Goal: Task Accomplishment & Management: Use online tool/utility

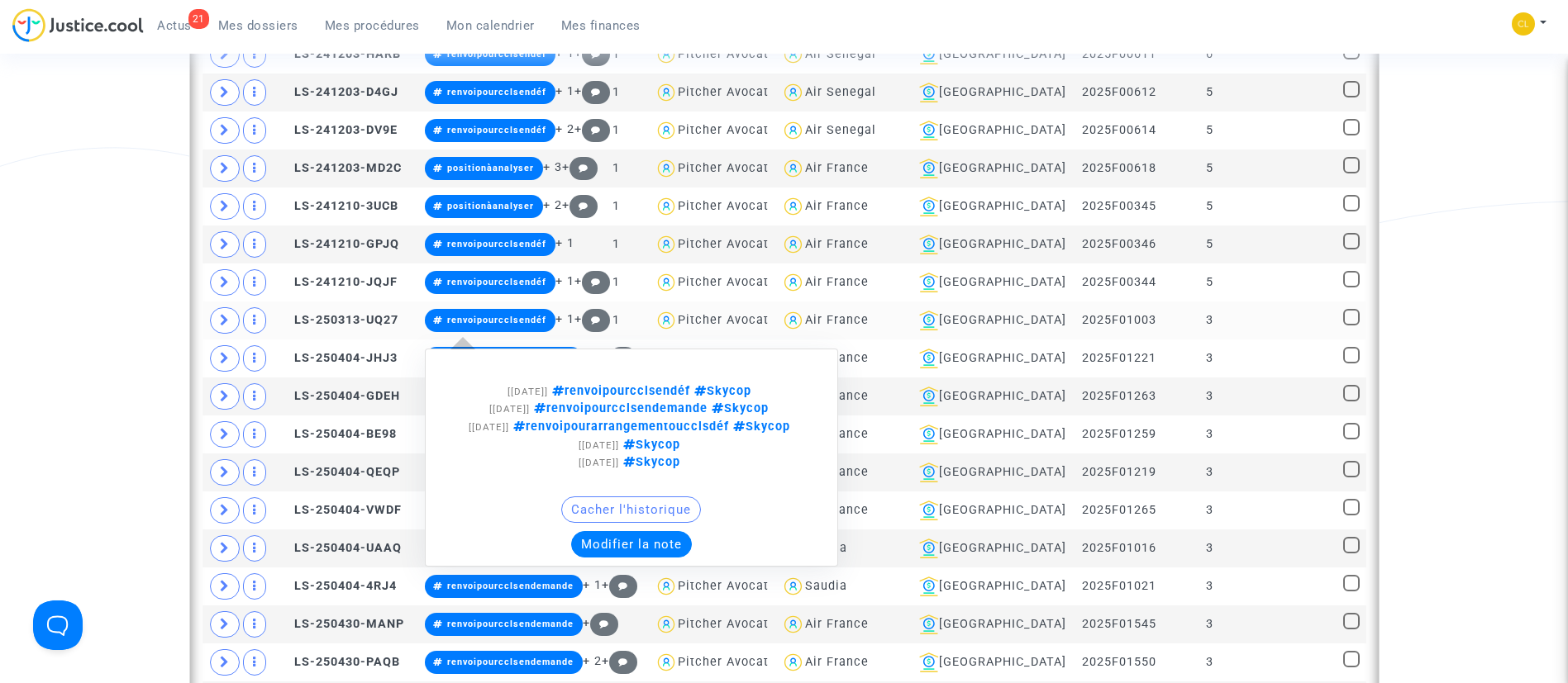
scroll to position [1375, 0]
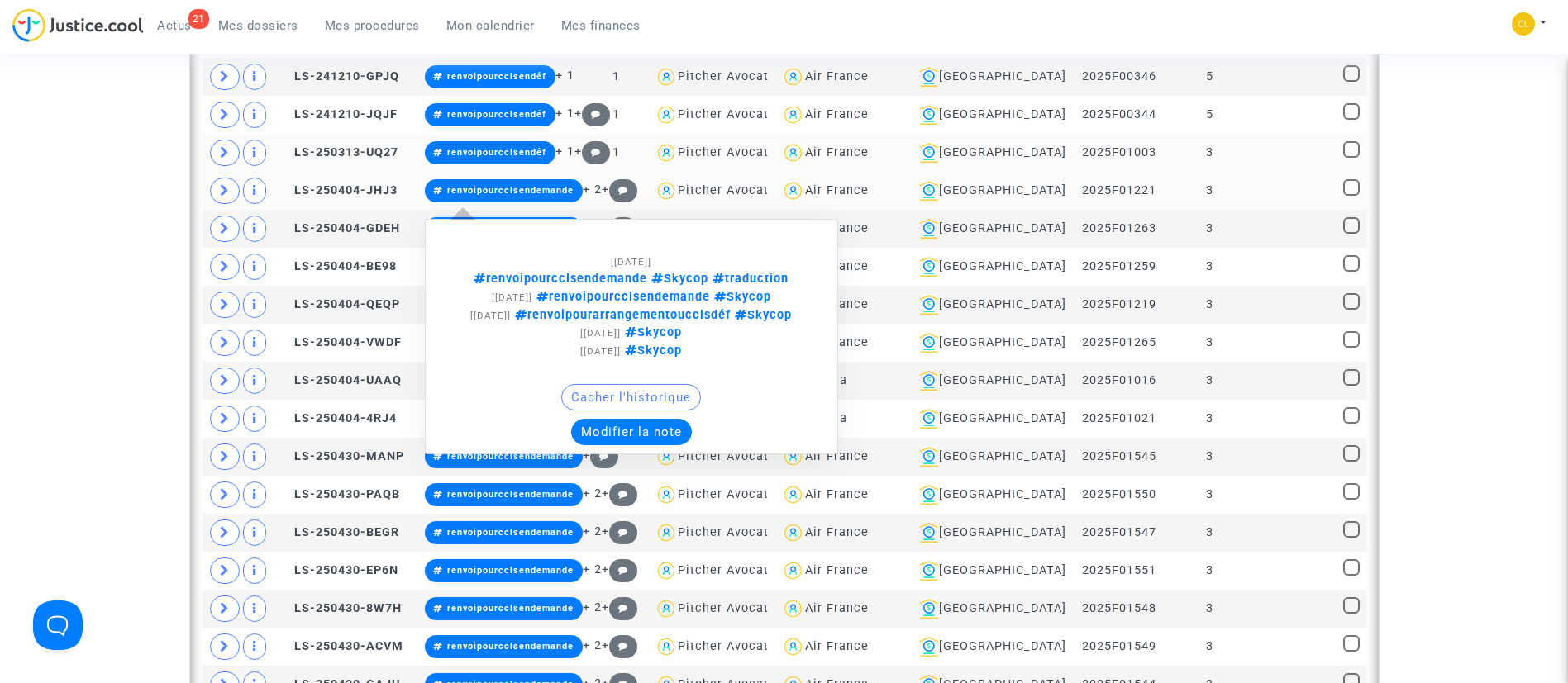
drag, startPoint x: 688, startPoint y: 423, endPoint x: 694, endPoint y: 396, distance: 27.7
click at [688, 423] on button "Modifier la note" at bounding box center [630, 431] width 120 height 26
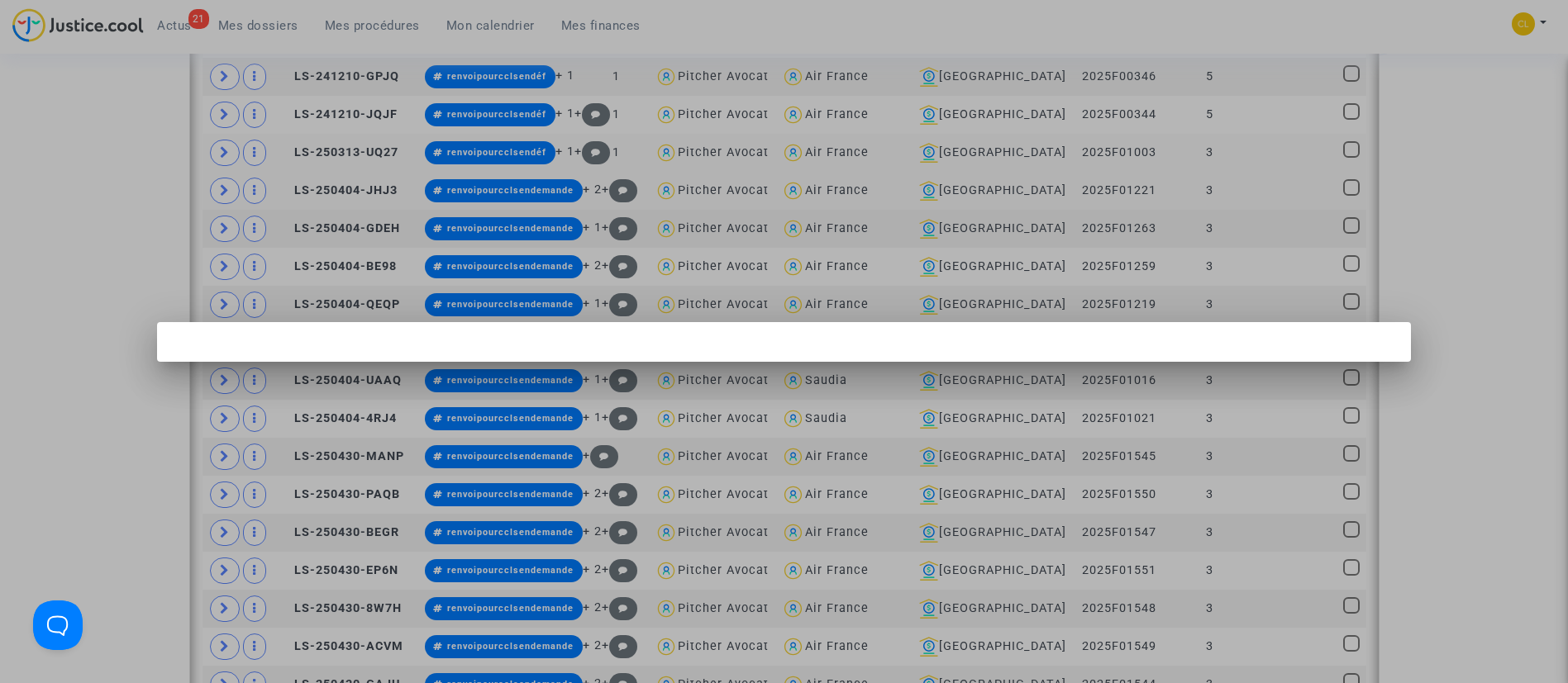
scroll to position [0, 0]
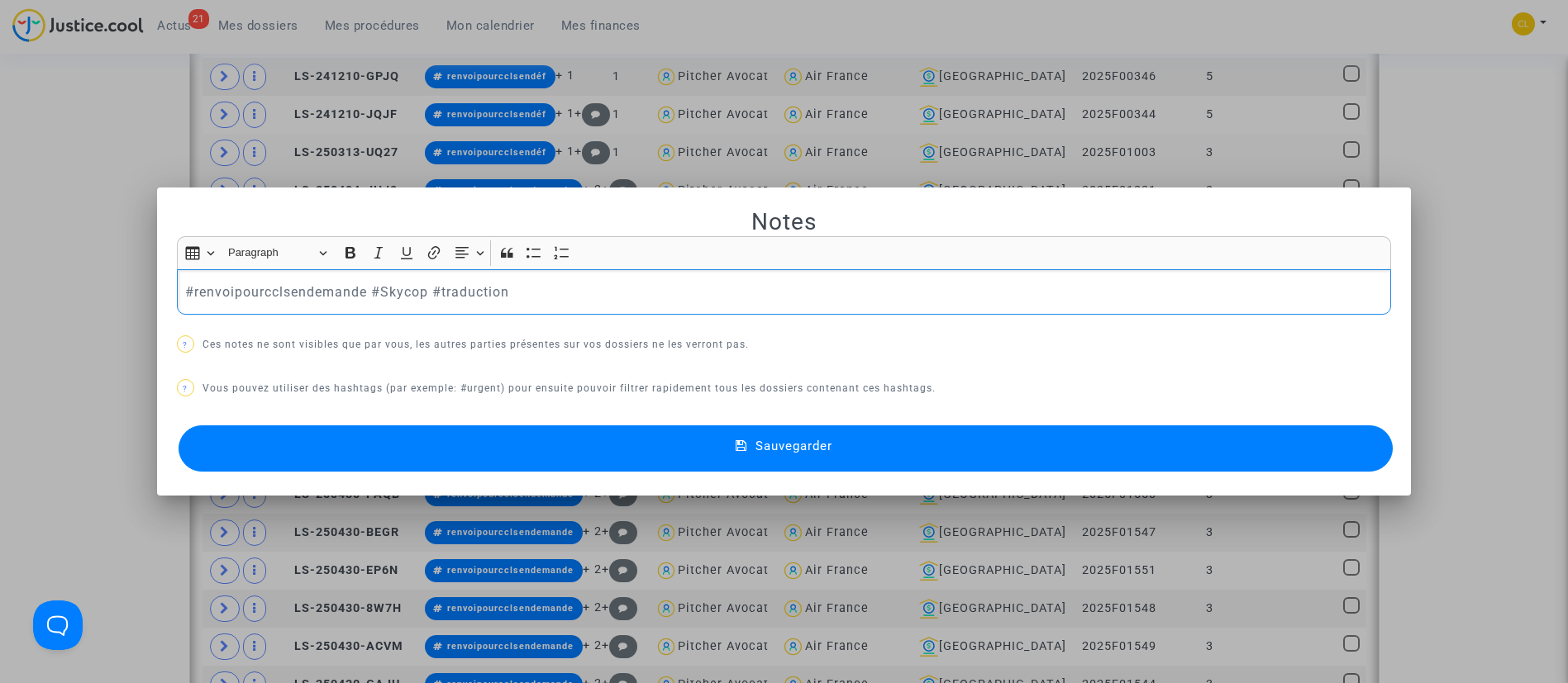
click at [365, 280] on div "#renvoipourcclsendemande #Skycop #traduction" at bounding box center [784, 292] width 1215 height 46
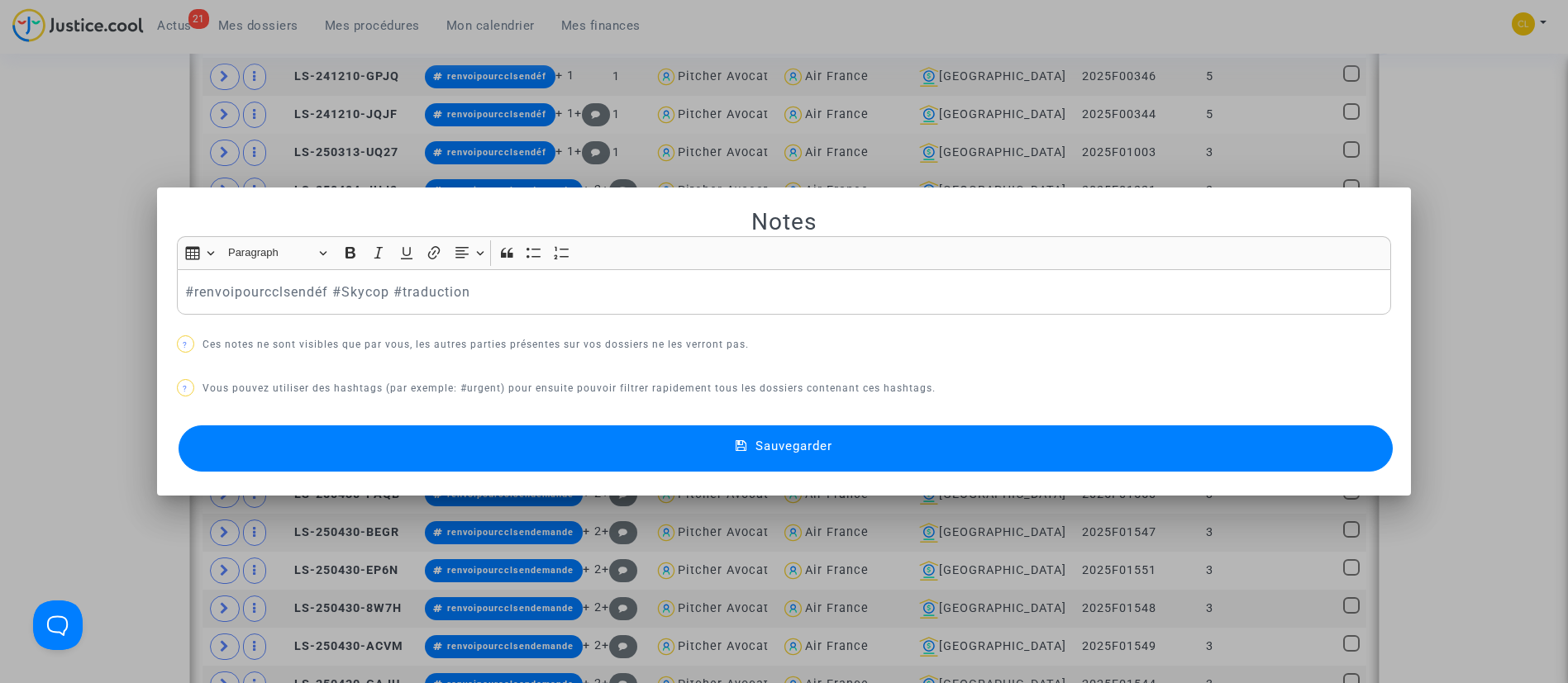
click at [923, 423] on div "Sauvegarder" at bounding box center [784, 449] width 1215 height 55
click at [935, 452] on button "Sauvegarder" at bounding box center [786, 449] width 1215 height 46
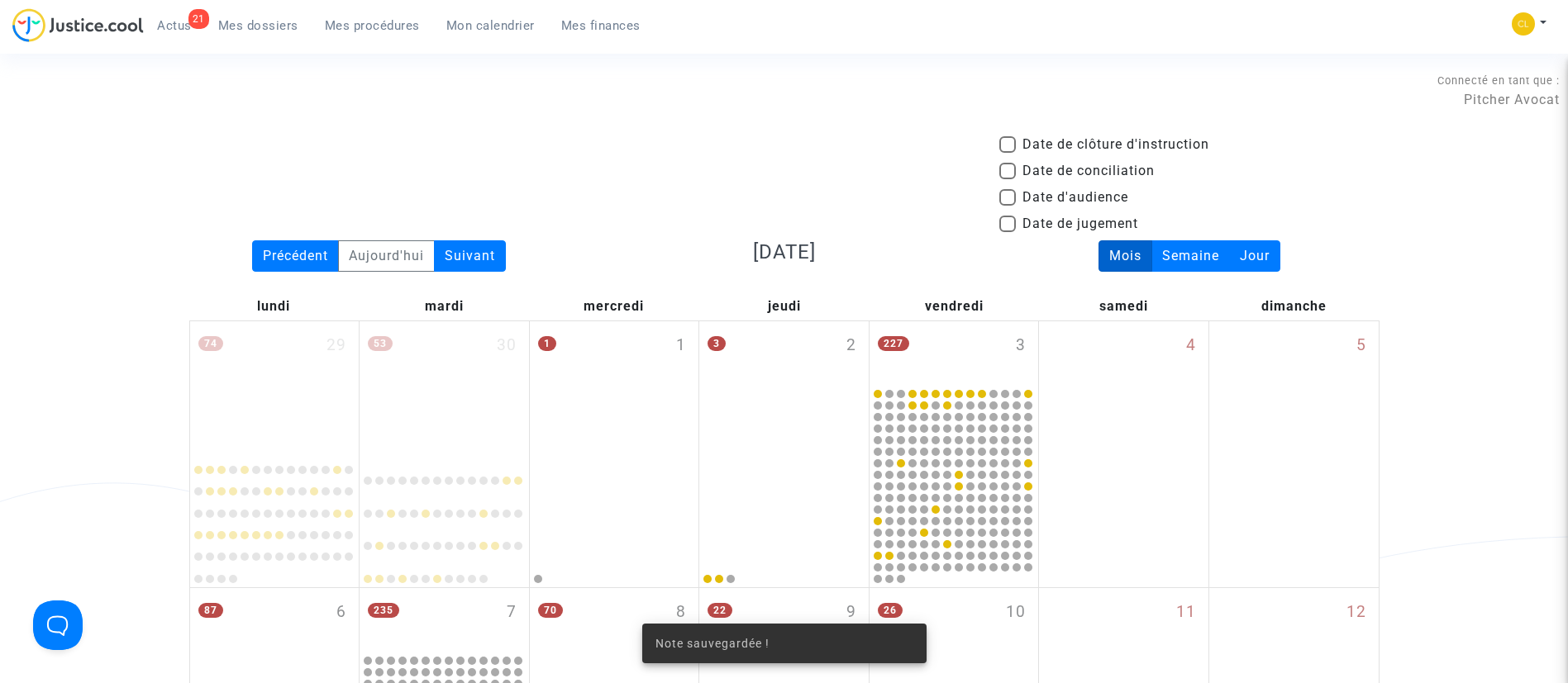
scroll to position [1375, 0]
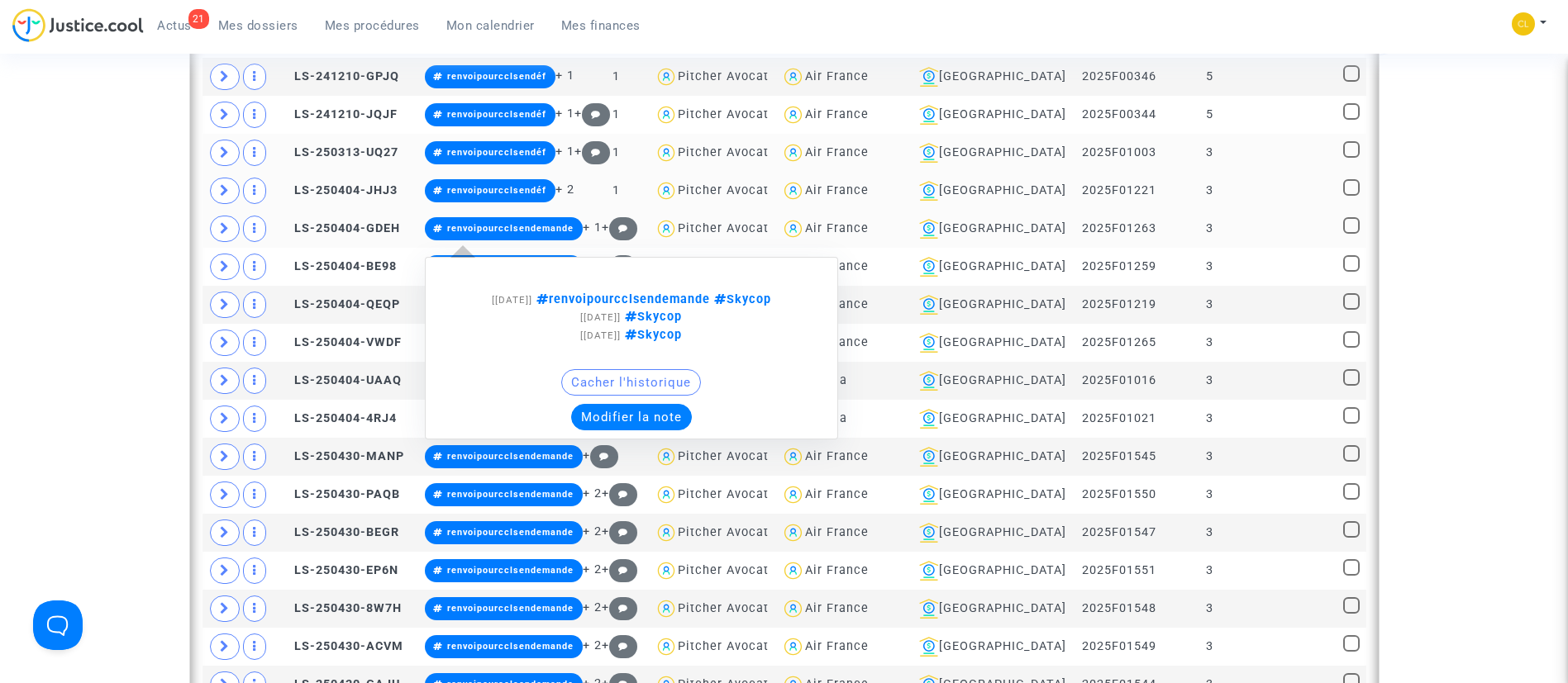
click at [642, 414] on button "Modifier la note" at bounding box center [630, 417] width 120 height 26
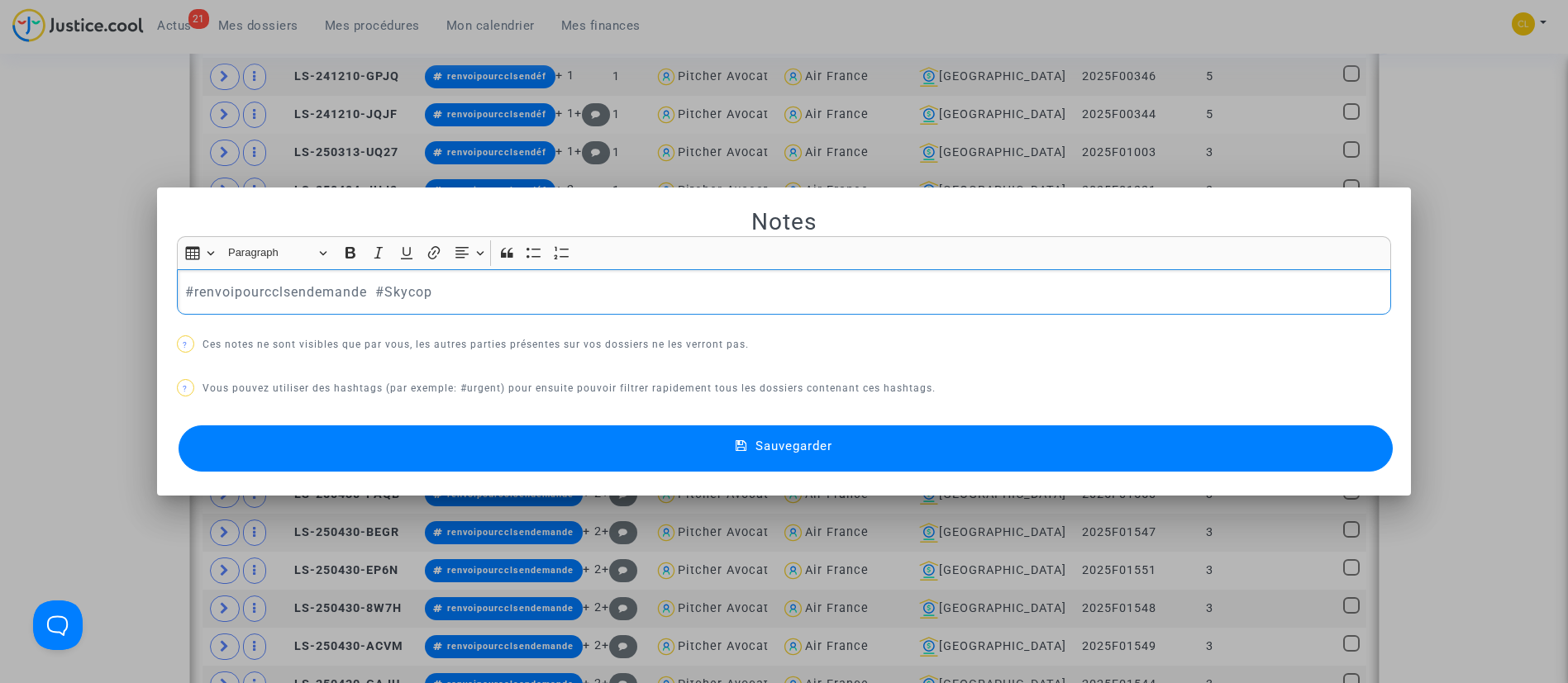
scroll to position [0, 0]
click at [366, 298] on p "#renvoipourcclsendemande #Skycop" at bounding box center [783, 292] width 1197 height 20
click at [901, 446] on button "Sauvegarder" at bounding box center [786, 449] width 1215 height 46
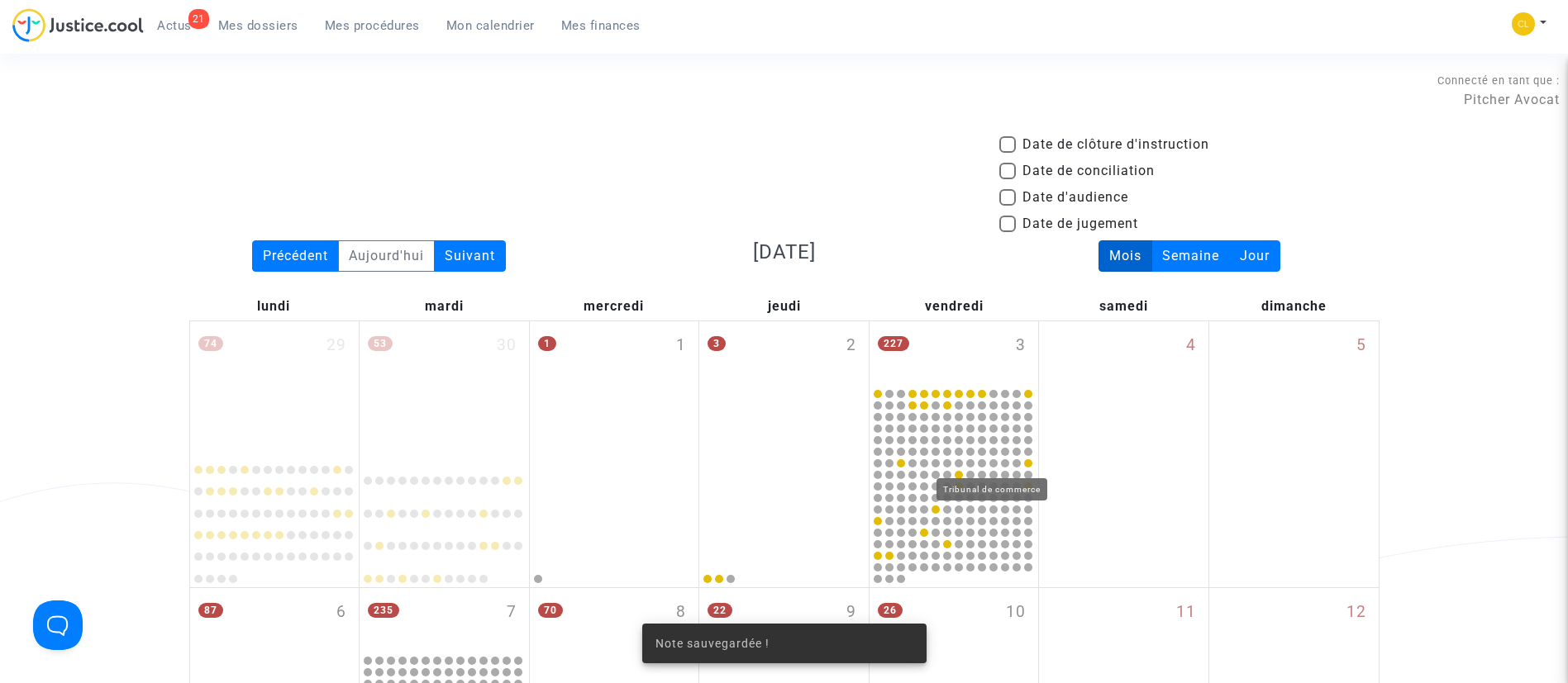
scroll to position [1375, 0]
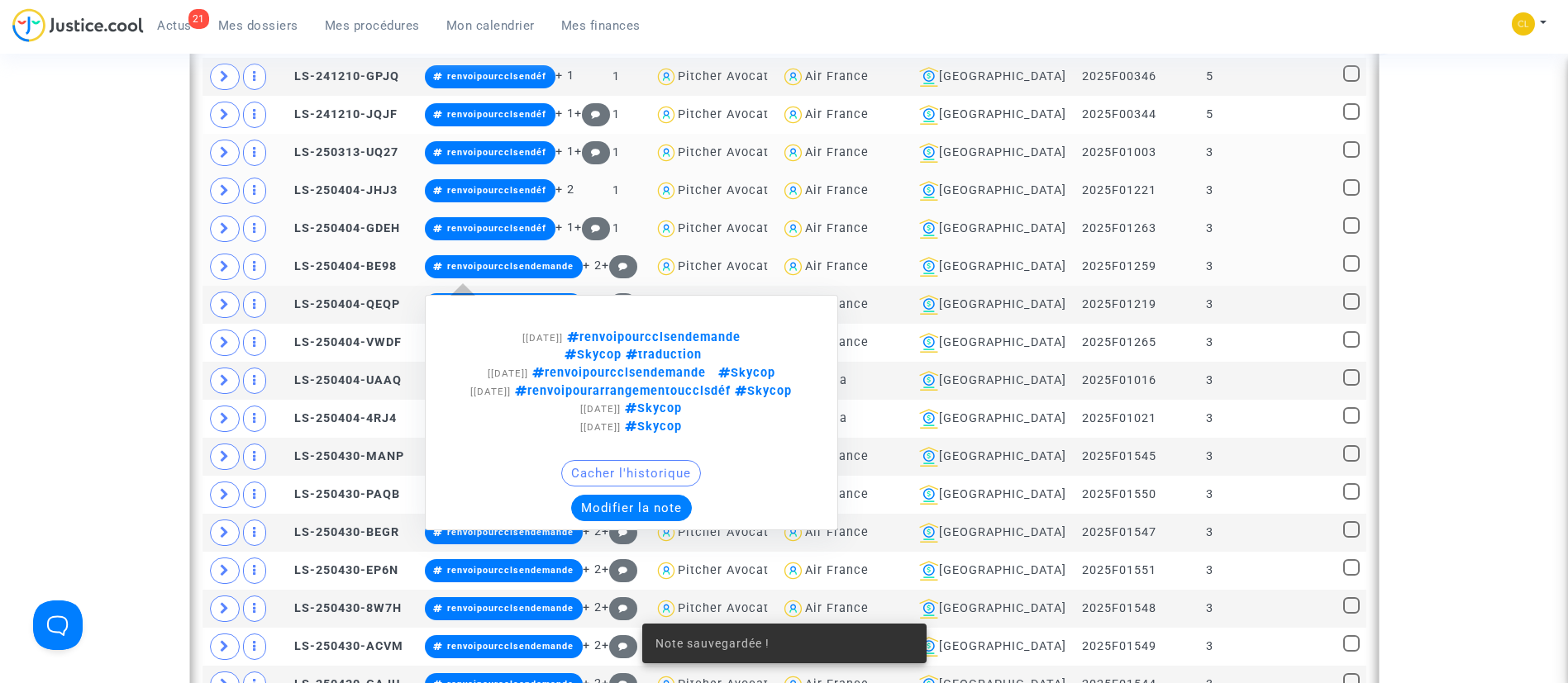
click at [692, 501] on button "Modifier la note" at bounding box center [630, 507] width 120 height 26
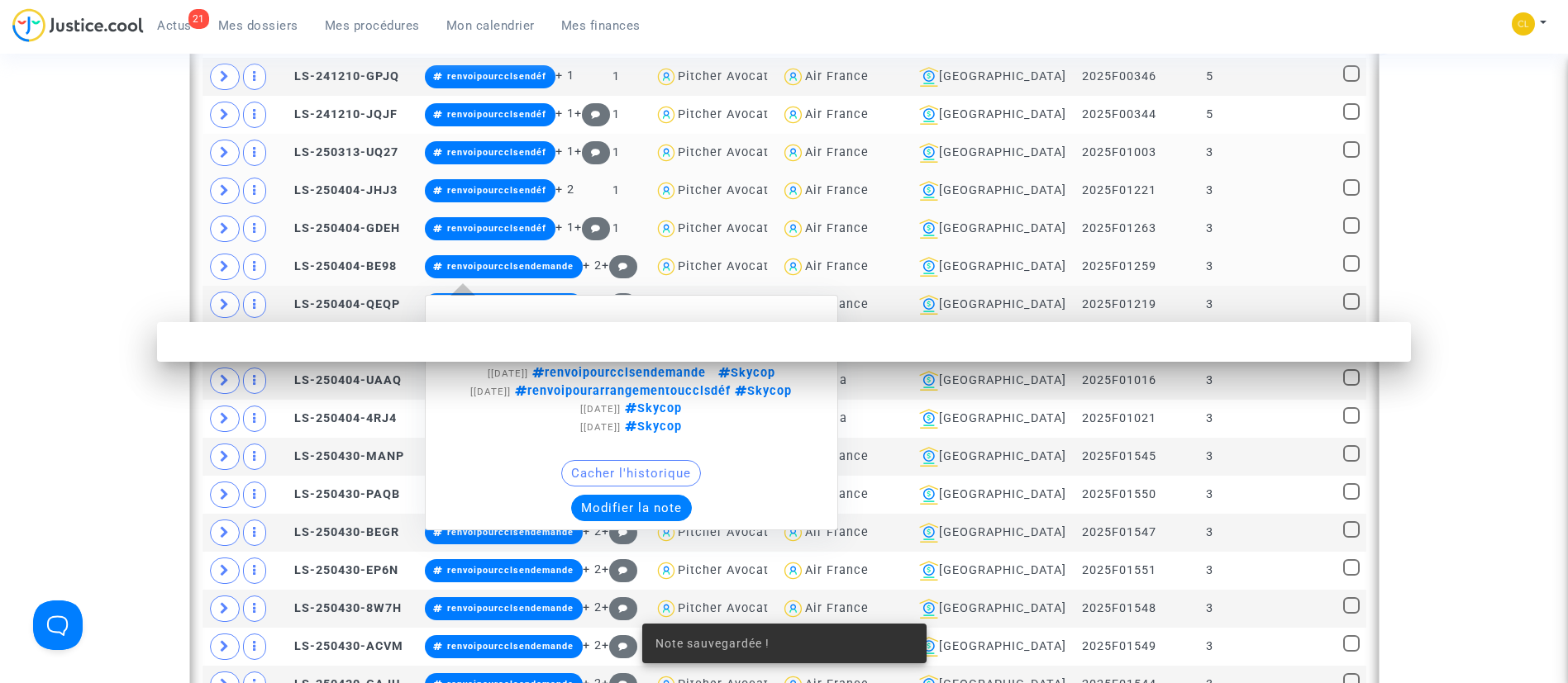
scroll to position [0, 0]
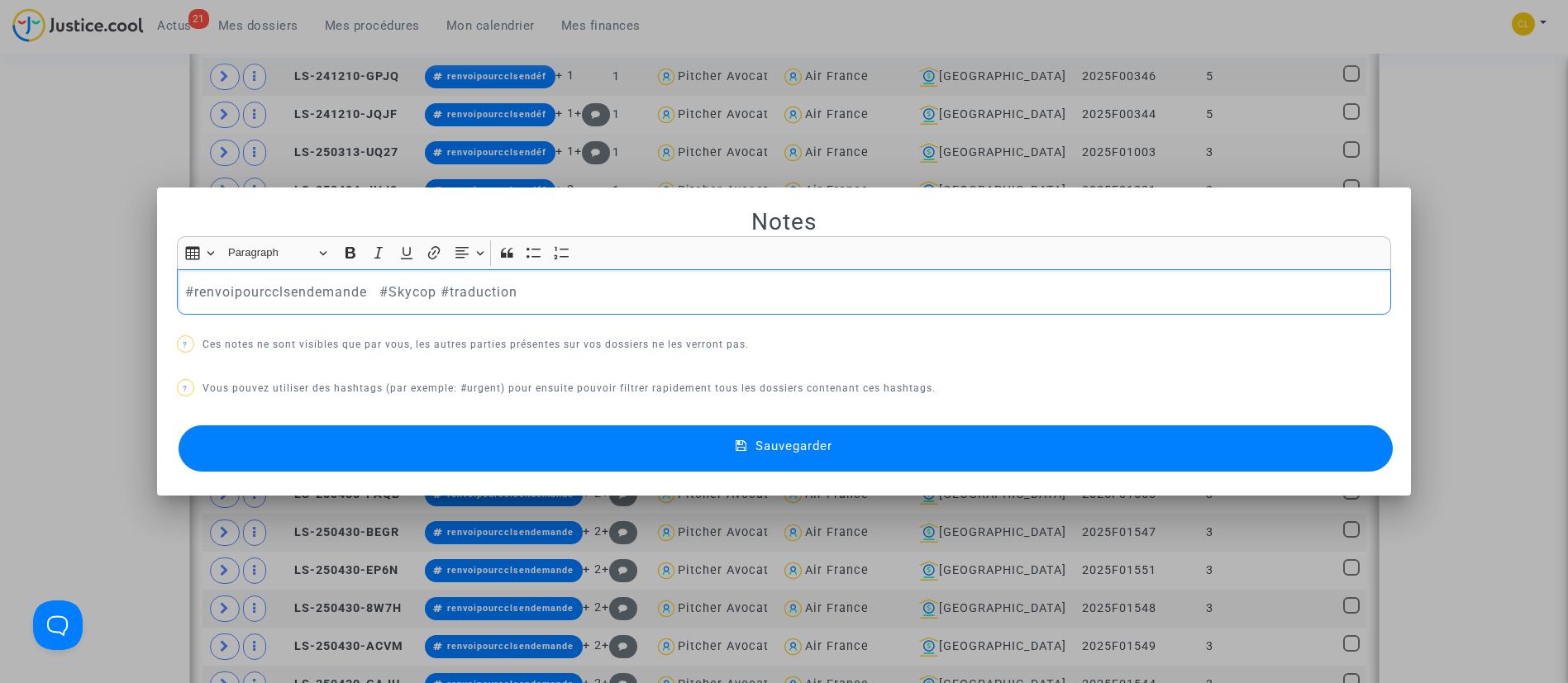
click at [361, 292] on p "#renvoipourcclsendemande #Skycop #traduction" at bounding box center [783, 292] width 1197 height 20
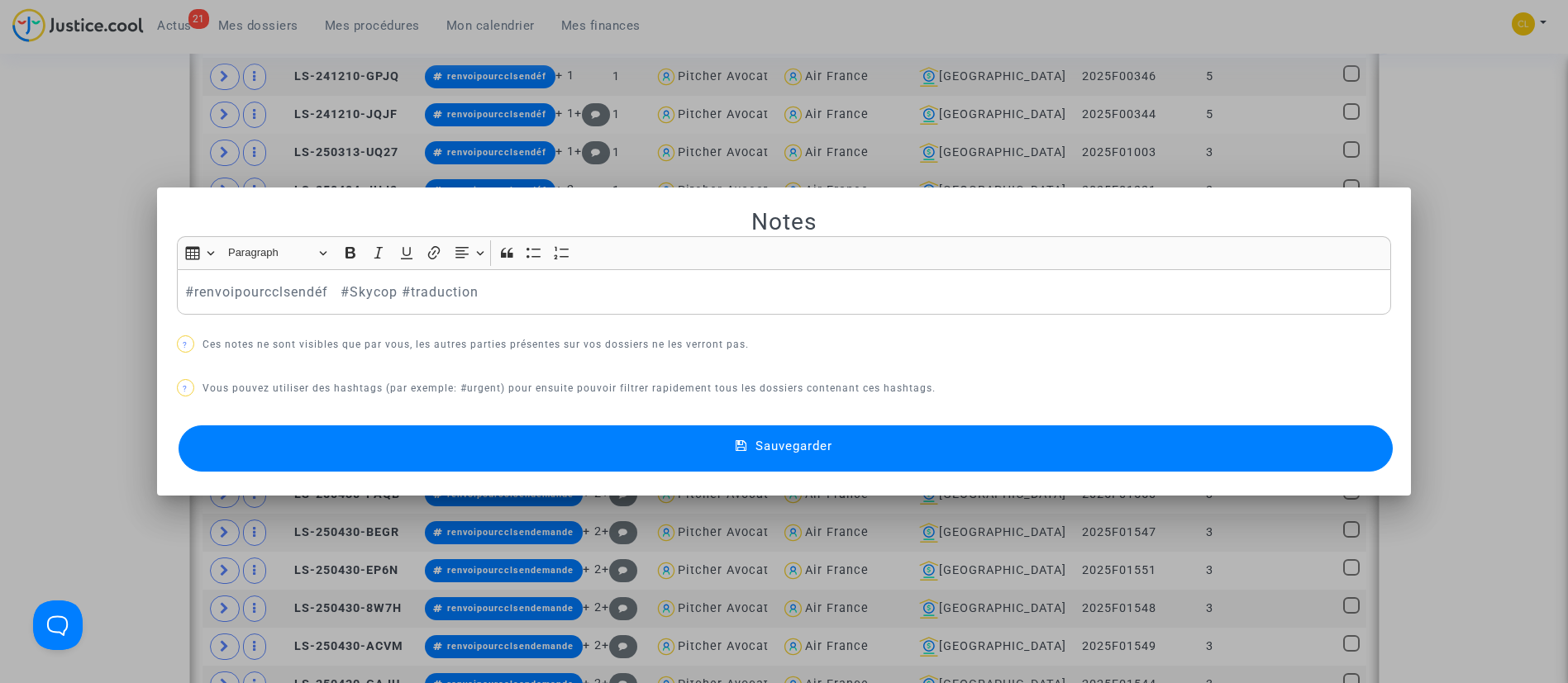
click at [926, 442] on button "Sauvegarder" at bounding box center [786, 449] width 1215 height 46
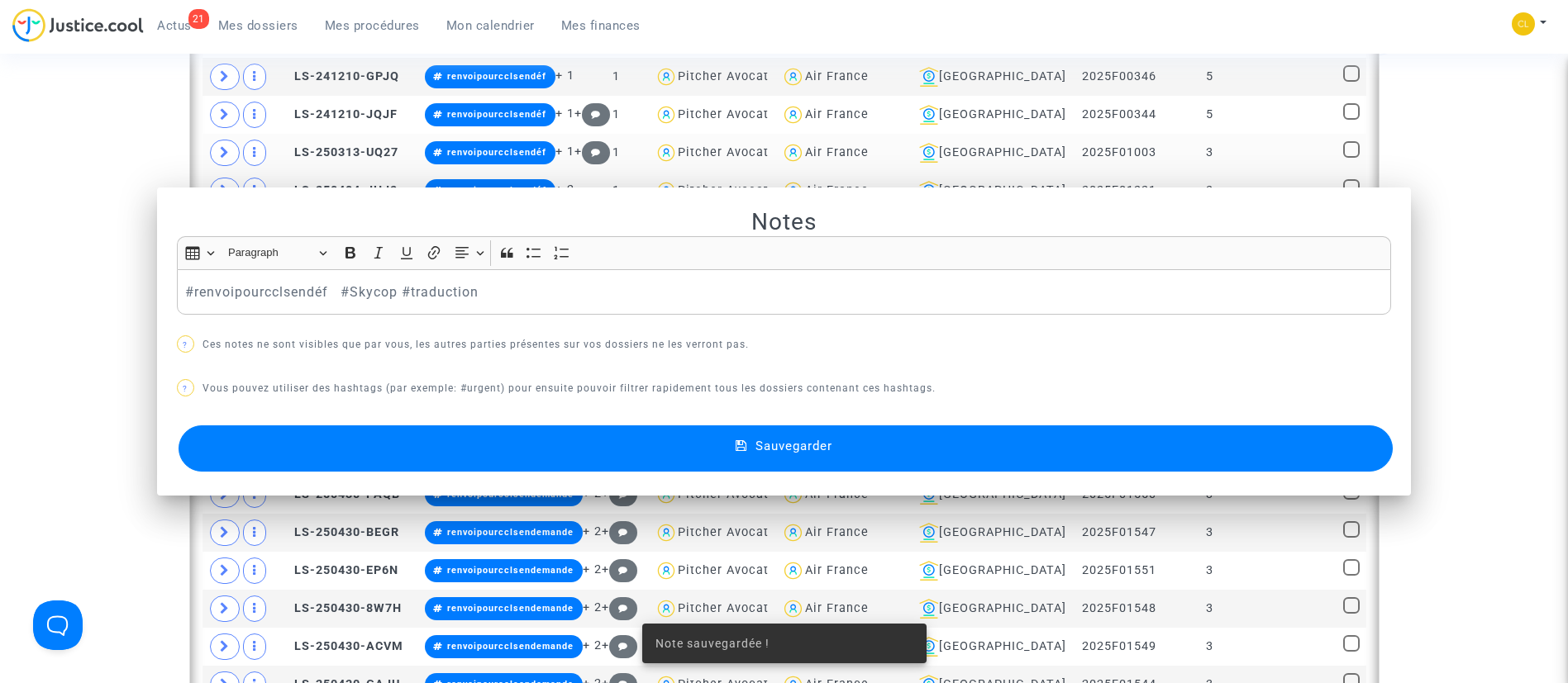
scroll to position [1375, 0]
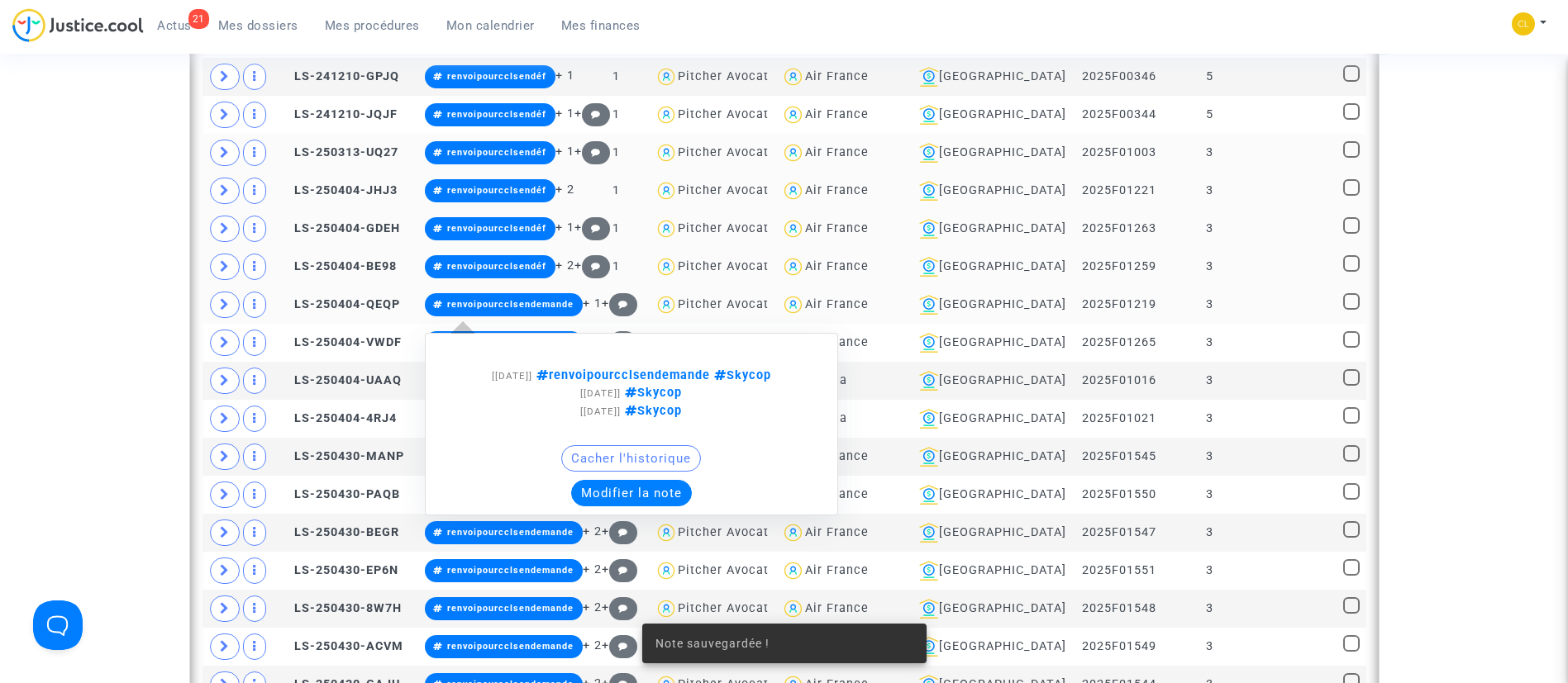
click at [666, 488] on button "Modifier la note" at bounding box center [630, 493] width 120 height 26
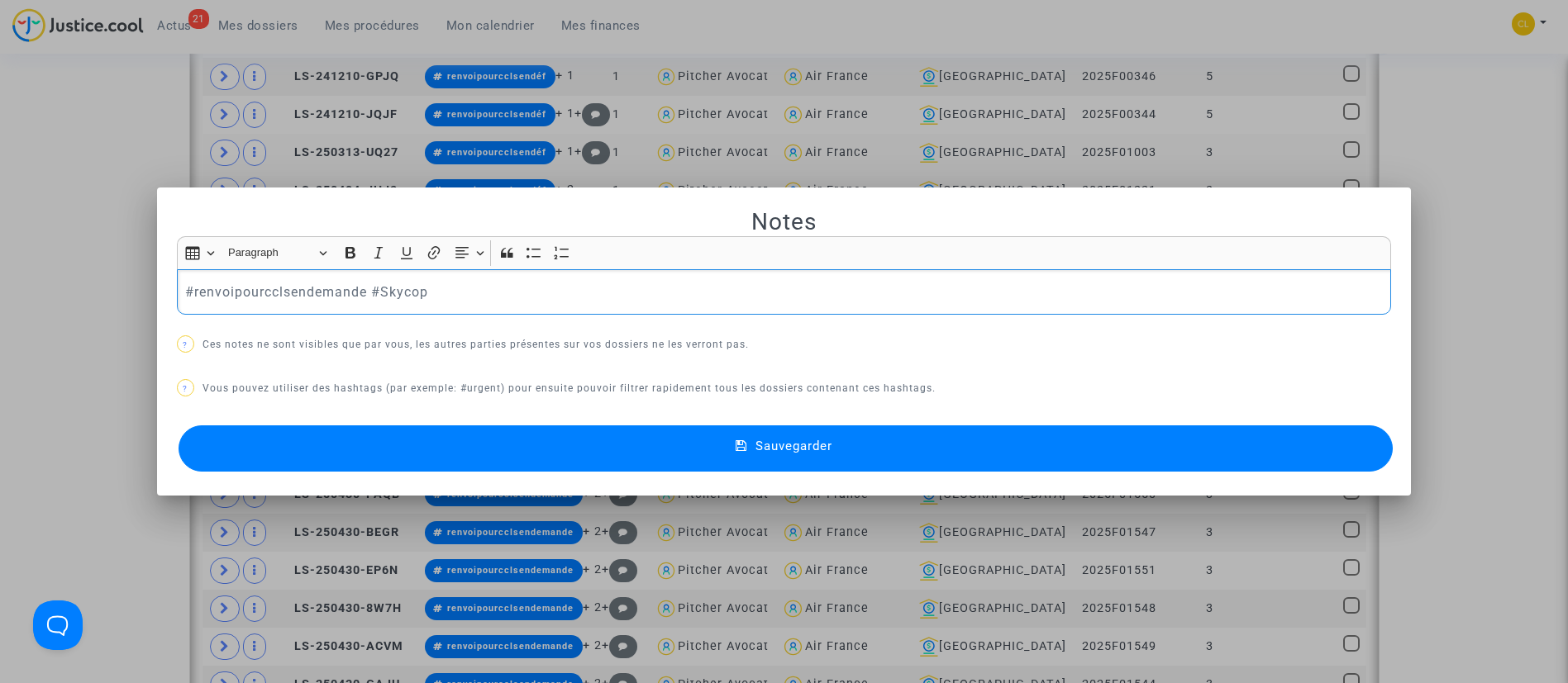
click at [361, 294] on p "#renvoipourcclsendemande #Skycop" at bounding box center [783, 292] width 1197 height 20
click at [1112, 462] on button "Sauvegarder" at bounding box center [786, 449] width 1215 height 46
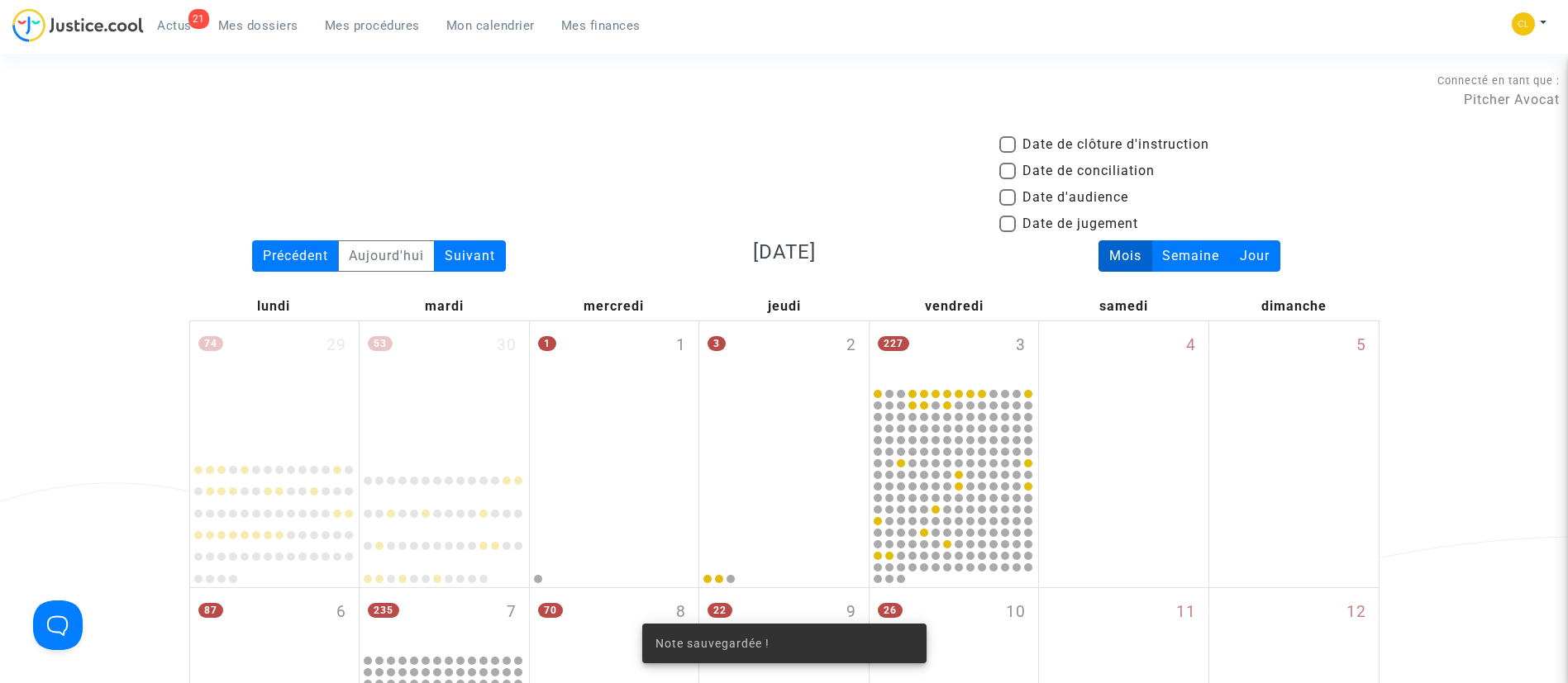
scroll to position [1375, 0]
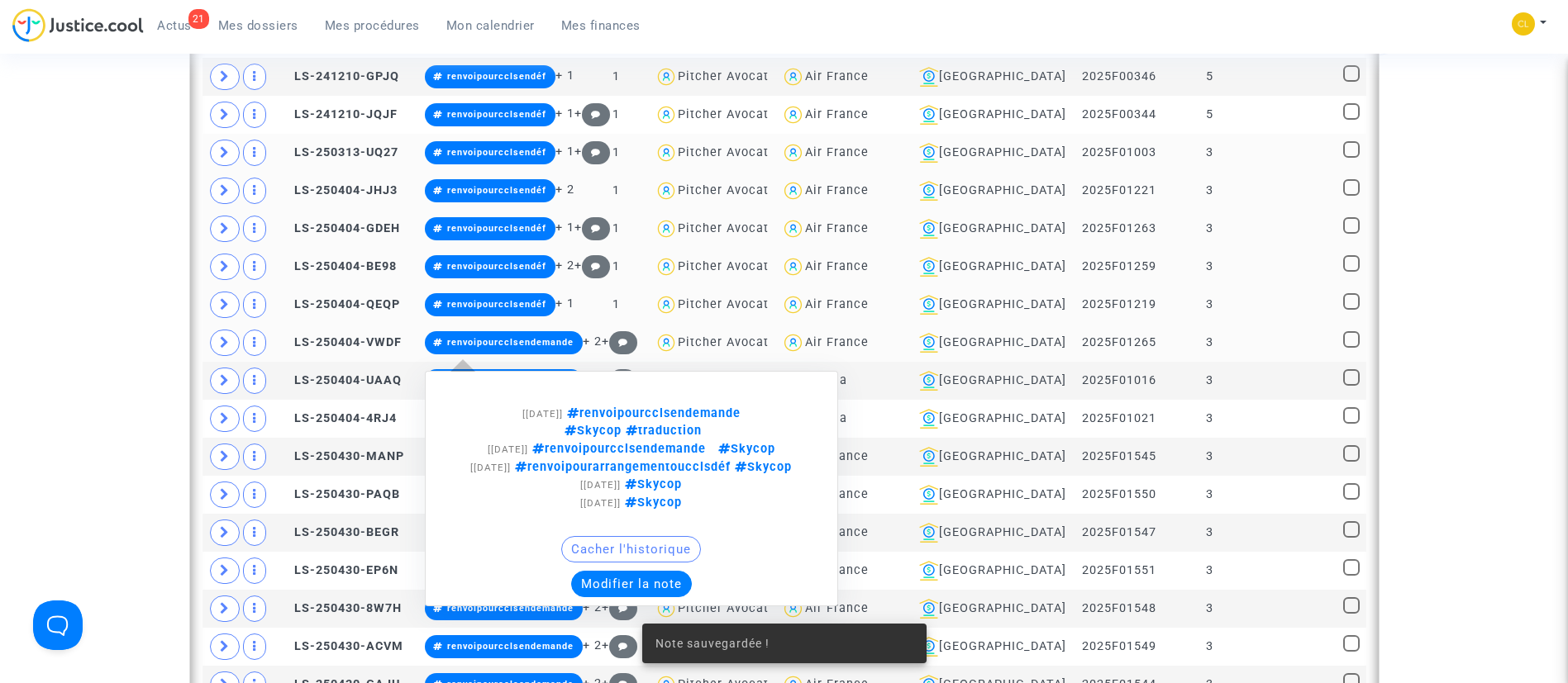
click at [613, 577] on button "Modifier la note" at bounding box center [630, 583] width 120 height 26
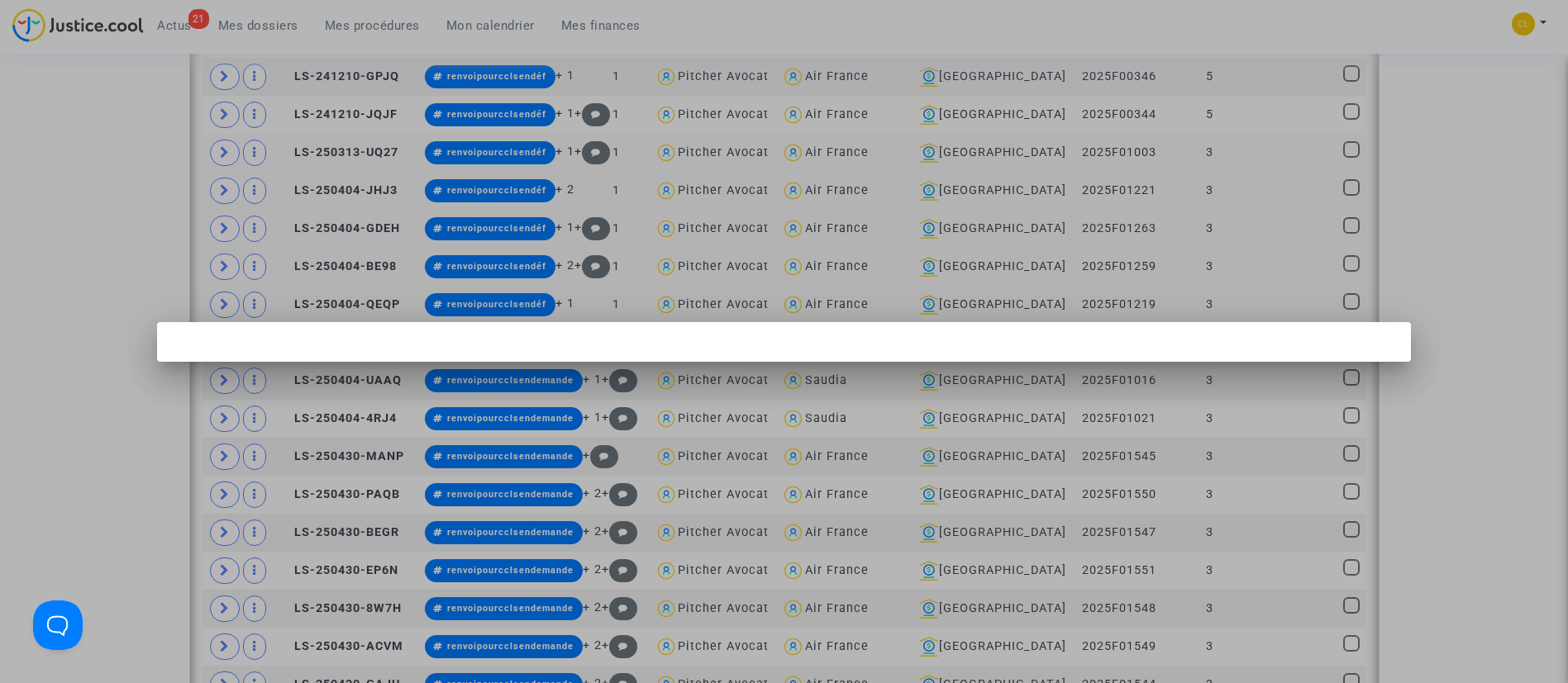
scroll to position [0, 0]
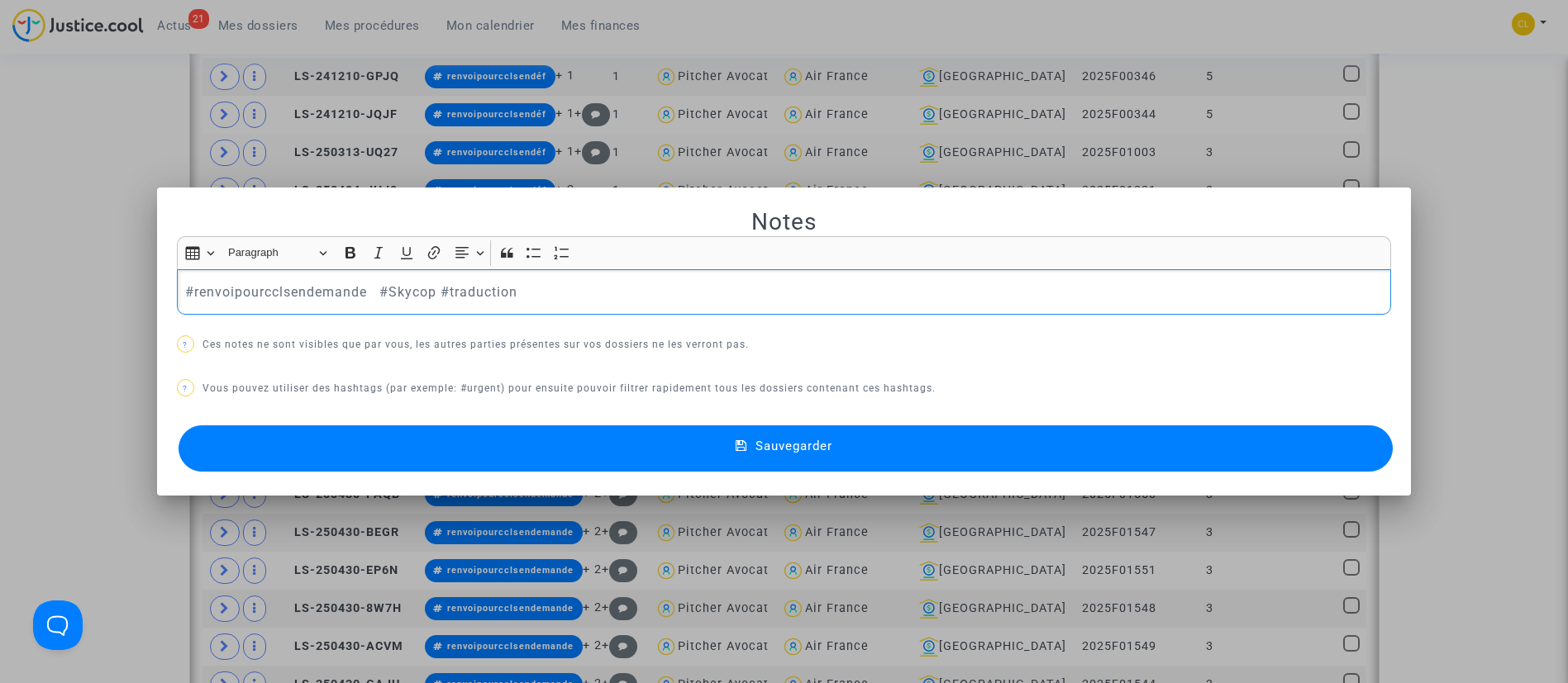
click at [363, 295] on p "#renvoipourcclsendemande #Skycop #traduction" at bounding box center [783, 292] width 1197 height 20
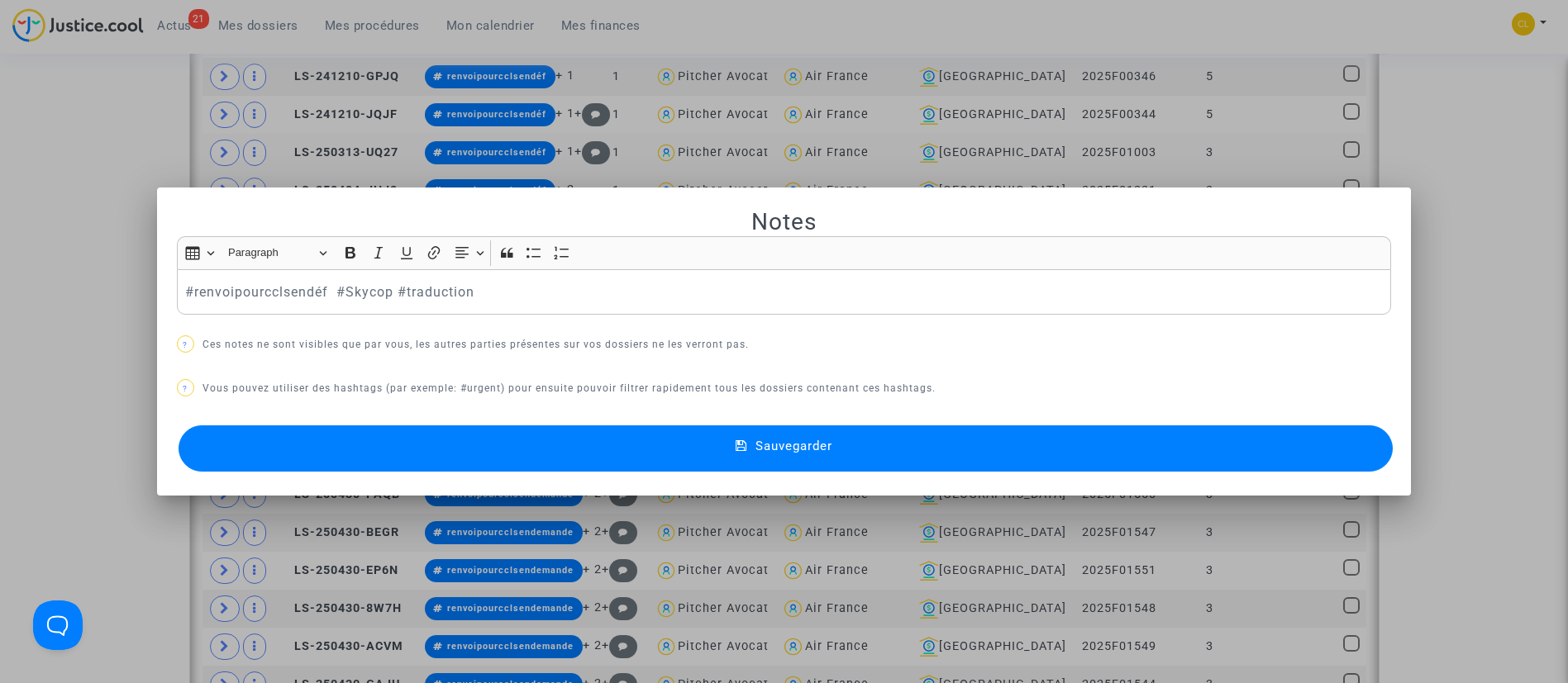
click at [869, 443] on button "Sauvegarder" at bounding box center [786, 449] width 1215 height 46
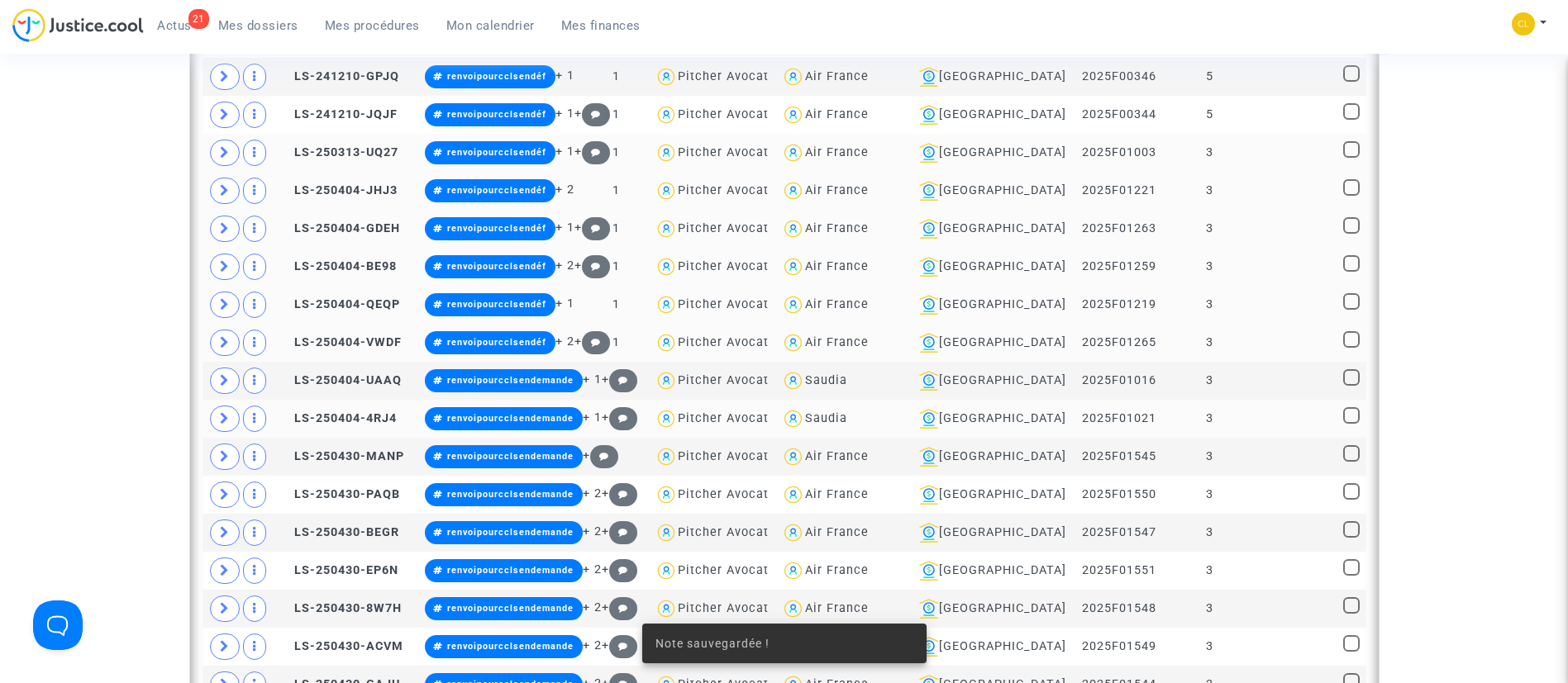
scroll to position [1498, 0]
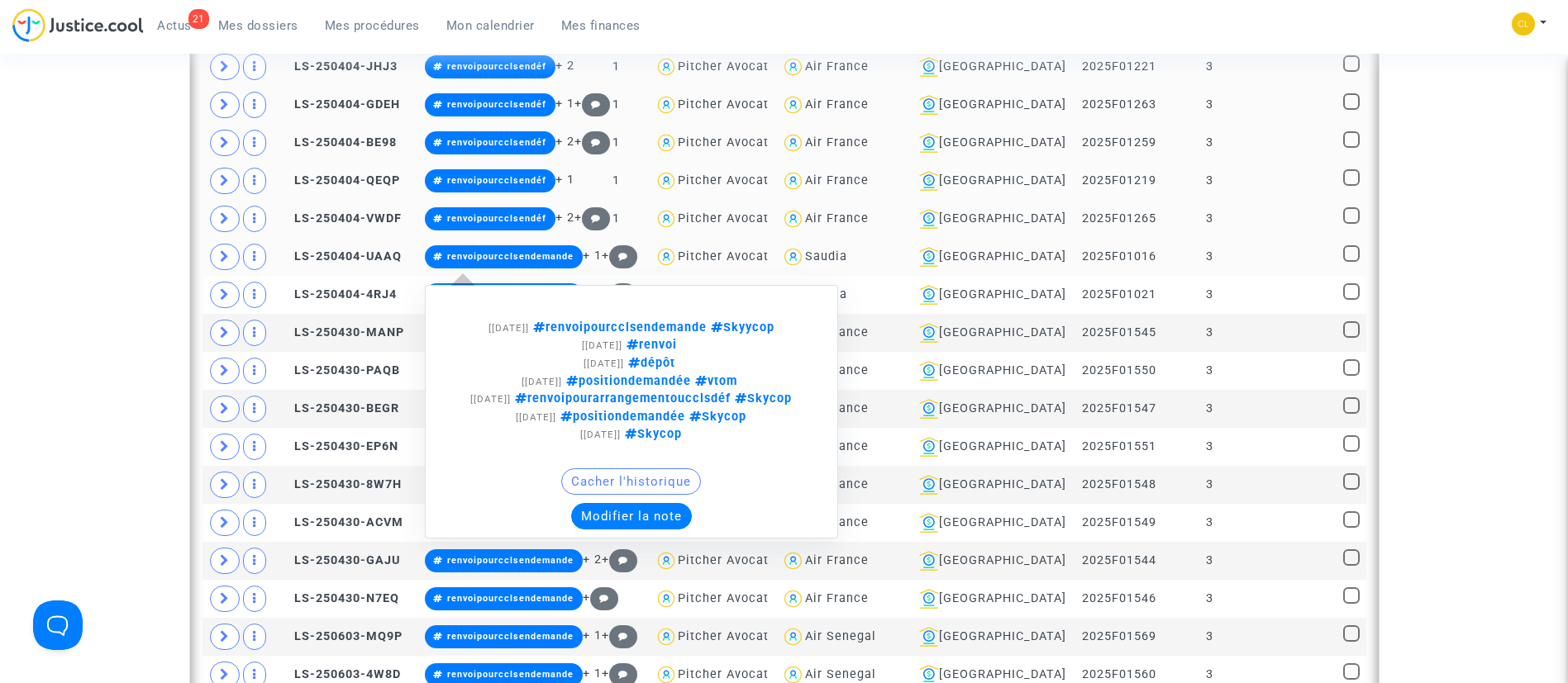
click at [676, 518] on button "Modifier la note" at bounding box center [630, 516] width 120 height 26
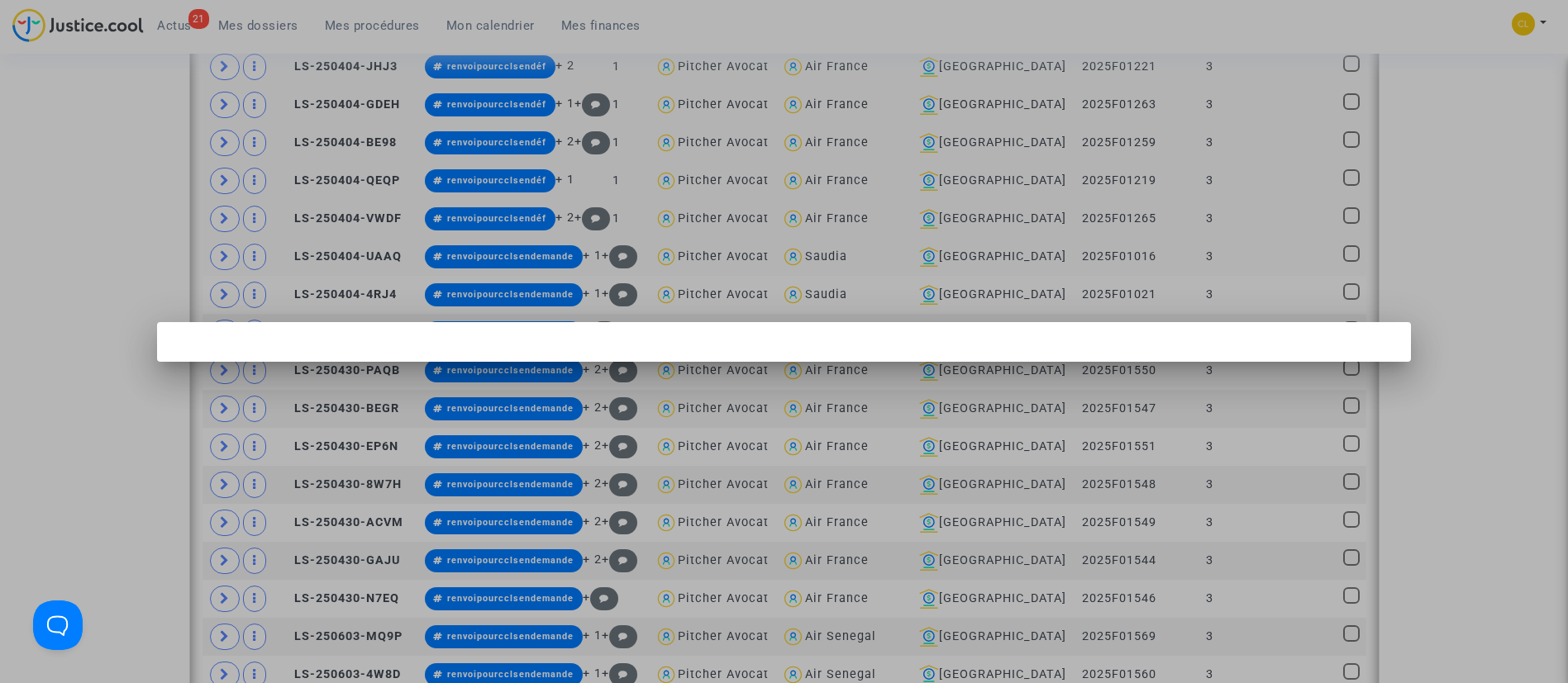
scroll to position [0, 0]
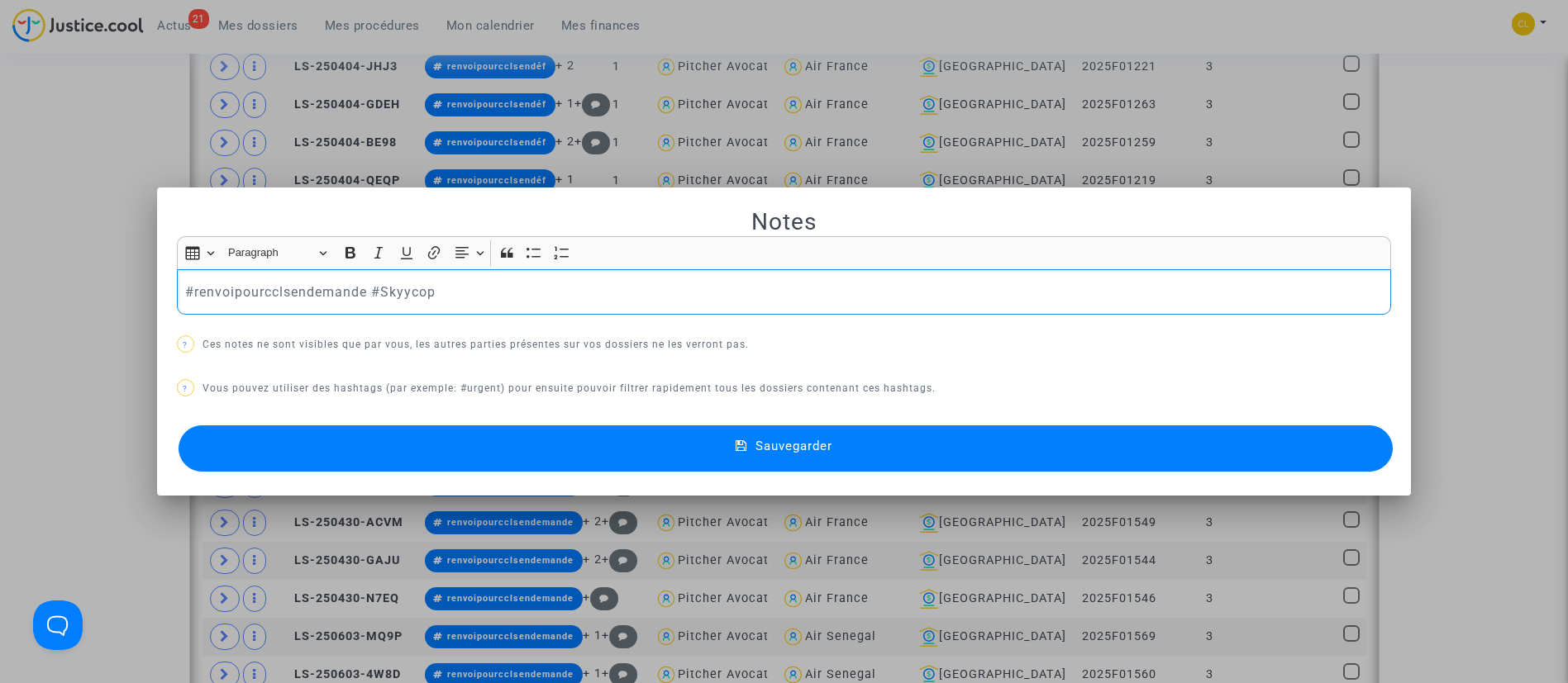
click at [363, 284] on p "#renvoipourcclsendemande #Skyycop" at bounding box center [783, 292] width 1197 height 20
click at [857, 433] on button "Sauvegarder" at bounding box center [786, 449] width 1215 height 46
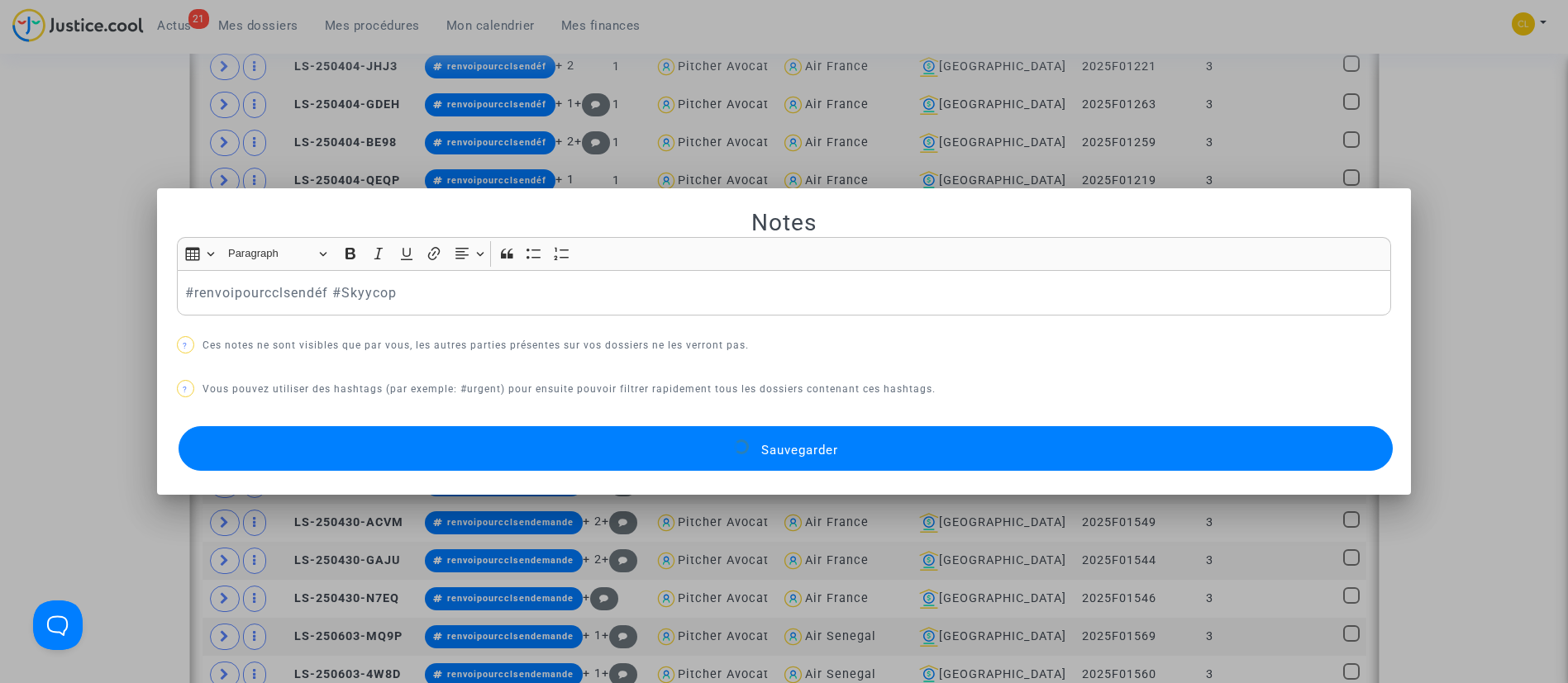
scroll to position [1498, 0]
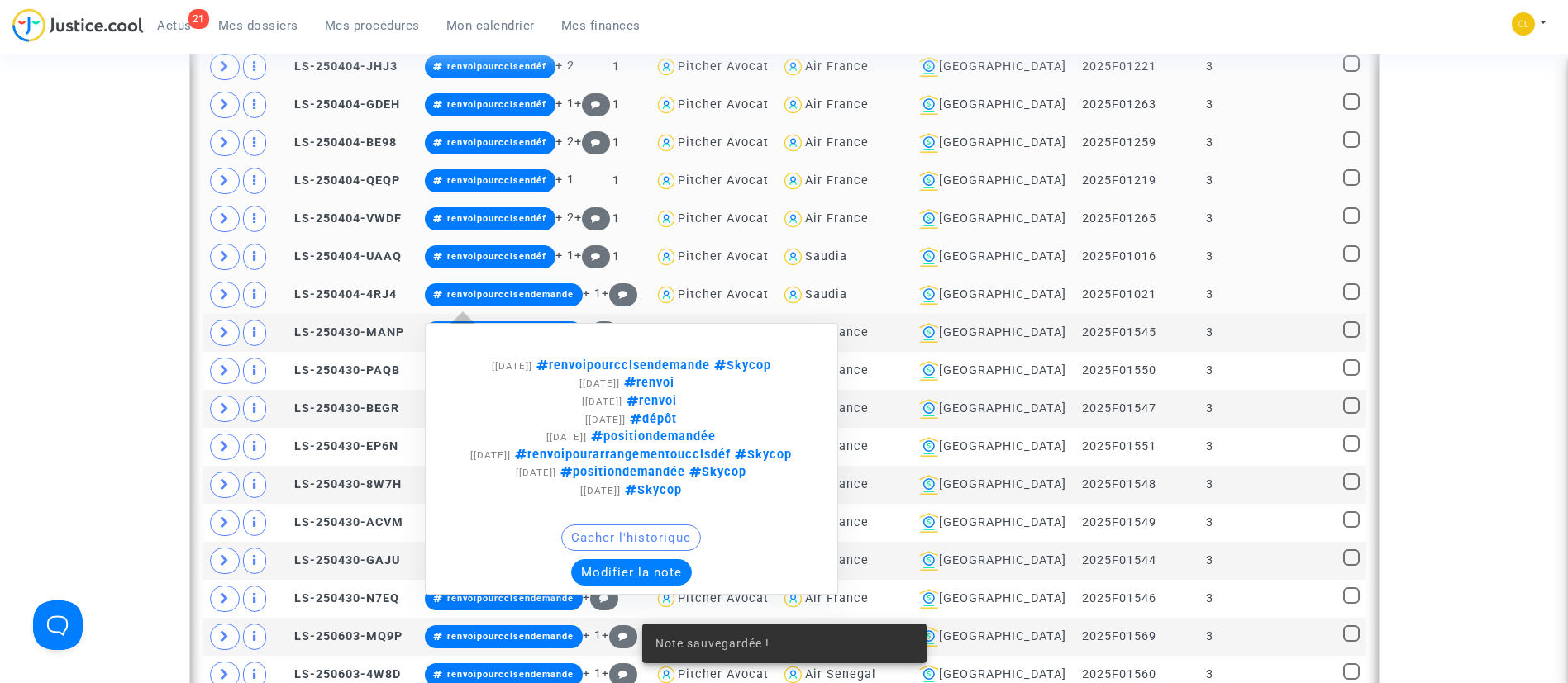
click at [681, 565] on button "Modifier la note" at bounding box center [630, 572] width 120 height 26
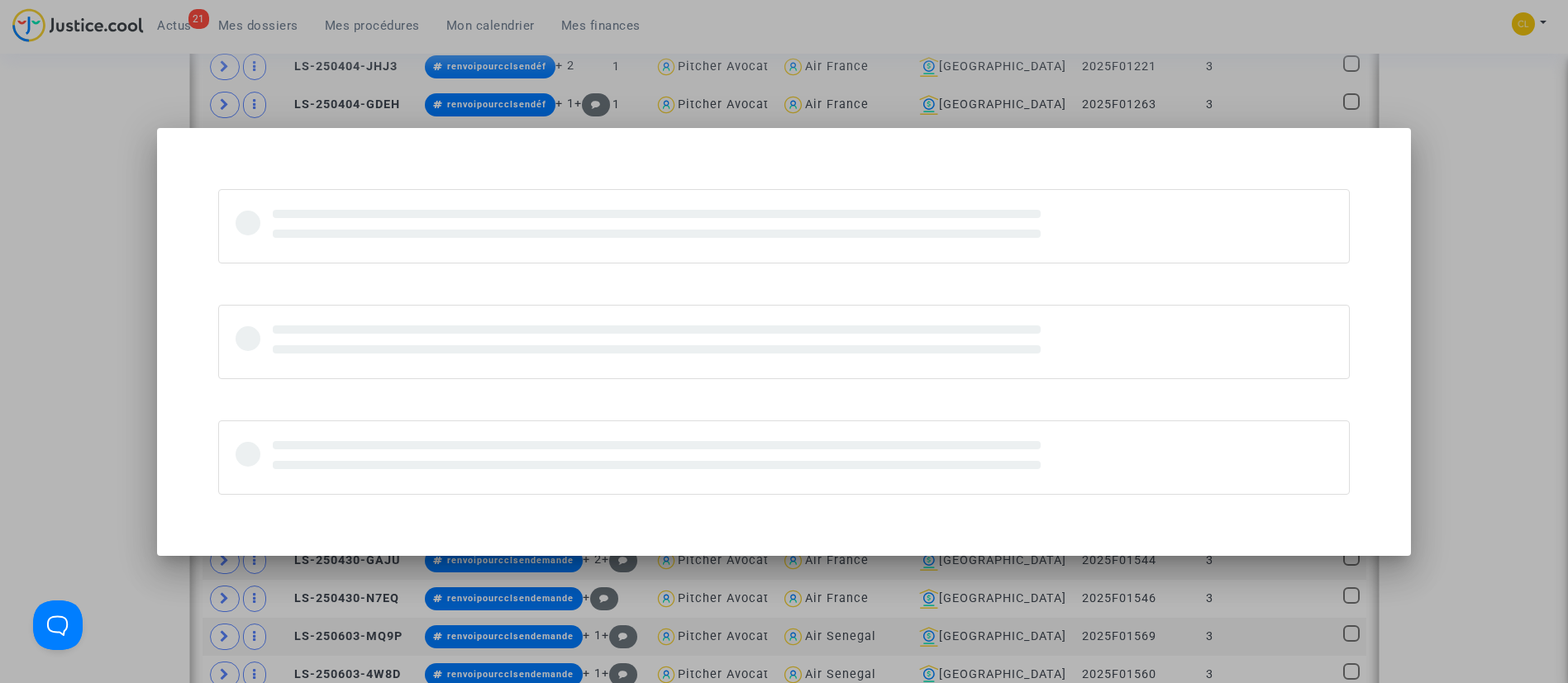
scroll to position [0, 0]
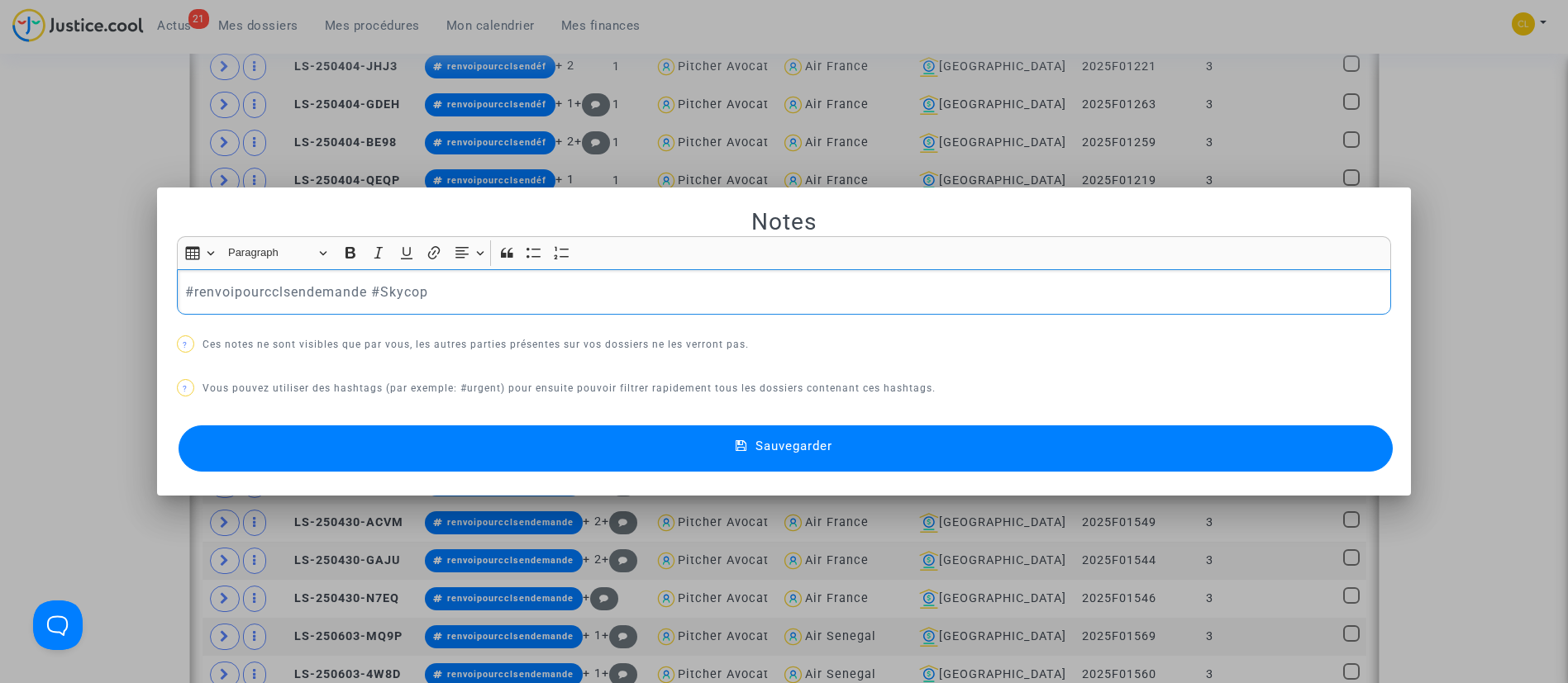
click at [364, 298] on p "#renvoipourcclsendemande #Skycop" at bounding box center [783, 292] width 1197 height 20
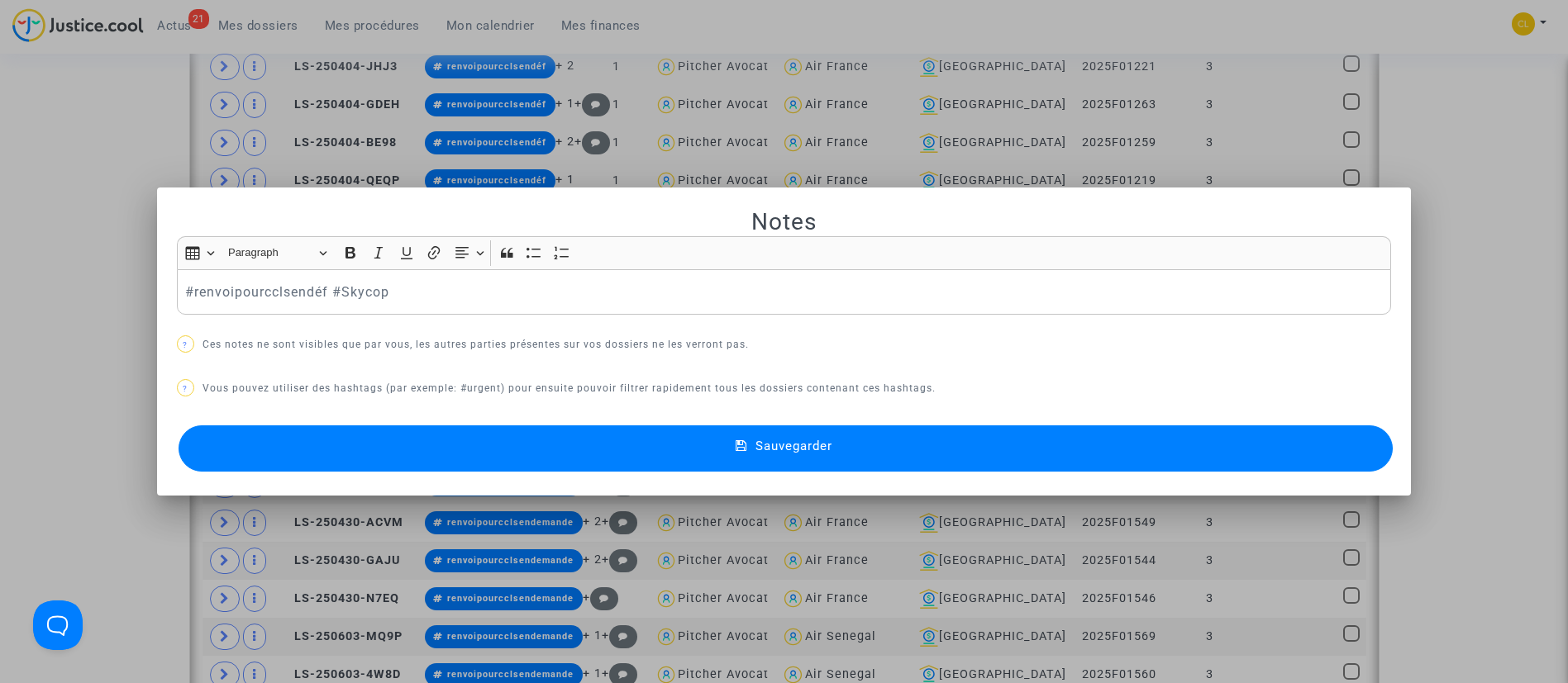
click at [998, 443] on button "Sauvegarder" at bounding box center [786, 449] width 1215 height 46
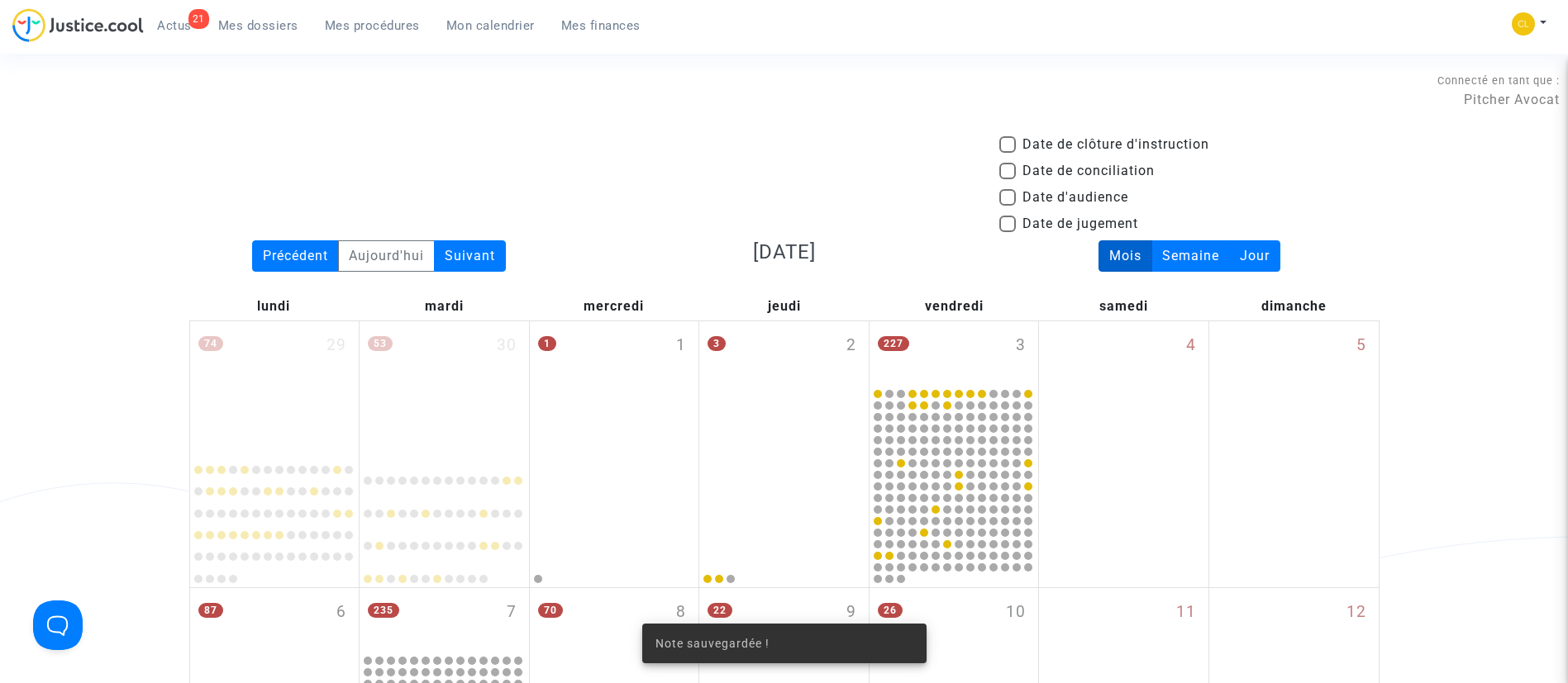
scroll to position [1498, 0]
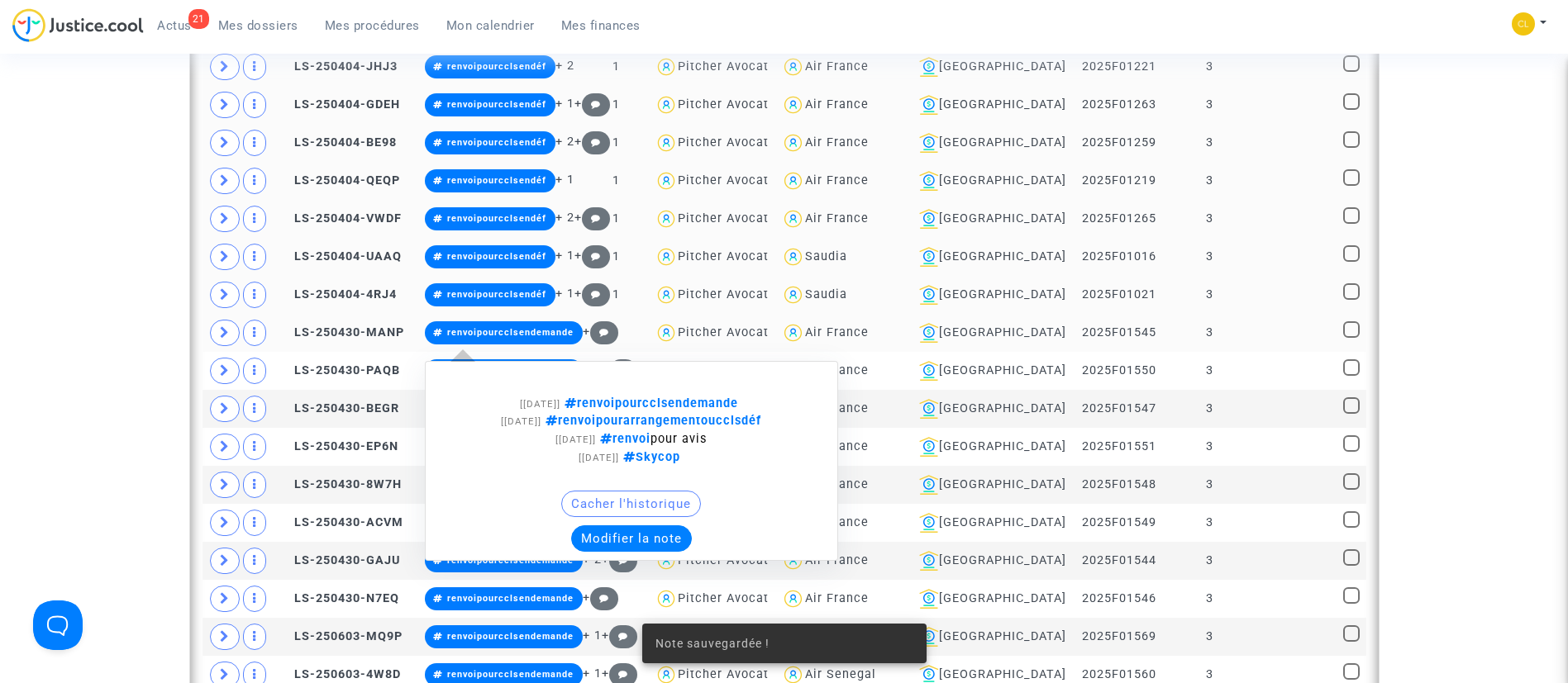
click at [648, 550] on button "Modifier la note" at bounding box center [630, 538] width 120 height 26
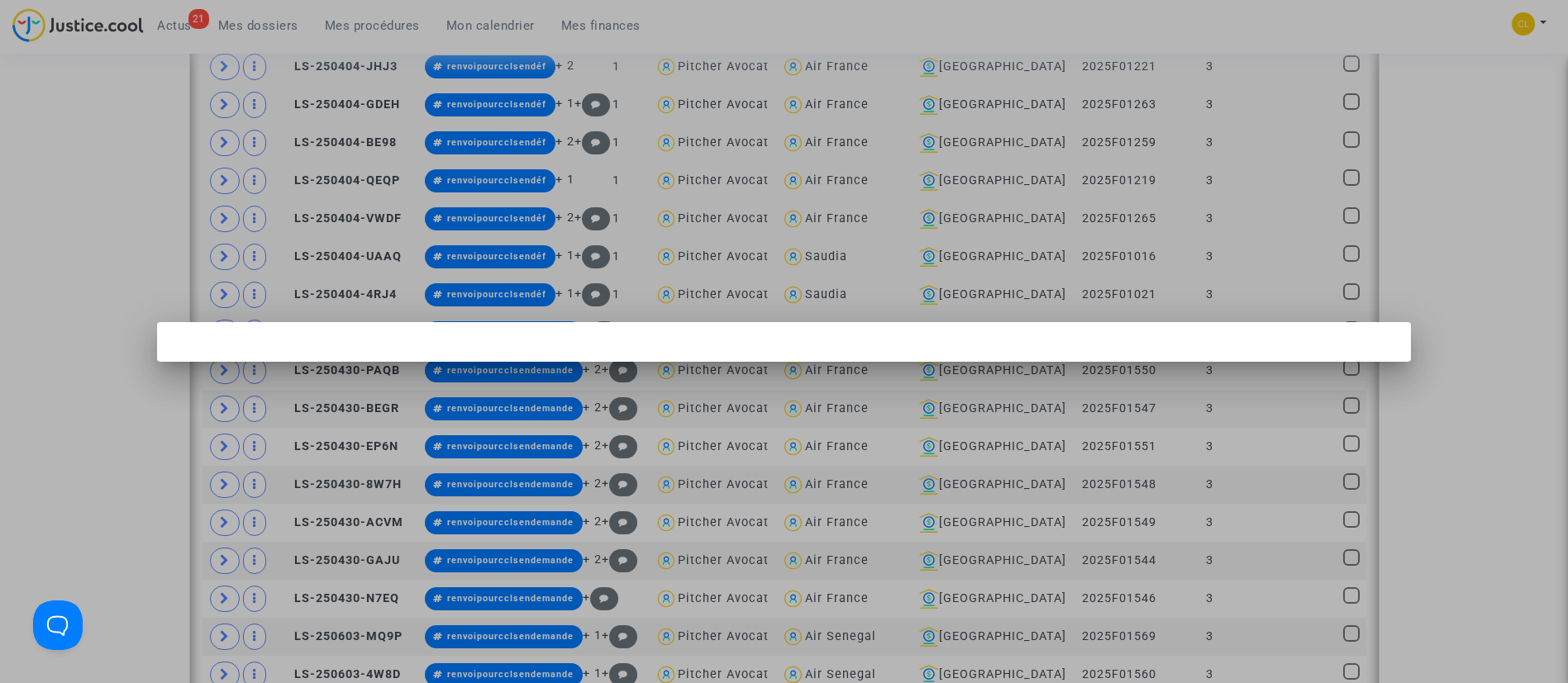
scroll to position [0, 0]
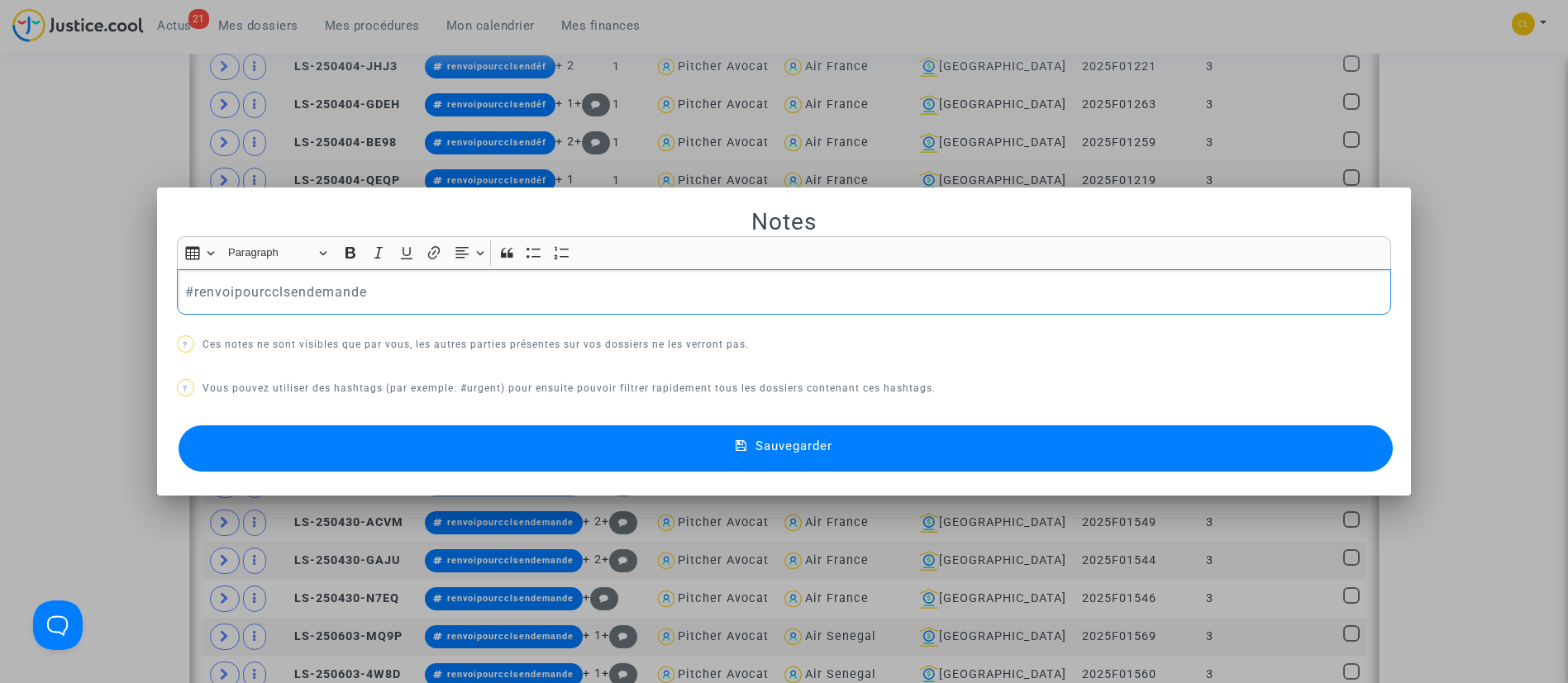
click at [381, 292] on p "#renvoipourcclsendemande" at bounding box center [783, 292] width 1197 height 20
drag, startPoint x: 858, startPoint y: 441, endPoint x: 865, endPoint y: 447, distance: 9.2
click at [858, 443] on button "Sauvegarder" at bounding box center [786, 449] width 1215 height 46
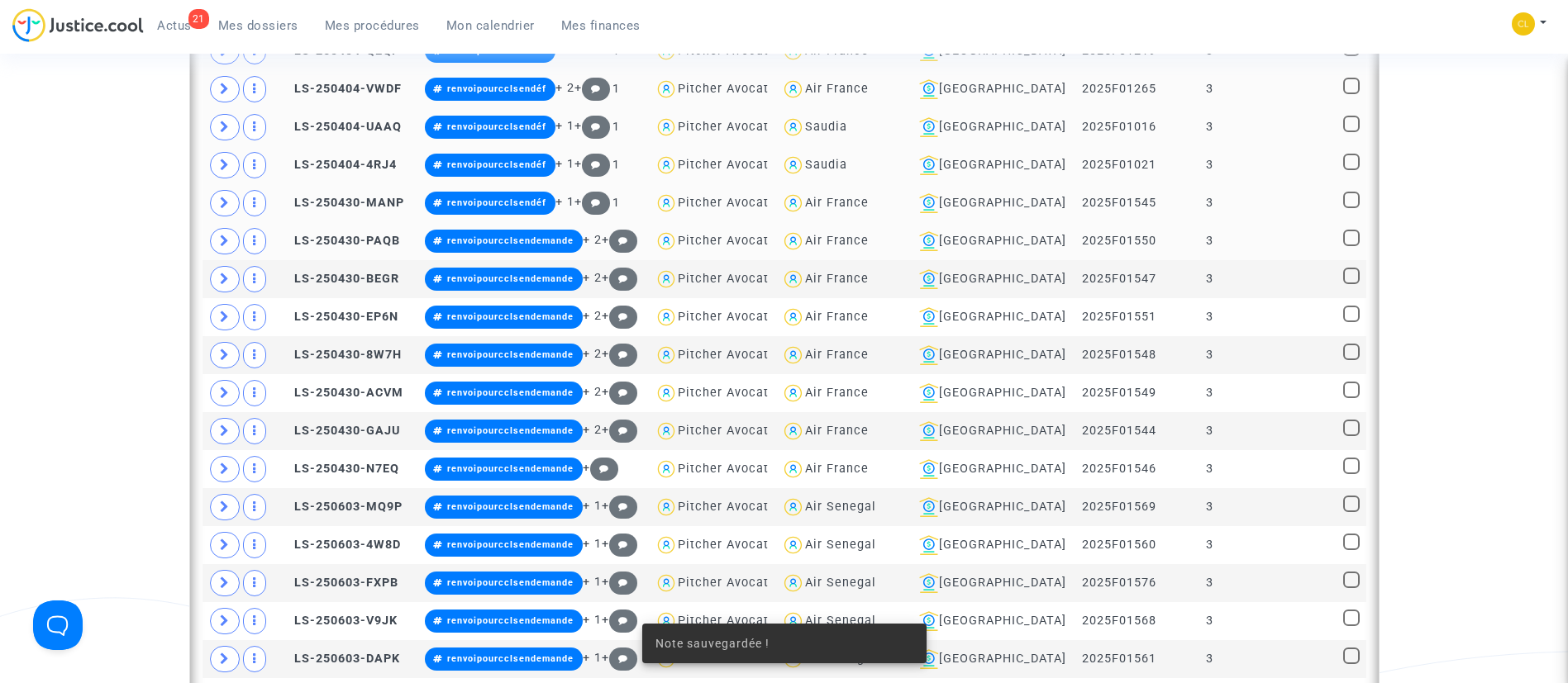
scroll to position [1746, 0]
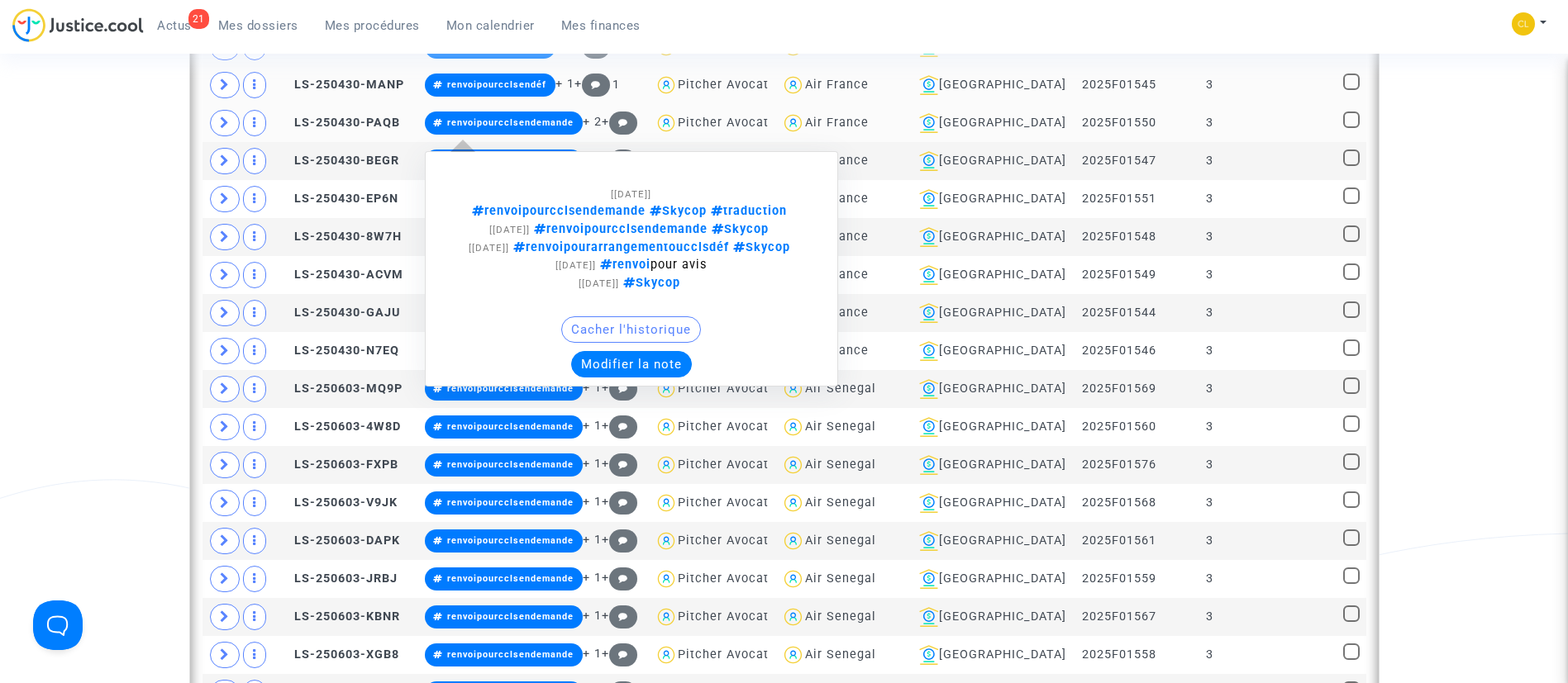
click at [613, 378] on button "Modifier la note" at bounding box center [630, 364] width 120 height 26
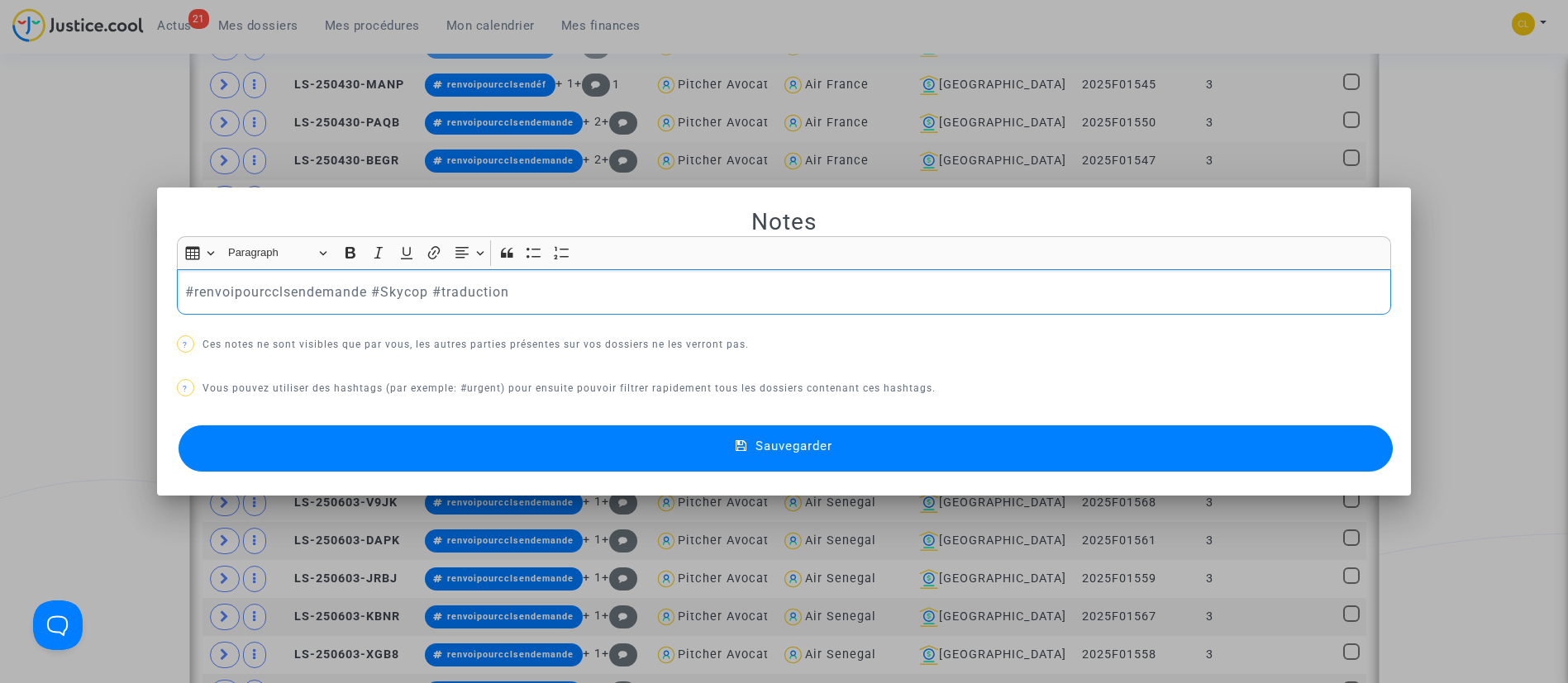
click at [365, 290] on p "#renvoipourcclsendemande #Skycop #traduction" at bounding box center [783, 292] width 1197 height 20
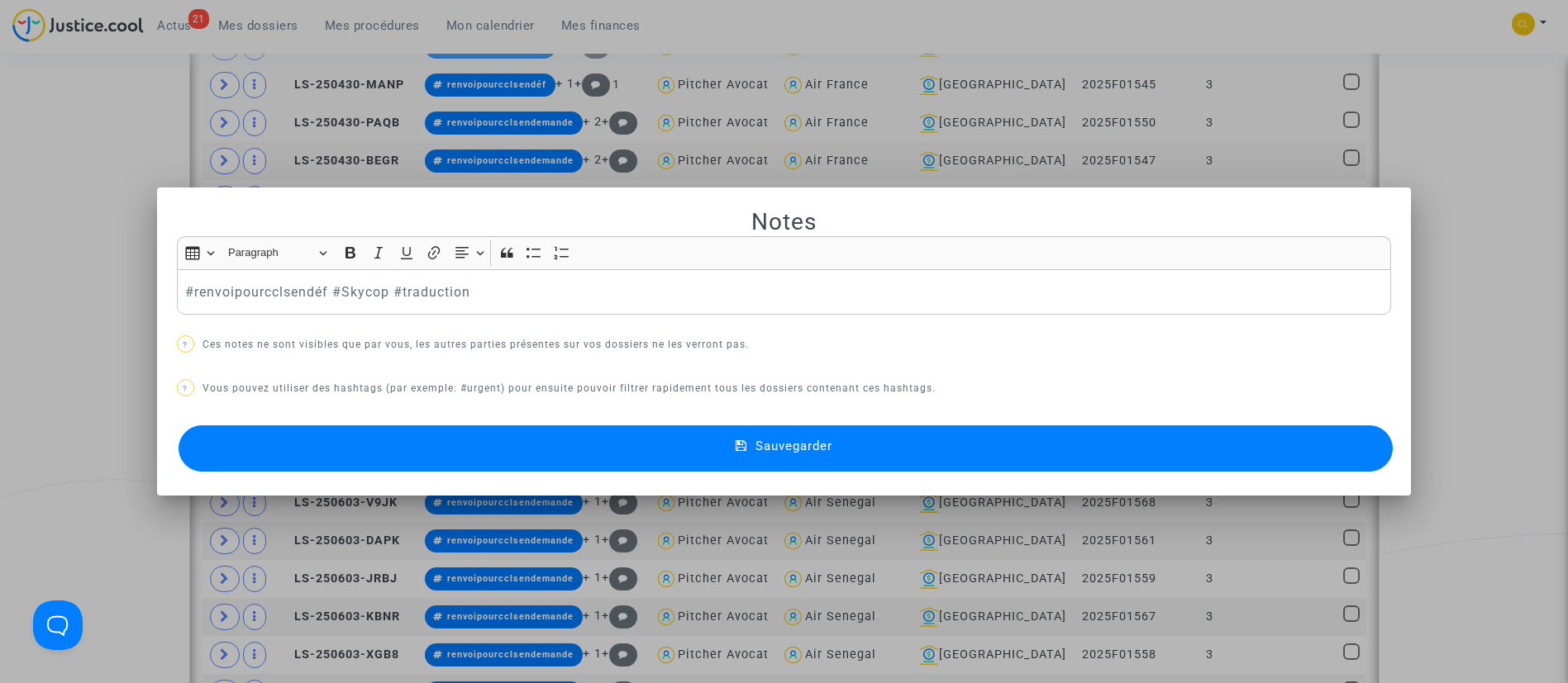
click at [1037, 443] on button "Sauvegarder" at bounding box center [786, 449] width 1215 height 46
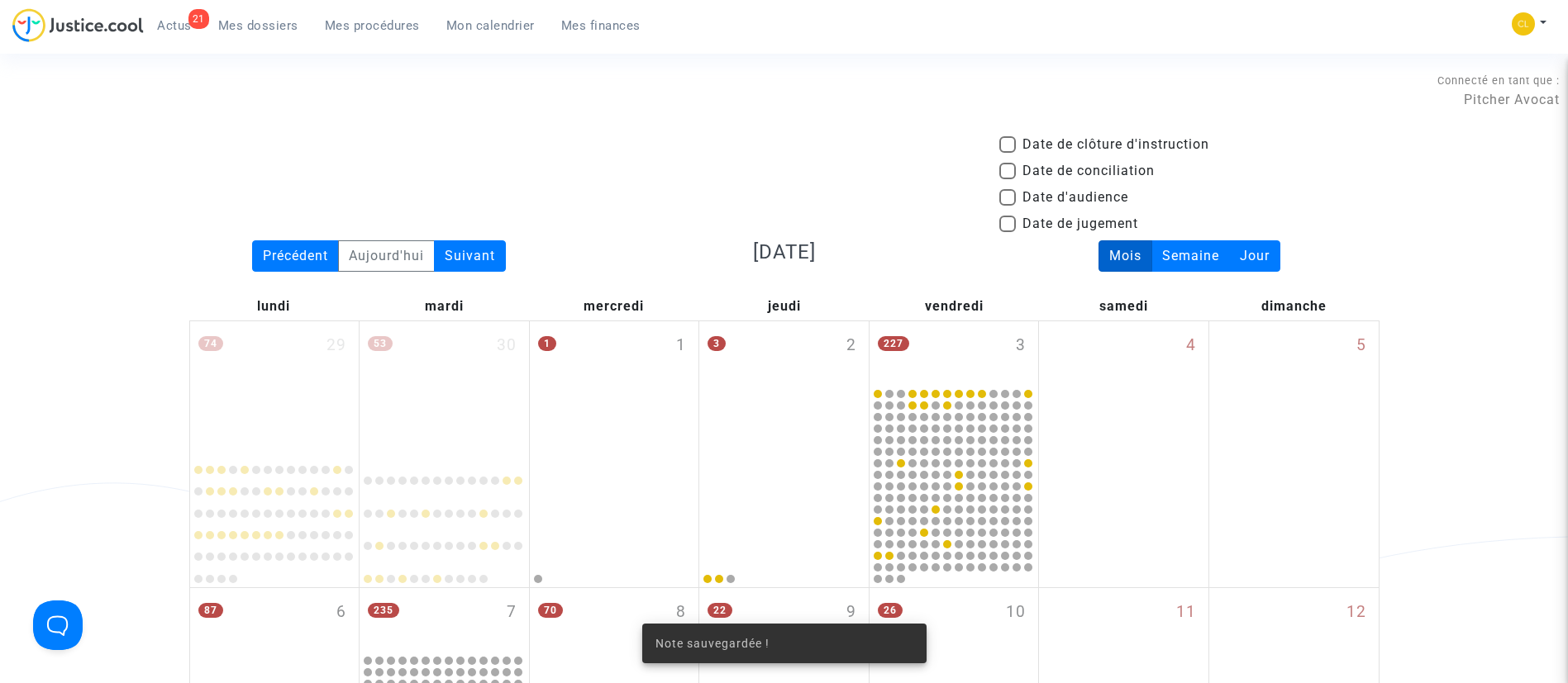
scroll to position [1746, 0]
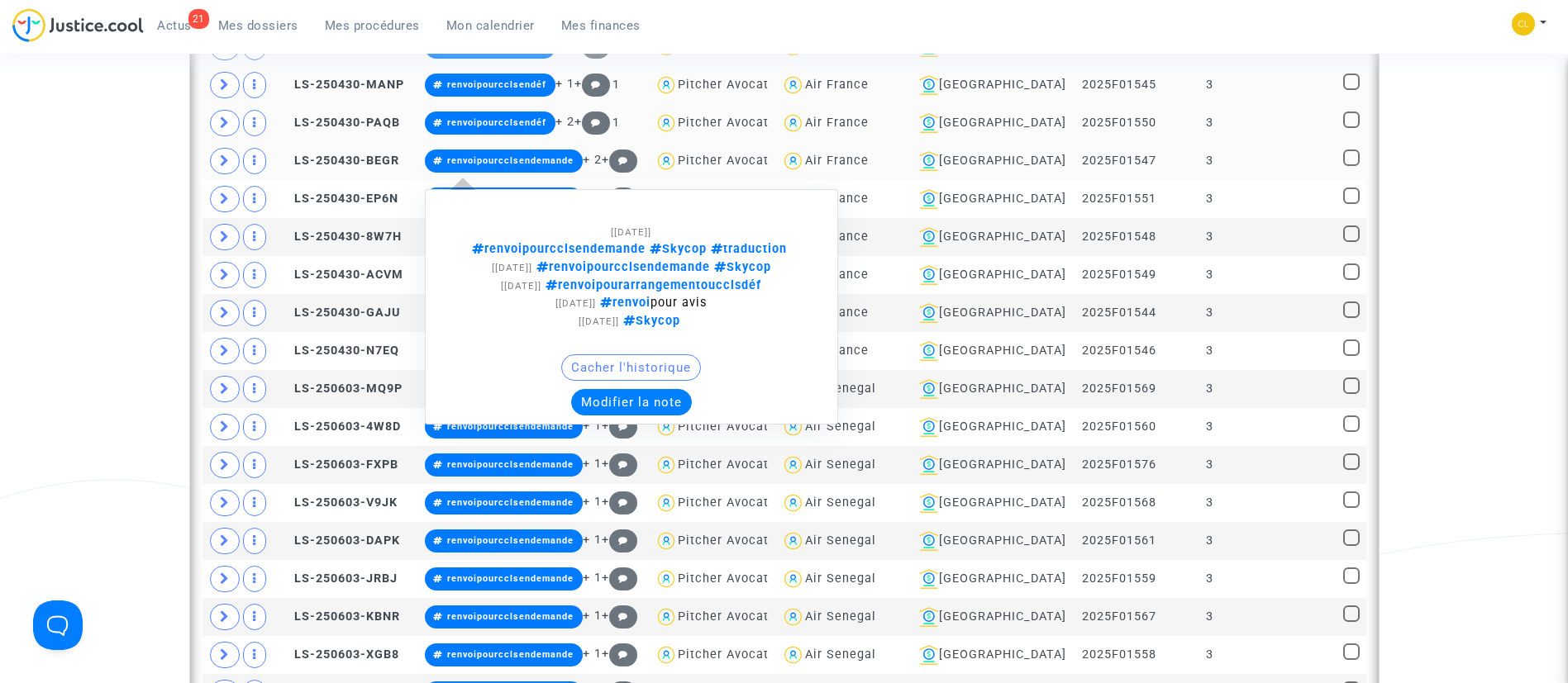
click at [666, 404] on button "Modifier la note" at bounding box center [630, 402] width 120 height 26
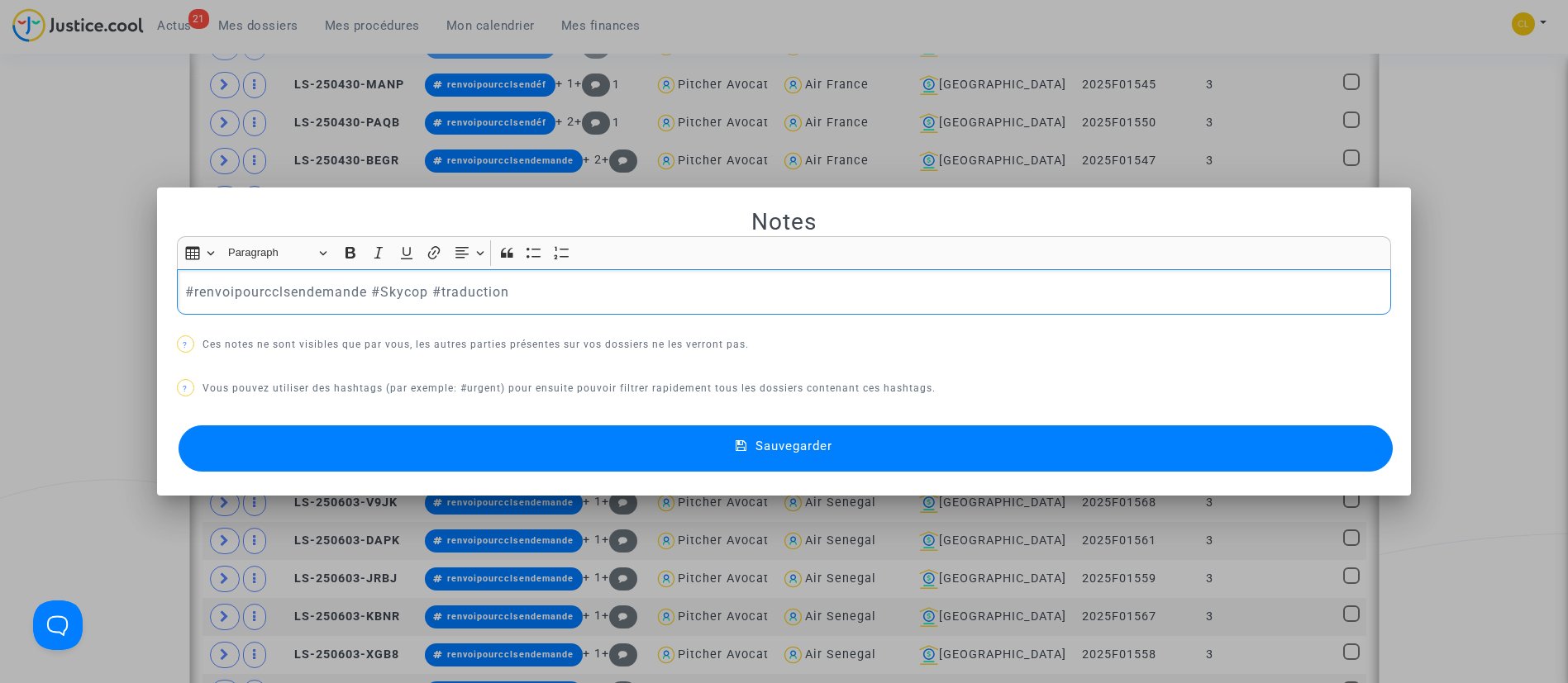
click at [362, 293] on p "#renvoipourcclsendemande #Skycop #traduction" at bounding box center [783, 292] width 1197 height 20
click at [910, 444] on button "Sauvegarder" at bounding box center [786, 449] width 1215 height 46
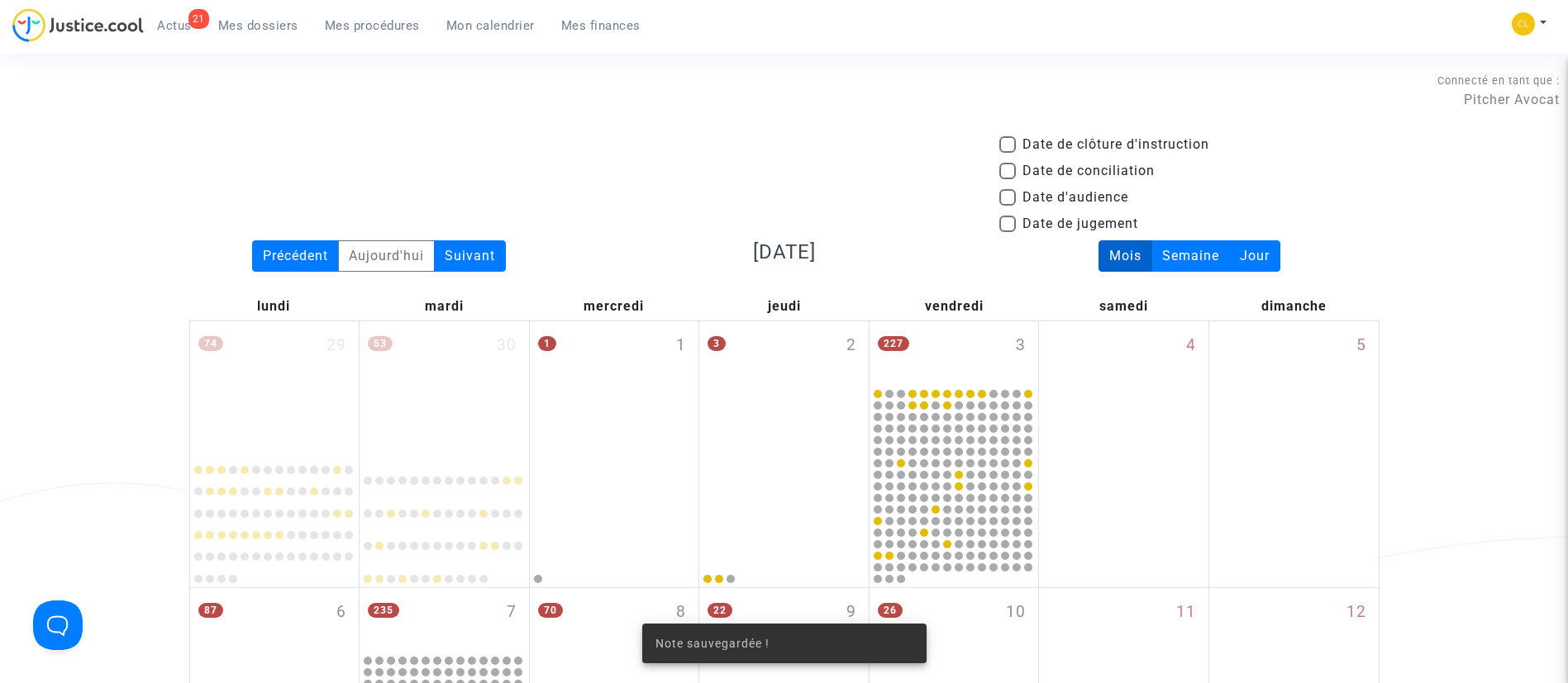
scroll to position [1746, 0]
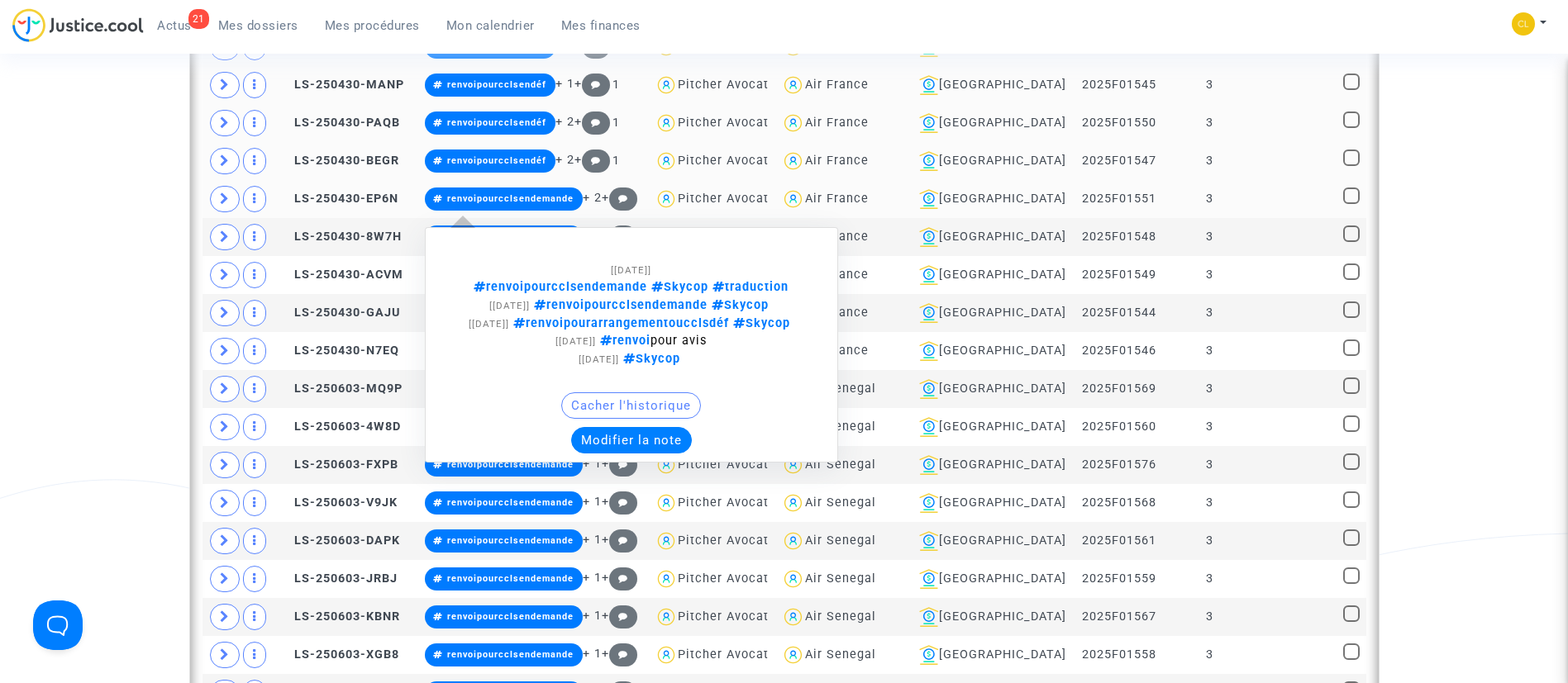
click at [648, 454] on button "Modifier la note" at bounding box center [630, 440] width 120 height 26
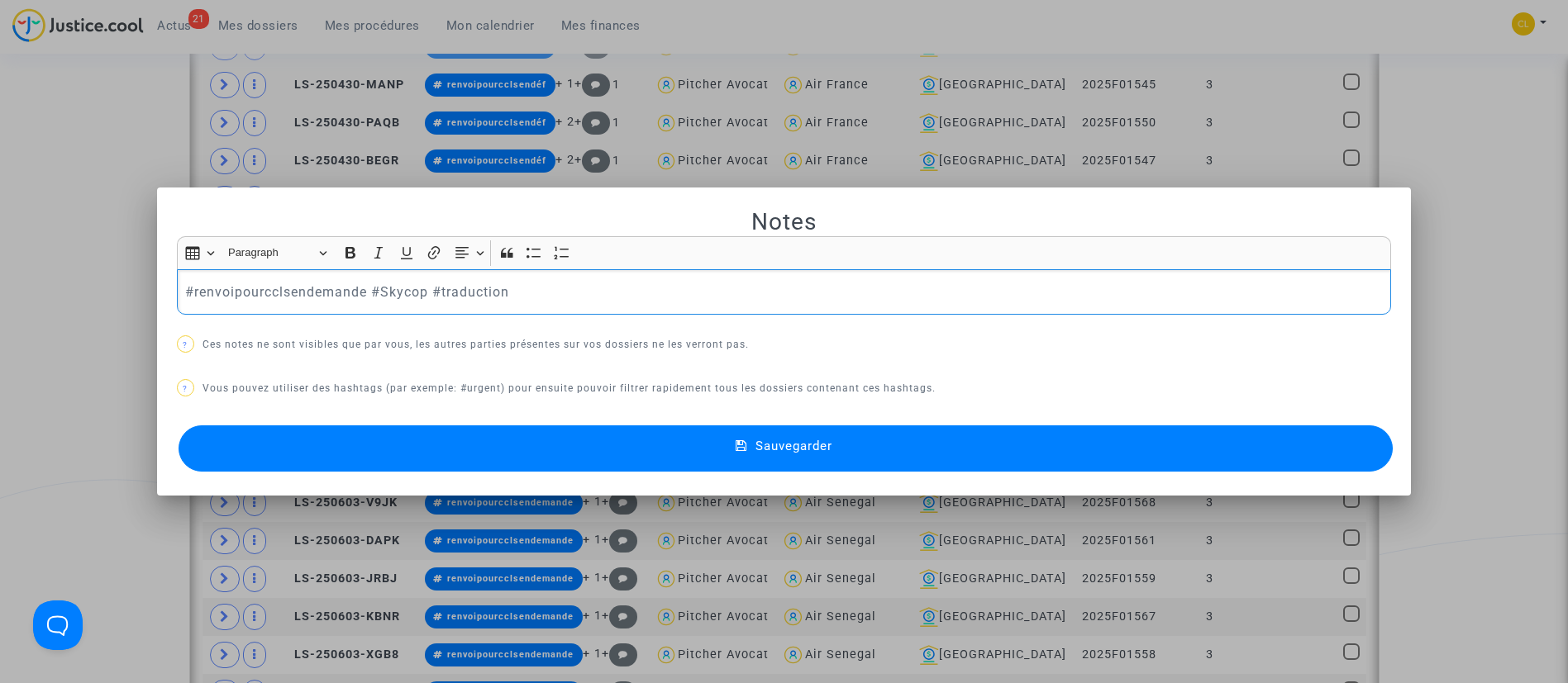
click at [365, 297] on p "#renvoipourcclsendemande #Skycop #traduction" at bounding box center [783, 292] width 1197 height 20
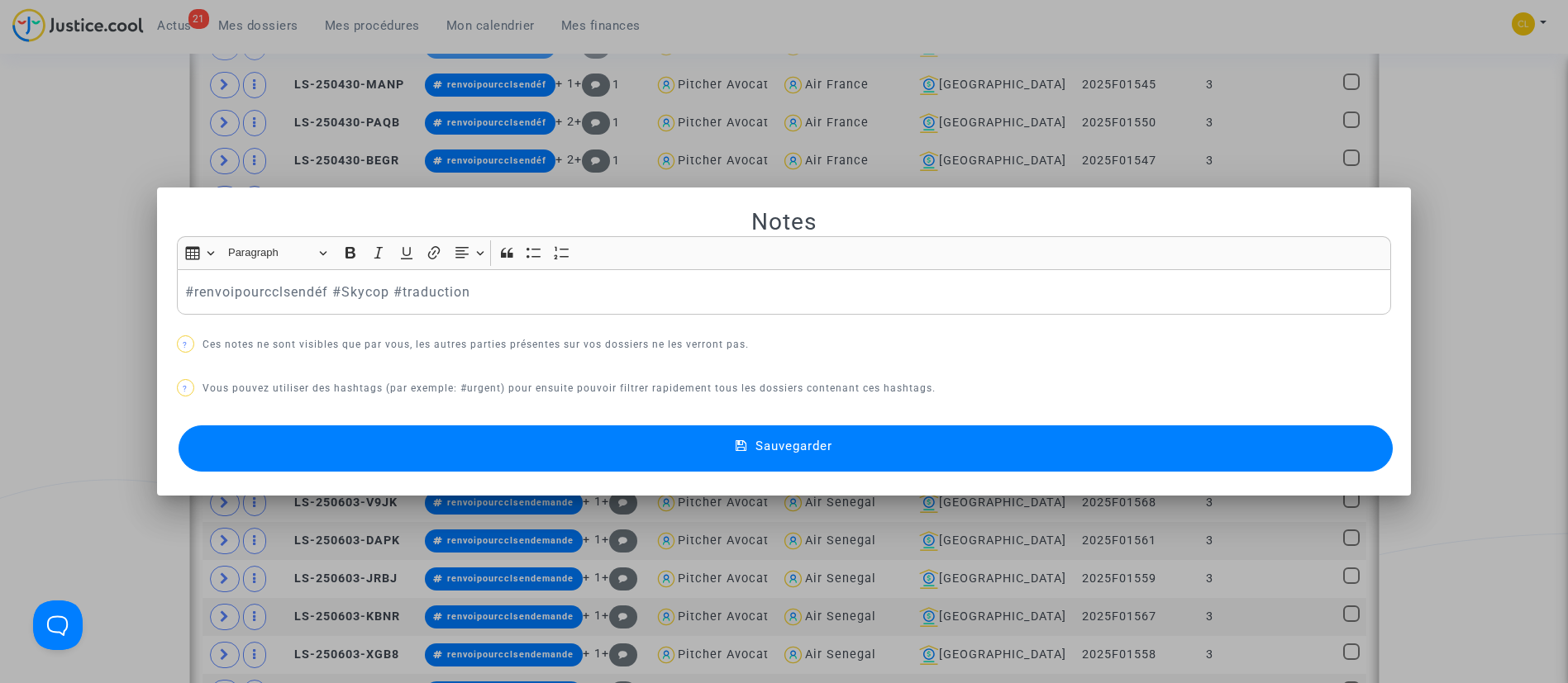
click at [888, 445] on button "Sauvegarder" at bounding box center [786, 449] width 1215 height 46
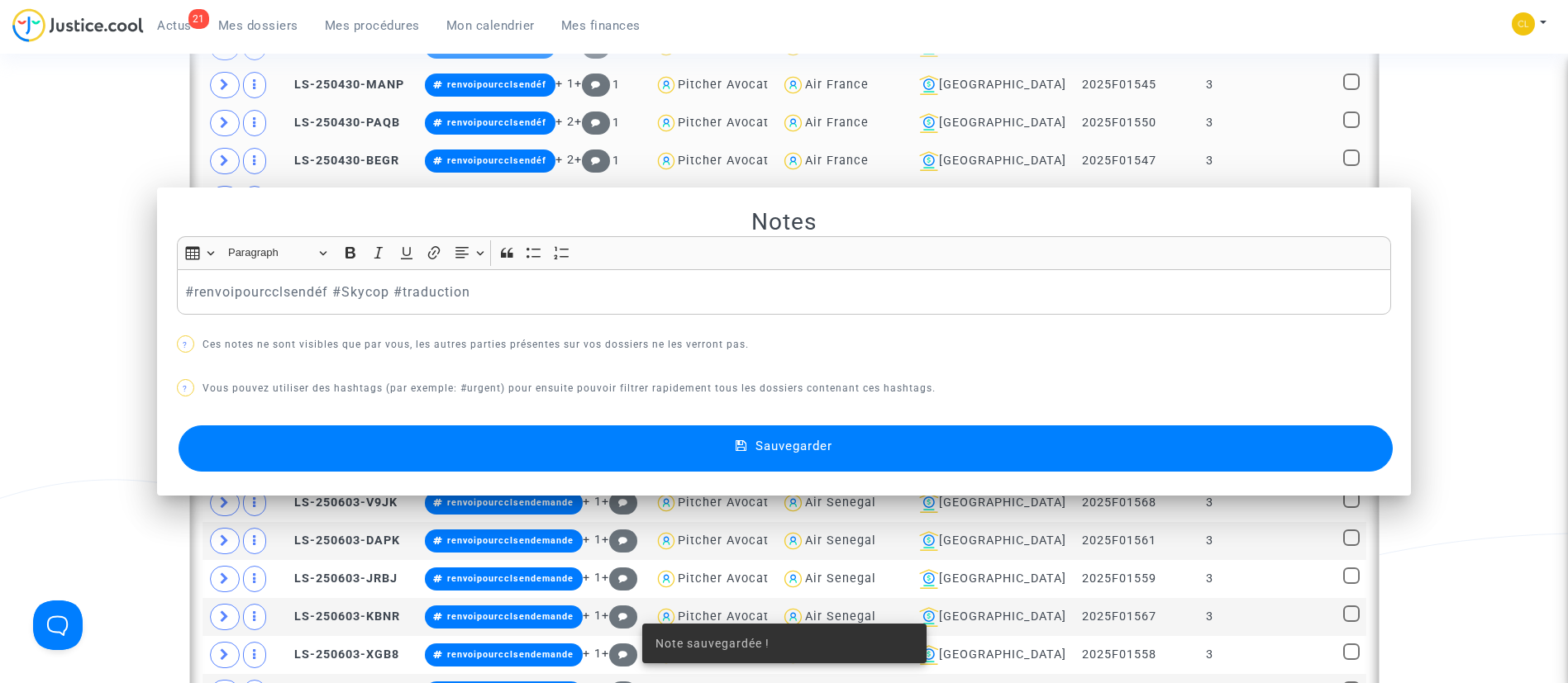
scroll to position [1746, 0]
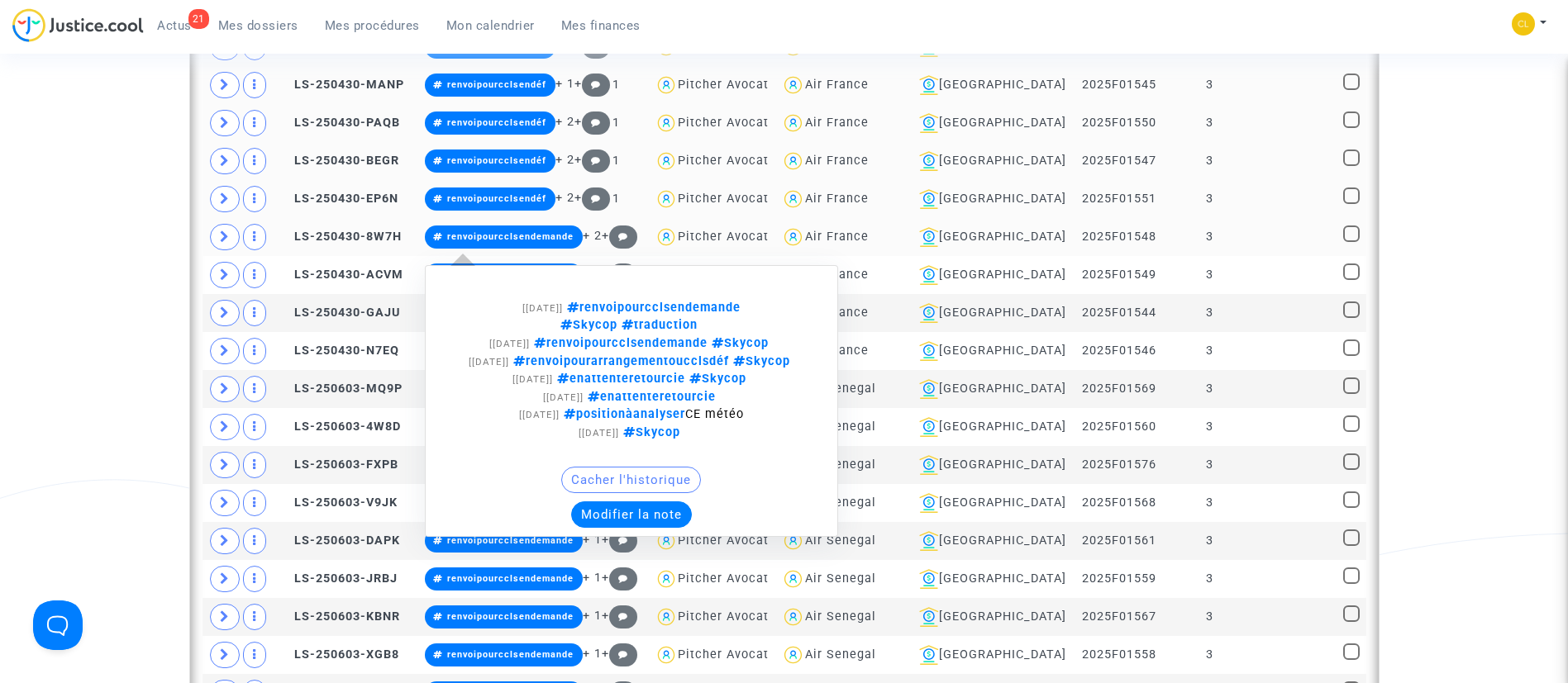
click at [690, 528] on button "Modifier la note" at bounding box center [630, 514] width 120 height 26
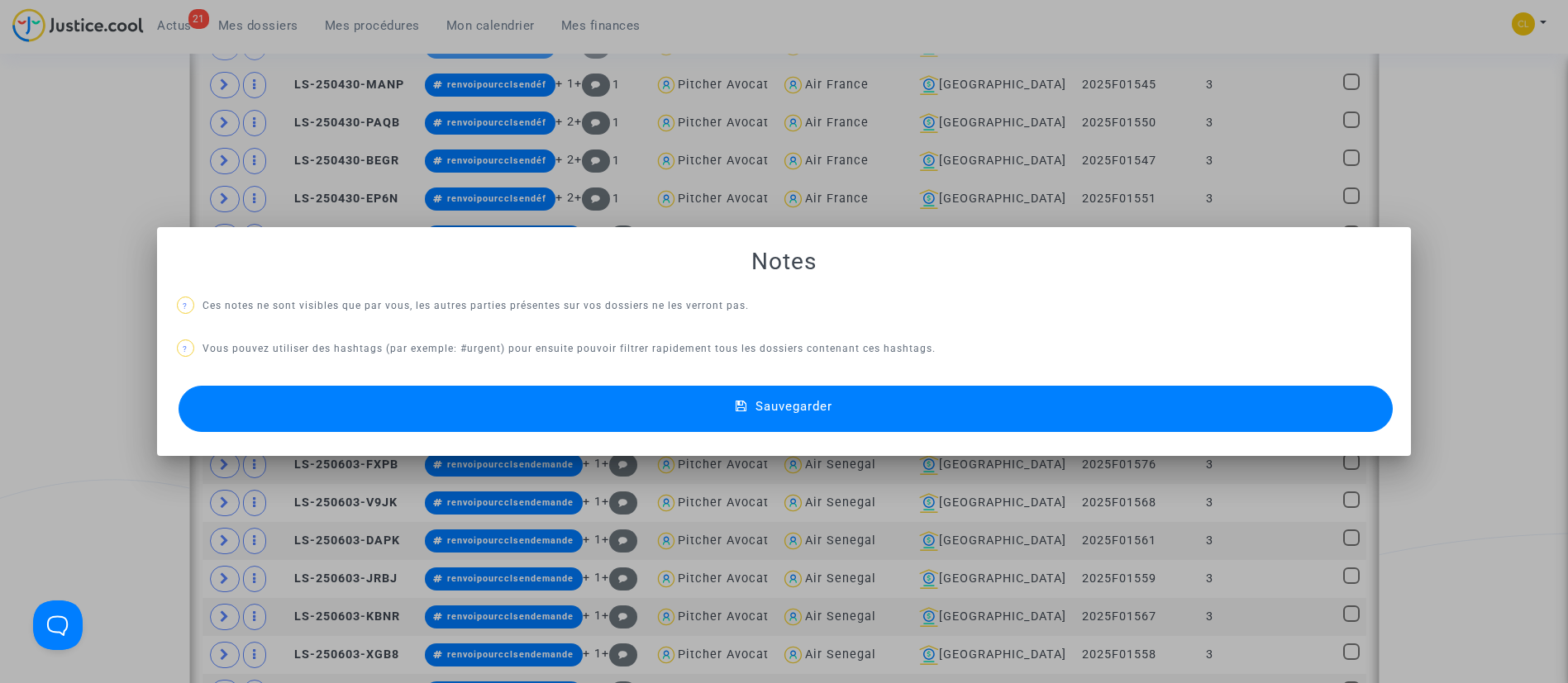
scroll to position [0, 0]
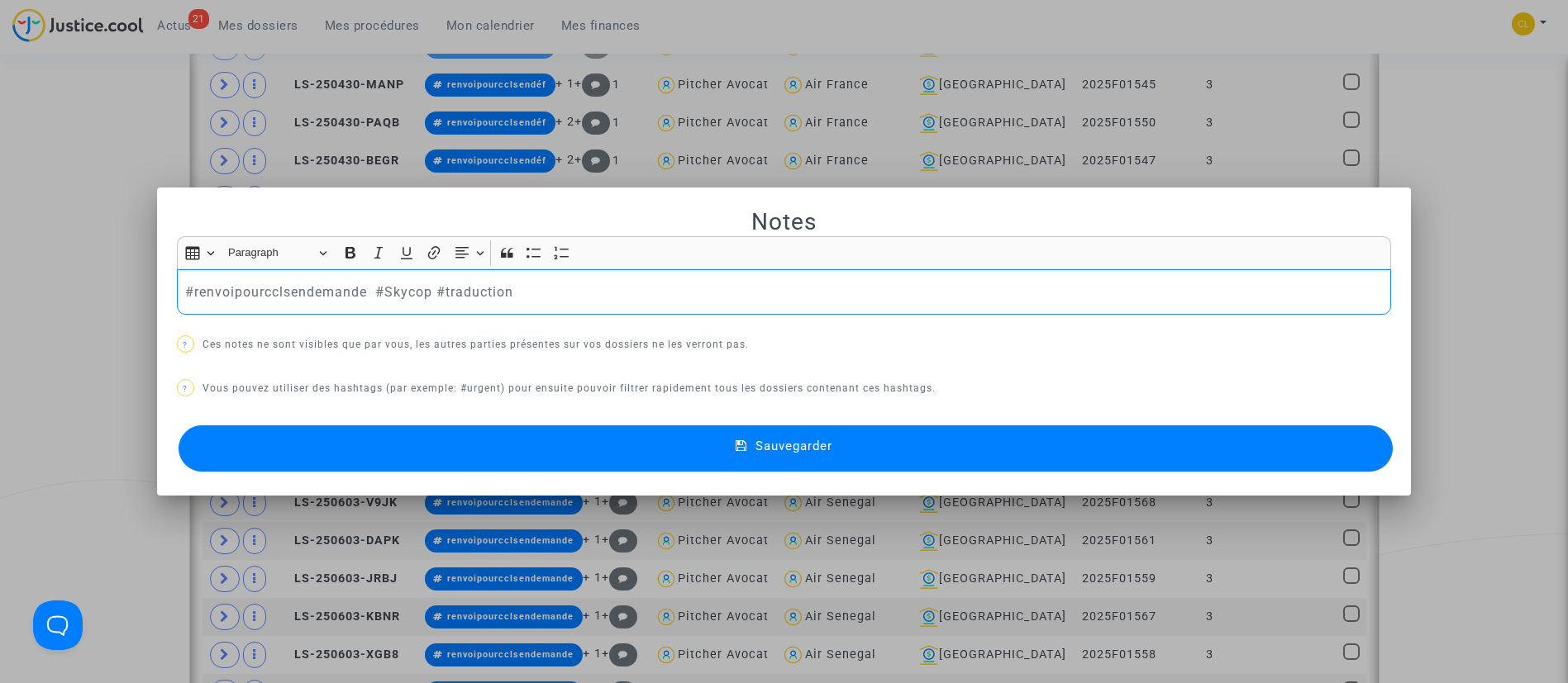
click at [363, 296] on p "#renvoipourcclsendemande #Skycop #traduction" at bounding box center [783, 292] width 1197 height 20
click at [891, 455] on button "Sauvegarder" at bounding box center [786, 449] width 1215 height 46
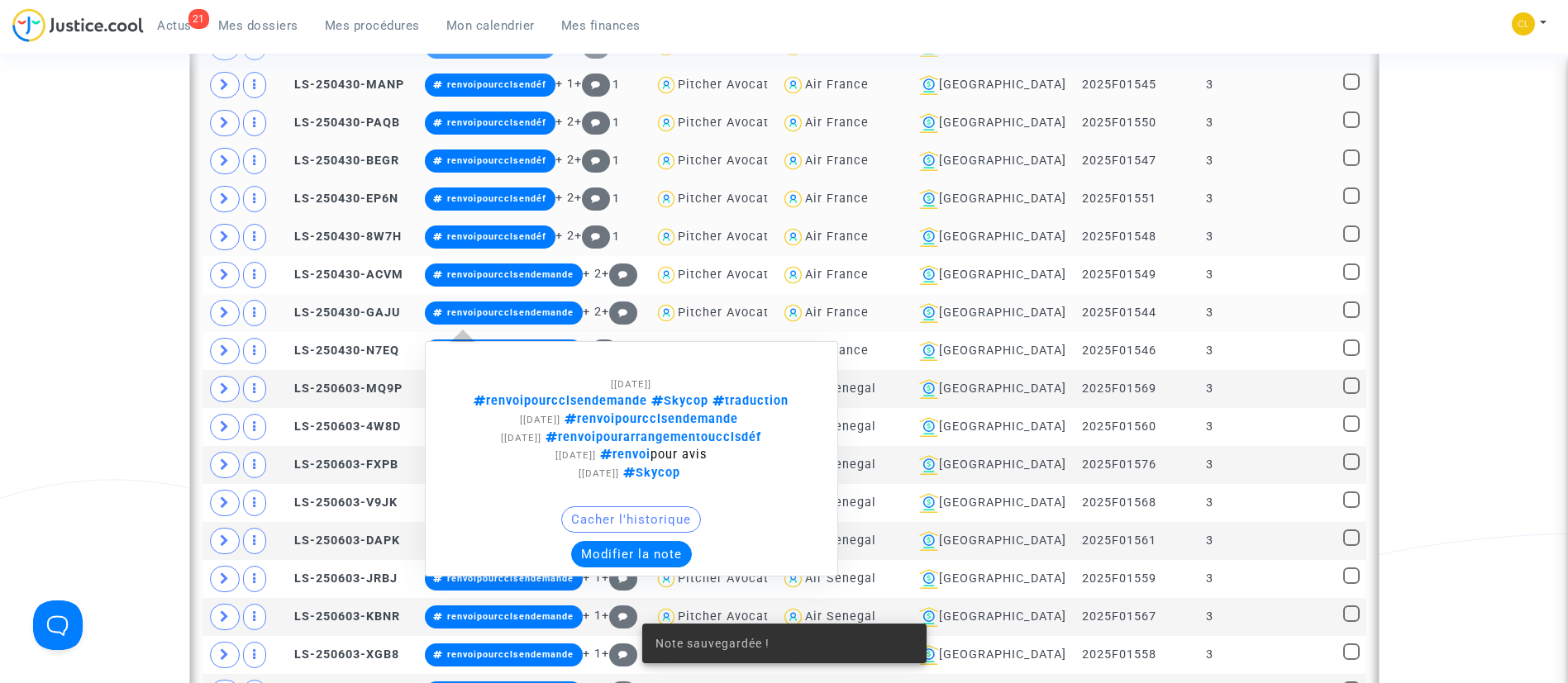
scroll to position [1870, 0]
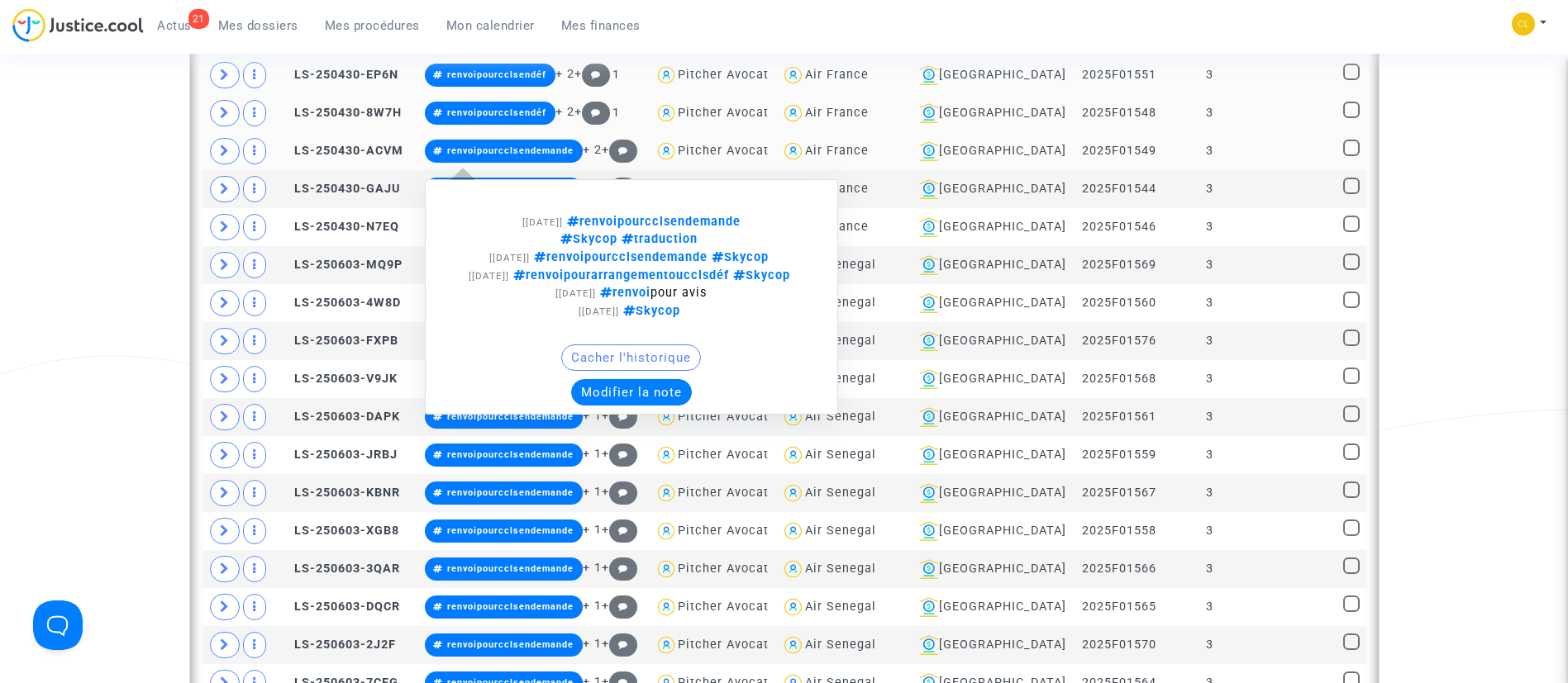
click at [653, 406] on button "Modifier la note" at bounding box center [630, 392] width 120 height 26
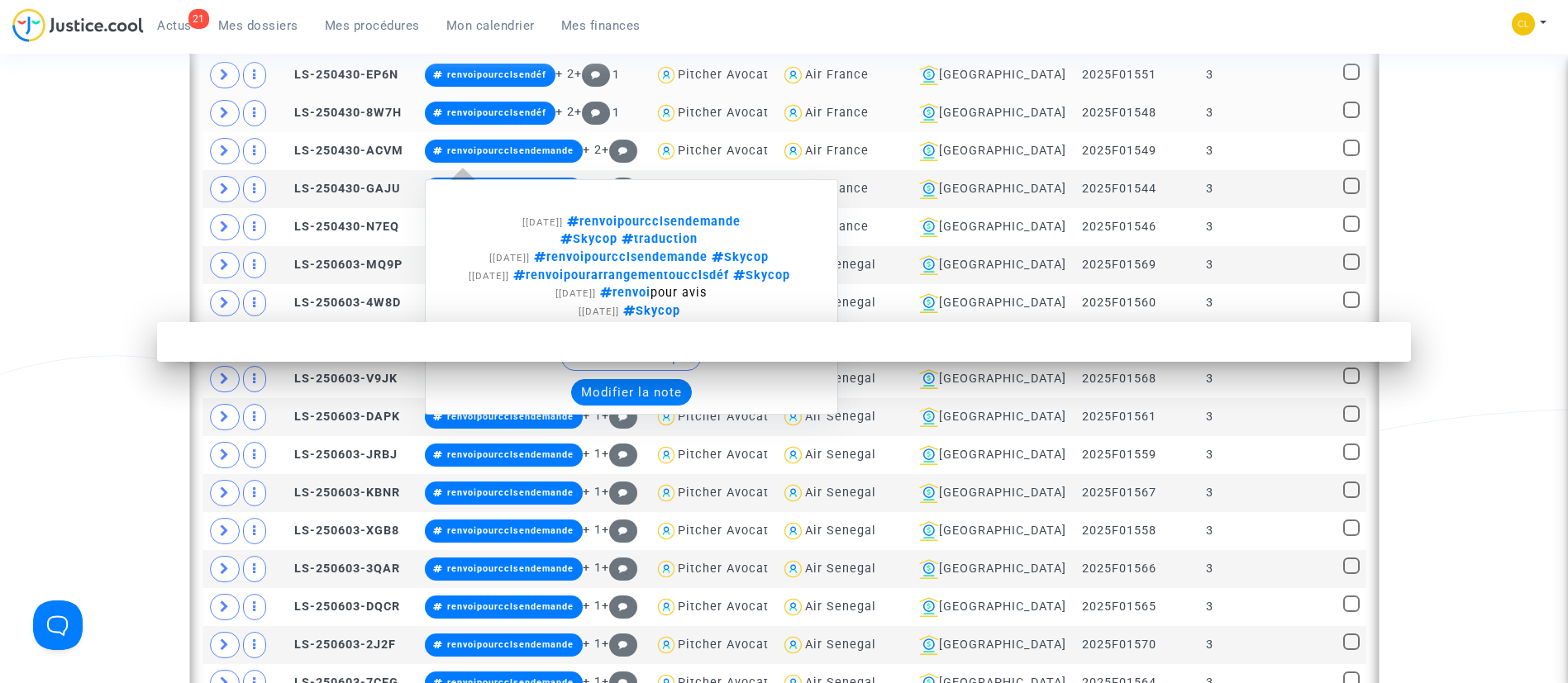
scroll to position [0, 0]
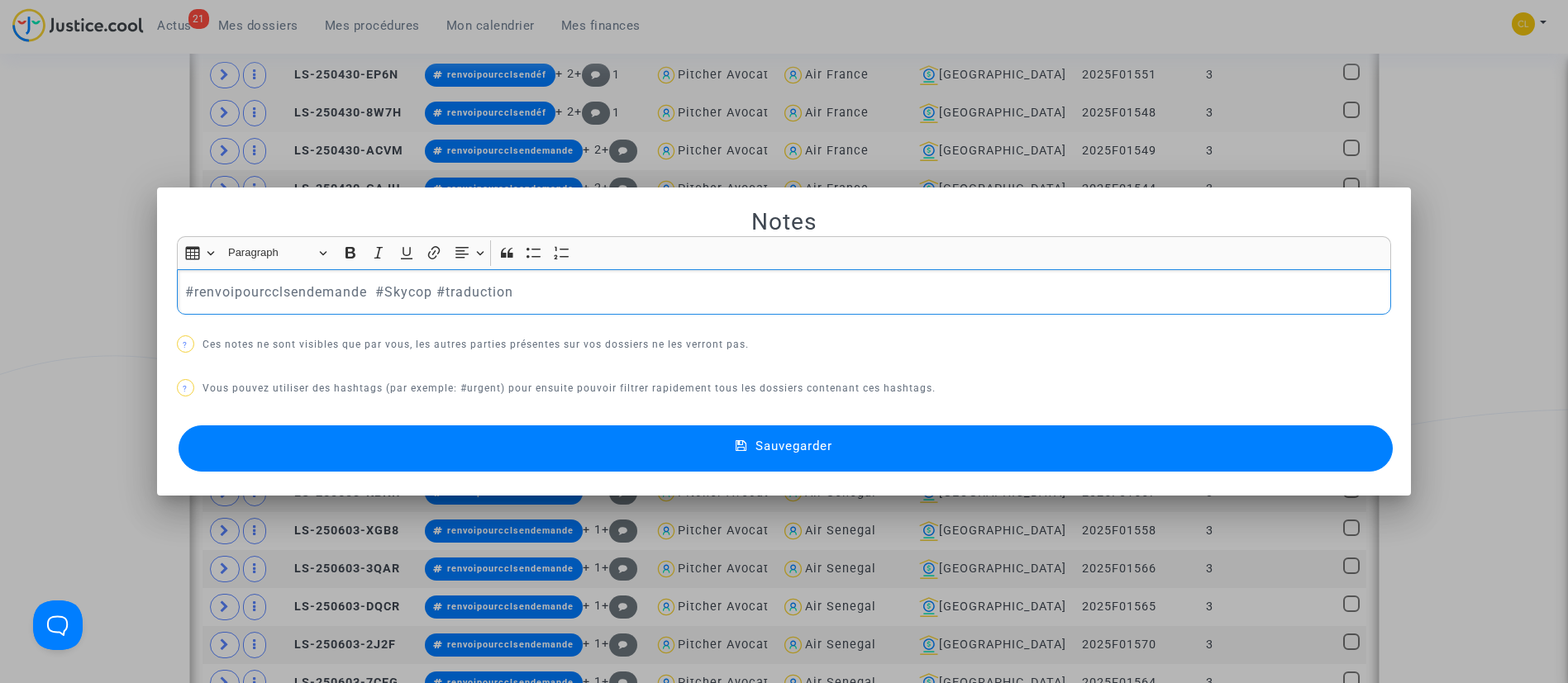
click at [353, 298] on p "#renvoipourcclsendemande #Skycop #traduction" at bounding box center [783, 292] width 1197 height 20
click at [810, 431] on button "Sauvegarder" at bounding box center [786, 449] width 1215 height 46
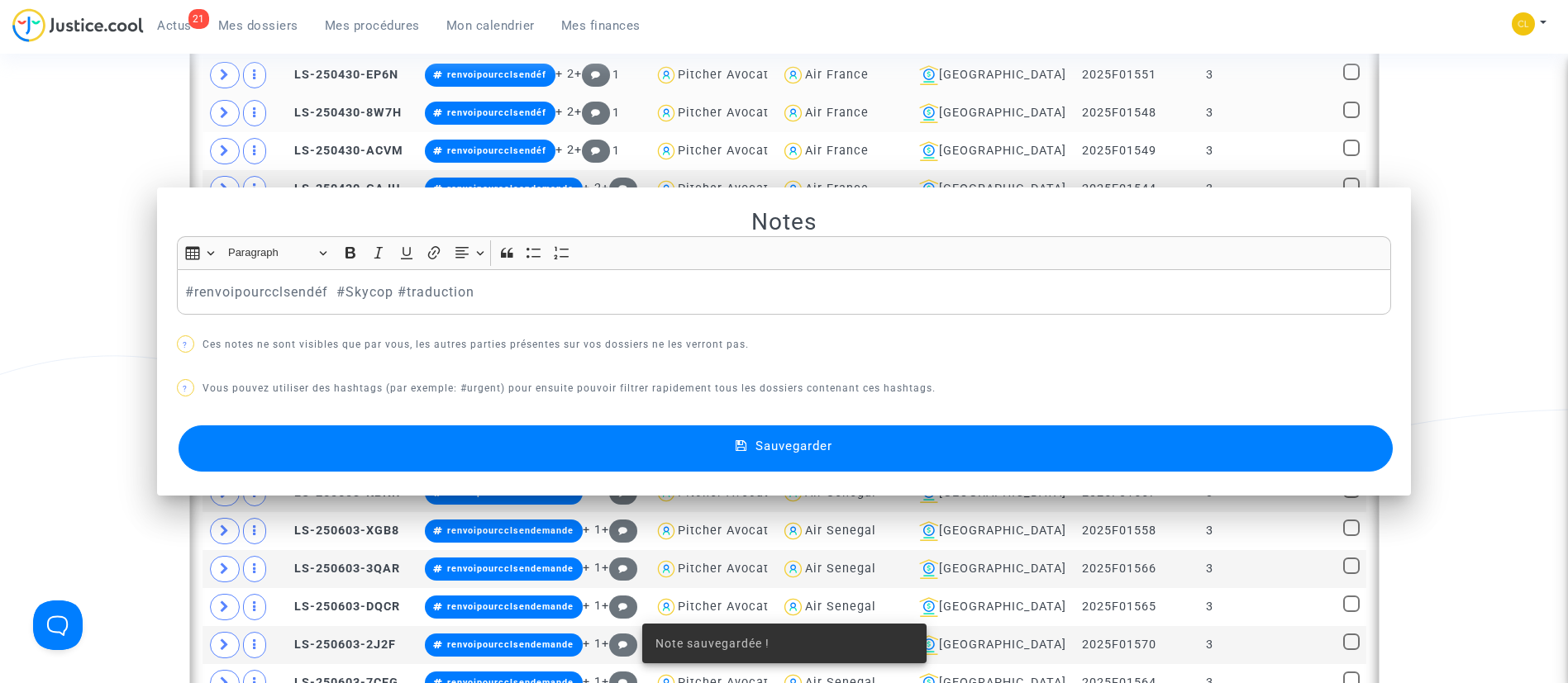
scroll to position [1870, 0]
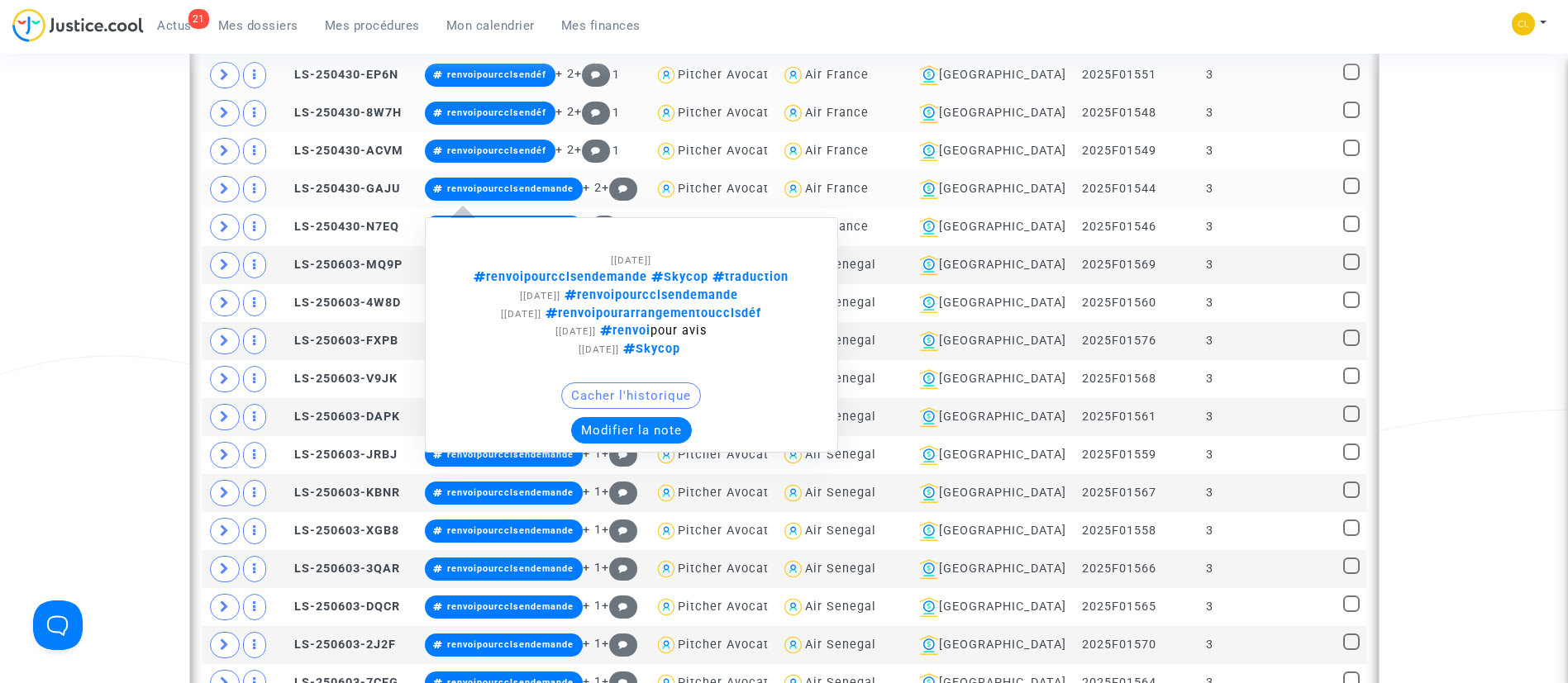
click at [635, 425] on button "Modifier la note" at bounding box center [630, 430] width 120 height 26
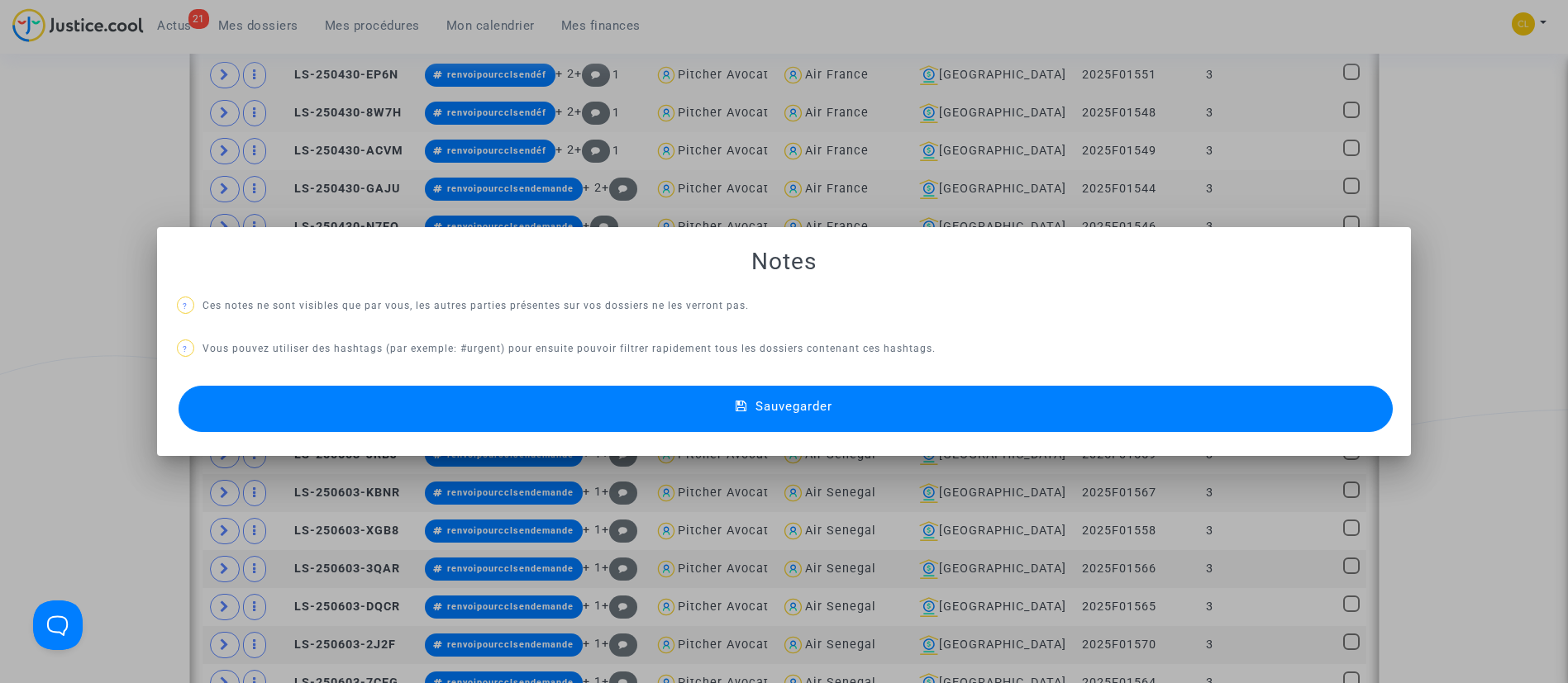
scroll to position [0, 0]
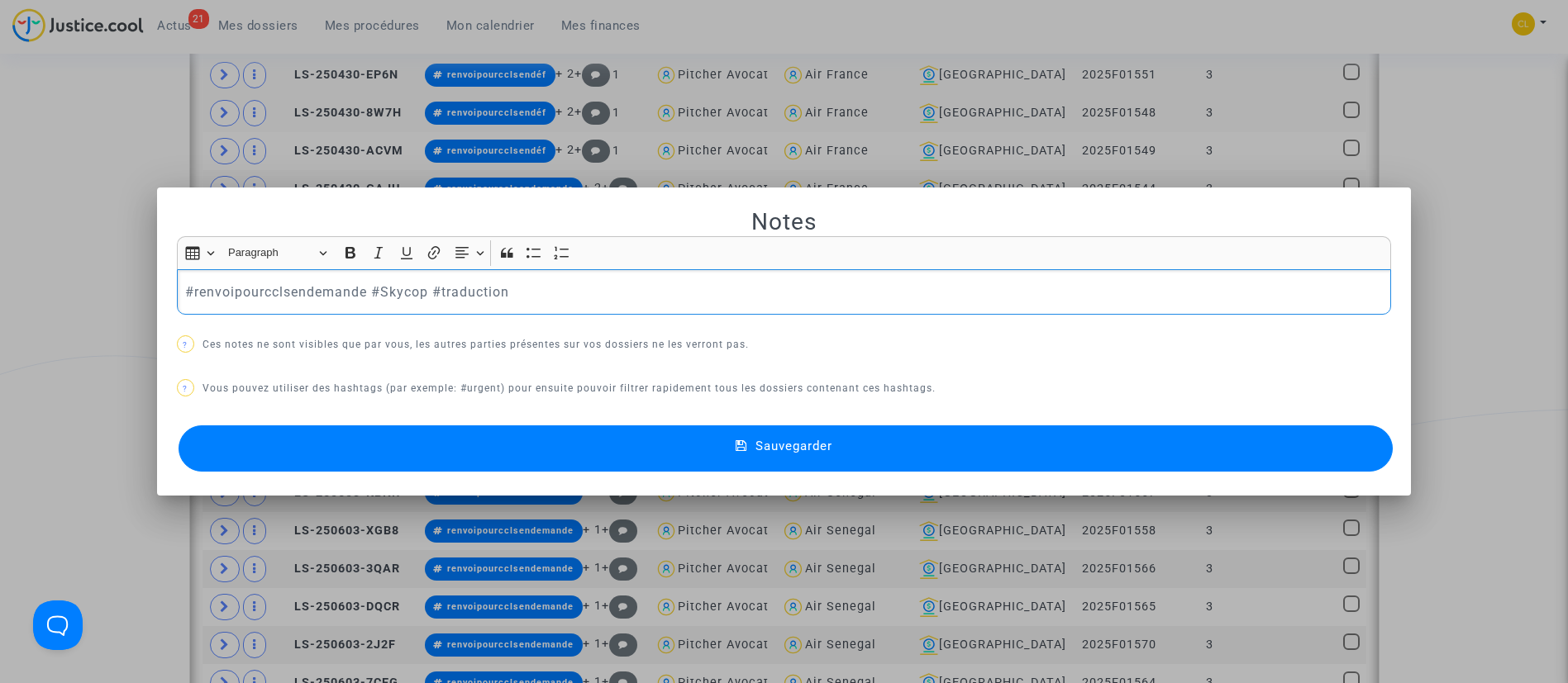
click at [364, 283] on p "#renvoipourcclsendemande #Skycop #traduction" at bounding box center [783, 292] width 1197 height 20
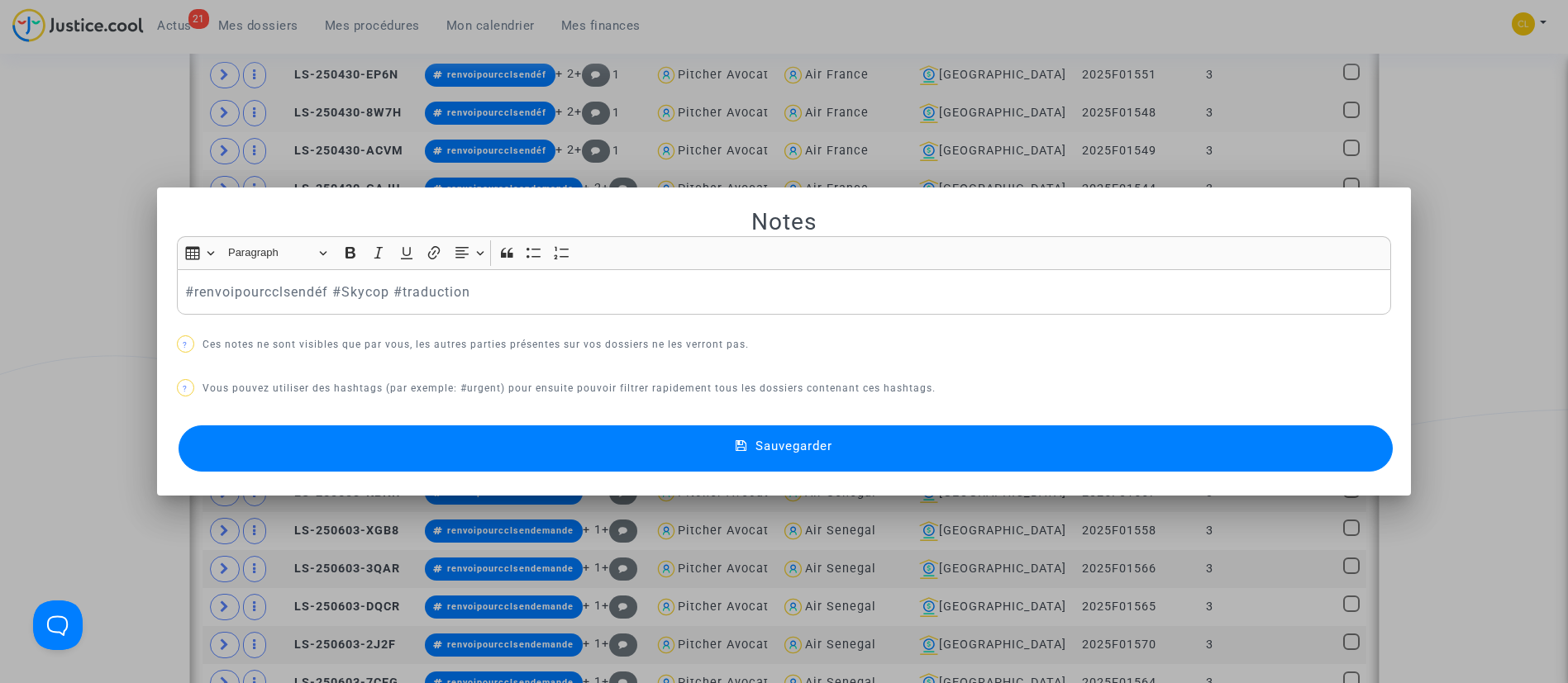
click at [597, 441] on button "Sauvegarder" at bounding box center [786, 449] width 1215 height 46
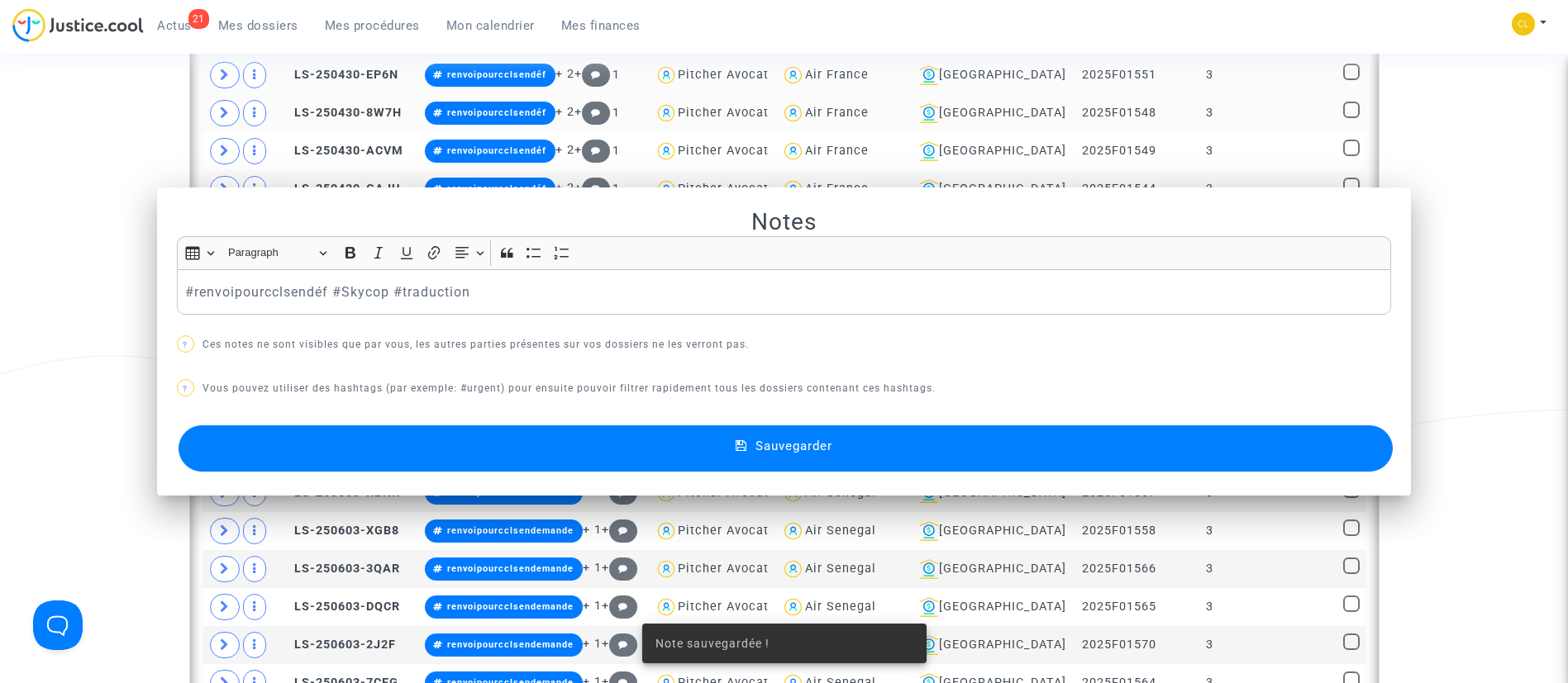
scroll to position [1870, 0]
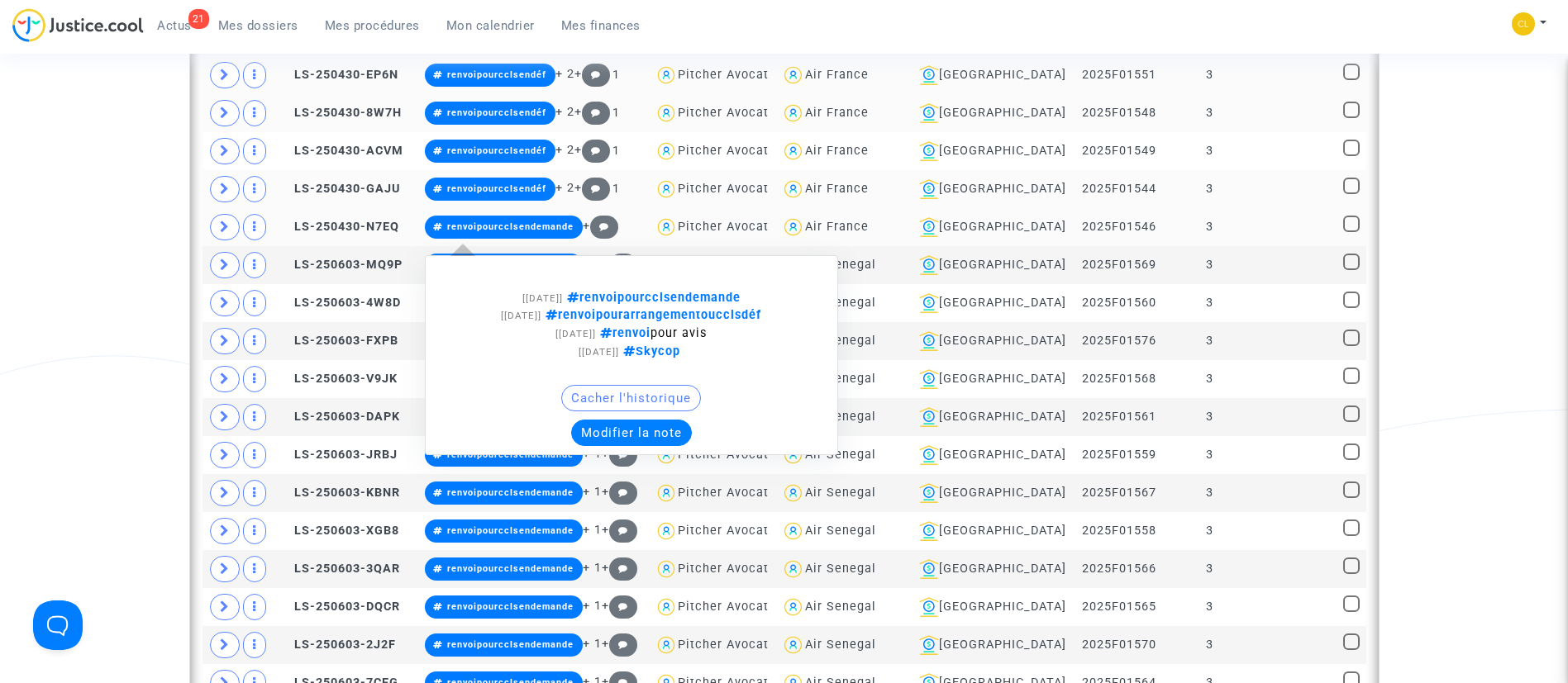
click at [649, 431] on button "Modifier la note" at bounding box center [630, 432] width 120 height 26
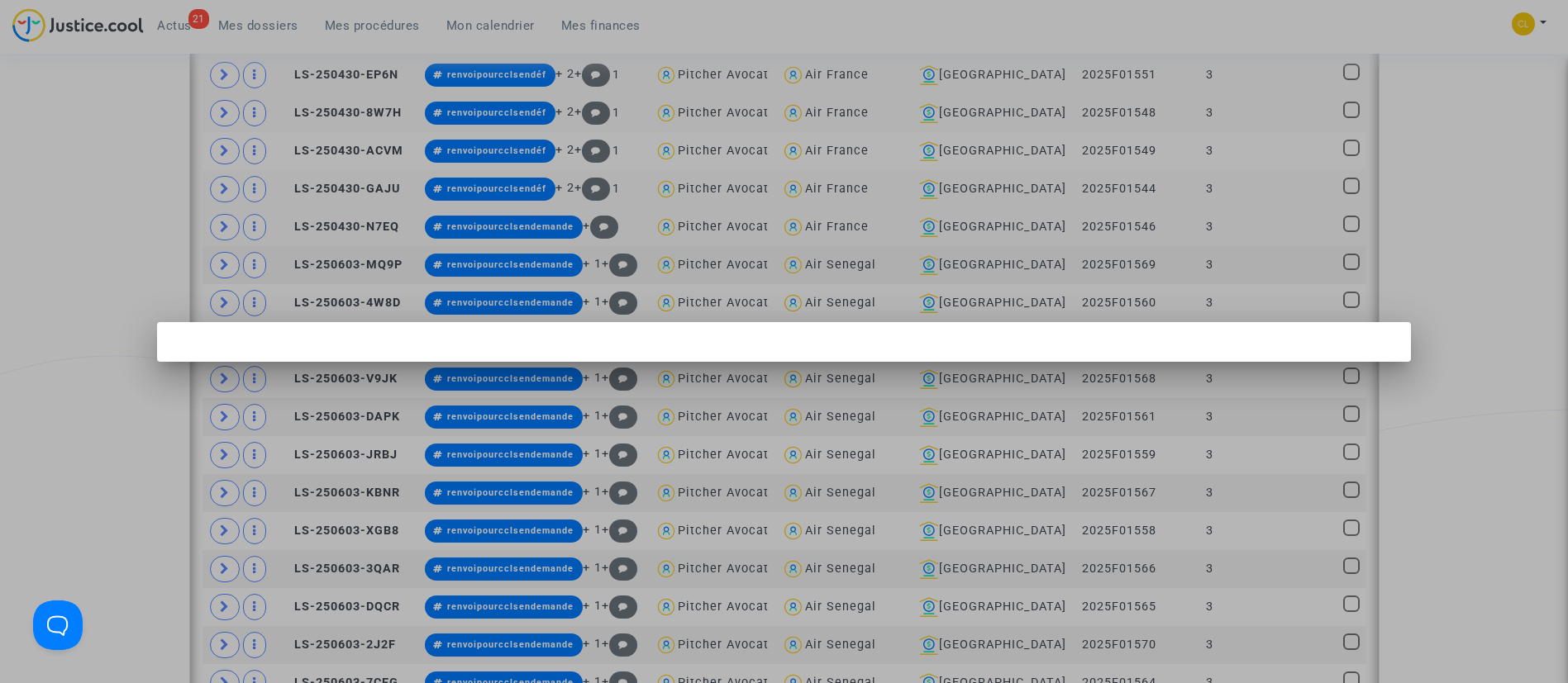
scroll to position [0, 0]
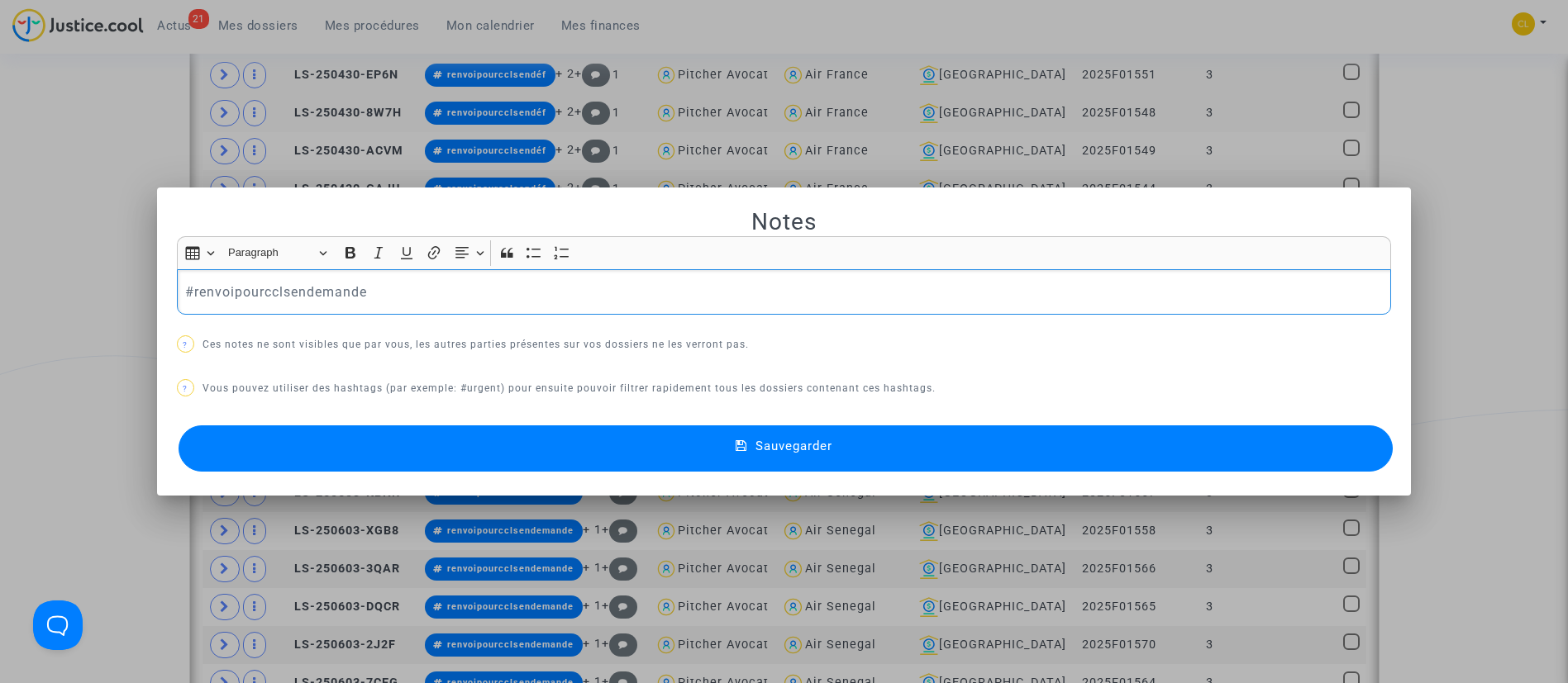
click at [429, 283] on p "#renvoipourcclsendemande" at bounding box center [783, 292] width 1197 height 20
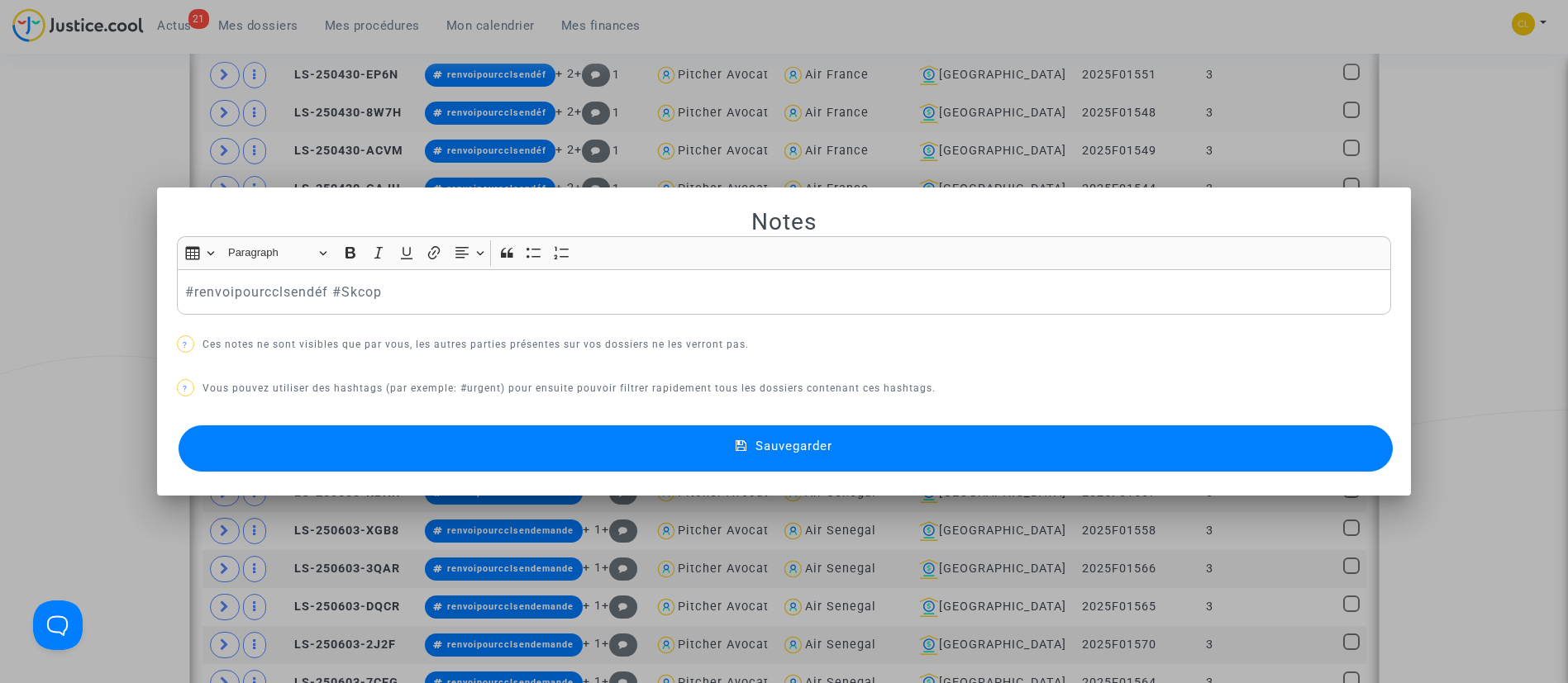
click at [887, 449] on button "Sauvegarder" at bounding box center [786, 449] width 1215 height 46
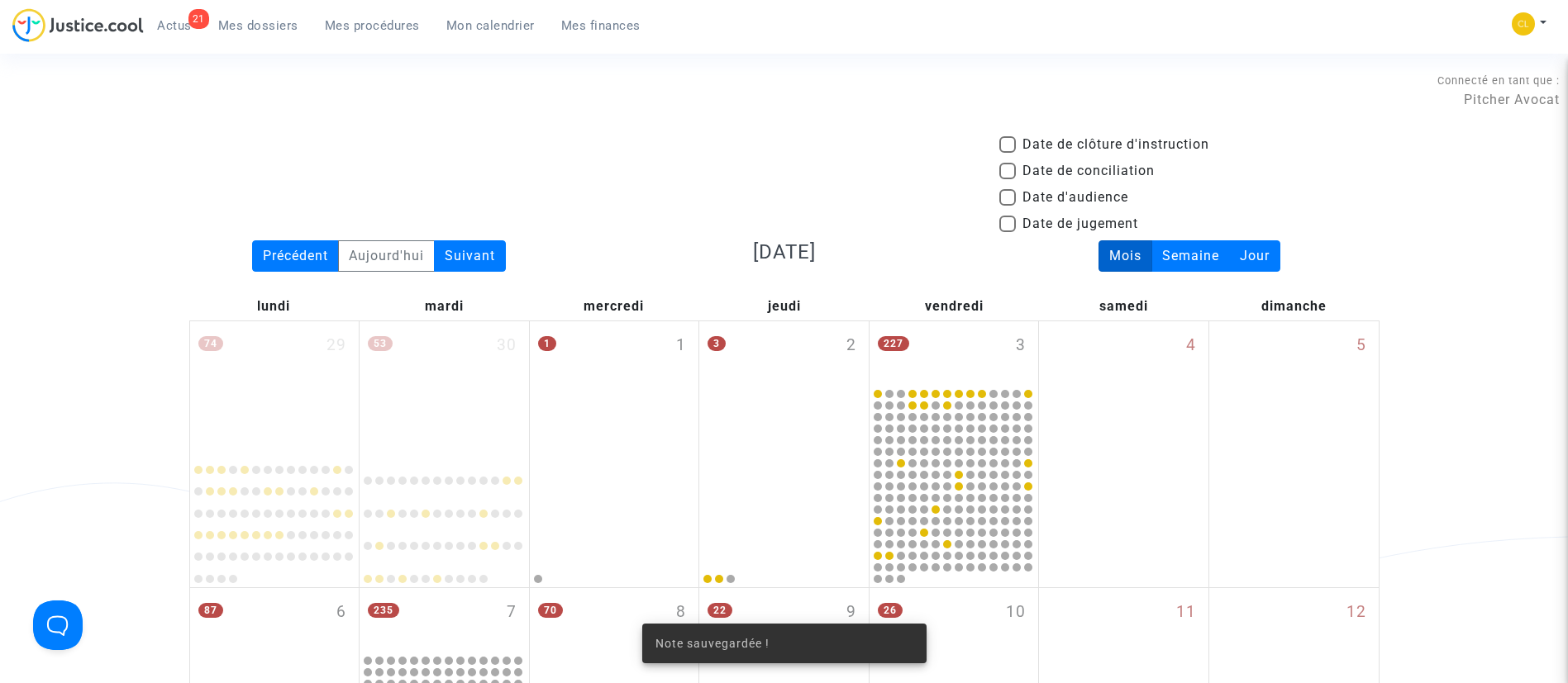
scroll to position [1870, 0]
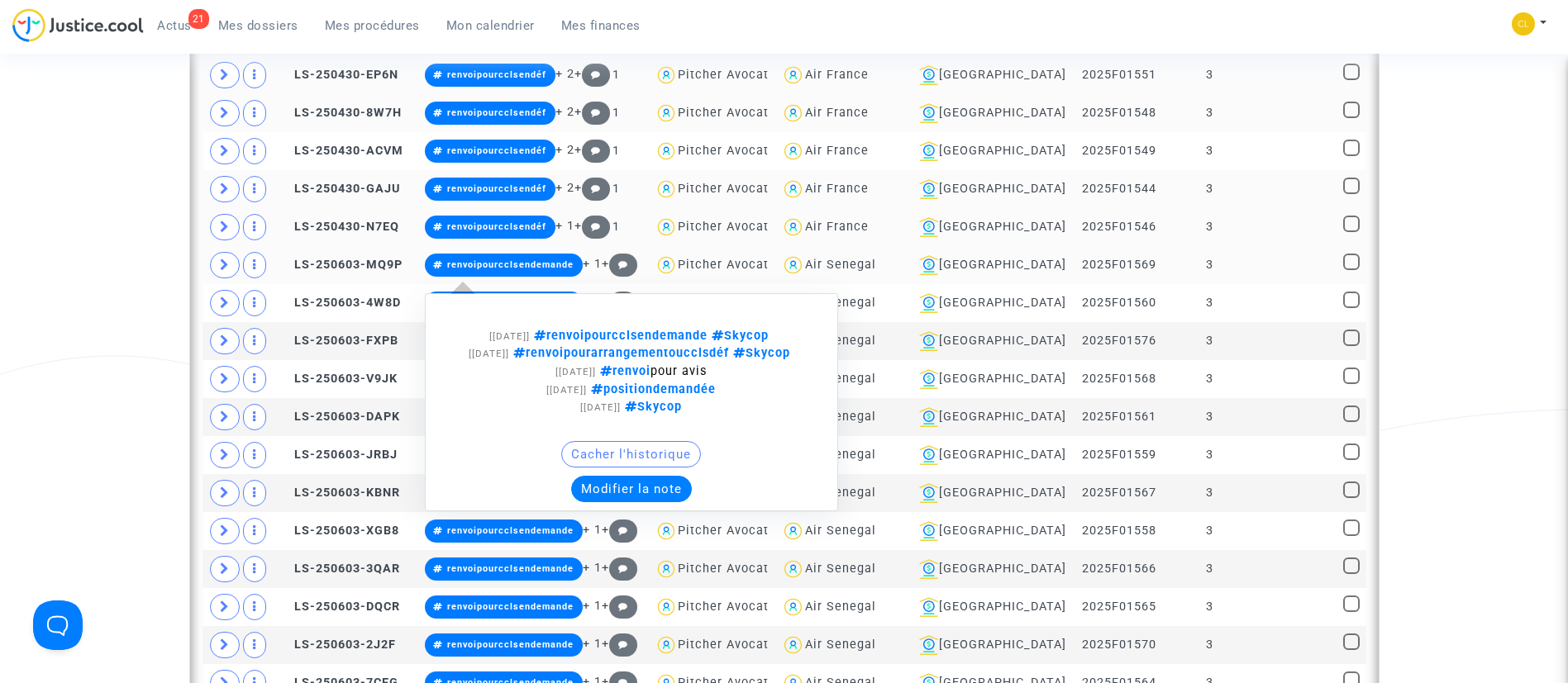
click at [659, 502] on button "Modifier la note" at bounding box center [630, 489] width 120 height 26
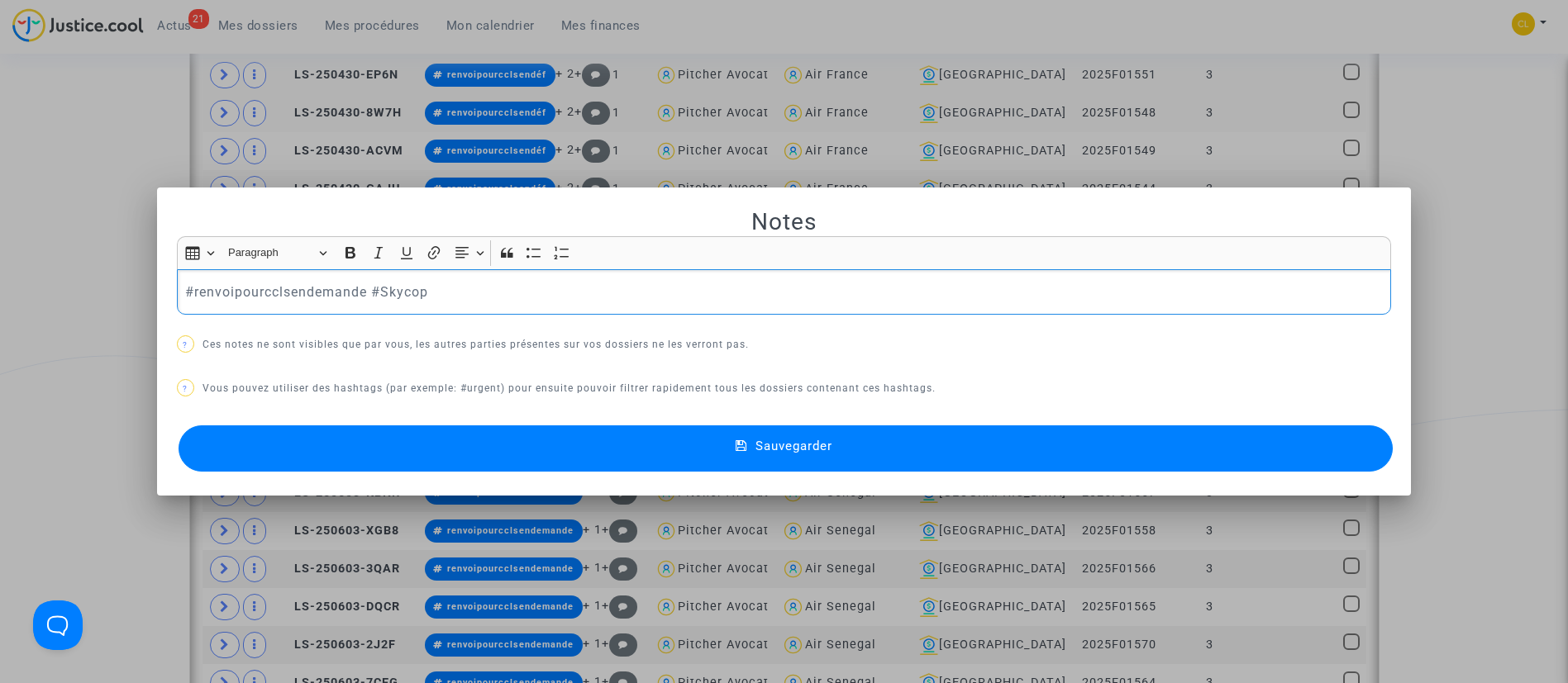
scroll to position [0, 0]
click at [357, 298] on p "#renvoipourcclsendemande #Skycop" at bounding box center [783, 292] width 1197 height 20
click at [1147, 429] on button "Sauvegarder" at bounding box center [786, 449] width 1215 height 46
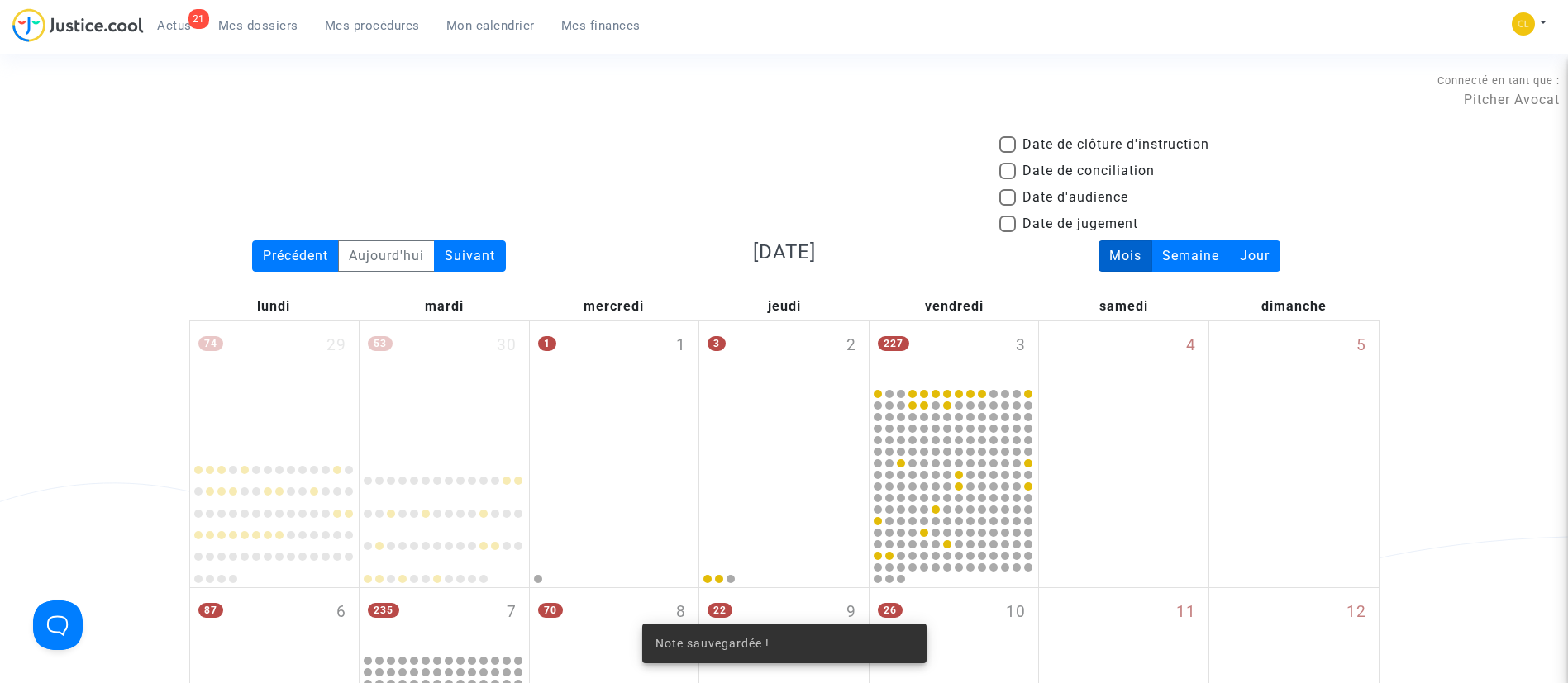
scroll to position [1870, 0]
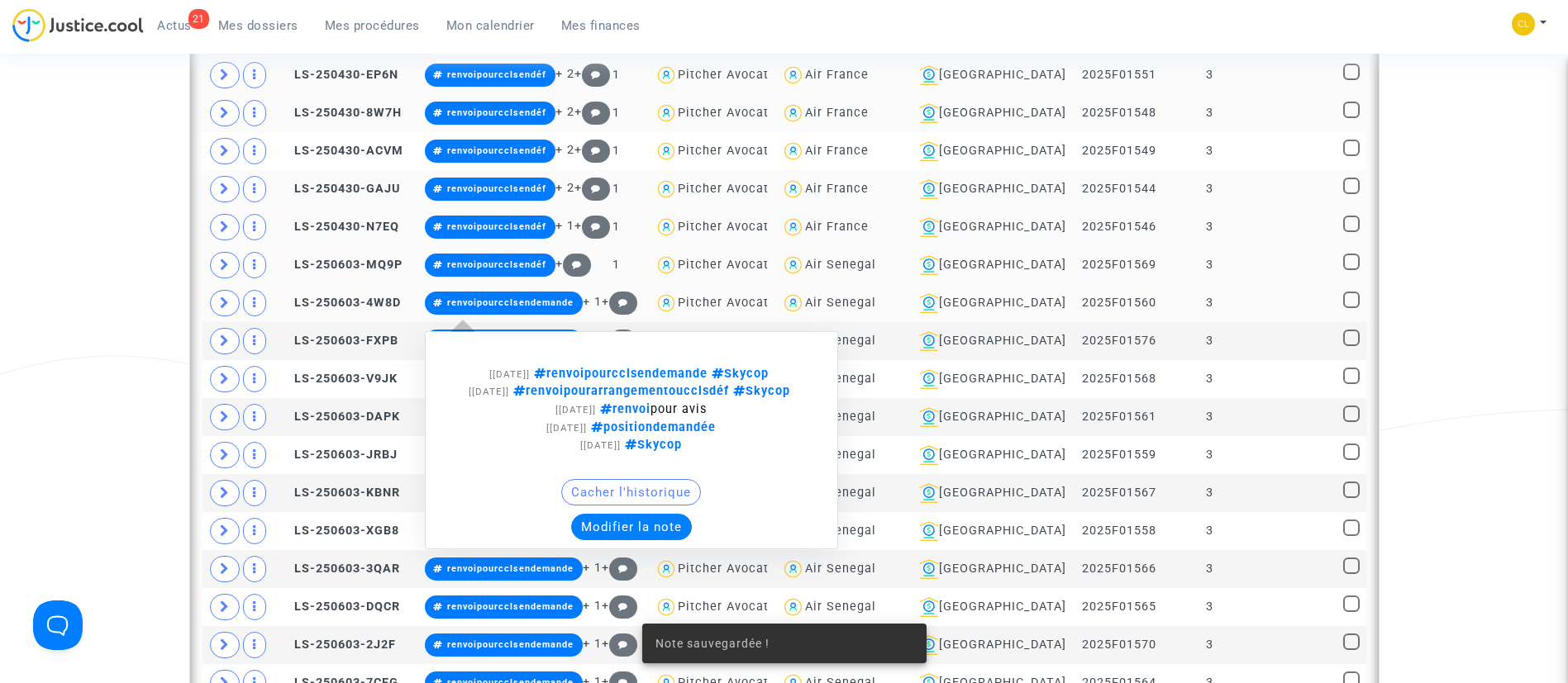
click at [647, 541] on button "Modifier la note" at bounding box center [630, 527] width 120 height 26
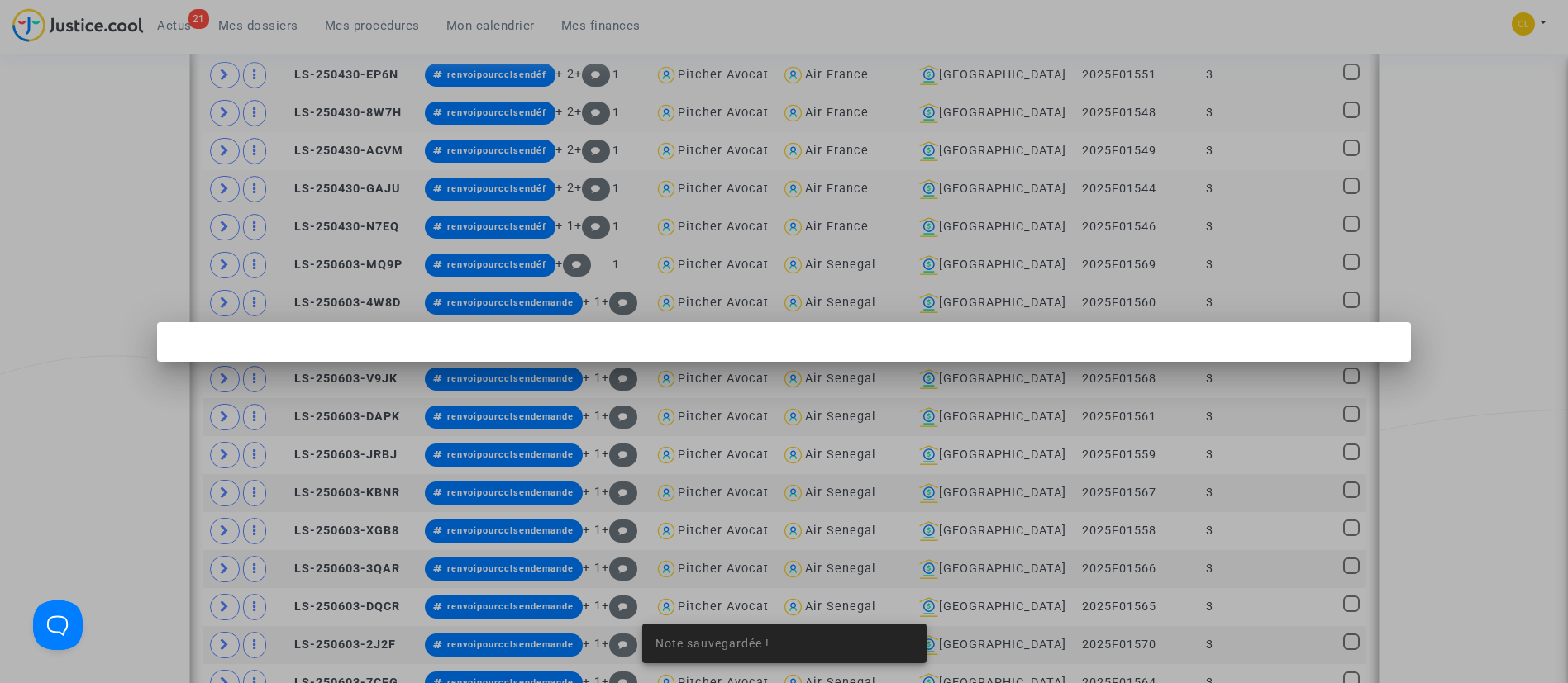
scroll to position [0, 0]
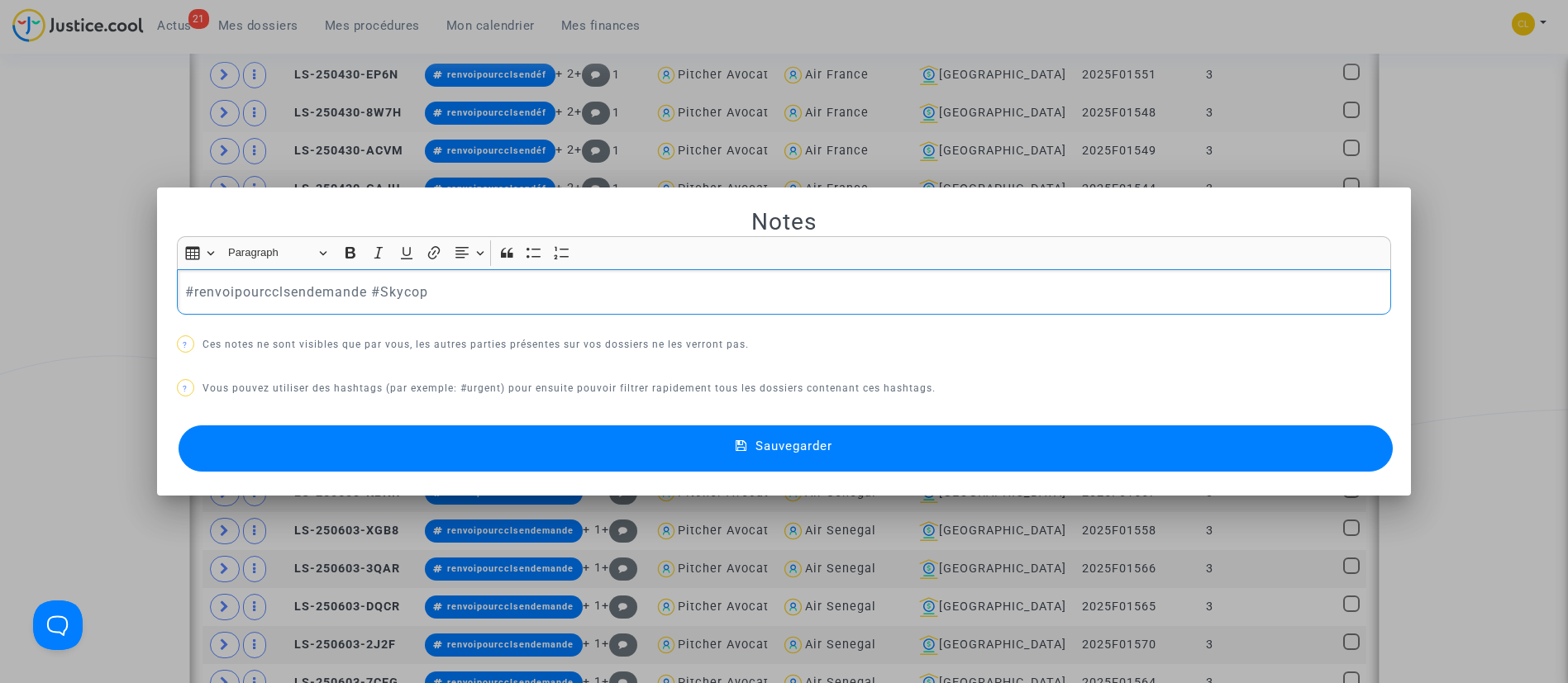
click at [363, 292] on p "#renvoipourcclsendemande #Skycop" at bounding box center [783, 292] width 1197 height 20
click at [944, 436] on button "Sauvegarder" at bounding box center [786, 449] width 1215 height 46
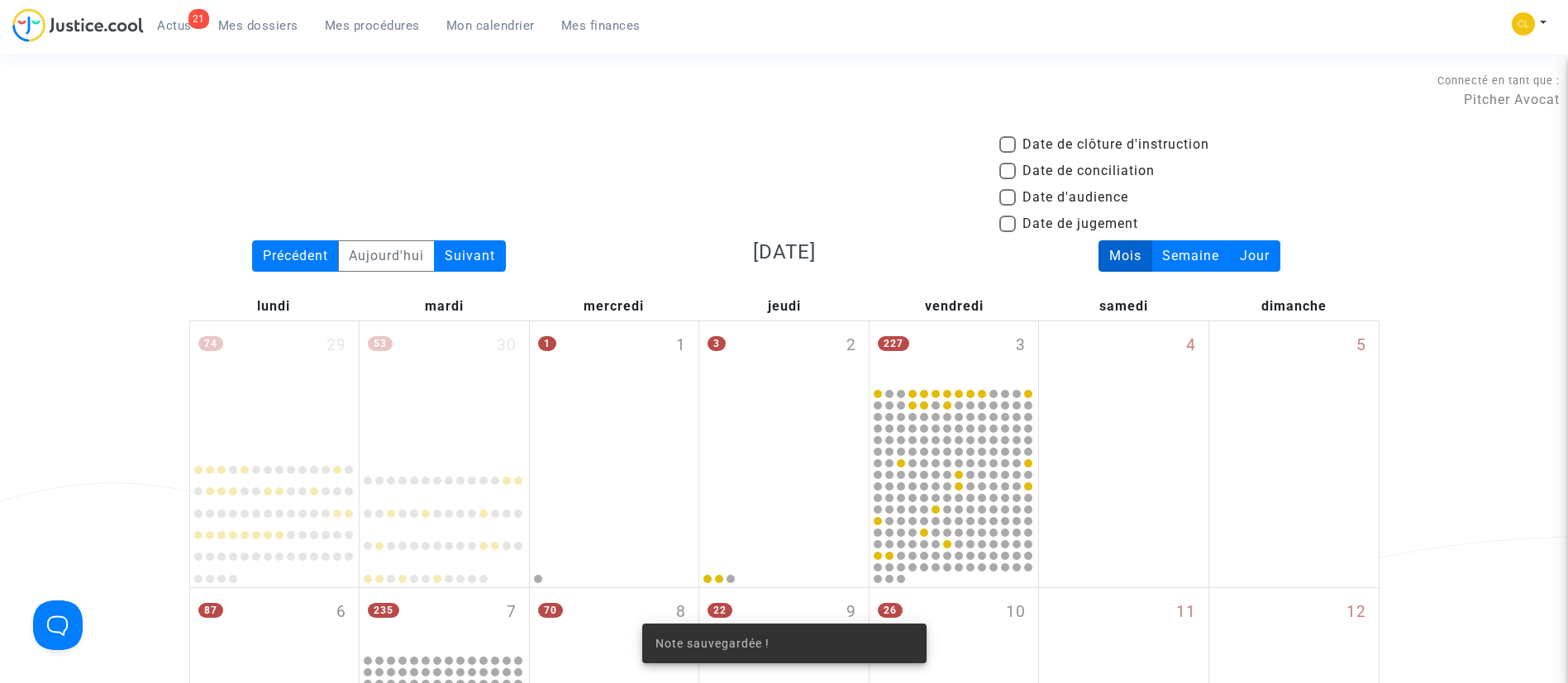
scroll to position [1870, 0]
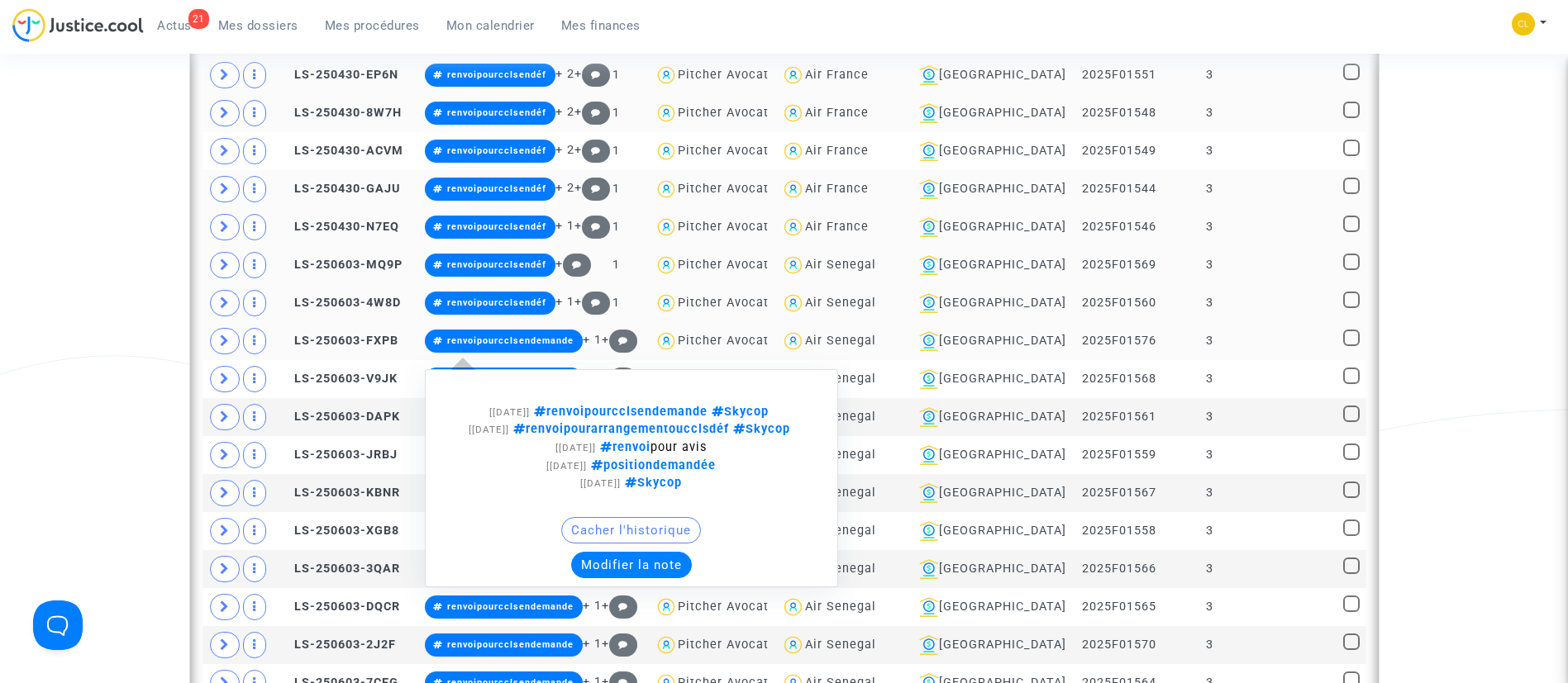
click at [646, 578] on button "Modifier la note" at bounding box center [630, 564] width 120 height 26
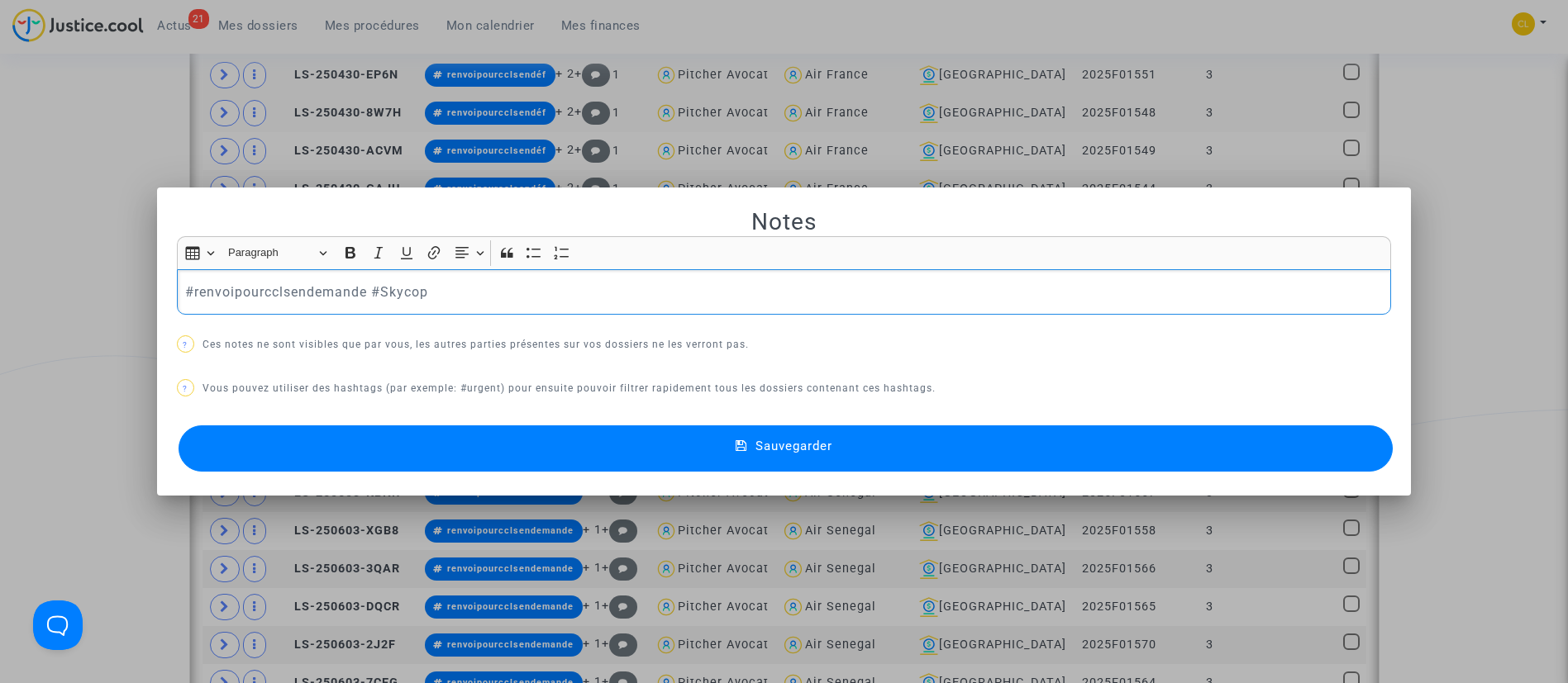
scroll to position [0, 0]
click at [365, 293] on p "#renvoipourcclsendemande #Skycop" at bounding box center [783, 292] width 1197 height 20
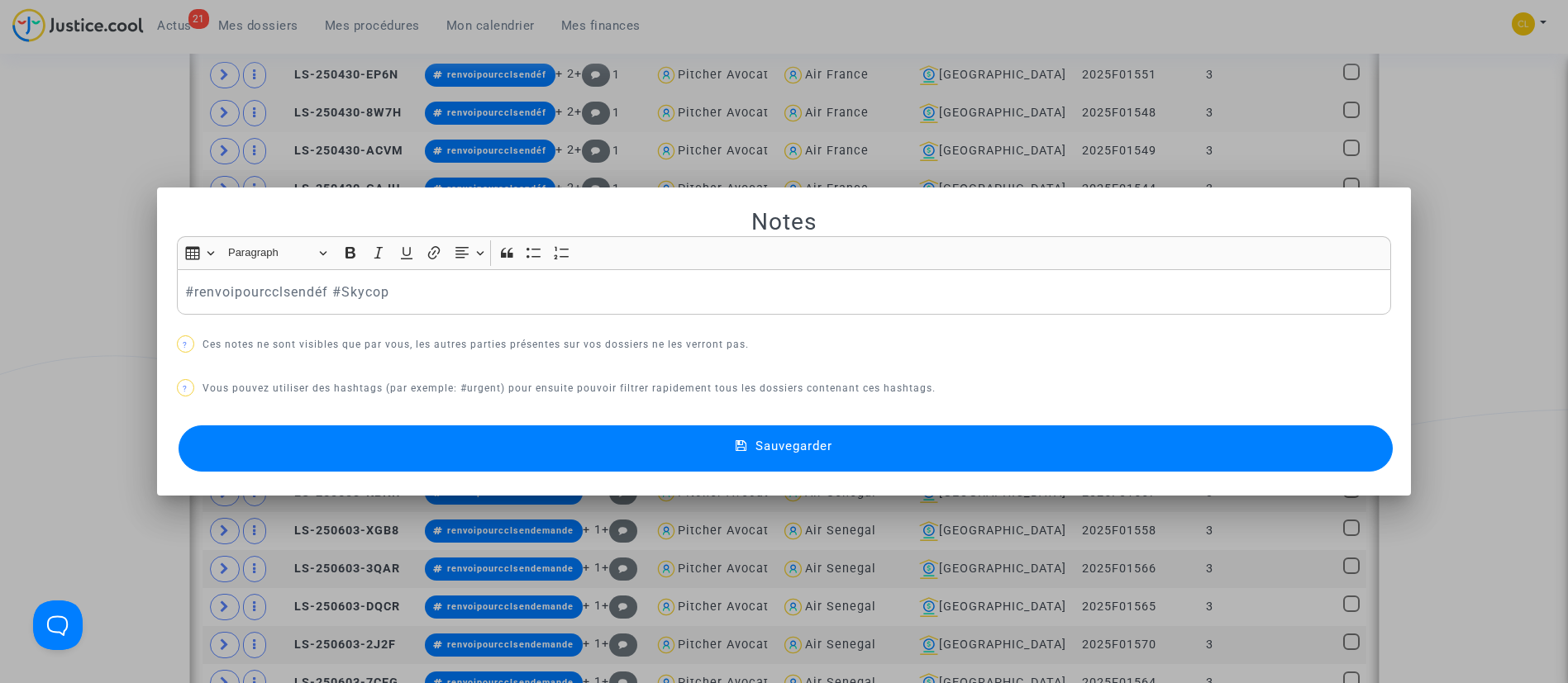
click at [727, 442] on button "Sauvegarder" at bounding box center [786, 449] width 1215 height 46
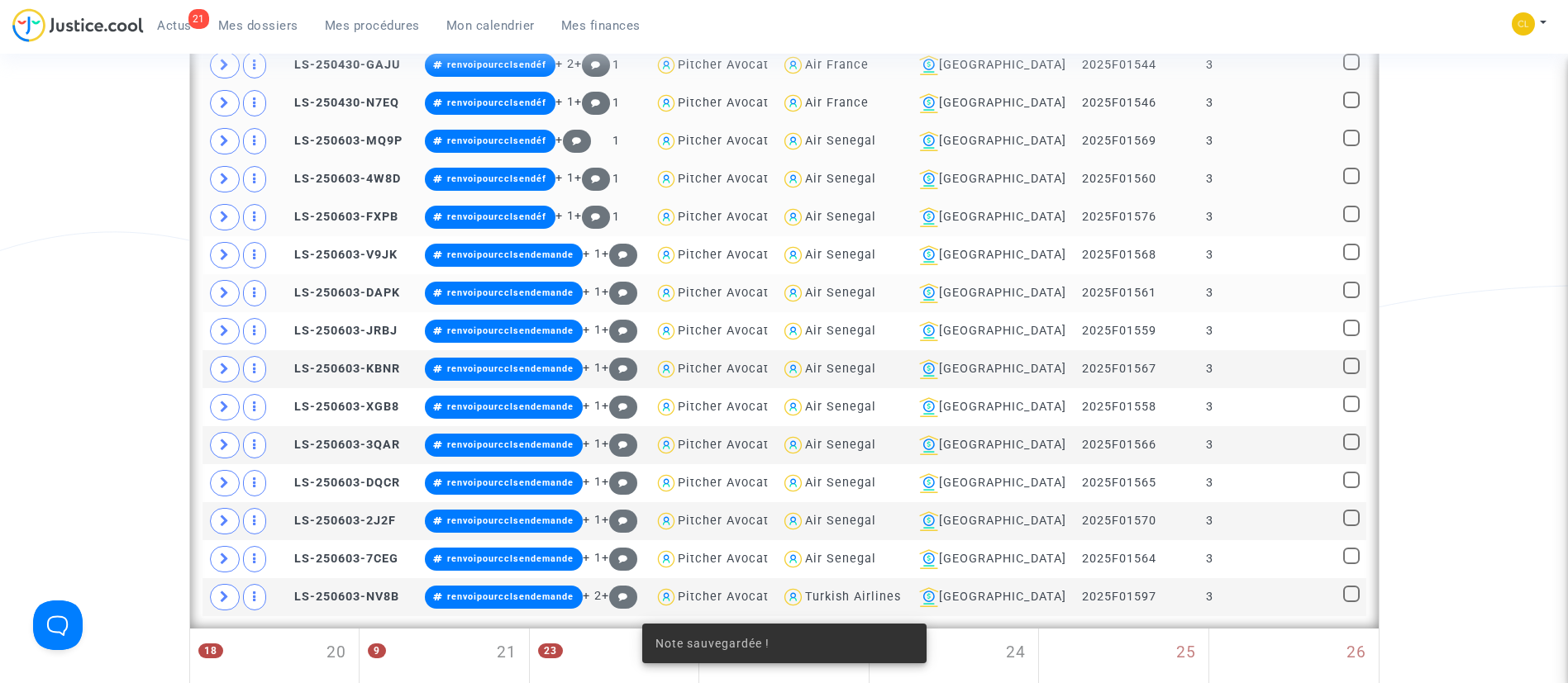
scroll to position [2118, 0]
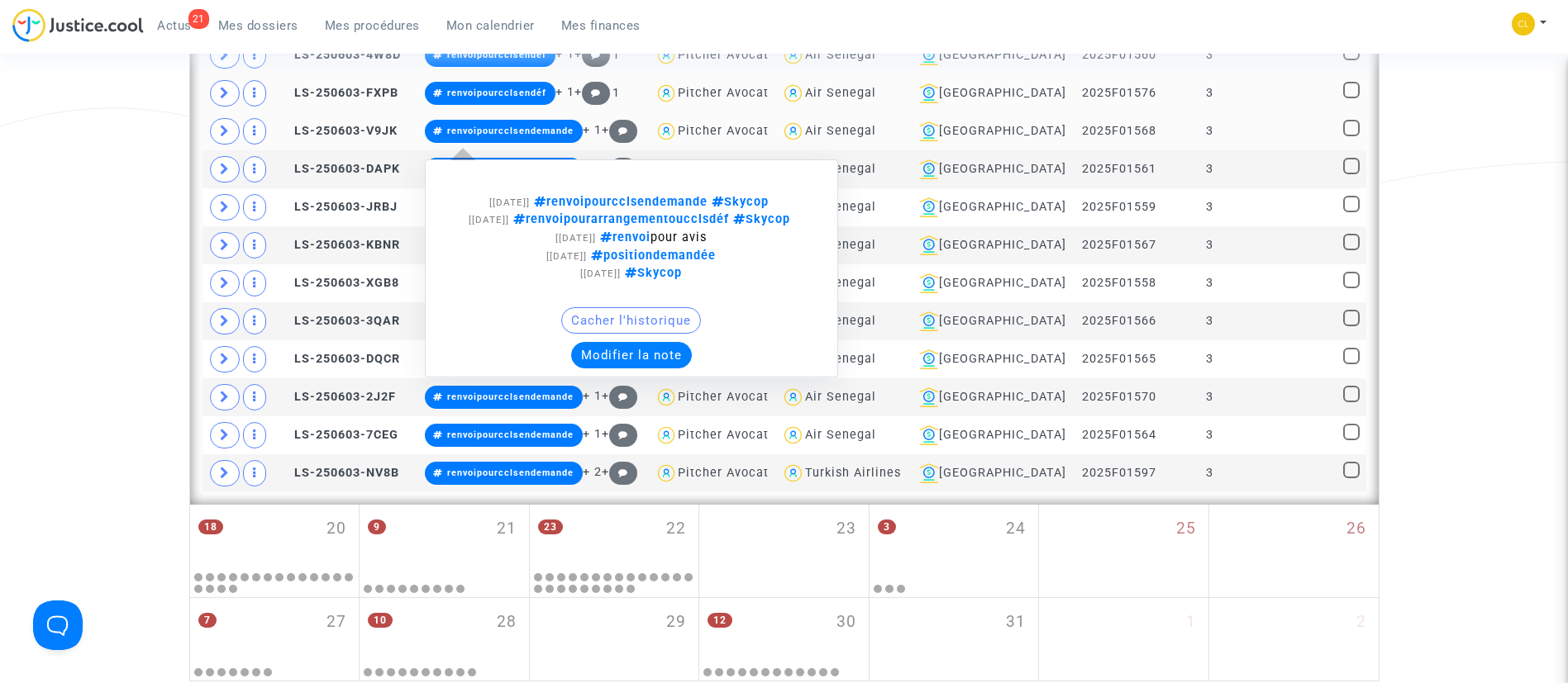
drag, startPoint x: 669, startPoint y: 365, endPoint x: 677, endPoint y: 368, distance: 8.5
click at [673, 367] on button "Modifier la note" at bounding box center [630, 355] width 120 height 26
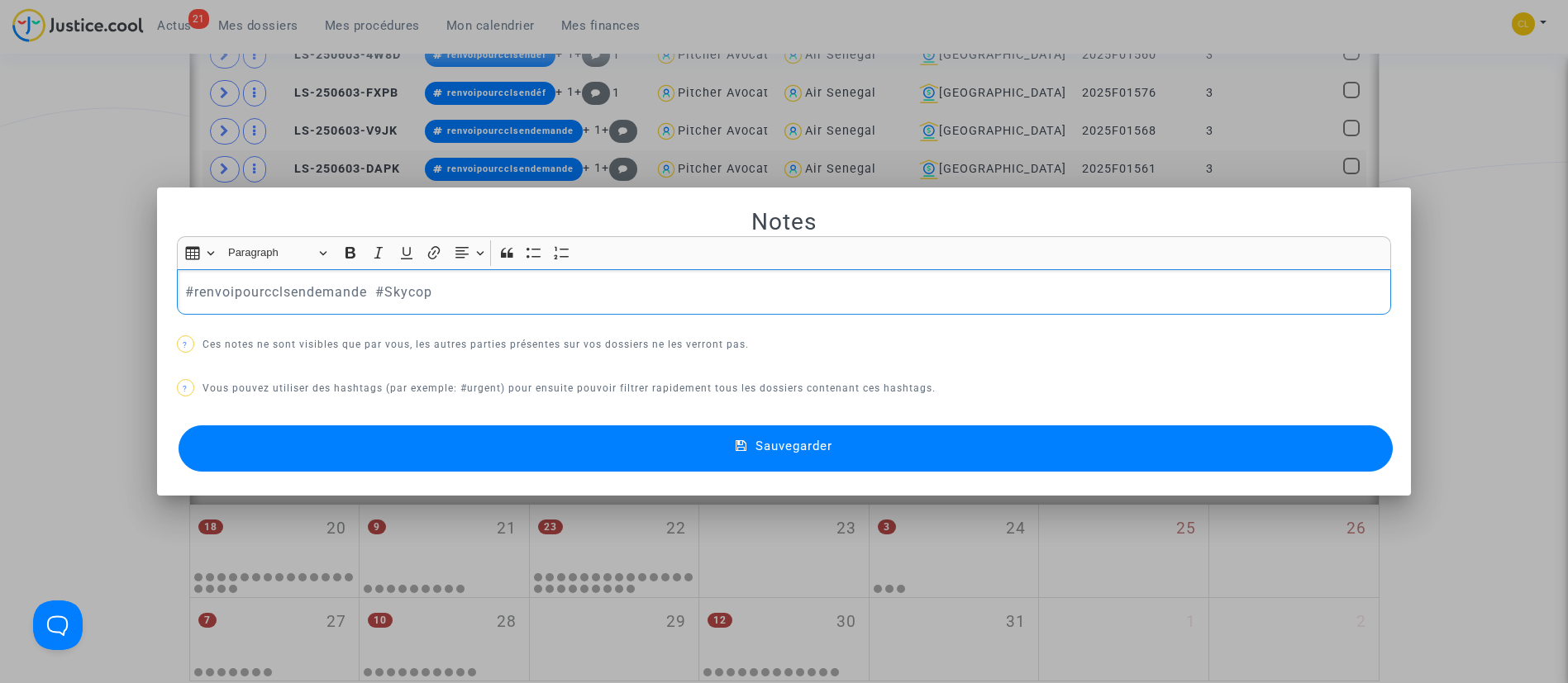
scroll to position [0, 0]
click at [365, 287] on p "#renvoipourcclsendemande #Skycop" at bounding box center [783, 292] width 1197 height 20
click at [1030, 443] on button "Sauvegarder" at bounding box center [786, 449] width 1215 height 46
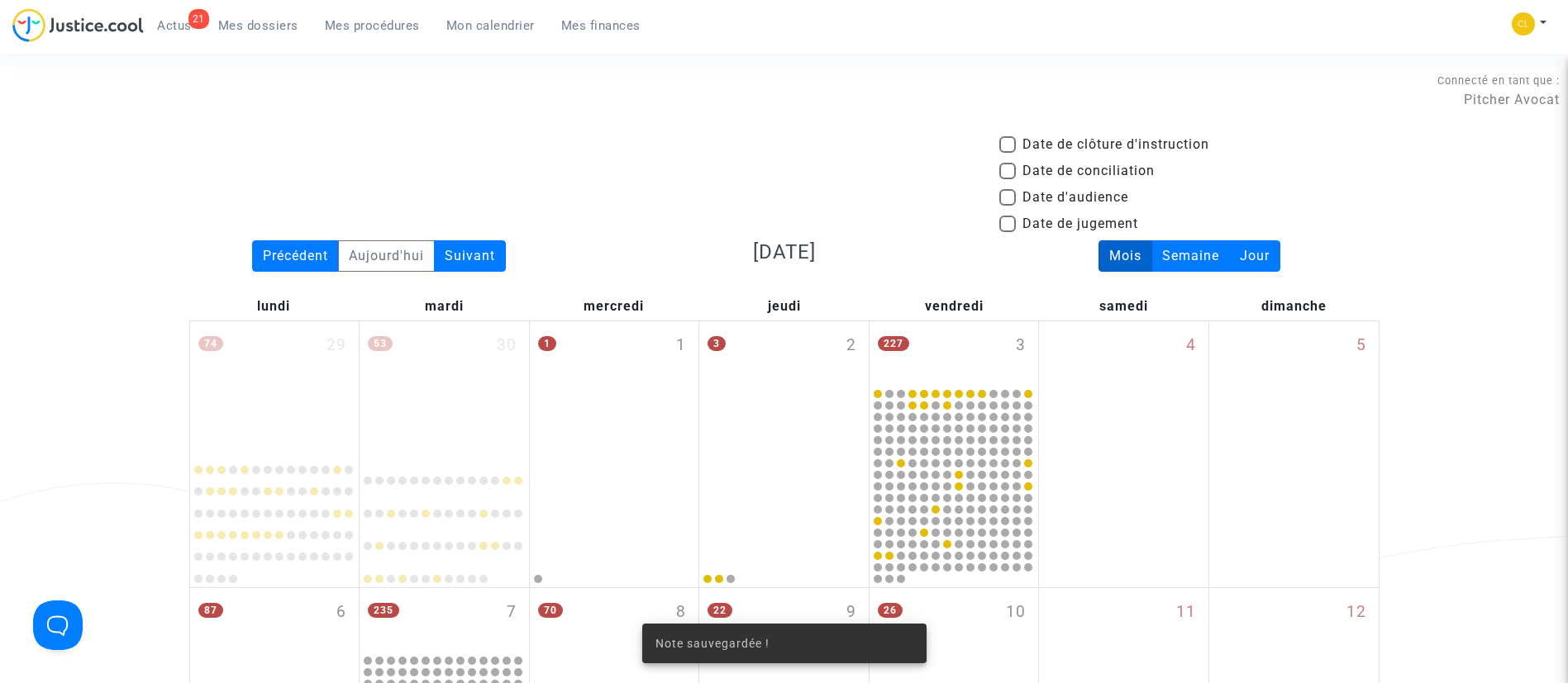
scroll to position [2118, 0]
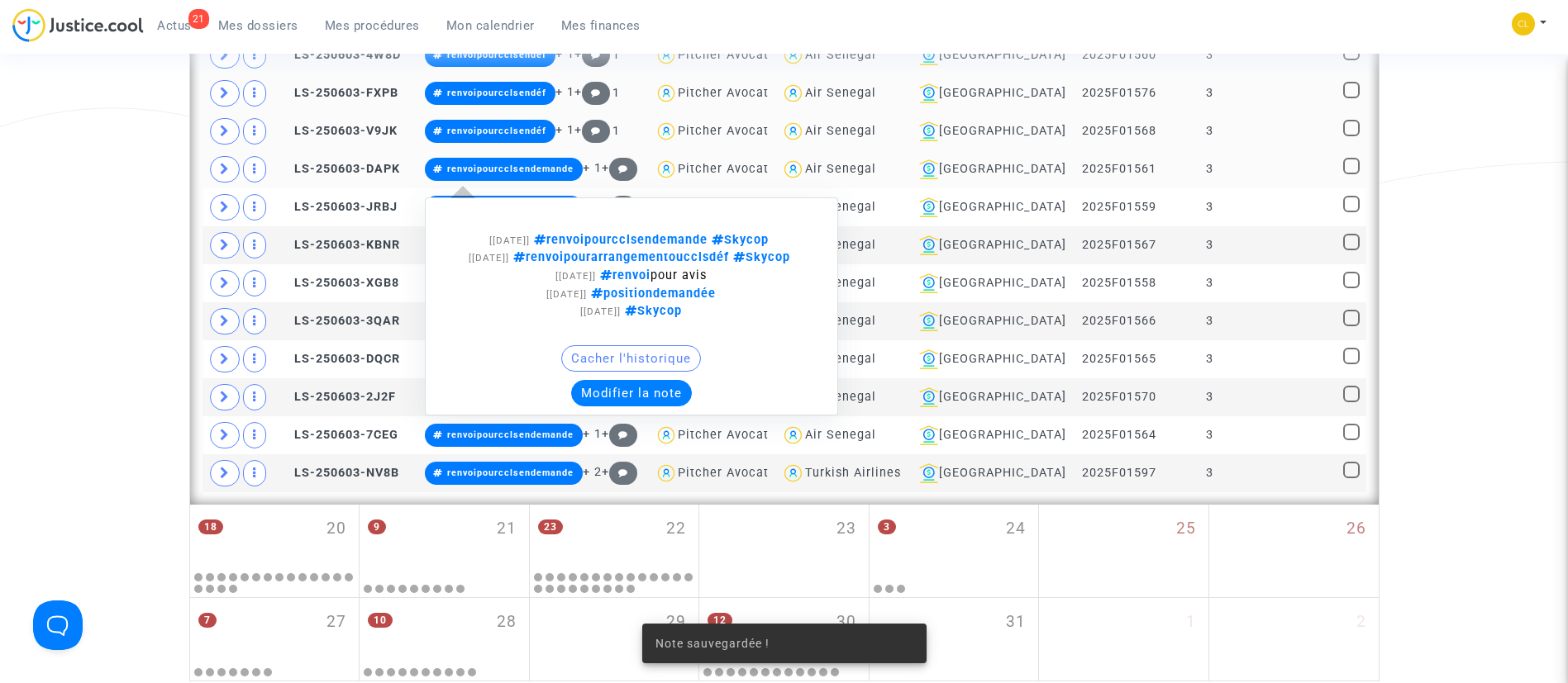
click at [628, 399] on button "Modifier la note" at bounding box center [630, 393] width 120 height 26
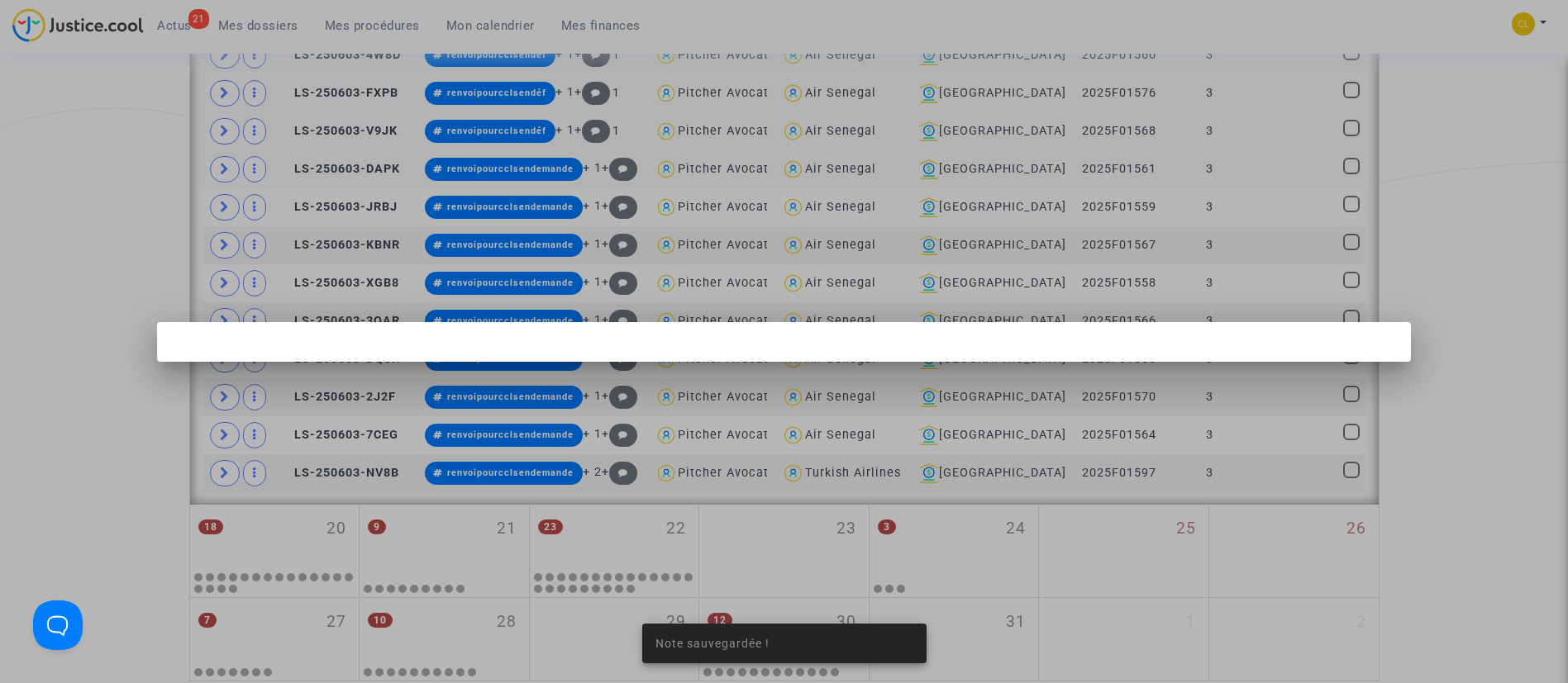
scroll to position [0, 0]
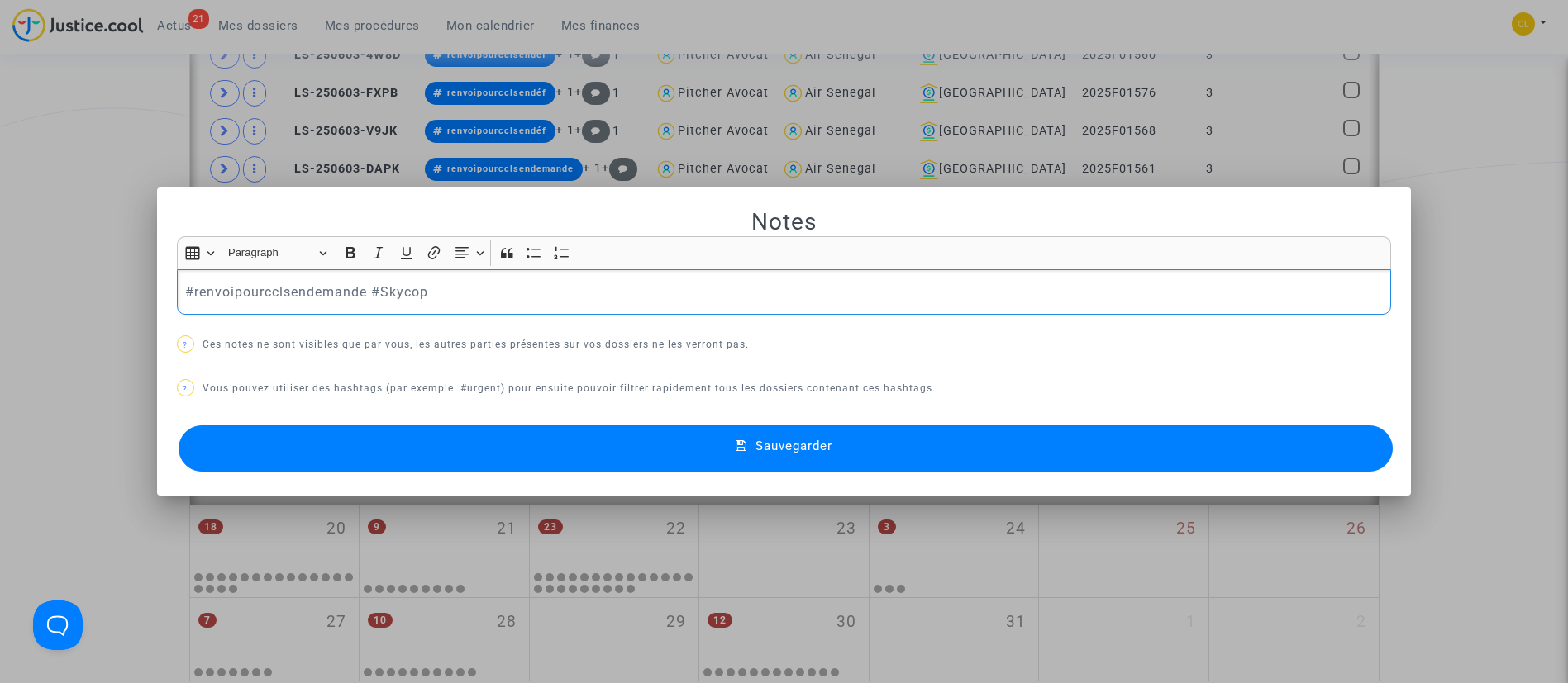
drag, startPoint x: 357, startPoint y: 291, endPoint x: 369, endPoint y: 291, distance: 12.0
click at [358, 291] on p "#renvoipourcclsendemande #Skycop" at bounding box center [783, 292] width 1197 height 20
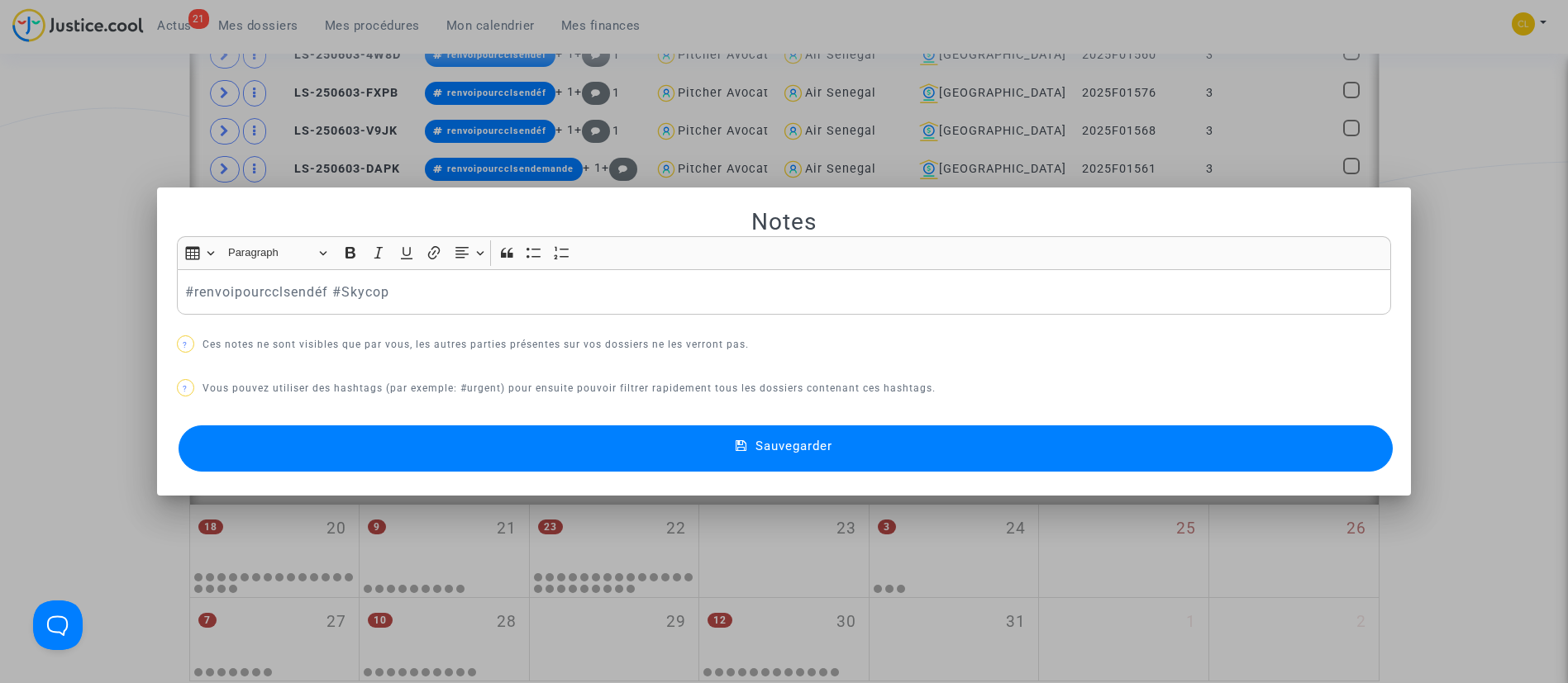
click at [913, 461] on button "Sauvegarder" at bounding box center [786, 449] width 1215 height 46
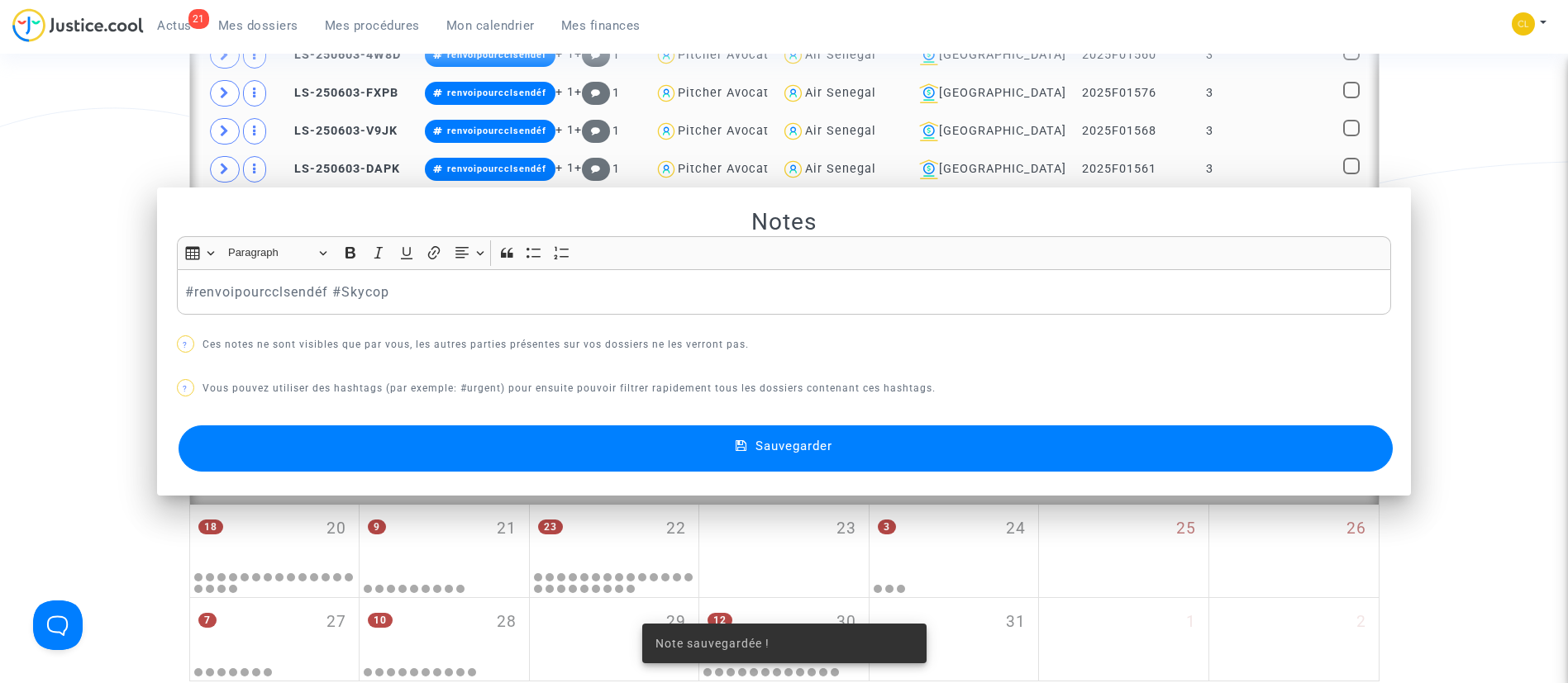
scroll to position [2118, 0]
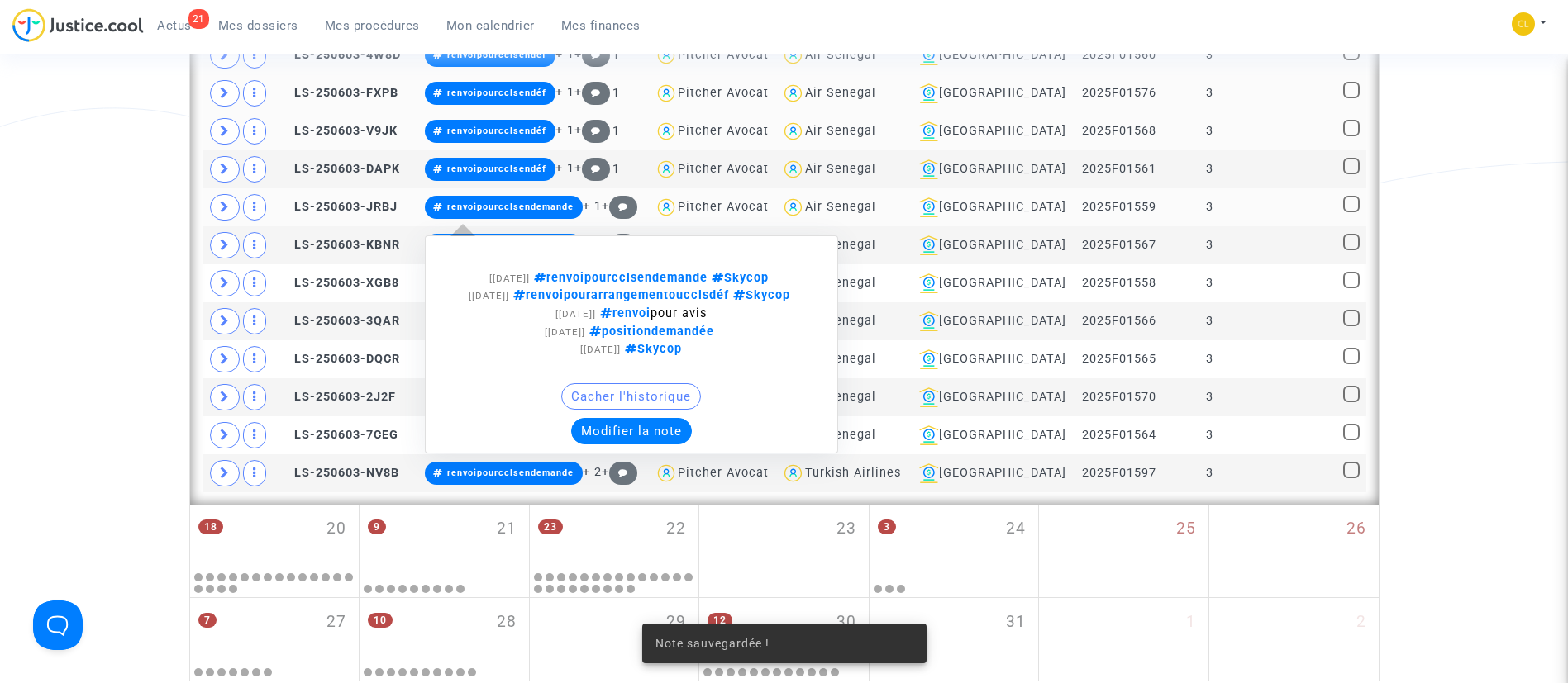
click at [643, 444] on button "Modifier la note" at bounding box center [630, 431] width 120 height 26
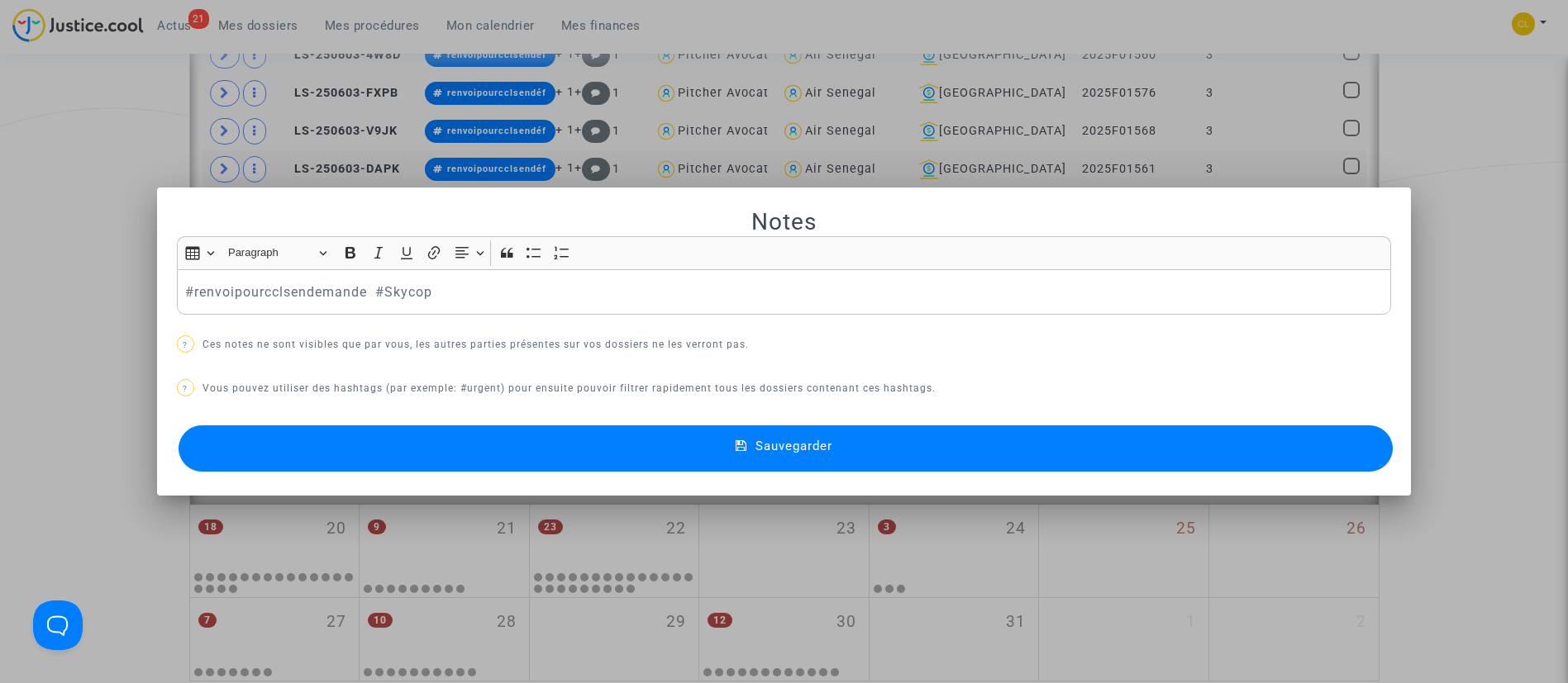
scroll to position [0, 0]
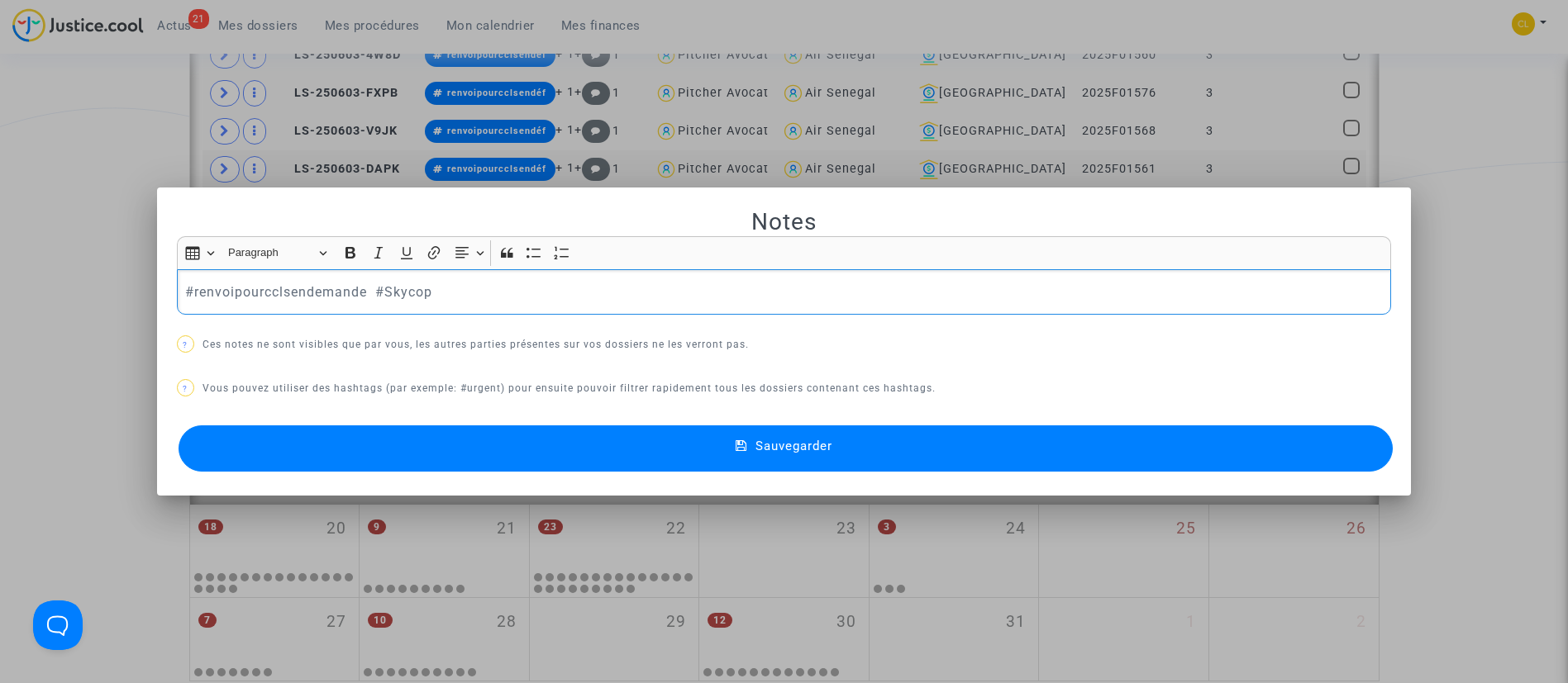
click at [367, 288] on p "#renvoipourcclsendemande #Skycop" at bounding box center [783, 292] width 1197 height 20
click at [895, 454] on button "Sauvegarder" at bounding box center [786, 449] width 1215 height 46
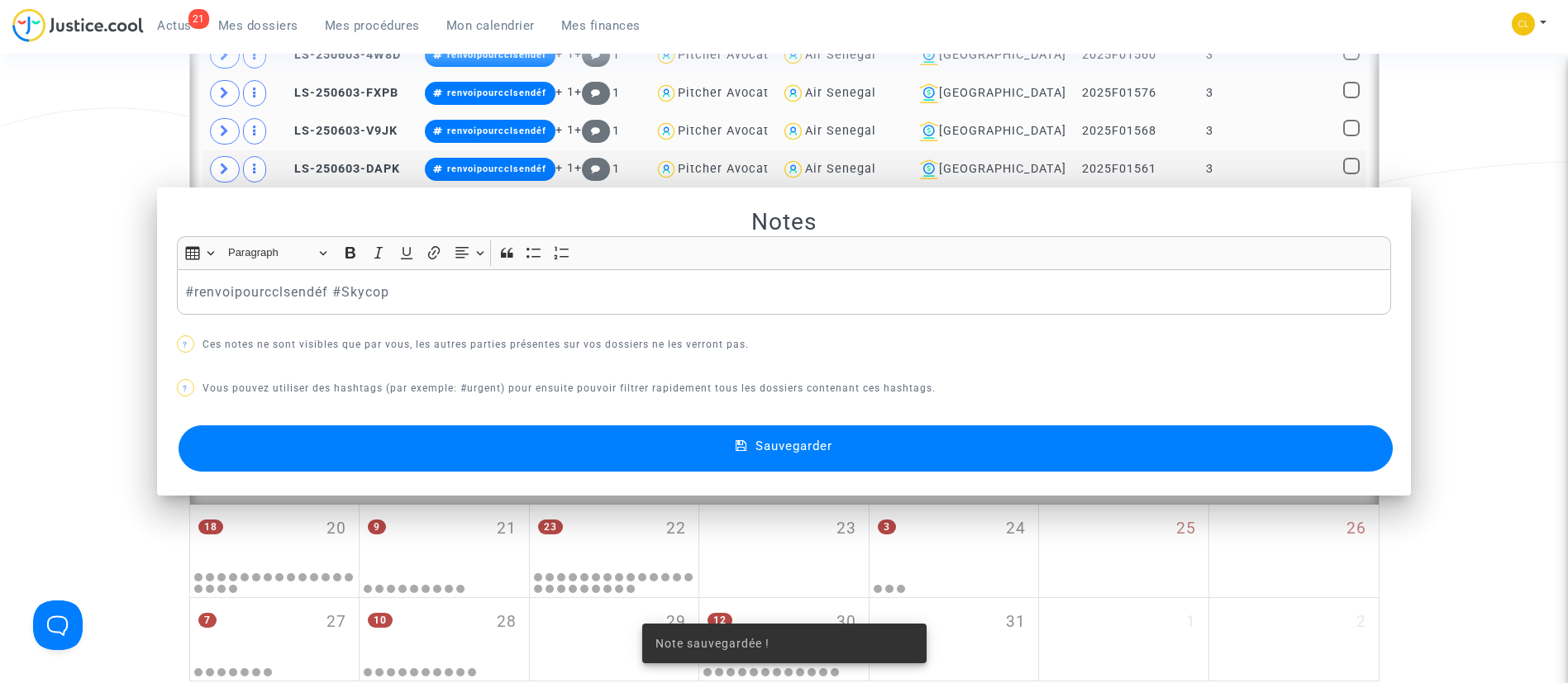
scroll to position [2118, 0]
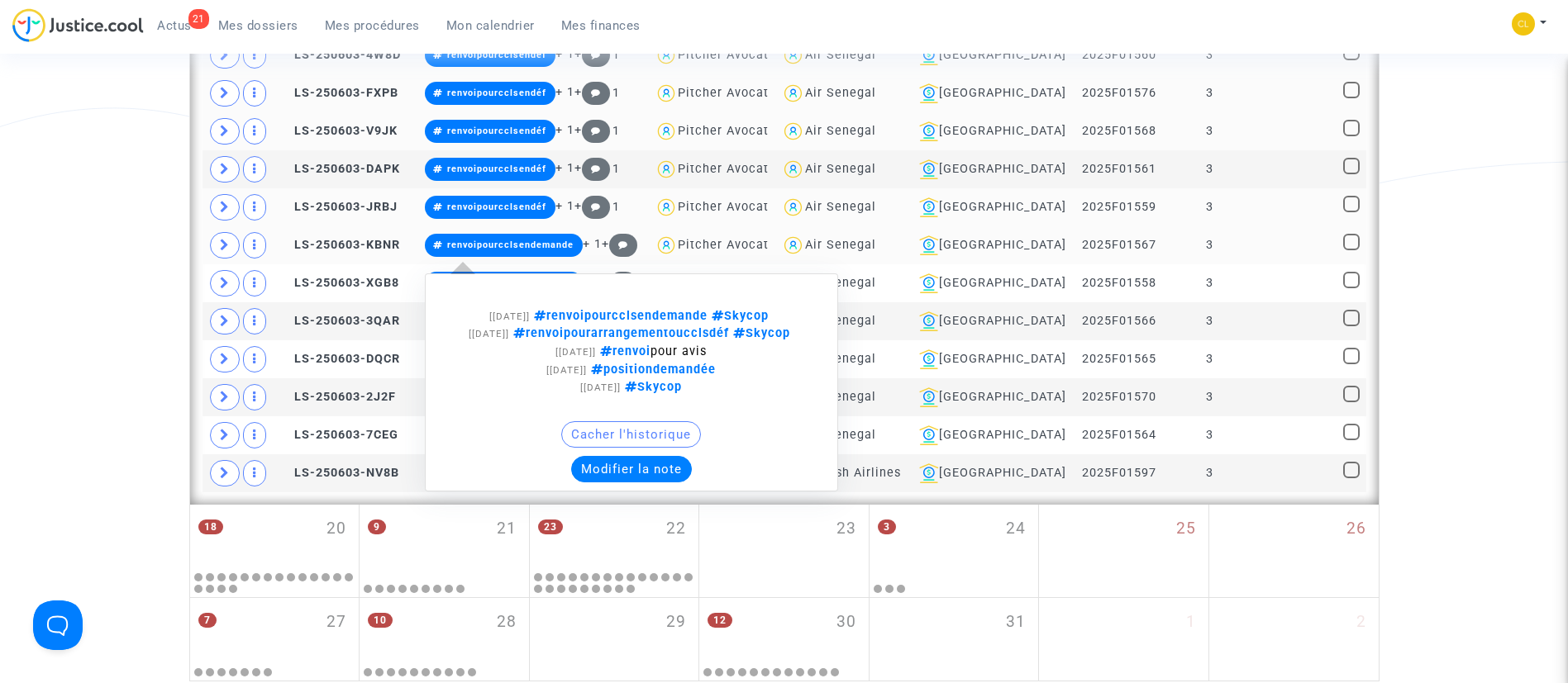
click at [655, 477] on button "Modifier la note" at bounding box center [630, 469] width 120 height 26
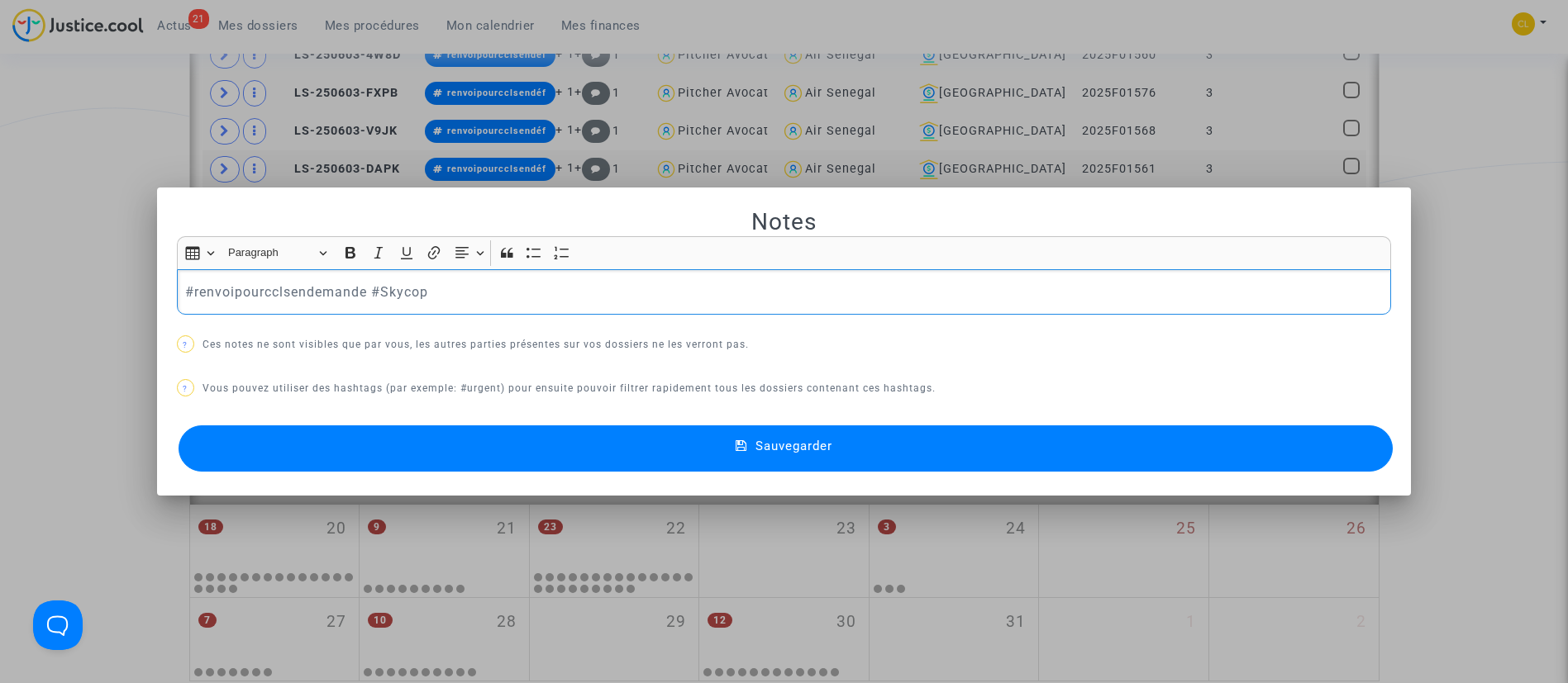
click at [364, 290] on p "#renvoipourcclsendemande #Skycop" at bounding box center [783, 292] width 1197 height 20
click at [734, 443] on button "Sauvegarder" at bounding box center [786, 449] width 1215 height 46
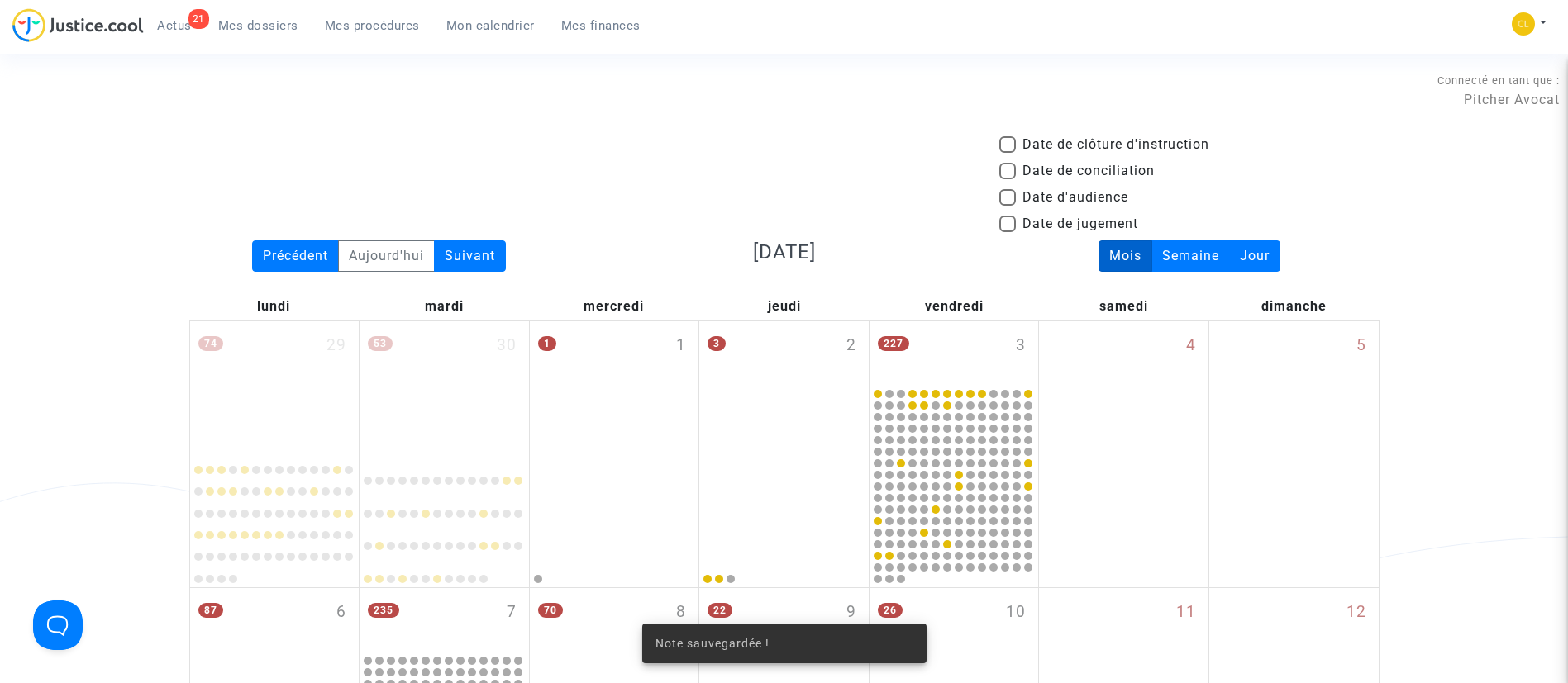
scroll to position [2118, 0]
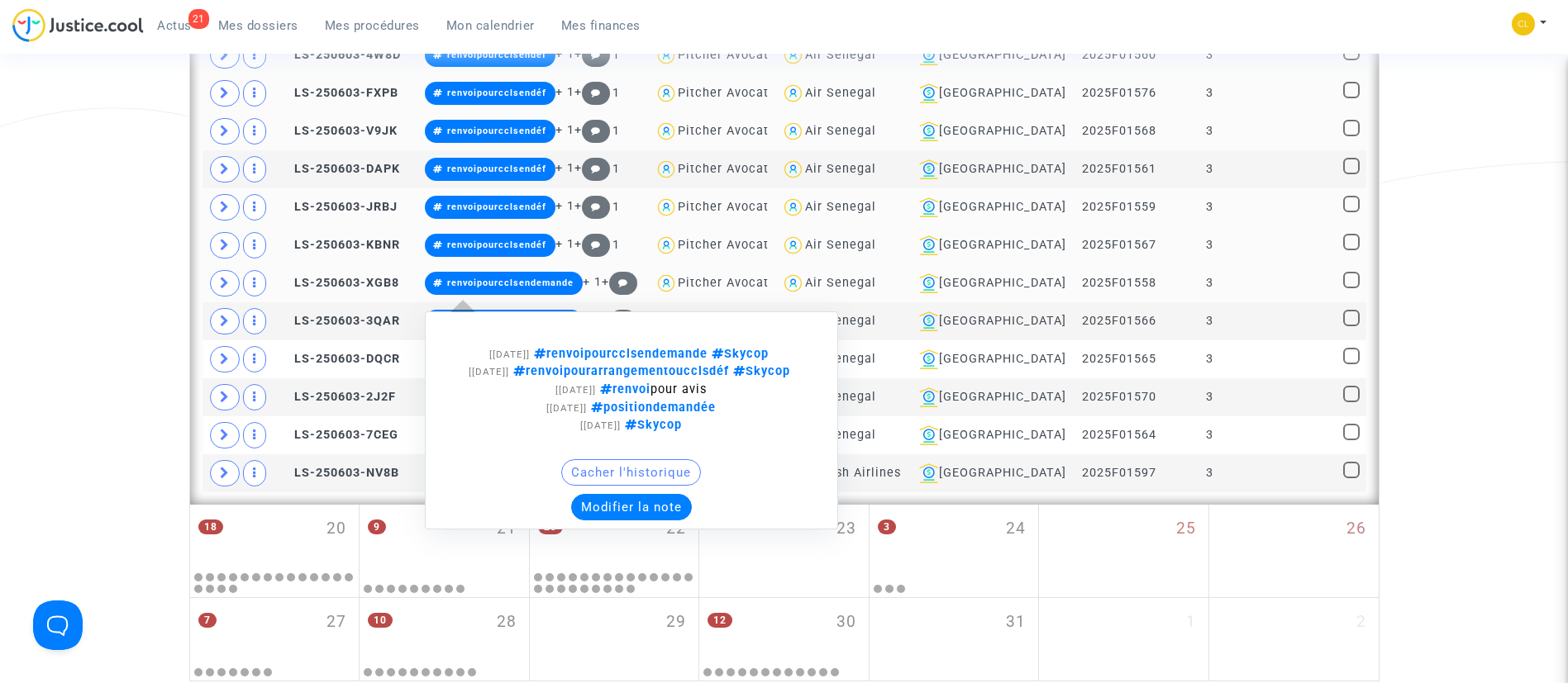
click at [643, 520] on button "Modifier la note" at bounding box center [630, 506] width 120 height 26
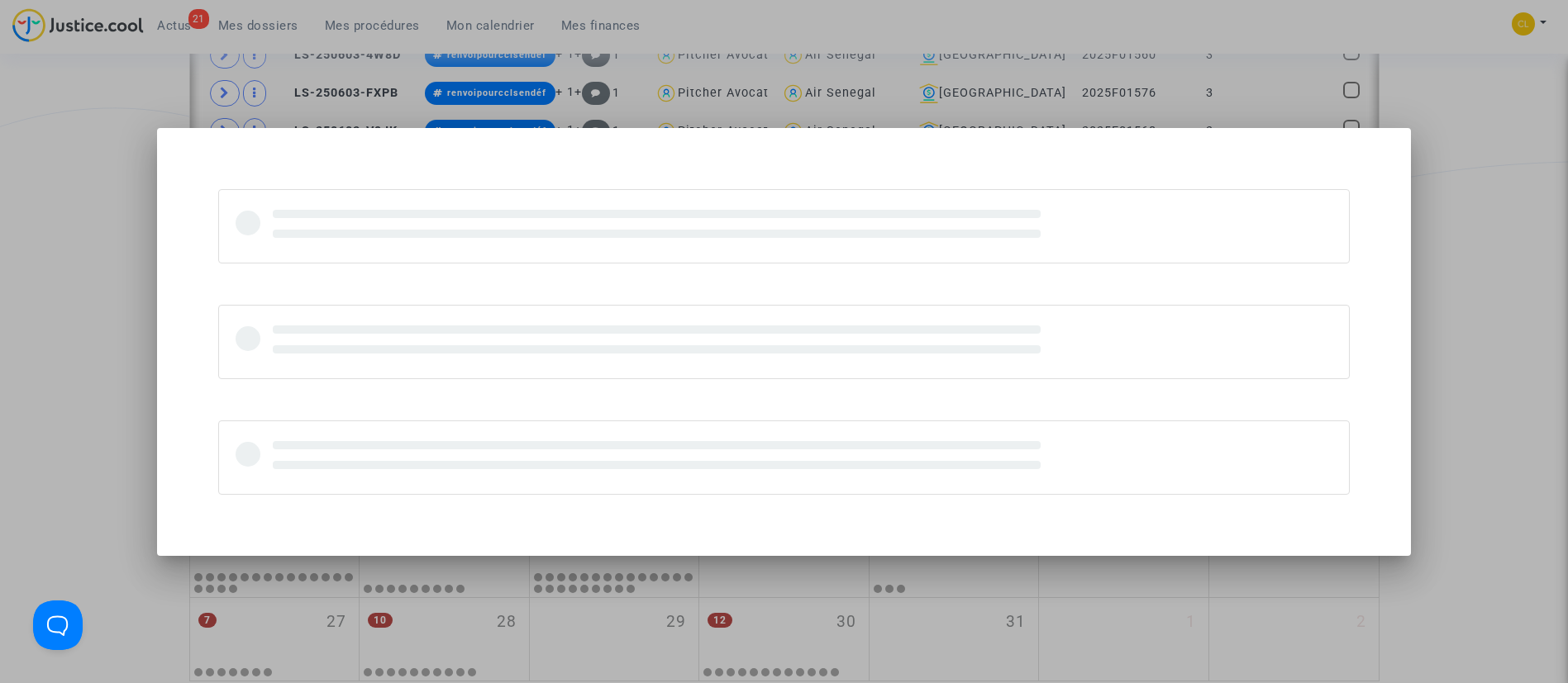
scroll to position [0, 0]
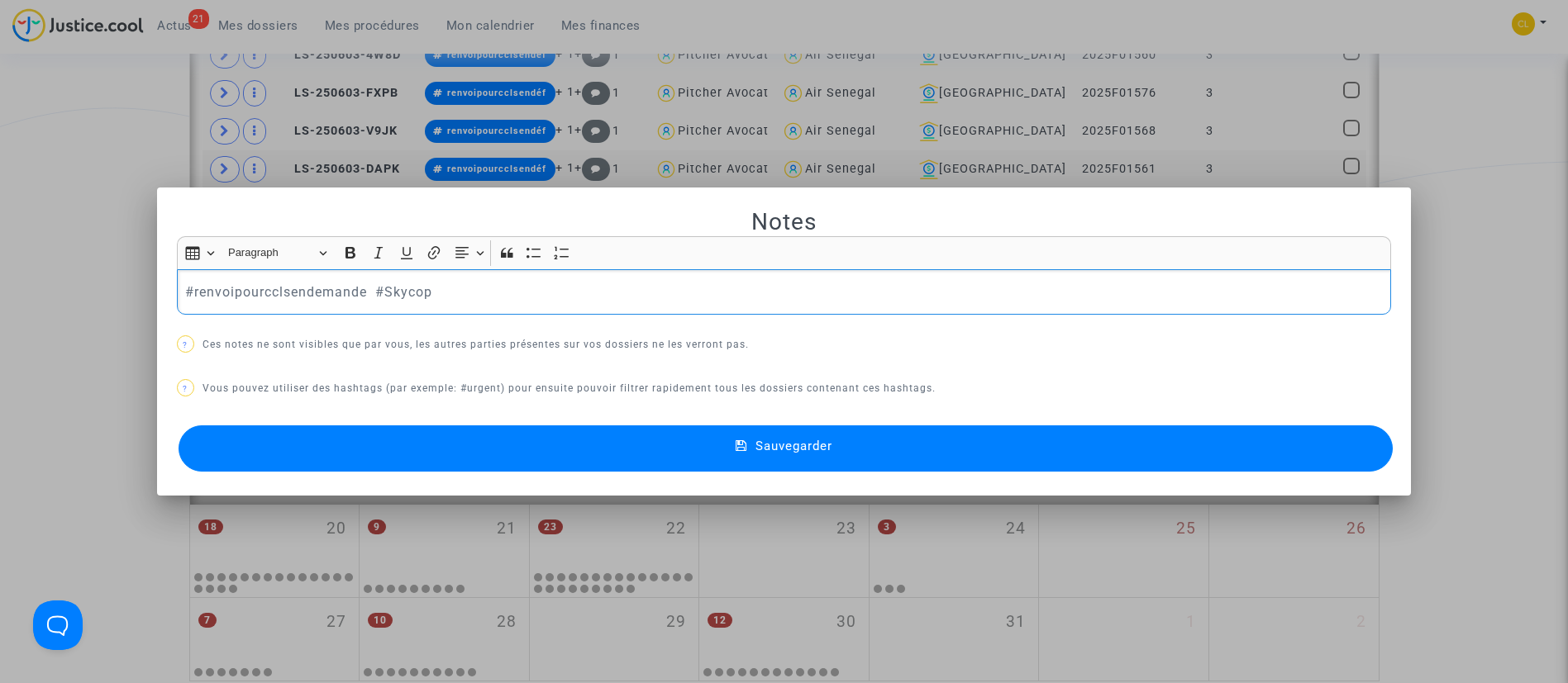
click at [369, 288] on p "#renvoipourcclsendemande #Skycop" at bounding box center [783, 292] width 1197 height 20
click at [826, 435] on button "Sauvegarder" at bounding box center [786, 449] width 1215 height 46
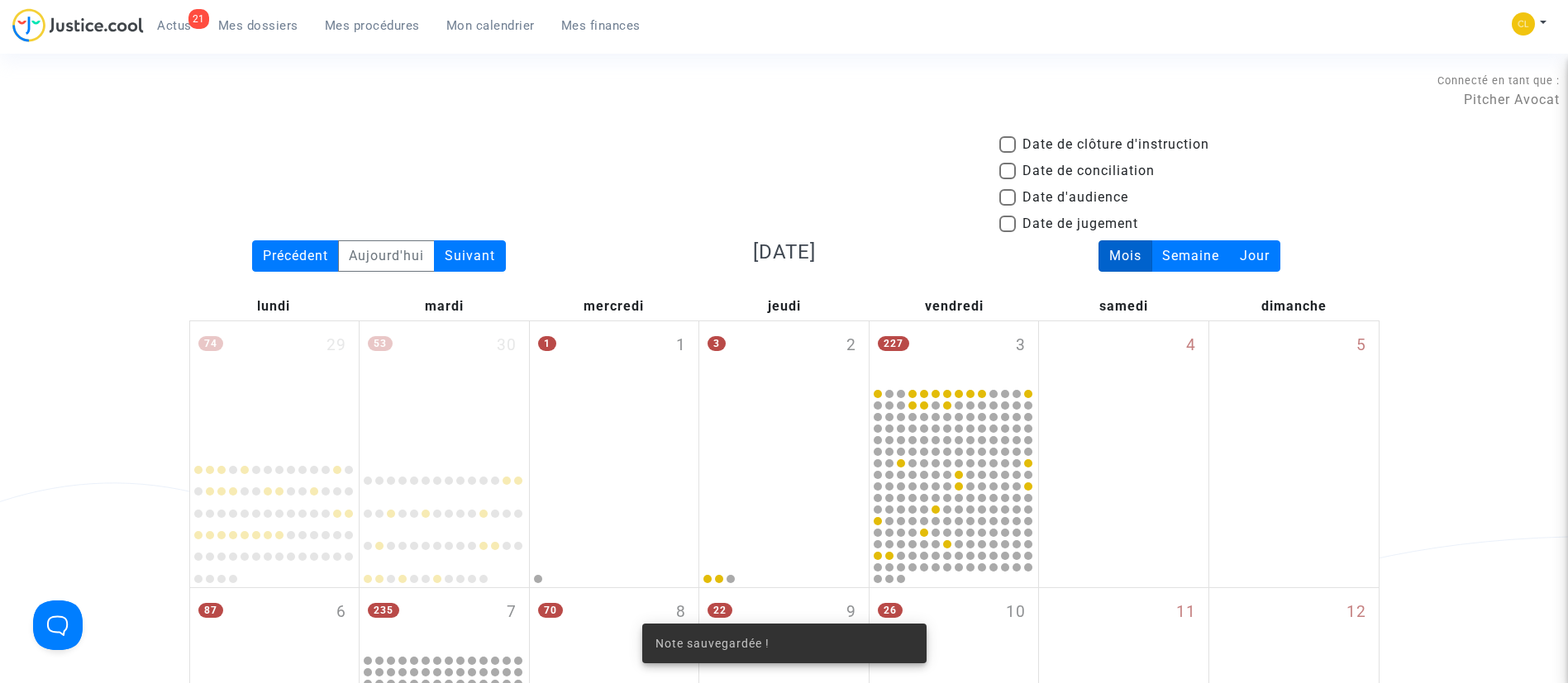
scroll to position [2118, 0]
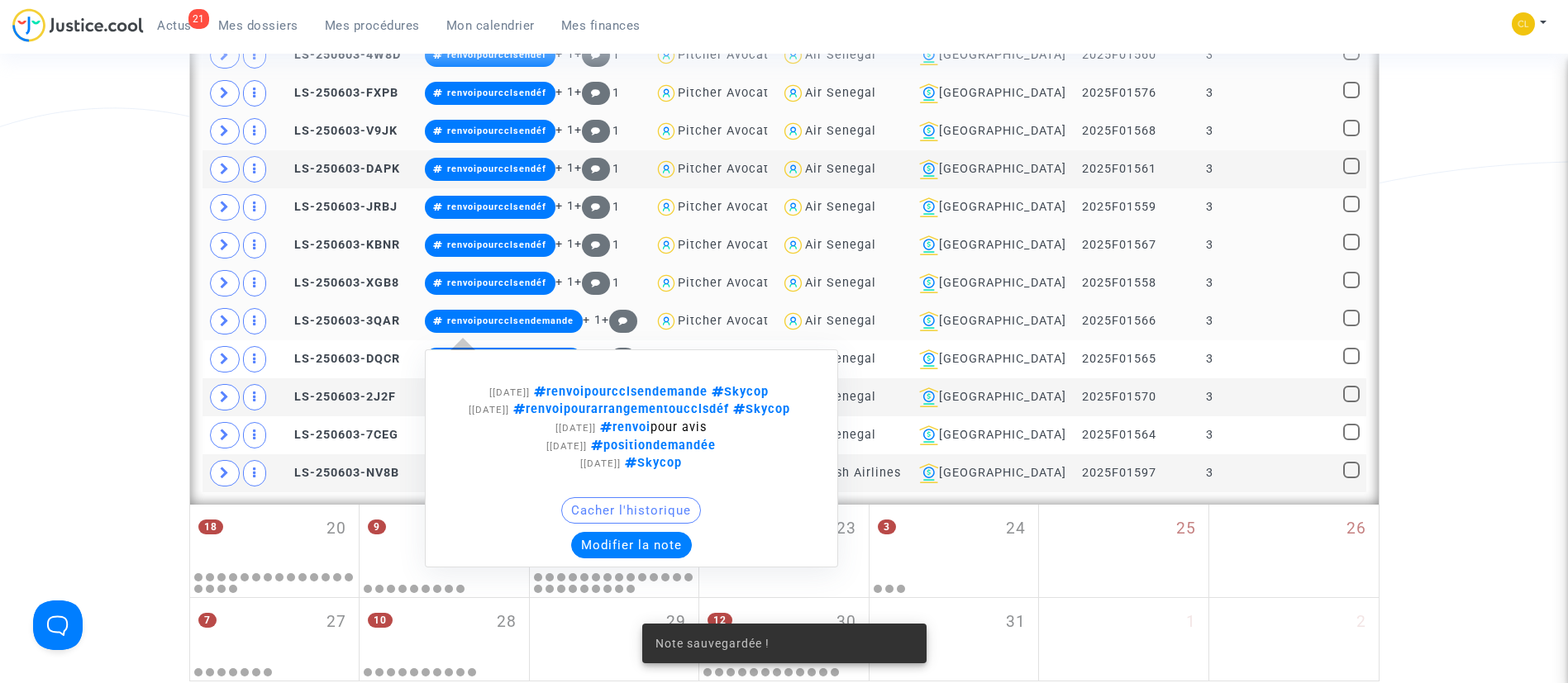
click at [629, 559] on button "Modifier la note" at bounding box center [630, 545] width 120 height 26
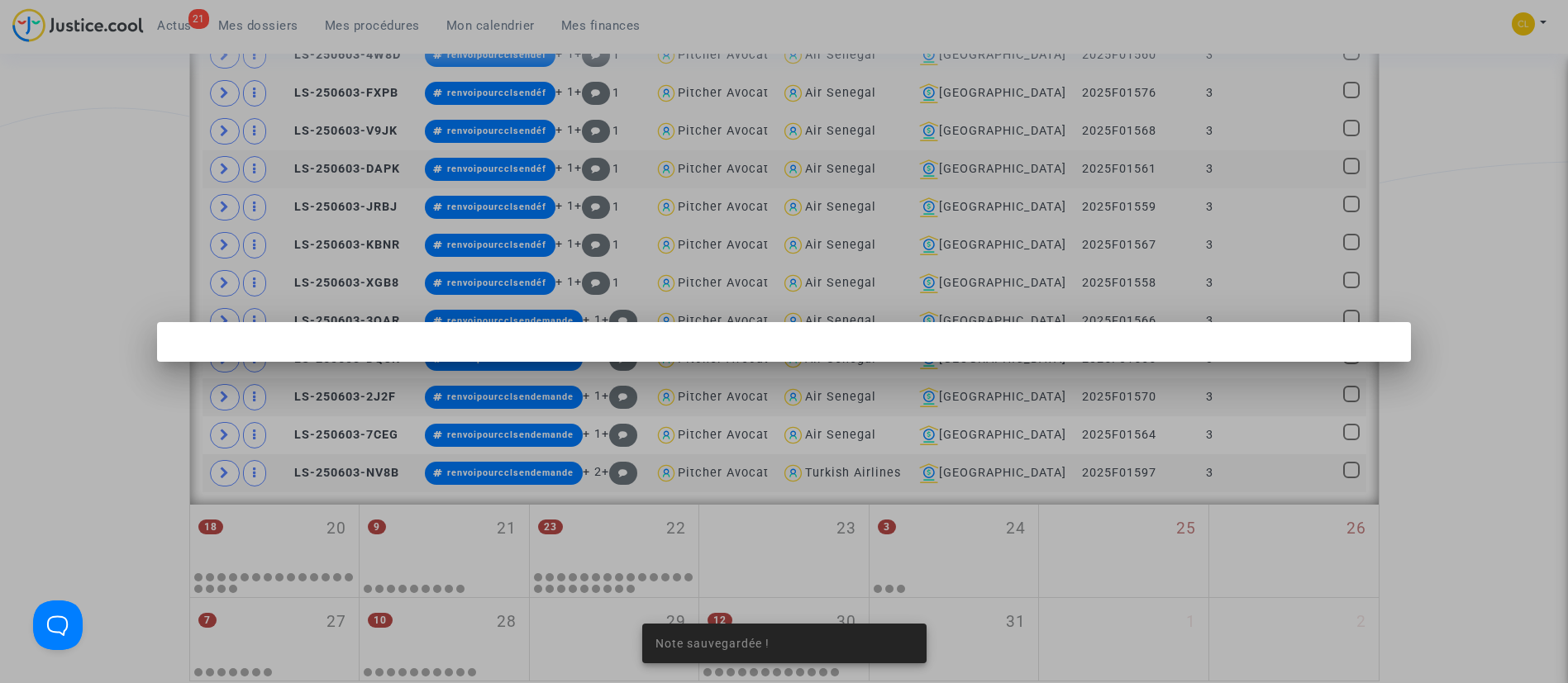
scroll to position [0, 0]
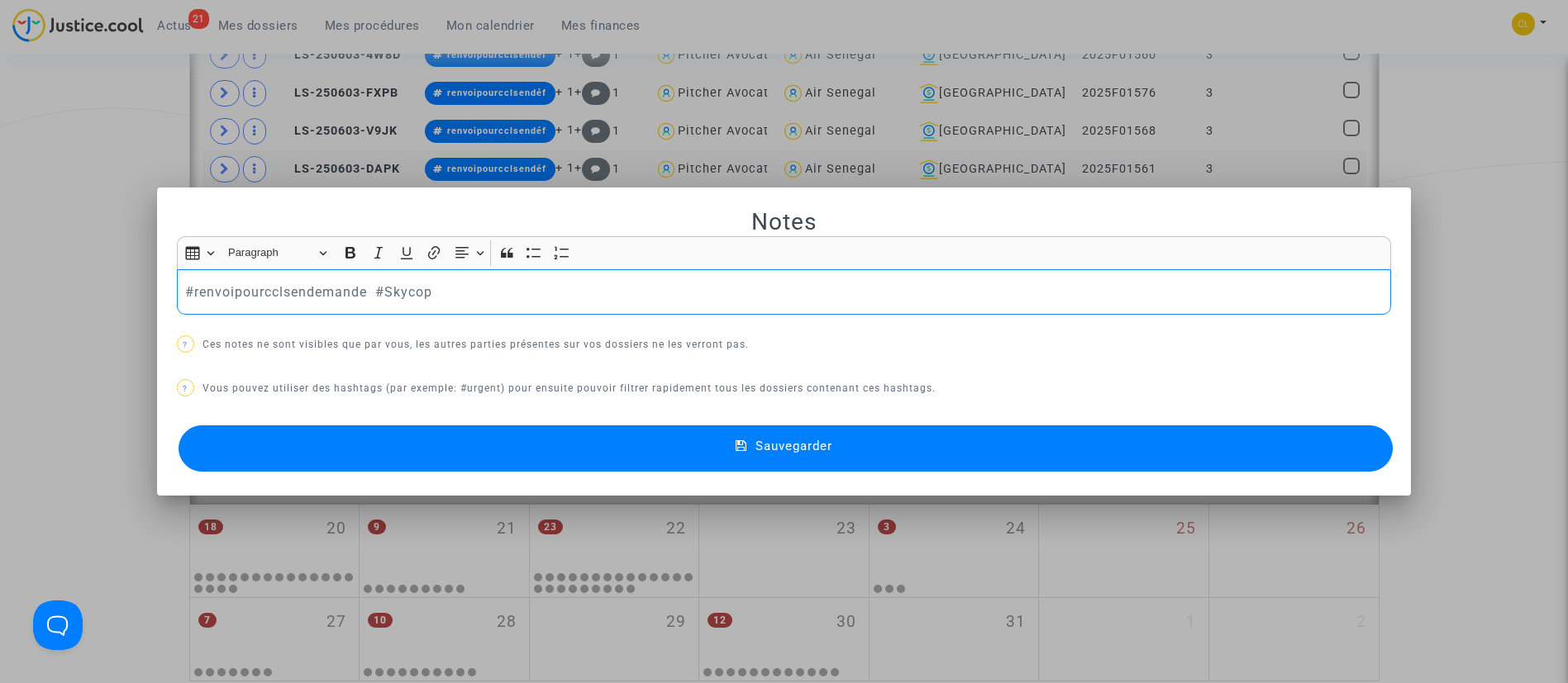
click at [362, 293] on p "#renvoipourcclsendemande #Skycop" at bounding box center [783, 292] width 1197 height 20
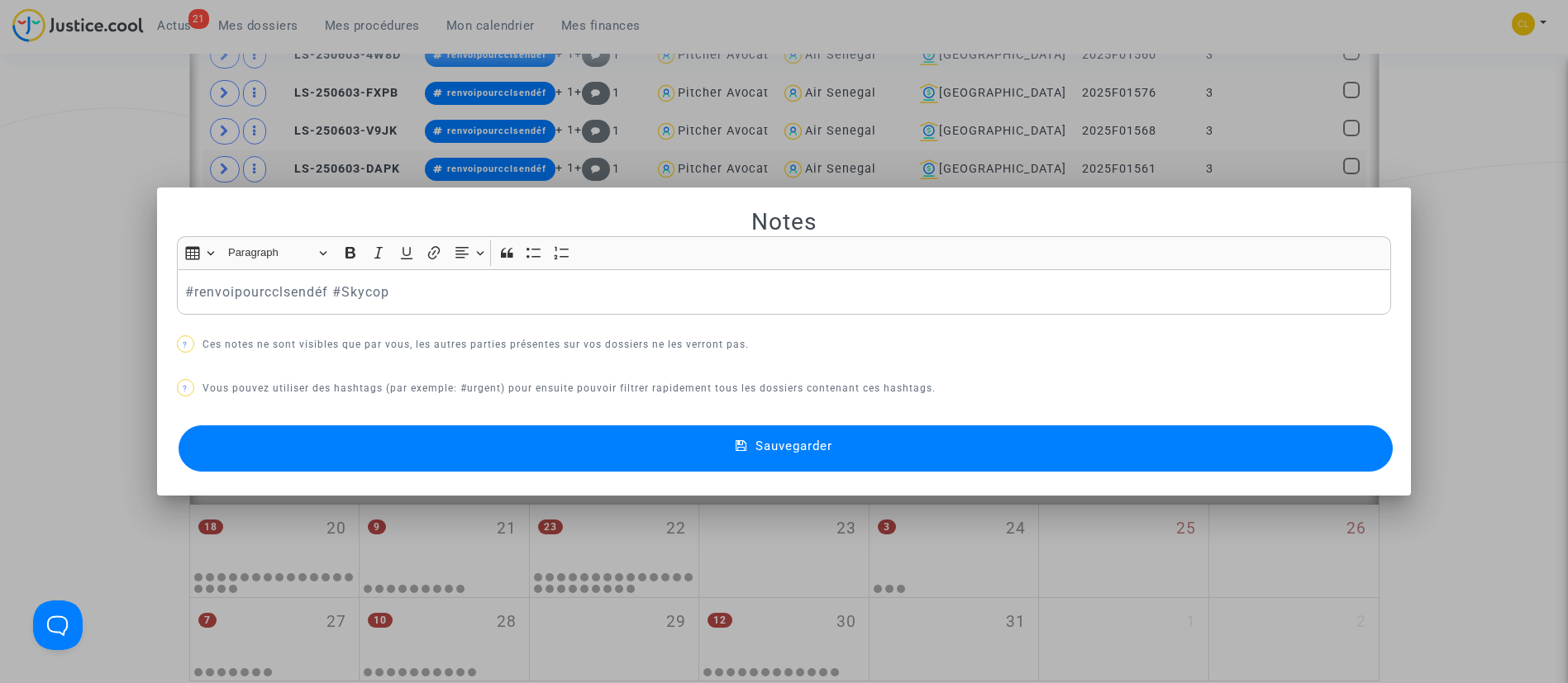
click at [979, 450] on button "Sauvegarder" at bounding box center [786, 449] width 1215 height 46
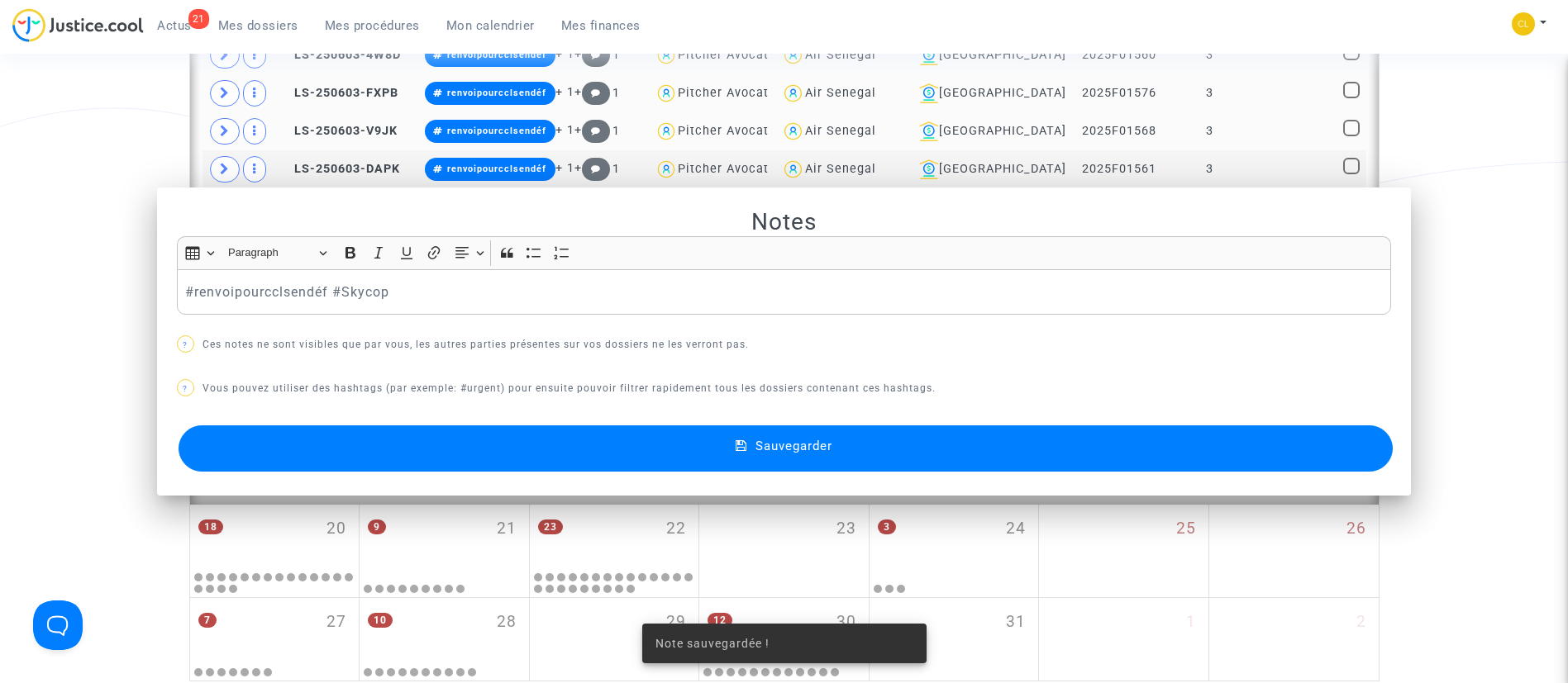
scroll to position [2118, 0]
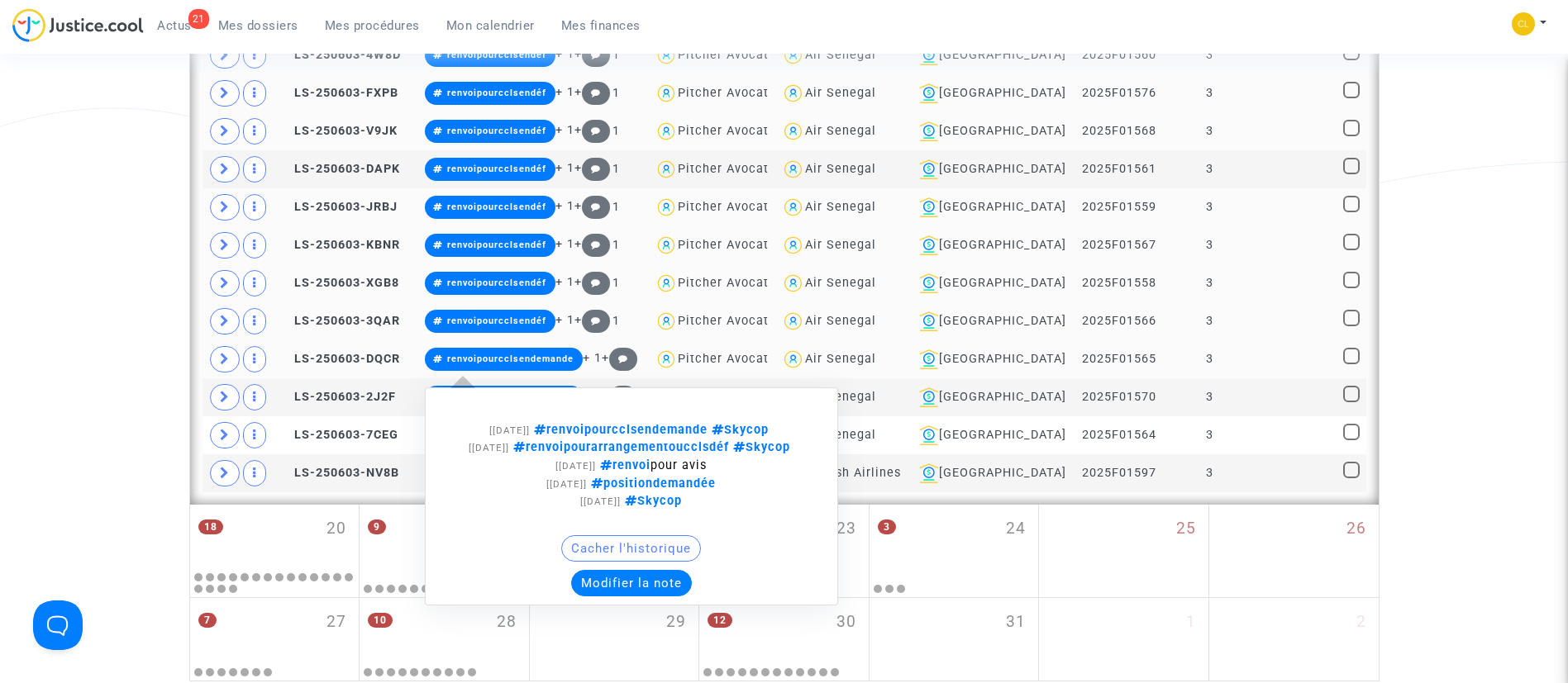
click at [625, 596] on button "Modifier la note" at bounding box center [630, 582] width 120 height 26
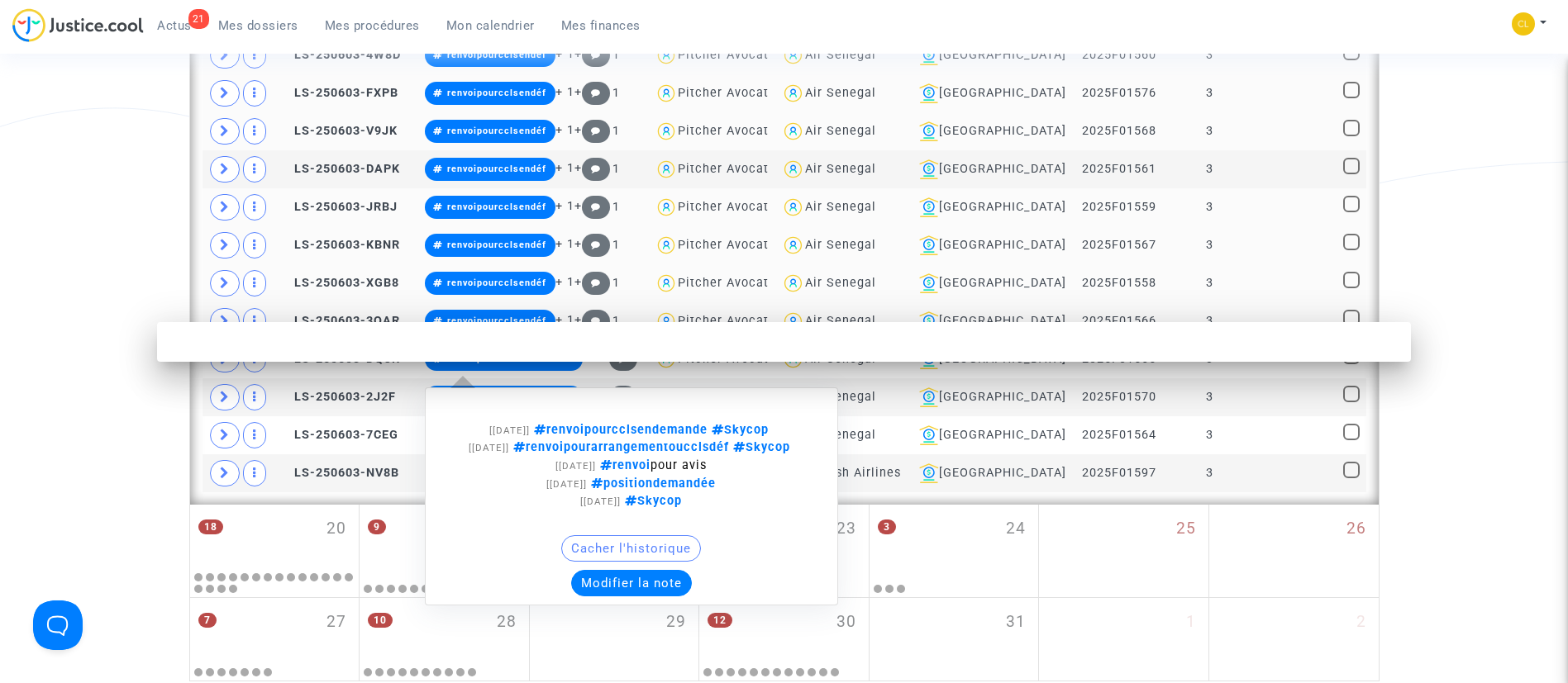
scroll to position [0, 0]
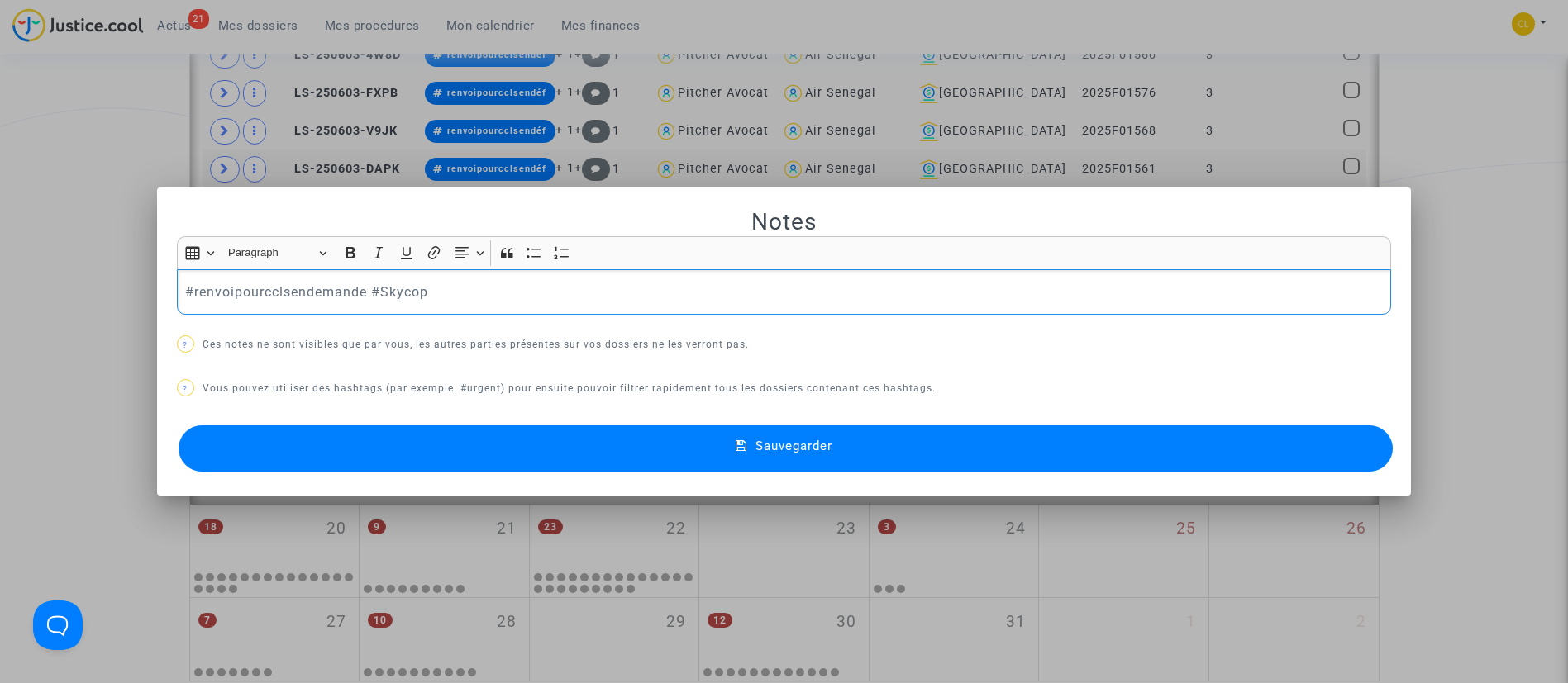
click at [364, 298] on p "#renvoipourcclsendemande #Skycop" at bounding box center [783, 292] width 1197 height 20
click at [966, 460] on button "Sauvegarder" at bounding box center [786, 449] width 1215 height 46
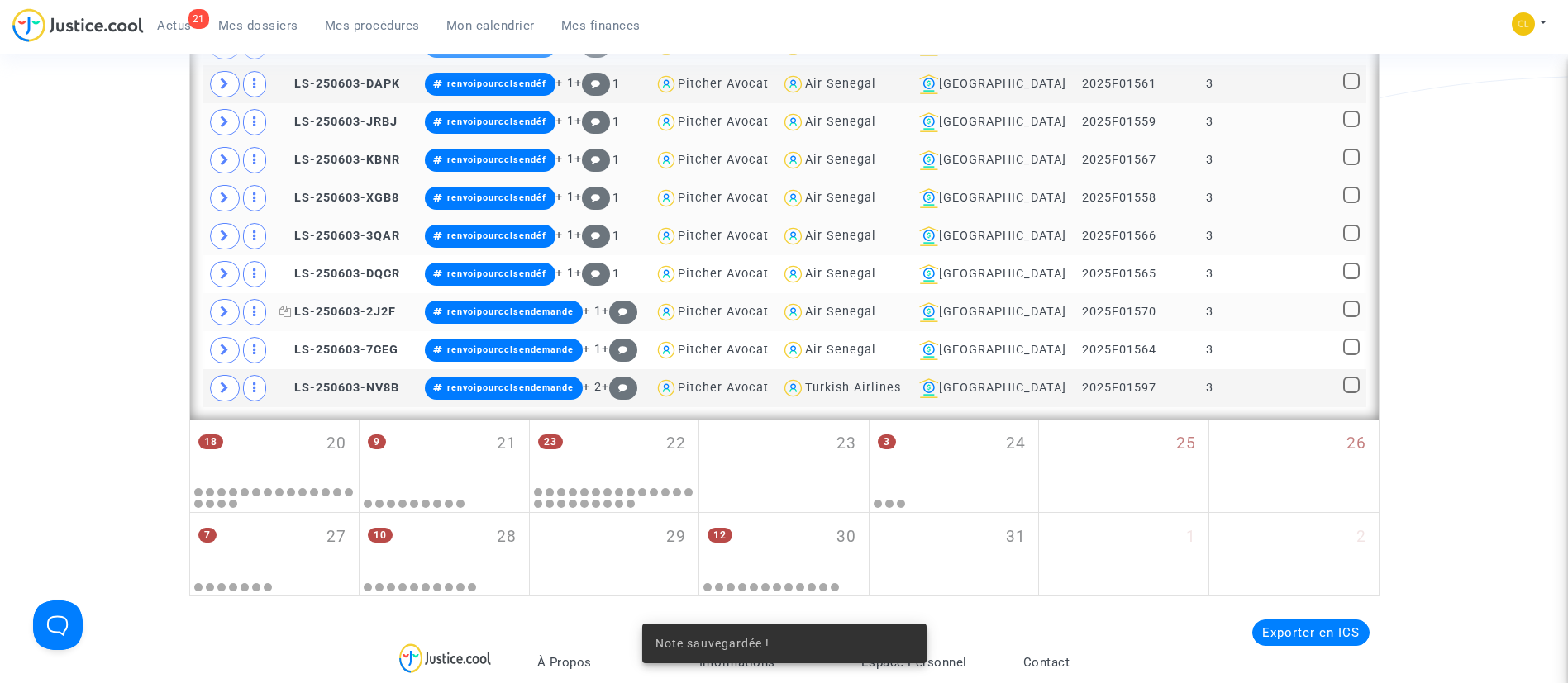
scroll to position [2242, 0]
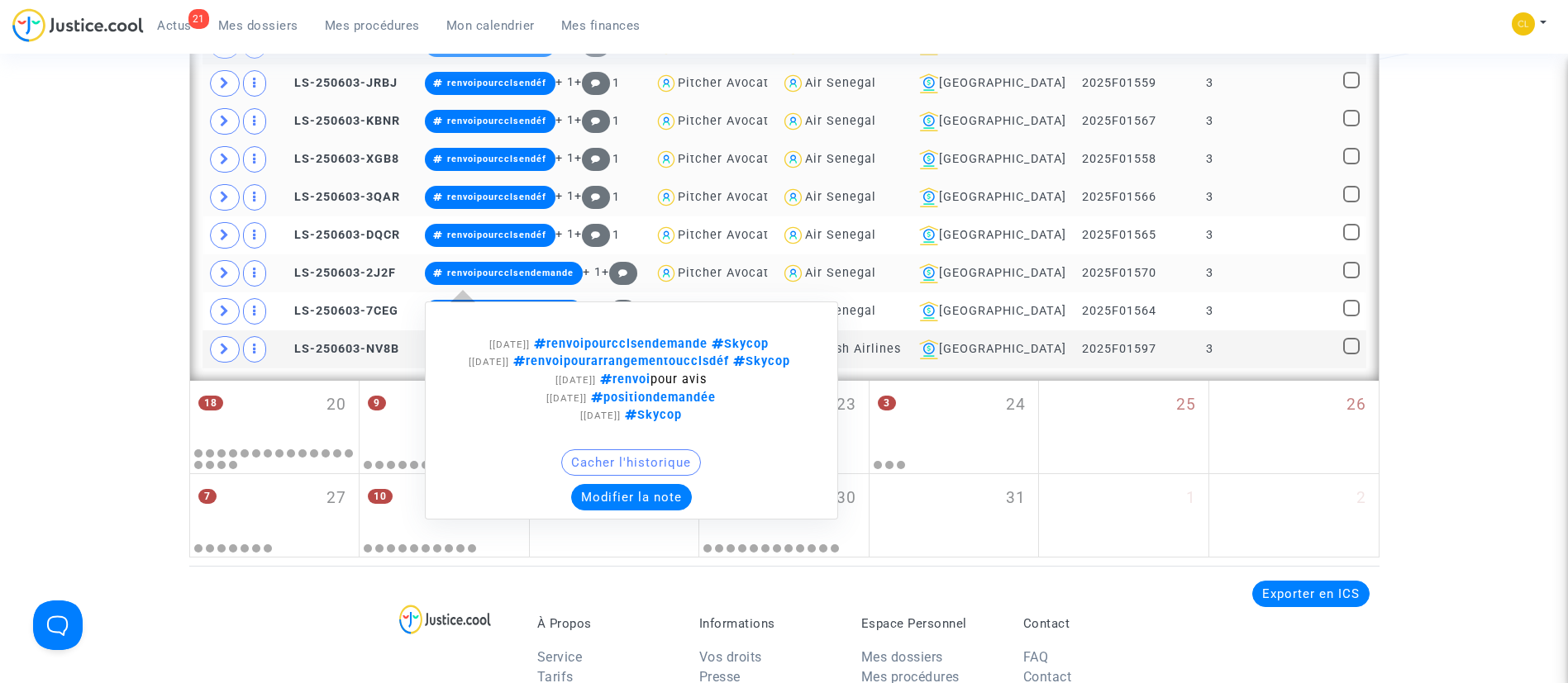
click at [629, 510] on button "Modifier la note" at bounding box center [630, 497] width 120 height 26
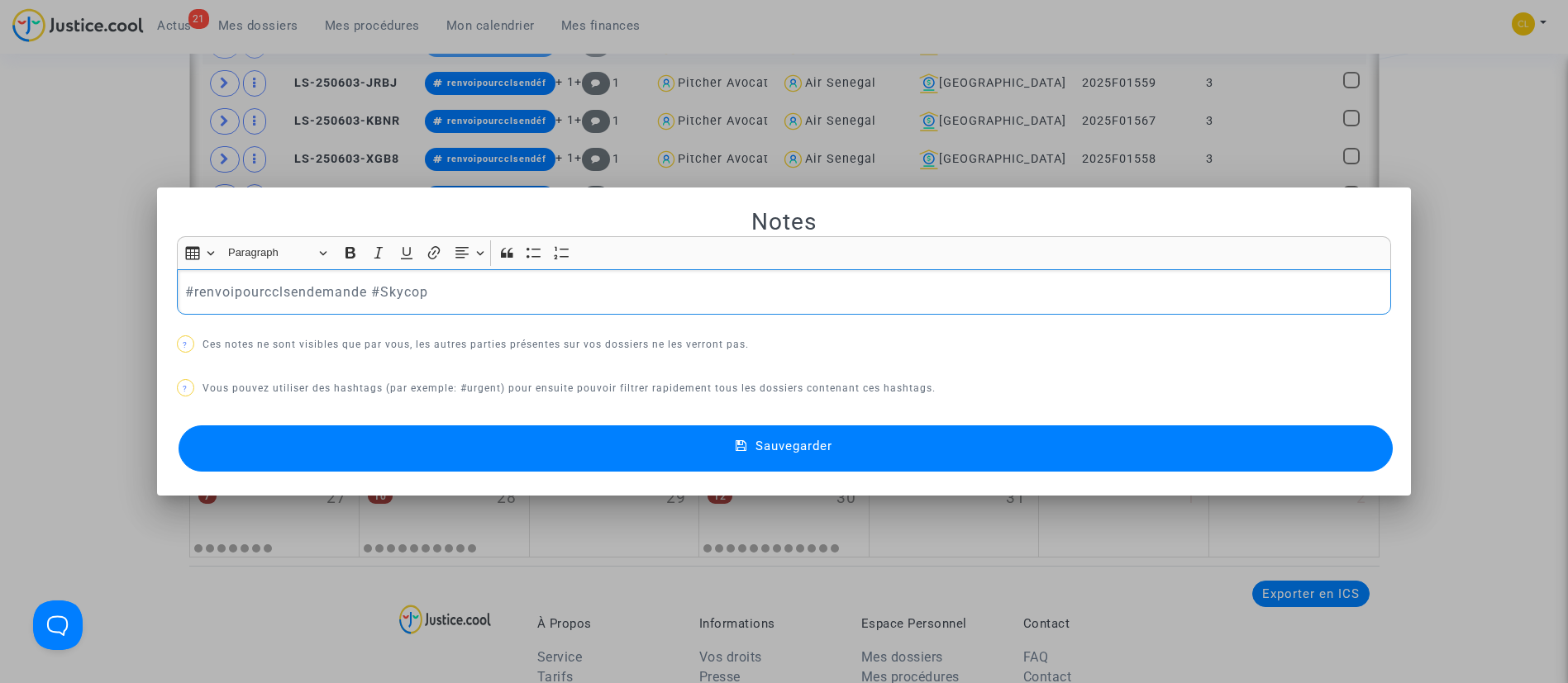
scroll to position [0, 0]
click at [357, 282] on p "#renvoipourcclsendemande #Skycop" at bounding box center [783, 292] width 1197 height 20
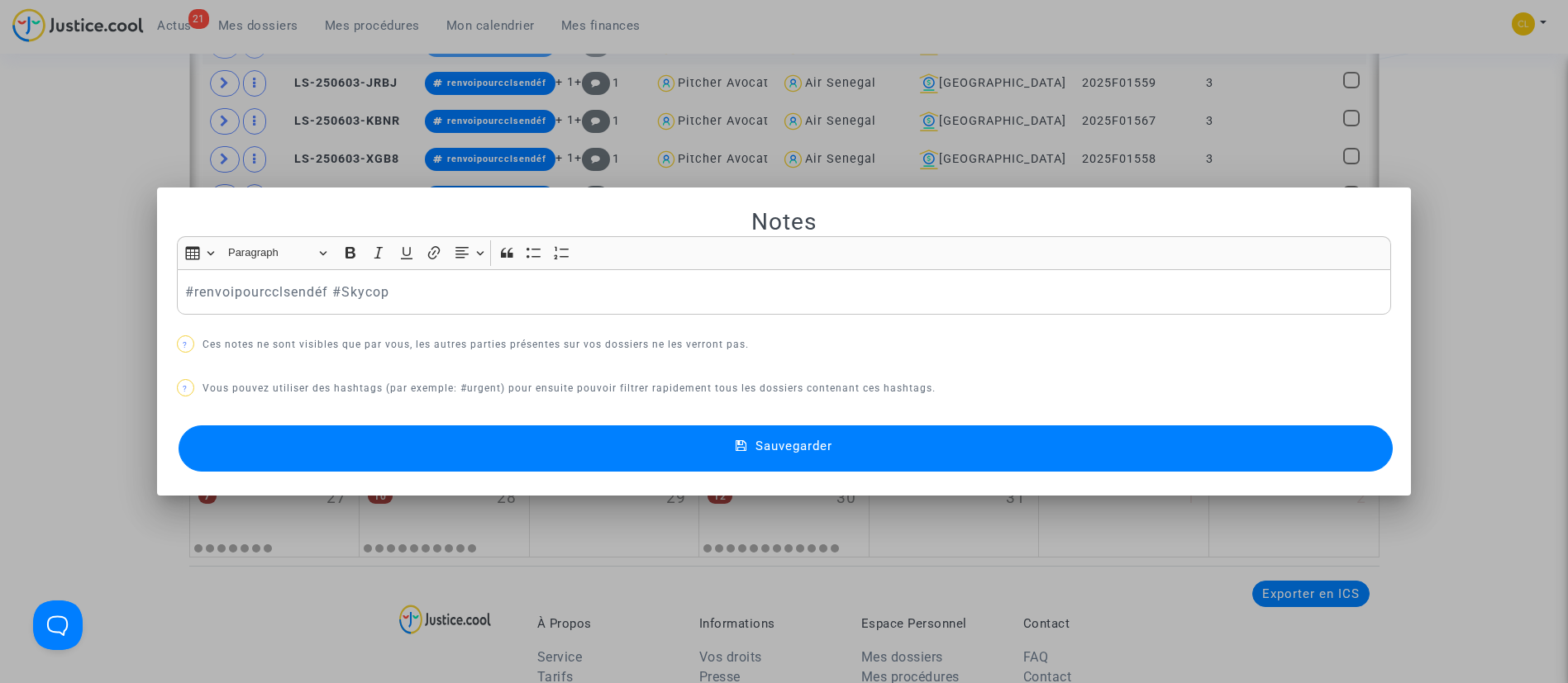
click at [953, 444] on button "Sauvegarder" at bounding box center [786, 449] width 1215 height 46
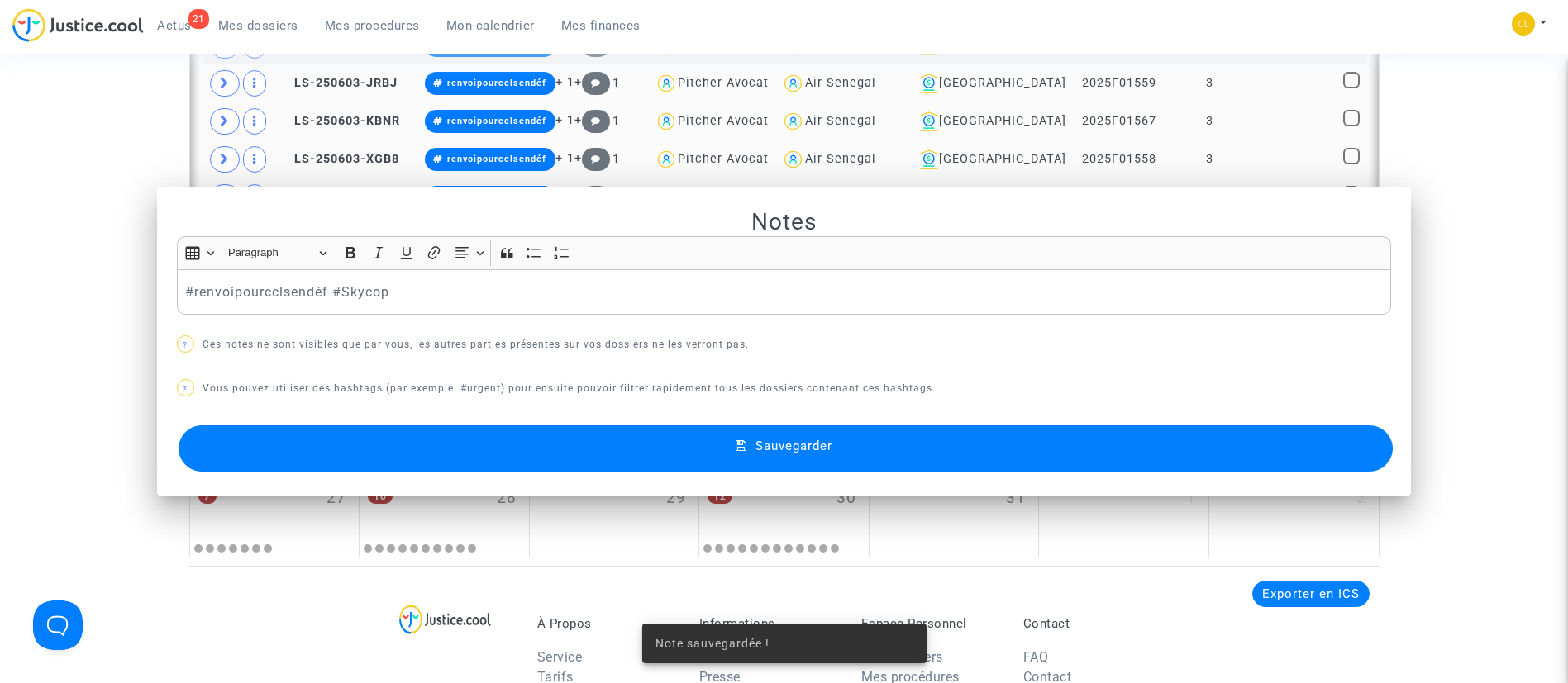
scroll to position [2242, 0]
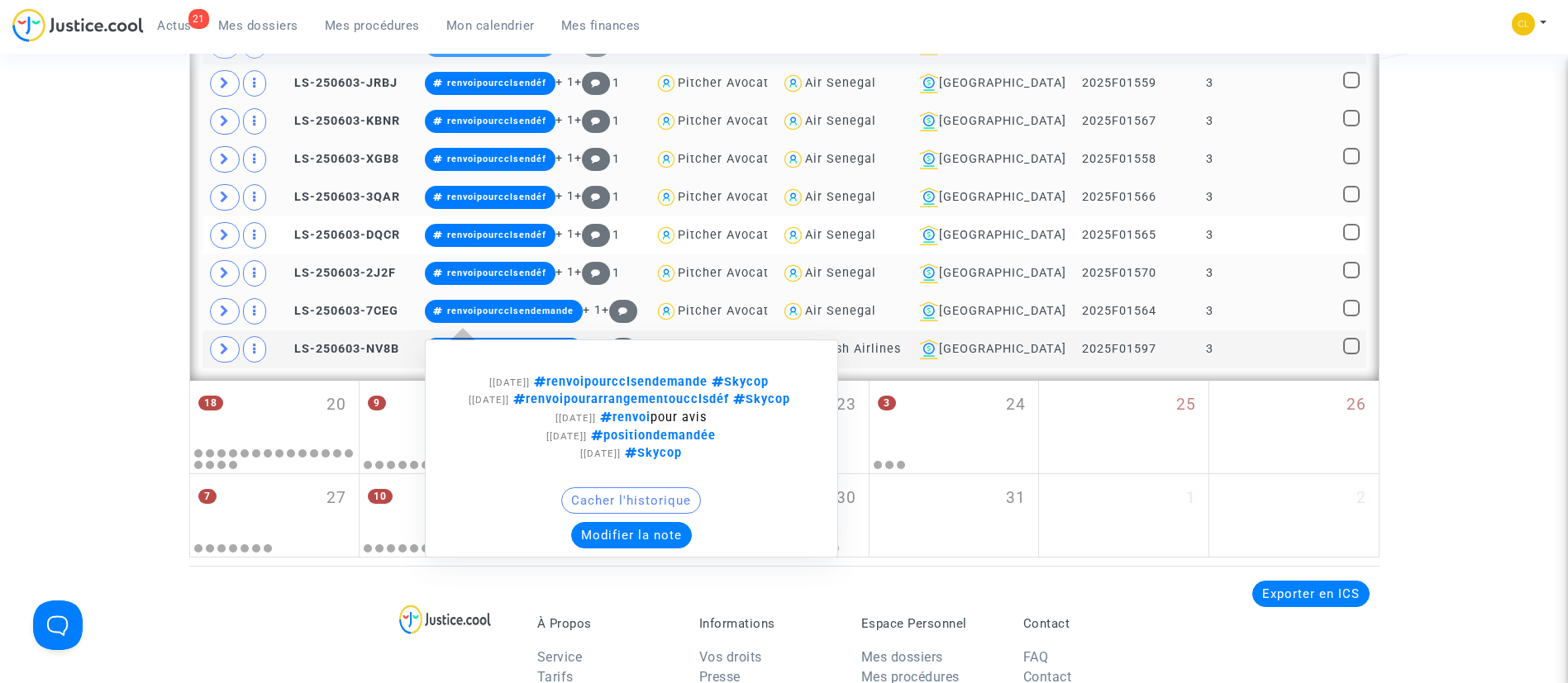
click at [665, 548] on button "Modifier la note" at bounding box center [630, 535] width 120 height 26
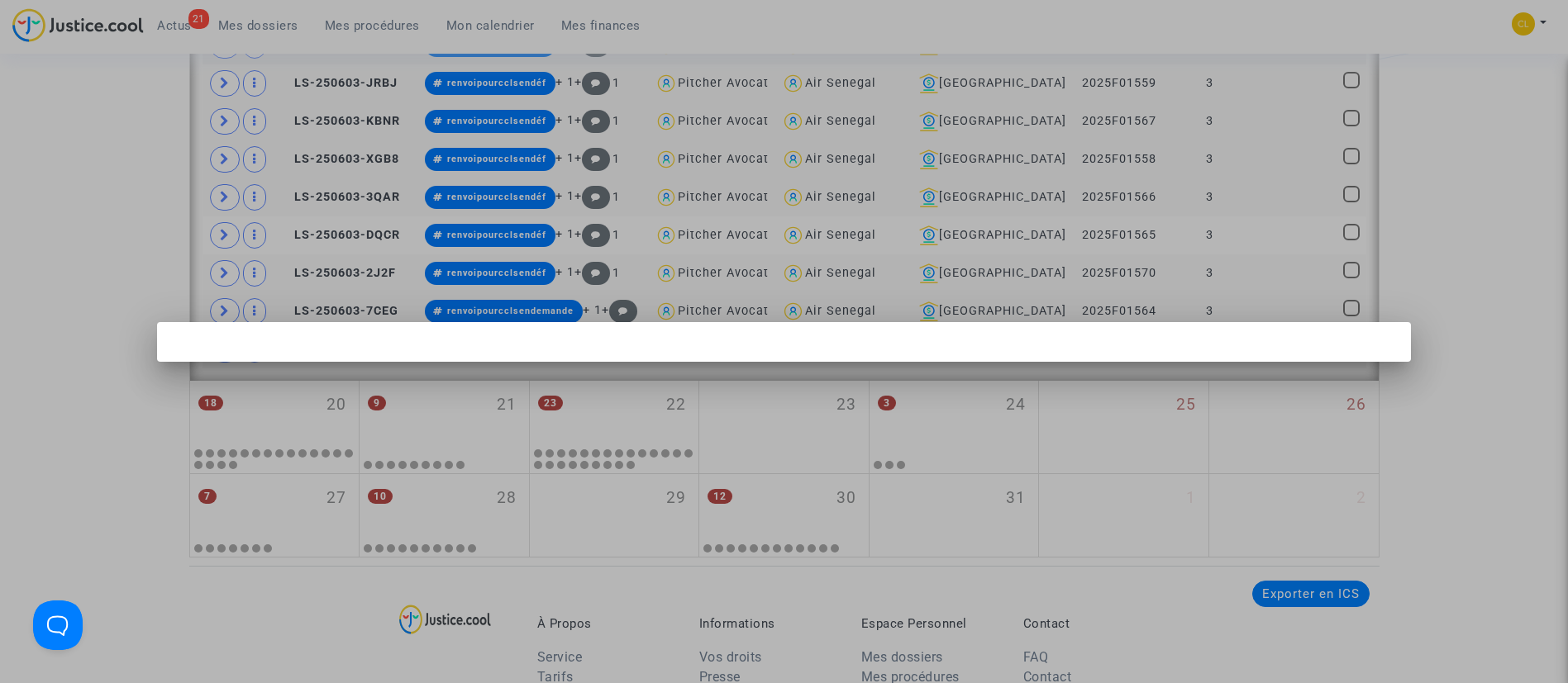
scroll to position [0, 0]
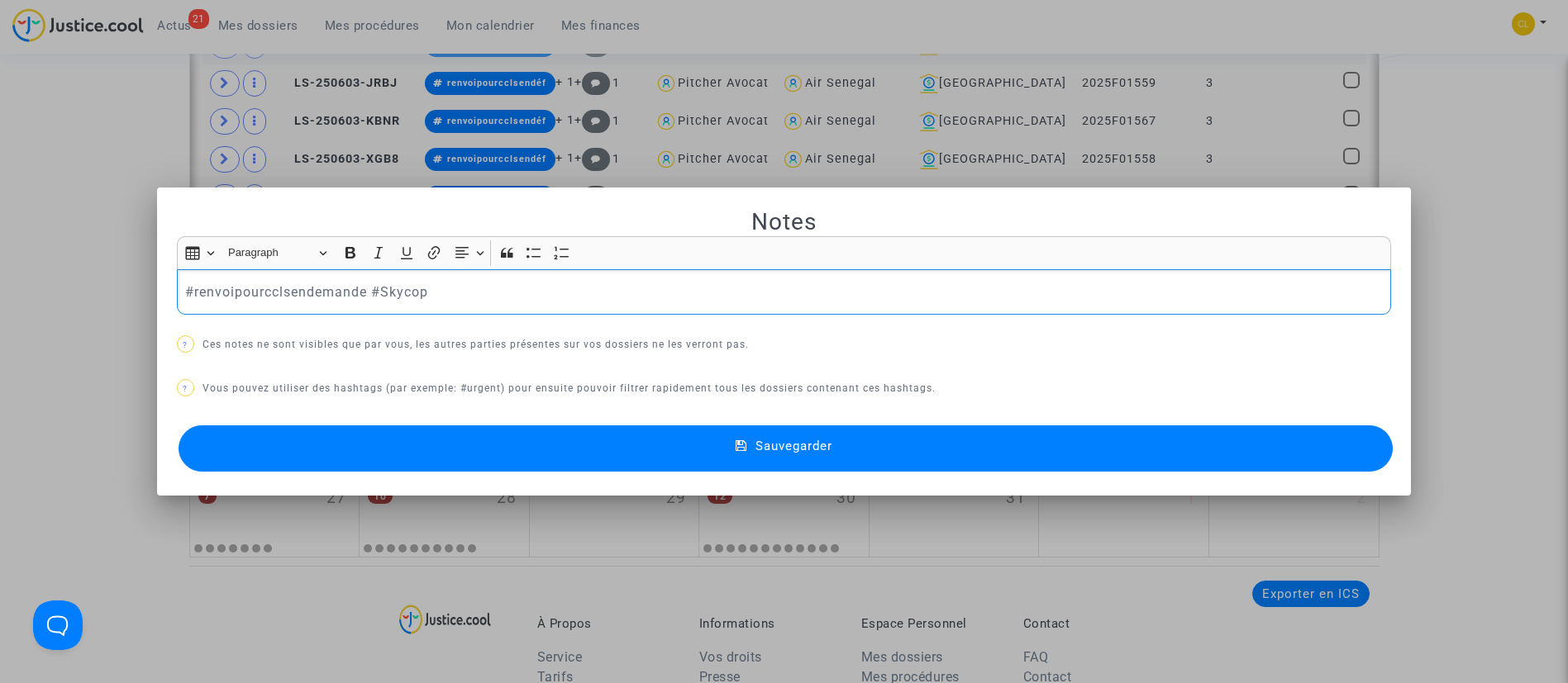
click at [360, 289] on p "#renvoipourcclsendemande #Skycop" at bounding box center [783, 292] width 1197 height 20
click at [851, 435] on button "Sauvegarder" at bounding box center [786, 449] width 1215 height 46
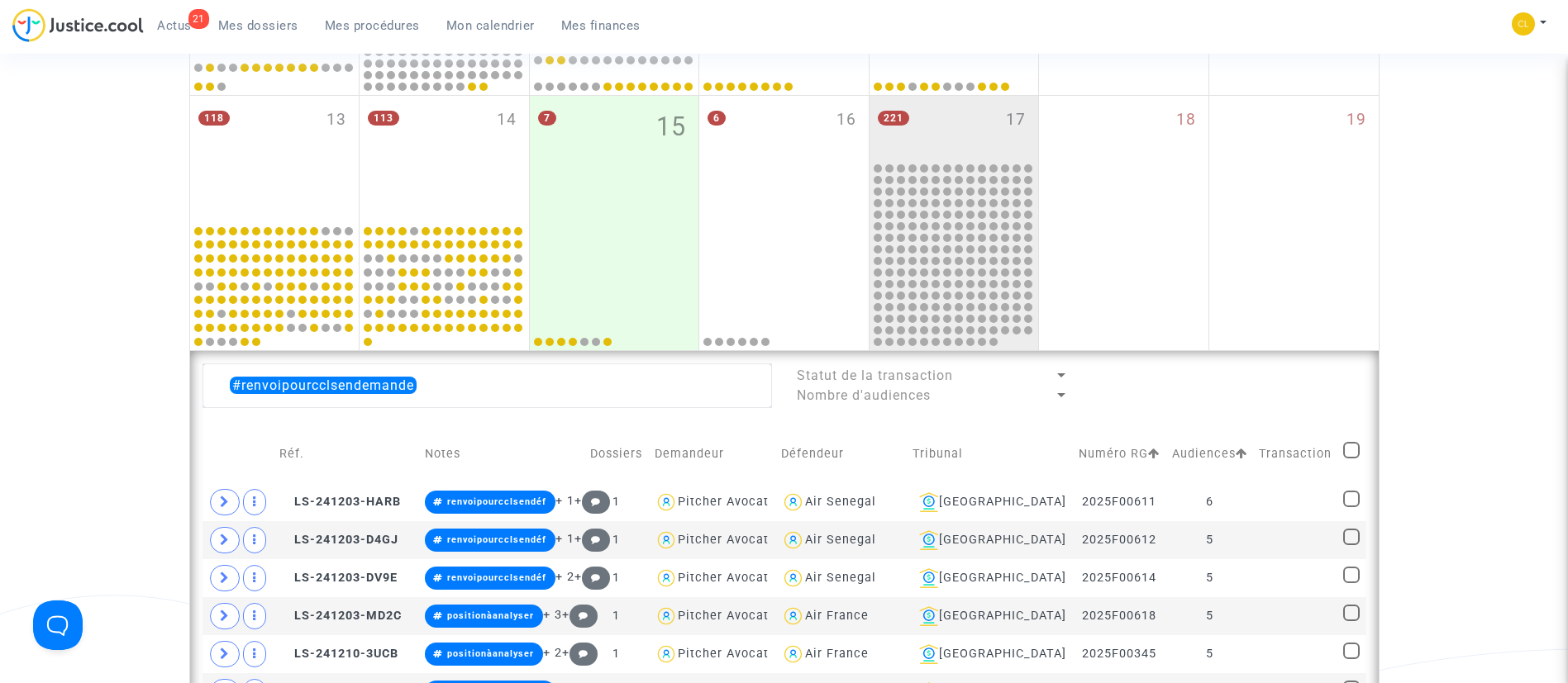
scroll to position [879, 0]
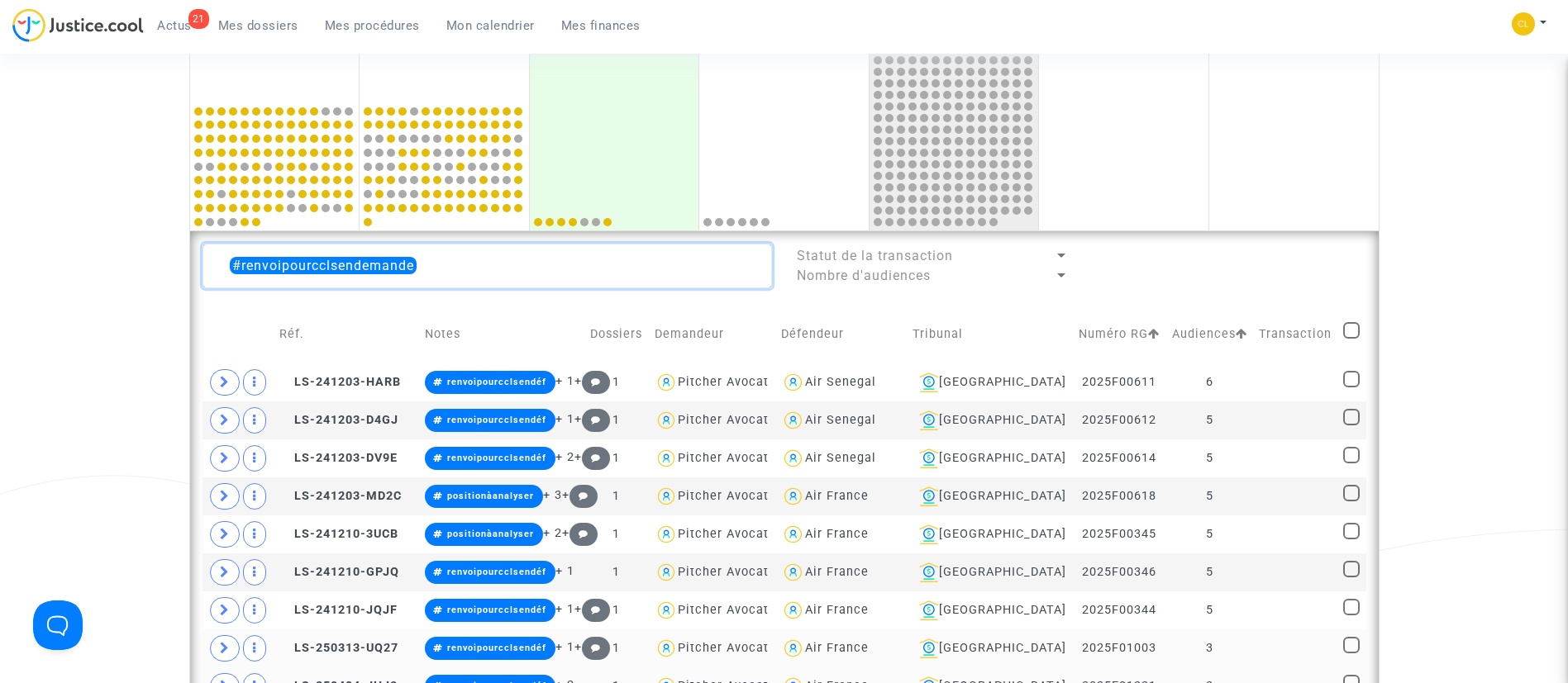
drag, startPoint x: 433, startPoint y: 276, endPoint x: 85, endPoint y: 276, distance: 348.0
click at [85, 276] on div "Date de clôture d'instruction Date de conciliation Date d'audience Date de juge…" at bounding box center [784, 587] width 1568 height 2665
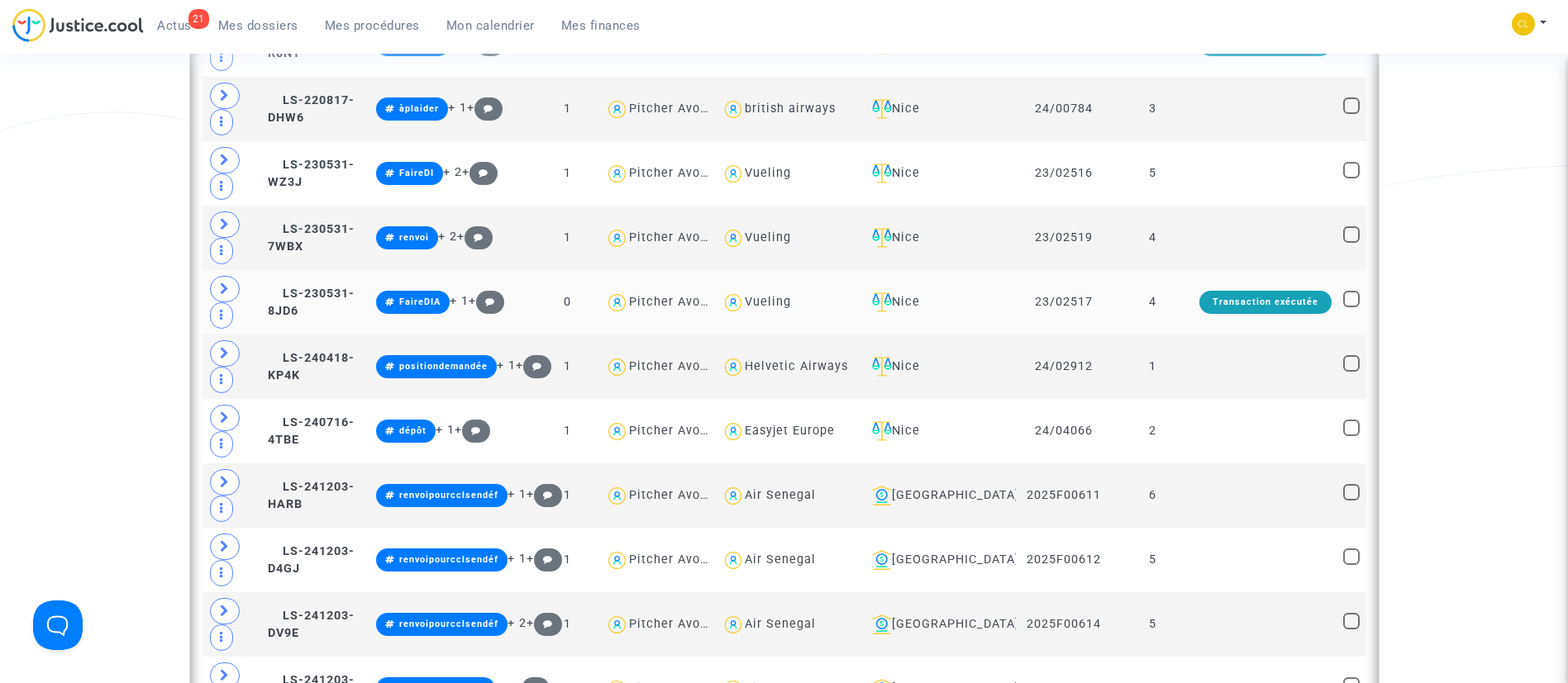
scroll to position [1003, 0]
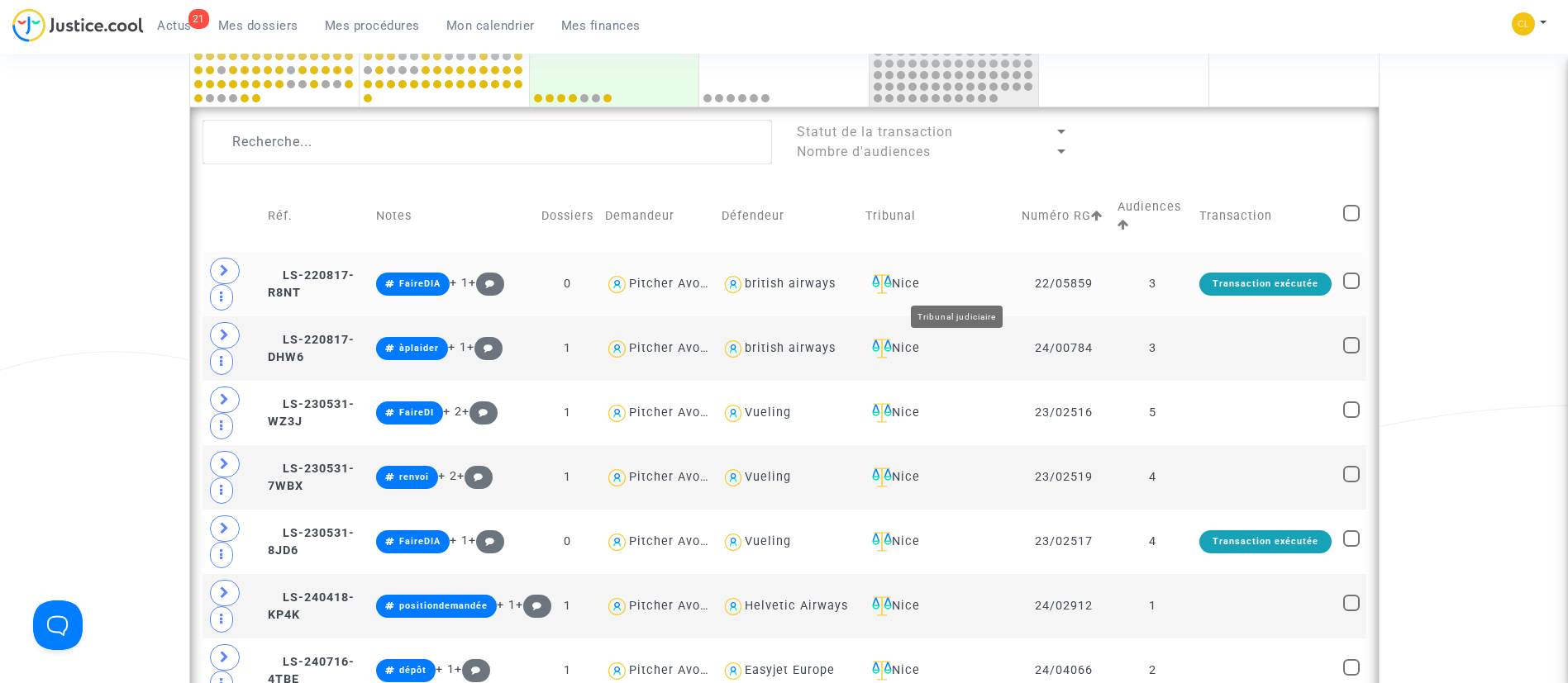
click at [969, 286] on div "Nice" at bounding box center [938, 284] width 145 height 20
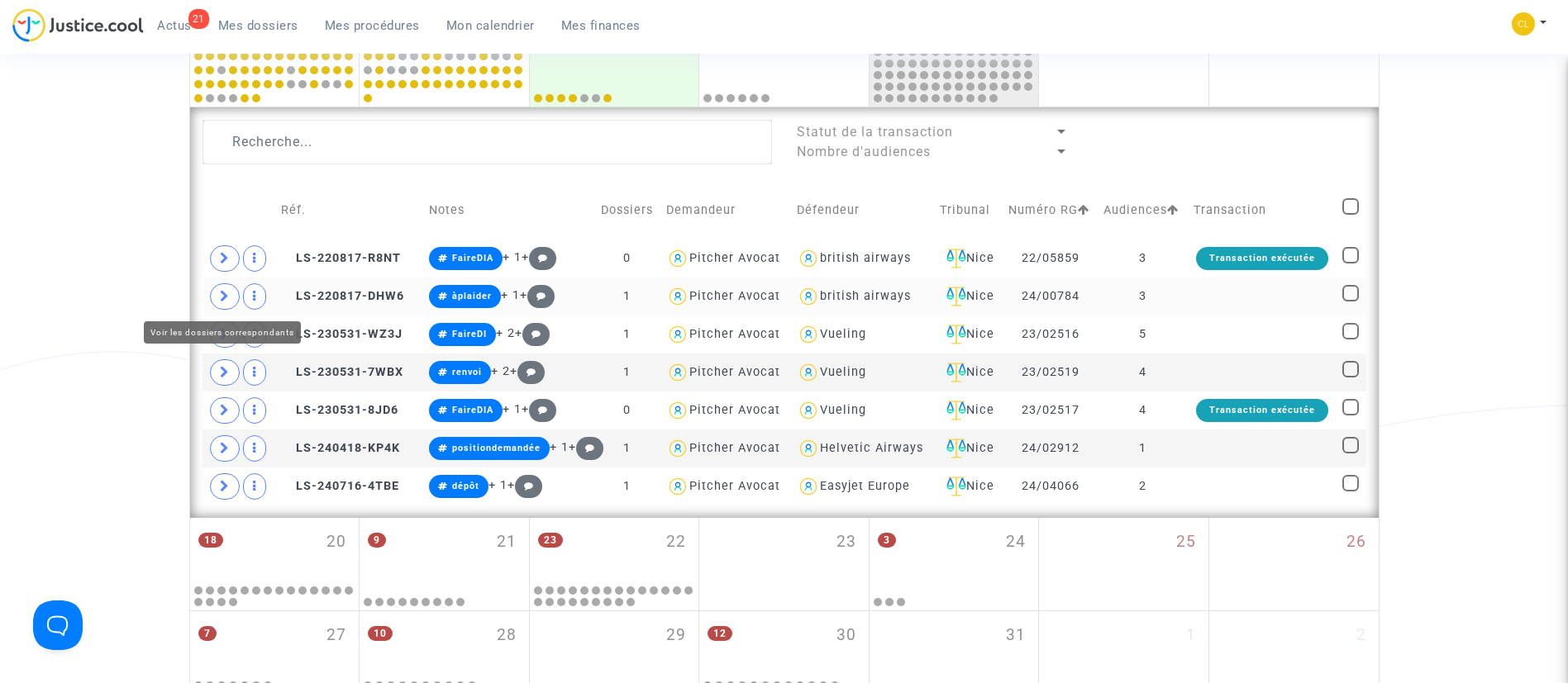
click at [225, 298] on icon at bounding box center [225, 296] width 10 height 13
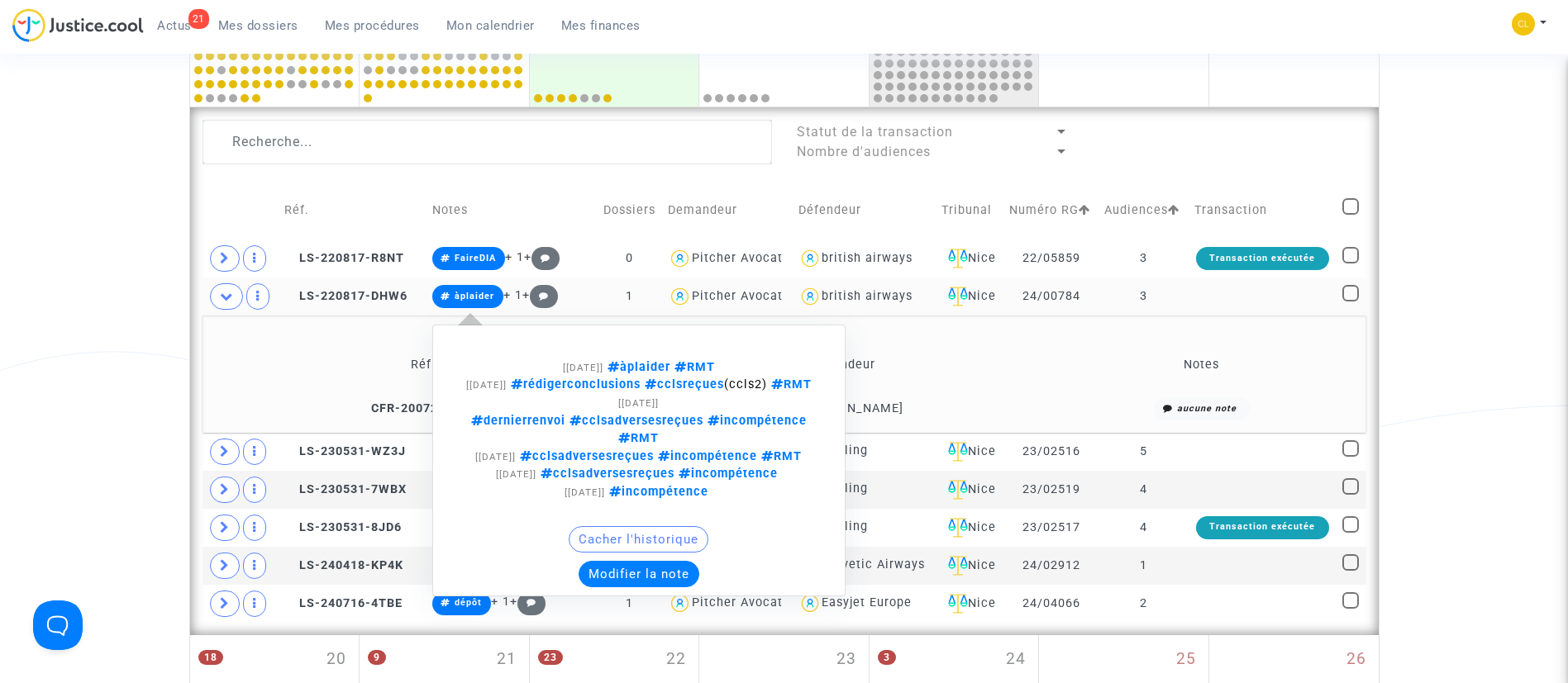
click at [624, 587] on button "Modifier la note" at bounding box center [638, 574] width 120 height 26
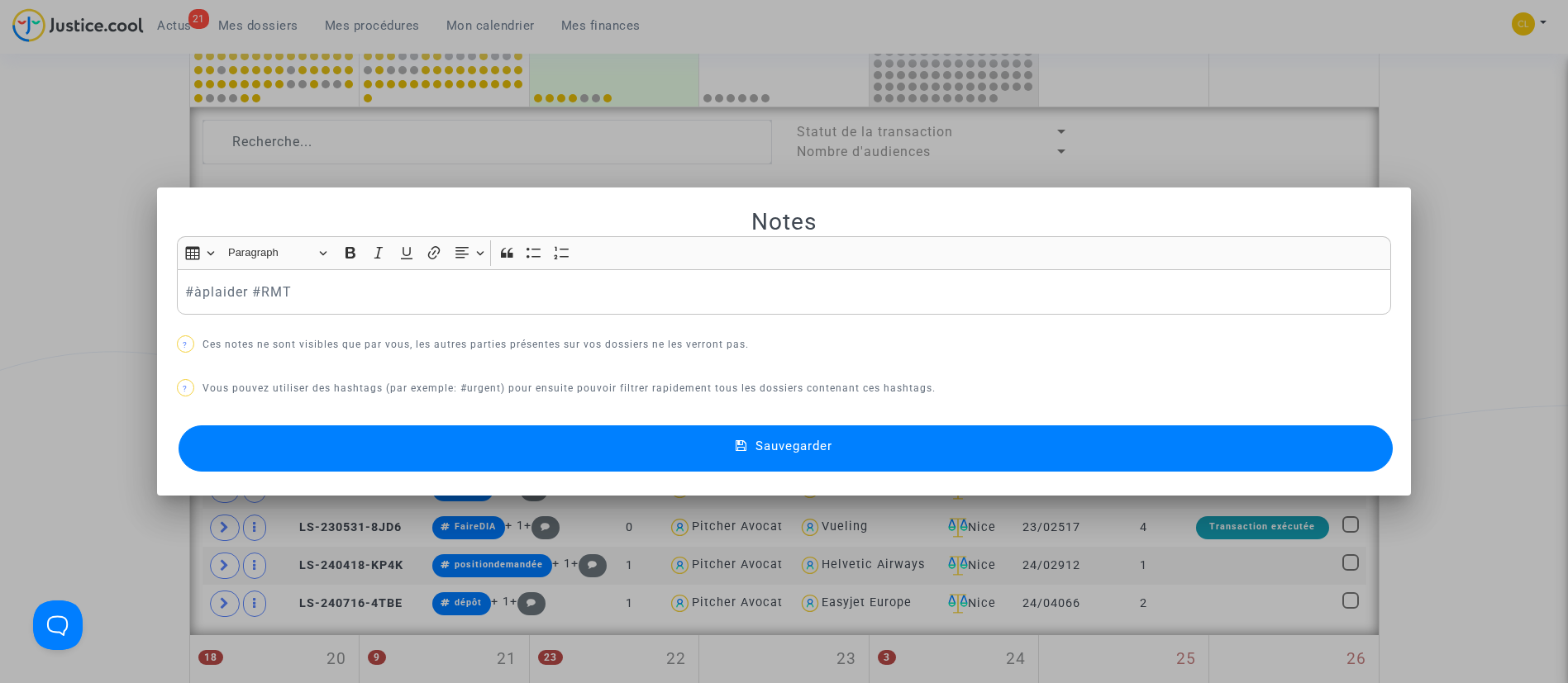
click at [331, 136] on div at bounding box center [784, 341] width 1568 height 683
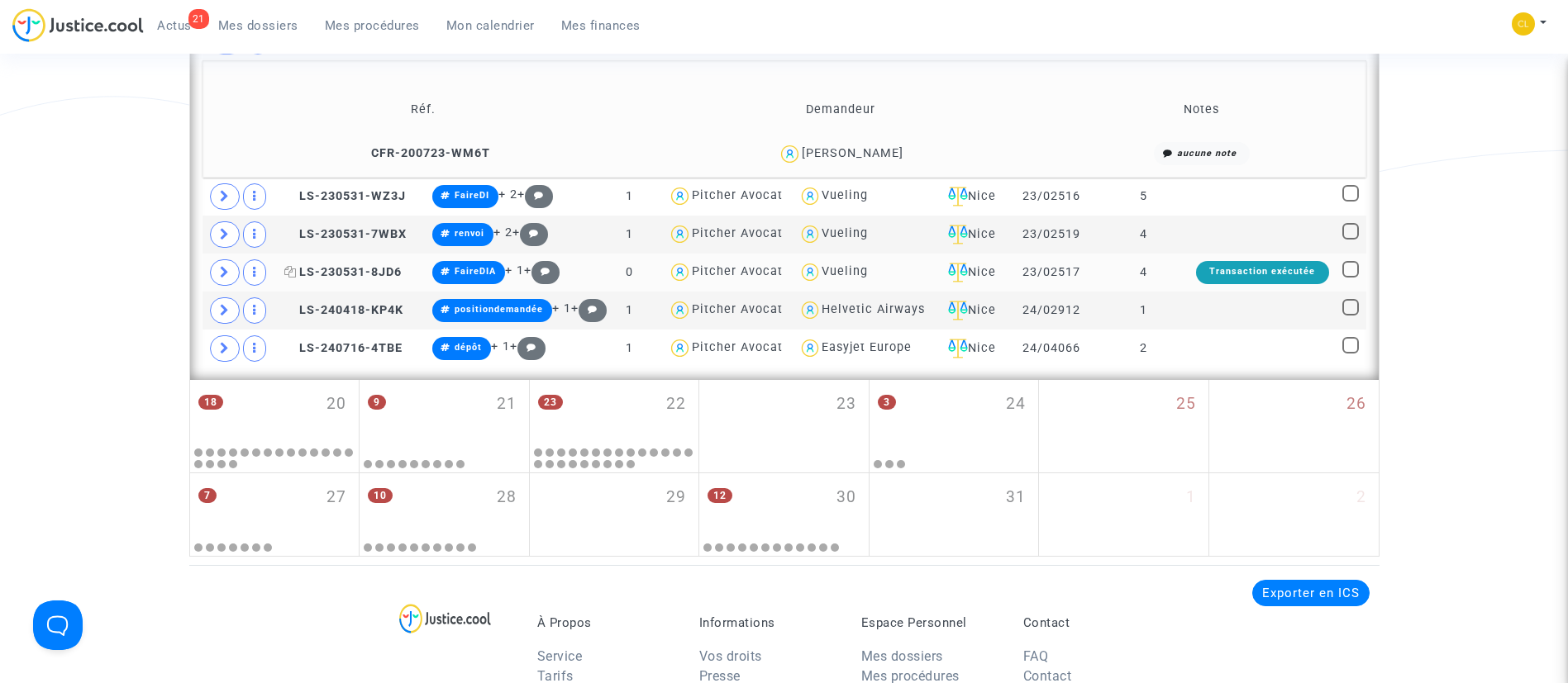
scroll to position [1126, 0]
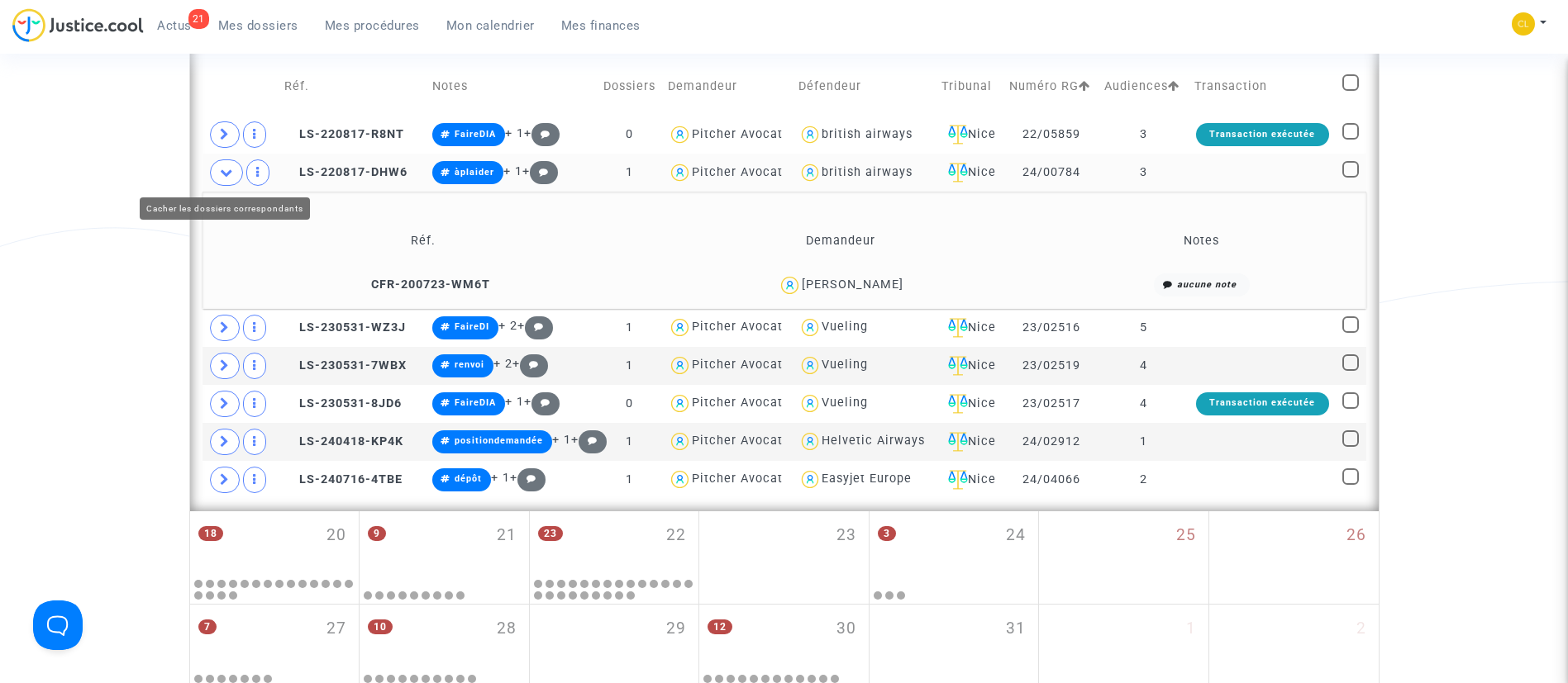
click at [224, 181] on span at bounding box center [226, 172] width 33 height 26
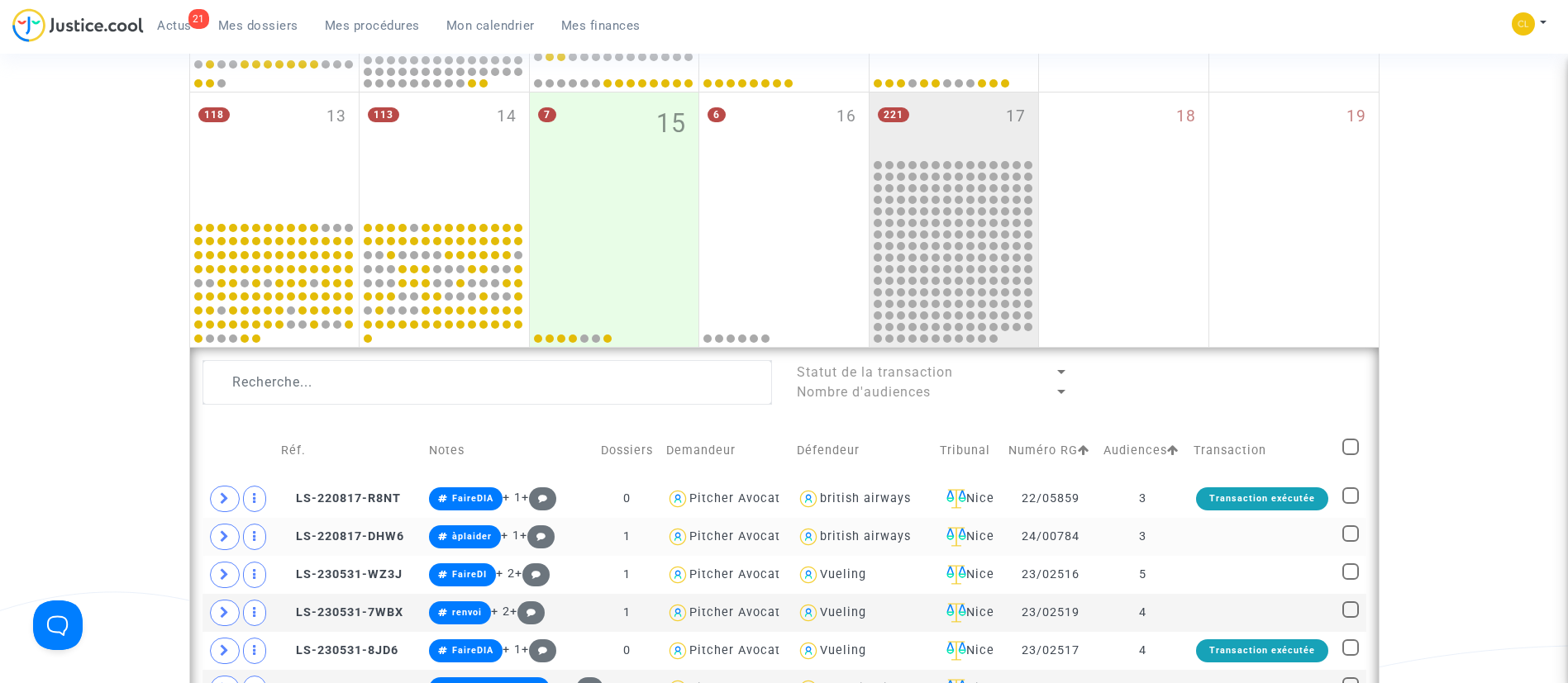
scroll to position [755, 0]
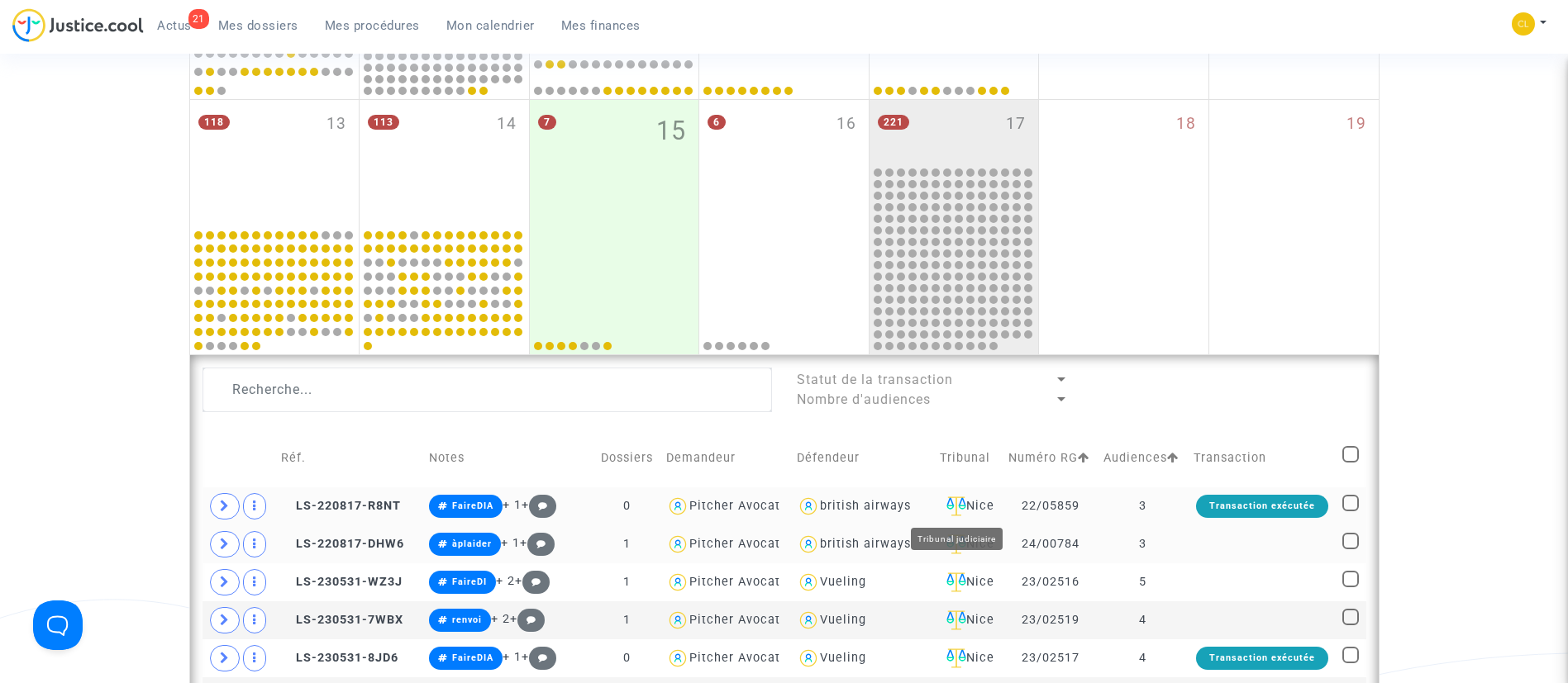
drag, startPoint x: 973, startPoint y: 503, endPoint x: 978, endPoint y: 443, distance: 60.2
click at [973, 496] on div "Nice" at bounding box center [967, 506] width 57 height 20
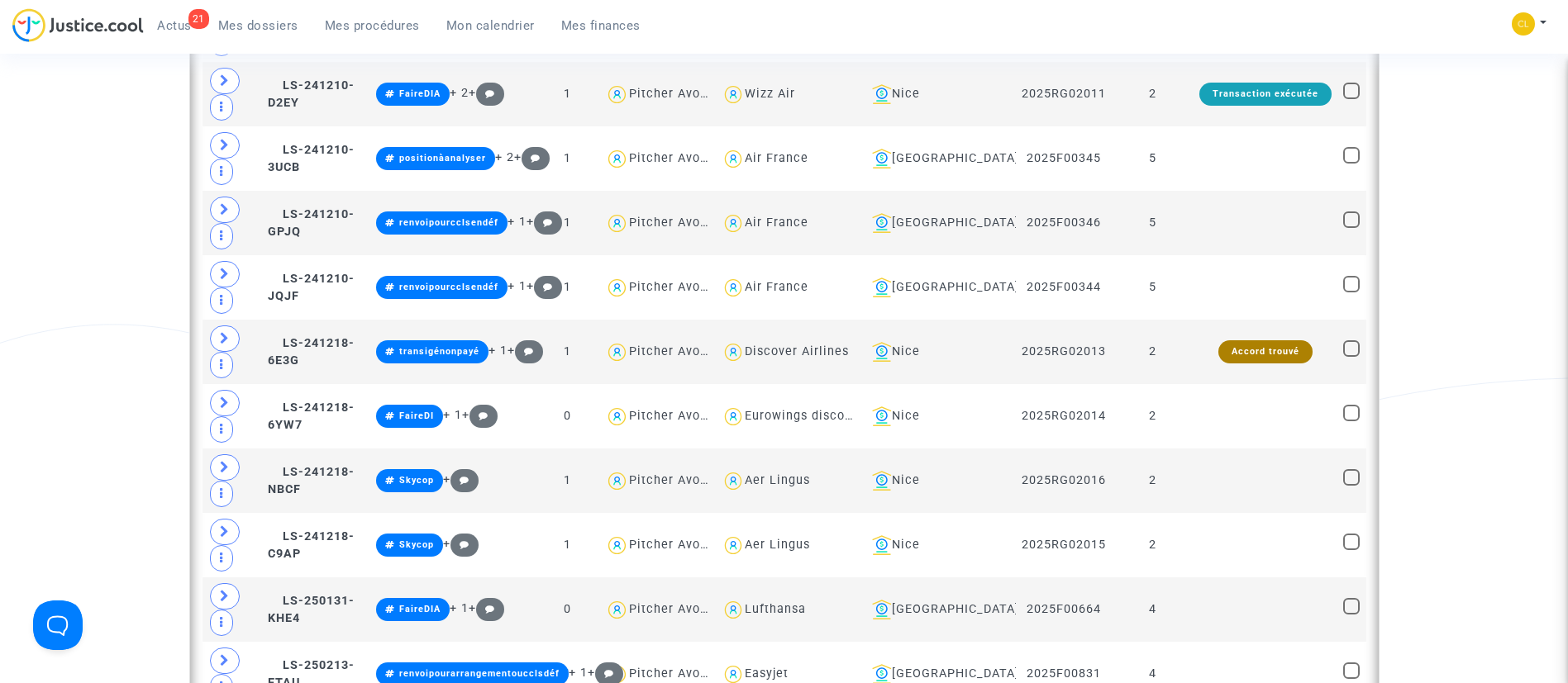
scroll to position [1994, 0]
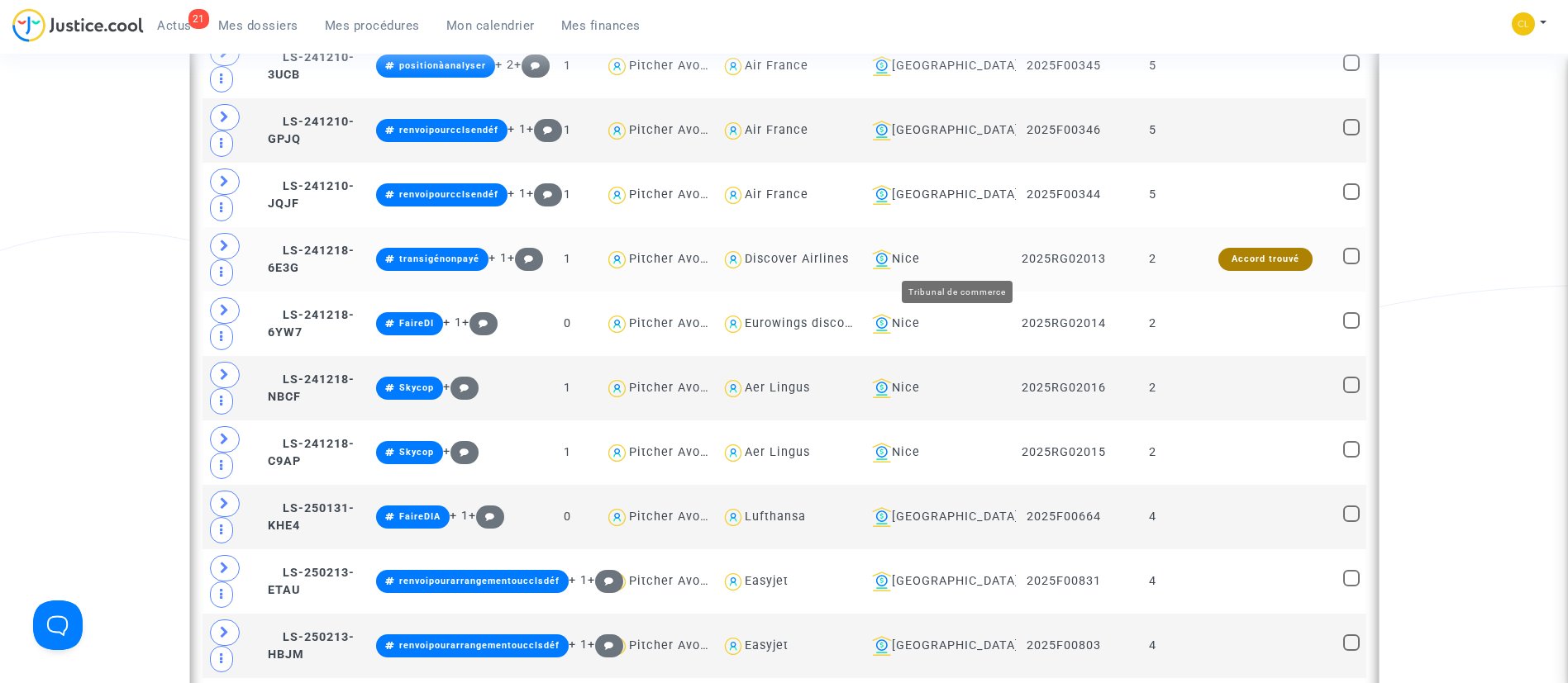
click at [965, 262] on div "Nice" at bounding box center [938, 259] width 145 height 20
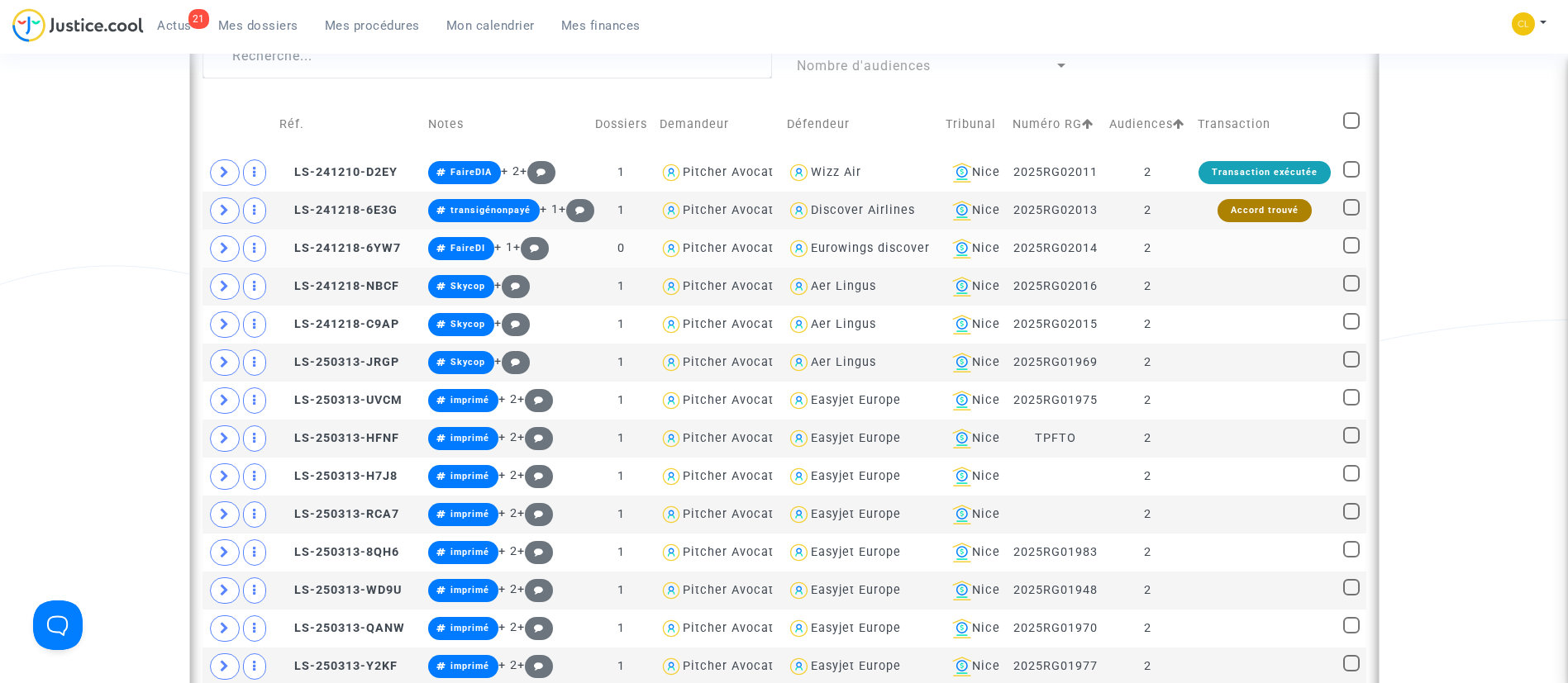
scroll to position [1126, 0]
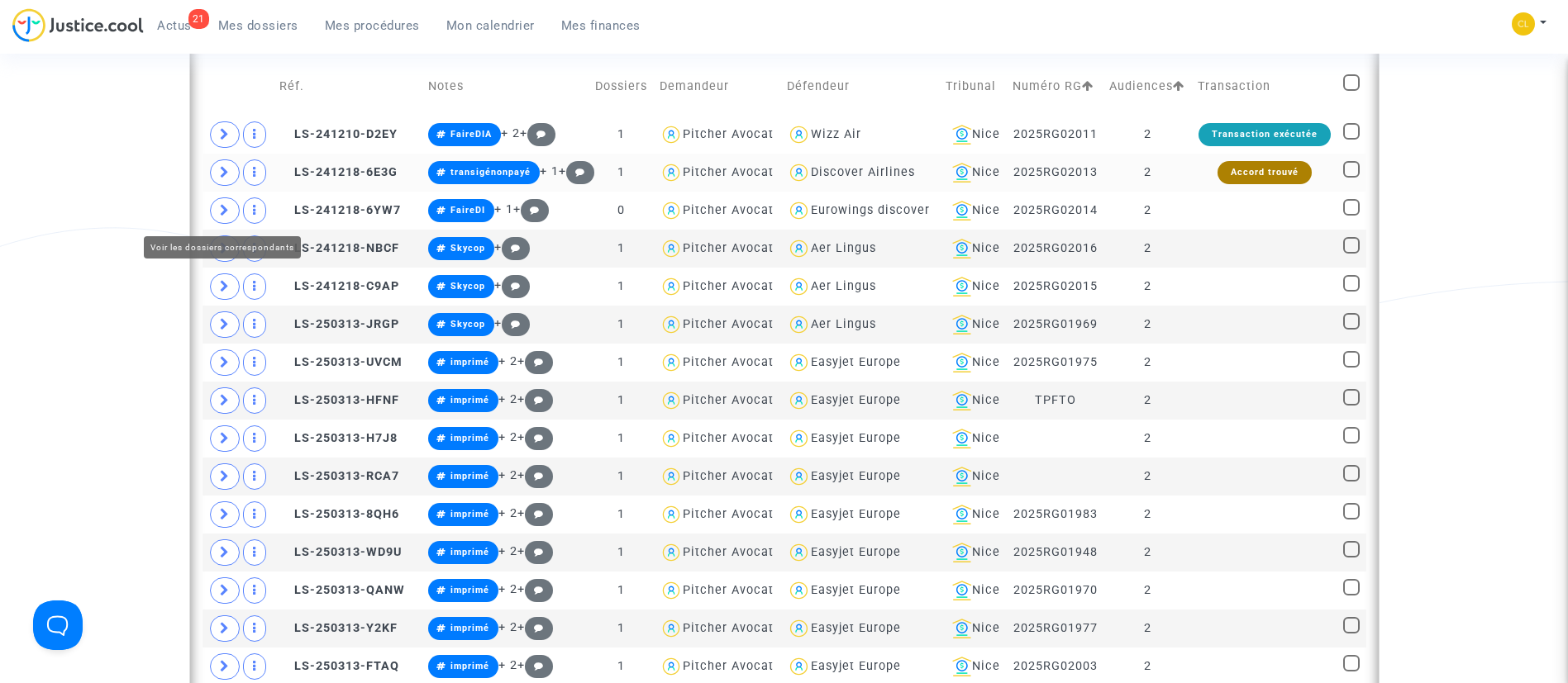
drag, startPoint x: 220, startPoint y: 204, endPoint x: 282, endPoint y: 207, distance: 62.1
click at [227, 178] on icon at bounding box center [225, 172] width 10 height 13
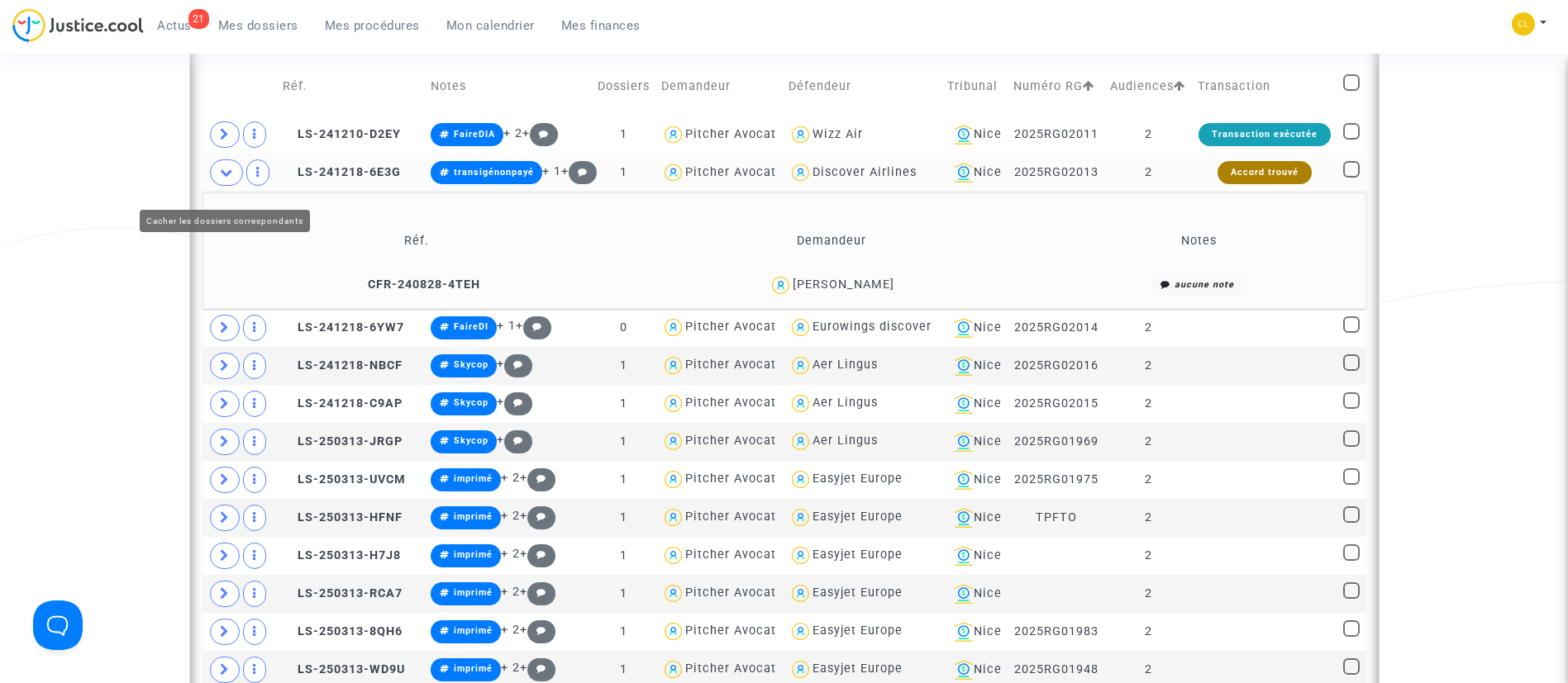
click at [231, 178] on icon at bounding box center [226, 172] width 13 height 13
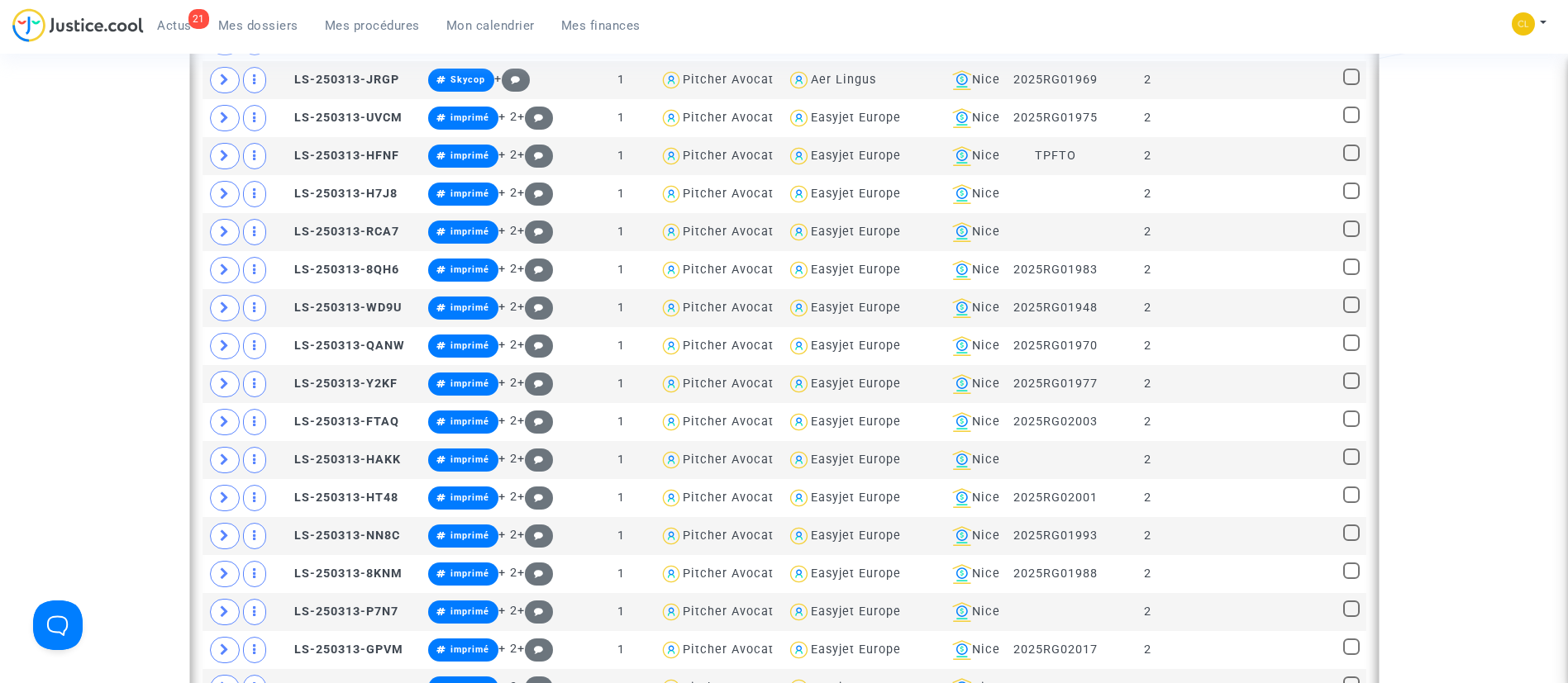
scroll to position [1375, 0]
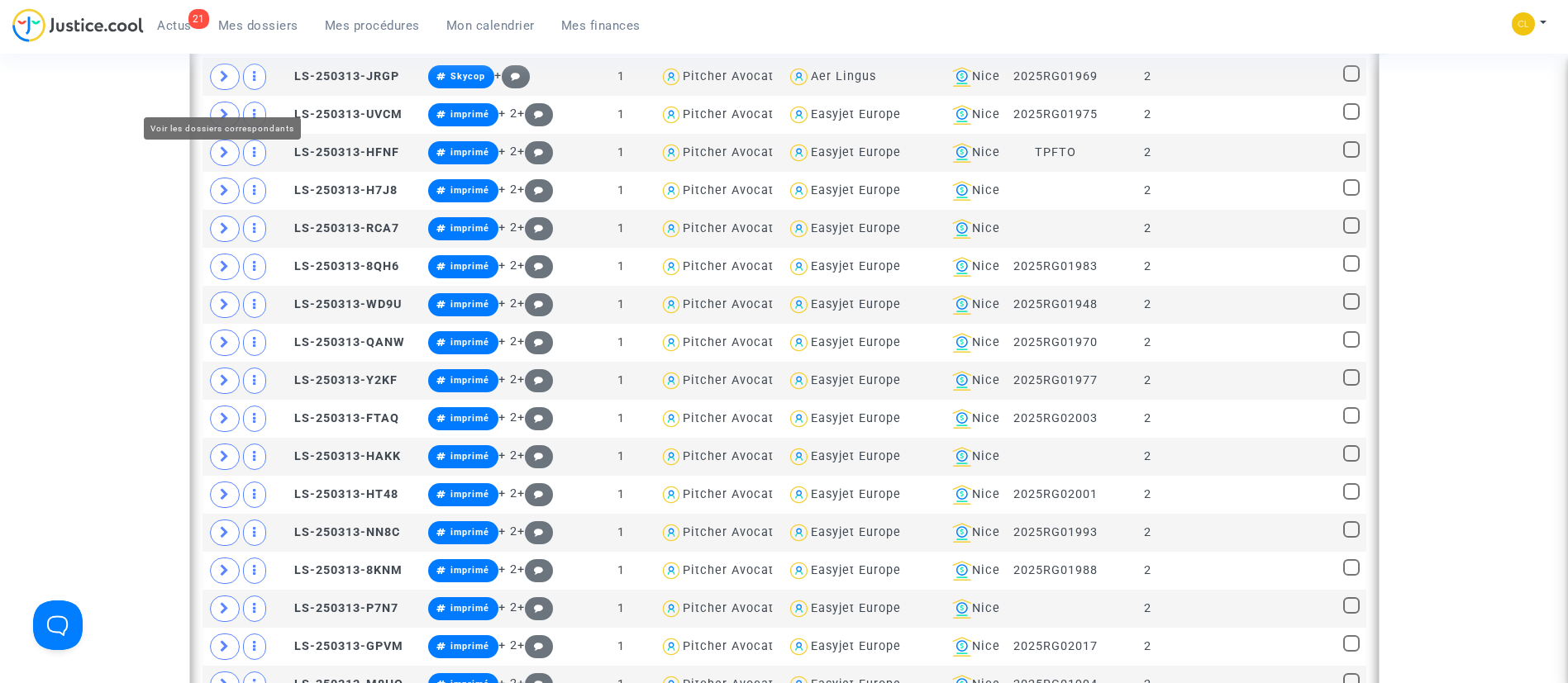
drag, startPoint x: 229, startPoint y: 92, endPoint x: 237, endPoint y: 89, distance: 8.5
click at [228, 7] on icon at bounding box center [225, 0] width 10 height 13
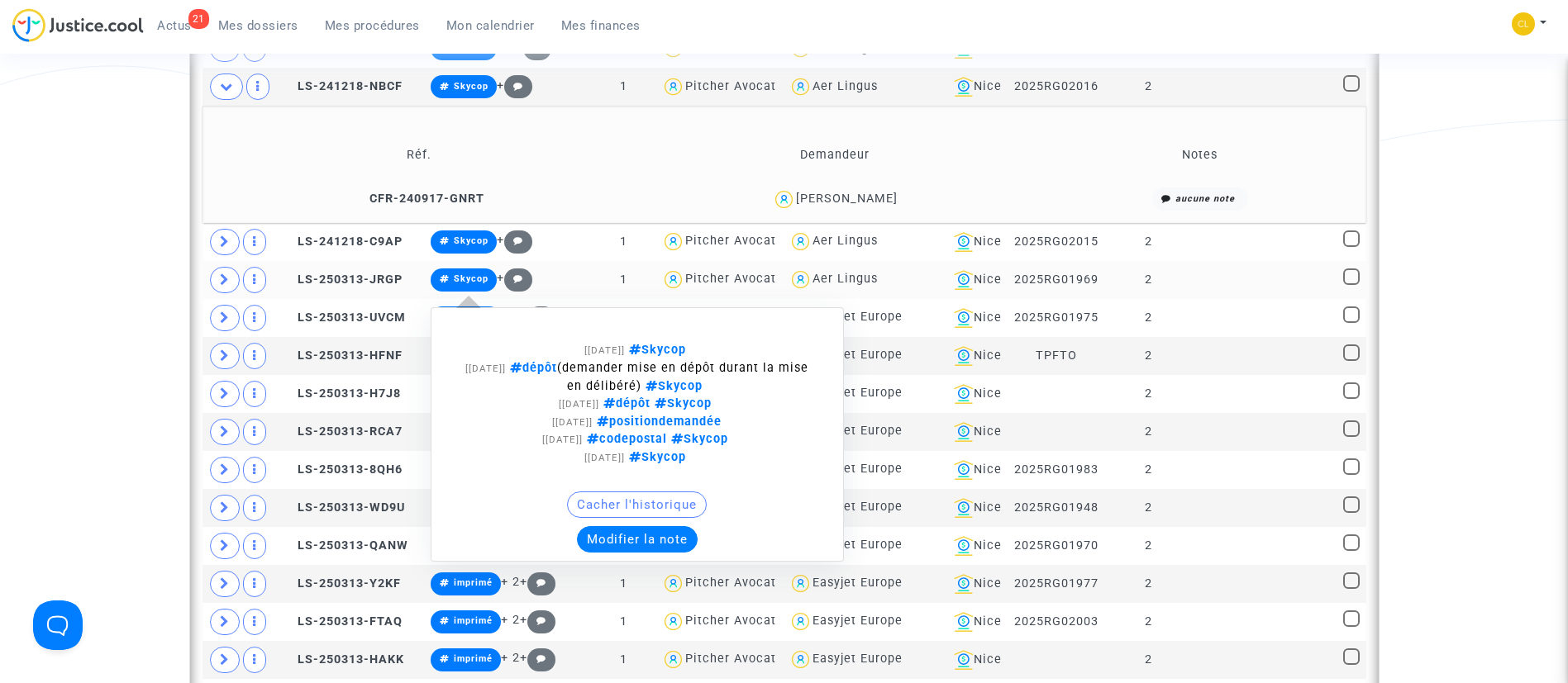
scroll to position [1251, 0]
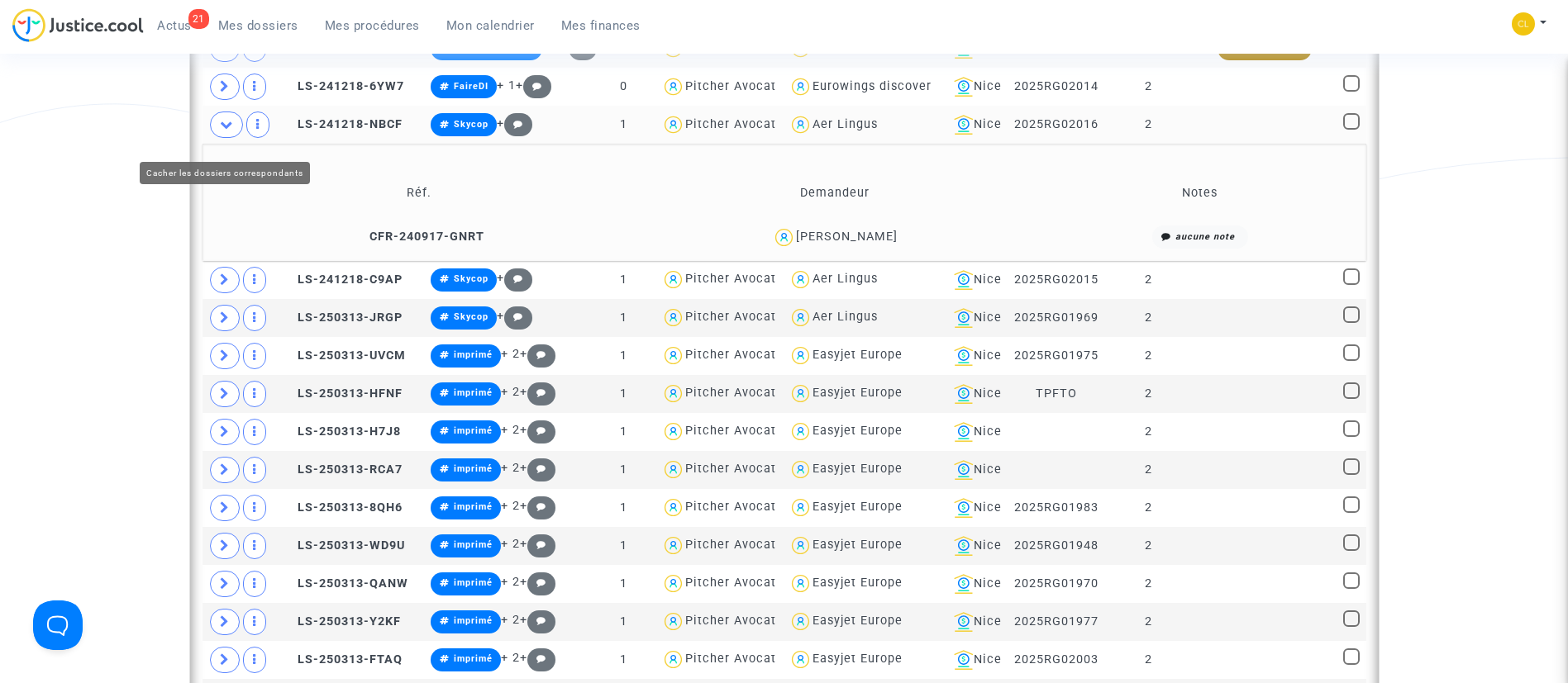
click at [218, 138] on span at bounding box center [226, 124] width 33 height 26
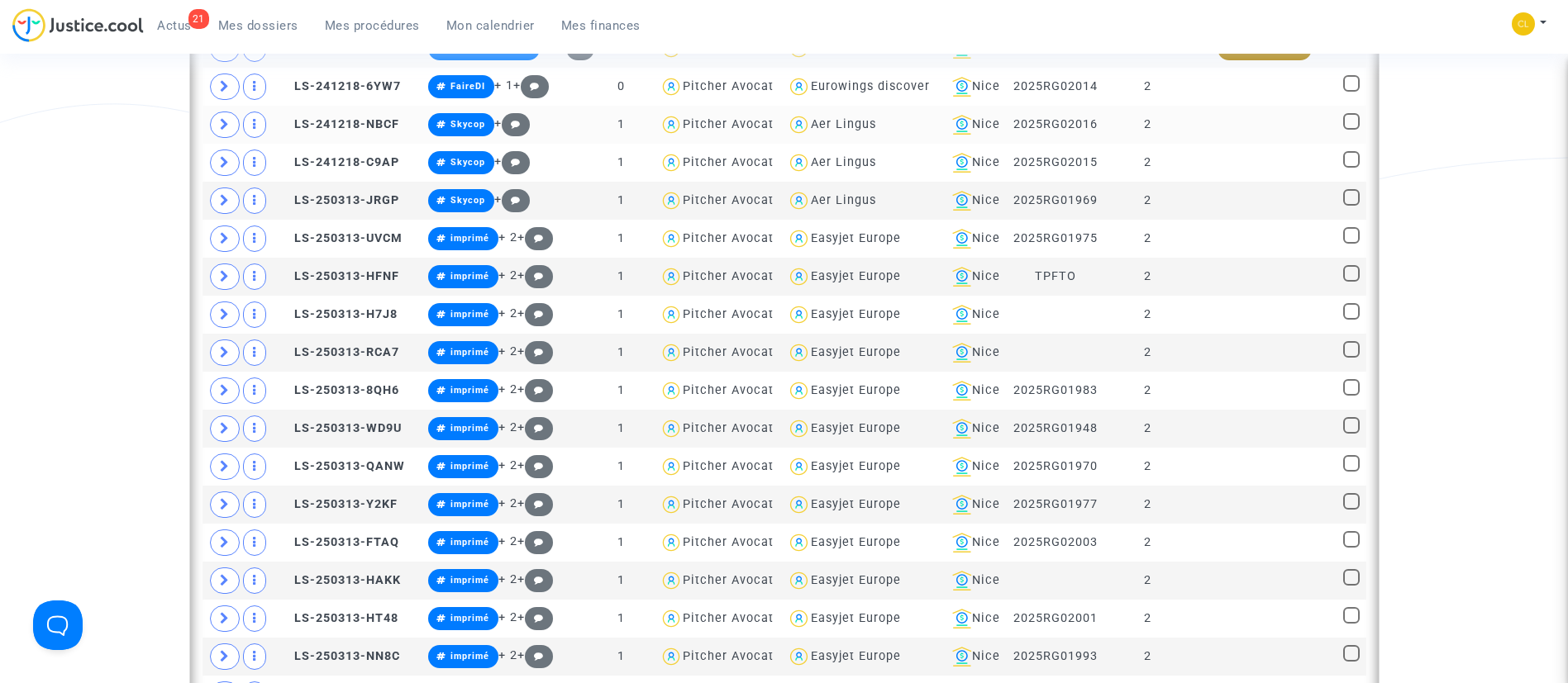
click at [1176, 144] on td "2" at bounding box center [1147, 124] width 88 height 38
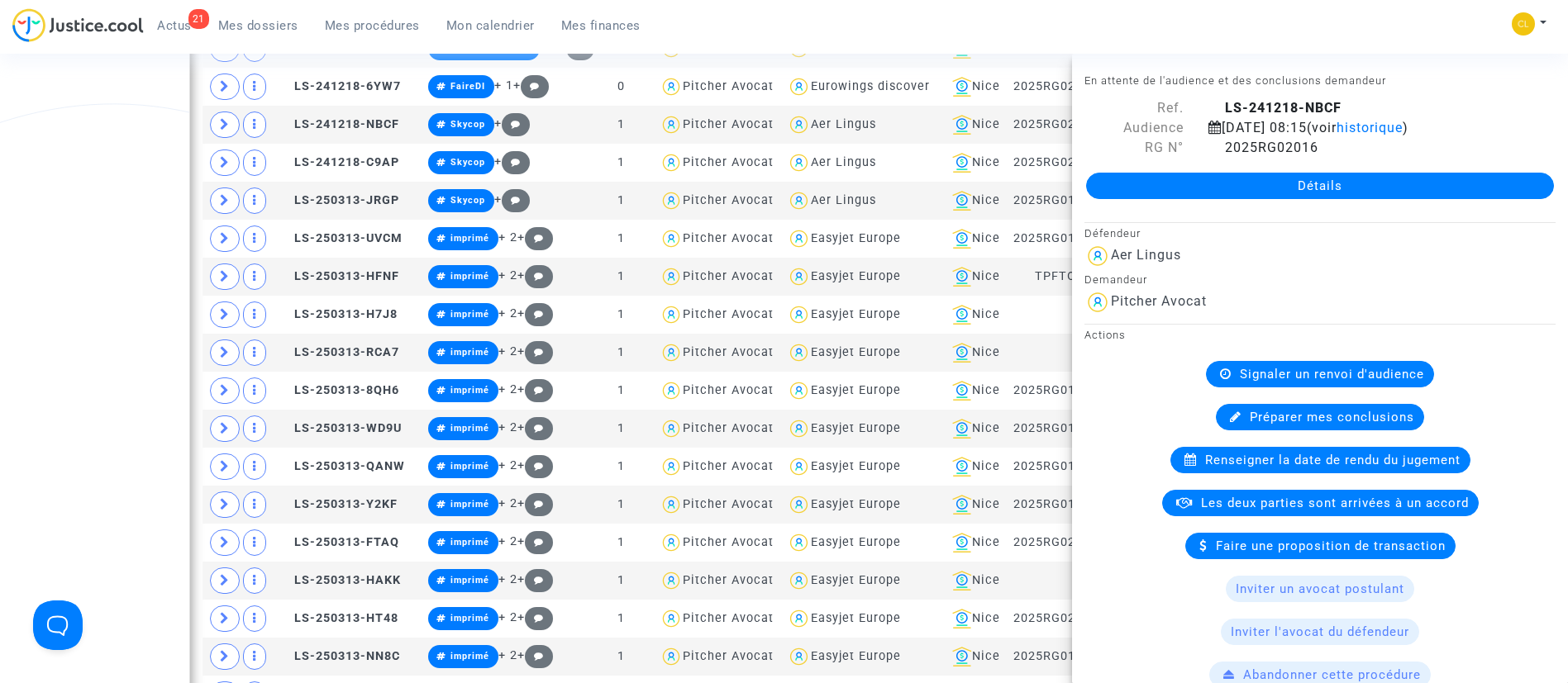
drag, startPoint x: 1233, startPoint y: 19, endPoint x: 1224, endPoint y: 314, distance: 295.1
click at [1235, 30] on div "21 Actus Mes dossiers Mes procédures Mon calendrier Mes finances Mon profil Cha…" at bounding box center [784, 31] width 1568 height 45
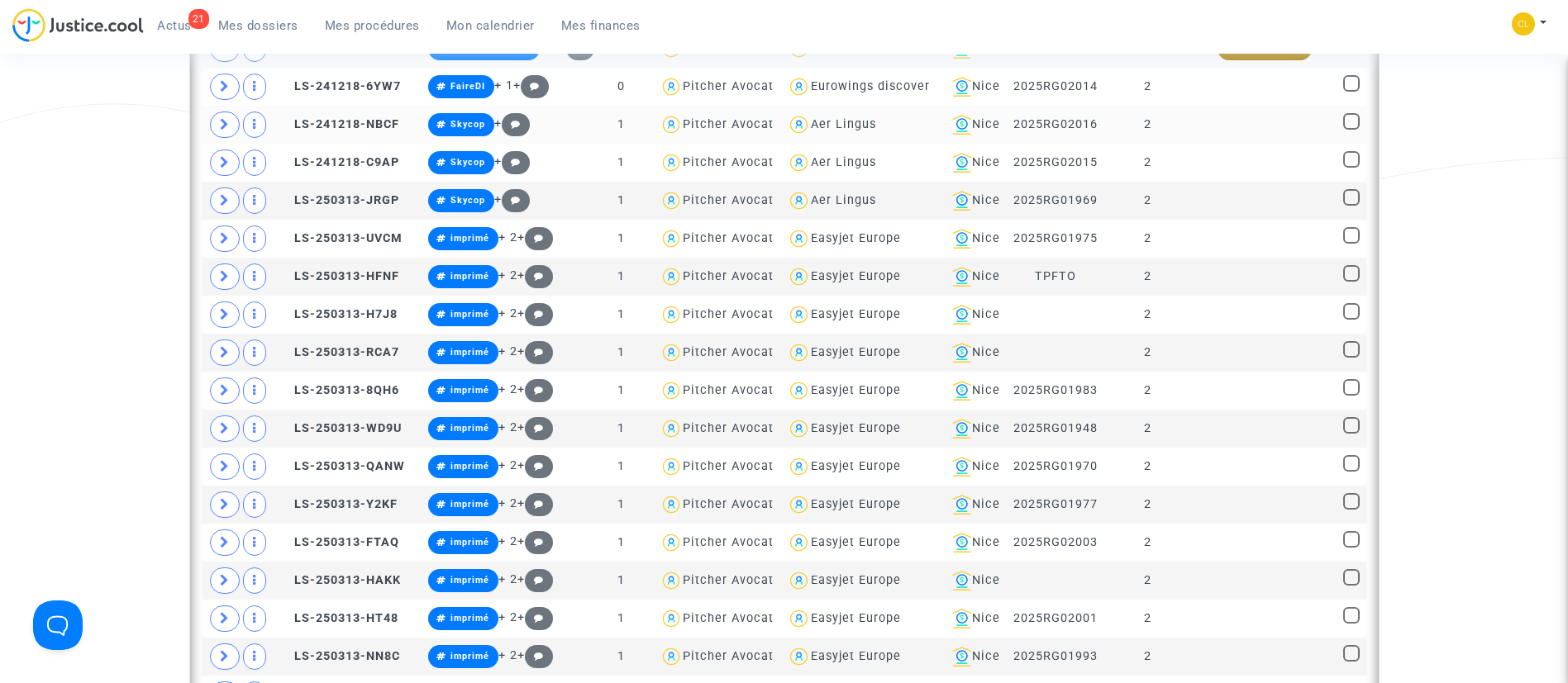
click at [1225, 144] on td at bounding box center [1264, 124] width 145 height 38
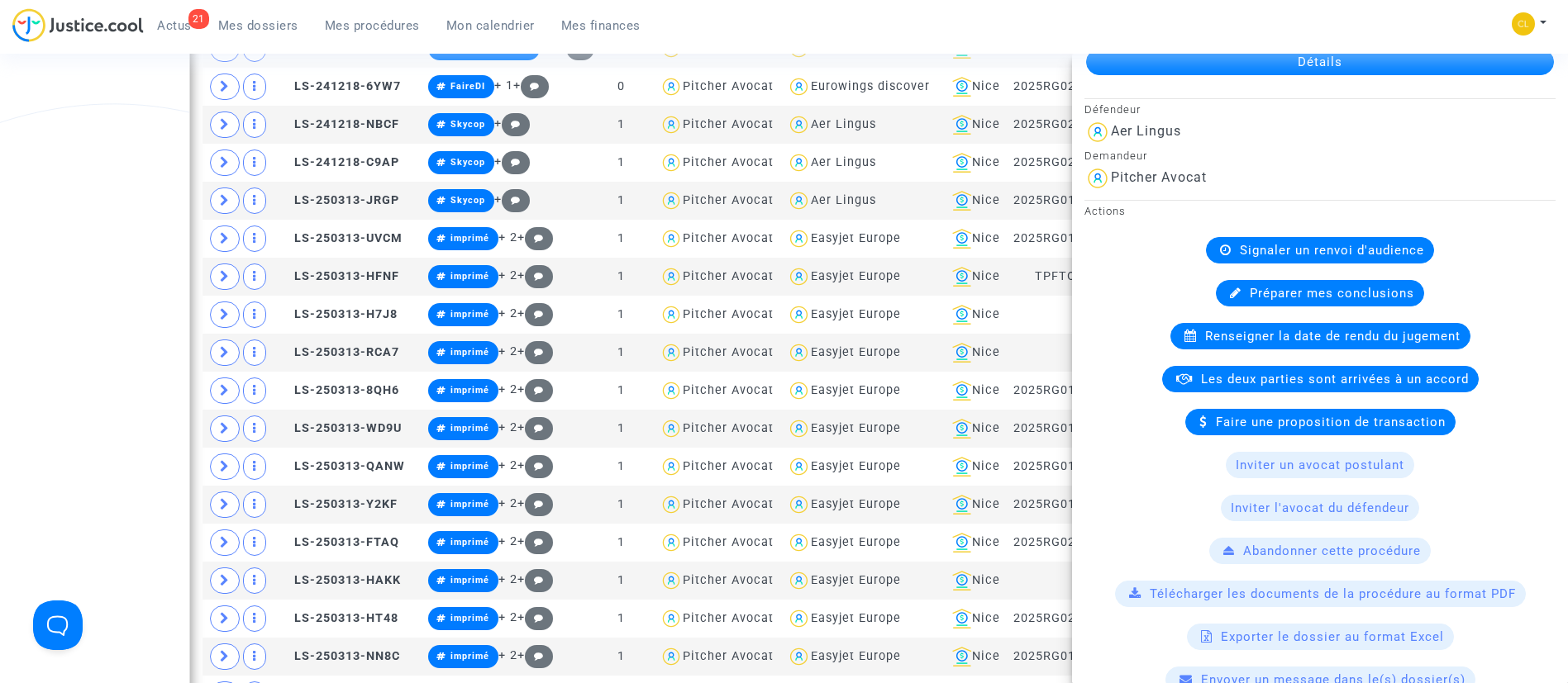
scroll to position [248, 0]
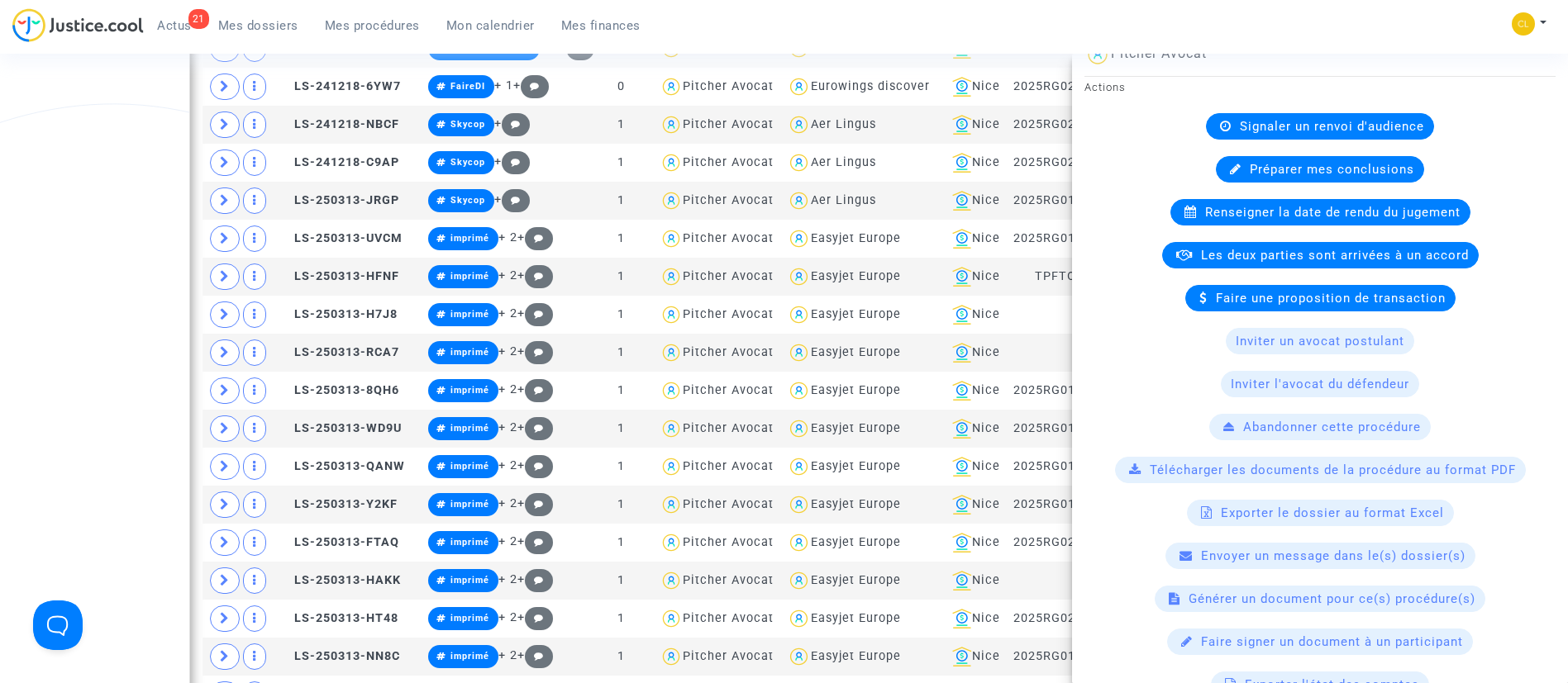
click at [1397, 26] on div "21 Actus Mes dossiers Mes procédures Mon calendrier Mes finances Mon profil Cha…" at bounding box center [784, 31] width 1568 height 45
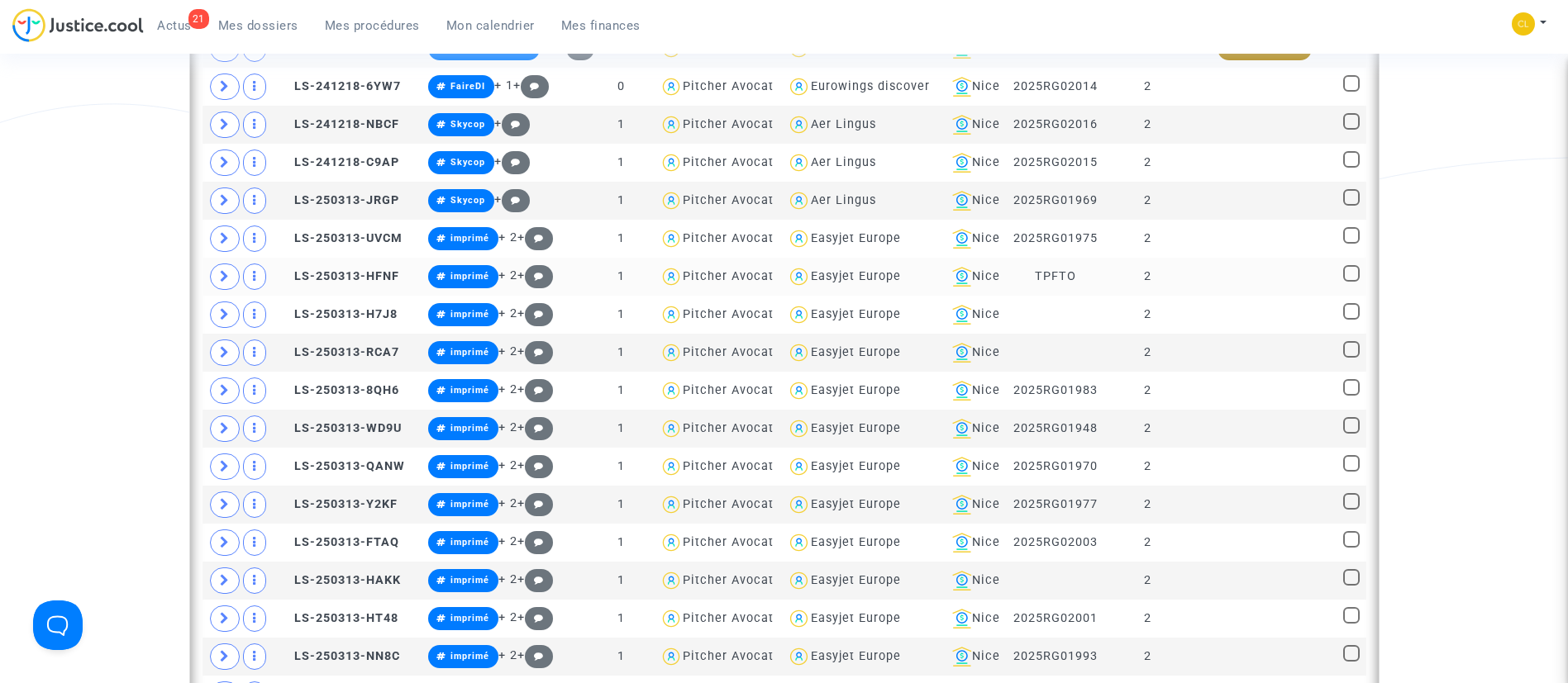
scroll to position [0, 0]
drag, startPoint x: 852, startPoint y: 228, endPoint x: 855, endPoint y: 219, distance: 9.5
click at [852, 131] on div "Aer Lingus" at bounding box center [843, 124] width 66 height 14
type textarea "@"Aer Lingus""
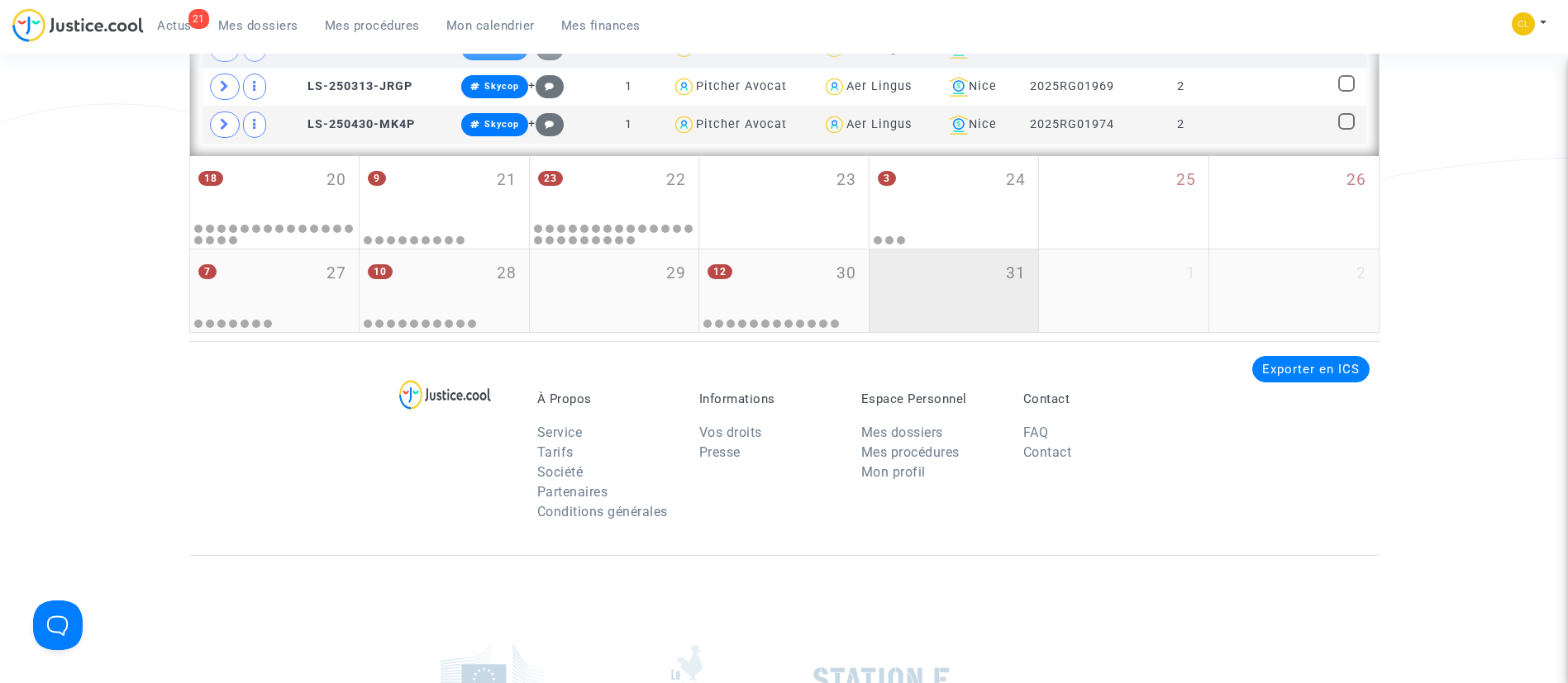
scroll to position [1003, 0]
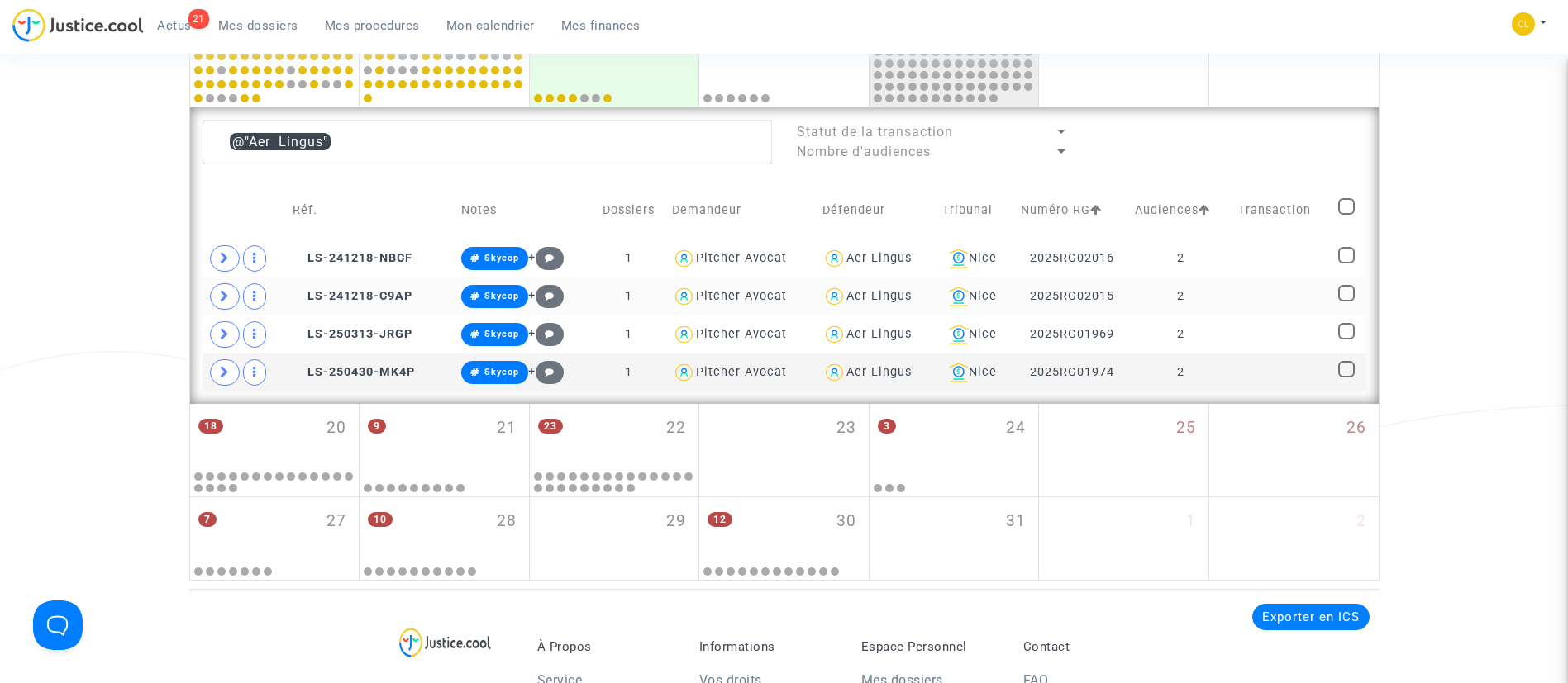
click at [1259, 288] on td at bounding box center [1281, 296] width 100 height 38
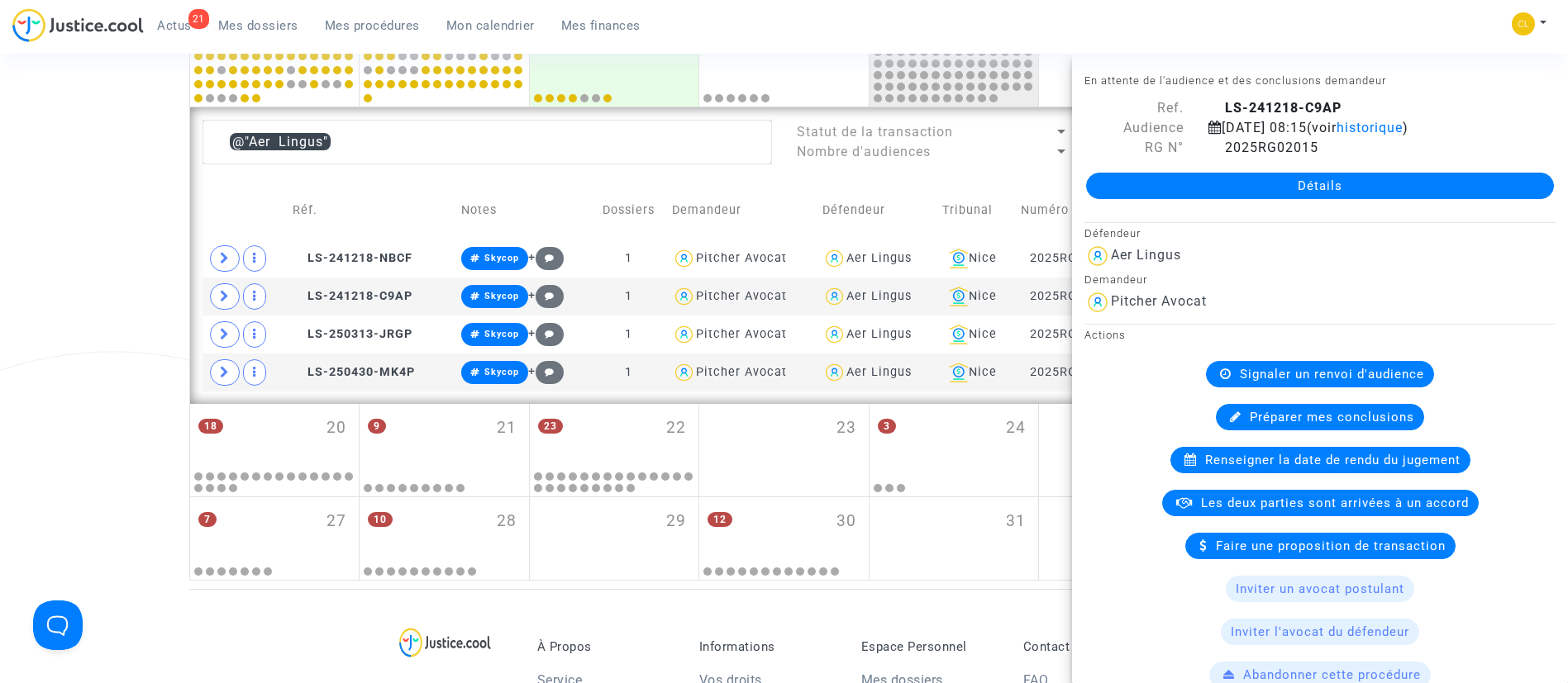
drag, startPoint x: 985, startPoint y: 189, endPoint x: 994, endPoint y: 195, distance: 10.8
click at [985, 189] on td "Tribunal" at bounding box center [976, 210] width 78 height 59
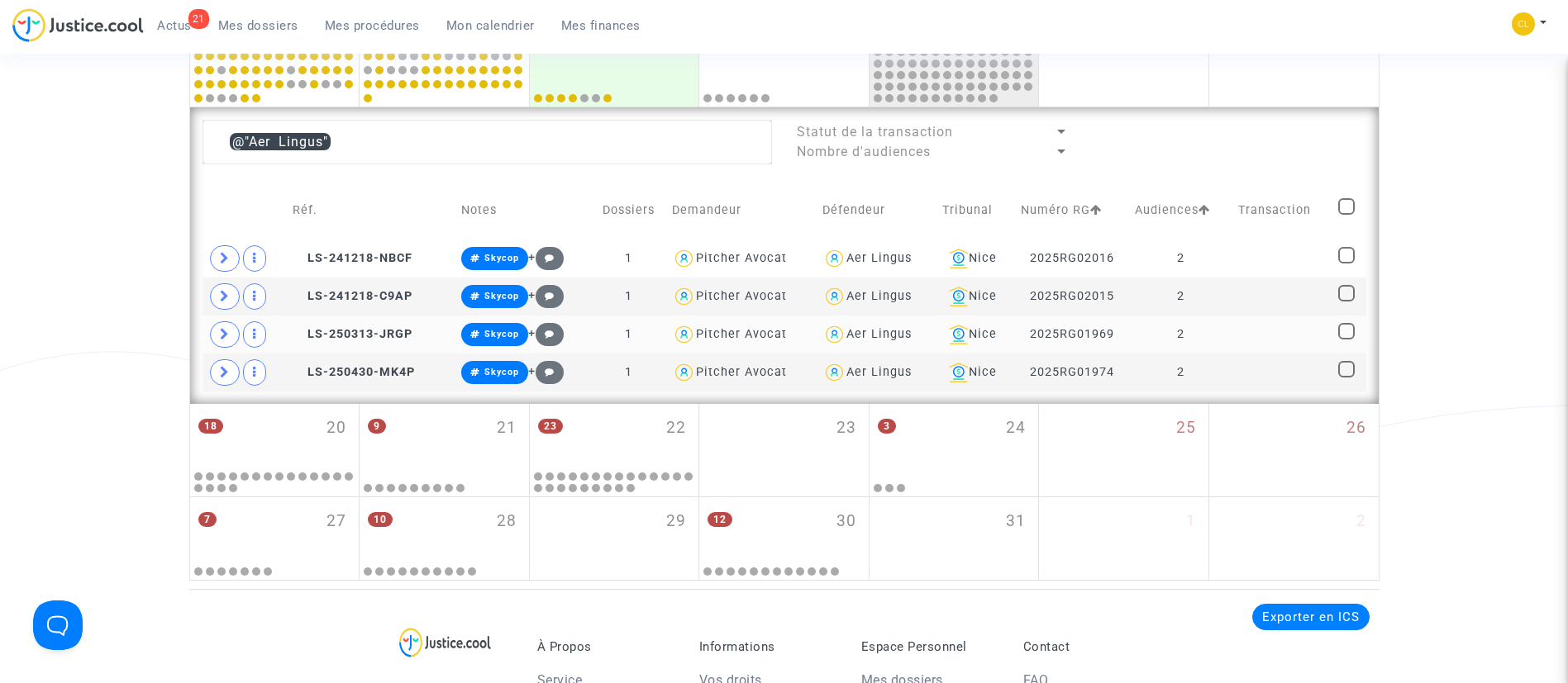
click at [1263, 329] on td at bounding box center [1281, 334] width 100 height 38
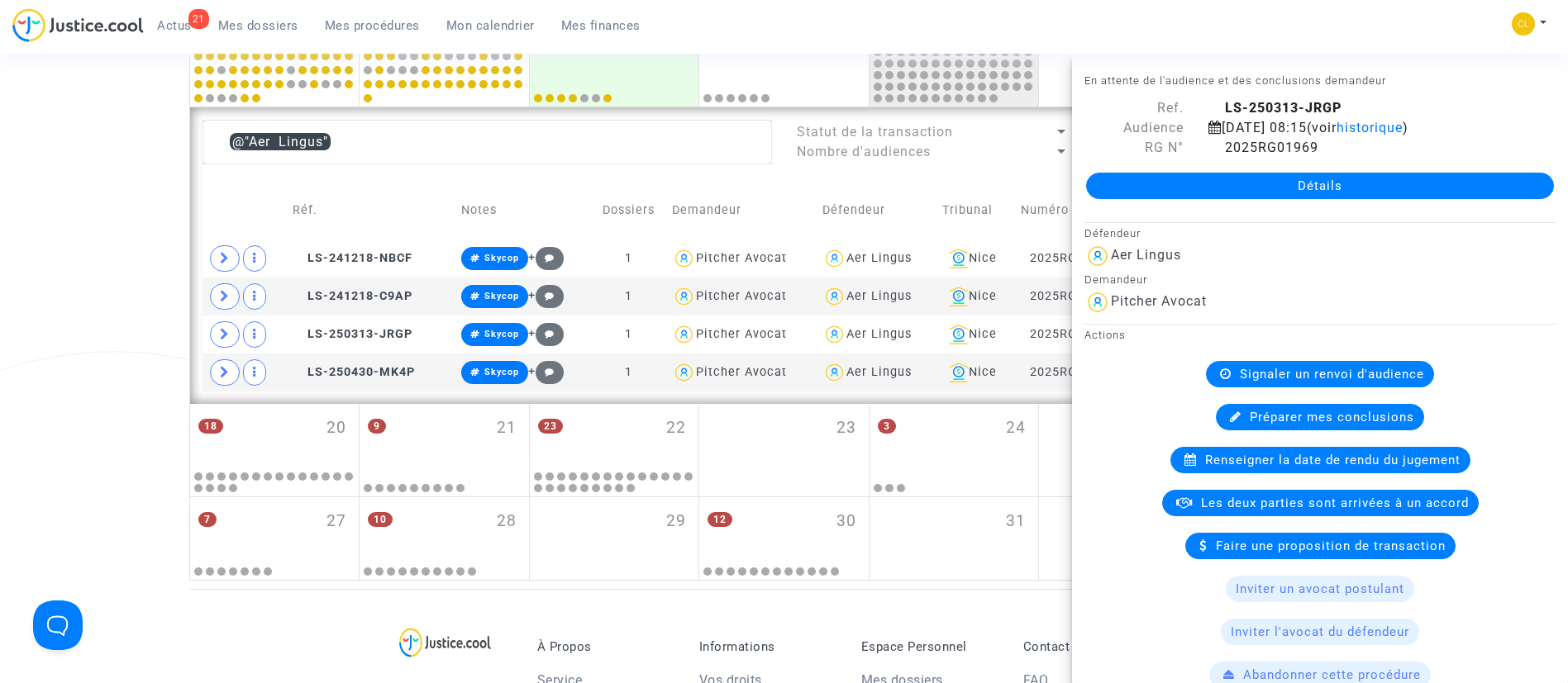
click at [1001, 188] on td "Tribunal" at bounding box center [976, 210] width 78 height 59
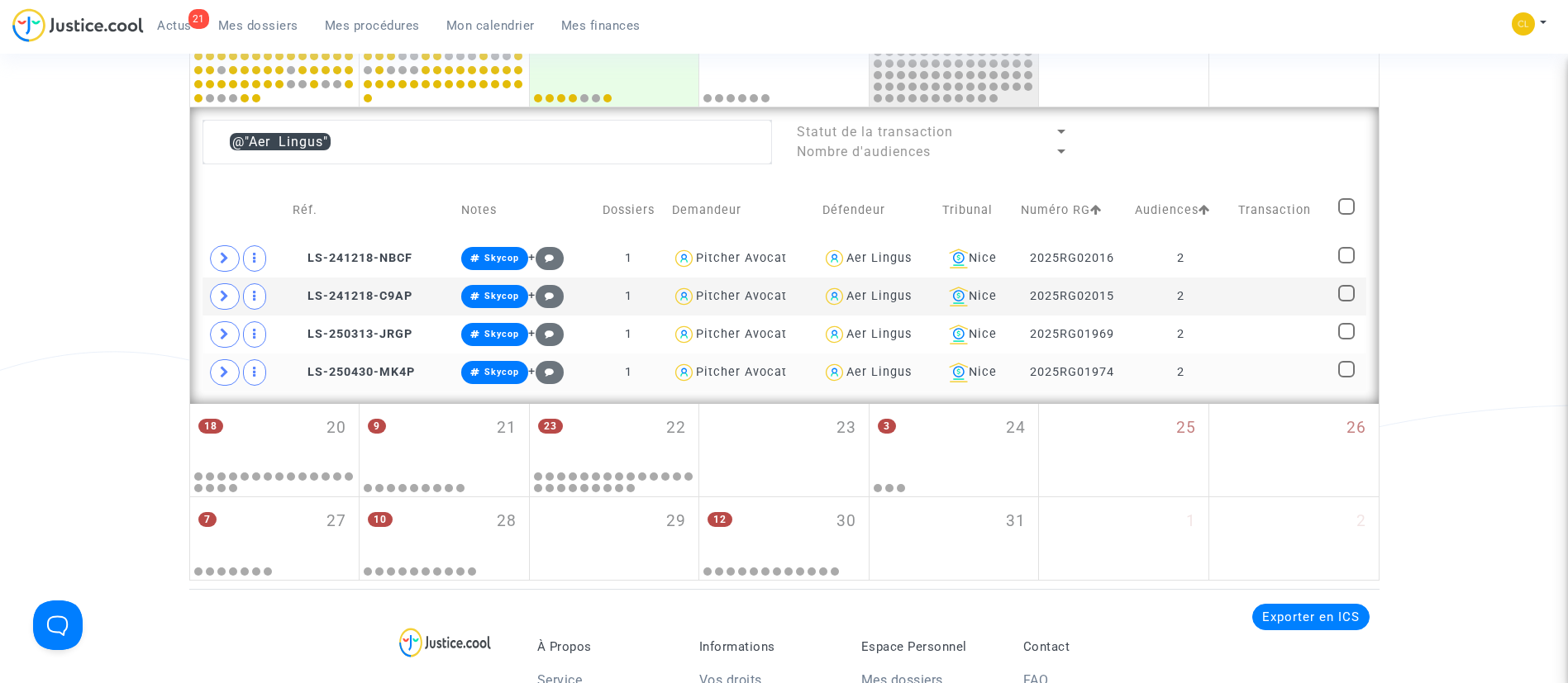
click at [1274, 381] on td at bounding box center [1281, 373] width 100 height 38
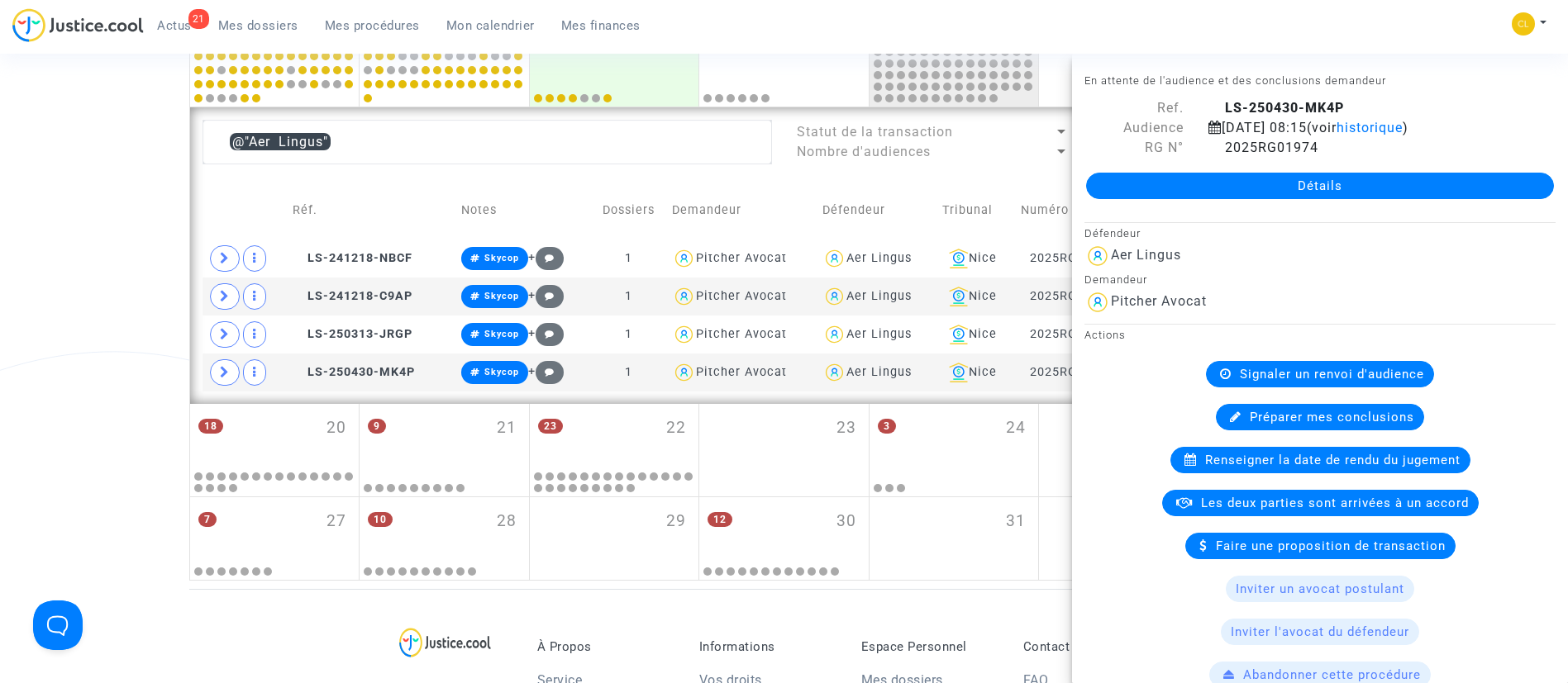
click at [857, 200] on td "Défendeur" at bounding box center [876, 210] width 119 height 59
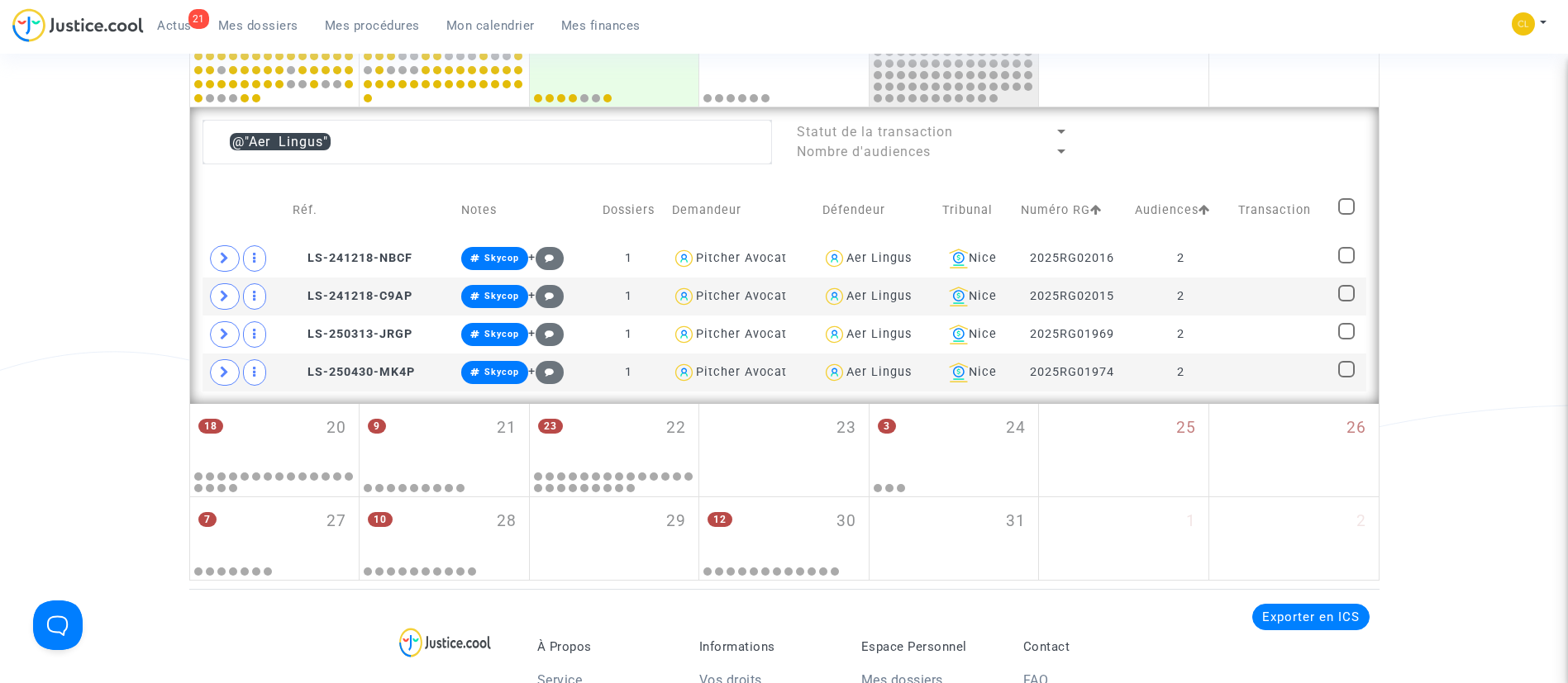
click at [1350, 209] on span at bounding box center [1345, 205] width 16 height 16
click at [1346, 215] on input "checkbox" at bounding box center [1345, 215] width 1 height 1
checkbox input "true"
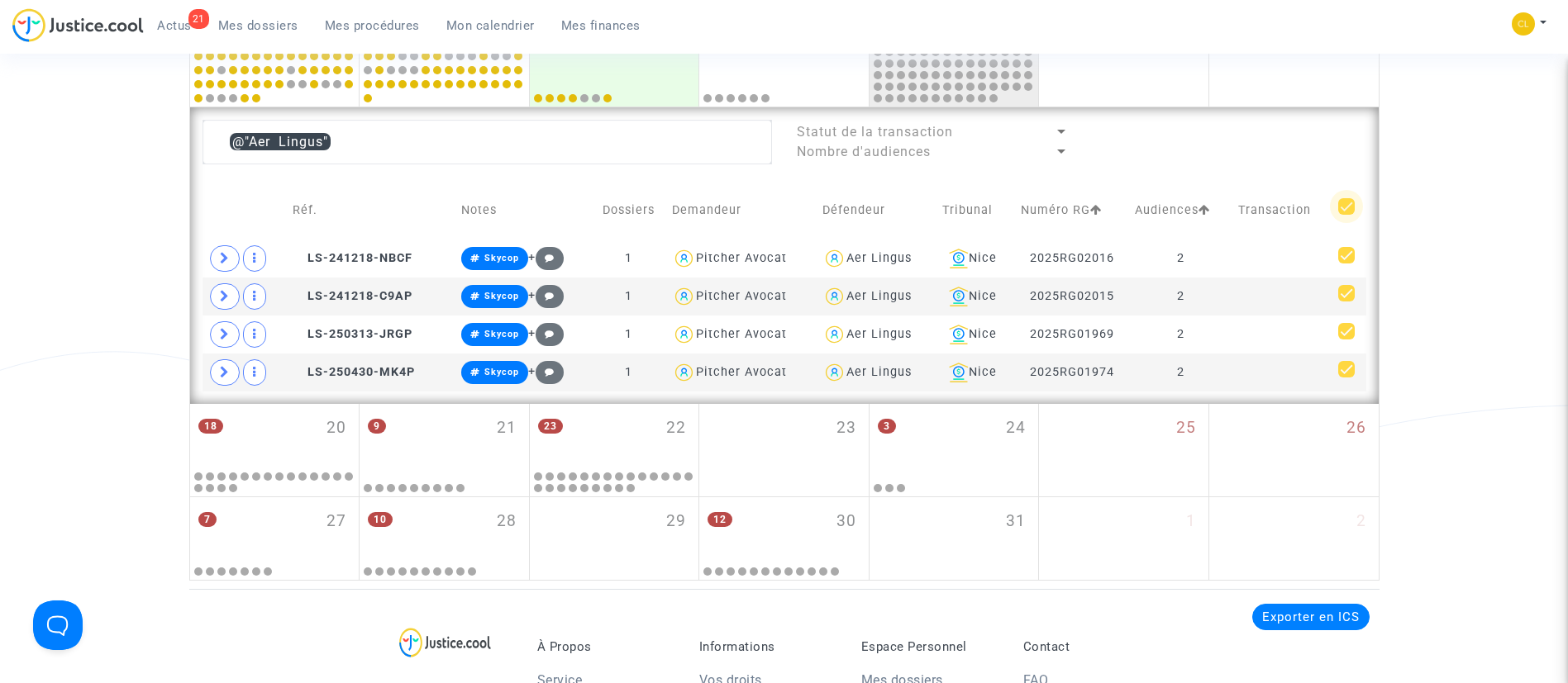
checkbox input "true"
click at [1333, 140] on span "(4)" at bounding box center [1339, 140] width 17 height 14
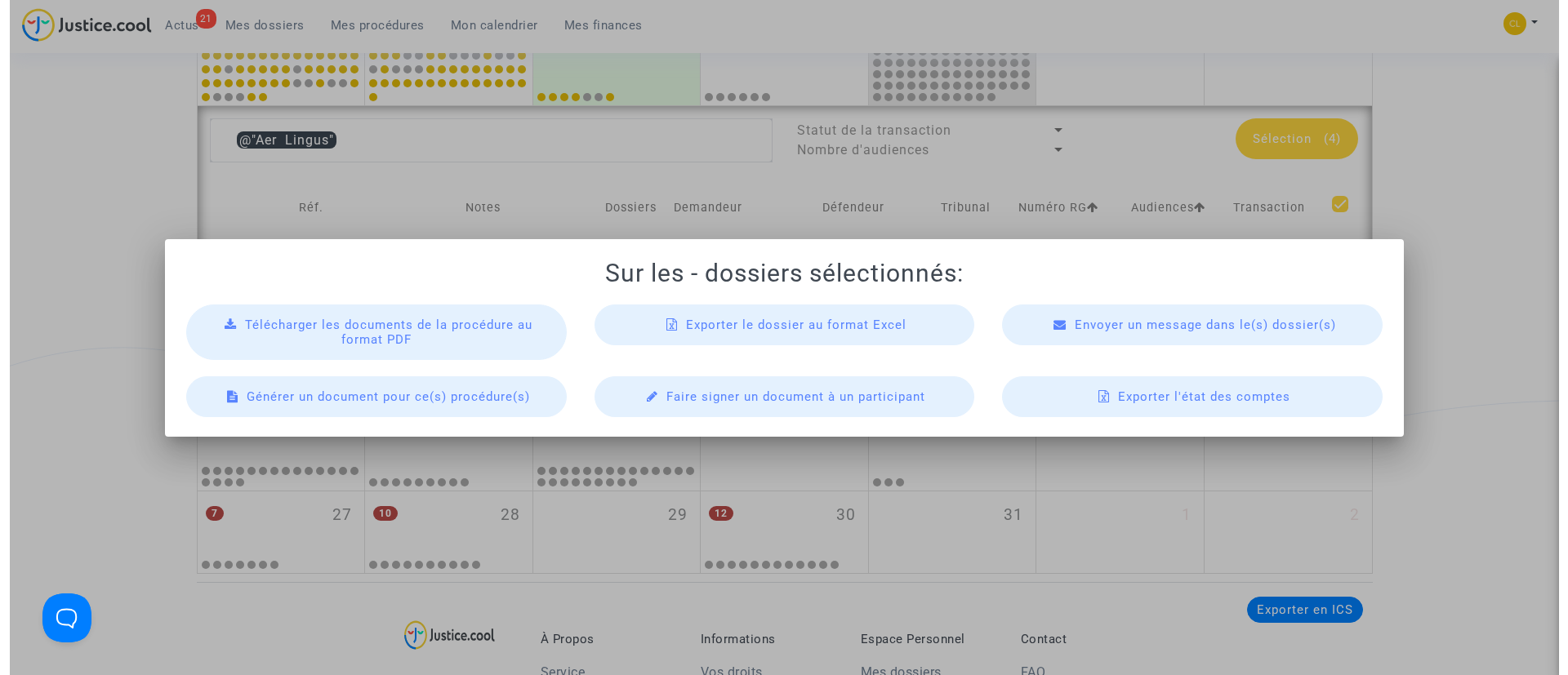
scroll to position [0, 0]
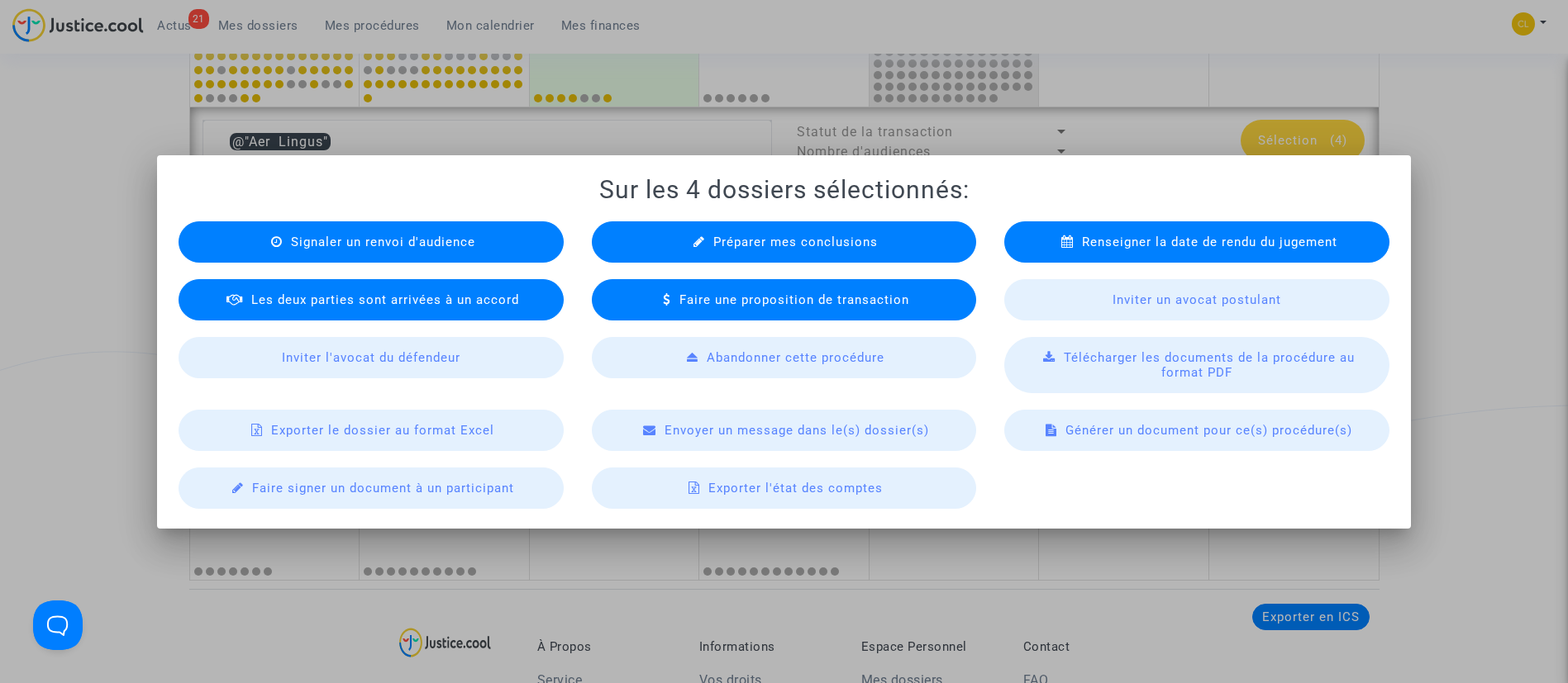
click at [779, 229] on div "Préparer mes conclusions" at bounding box center [784, 242] width 385 height 41
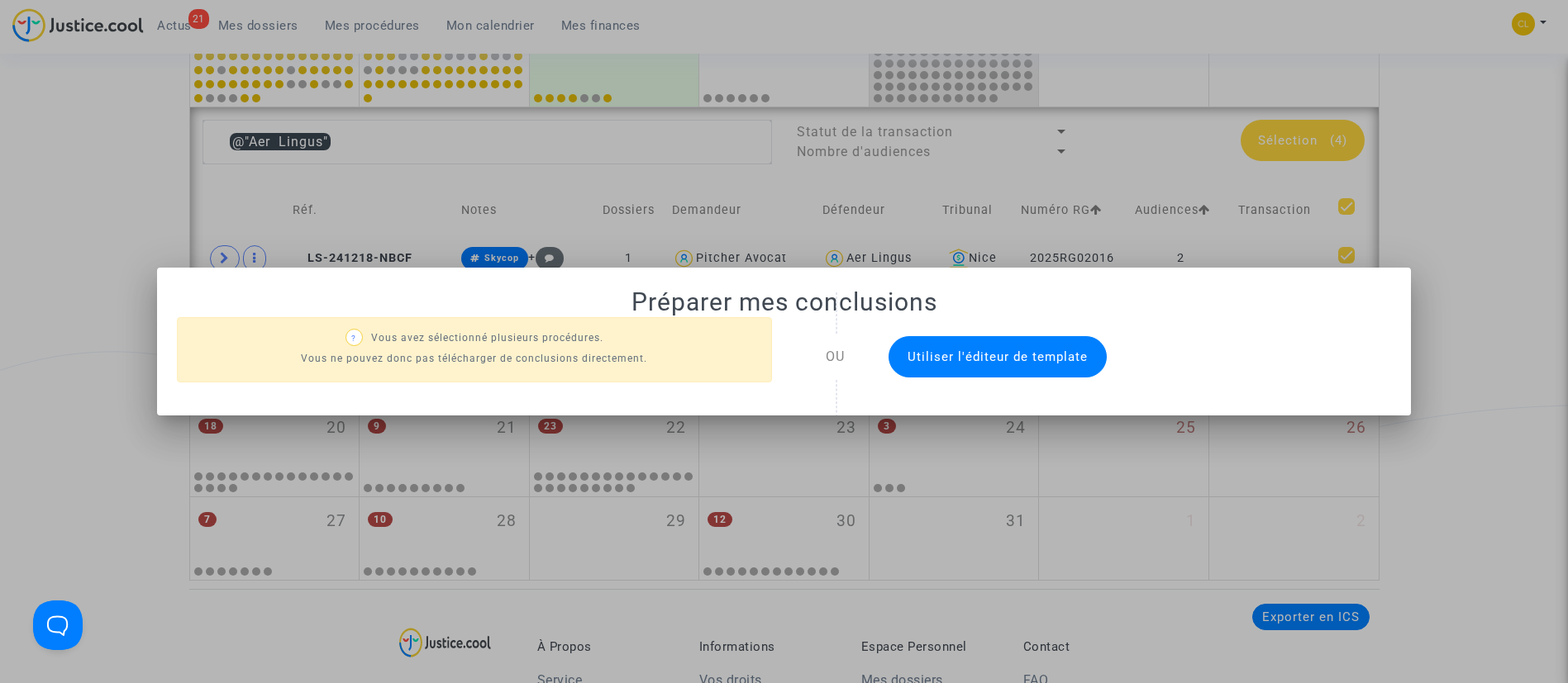
click at [968, 356] on span "Utiliser l'éditeur de template" at bounding box center [997, 356] width 180 height 14
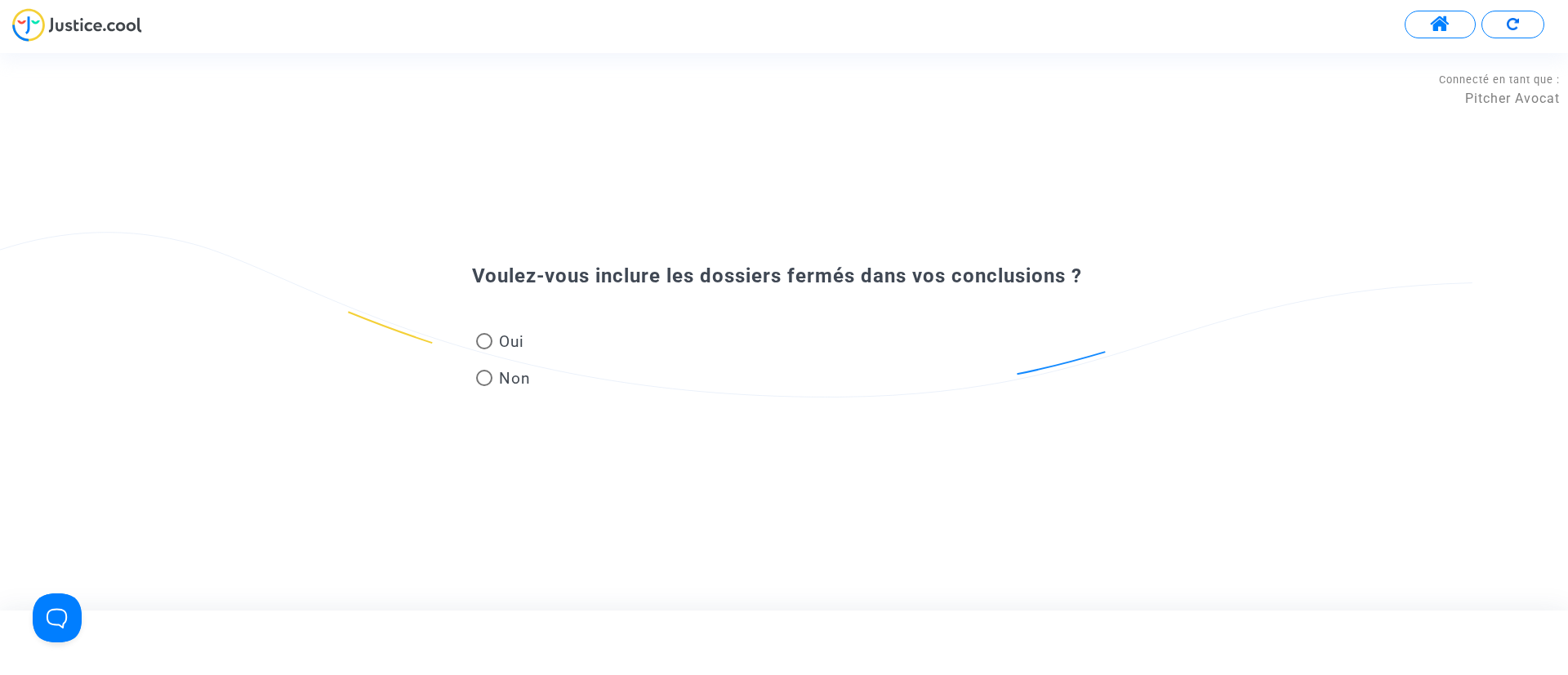
click at [516, 341] on span "Oui" at bounding box center [508, 341] width 32 height 22
click at [484, 350] on input "Oui" at bounding box center [483, 350] width 1 height 1
radio input "true"
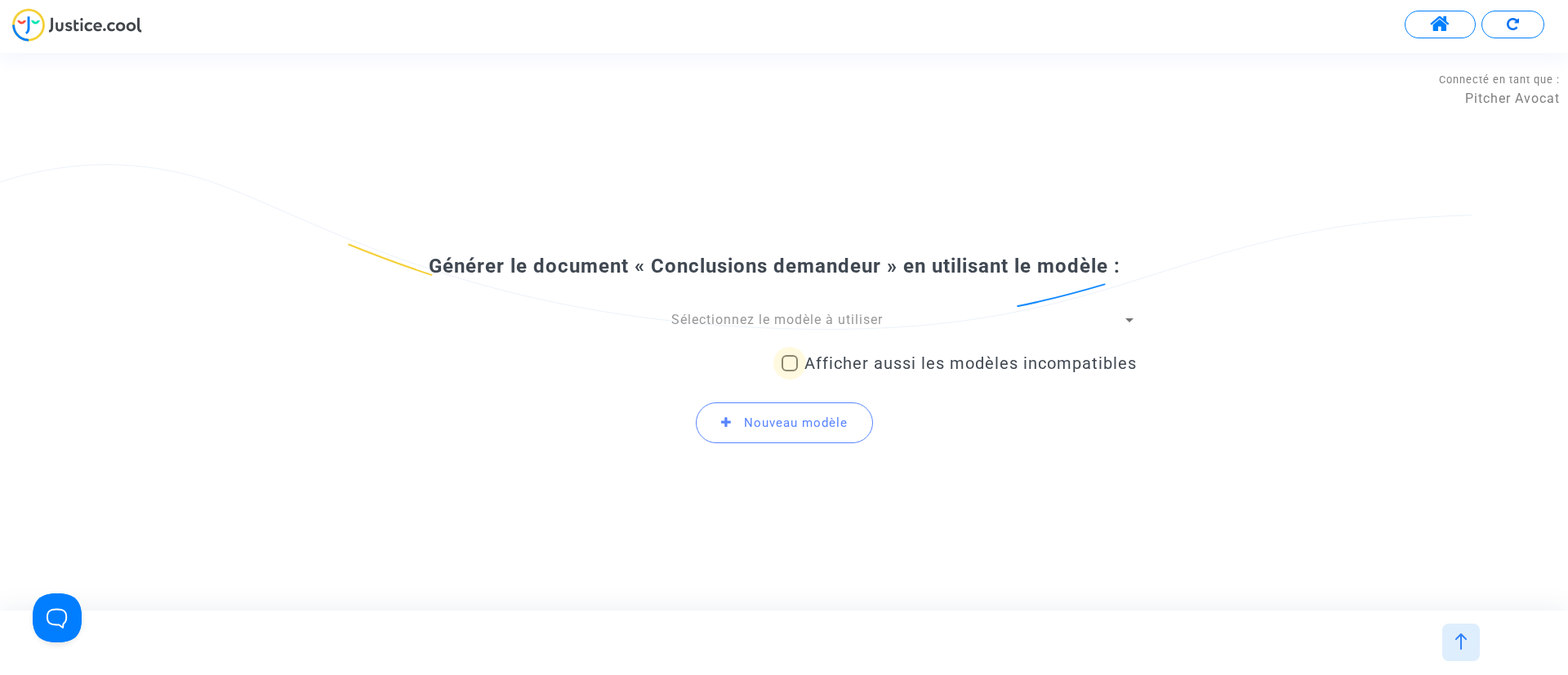
click at [900, 354] on span "Afficher aussi les modèles incompatibles" at bounding box center [970, 362] width 332 height 19
click at [790, 372] on input "Afficher aussi les modèles incompatibles" at bounding box center [789, 372] width 1 height 1
checkbox input "true"
click at [882, 326] on span "Sélectionnez le modèle à utiliser" at bounding box center [776, 319] width 212 height 15
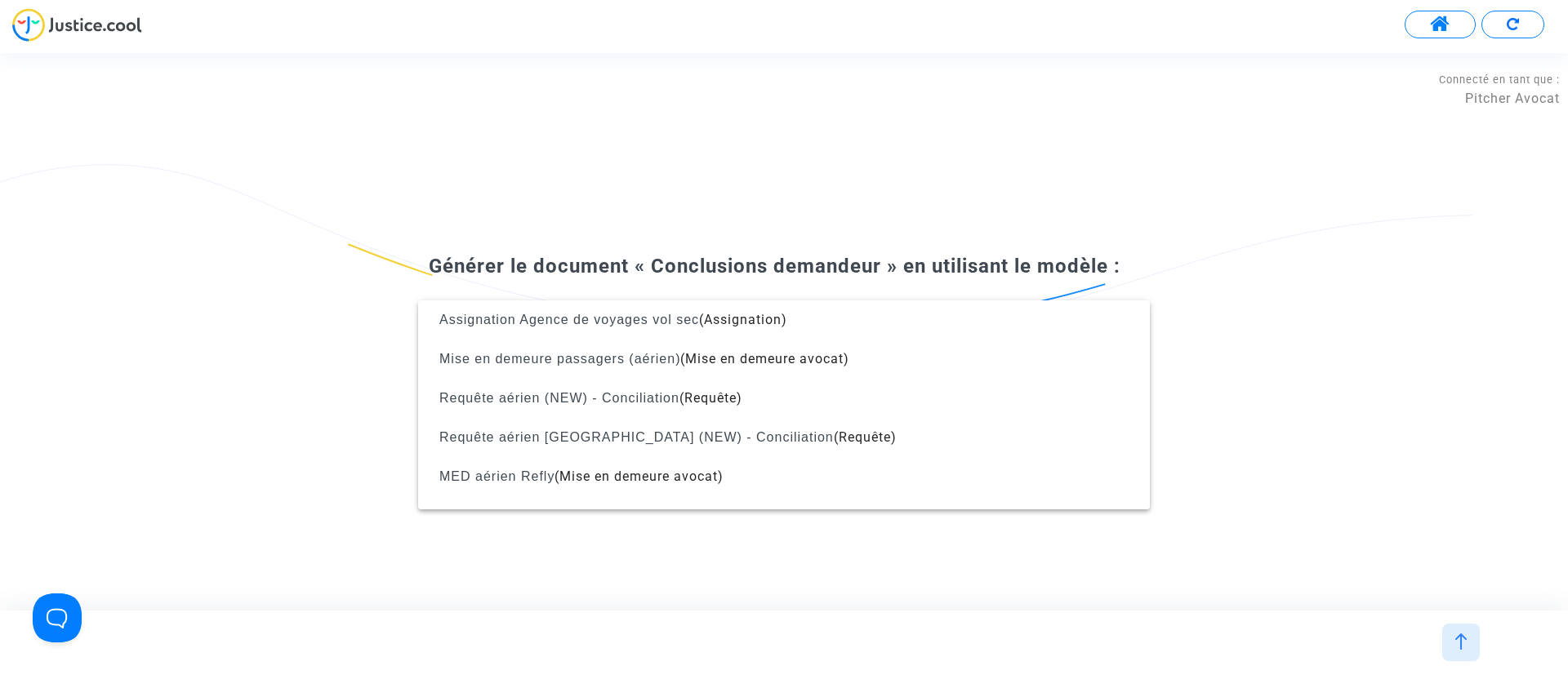
scroll to position [613, 0]
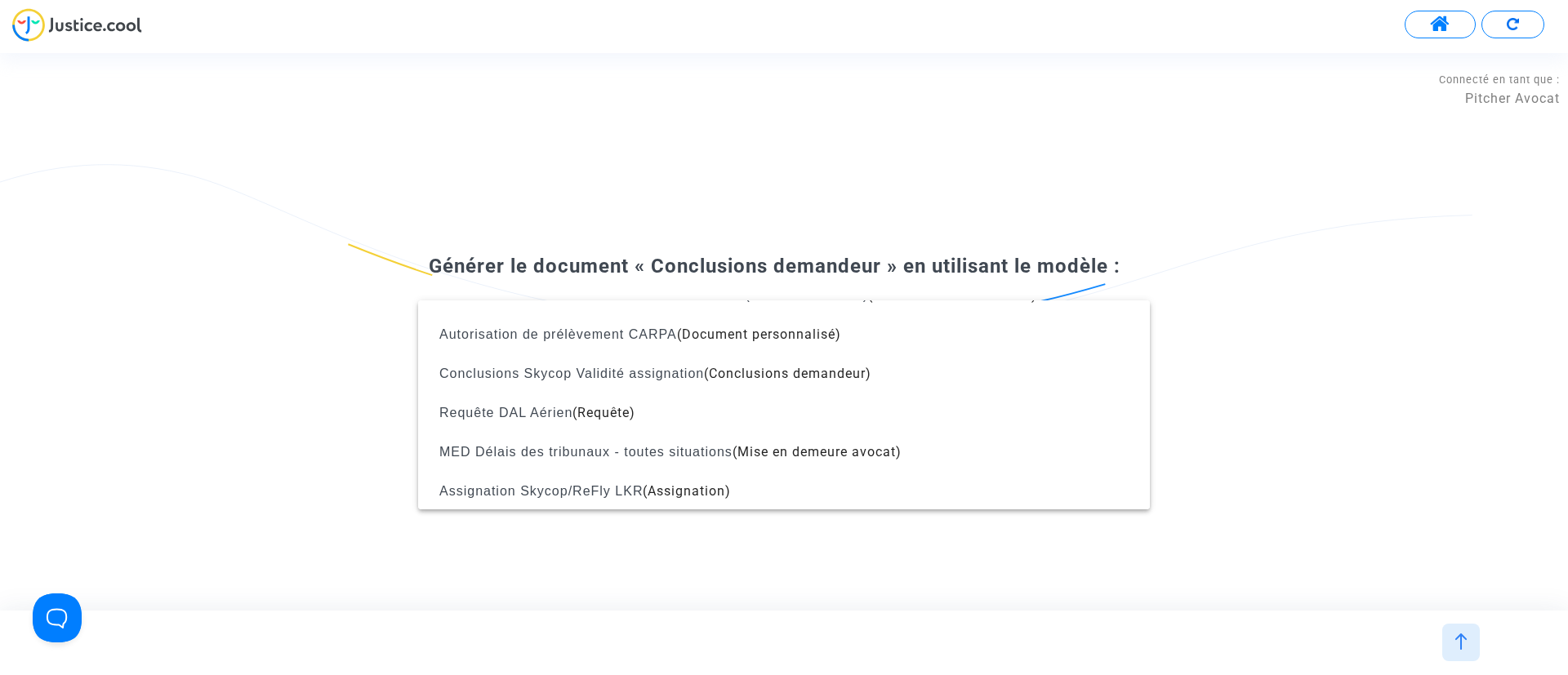
click at [1291, 348] on div at bounding box center [784, 337] width 1568 height 675
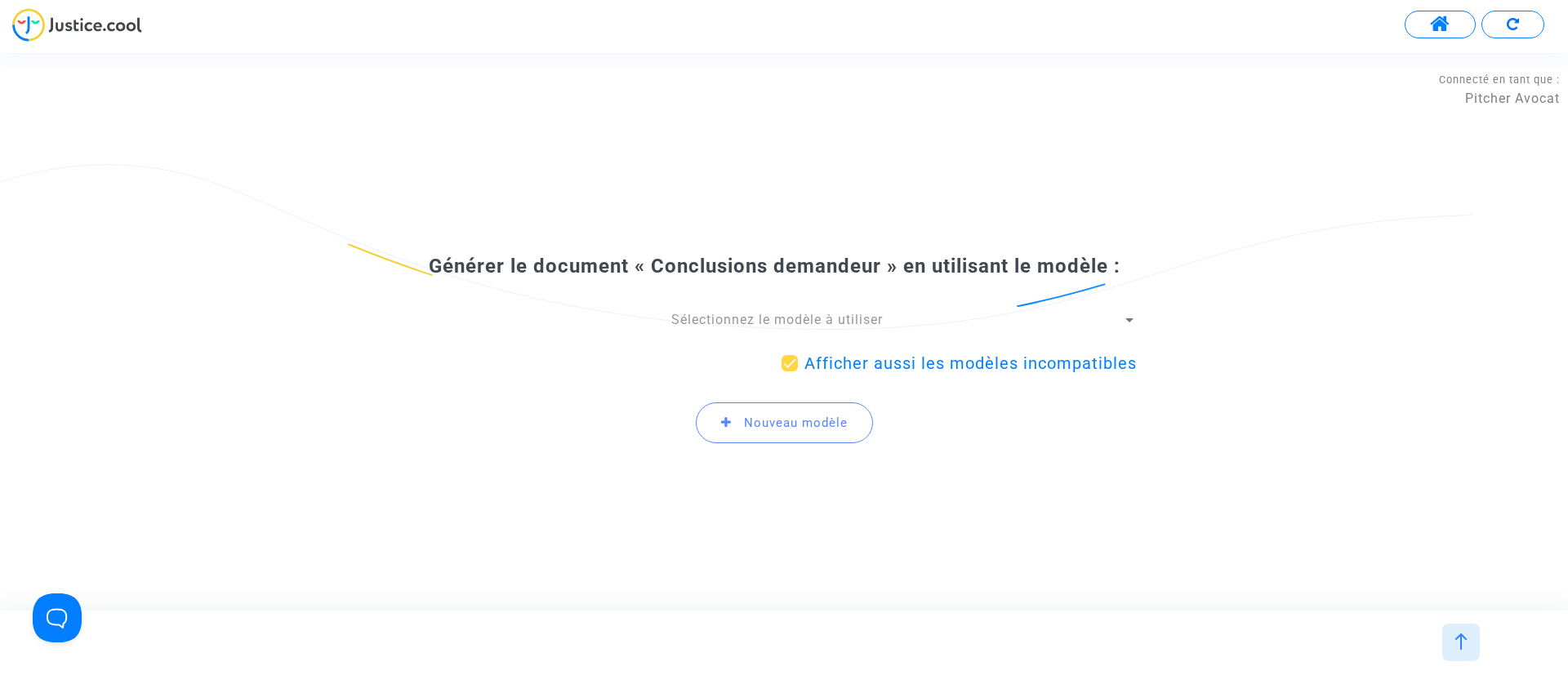
click at [803, 367] on label "Afficher aussi les modèles incompatibles" at bounding box center [959, 362] width 355 height 19
click at [790, 372] on input "Afficher aussi les modèles incompatibles" at bounding box center [789, 372] width 1 height 1
click at [801, 322] on span "Sélectionnez le modèle à utiliser" at bounding box center [776, 319] width 212 height 15
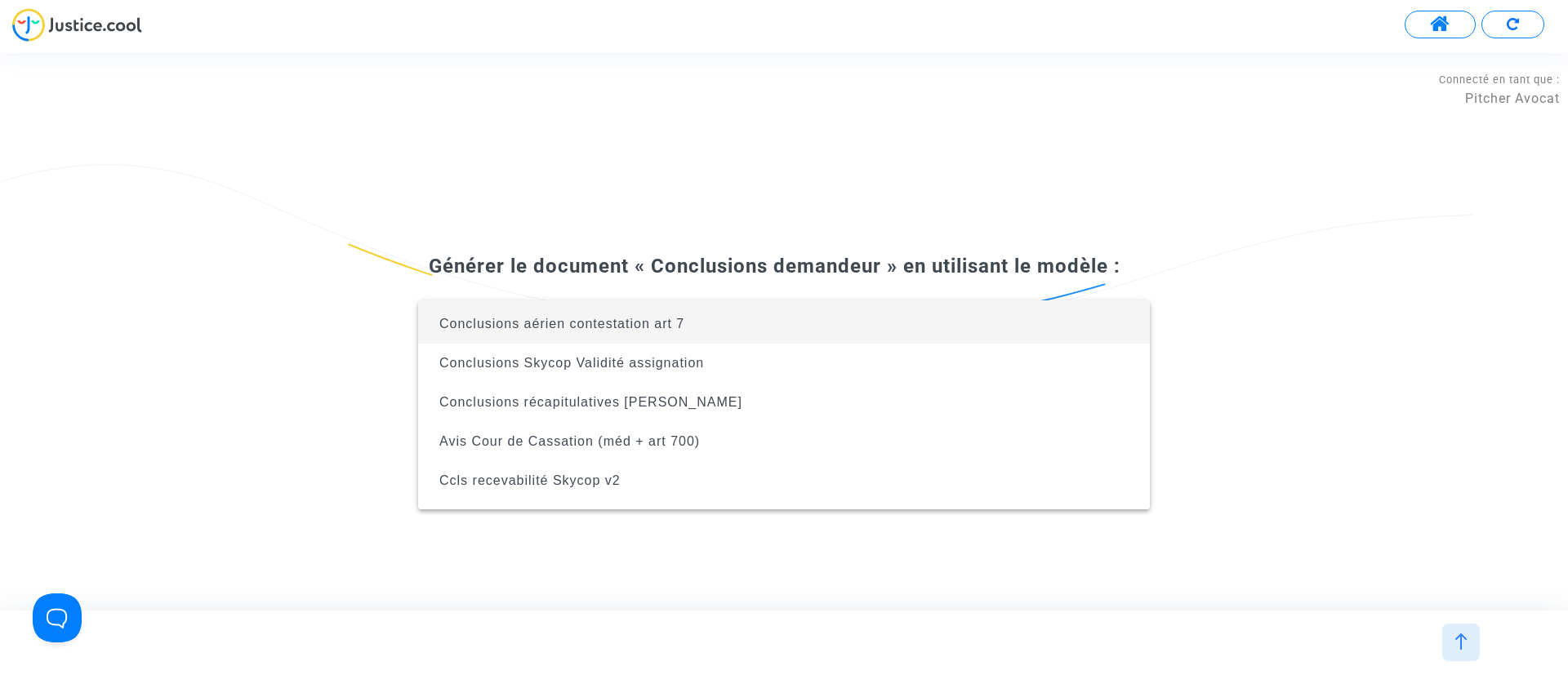
scroll to position [104, 0]
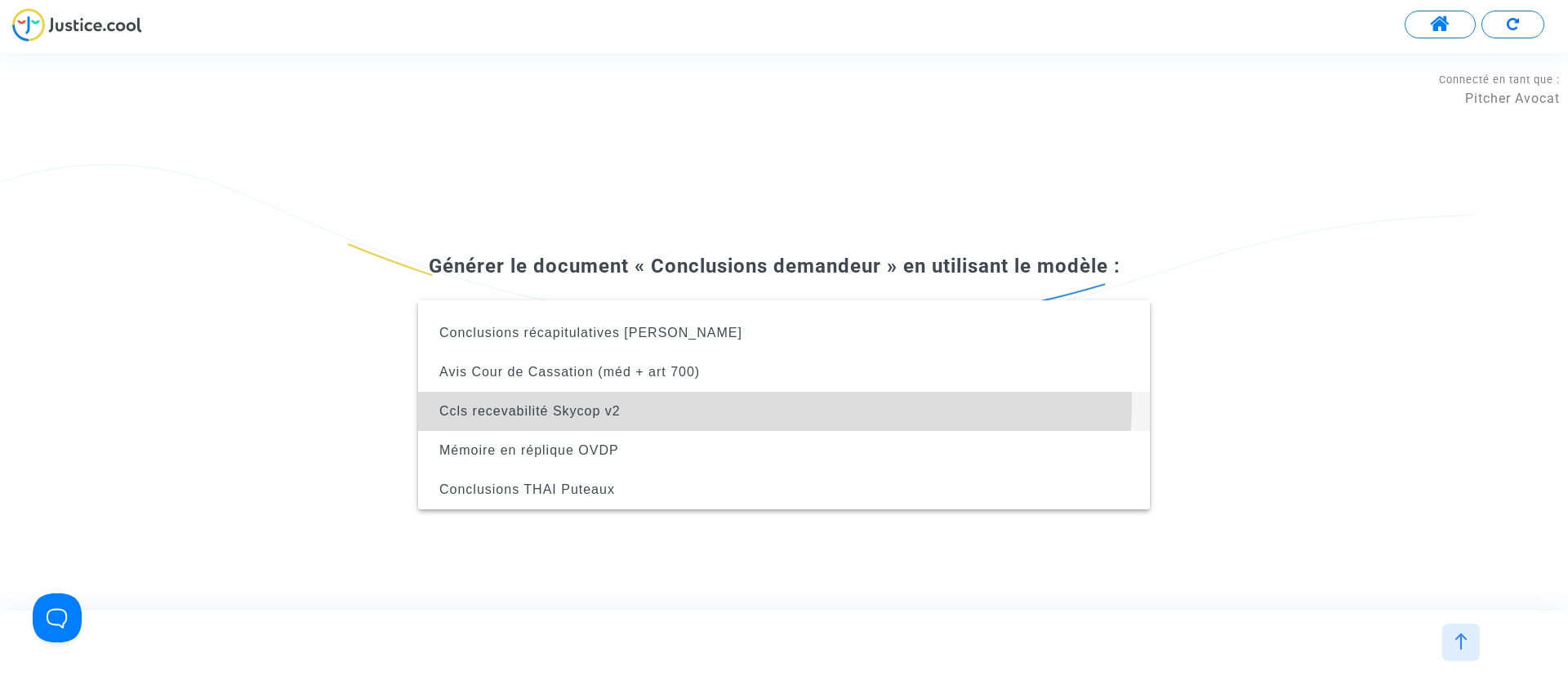
click at [649, 399] on span "Ccls recevabilité Skycop v2" at bounding box center [783, 411] width 706 height 39
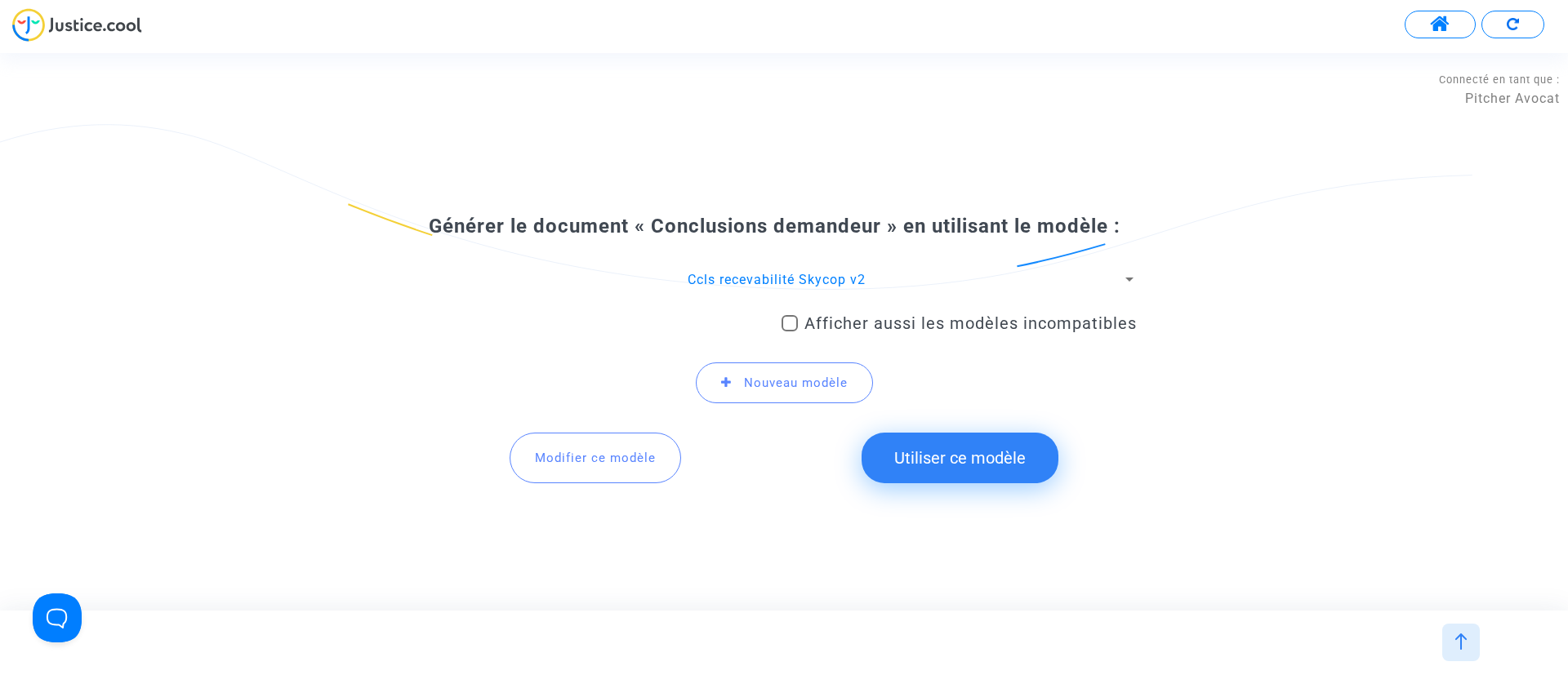
click at [1008, 468] on button "Utiliser ce modèle" at bounding box center [959, 458] width 196 height 51
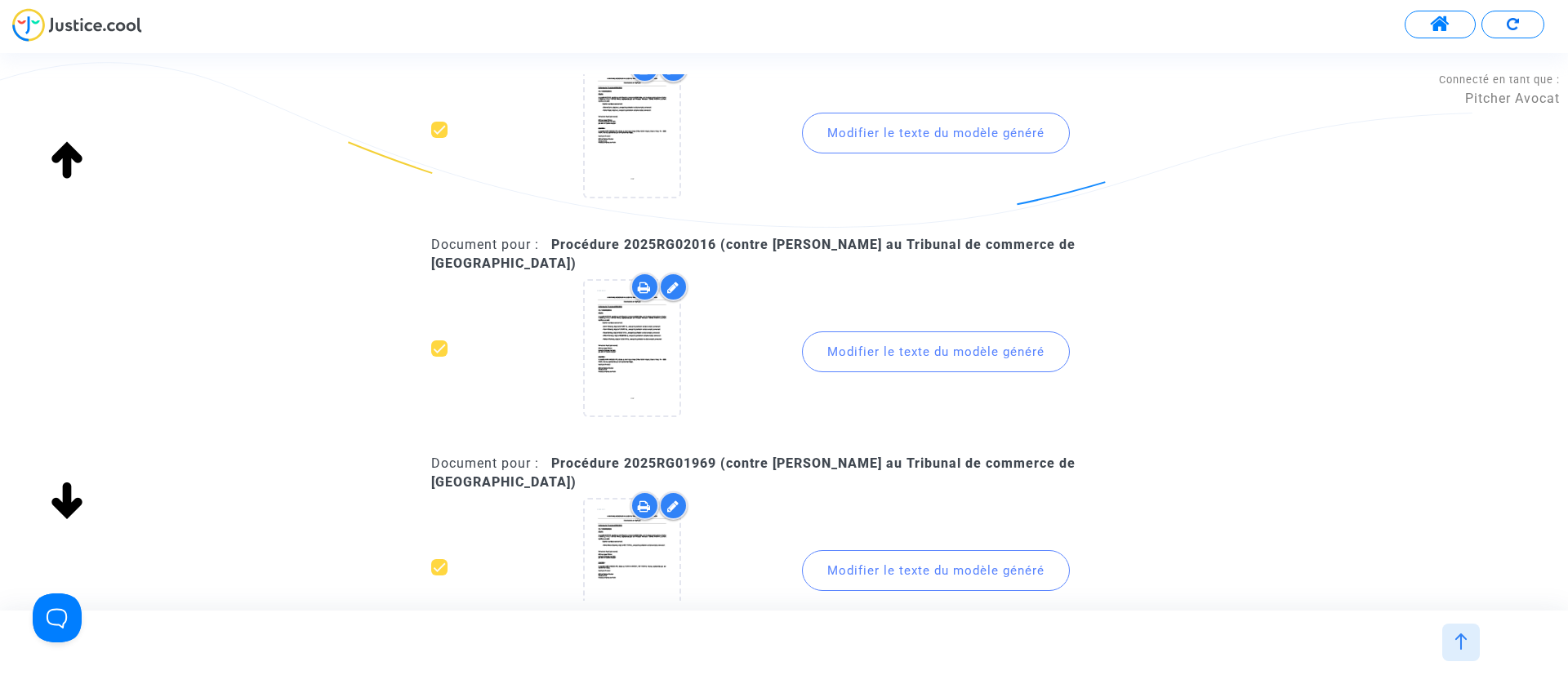
scroll to position [0, 0]
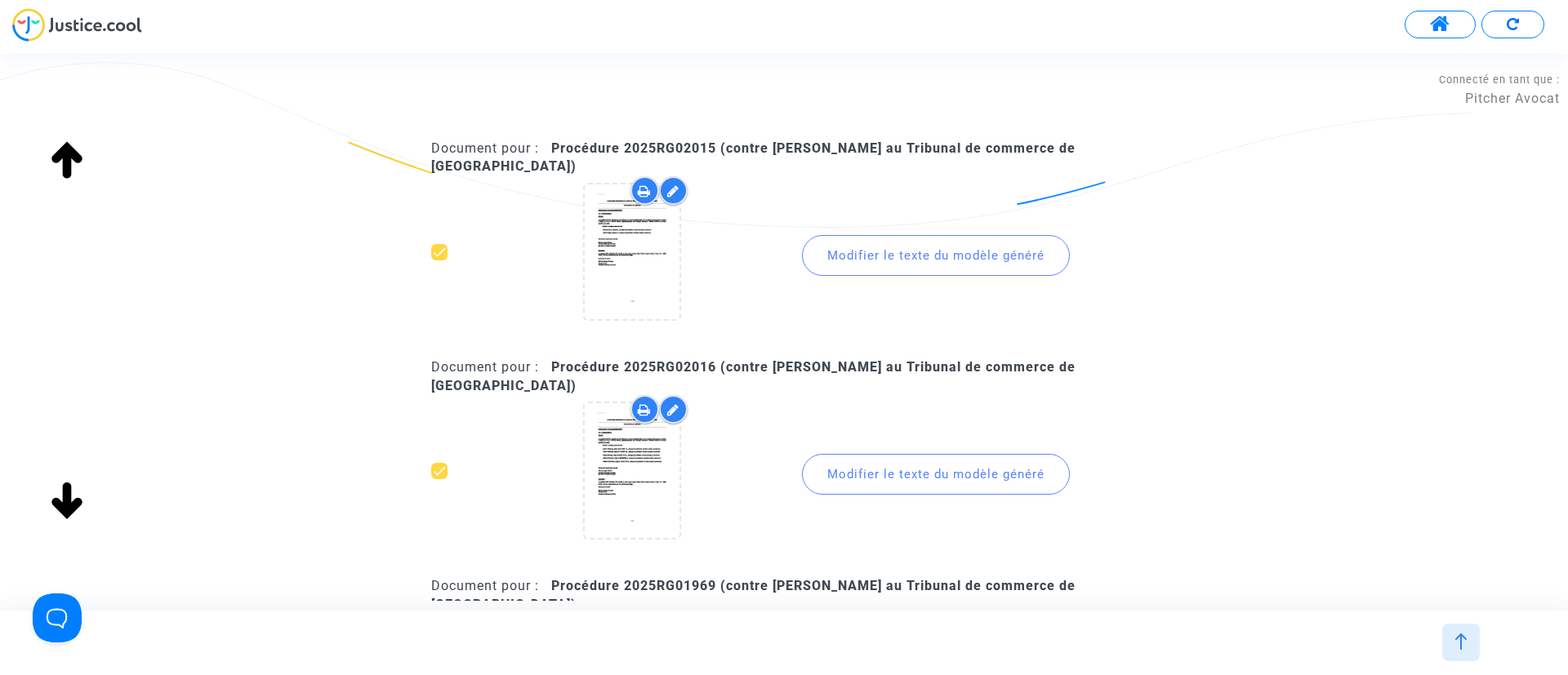
click at [921, 244] on div "Modifier le texte du modèle généré" at bounding box center [936, 255] width 268 height 40
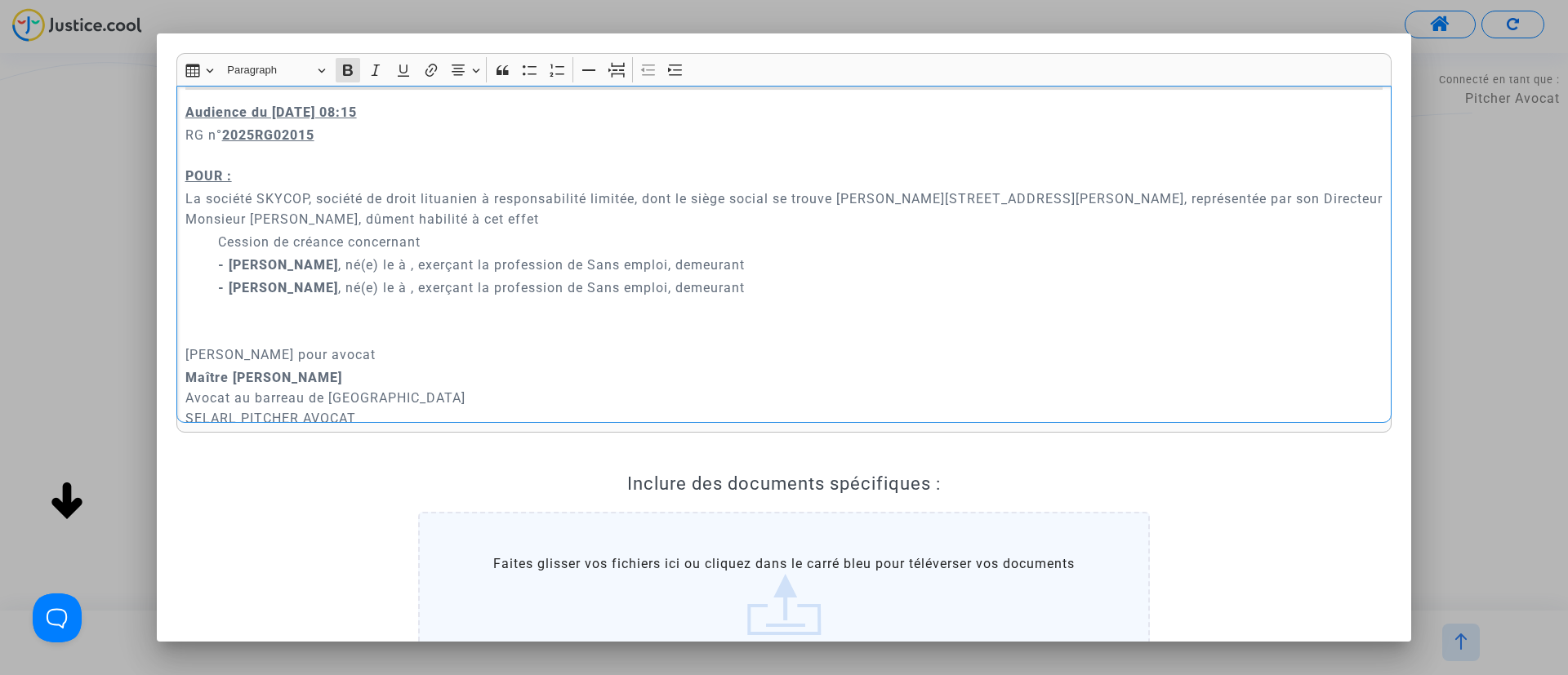
scroll to position [122, 0]
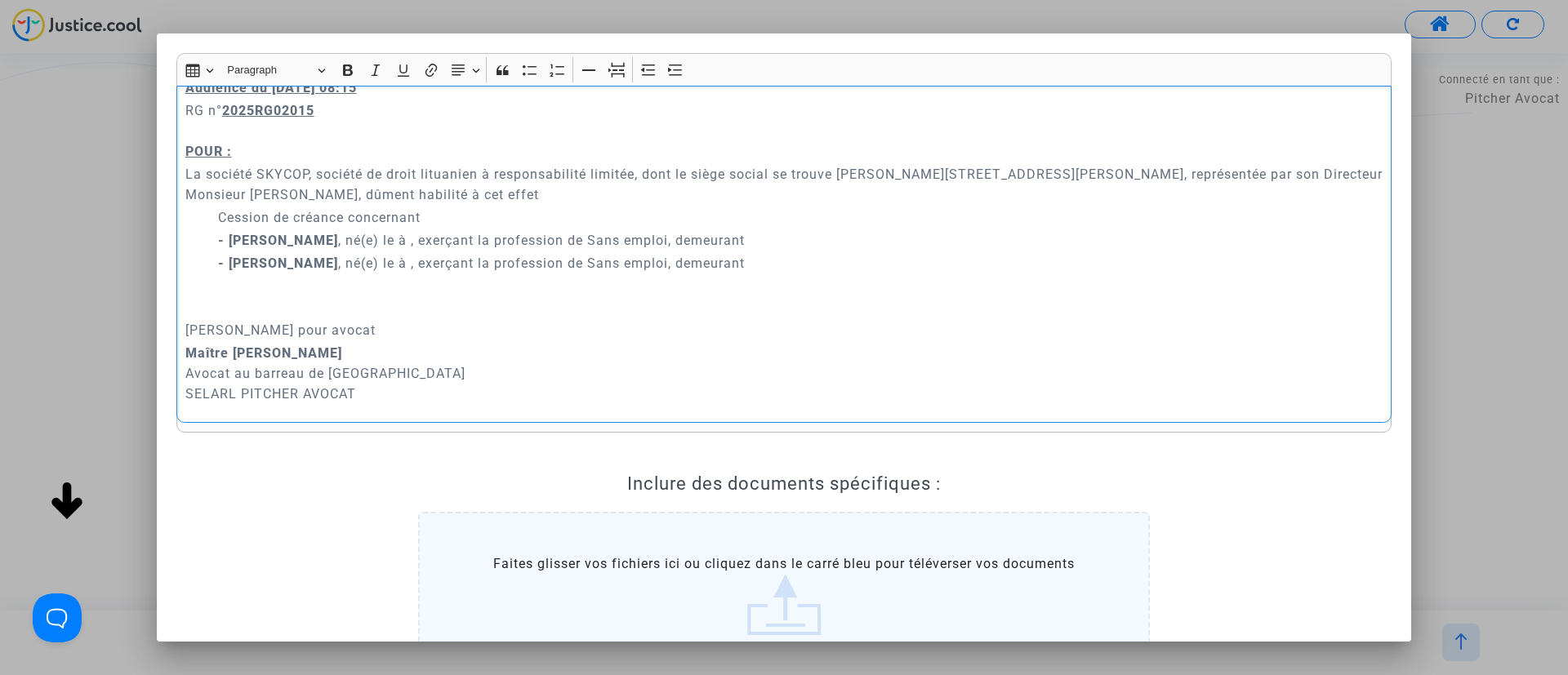
drag, startPoint x: 320, startPoint y: 238, endPoint x: 777, endPoint y: 228, distance: 457.1
click at [777, 228] on div "A MADAME, MONSIEUR LE JUGE DU TRIBUNAL DE COMMERCE DE NICE Conclusions en répli…" at bounding box center [783, 254] width 1215 height 338
click at [751, 246] on p "- Shane Flynn , né(e) le à , exerçant la profession de Sans emploi, demeurant" at bounding box center [801, 240] width 1165 height 20
drag, startPoint x: 321, startPoint y: 241, endPoint x: 728, endPoint y: 241, distance: 407.0
click at [728, 241] on p "- Shane Flynn , né(e) le à , exerçant la profession de Sans emploi, demeurant" at bounding box center [801, 240] width 1165 height 20
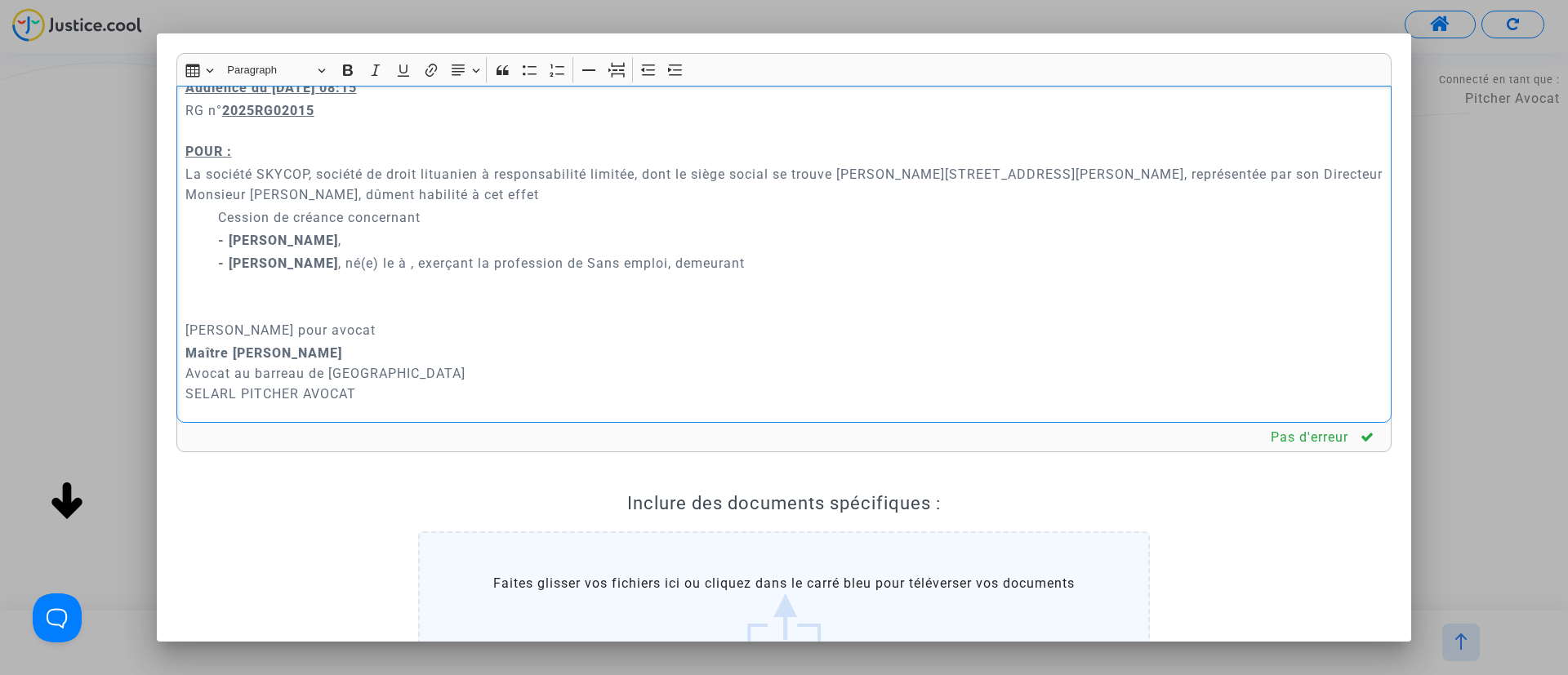
drag, startPoint x: 310, startPoint y: 264, endPoint x: 727, endPoint y: 255, distance: 417.1
click at [727, 255] on p "- Paula Floyd , né(e) le à , exerçant la profession de Sans emploi, demeurant" at bounding box center [801, 263] width 1165 height 20
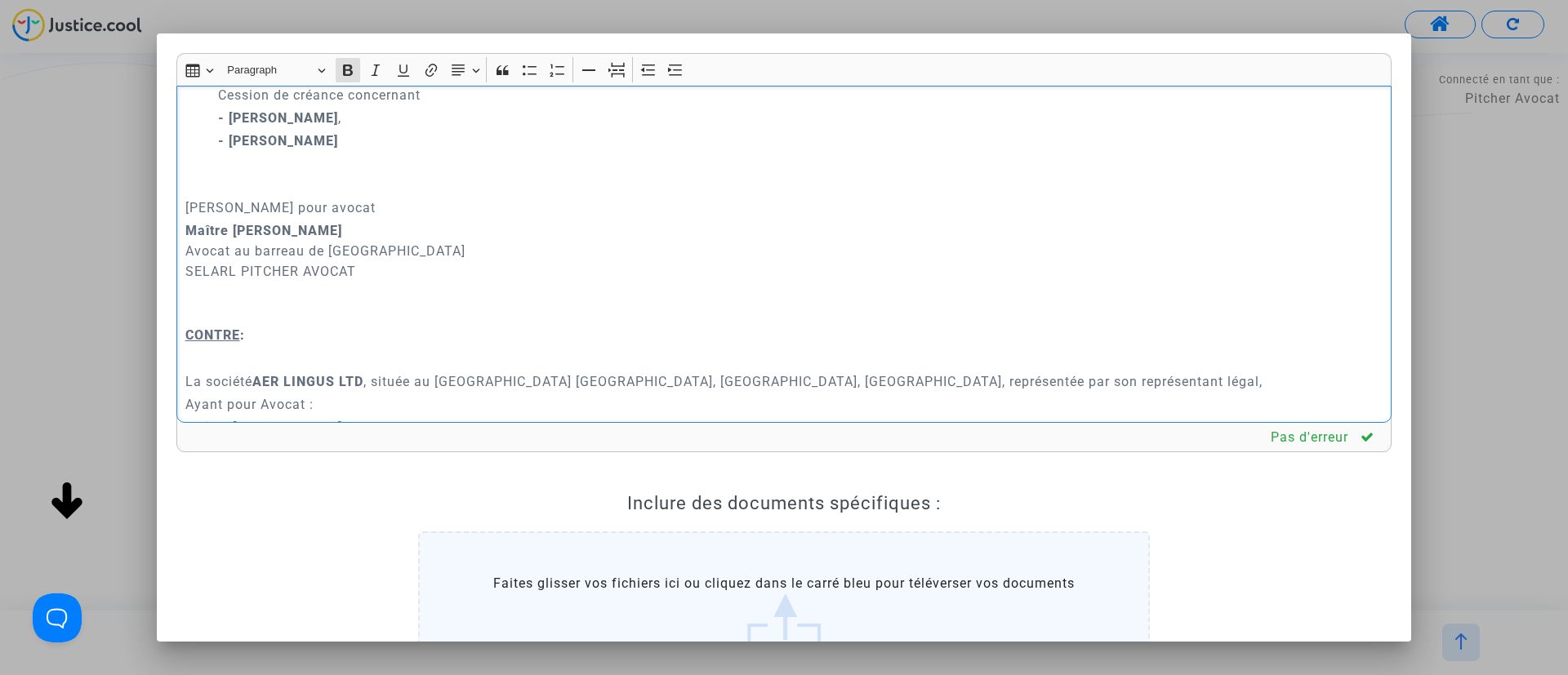
scroll to position [490, 0]
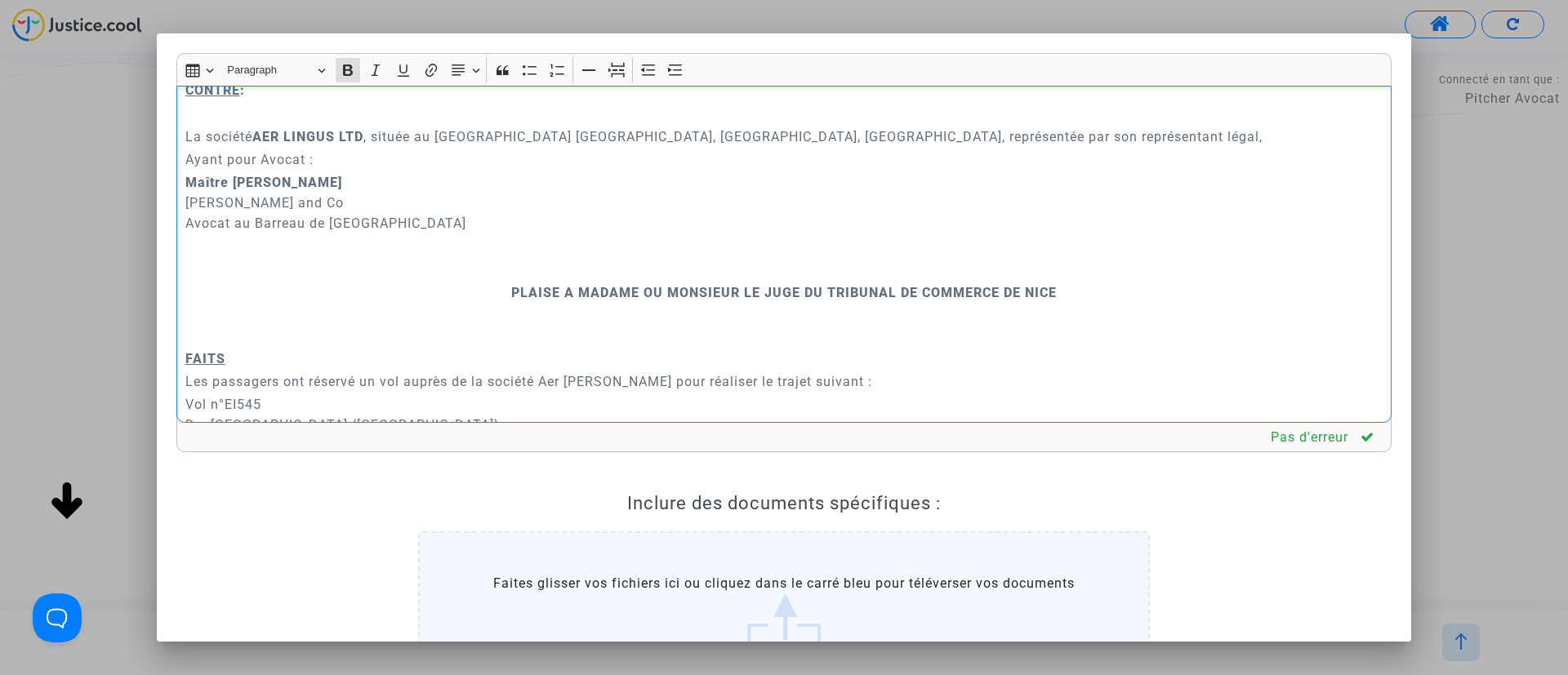
click at [775, 266] on p "Rich Text Editor, main" at bounding box center [784, 269] width 1198 height 20
click at [625, 69] on button "Page break Page break" at bounding box center [616, 70] width 24 height 24
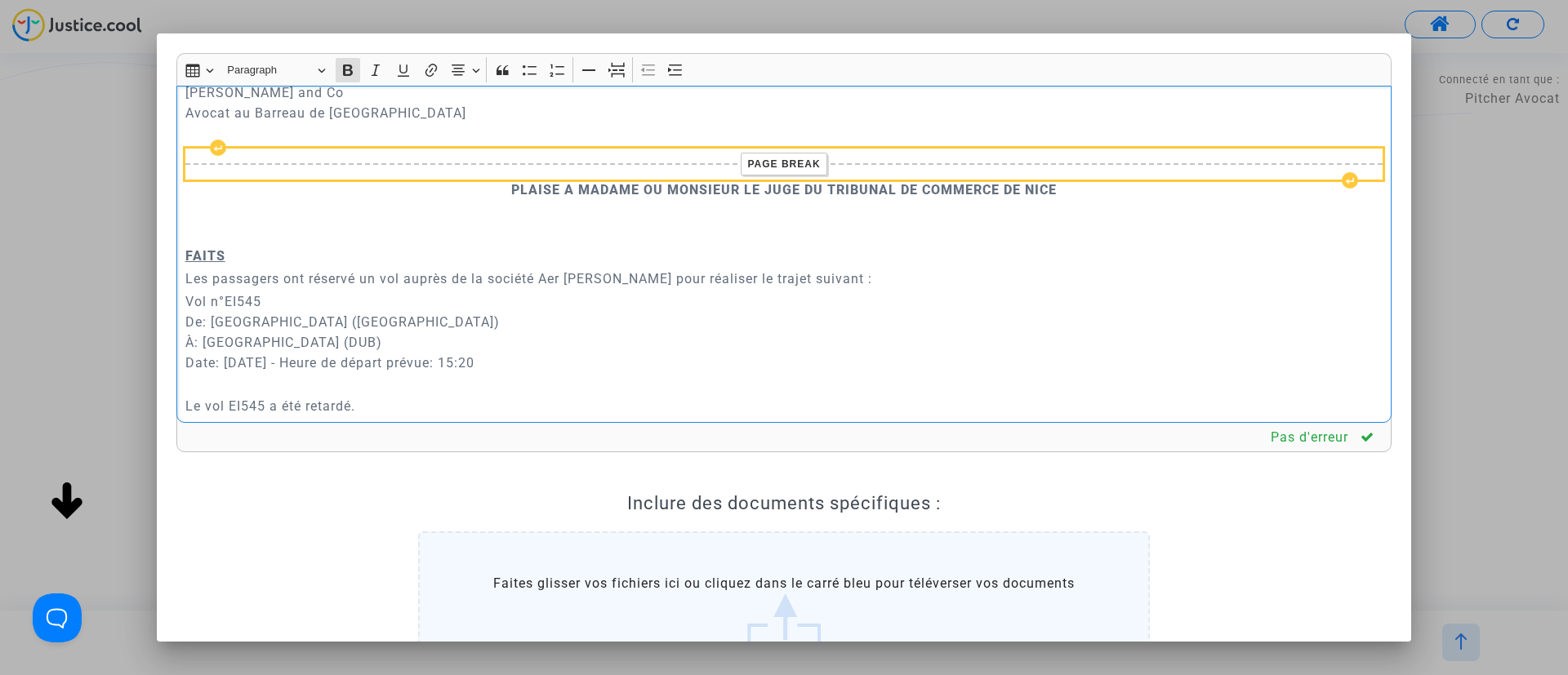
scroll to position [735, 0]
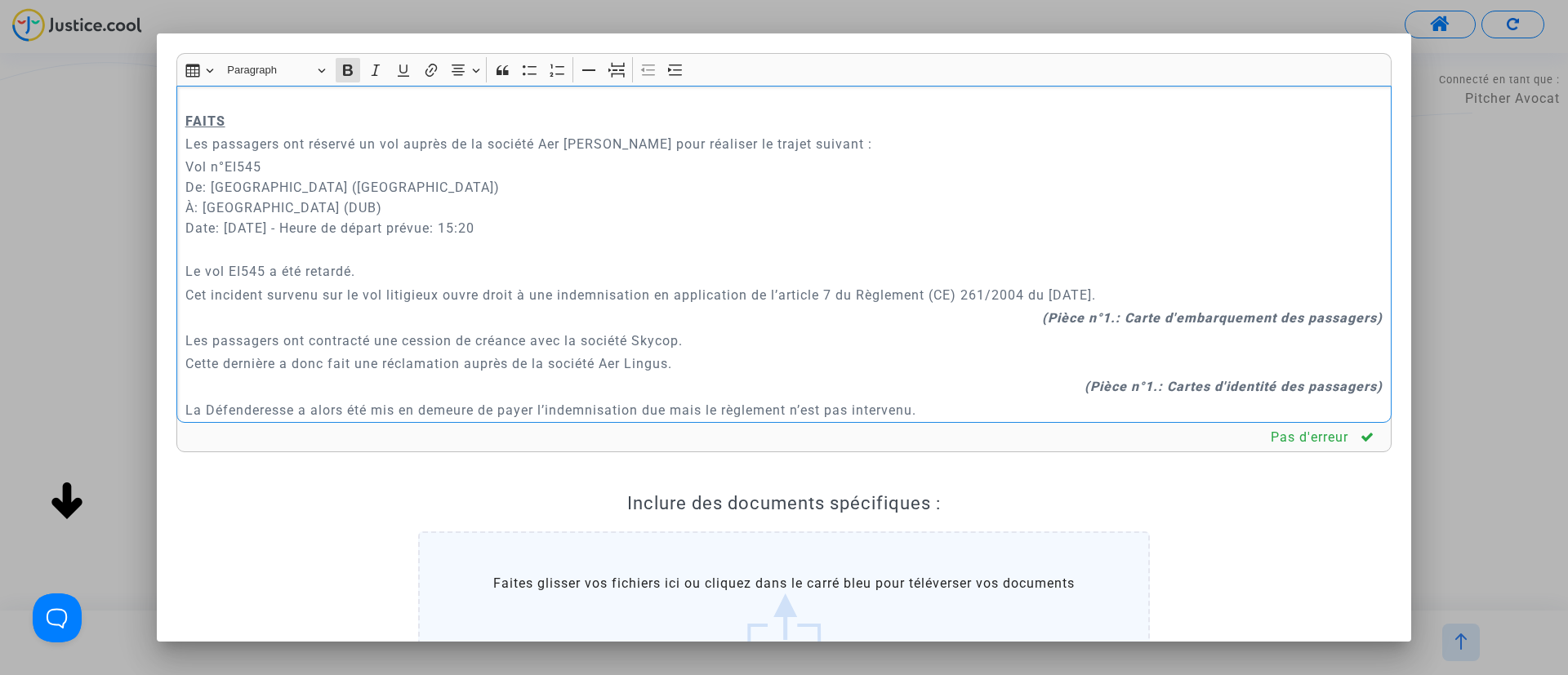
click at [335, 247] on p "Vol n°EI545 De: Aéroport de Nice-Côte d'Azur (NCE) À: Aéroport de Dublin (DUB) …" at bounding box center [784, 207] width 1198 height 102
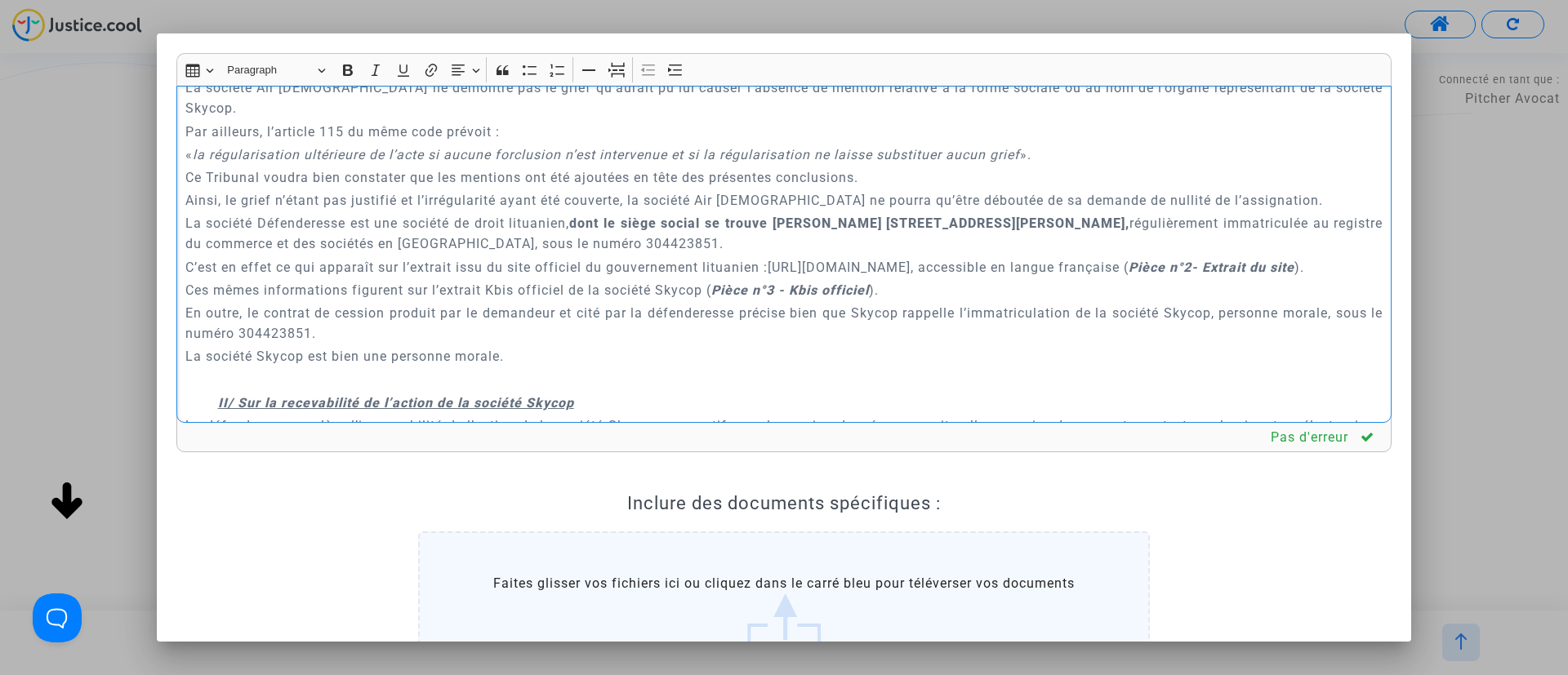
scroll to position [1470, 0]
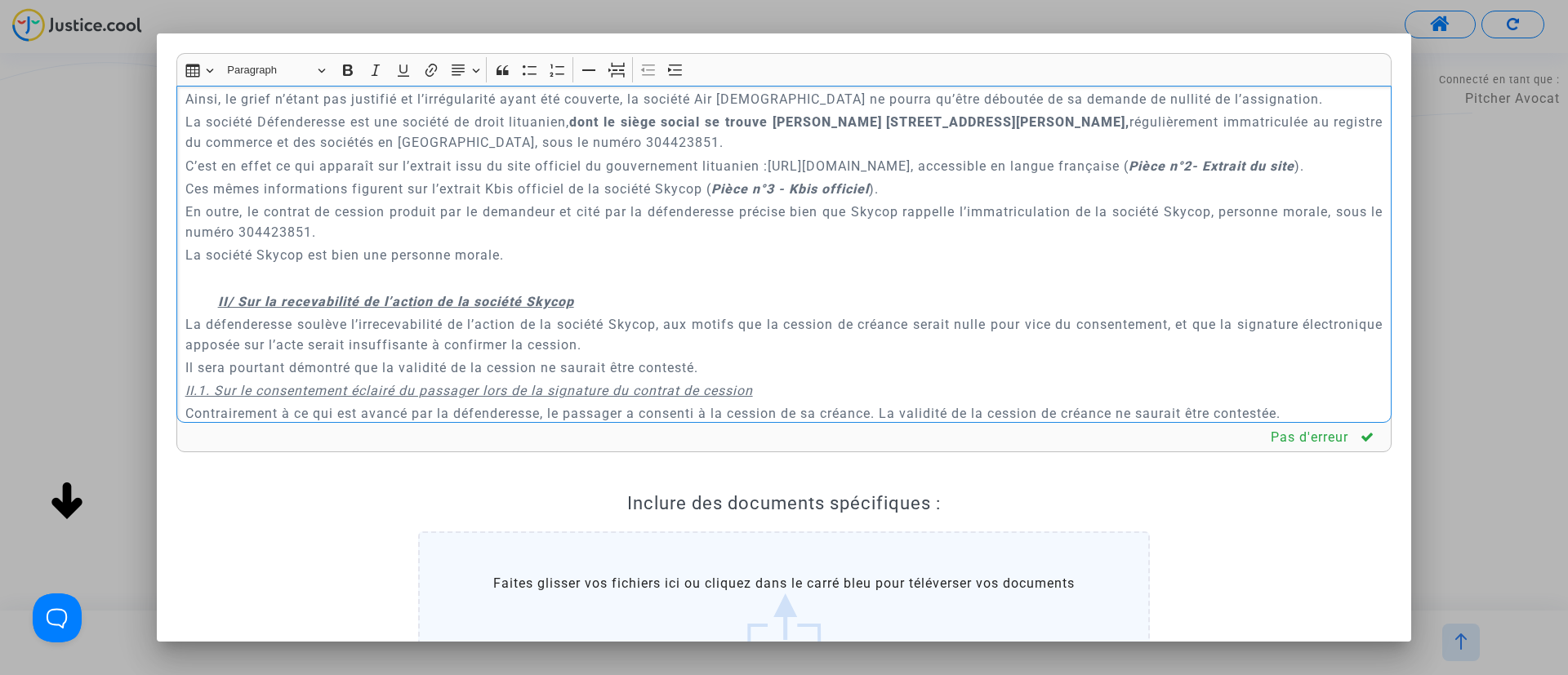
click at [459, 268] on p "Rich Text Editor, main" at bounding box center [784, 278] width 1198 height 20
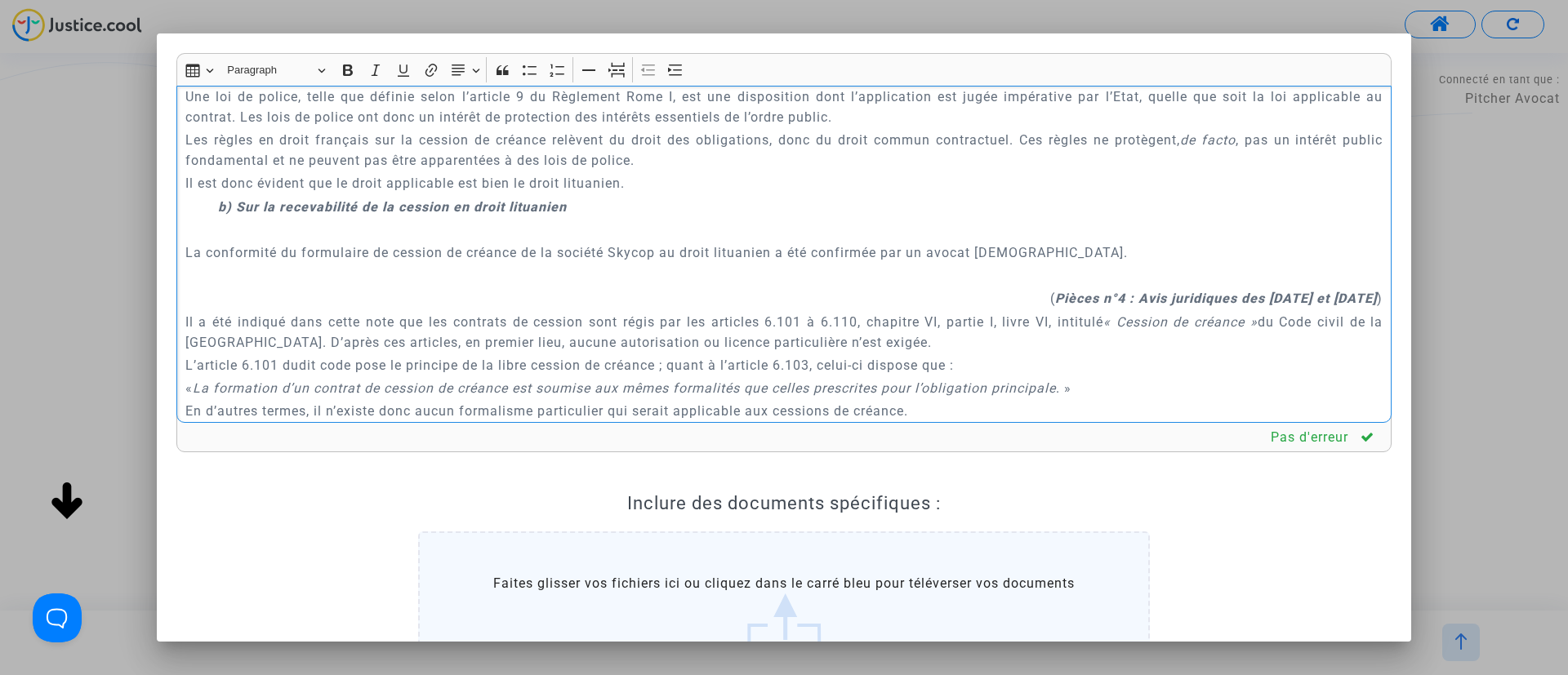
scroll to position [2327, 0]
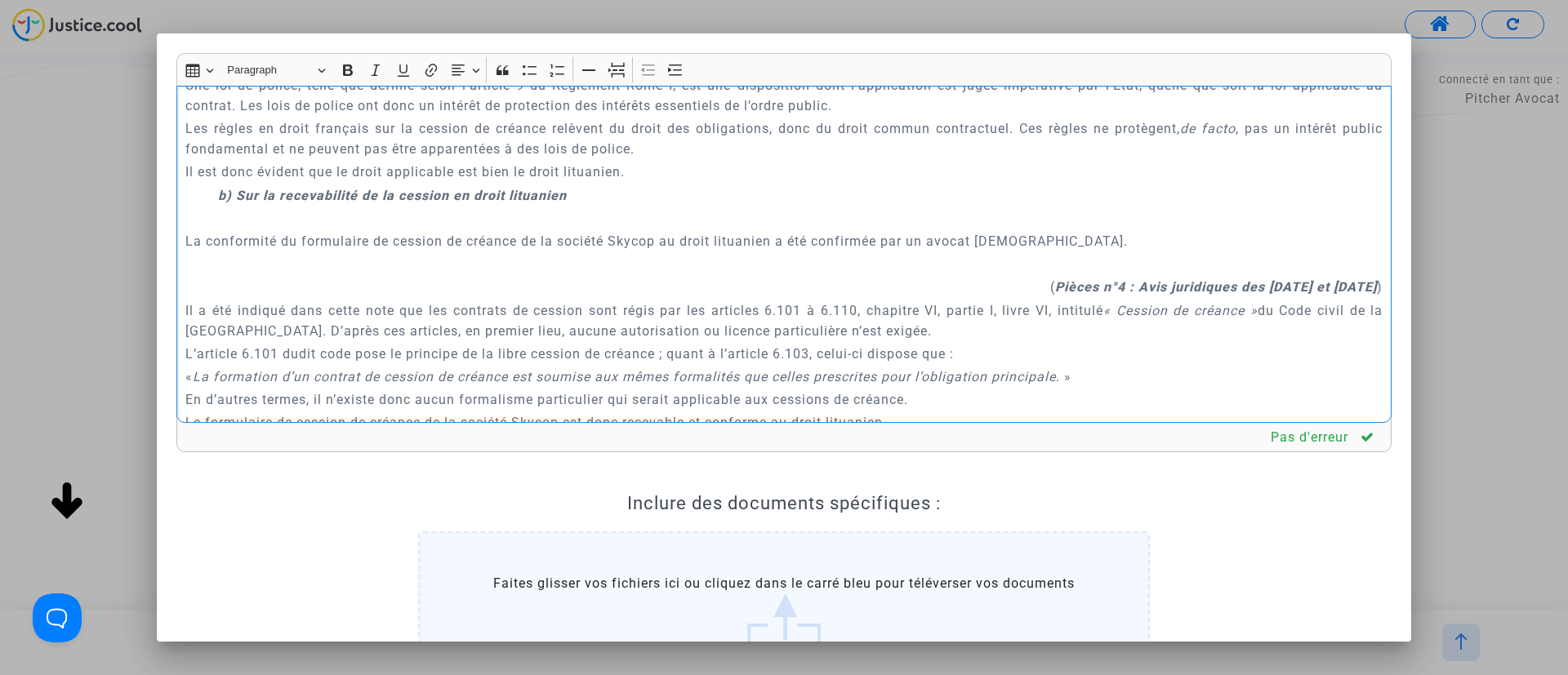
click at [524, 217] on p "Rich Text Editor, main" at bounding box center [784, 218] width 1198 height 20
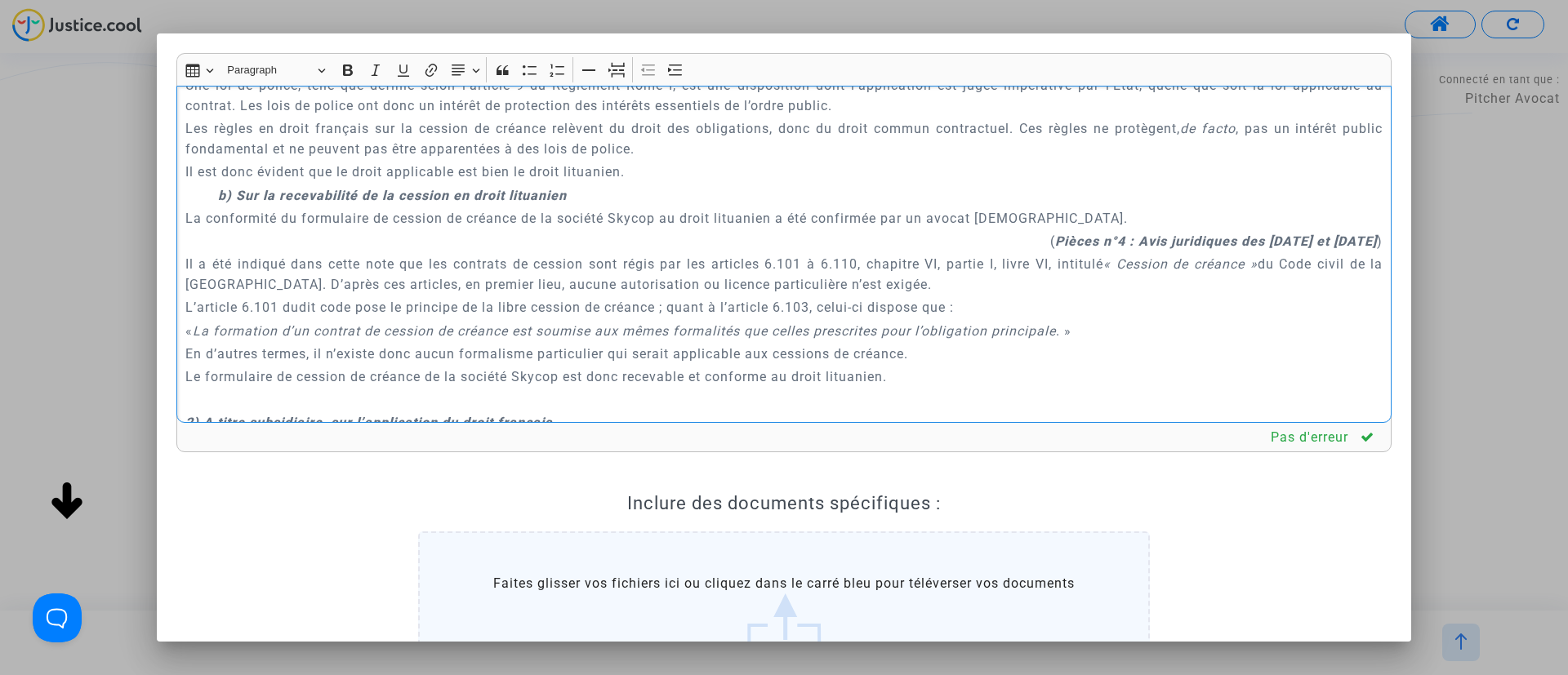
scroll to position [2571, 0]
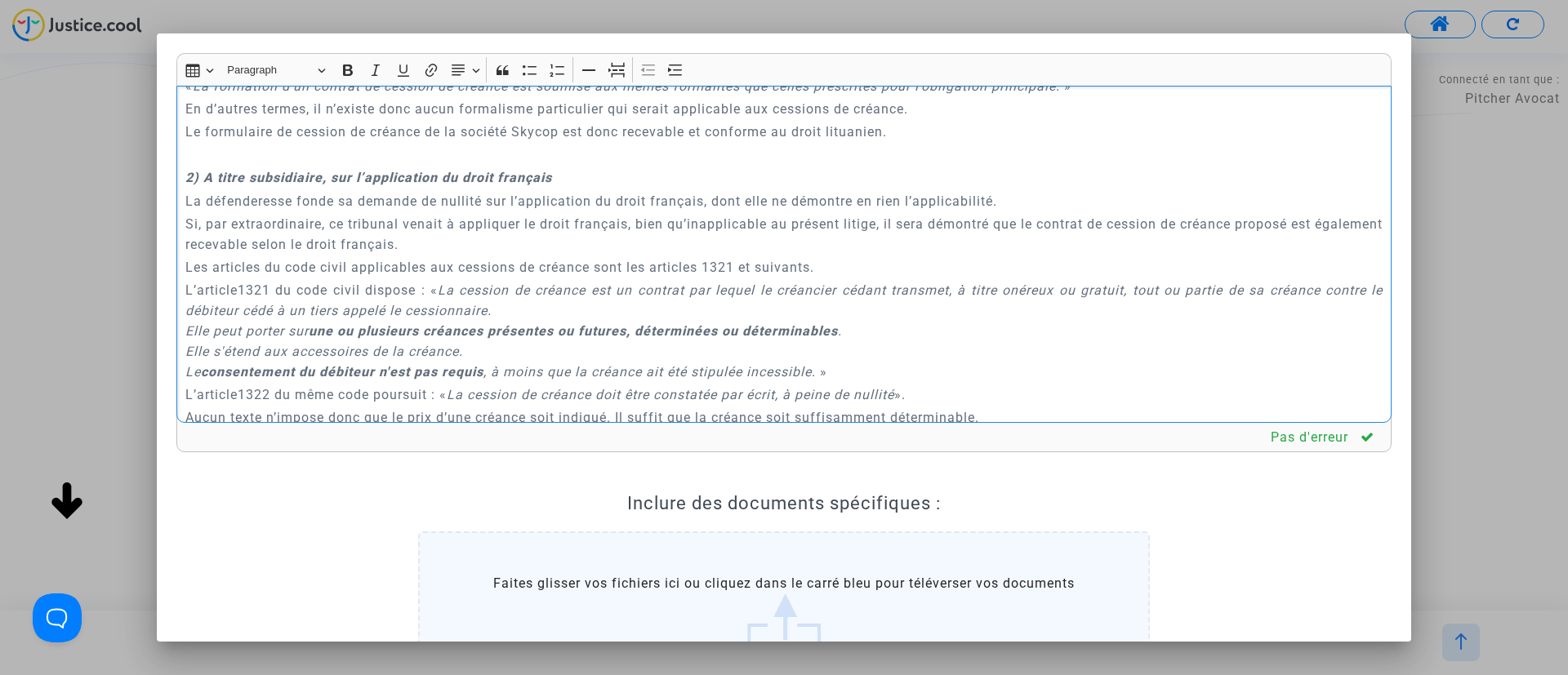
drag, startPoint x: 472, startPoint y: 149, endPoint x: 505, endPoint y: 173, distance: 40.8
click at [503, 172] on div "A MADAME, MONSIEUR LE JUGE DU TRIBUNAL DE COMMERCE DE NICE Conclusions en répli…" at bounding box center [783, 254] width 1215 height 338
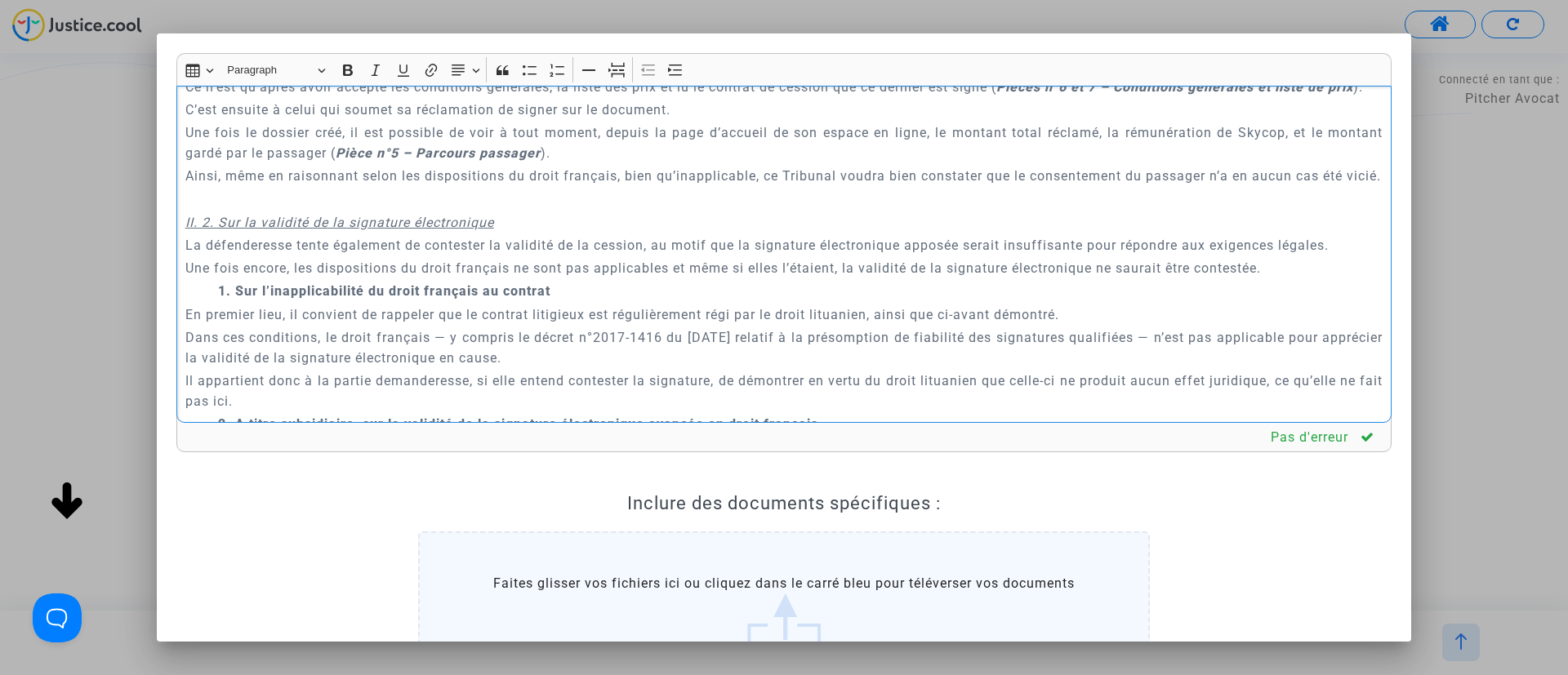
scroll to position [3062, 0]
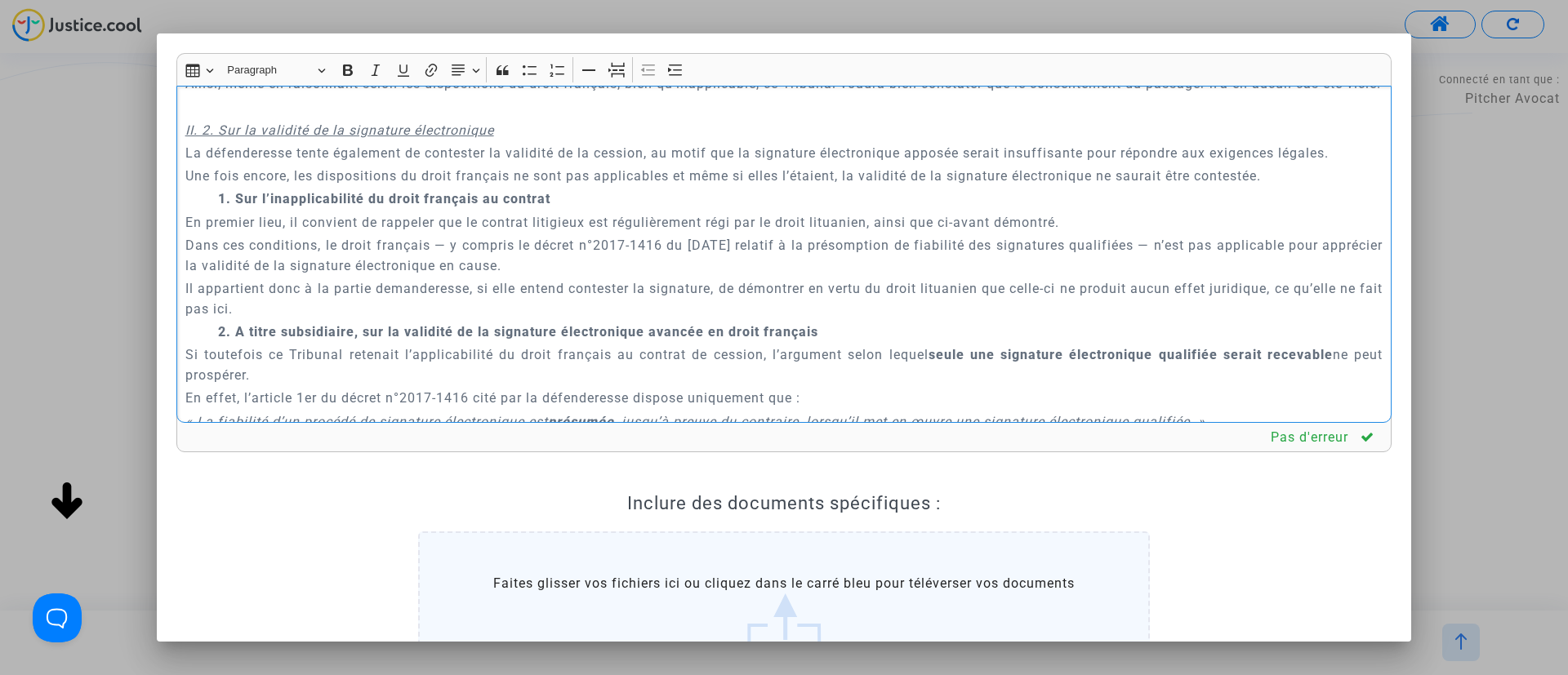
click at [255, 117] on p "Rich Text Editor, main" at bounding box center [784, 107] width 1198 height 20
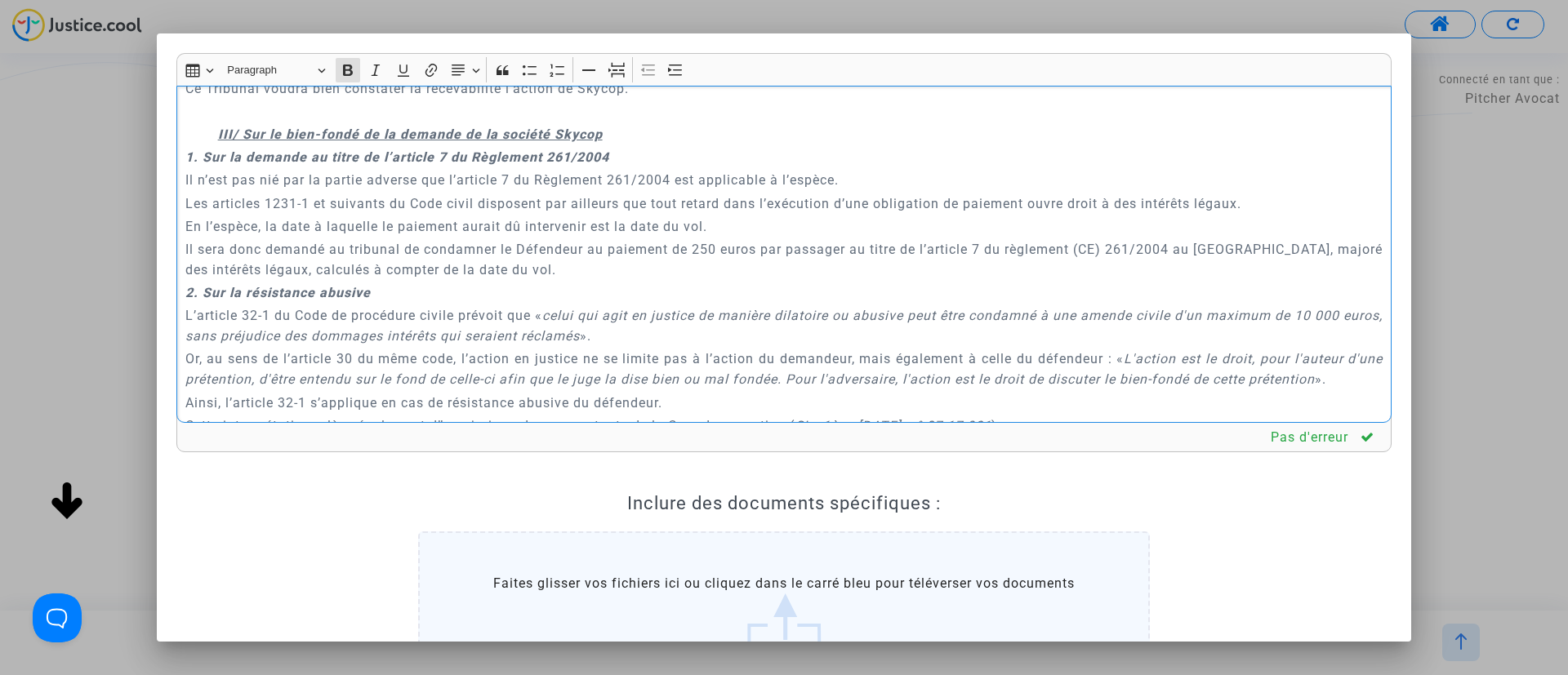
scroll to position [4286, 0]
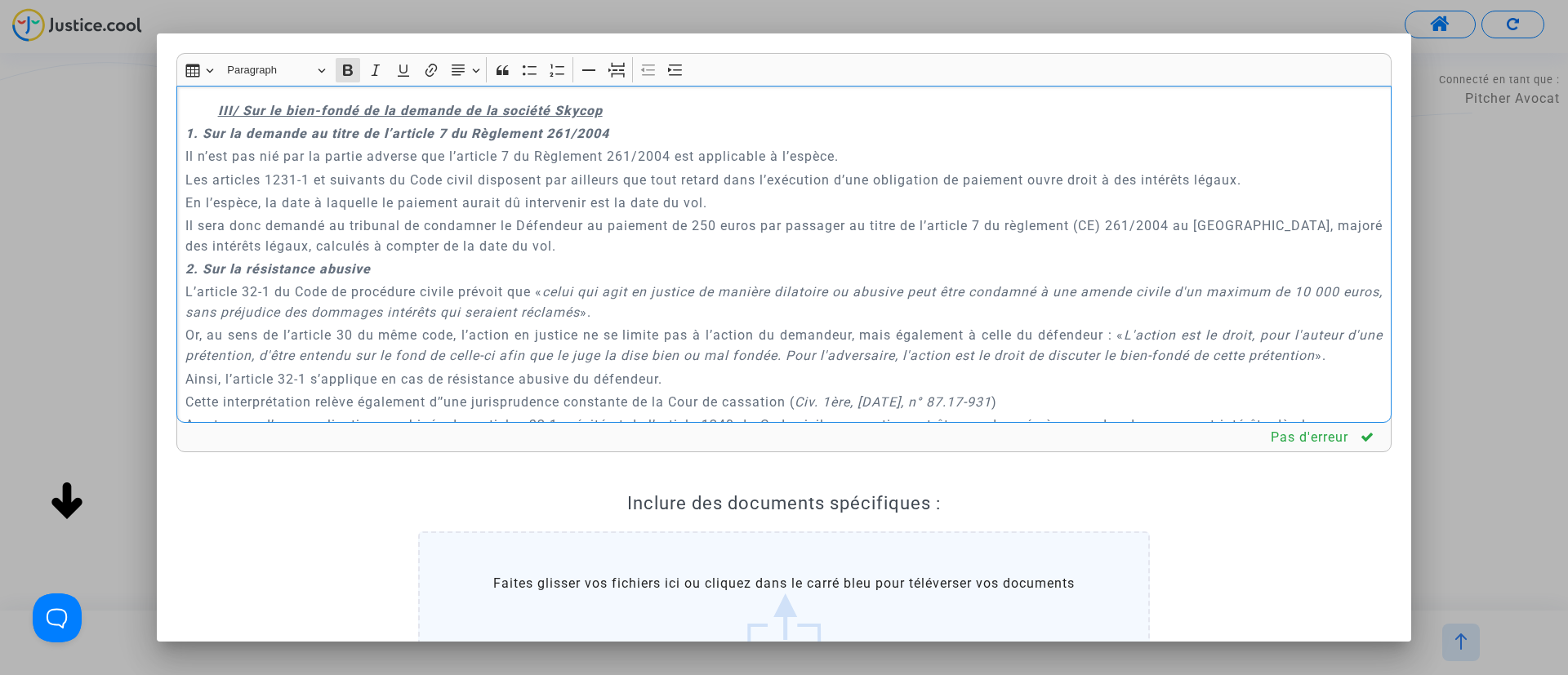
drag, startPoint x: 177, startPoint y: 185, endPoint x: 465, endPoint y: 220, distance: 290.1
click at [465, 220] on div "A MADAME, MONSIEUR LE JUGE DU TRIBUNAL DE COMMERCE DE NICE Conclusions en répli…" at bounding box center [783, 254] width 1215 height 338
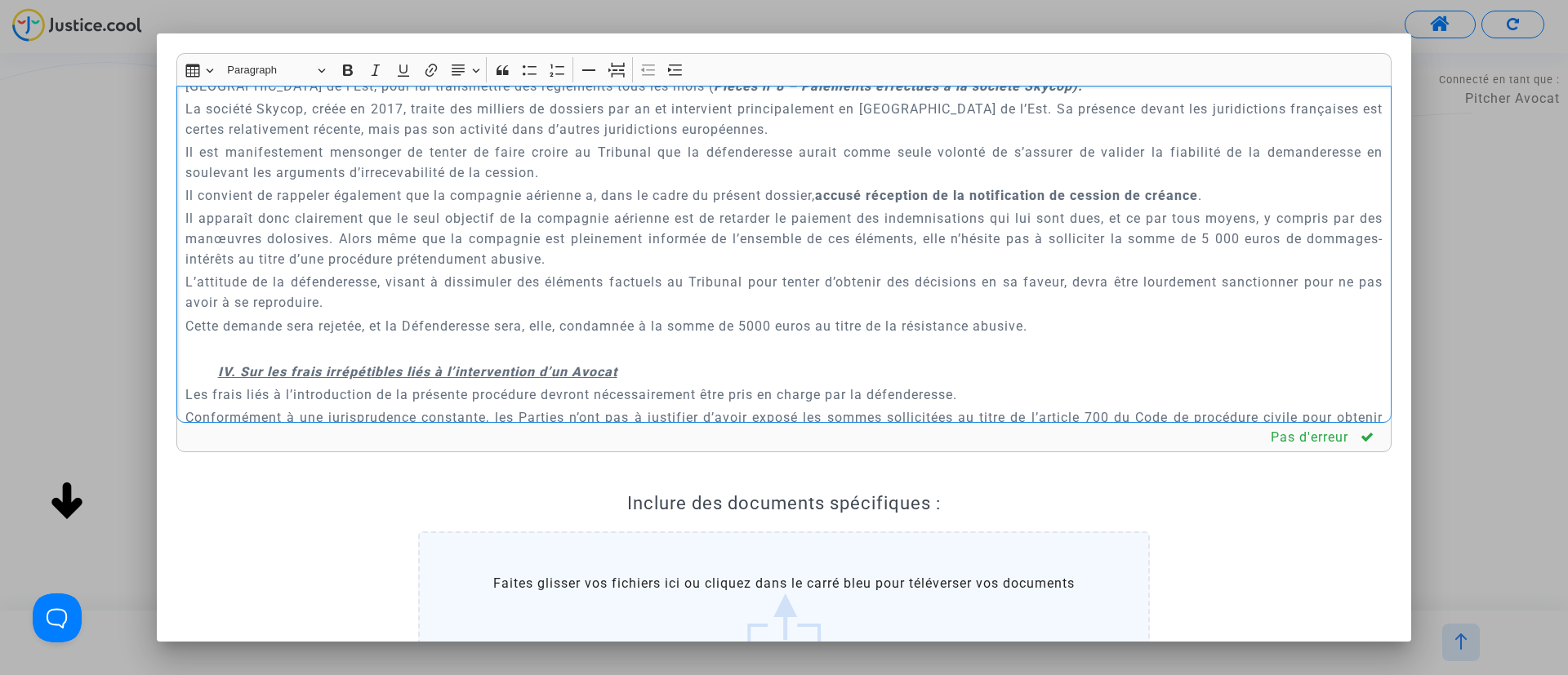
scroll to position [4869, 0]
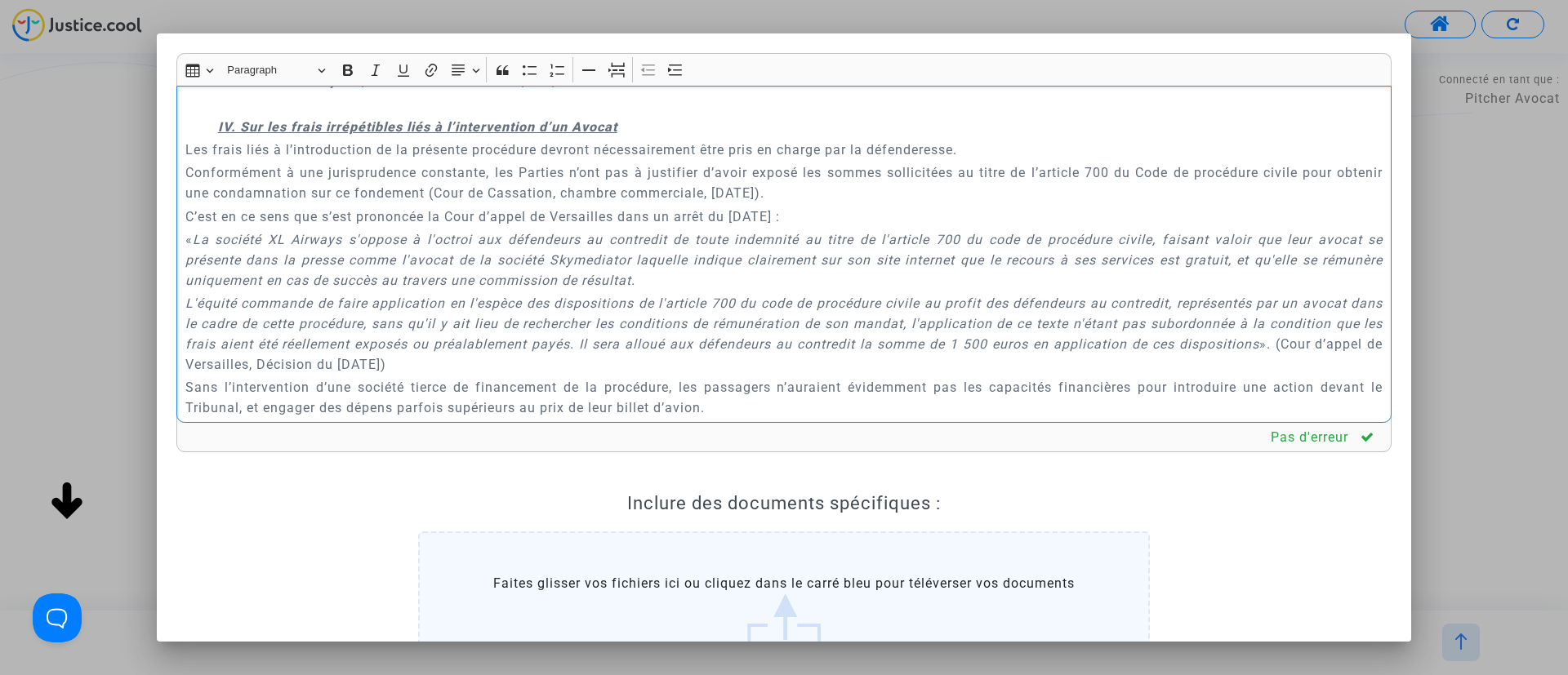
click at [425, 115] on p "Rich Text Editor, main" at bounding box center [784, 104] width 1198 height 20
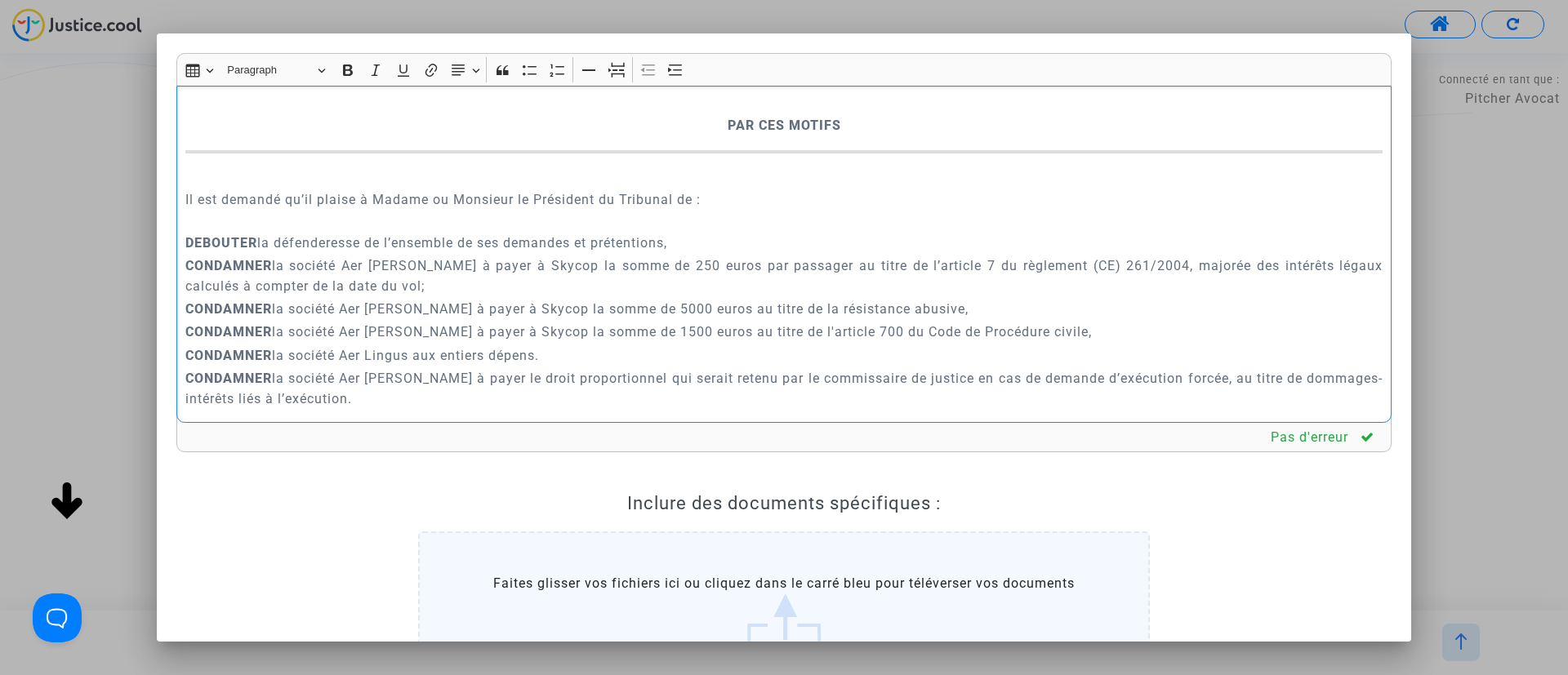
scroll to position [5359, 0]
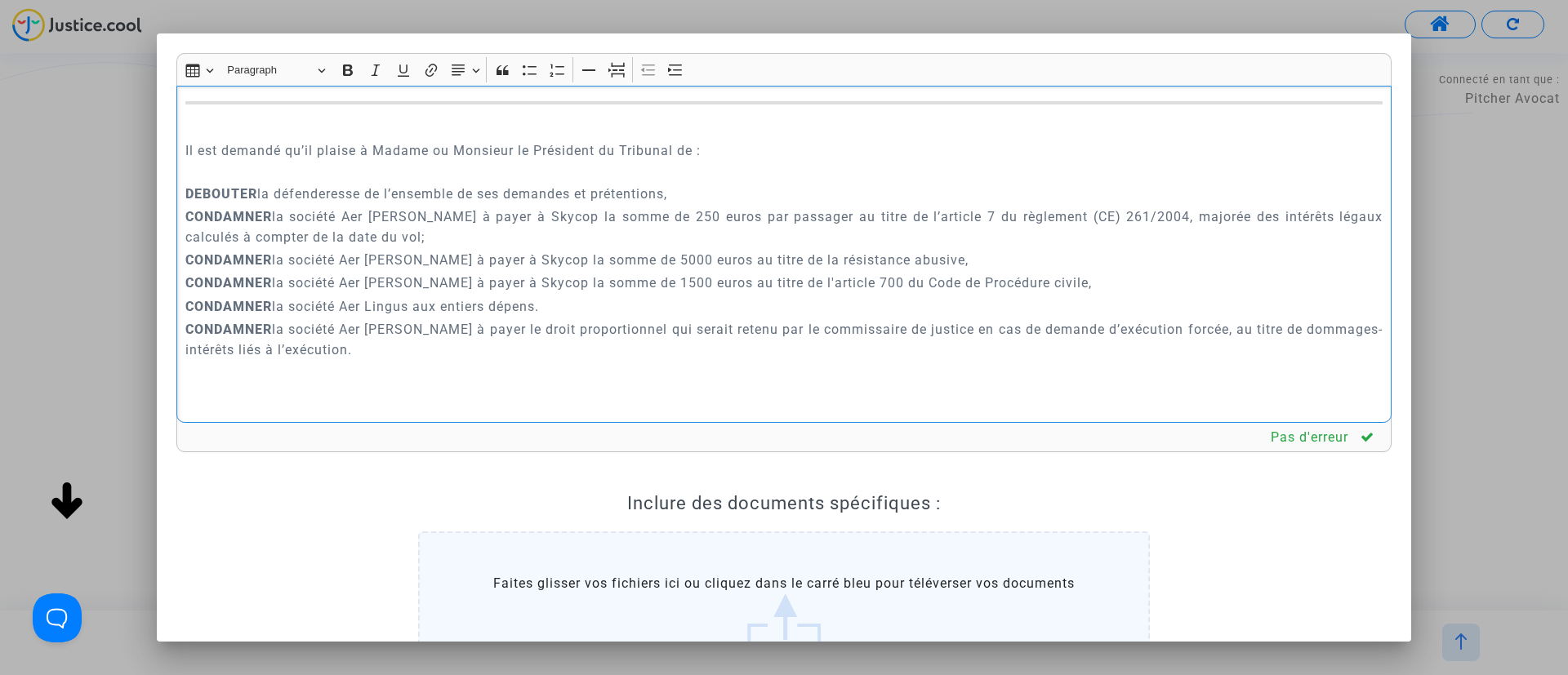
click at [710, 64] on p "Rich Text Editor, main" at bounding box center [784, 53] width 1198 height 20
click at [618, 75] on icon "Editor toolbar" at bounding box center [616, 70] width 16 height 16
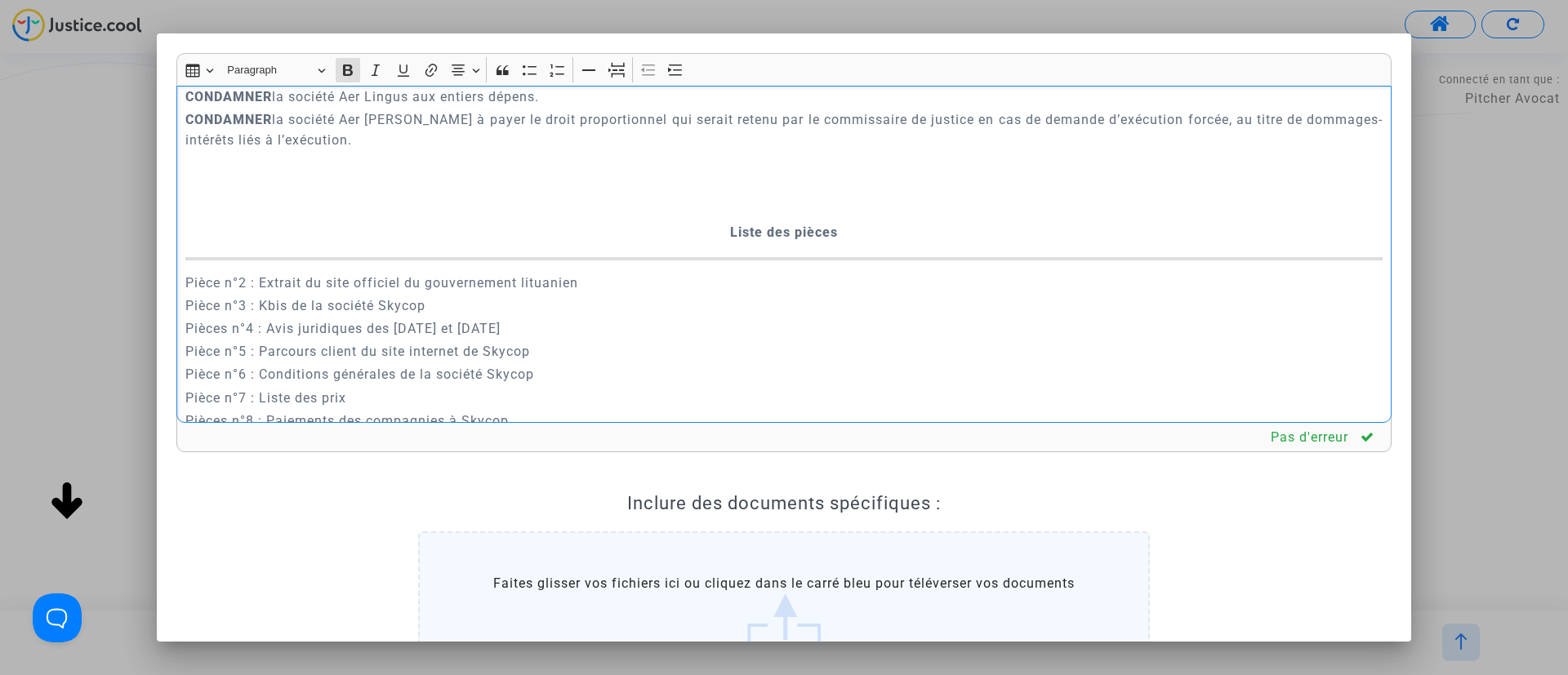
scroll to position [5604, 0]
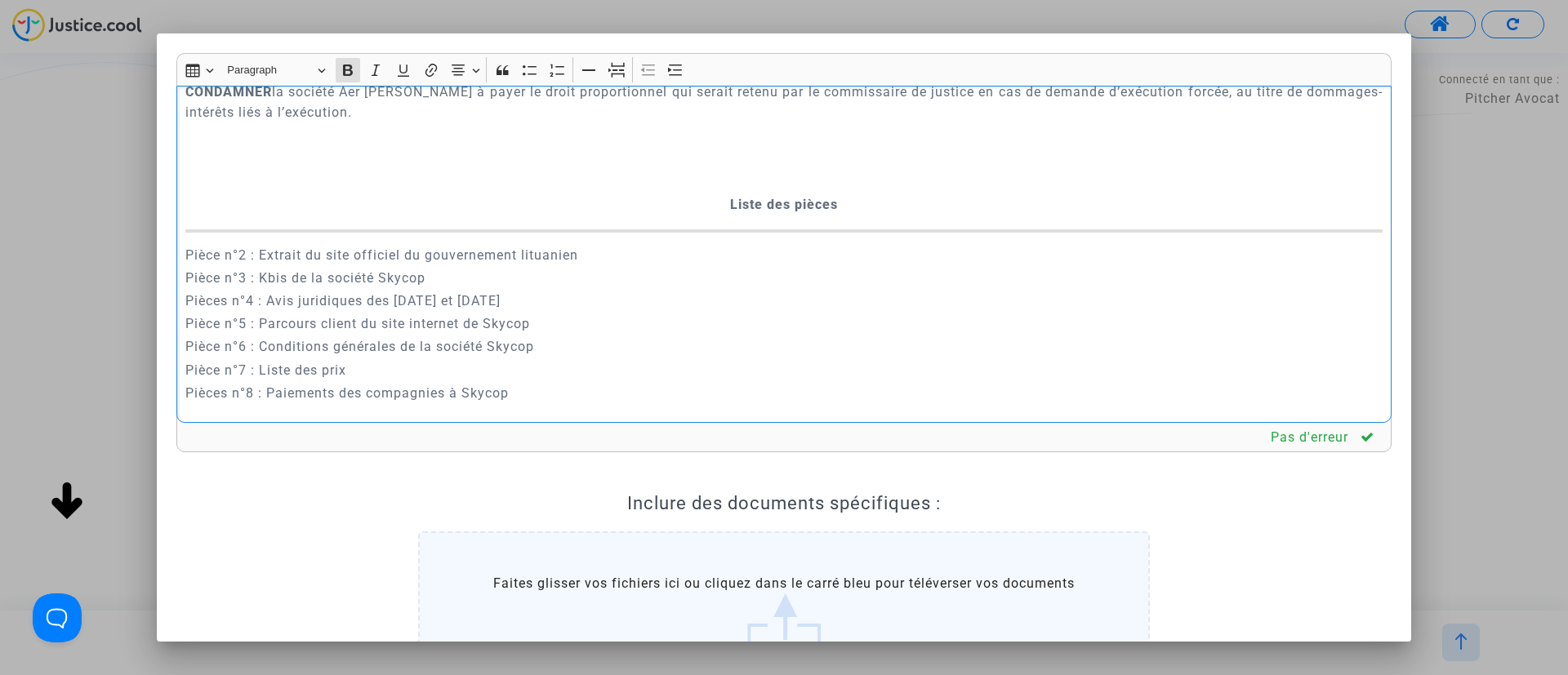
click at [756, 191] on p "Rich Text Editor, main" at bounding box center [784, 180] width 1198 height 20
click at [620, 68] on icon "Editor toolbar" at bounding box center [616, 70] width 16 height 16
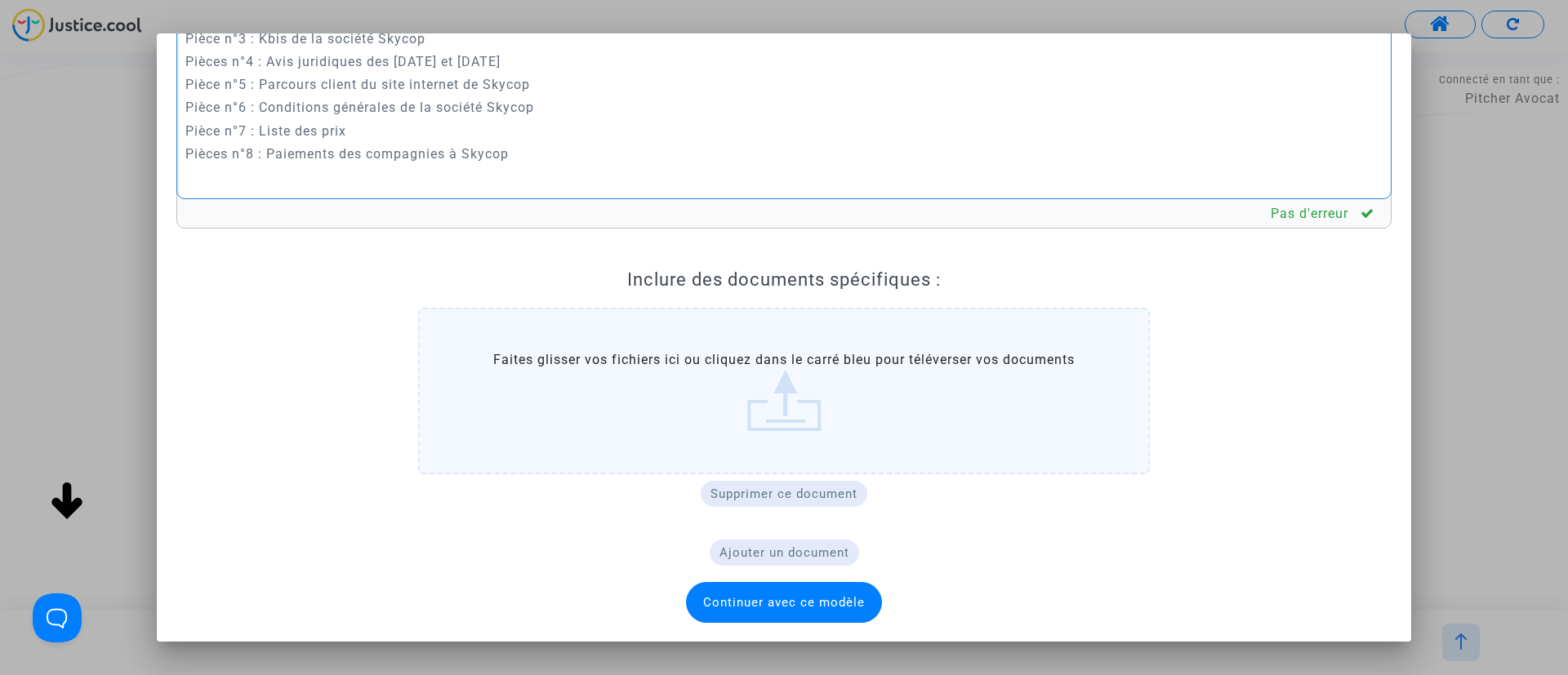
scroll to position [224, 0]
drag, startPoint x: 706, startPoint y: 600, endPoint x: 705, endPoint y: 590, distance: 10.0
click at [707, 600] on span "Continuer avec ce modèle" at bounding box center [784, 601] width 162 height 14
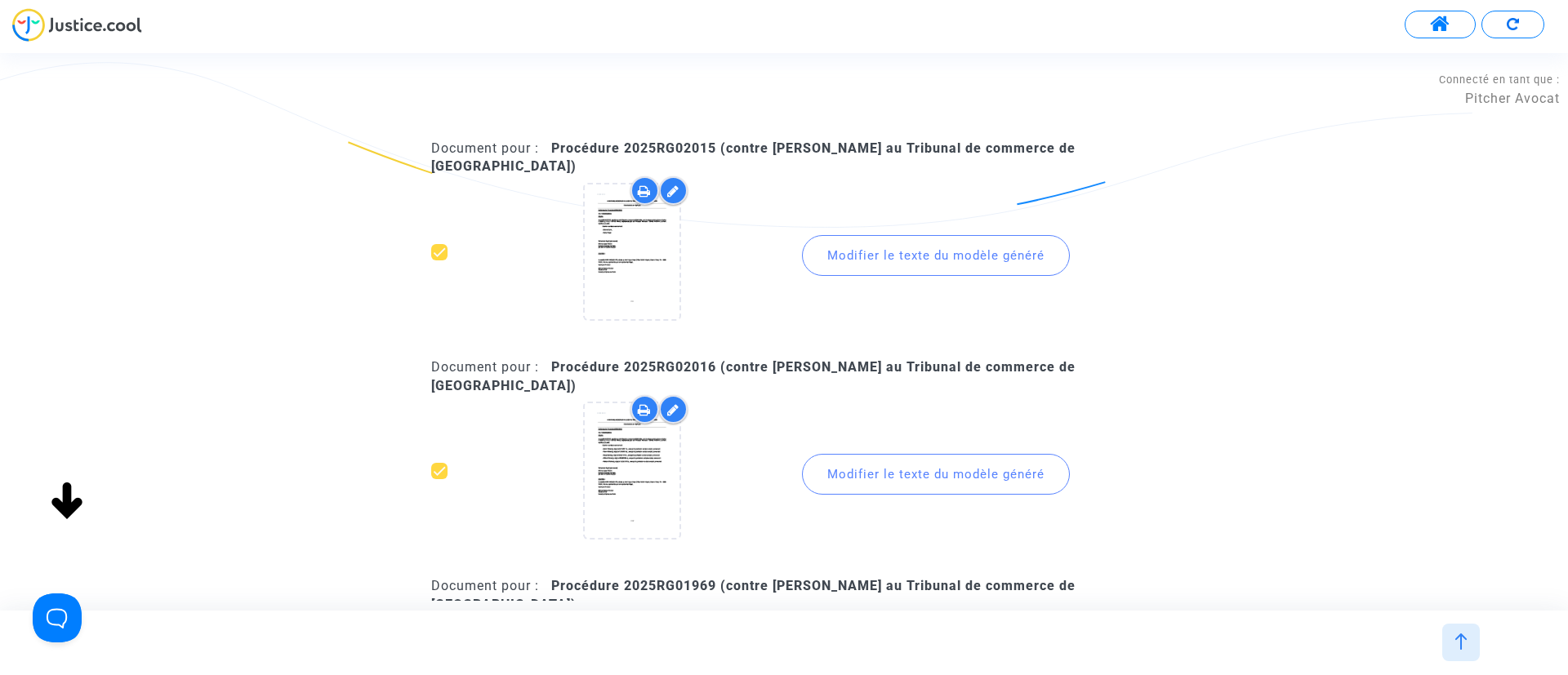
click at [996, 454] on div "Modifier le texte du modèle généré" at bounding box center [936, 474] width 268 height 40
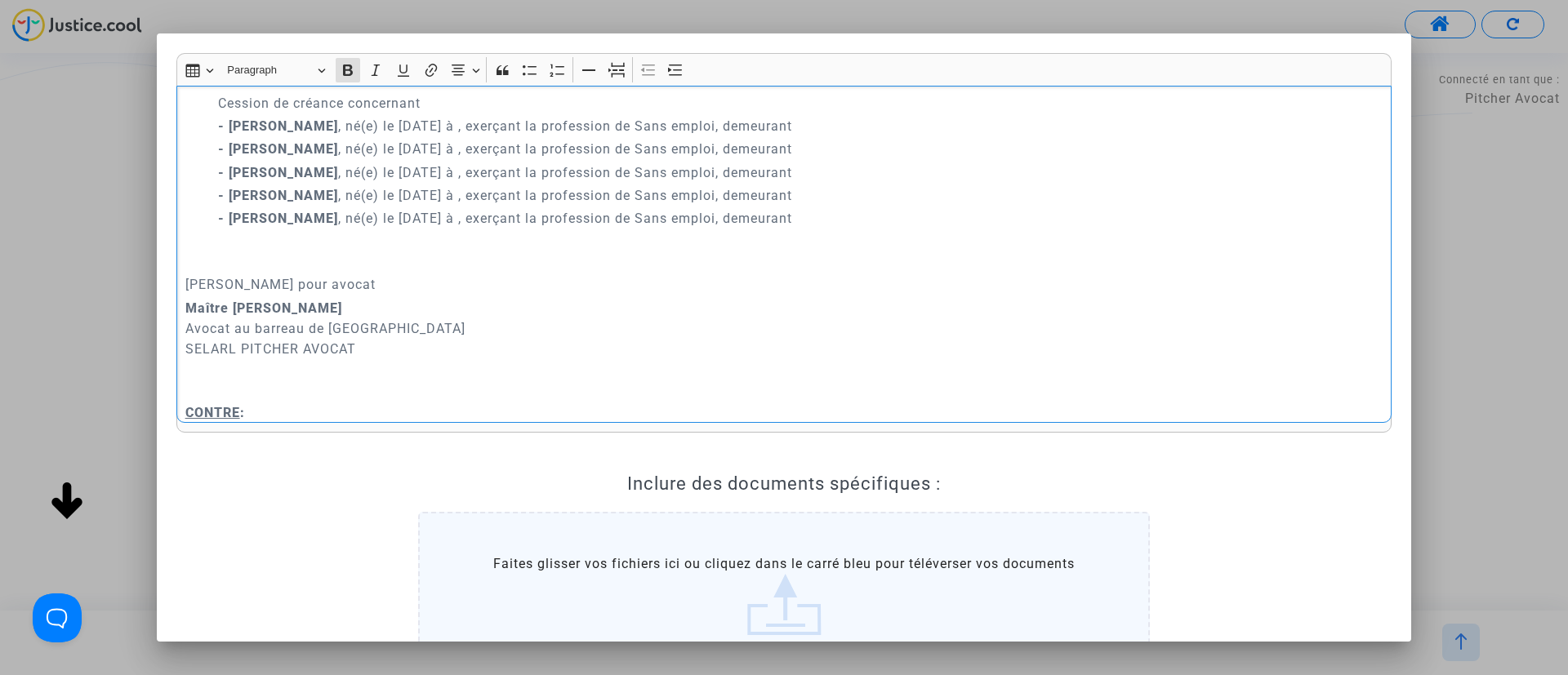
scroll to position [245, 0]
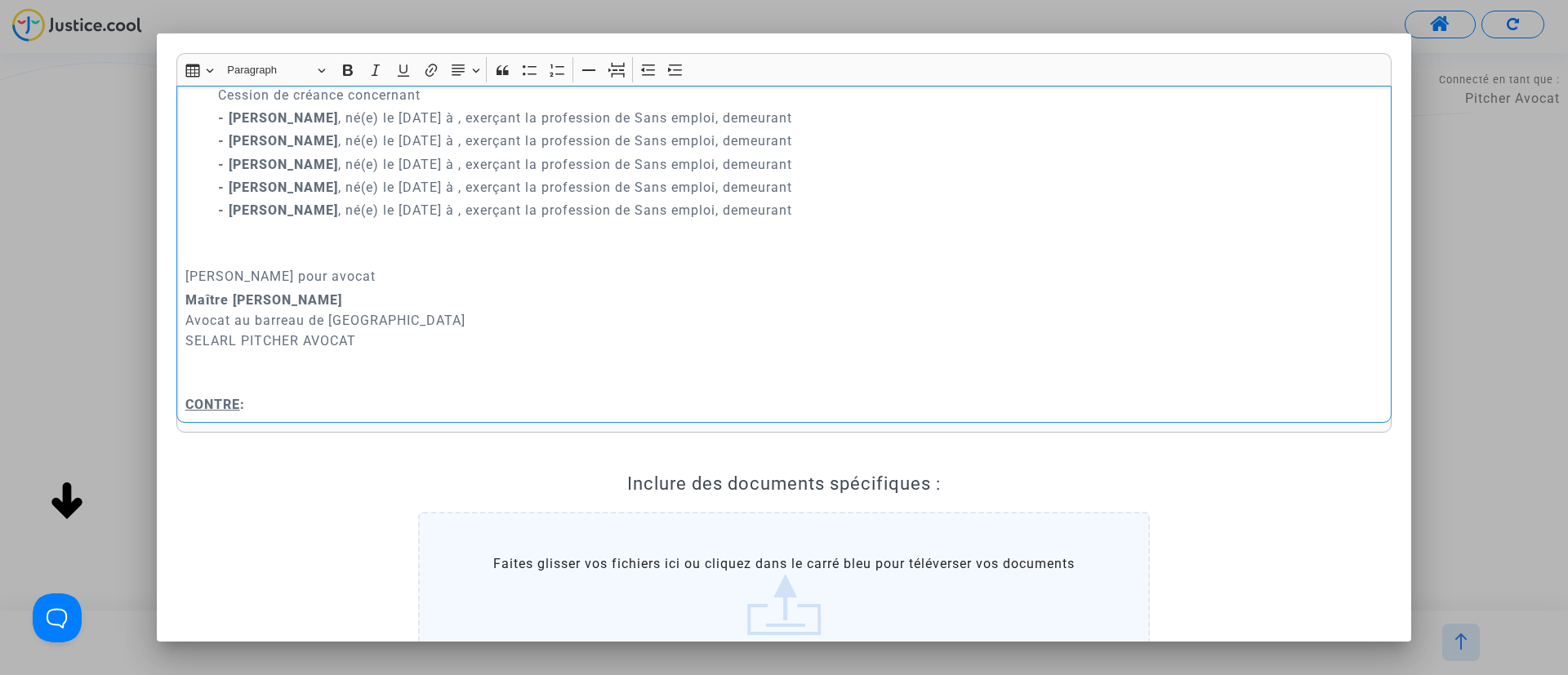
drag, startPoint x: 341, startPoint y: 123, endPoint x: 873, endPoint y: 126, distance: 532.0
click at [873, 126] on p "- Seimi Flaherty , né(e) le 08/12/2017 à , exerçant la profession de Sans emplo…" at bounding box center [801, 118] width 1165 height 20
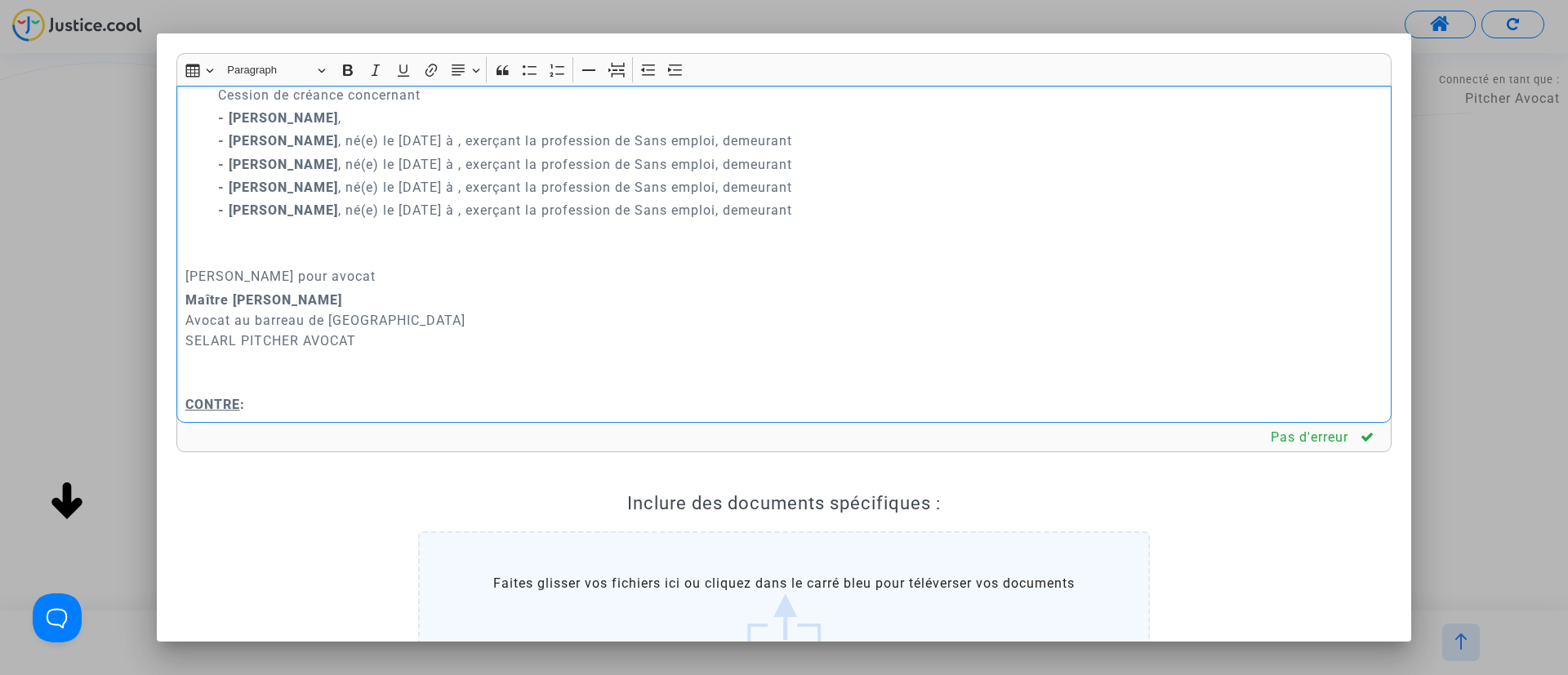
drag, startPoint x: 330, startPoint y: 145, endPoint x: 822, endPoint y: 146, distance: 492.0
click at [822, 146] on p "- Fionn Flaherty , né(e) le 21/02/2013 à , exerçant la profession de Sans emplo…" at bounding box center [801, 141] width 1165 height 20
drag, startPoint x: 330, startPoint y: 160, endPoint x: 819, endPoint y: 153, distance: 489.1
click at [819, 154] on p "- Rose Conway , né(e) le 29/09/1979 à , exerçant la profession de Sans emploi, …" at bounding box center [801, 164] width 1165 height 20
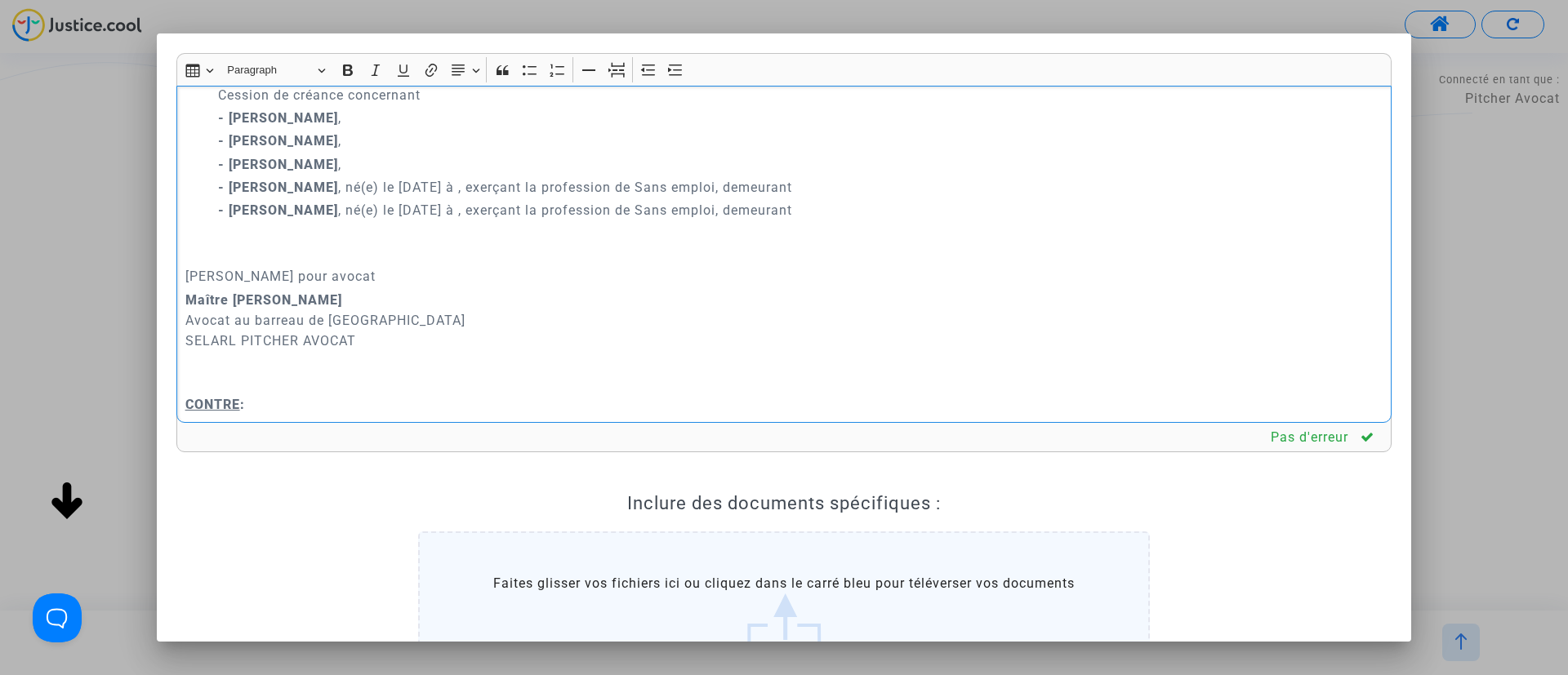
drag, startPoint x: 341, startPoint y: 186, endPoint x: 846, endPoint y: 182, distance: 505.0
click at [846, 182] on p "- Cillian Flaherty , né(e) le 20/09/2009 à , exerçant la profession de Sans emp…" at bounding box center [801, 187] width 1165 height 20
drag, startPoint x: 352, startPoint y: 206, endPoint x: 824, endPoint y: 198, distance: 472.1
click at [824, 198] on div "A MADAME, MONSIEUR LE JUGE DU TRIBUNAL DE COMMERCE DE NICE Conclusions en répli…" at bounding box center [783, 254] width 1215 height 338
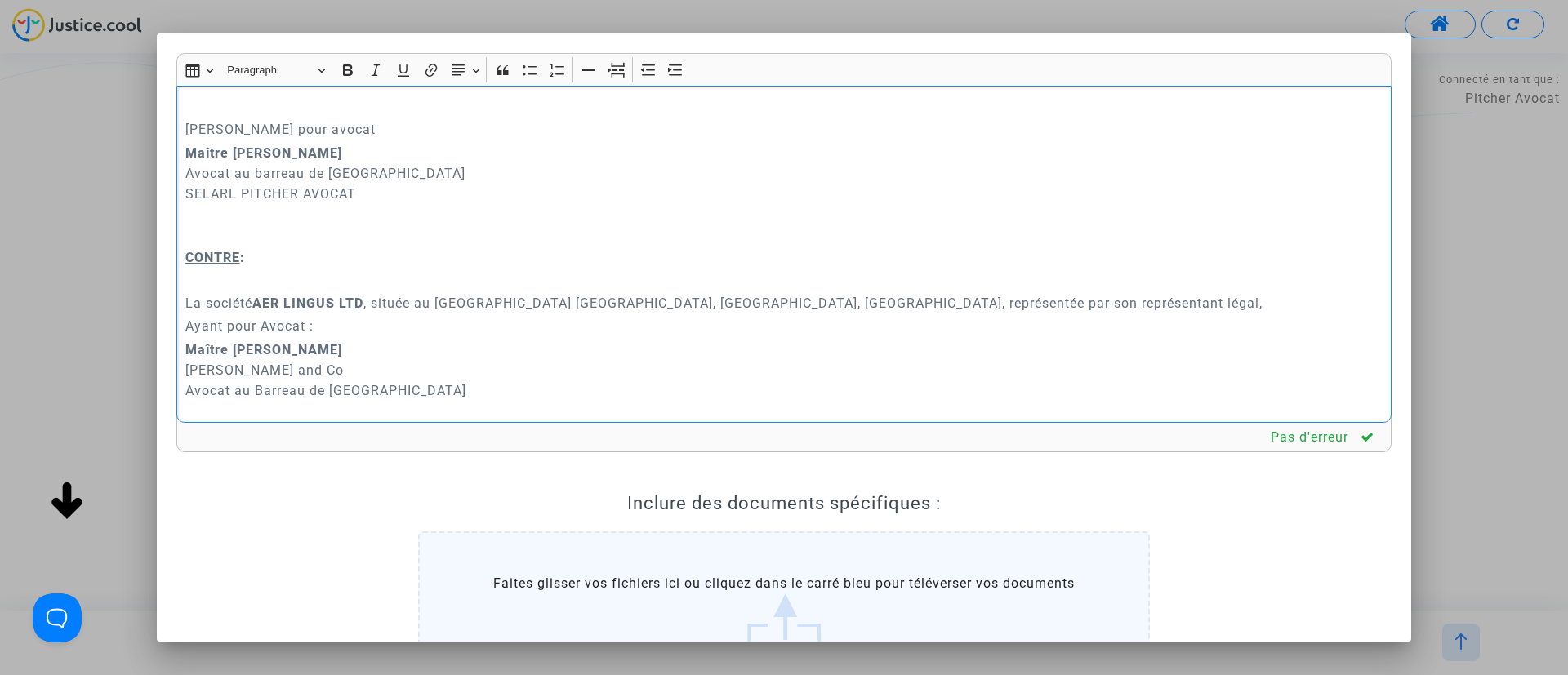
scroll to position [490, 0]
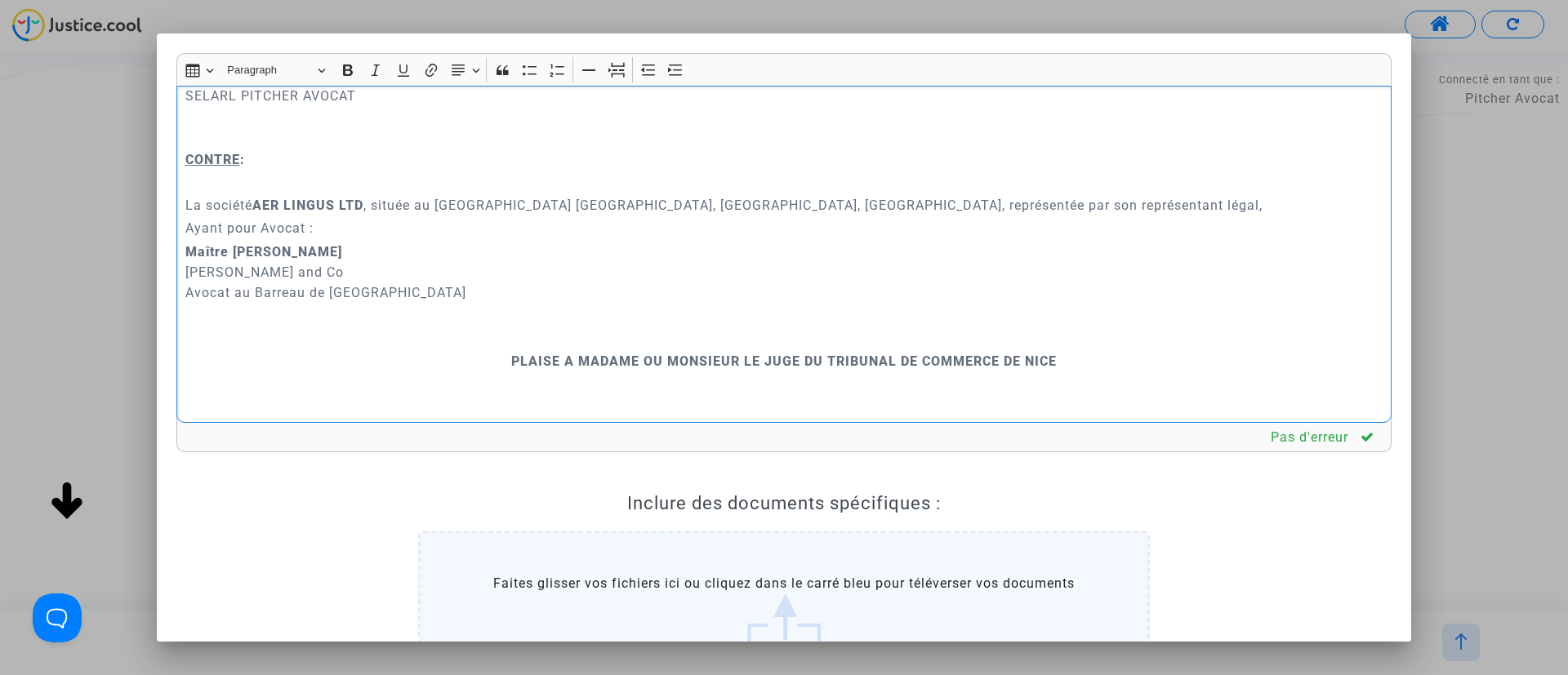
click at [764, 340] on p "Rich Text Editor, main" at bounding box center [784, 338] width 1198 height 20
click at [613, 79] on button "Page break Page break" at bounding box center [616, 70] width 24 height 24
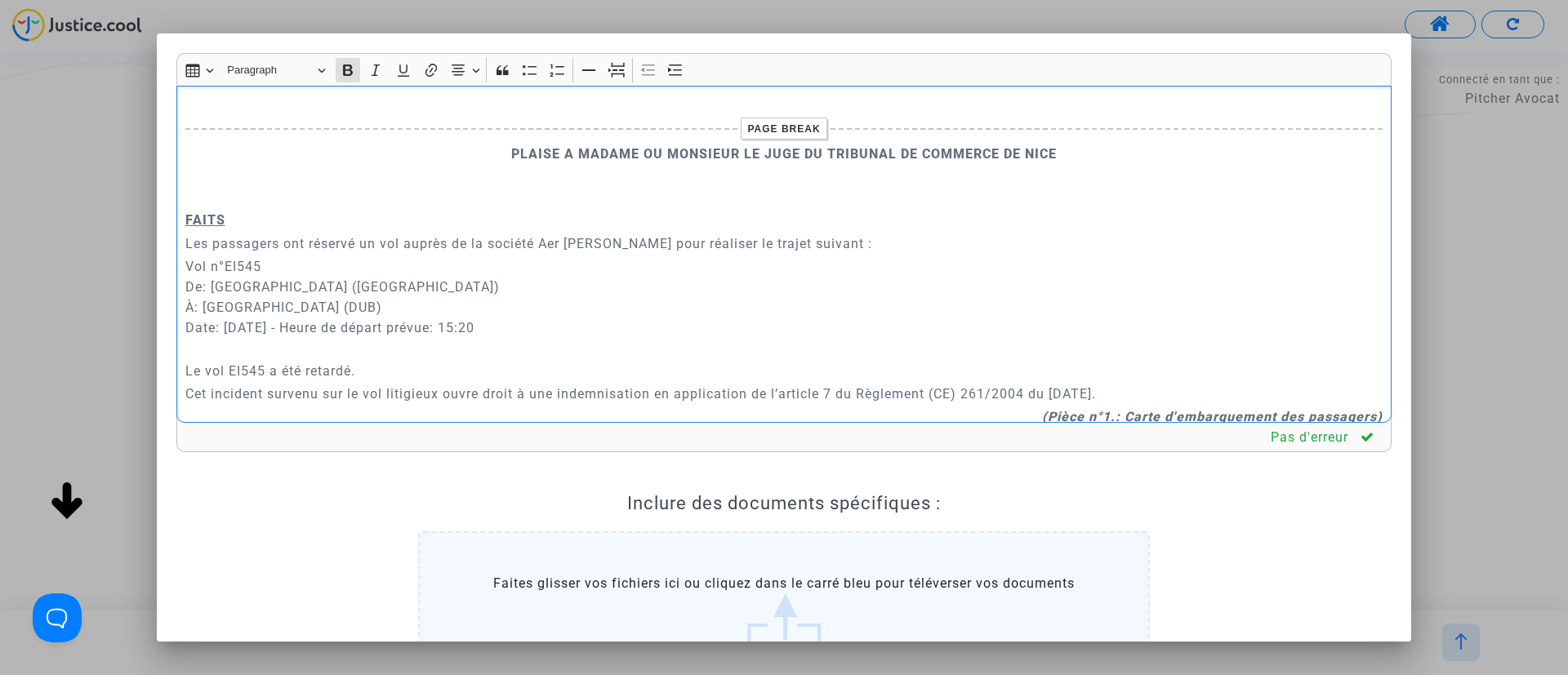
scroll to position [735, 0]
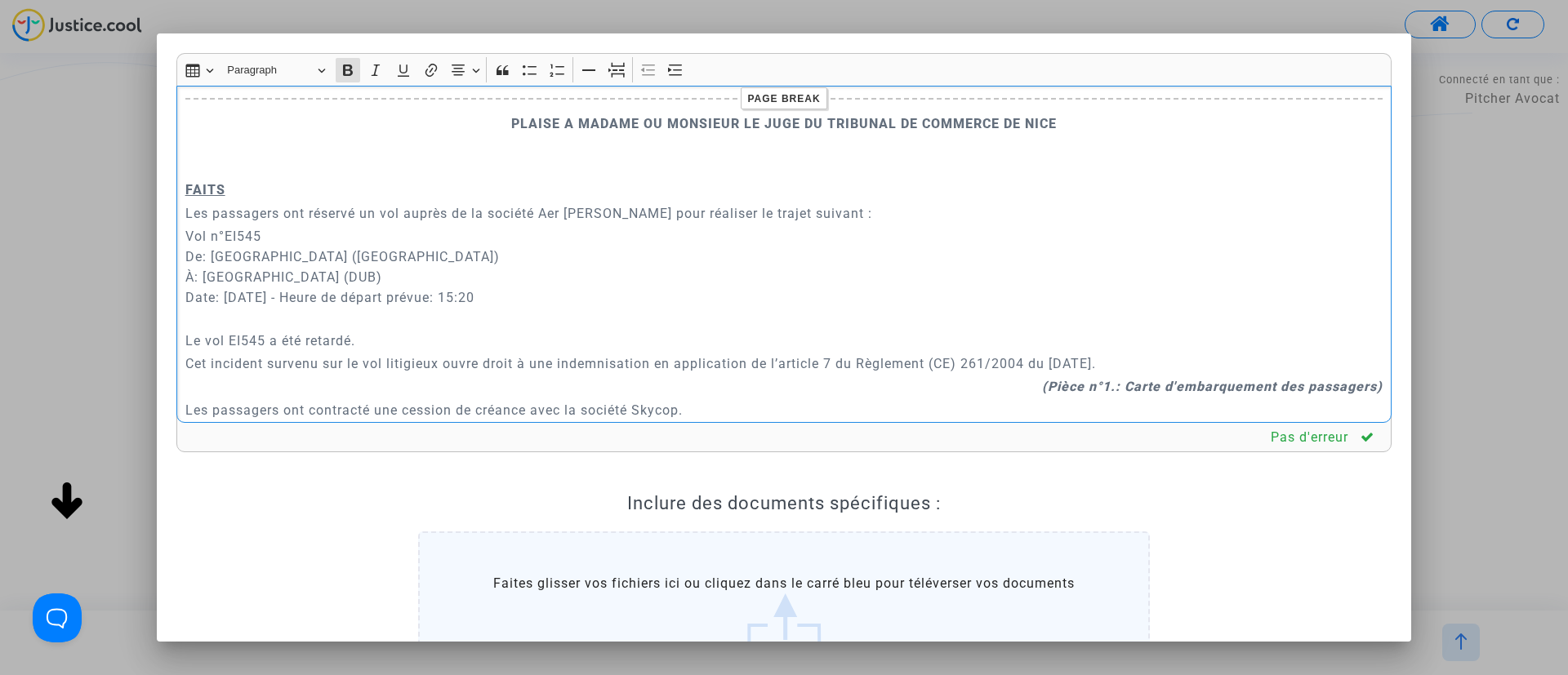
click at [249, 172] on p "Rich Text Editor, main" at bounding box center [784, 157] width 1198 height 40
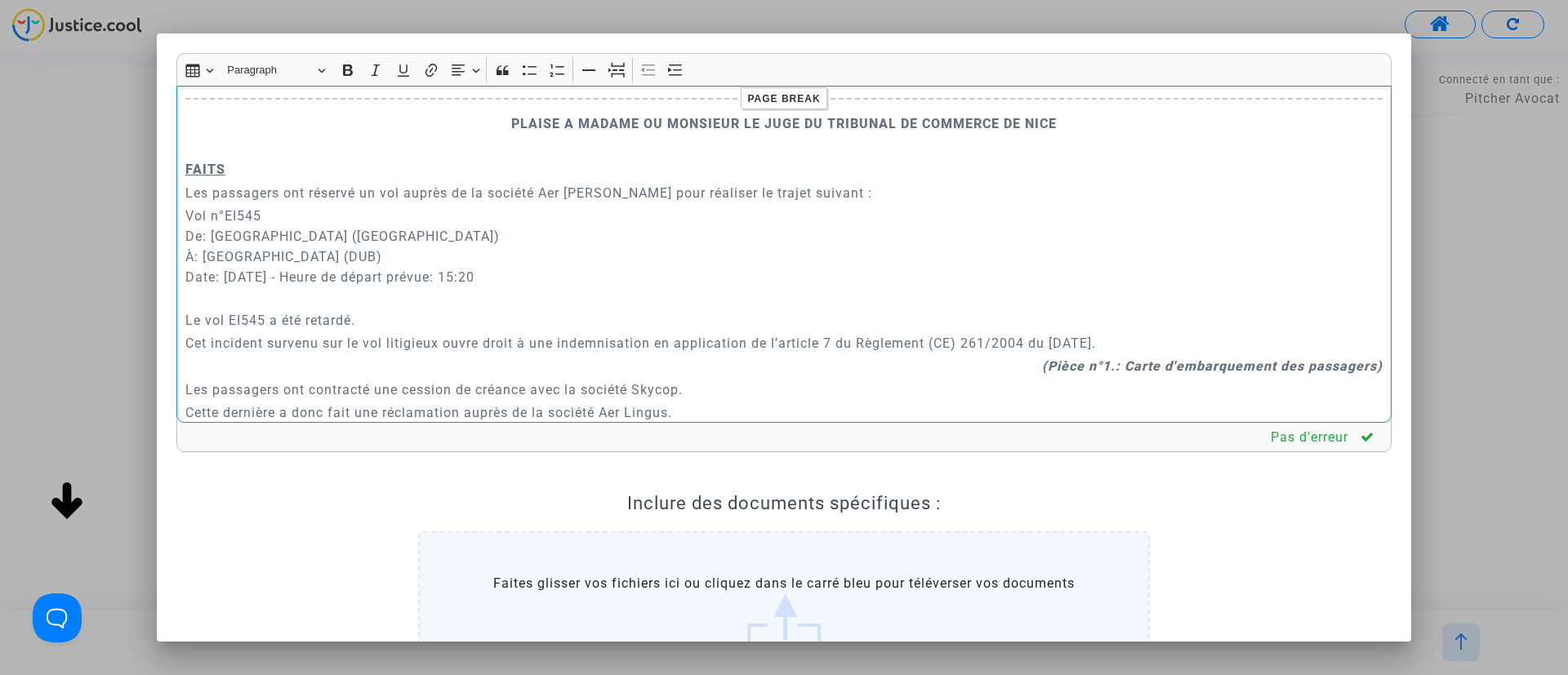
scroll to position [857, 0]
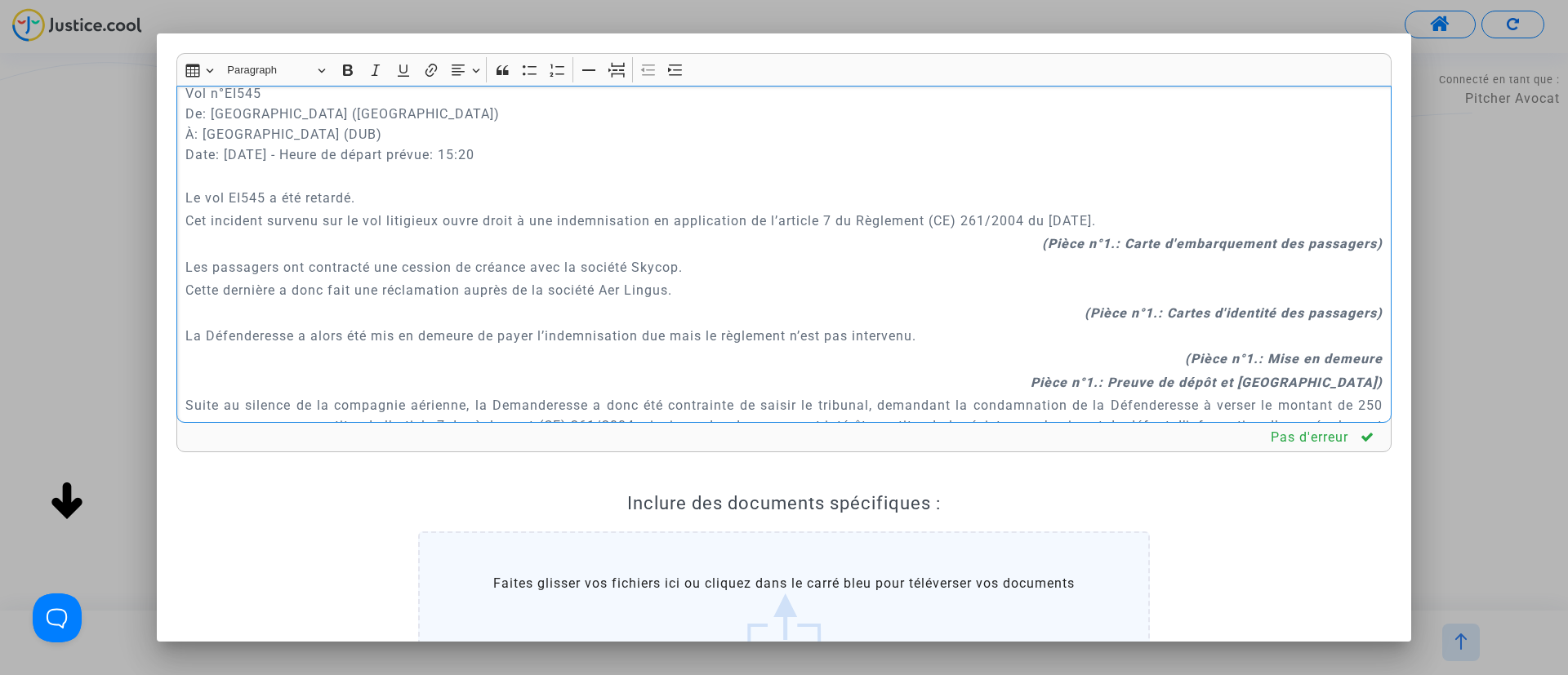
click at [319, 179] on p "Vol n°EI545 De: Aéroport de Nice-Côte d'Azur (NCE) À: Aéroport de Dublin (DUB) …" at bounding box center [784, 134] width 1198 height 102
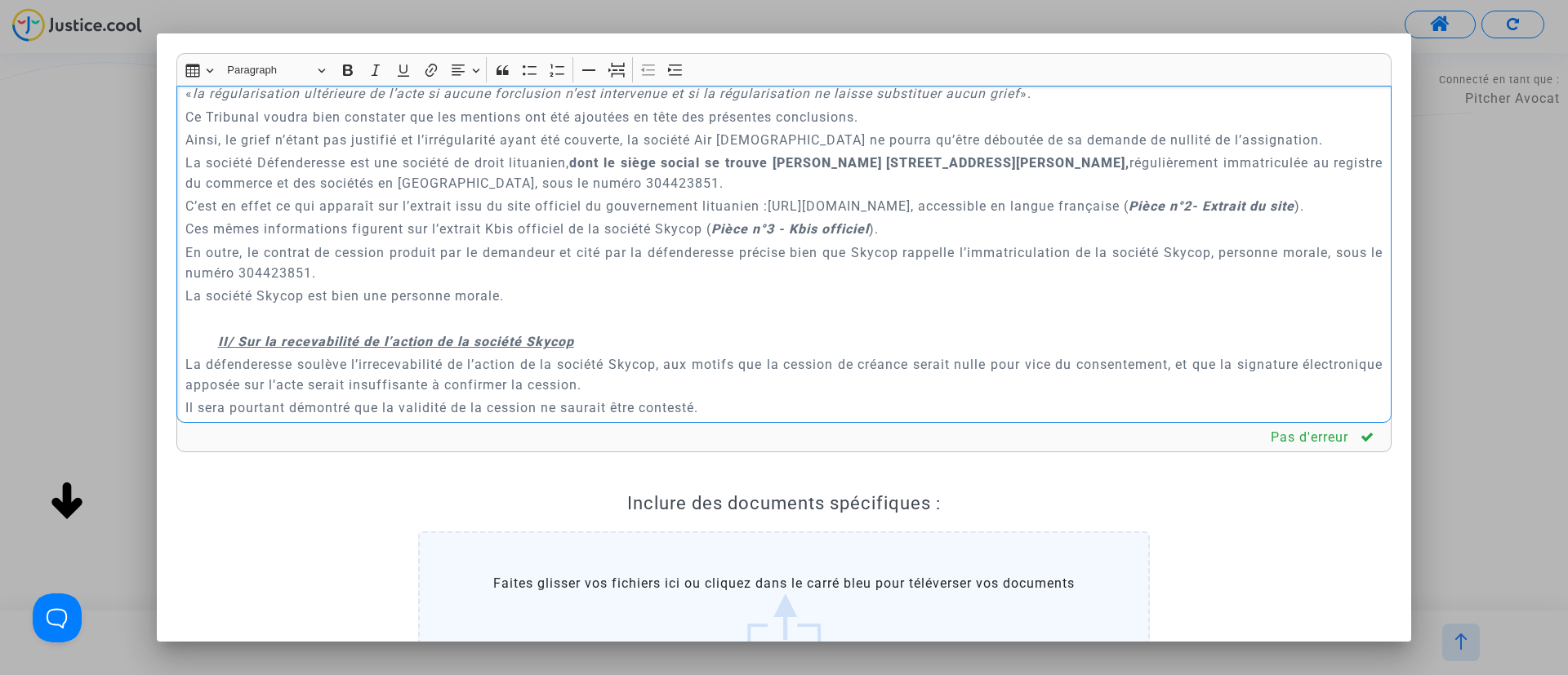
scroll to position [1592, 0]
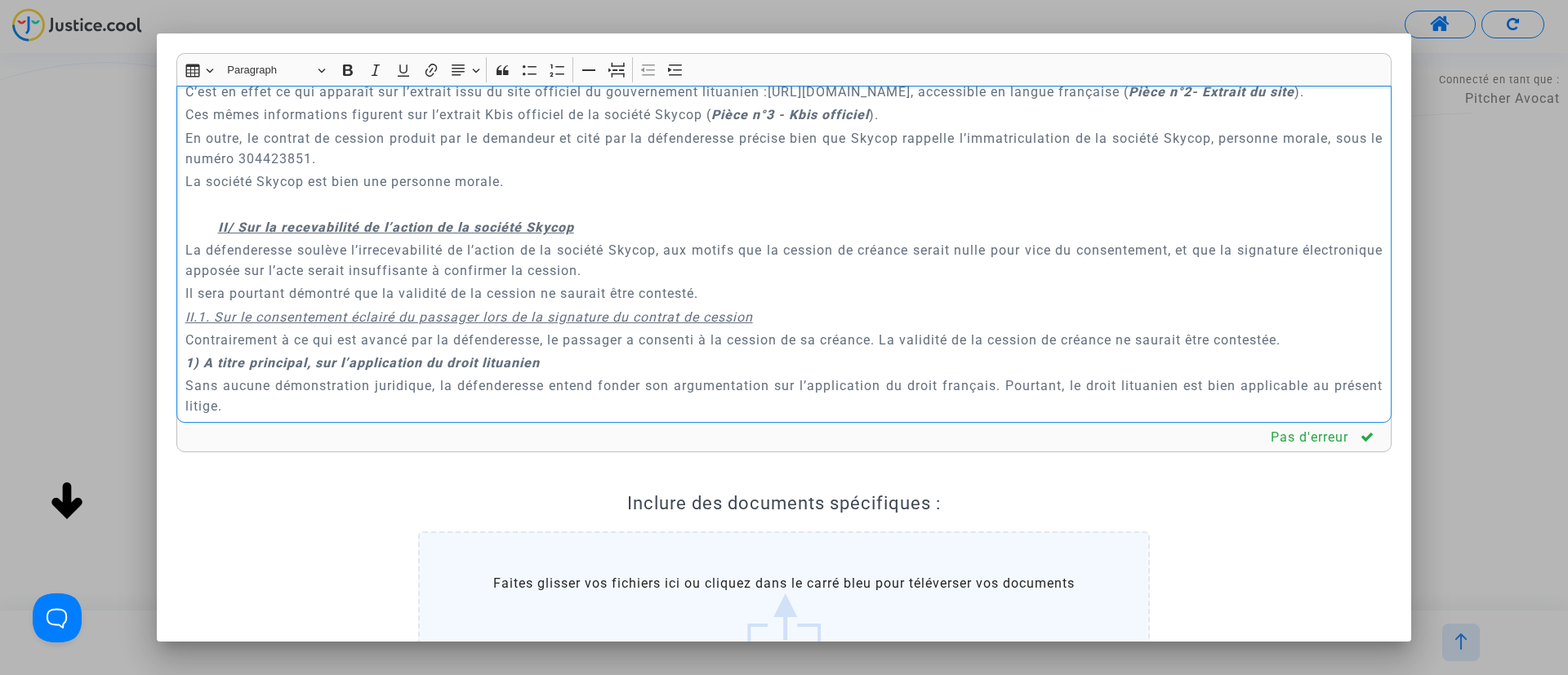
click at [408, 195] on p "Rich Text Editor, main" at bounding box center [784, 205] width 1198 height 20
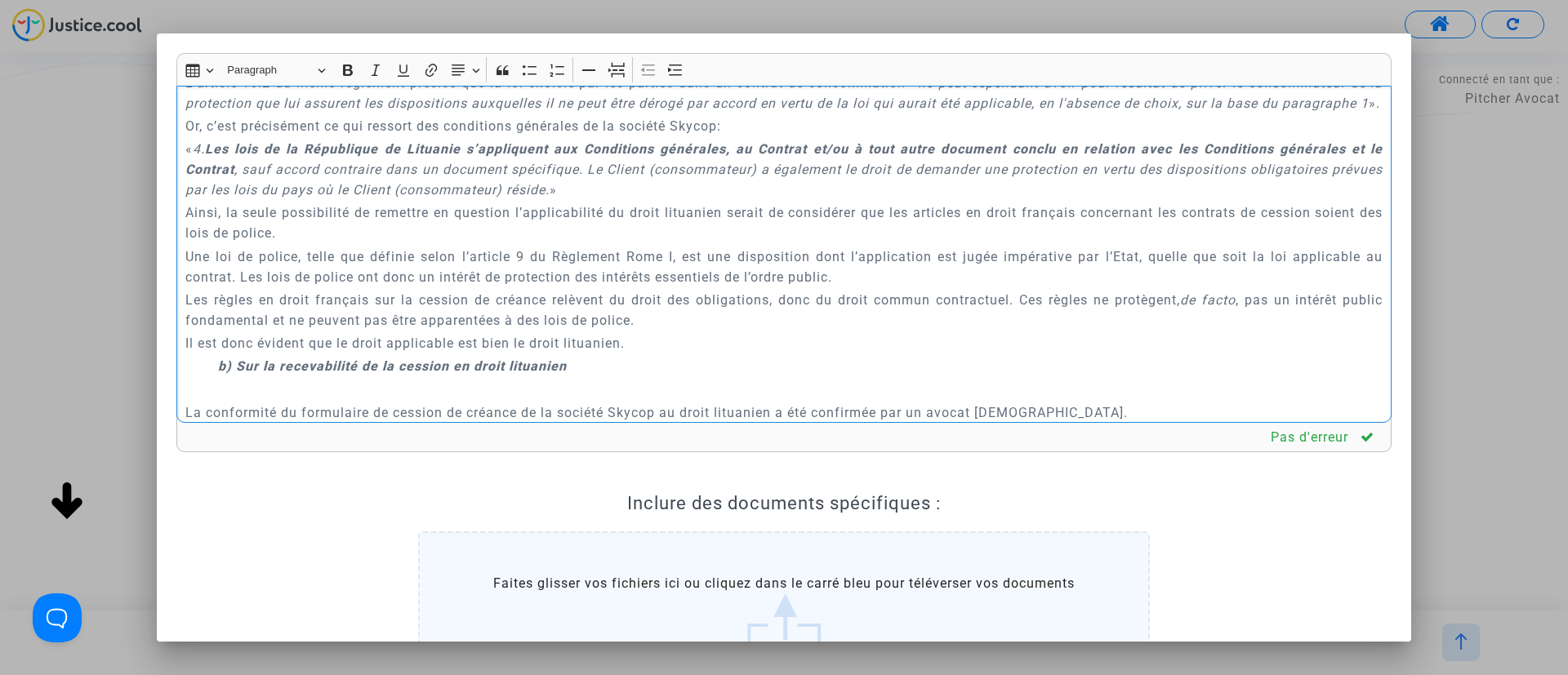
scroll to position [2327, 0]
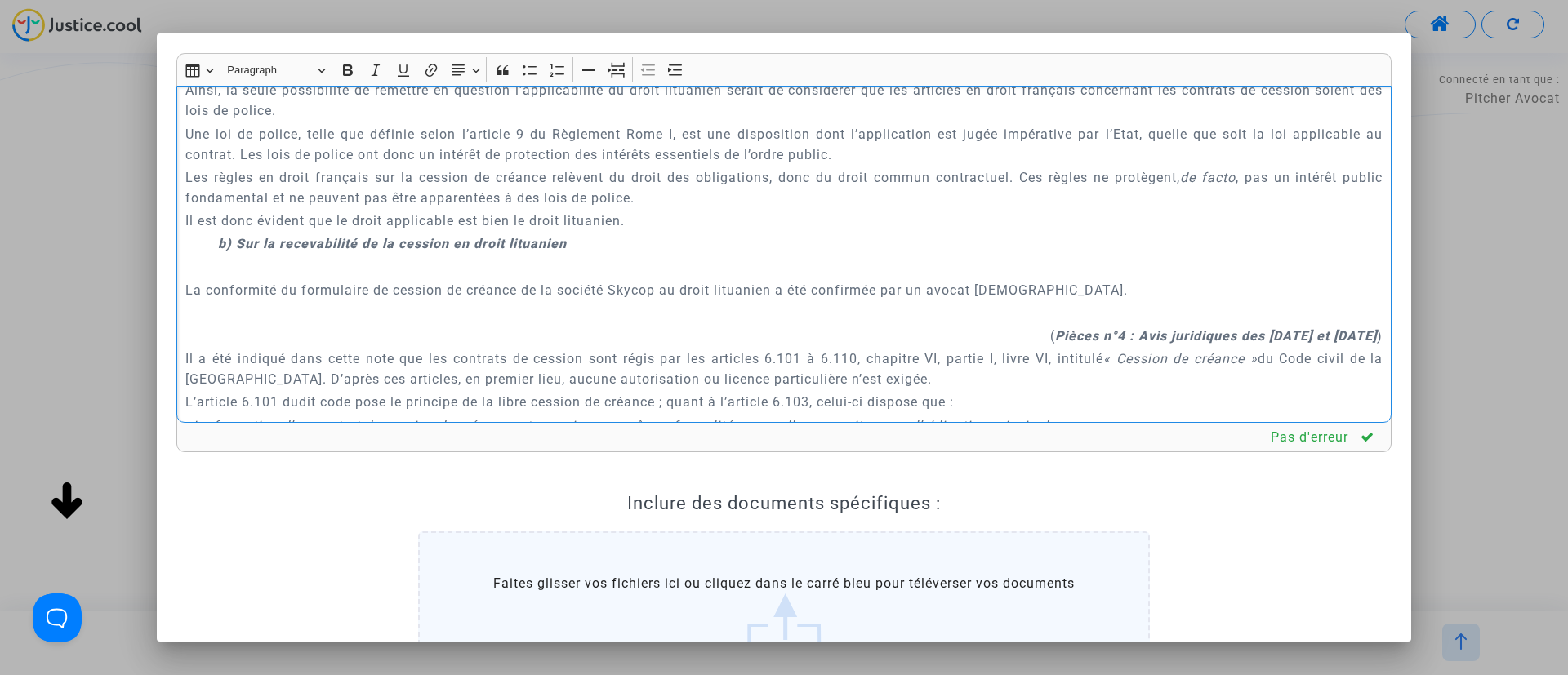
click at [407, 261] on p "Rich Text Editor, main" at bounding box center [784, 266] width 1198 height 20
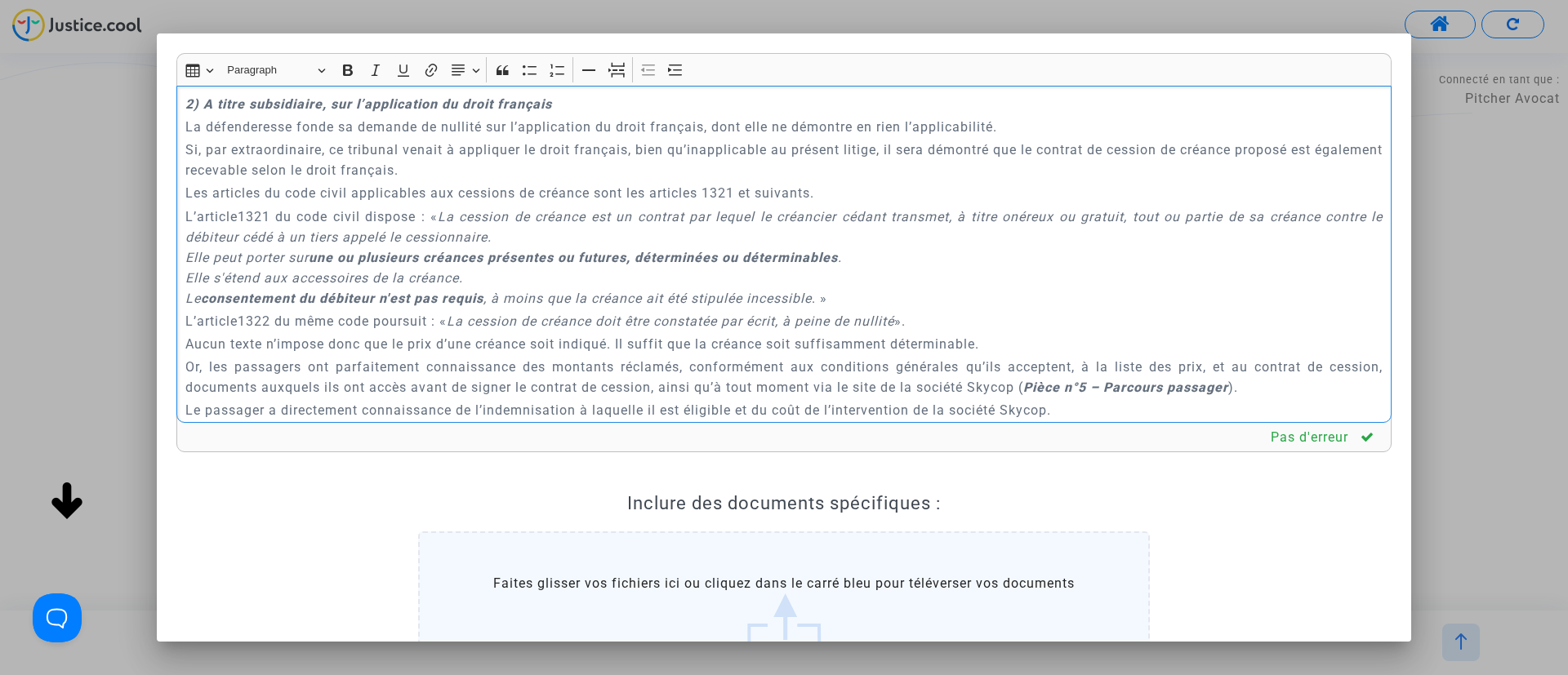
scroll to position [2449, 0]
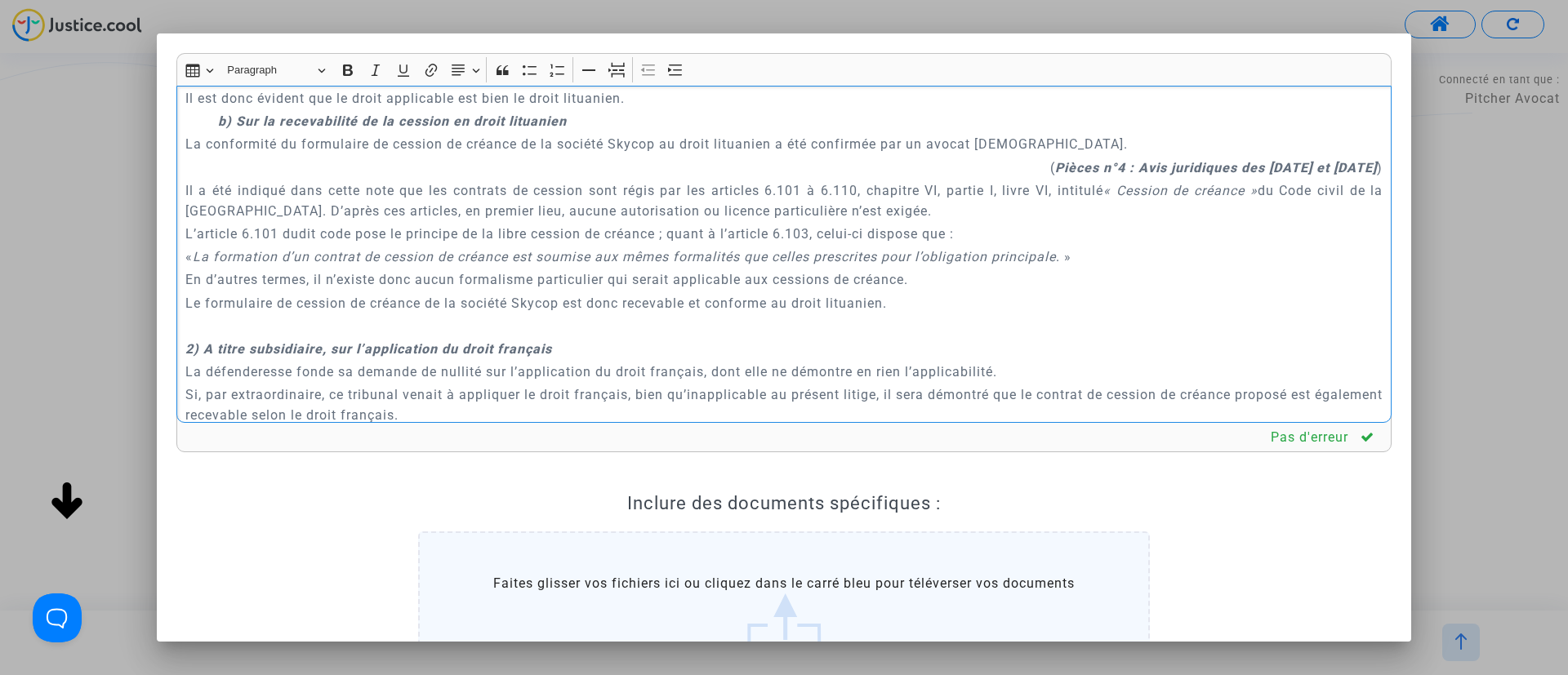
click at [340, 323] on p "Rich Text Editor, main" at bounding box center [784, 326] width 1198 height 20
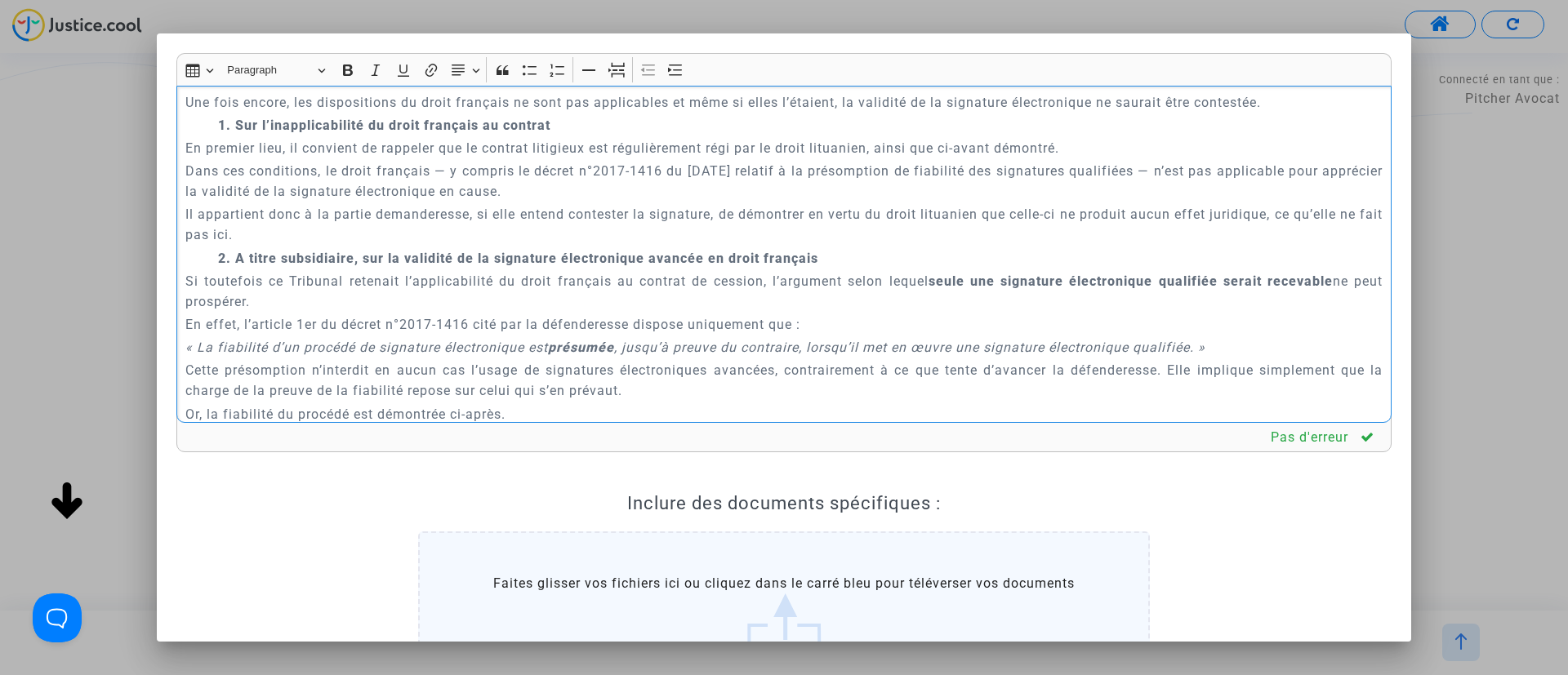
scroll to position [3062, 0]
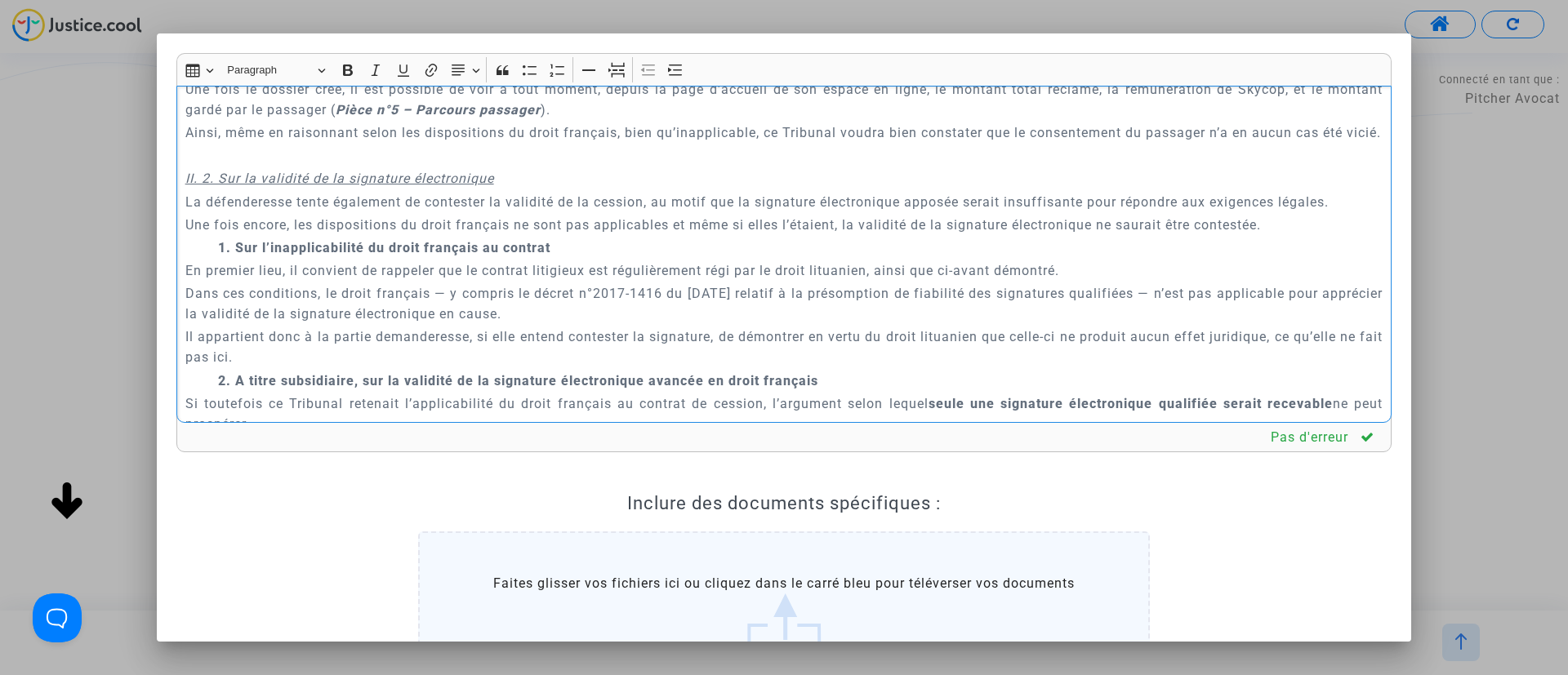
click at [216, 166] on p "Rich Text Editor, main" at bounding box center [784, 155] width 1198 height 20
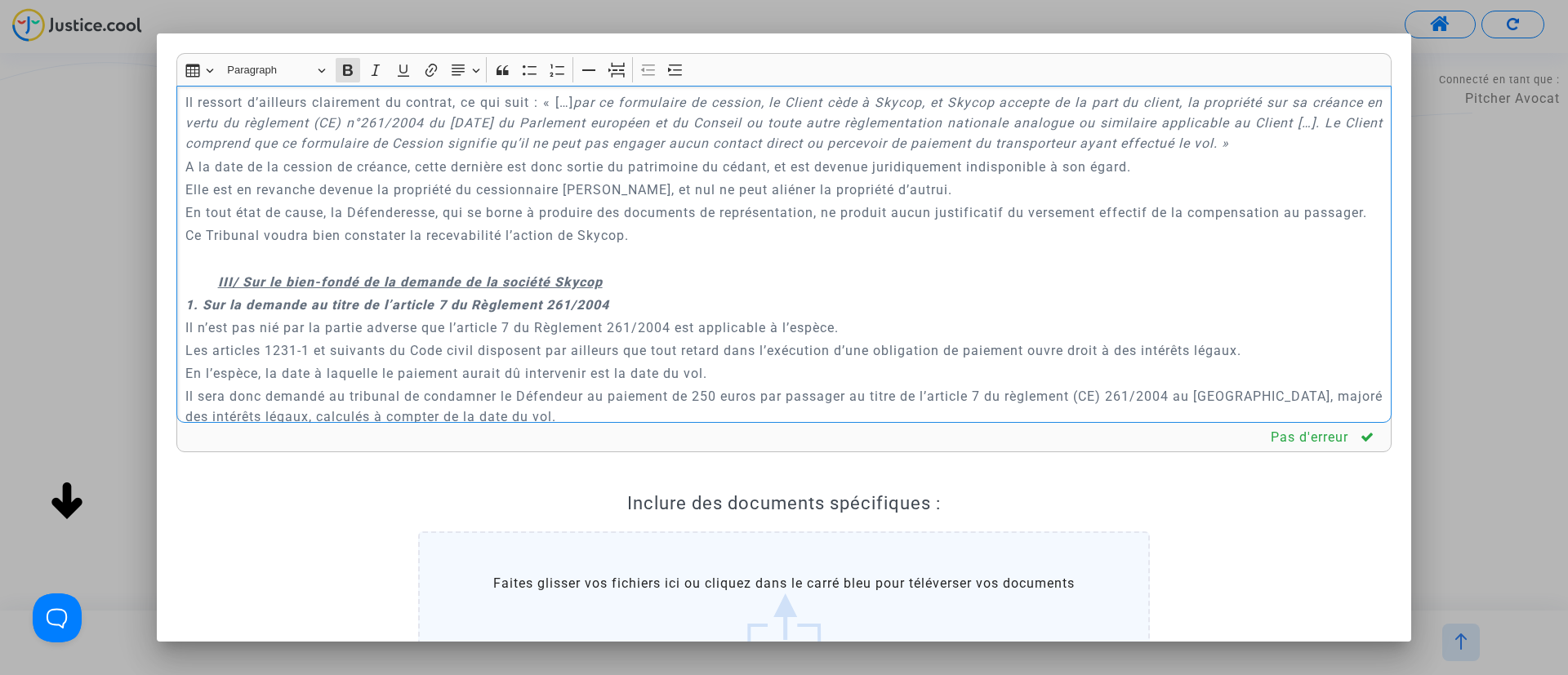
scroll to position [4286, 0]
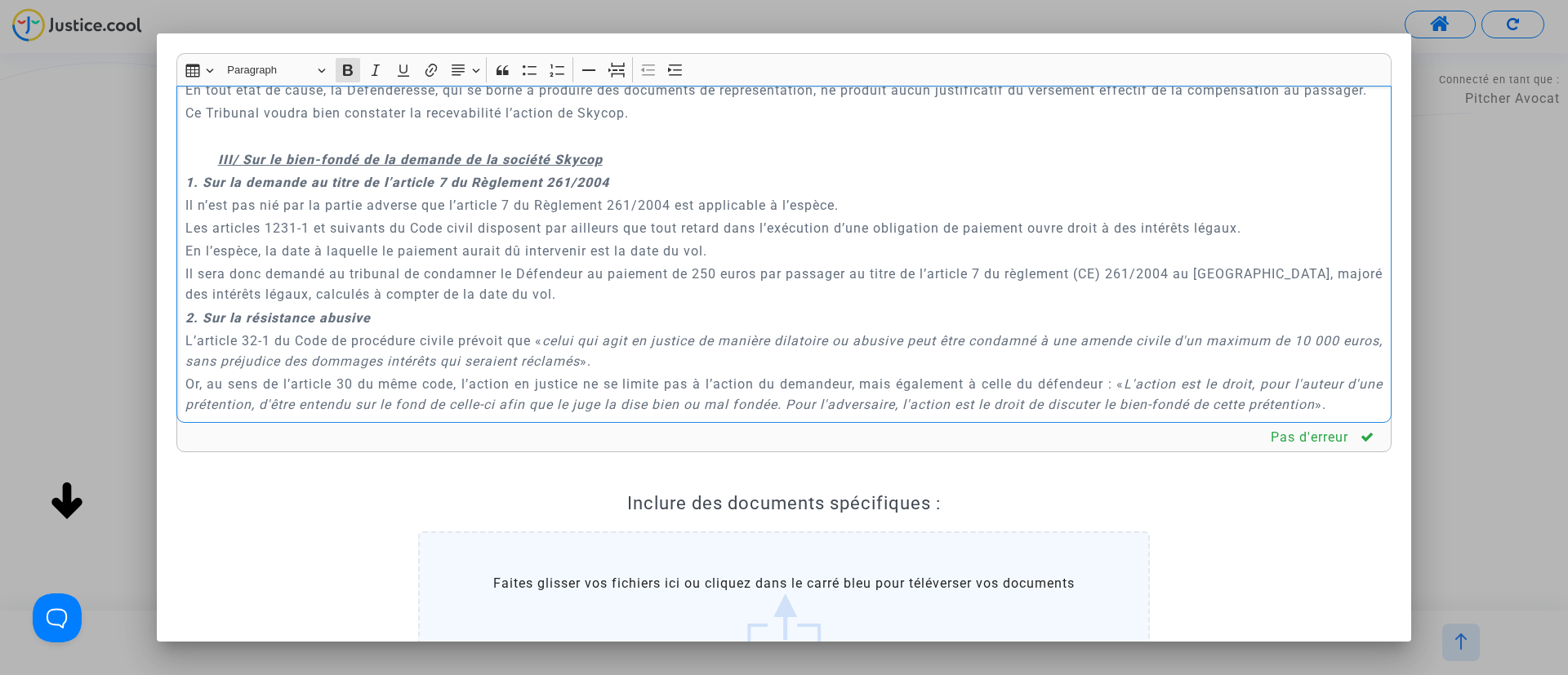
drag, startPoint x: 185, startPoint y: 108, endPoint x: 671, endPoint y: 254, distance: 507.5
click at [671, 254] on div "A MADAME, MONSIEUR LE JUGE DU TRIBUNAL DE COMMERCE DE NICE Conclusions en répli…" at bounding box center [783, 254] width 1215 height 338
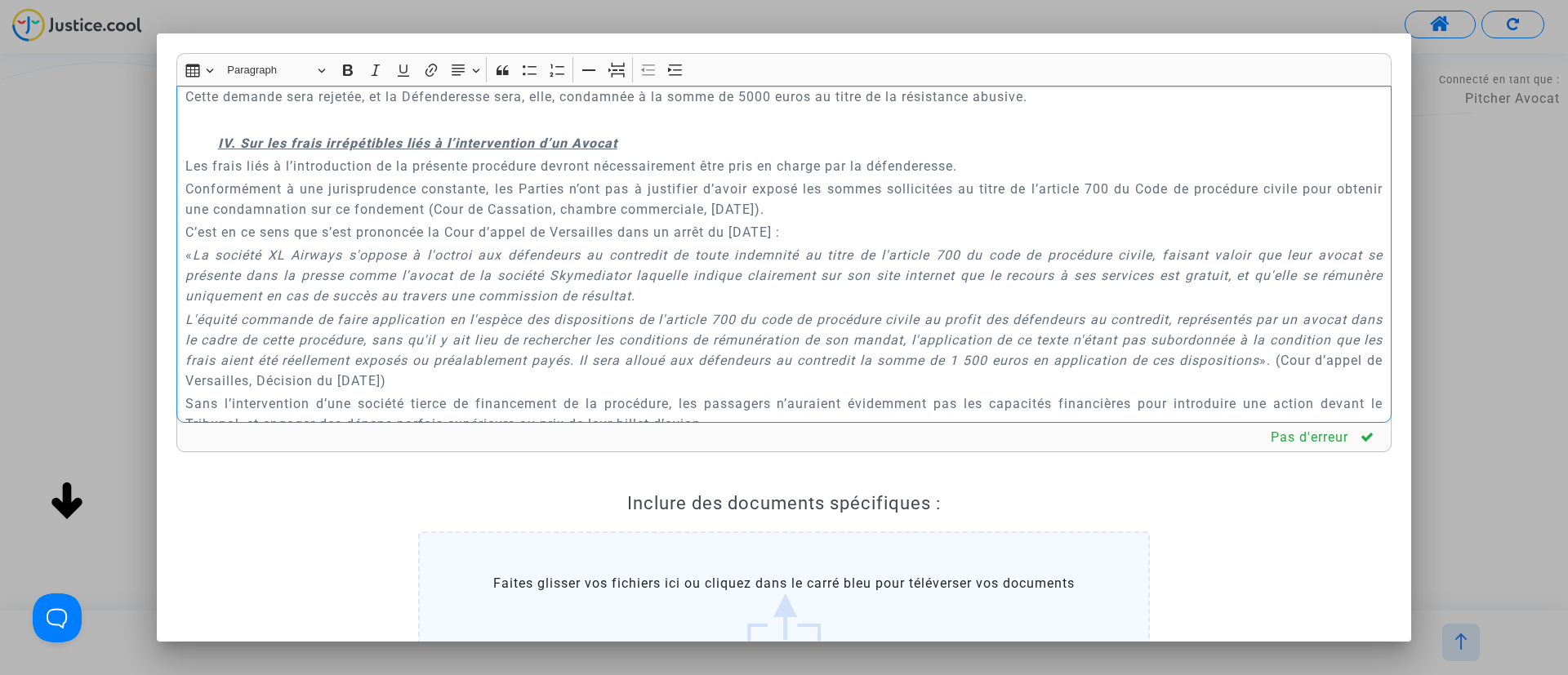
scroll to position [4869, 0]
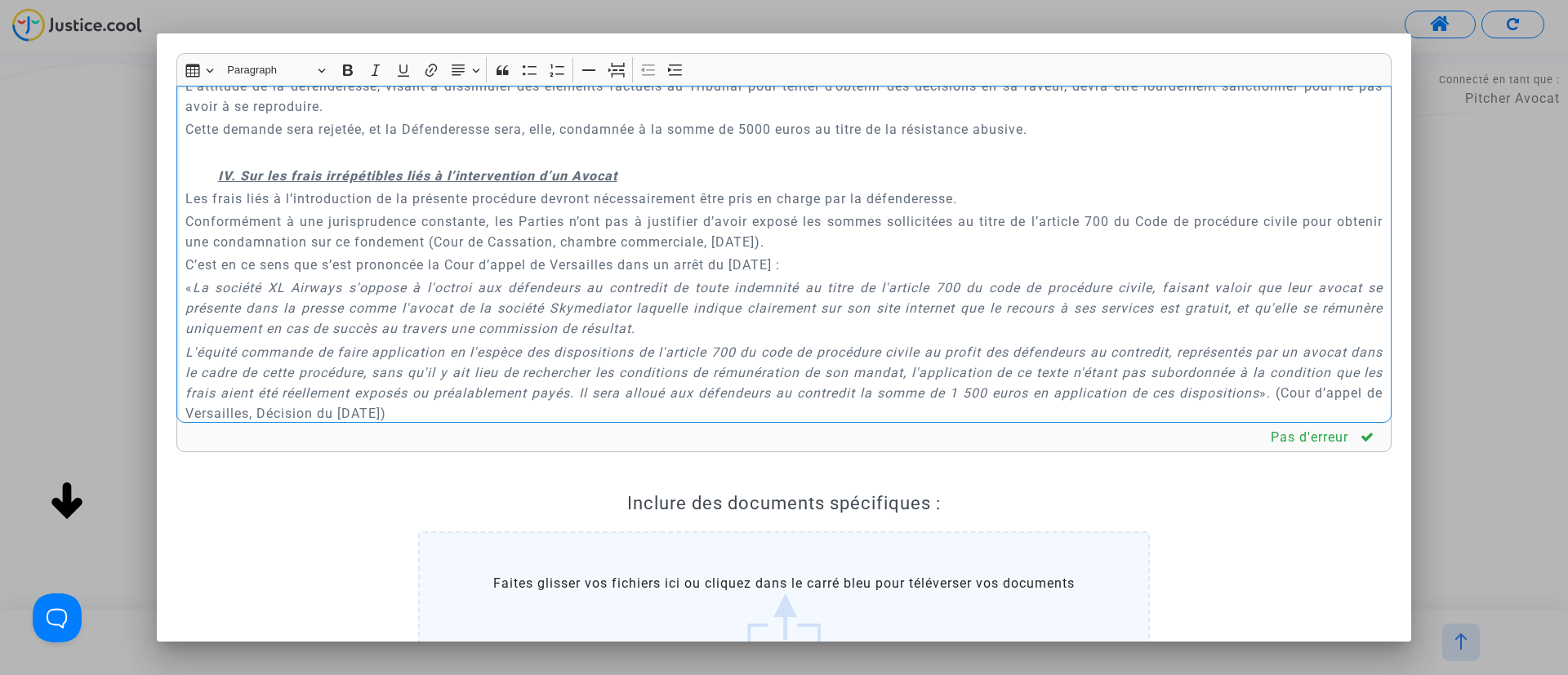
click at [363, 245] on div "A MADAME, MONSIEUR LE JUGE DU TRIBUNAL DE COMMERCE DE NICE Conclusions en répli…" at bounding box center [783, 254] width 1215 height 338
click at [359, 163] on p "Rich Text Editor, main" at bounding box center [784, 153] width 1198 height 20
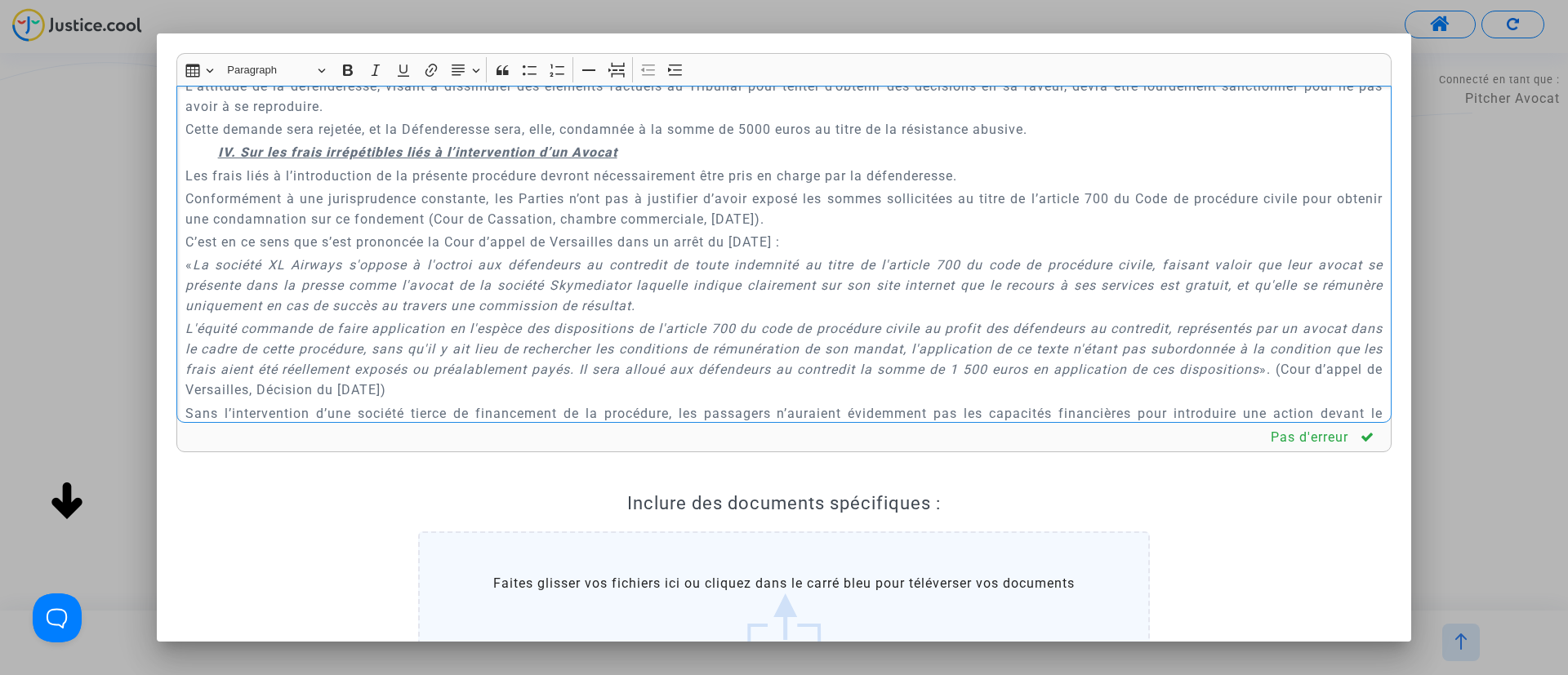
scroll to position [5237, 0]
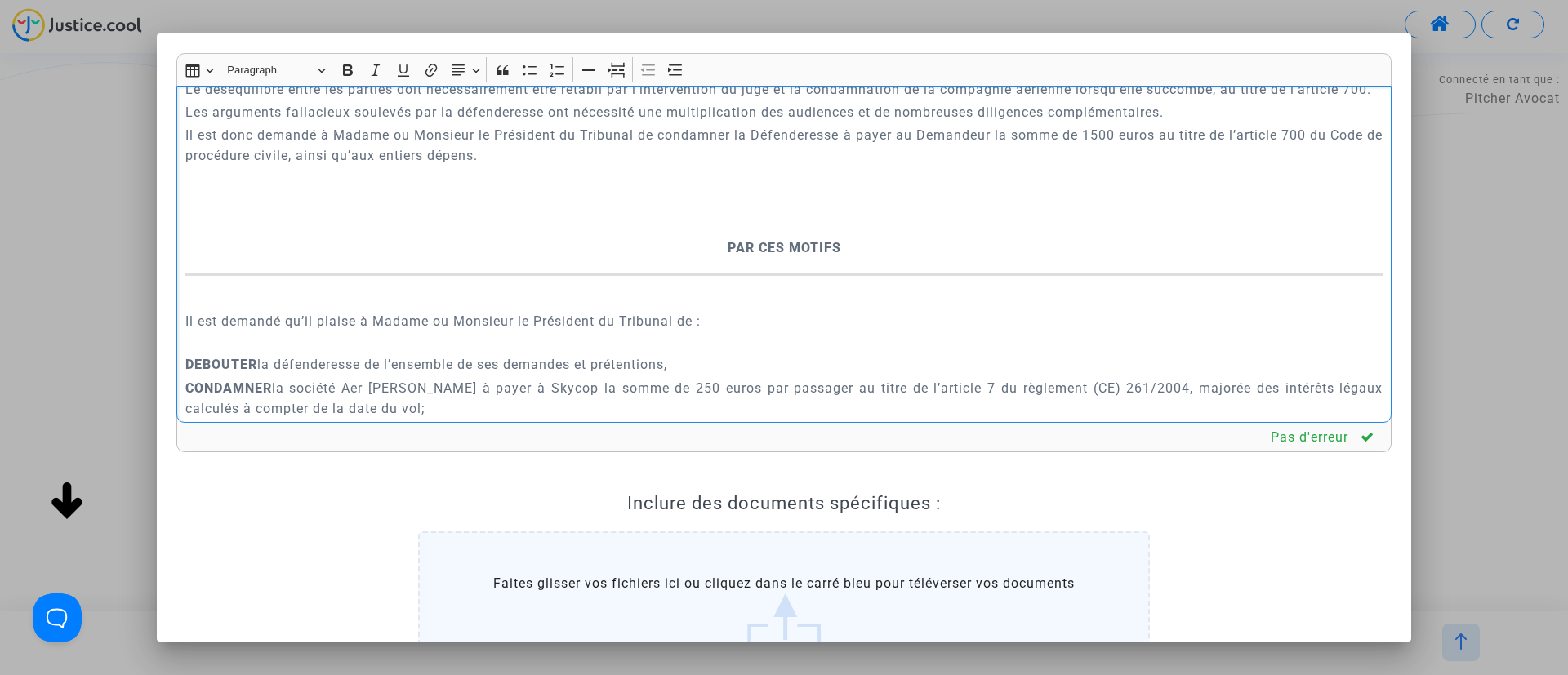
click at [733, 235] on p "Rich Text Editor, main" at bounding box center [784, 225] width 1198 height 20
drag, startPoint x: 619, startPoint y: 72, endPoint x: 598, endPoint y: 129, distance: 60.7
click at [619, 87] on div "Rich Text Editor Insert table Insert table Heading Paragraph Paragraph Heading …" at bounding box center [783, 238] width 1215 height 370
click at [613, 67] on icon "Editor toolbar" at bounding box center [616, 70] width 16 height 16
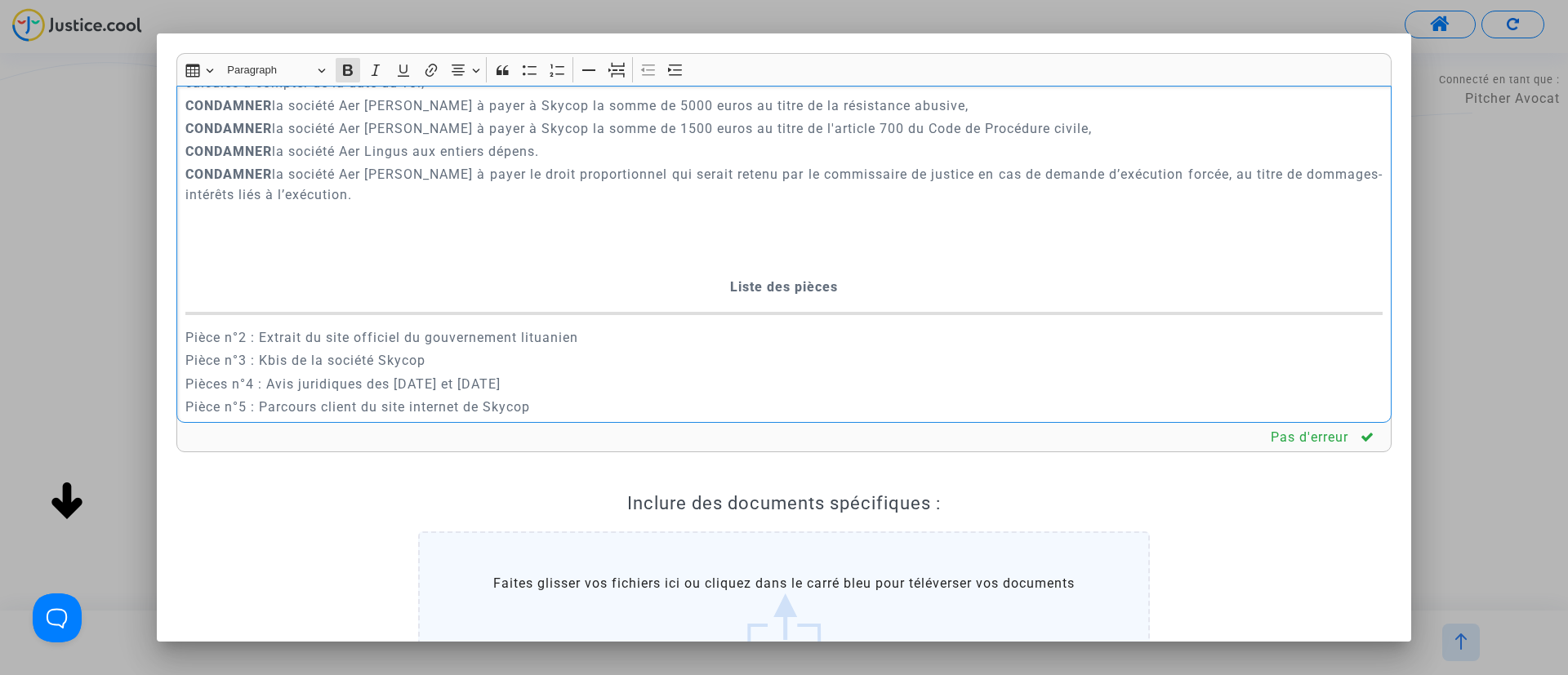
scroll to position [5604, 0]
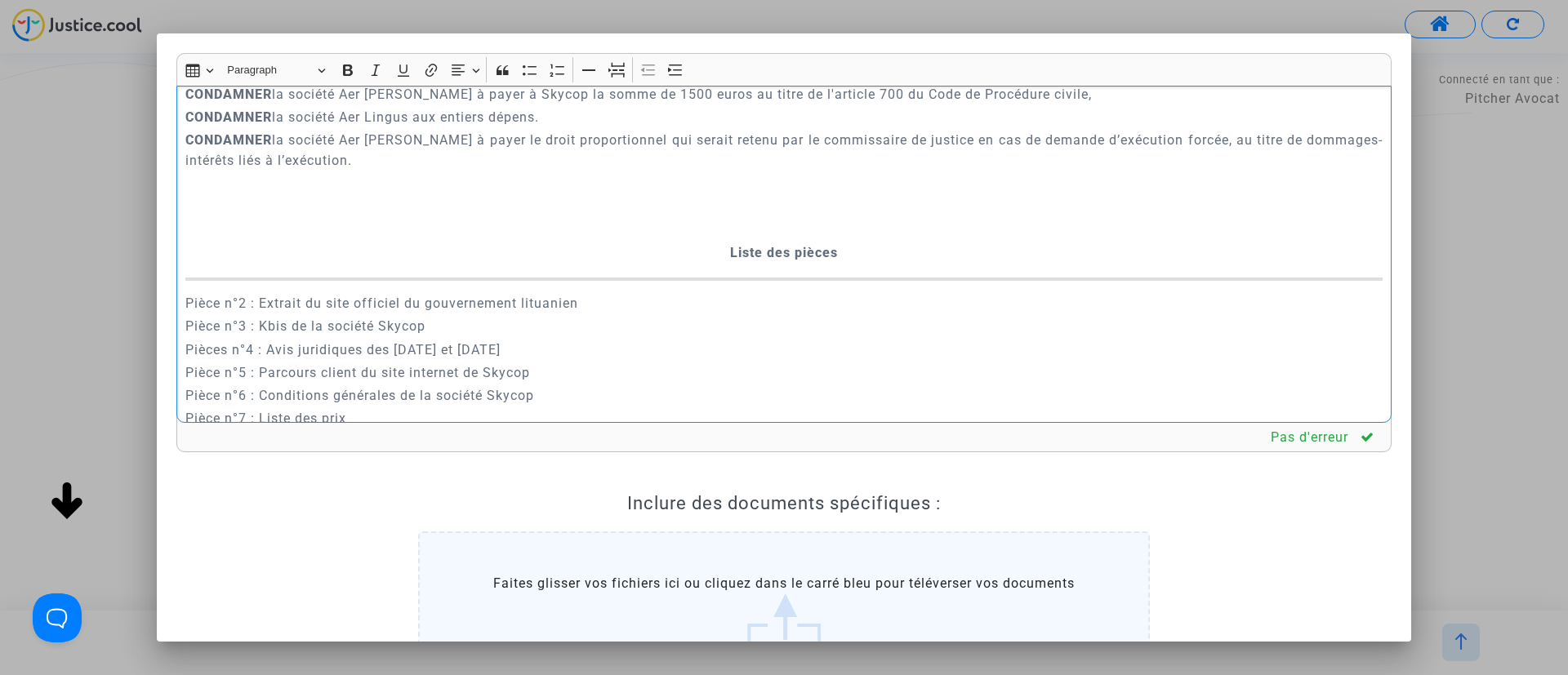
click at [746, 240] on p "Rich Text Editor, main" at bounding box center [784, 230] width 1198 height 20
click at [618, 65] on icon "Editor toolbar" at bounding box center [618, 71] width 13 height 13
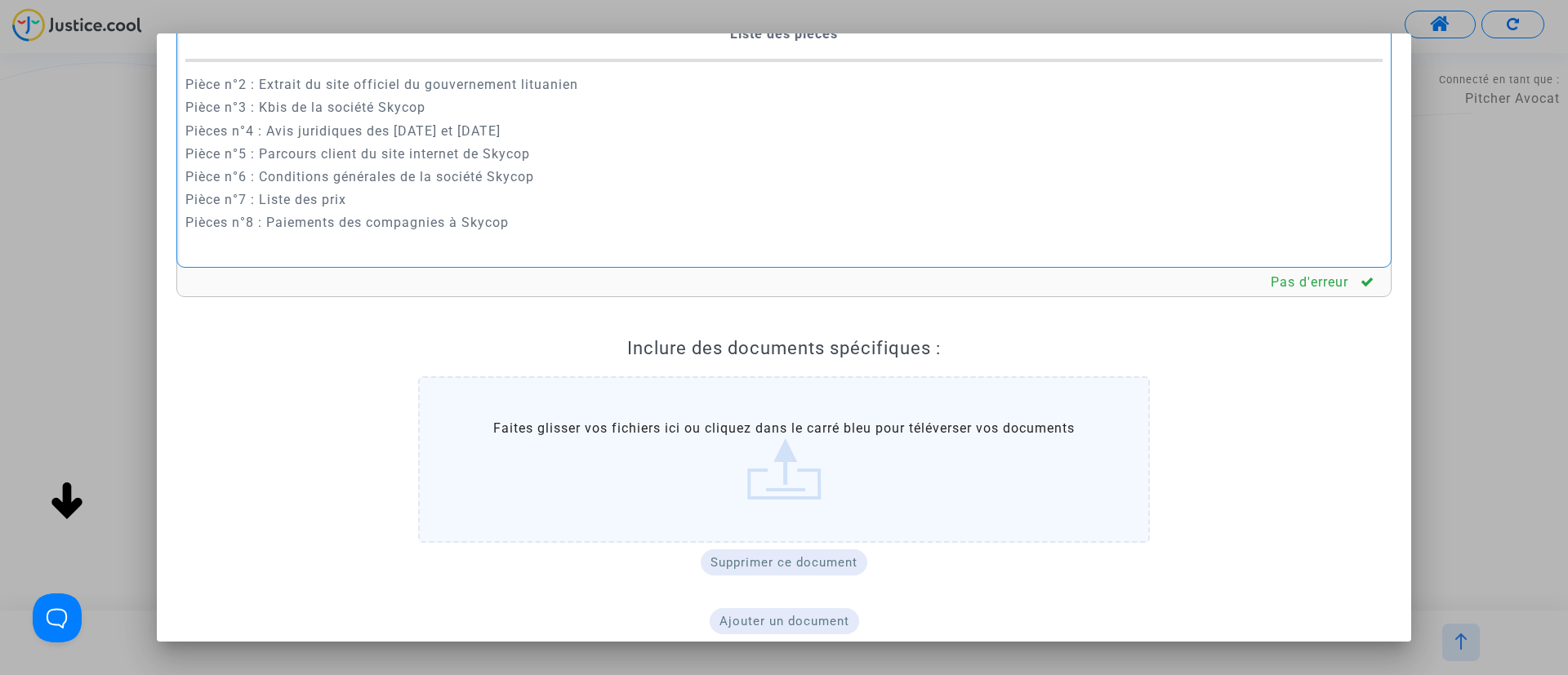
scroll to position [224, 0]
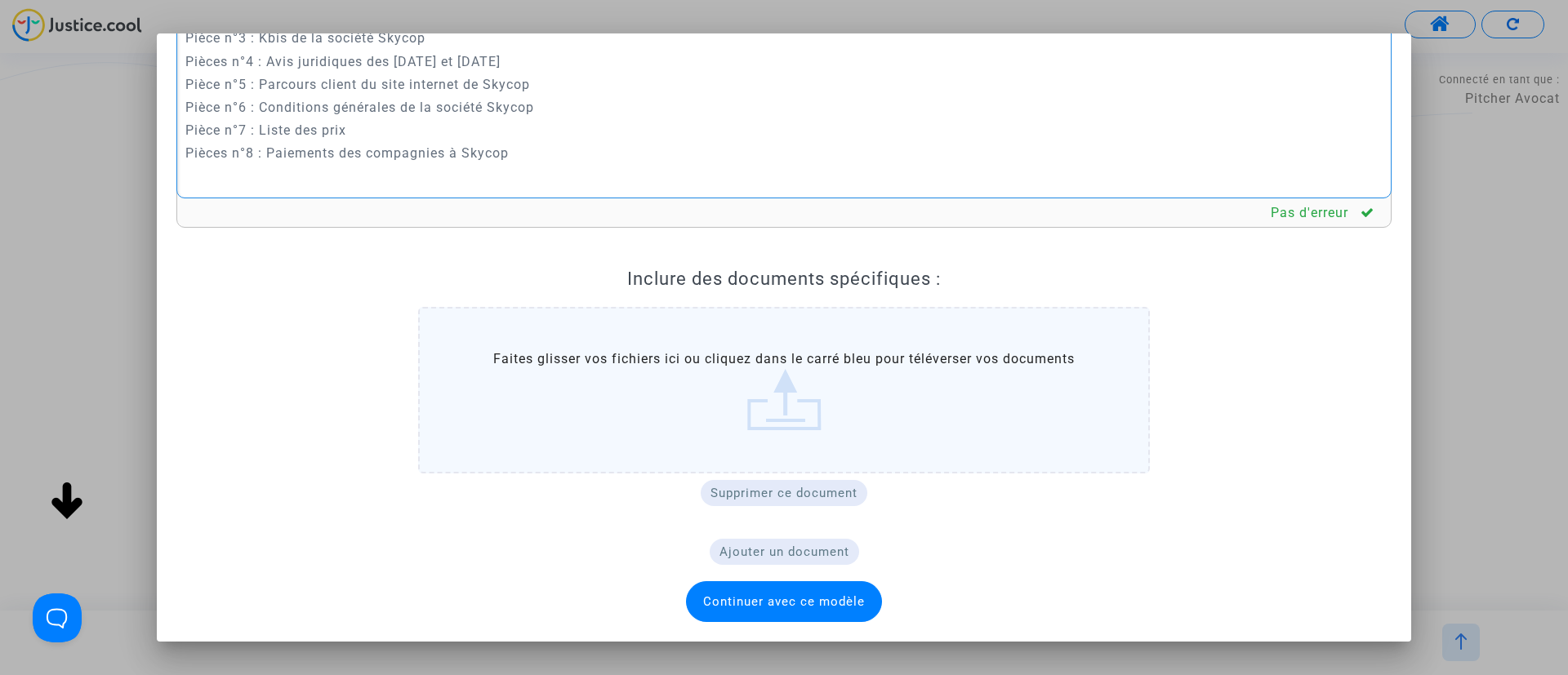
click at [824, 604] on span "Continuer avec ce modèle" at bounding box center [784, 601] width 162 height 14
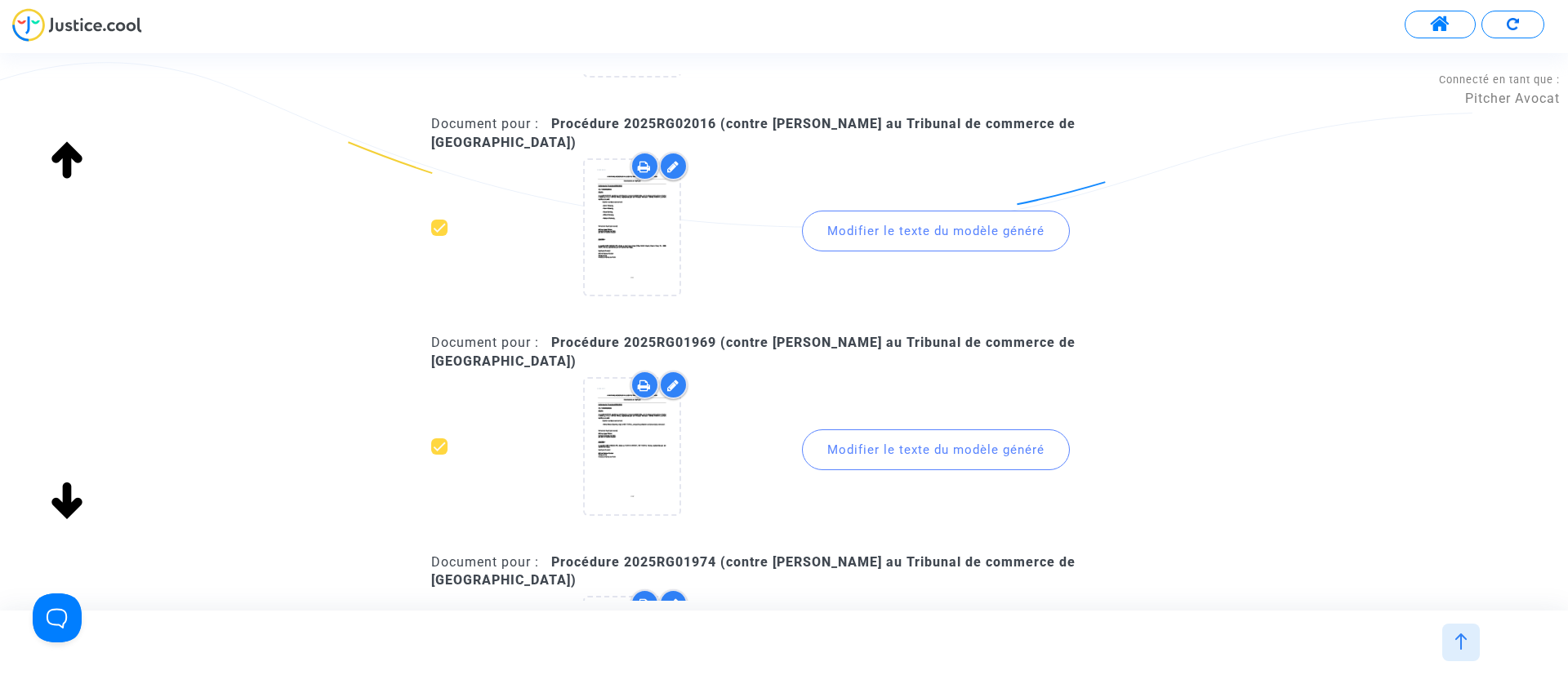
scroll to position [245, 0]
click at [930, 428] on div "Modifier le texte du modèle généré" at bounding box center [936, 448] width 268 height 40
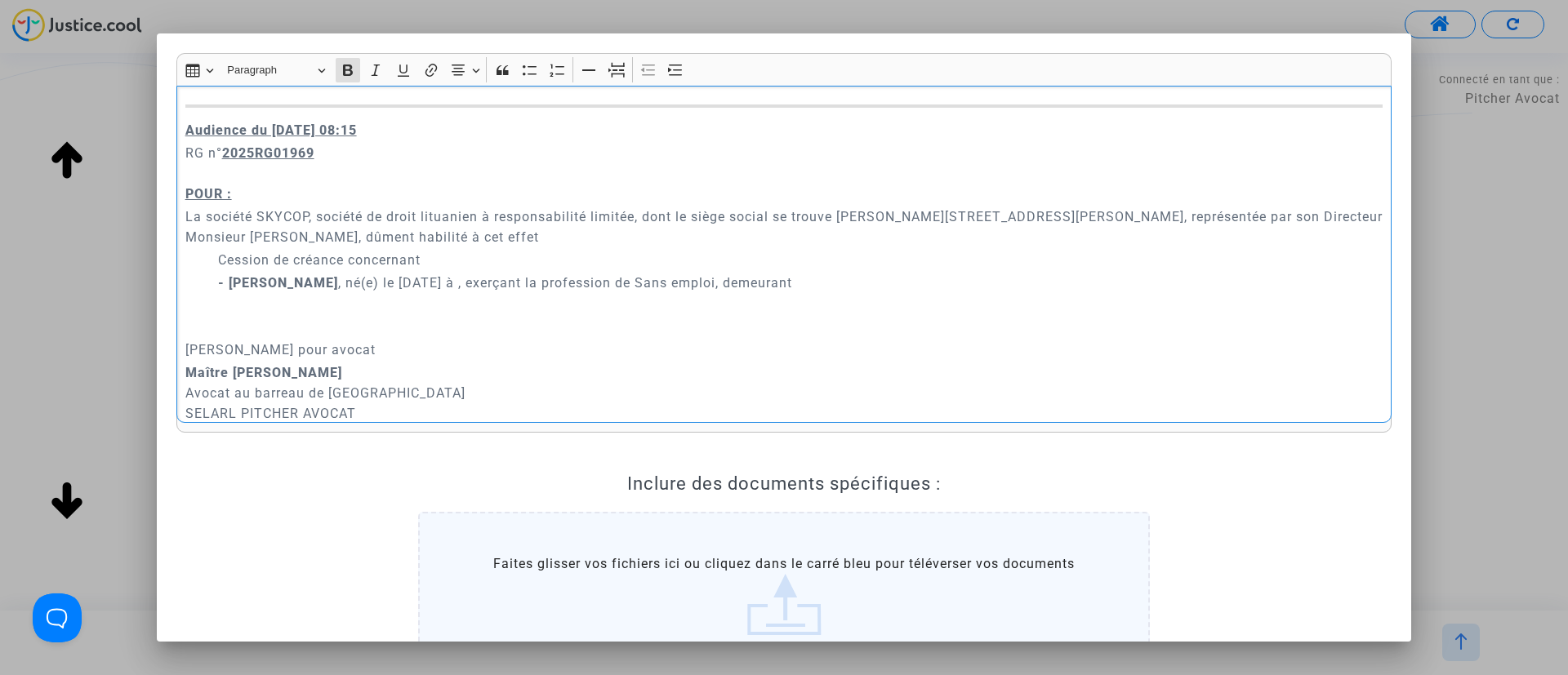
scroll to position [122, 0]
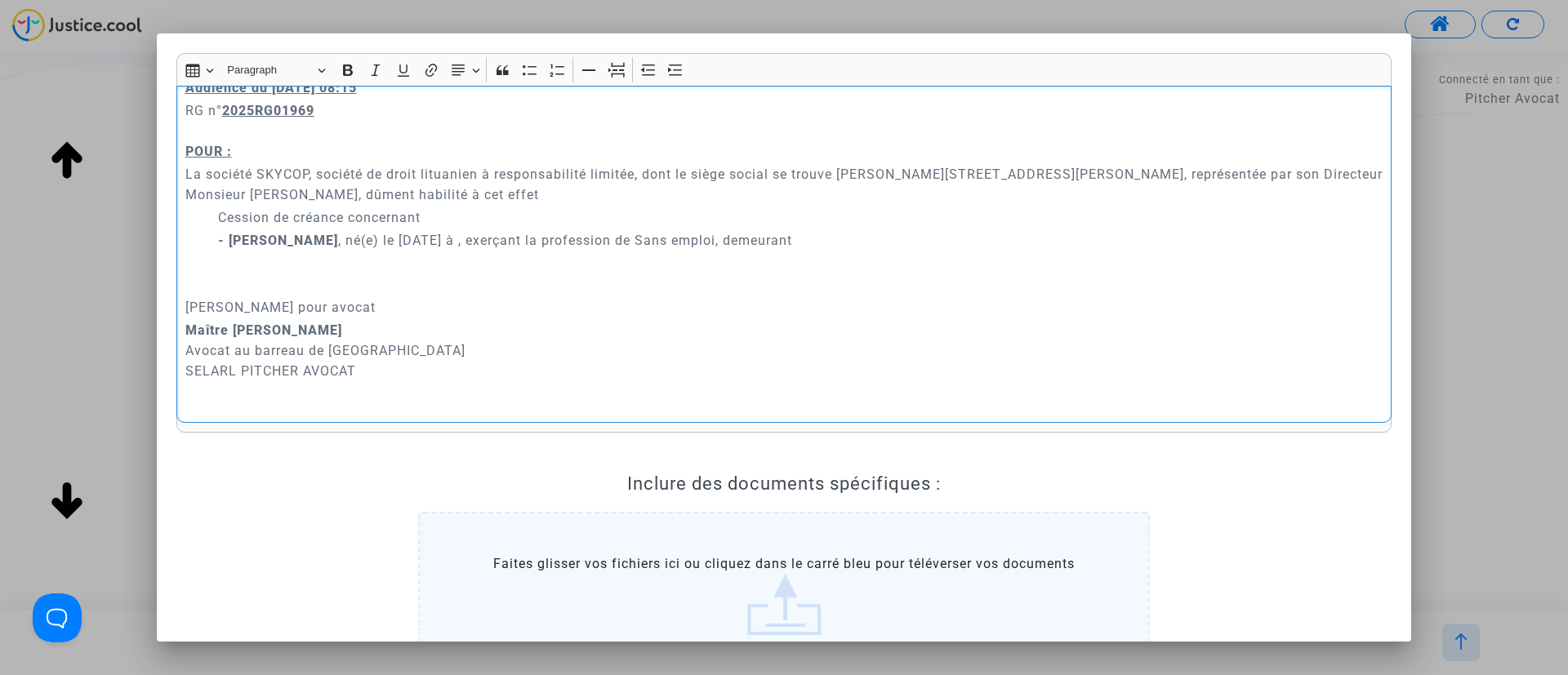
drag, startPoint x: 392, startPoint y: 241, endPoint x: 964, endPoint y: 246, distance: 572.0
click at [964, 246] on p "- Telma Munoz Scenna , né(e) le 20/11/1973 à , exerçant la profession de Sans e…" at bounding box center [801, 240] width 1165 height 20
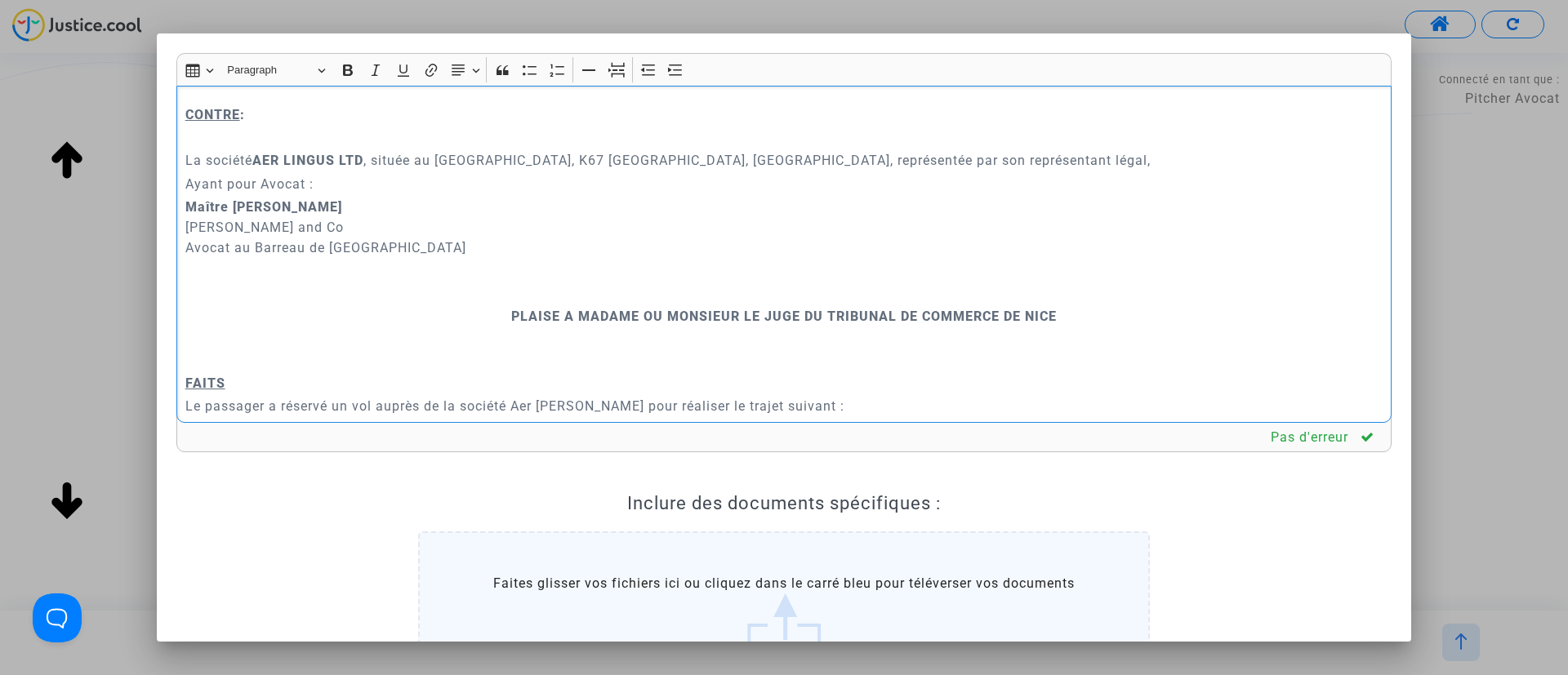
scroll to position [490, 0]
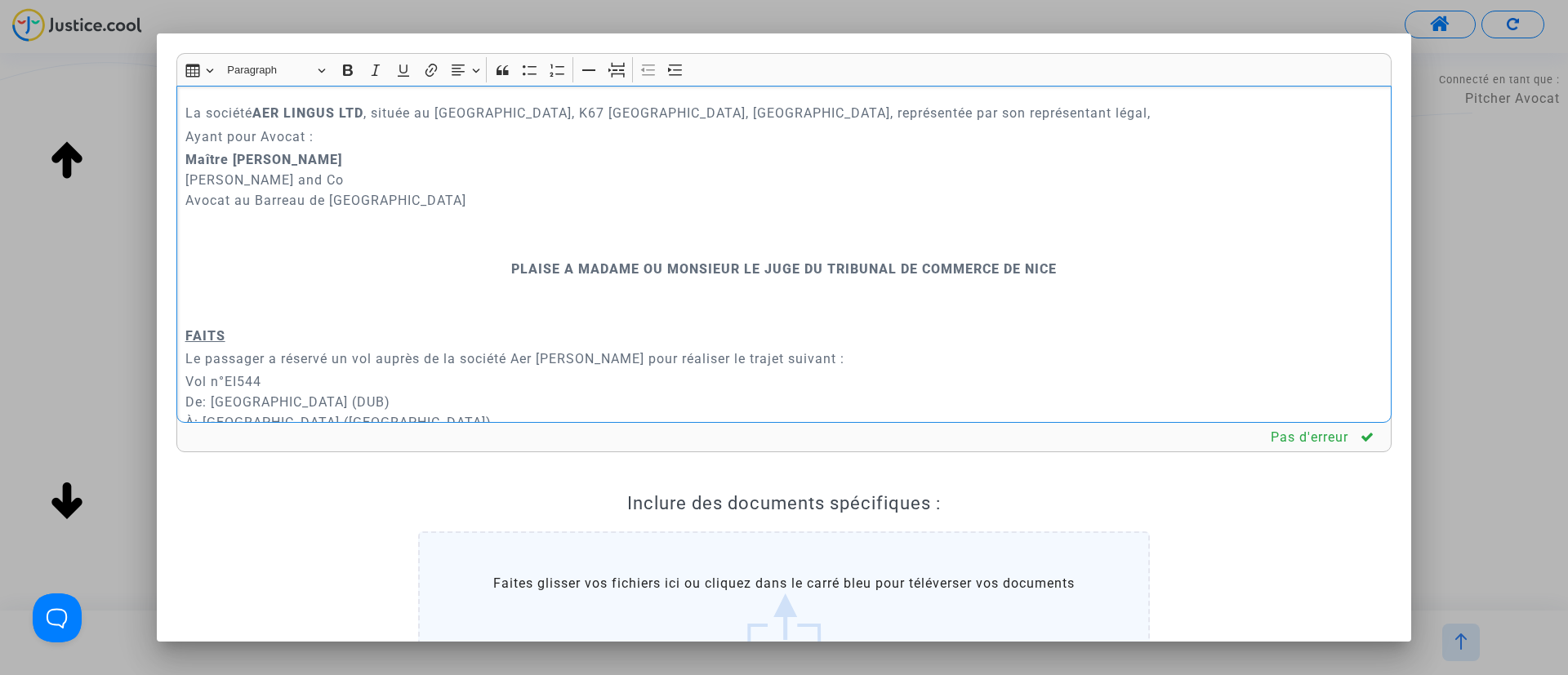
click at [688, 243] on p "Rich Text Editor, main" at bounding box center [784, 246] width 1198 height 20
click at [627, 66] on button "Page break Page break" at bounding box center [616, 70] width 24 height 24
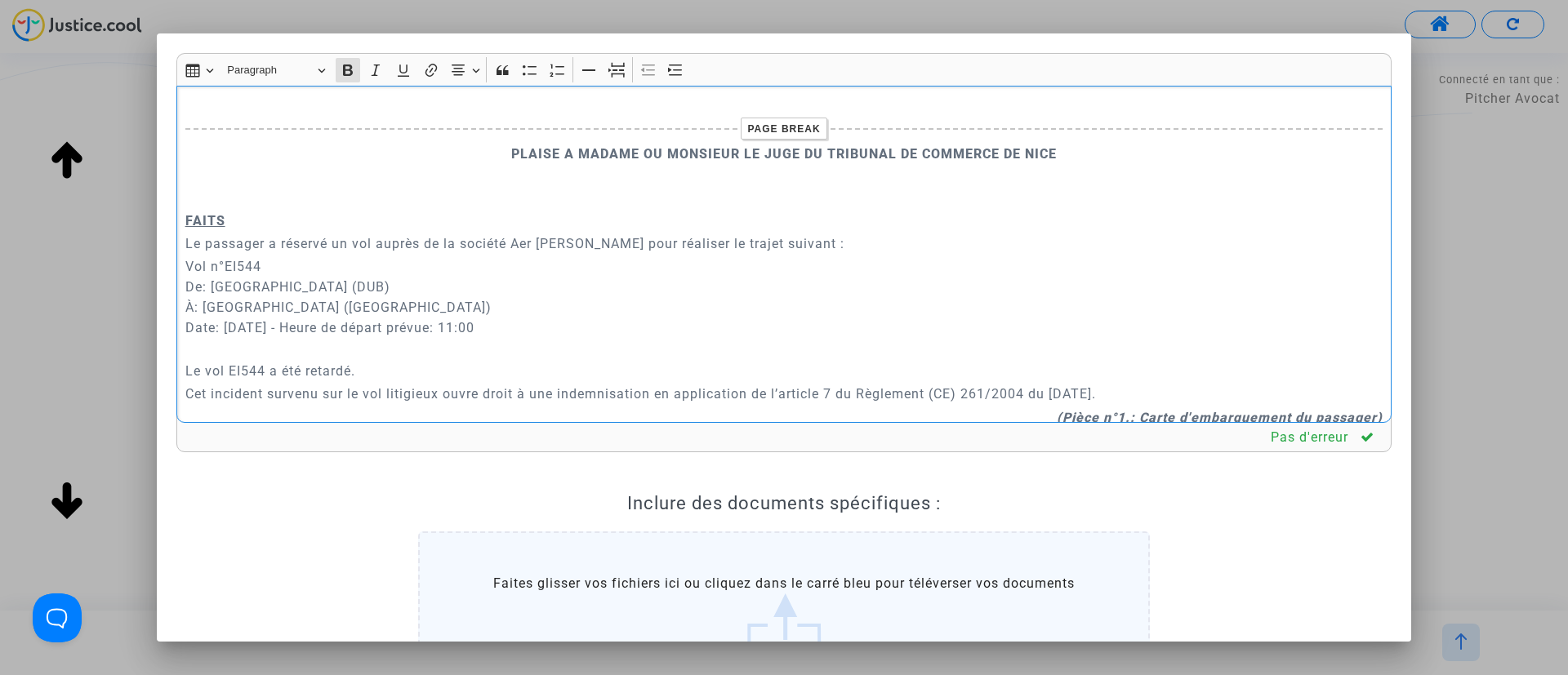
scroll to position [735, 0]
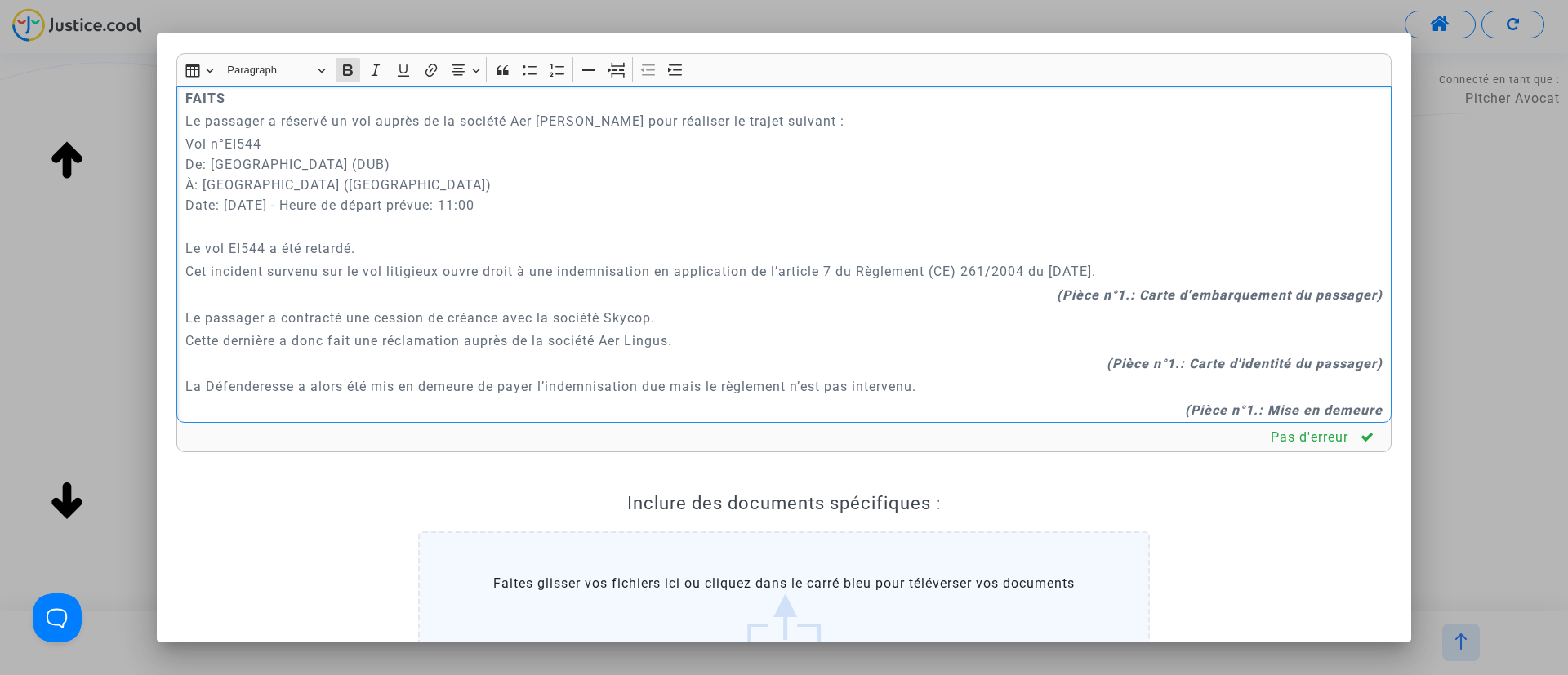
click at [343, 223] on p "Vol n°EI544 De: Aéroport de Dublin (DUB) À: Aéroport de Nice-Côte d'Azur (NCE) …" at bounding box center [784, 185] width 1198 height 102
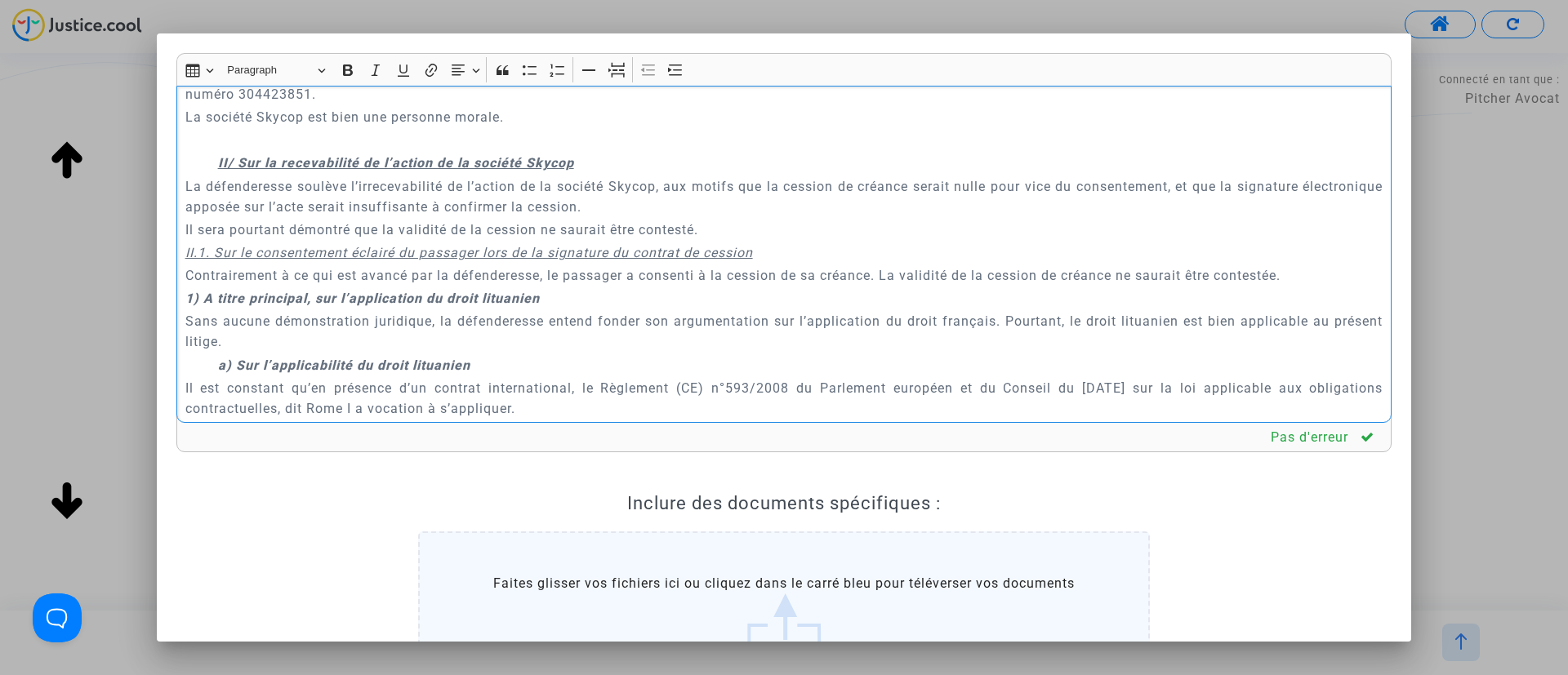
scroll to position [1592, 0]
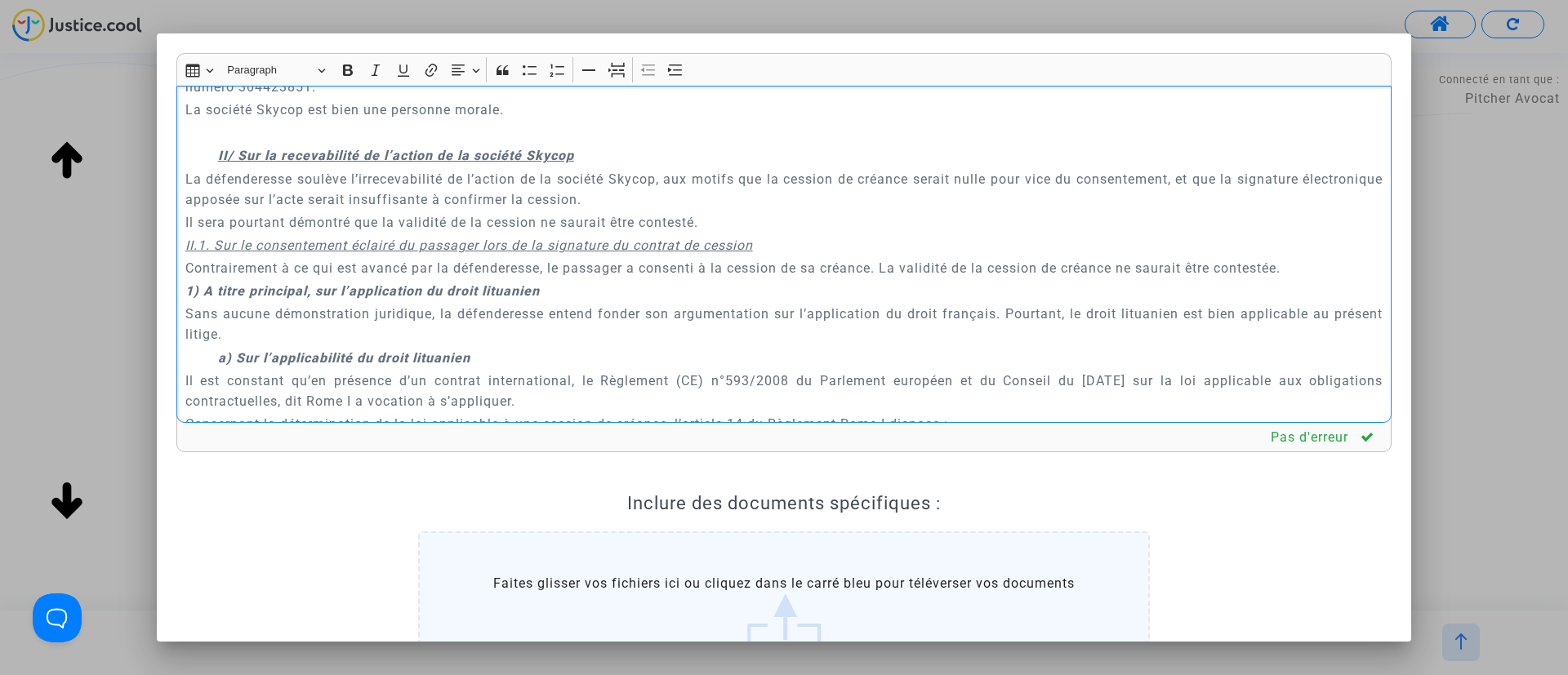
click at [377, 122] on p "Rich Text Editor, main" at bounding box center [784, 132] width 1198 height 20
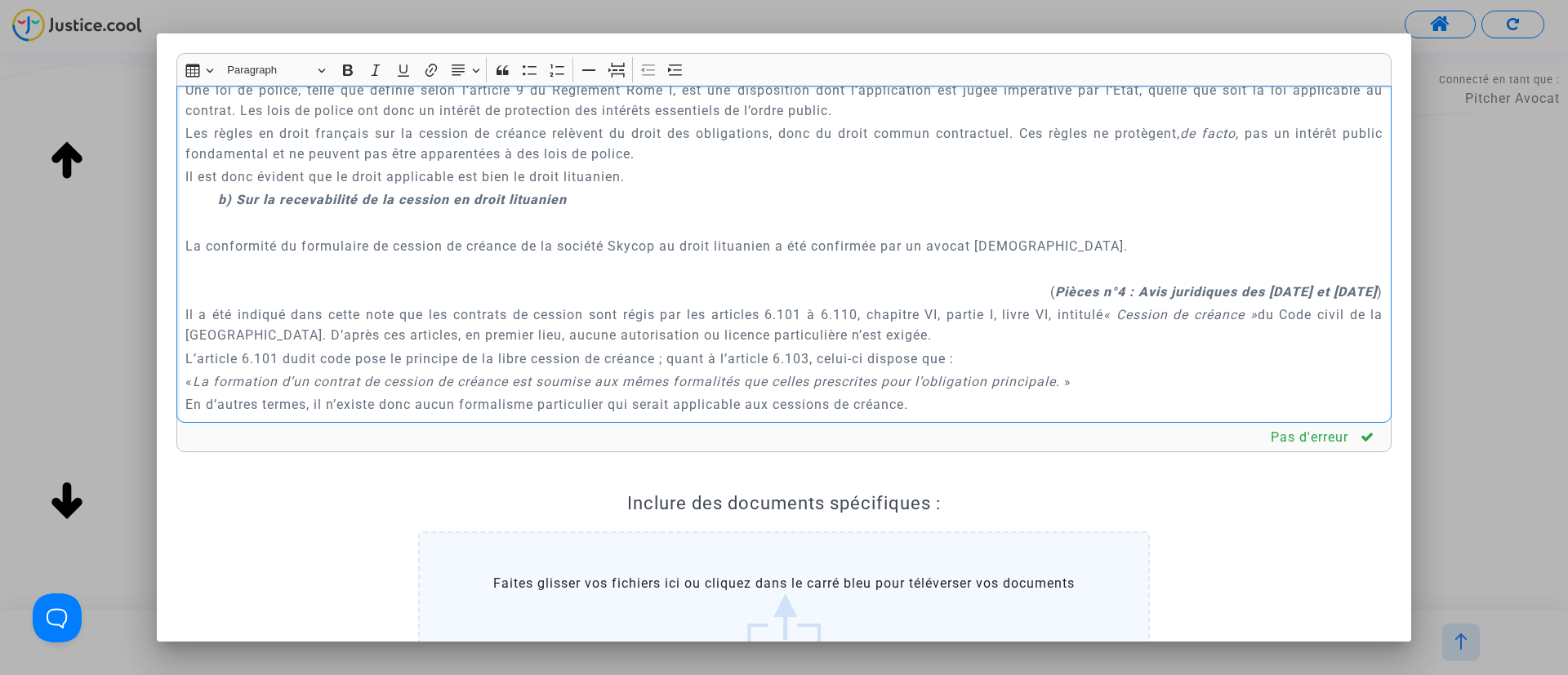
scroll to position [2322, 0]
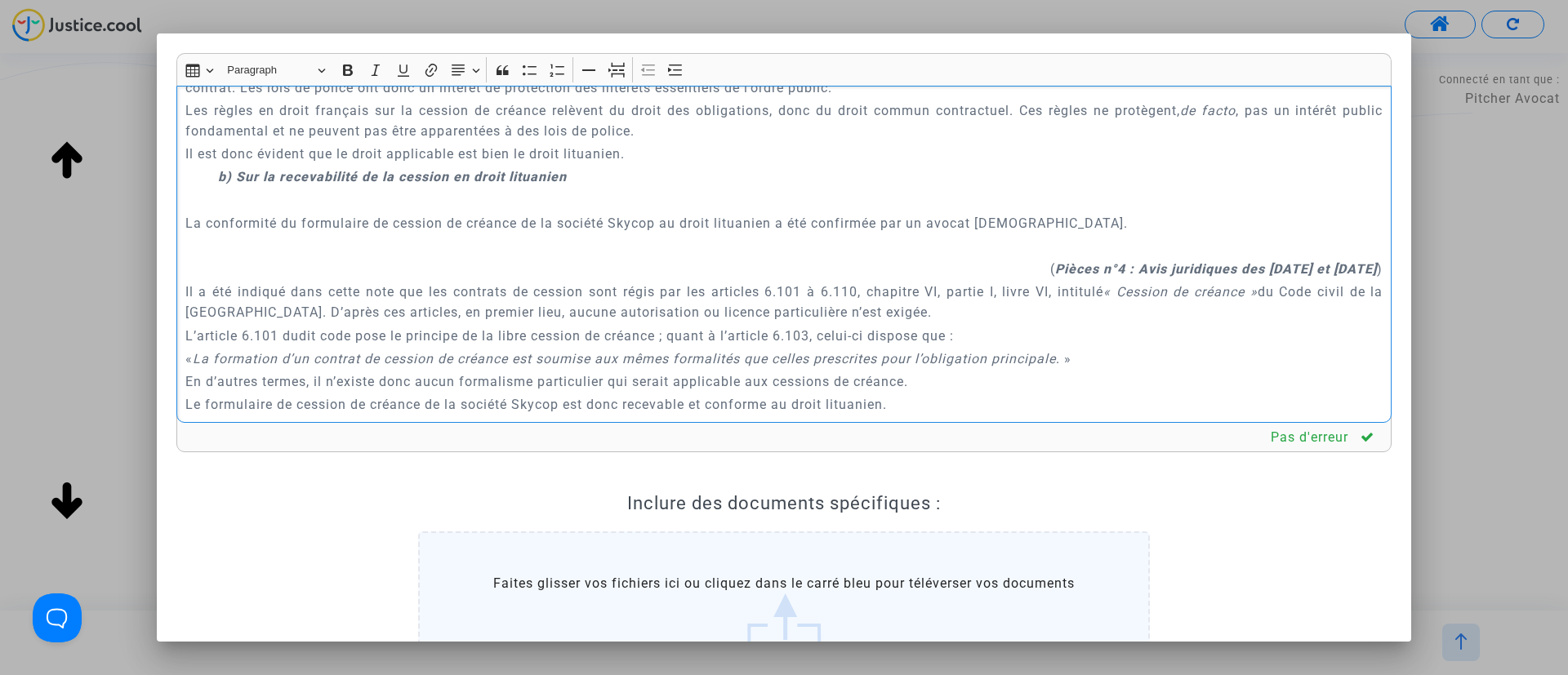
click at [388, 196] on p "Rich Text Editor, main" at bounding box center [784, 201] width 1198 height 20
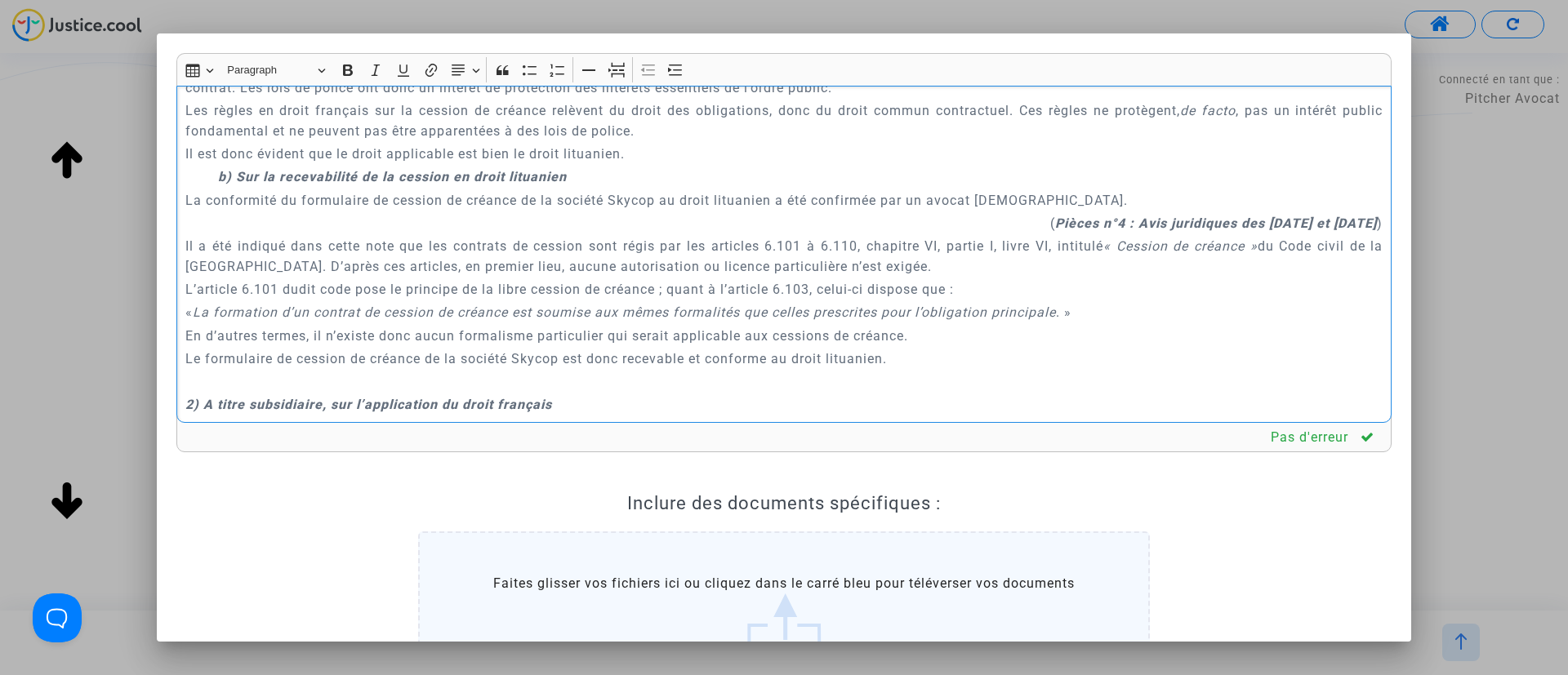
click at [406, 380] on p "Rich Text Editor, main" at bounding box center [784, 382] width 1198 height 20
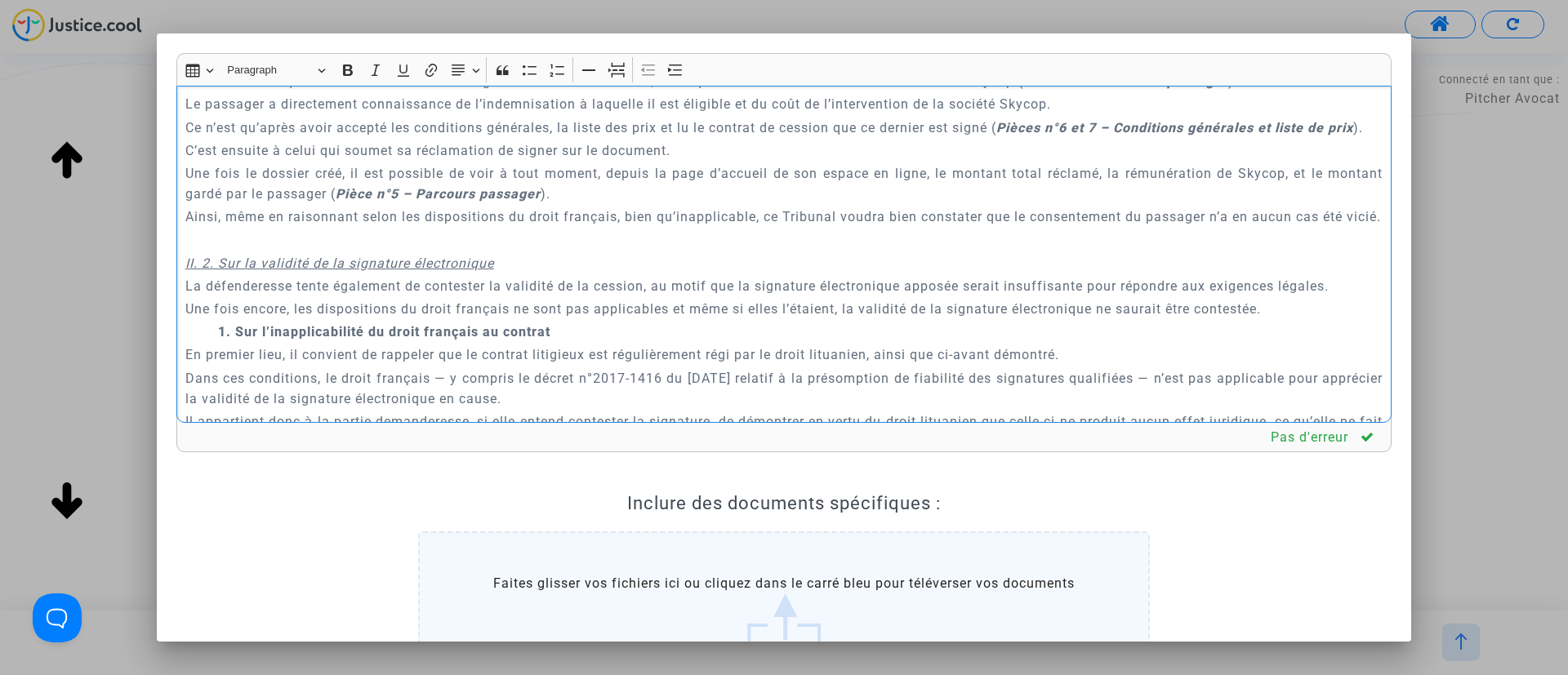
scroll to position [2933, 0]
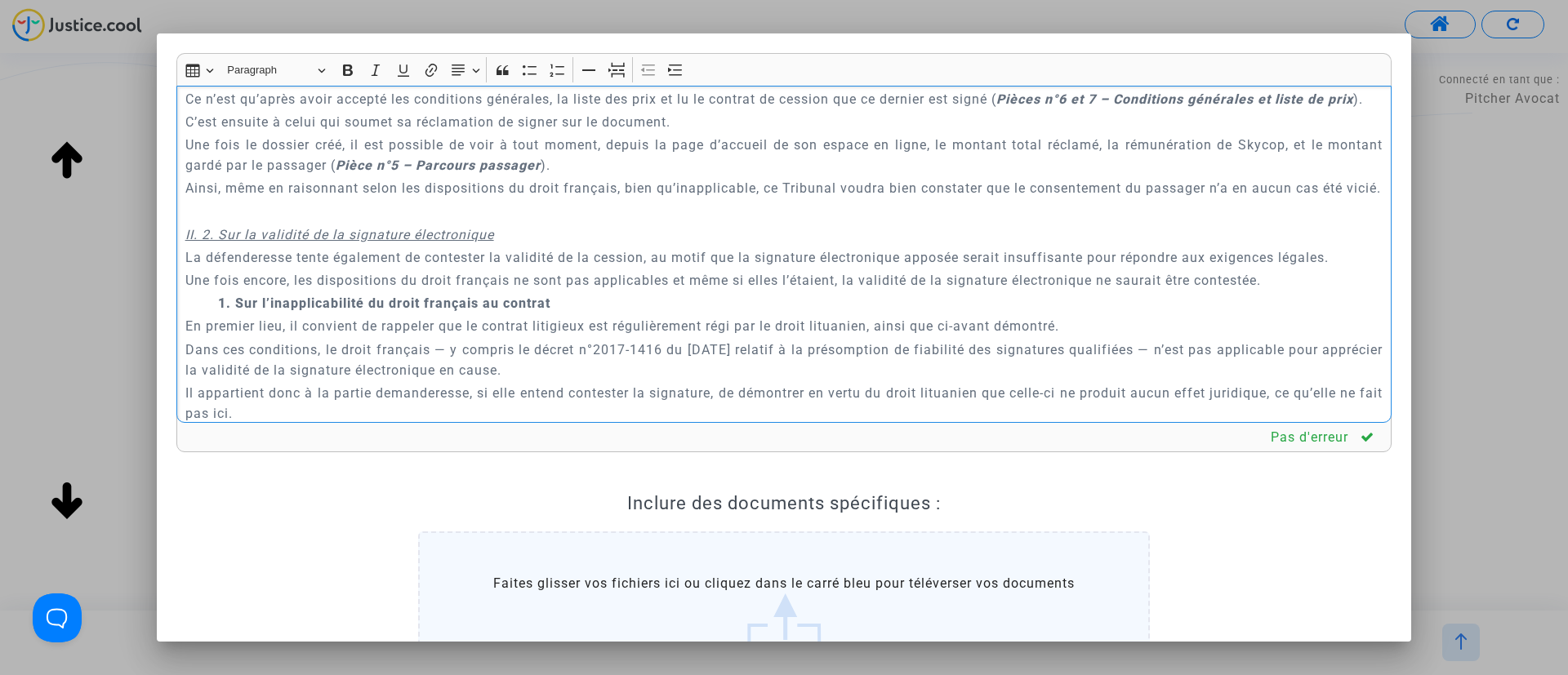
click at [237, 222] on p "Rich Text Editor, main" at bounding box center [784, 211] width 1198 height 20
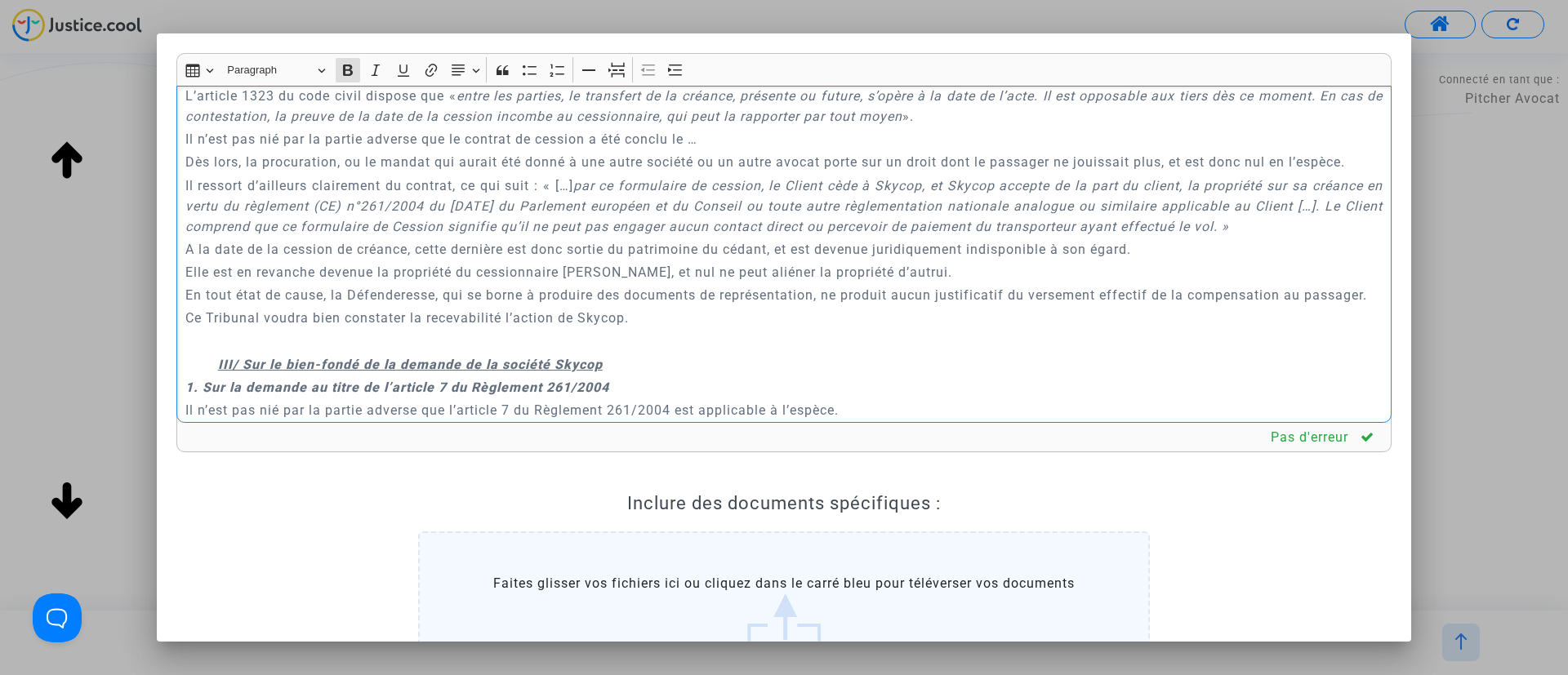
scroll to position [4158, 0]
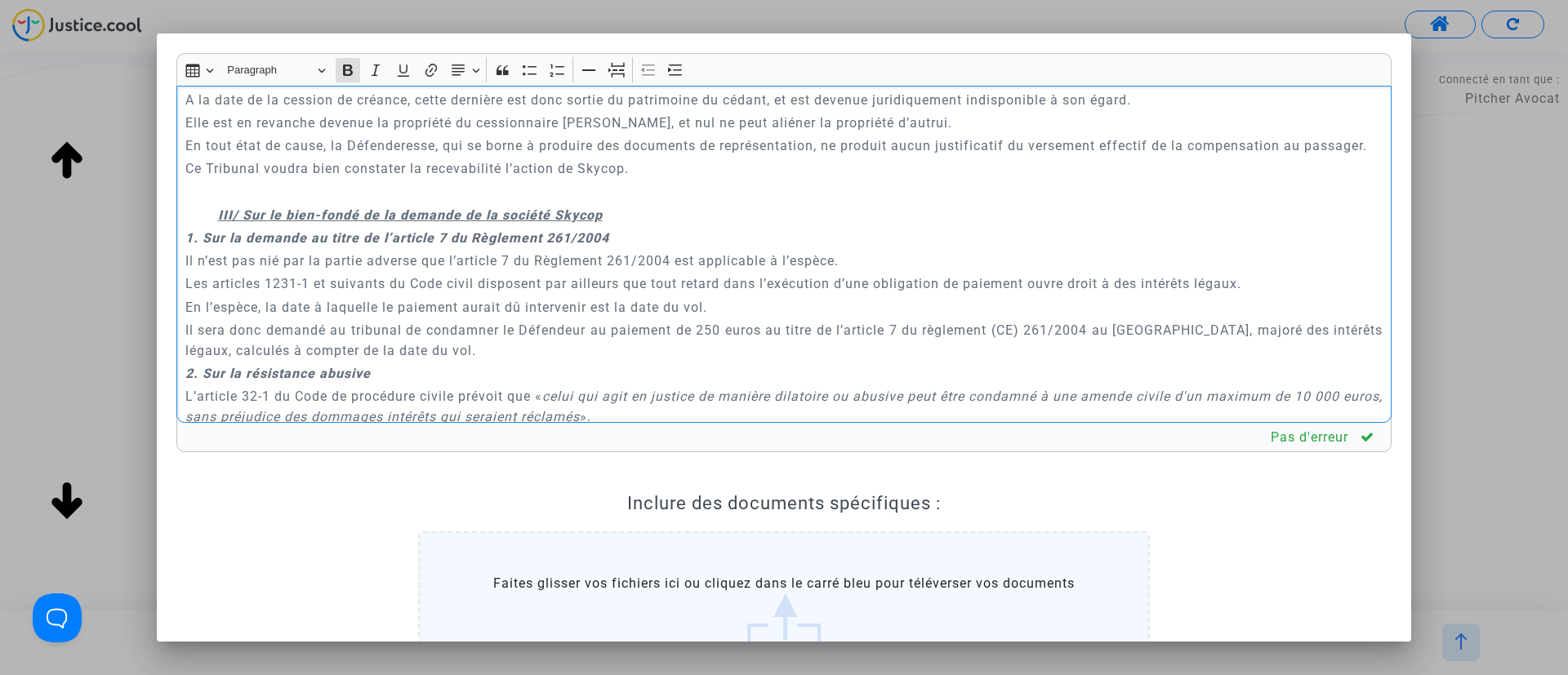
drag, startPoint x: 188, startPoint y: 165, endPoint x: 635, endPoint y: 302, distance: 467.5
click at [635, 302] on div "A MADAME, MONSIEUR LE JUGE DU TRIBUNAL DE COMMERCE DE NICE Conclusions en répli…" at bounding box center [783, 254] width 1215 height 338
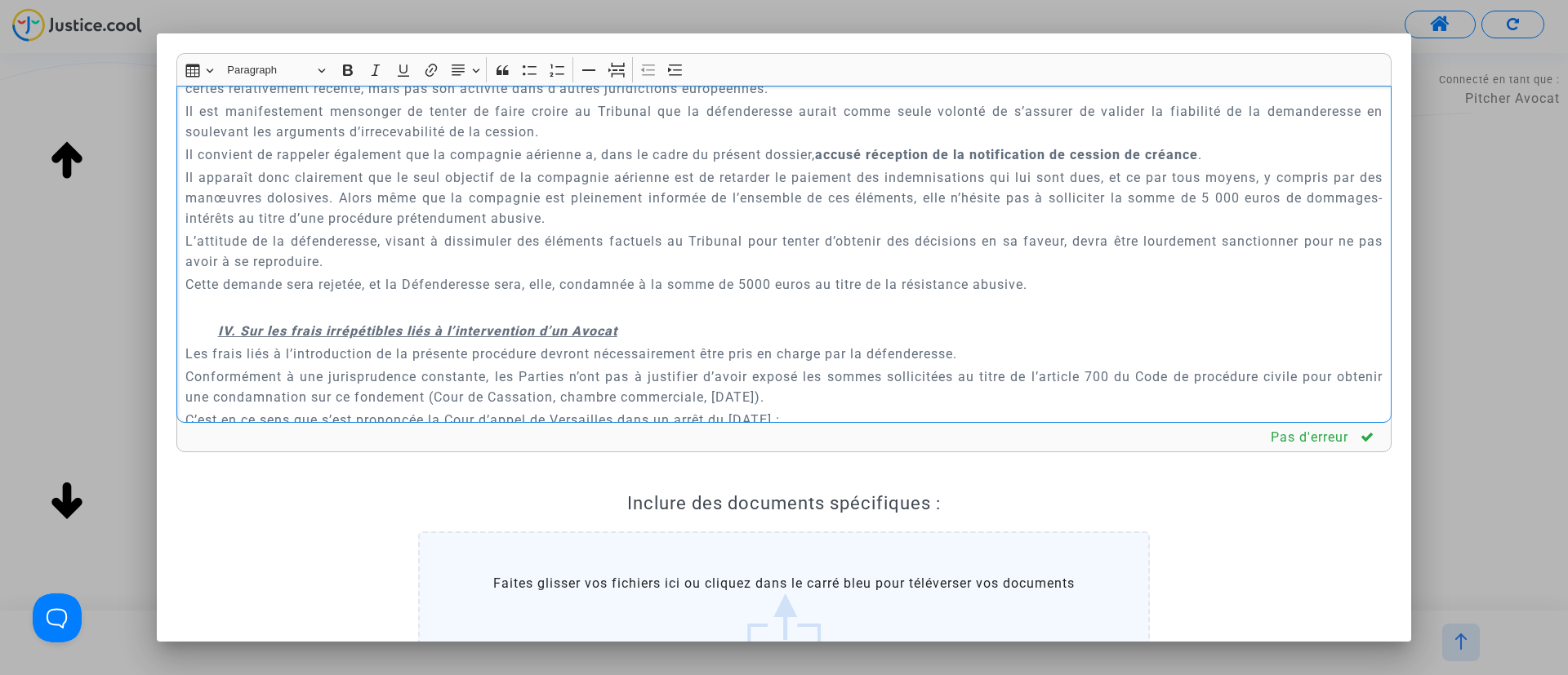
scroll to position [4765, 0]
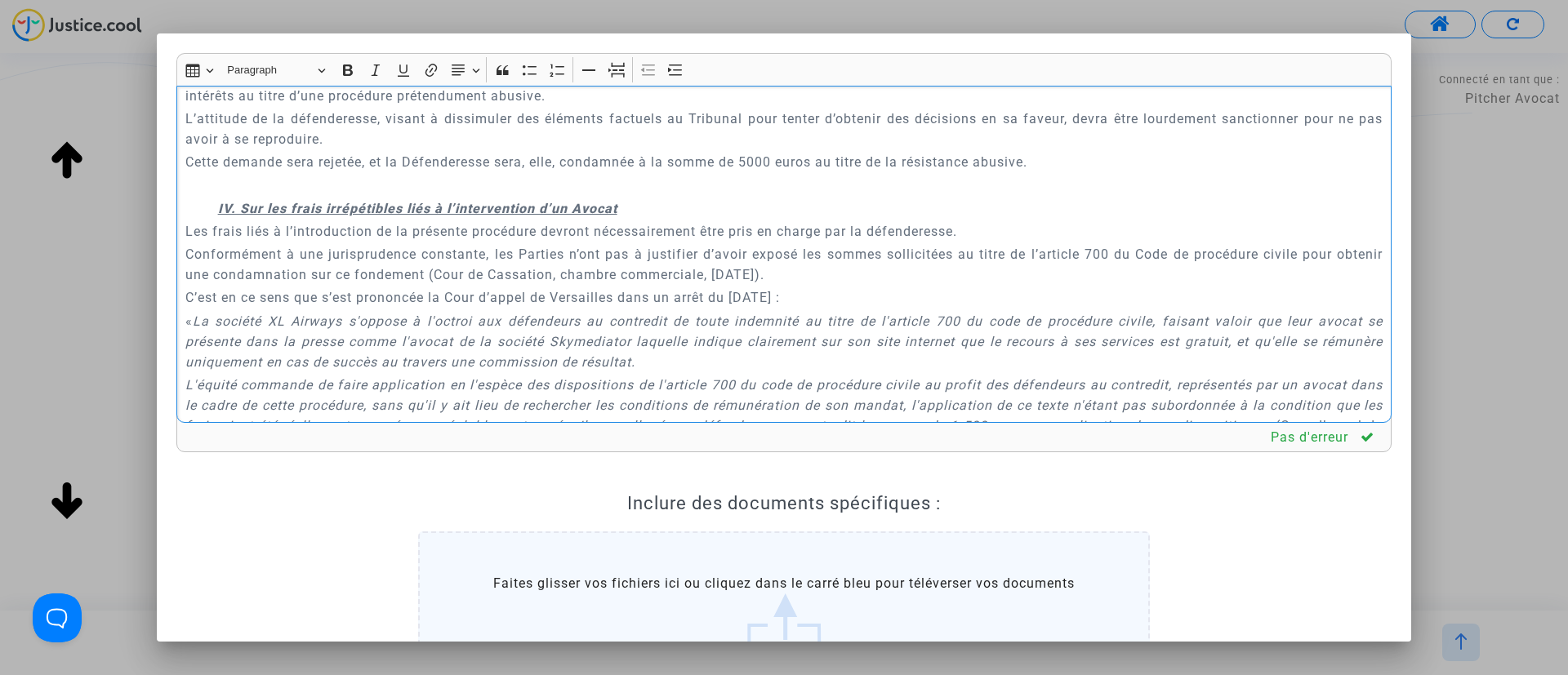
click at [545, 196] on p "Rich Text Editor, main" at bounding box center [784, 185] width 1198 height 20
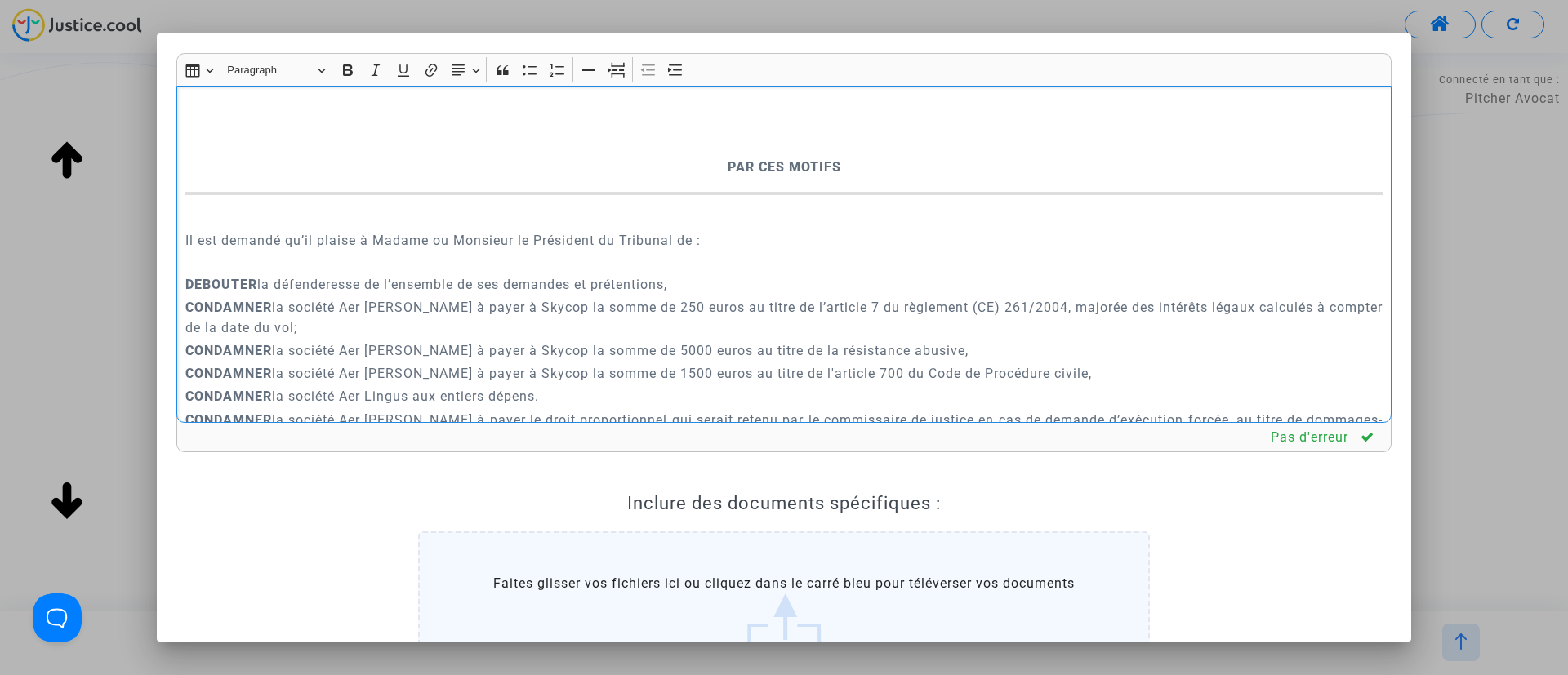
scroll to position [5254, 0]
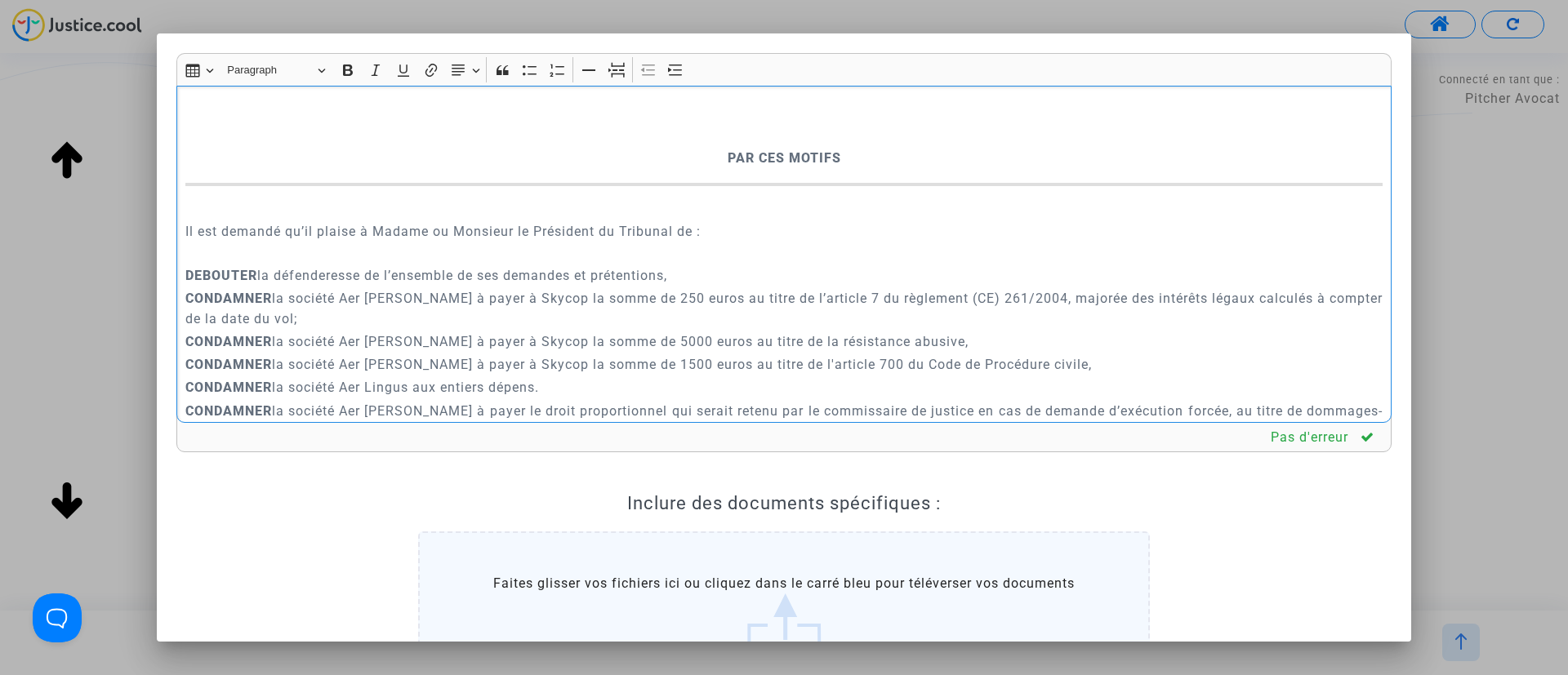
click at [777, 145] on p "Rich Text Editor, main" at bounding box center [784, 135] width 1198 height 20
drag, startPoint x: 618, startPoint y: 69, endPoint x: 639, endPoint y: 157, distance: 90.5
click at [619, 69] on icon "Editor toolbar" at bounding box center [616, 70] width 16 height 16
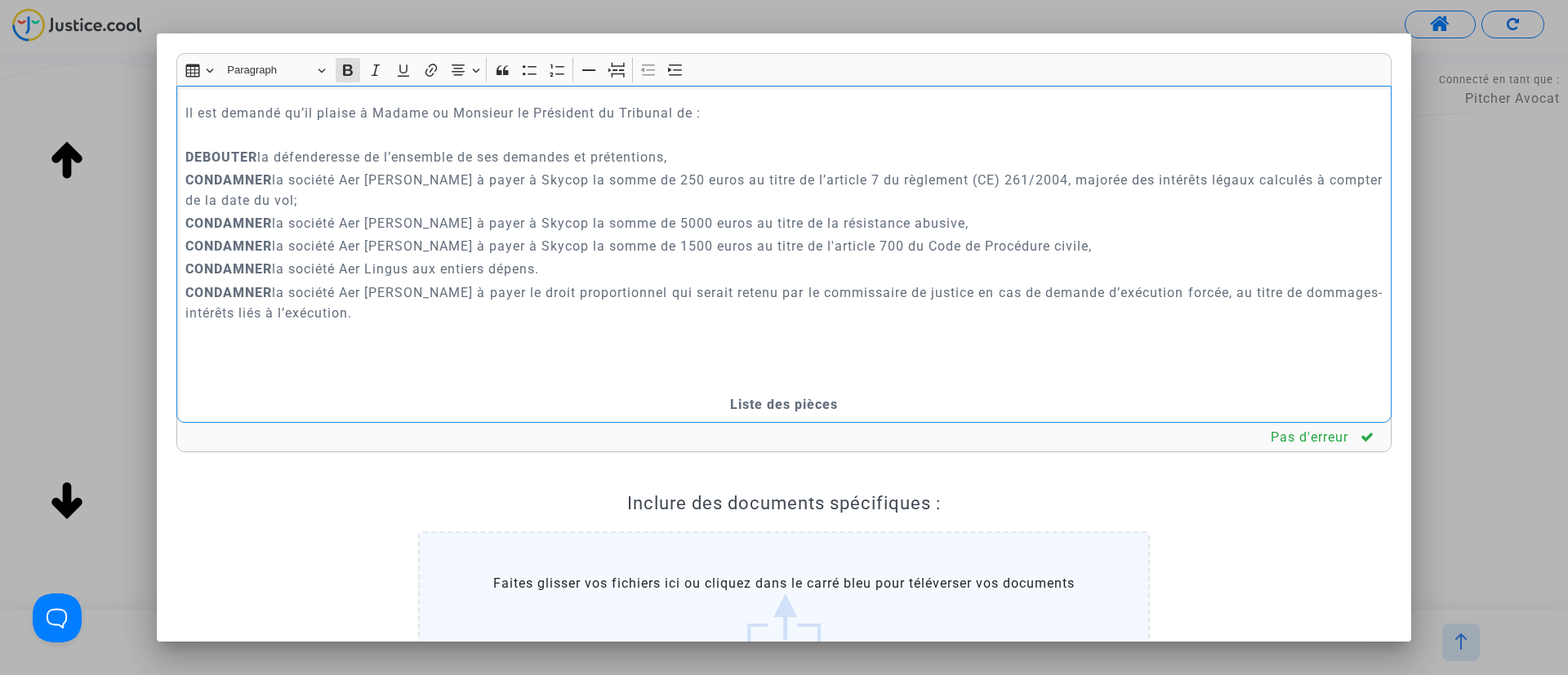
scroll to position [5499, 0]
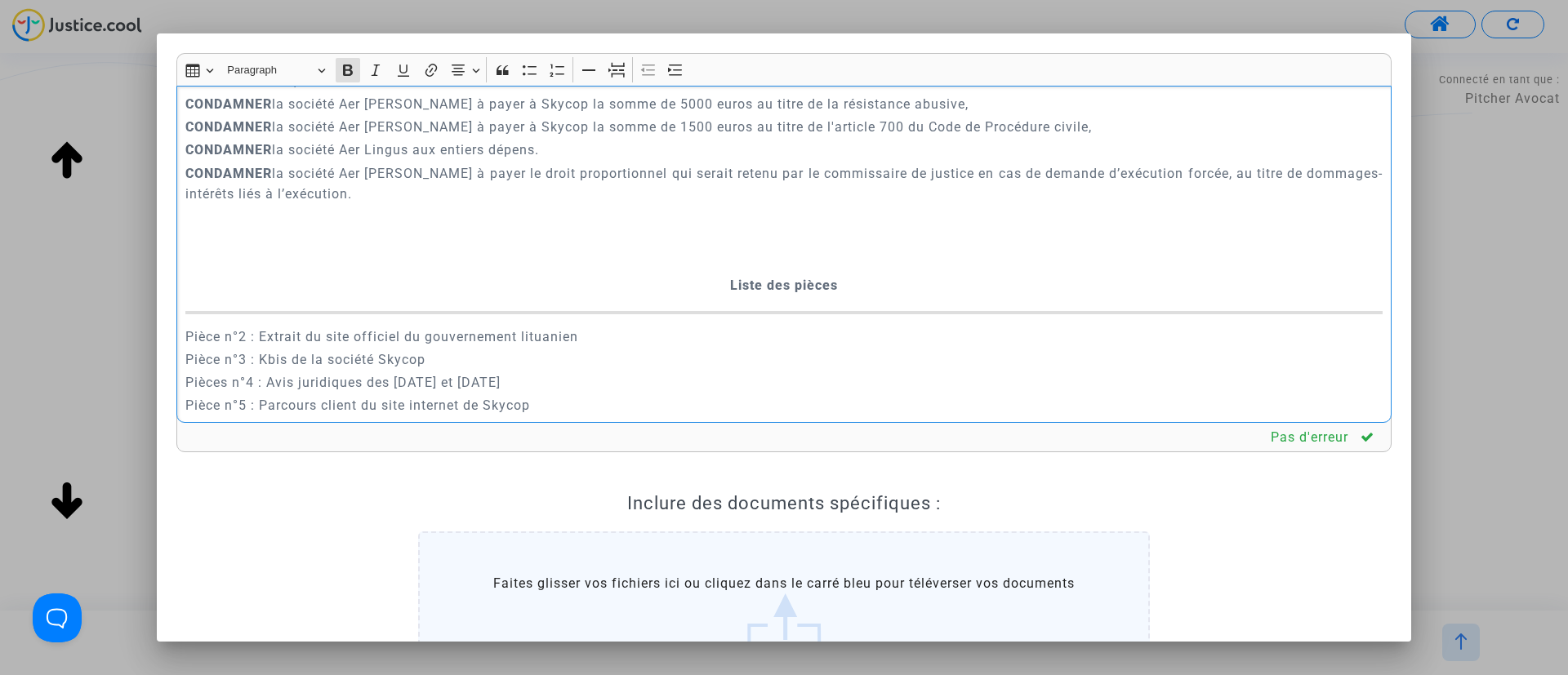
click at [761, 273] on p "Rich Text Editor, main" at bounding box center [784, 262] width 1198 height 20
click at [626, 62] on button "Page break Page break" at bounding box center [616, 70] width 24 height 24
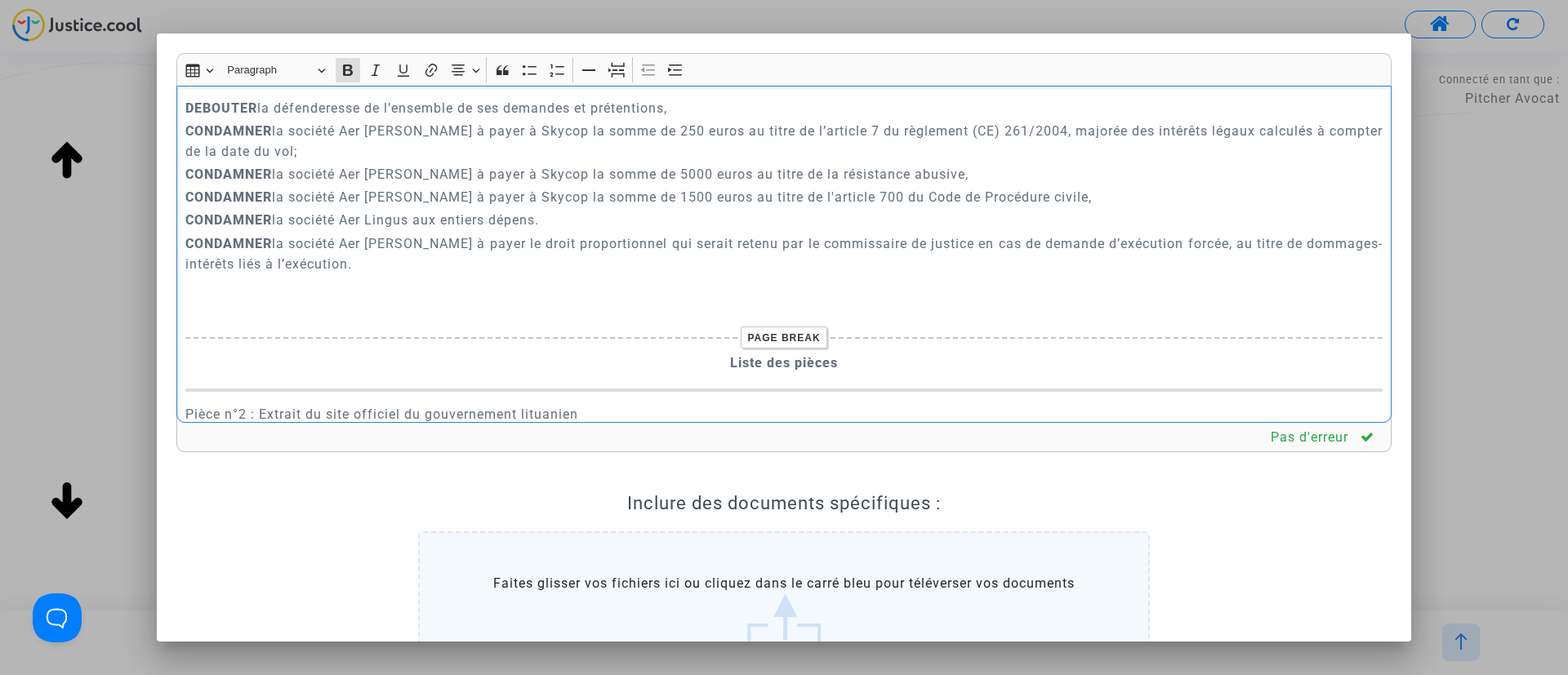
scroll to position [5461, 0]
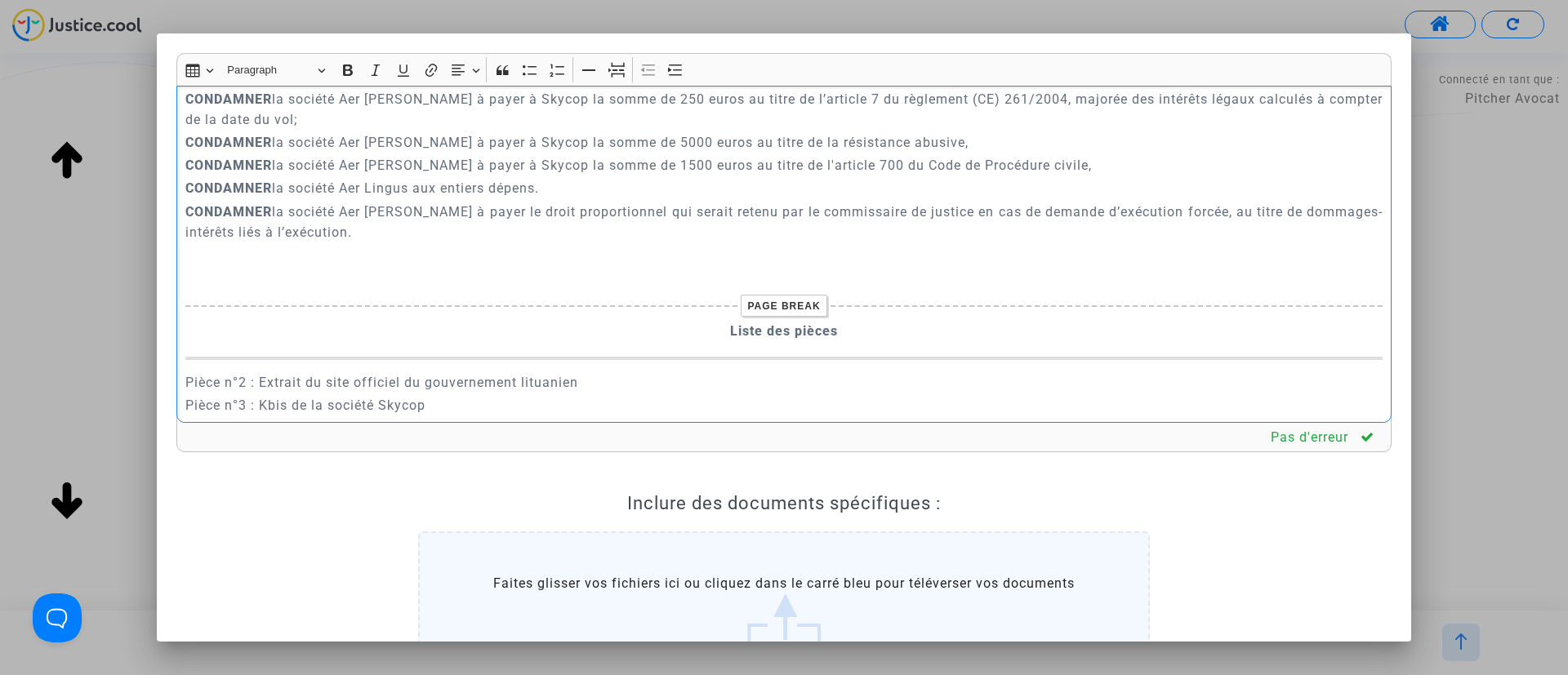
click at [467, 63] on p "Il est demandé qu’il plaise à Madame ou Monsieur le Président du Tribunal de :" at bounding box center [784, 42] width 1198 height 40
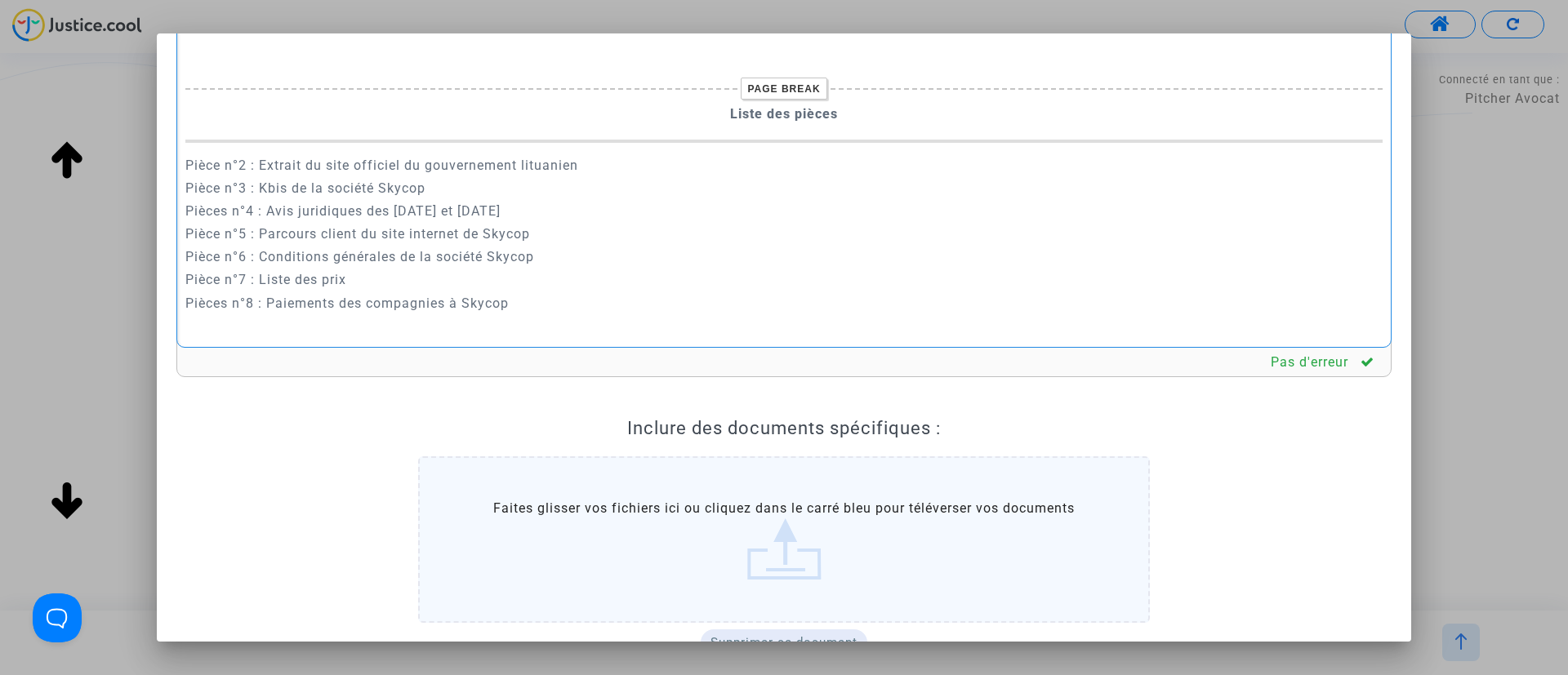
scroll to position [224, 0]
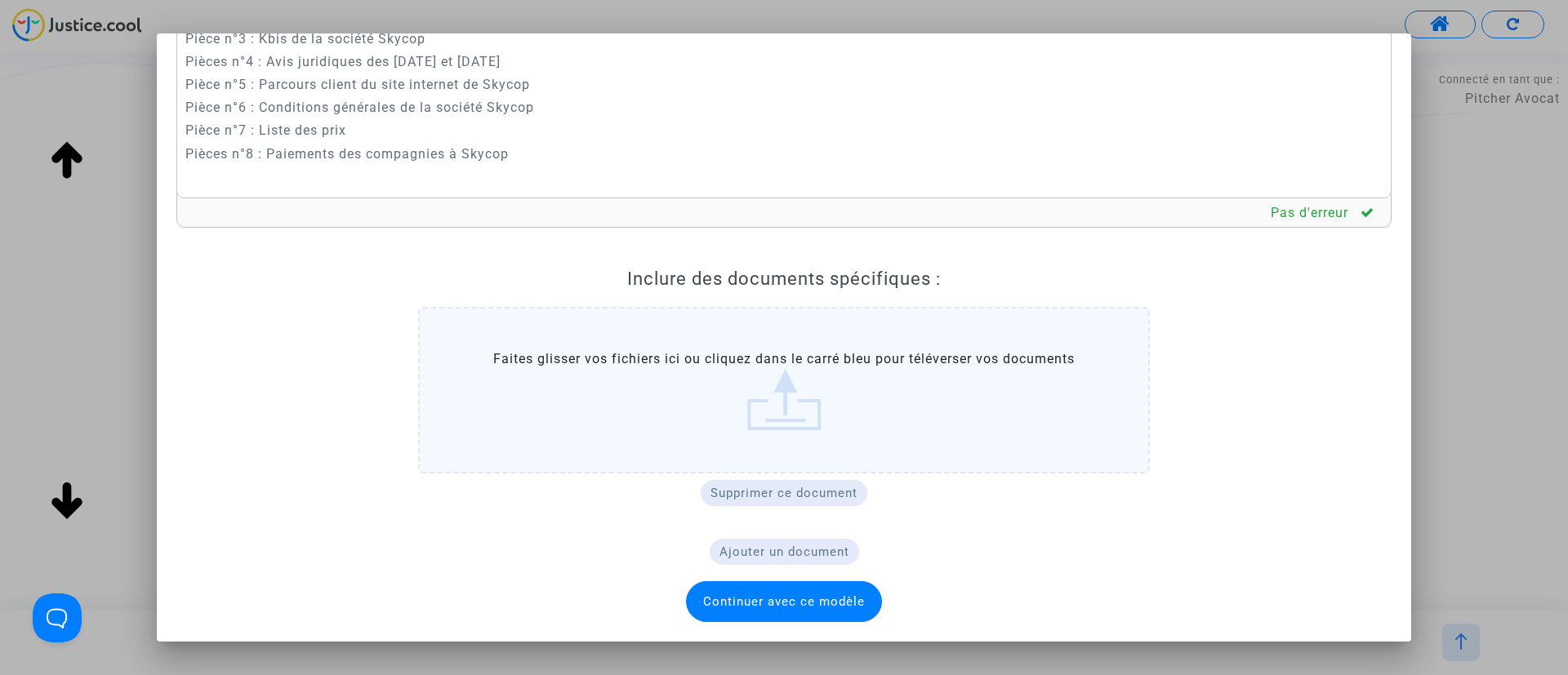
click at [825, 605] on span "Continuer avec ce modèle" at bounding box center [784, 601] width 162 height 14
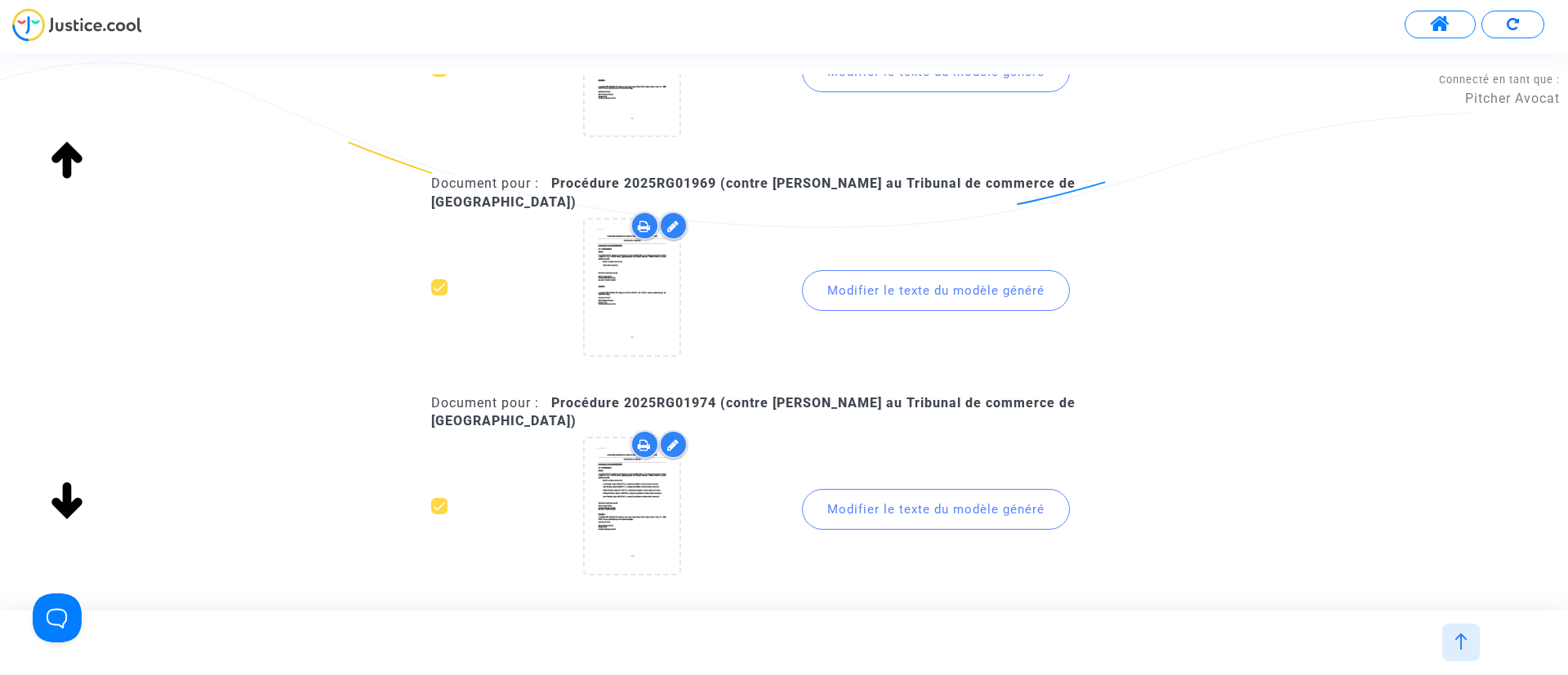
scroll to position [490, 0]
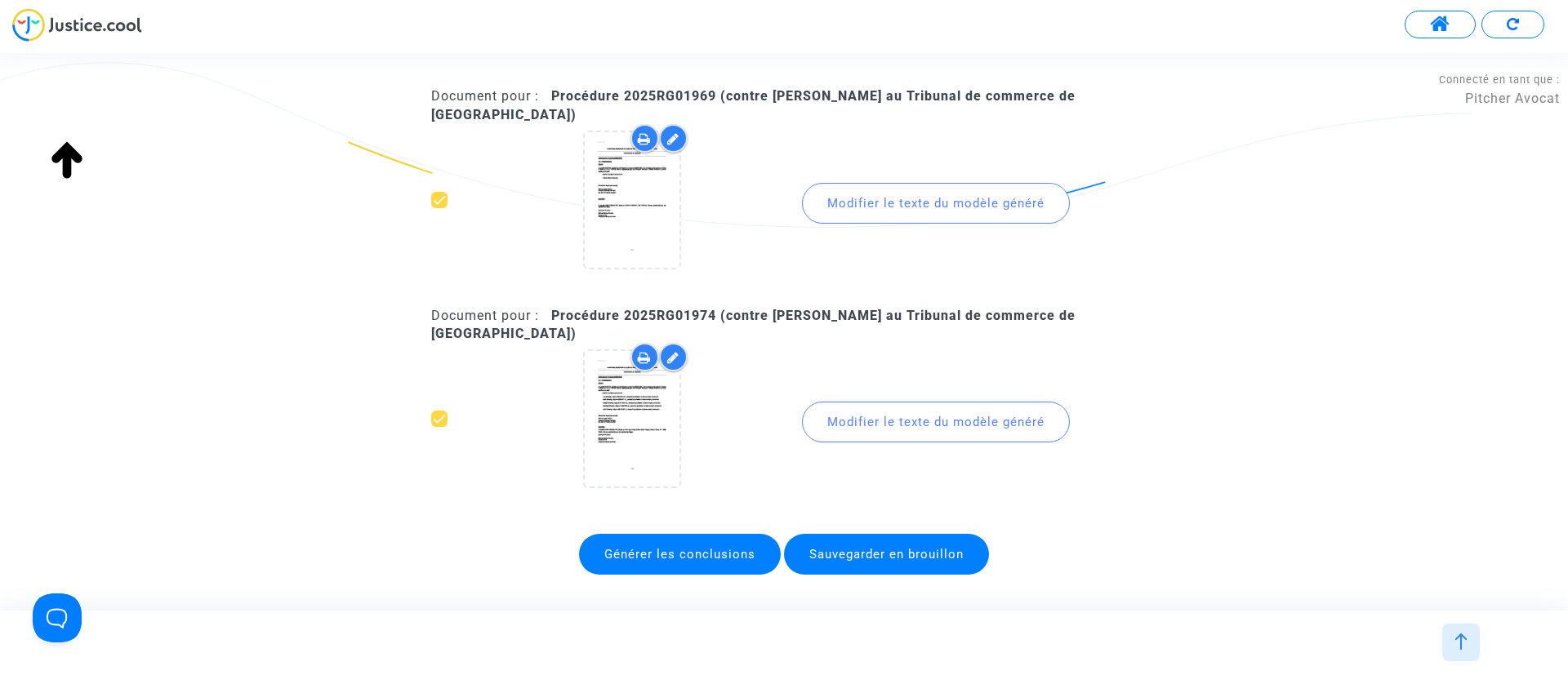
click at [902, 402] on div "Modifier le texte du modèle généré" at bounding box center [936, 422] width 268 height 40
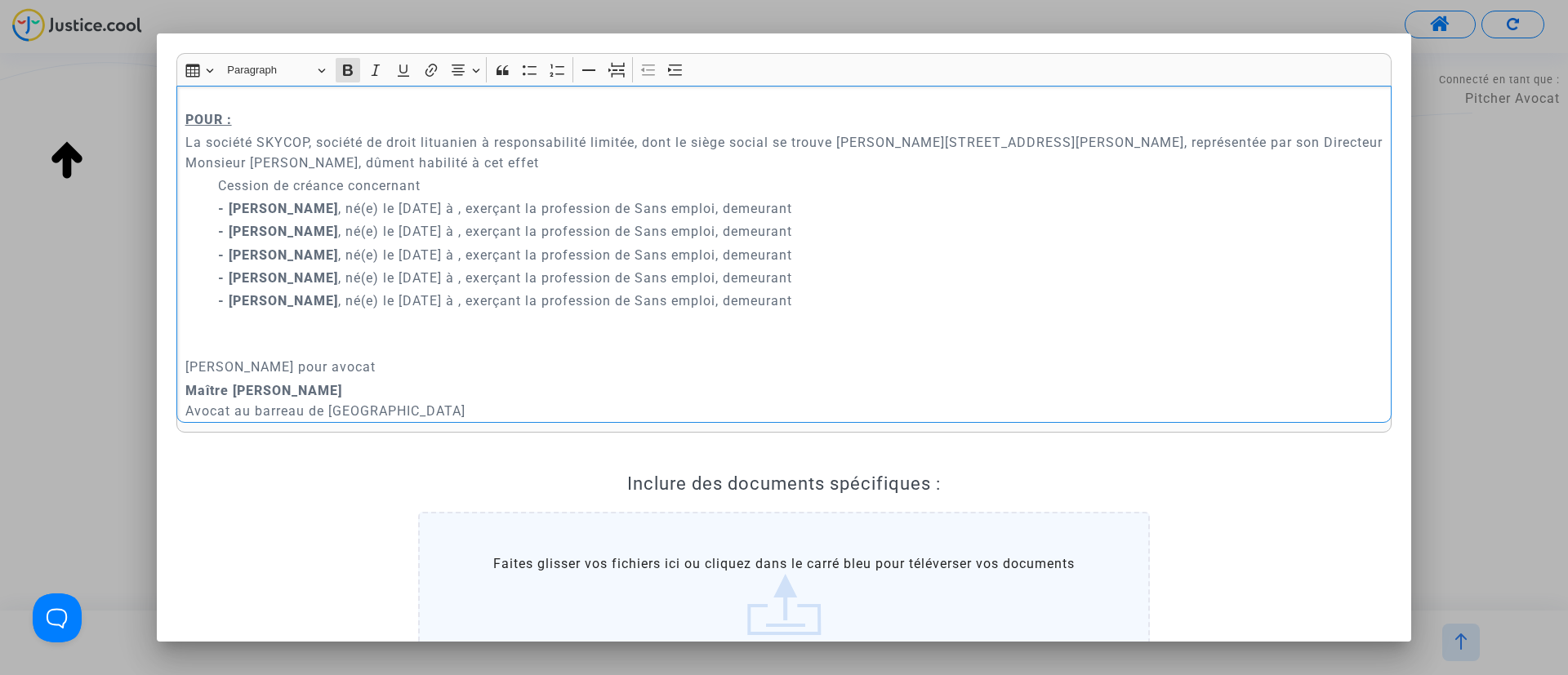
scroll to position [122, 0]
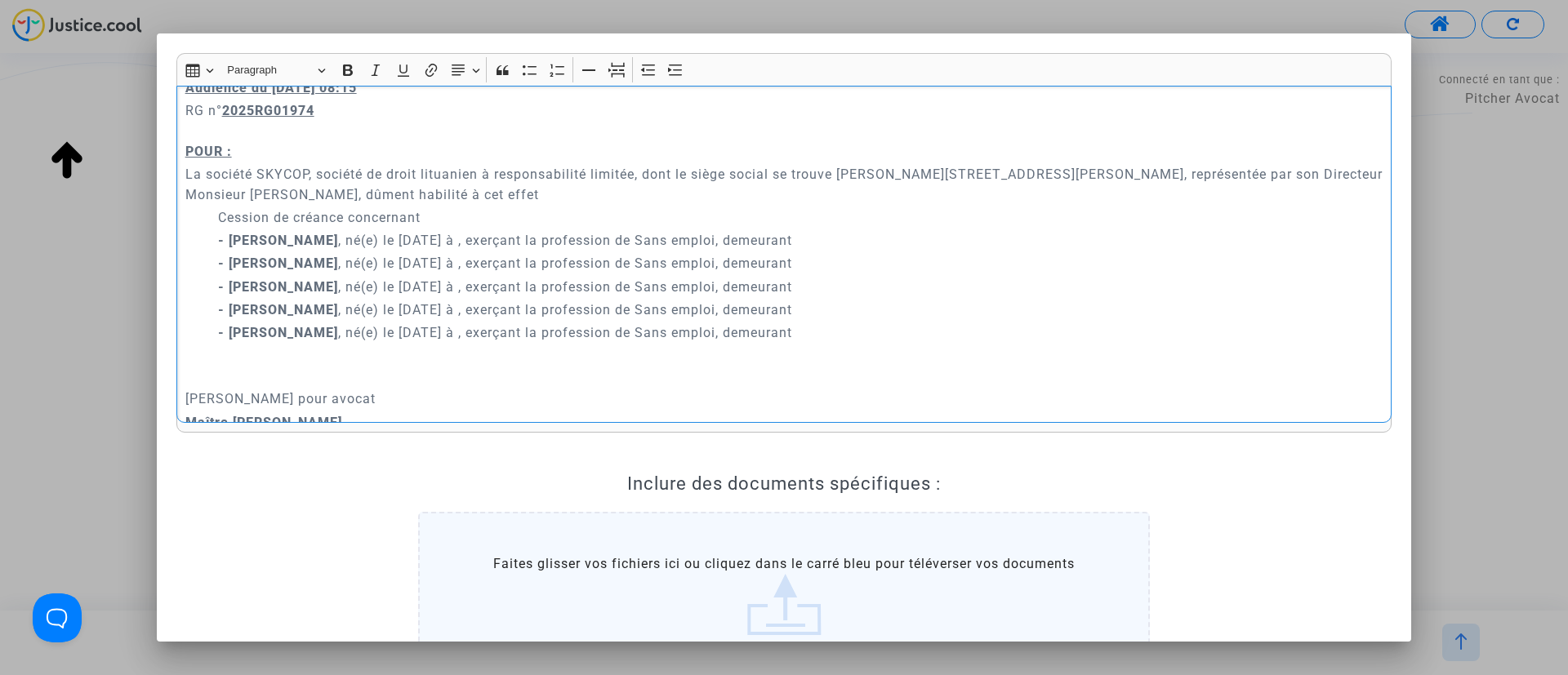
drag, startPoint x: 315, startPoint y: 237, endPoint x: 804, endPoint y: 235, distance: 489.0
click at [804, 235] on p "- Leo Sheehy , né(e) le 23/07/2019 à , exerçant la profession de Sans emploi, d…" at bounding box center [801, 240] width 1165 height 20
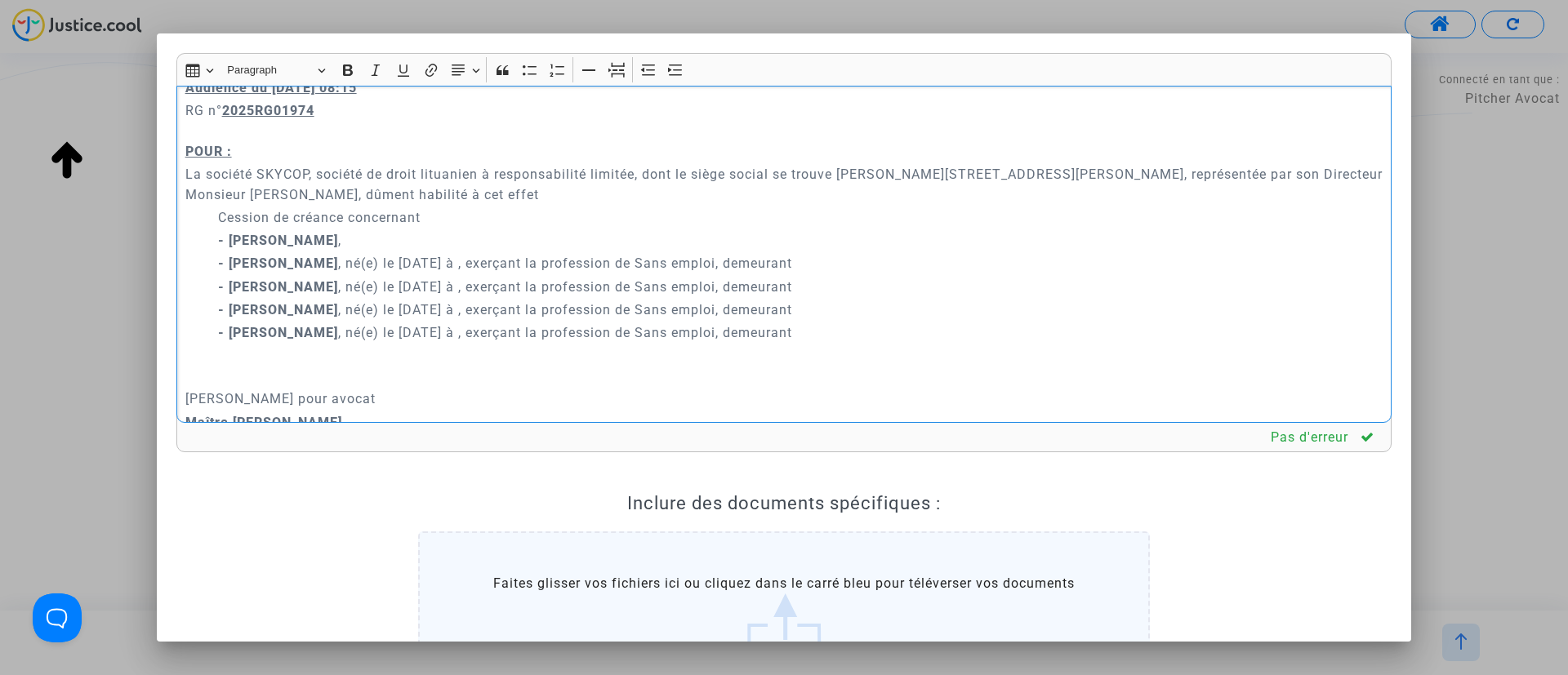
drag, startPoint x: 347, startPoint y: 263, endPoint x: 801, endPoint y: 254, distance: 454.1
click at [801, 254] on p "- Jack Sheehy , né(e) le 09/06/2011 à , exerçant la profession de Sans emploi, …" at bounding box center [801, 263] width 1165 height 20
drag, startPoint x: 333, startPoint y: 287, endPoint x: 813, endPoint y: 287, distance: 480.0
click at [813, 287] on p "- Maebh Sheehy , né(e) le 07/12/2014 à , exerçant la profession de Sans emploi,…" at bounding box center [801, 287] width 1165 height 20
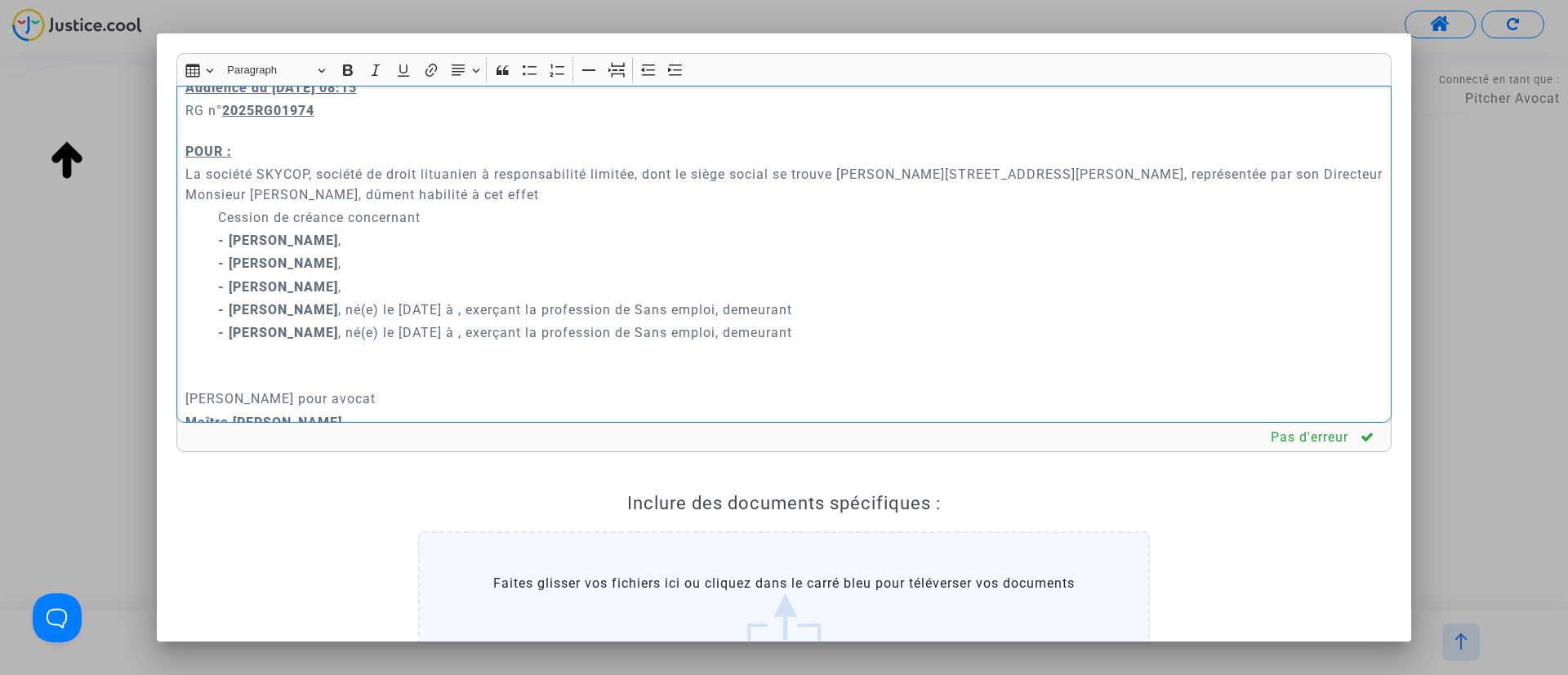
drag, startPoint x: 347, startPoint y: 309, endPoint x: 844, endPoint y: 308, distance: 497.0
click at [844, 308] on p "- Clodagh Sheehy , né(e) le 14/08/1978 à , exerçant la profession de Sans emplo…" at bounding box center [801, 310] width 1165 height 20
drag, startPoint x: 320, startPoint y: 335, endPoint x: 869, endPoint y: 349, distance: 549.2
click at [869, 349] on div "A MADAME, MONSIEUR LE JUGE DU TRIBUNAL DE COMMERCE DE NICE Conclusions en répli…" at bounding box center [783, 254] width 1215 height 338
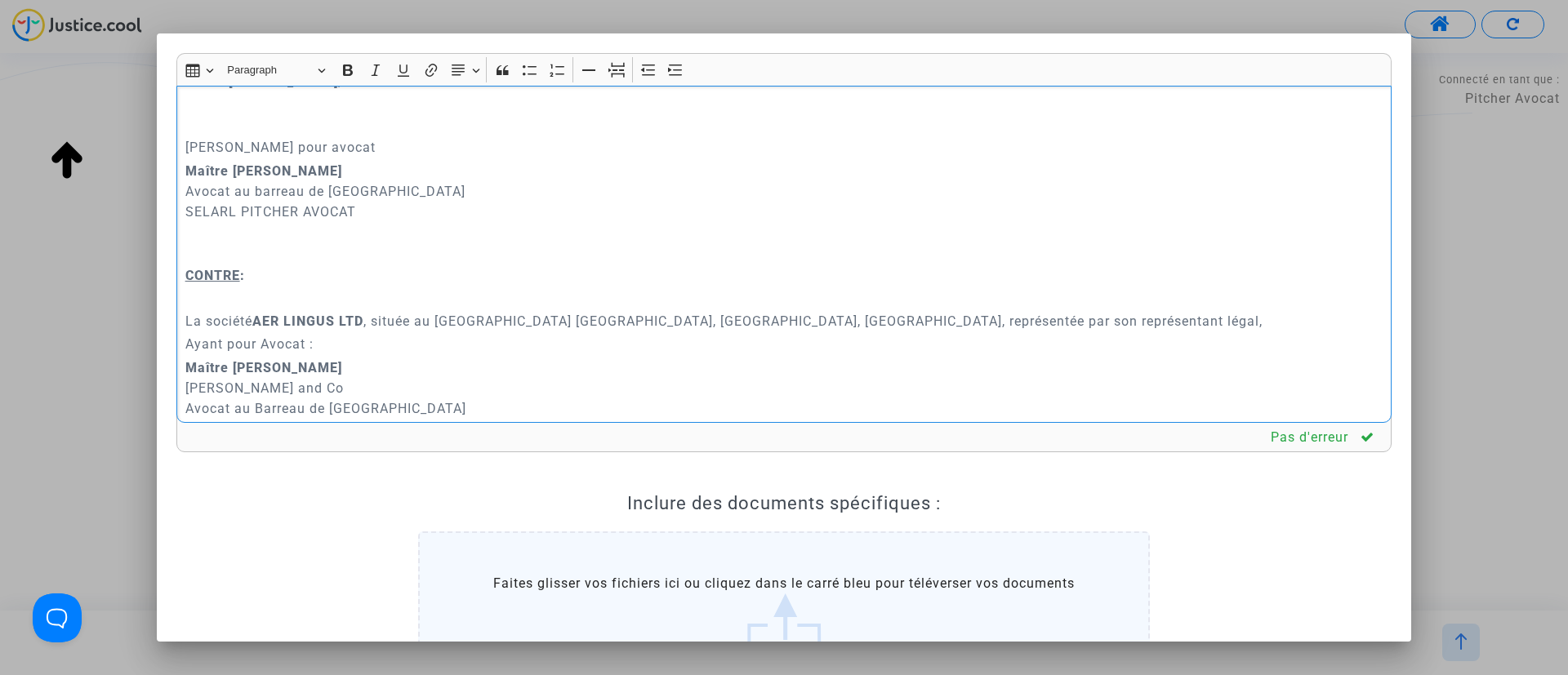
scroll to position [490, 0]
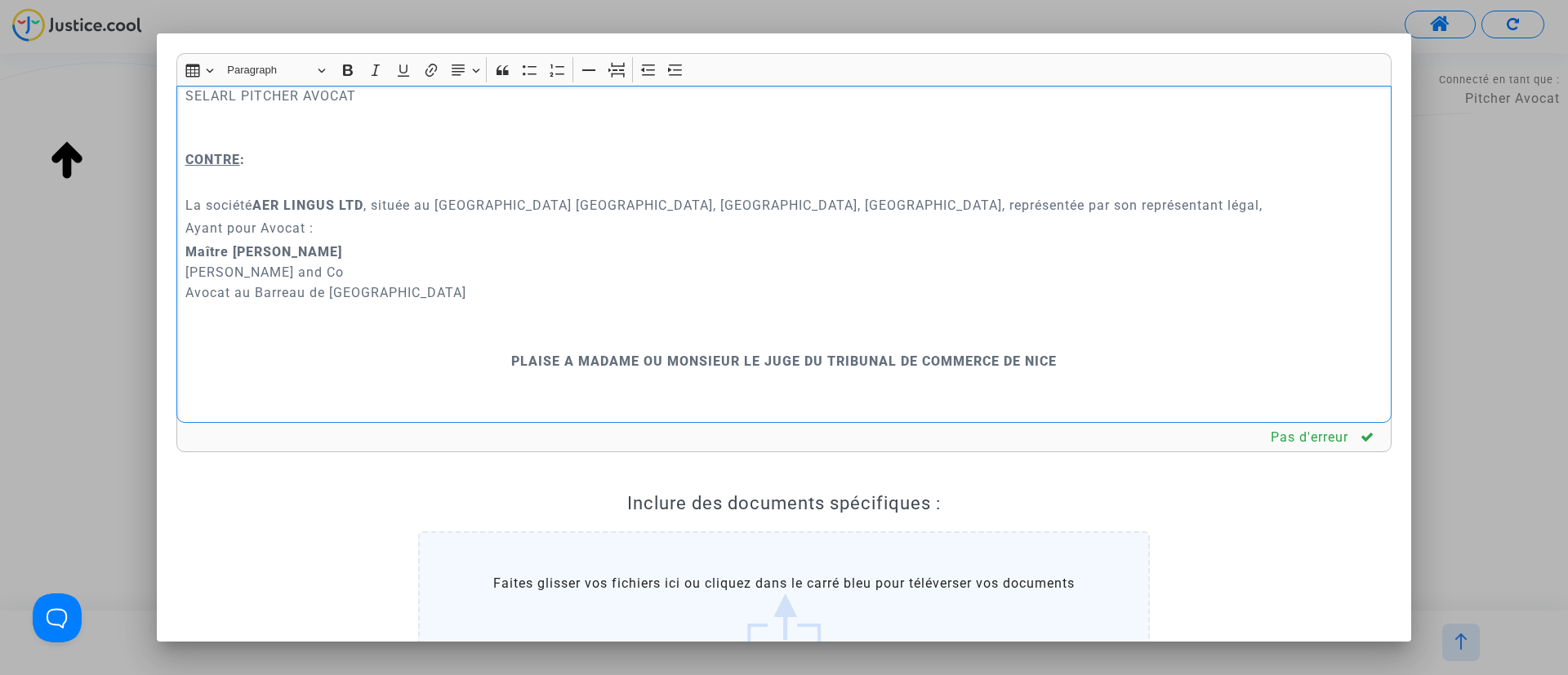
click at [642, 335] on p "Rich Text Editor, main" at bounding box center [784, 338] width 1198 height 20
click at [610, 67] on icon "Editor toolbar" at bounding box center [616, 70] width 16 height 16
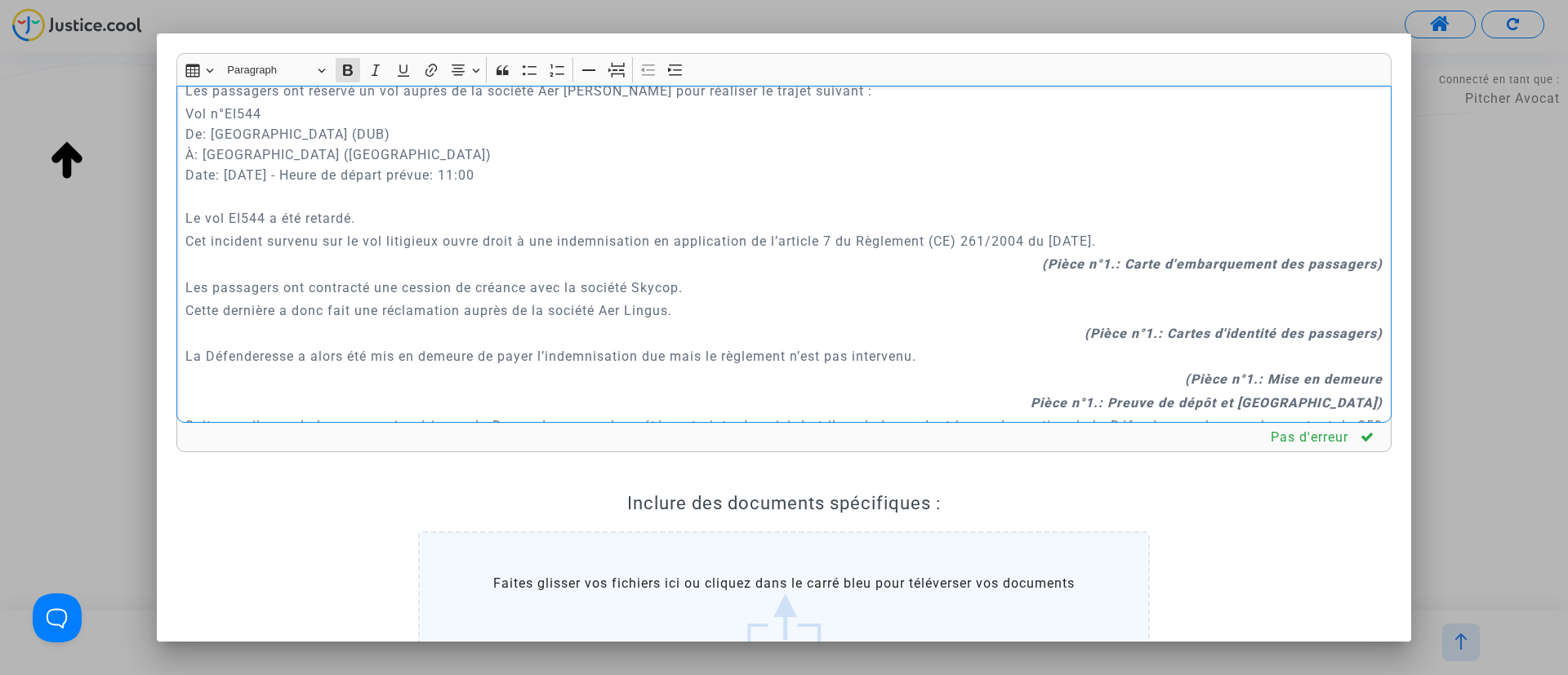
scroll to position [735, 0]
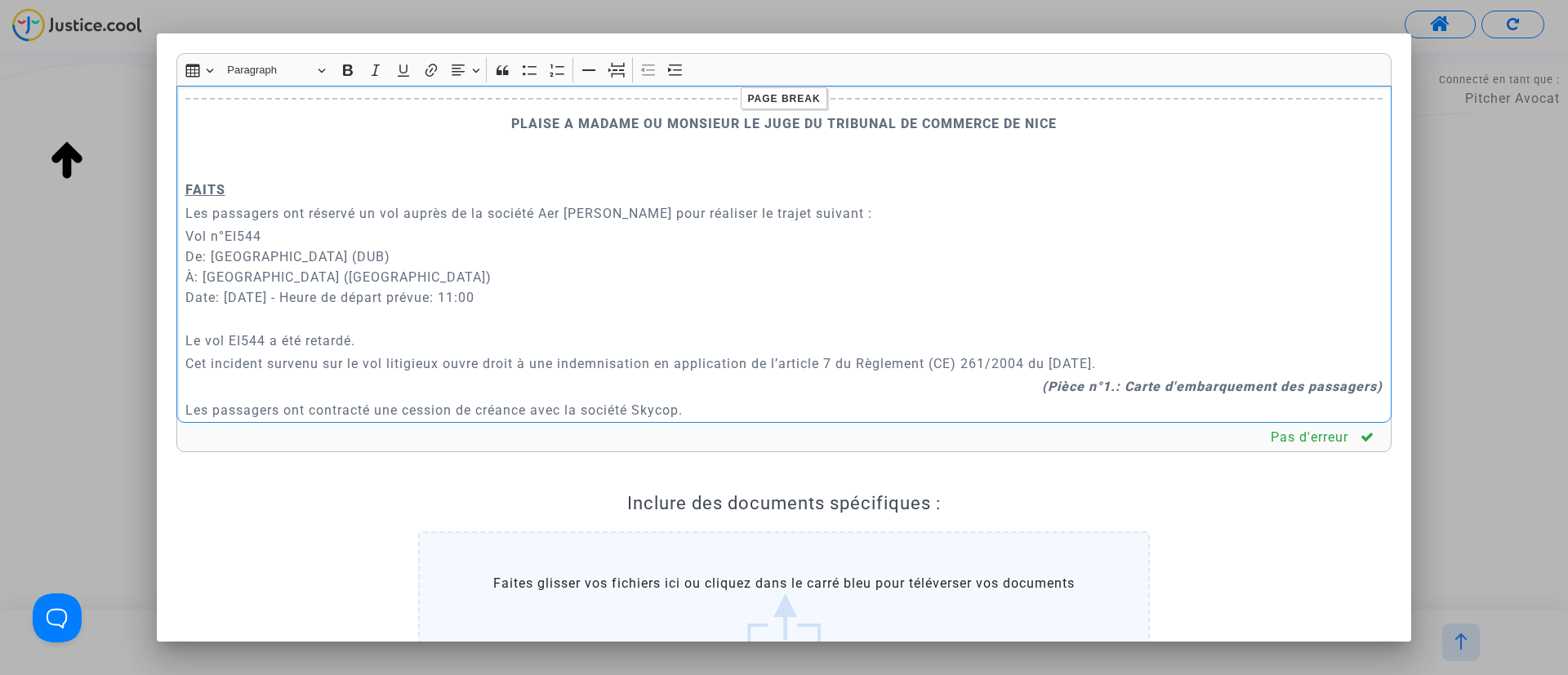
click at [346, 319] on p "Vol n°EI544 De: Aéroport de Dublin (DUB) À: Aéroport de Nice-Côte d'Azur (NCE) …" at bounding box center [784, 276] width 1198 height 102
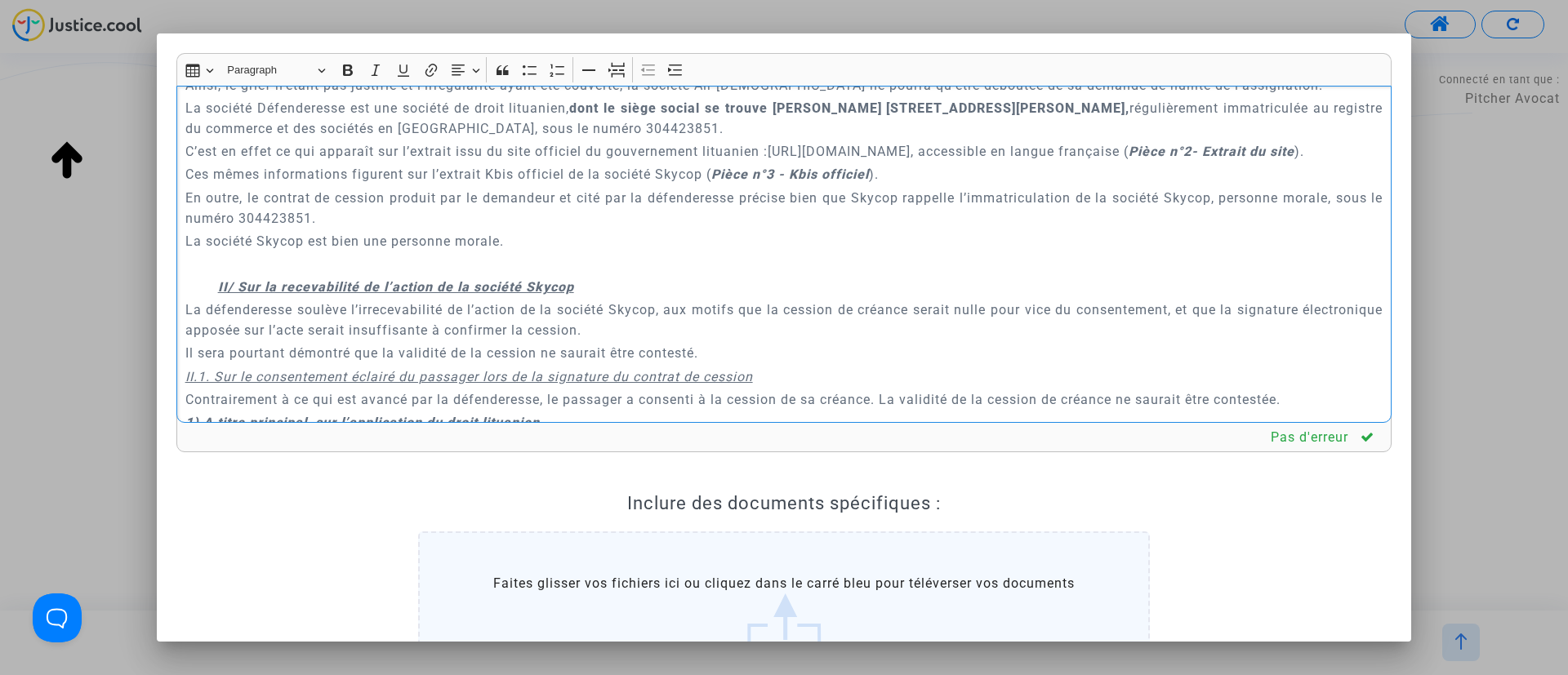
scroll to position [1592, 0]
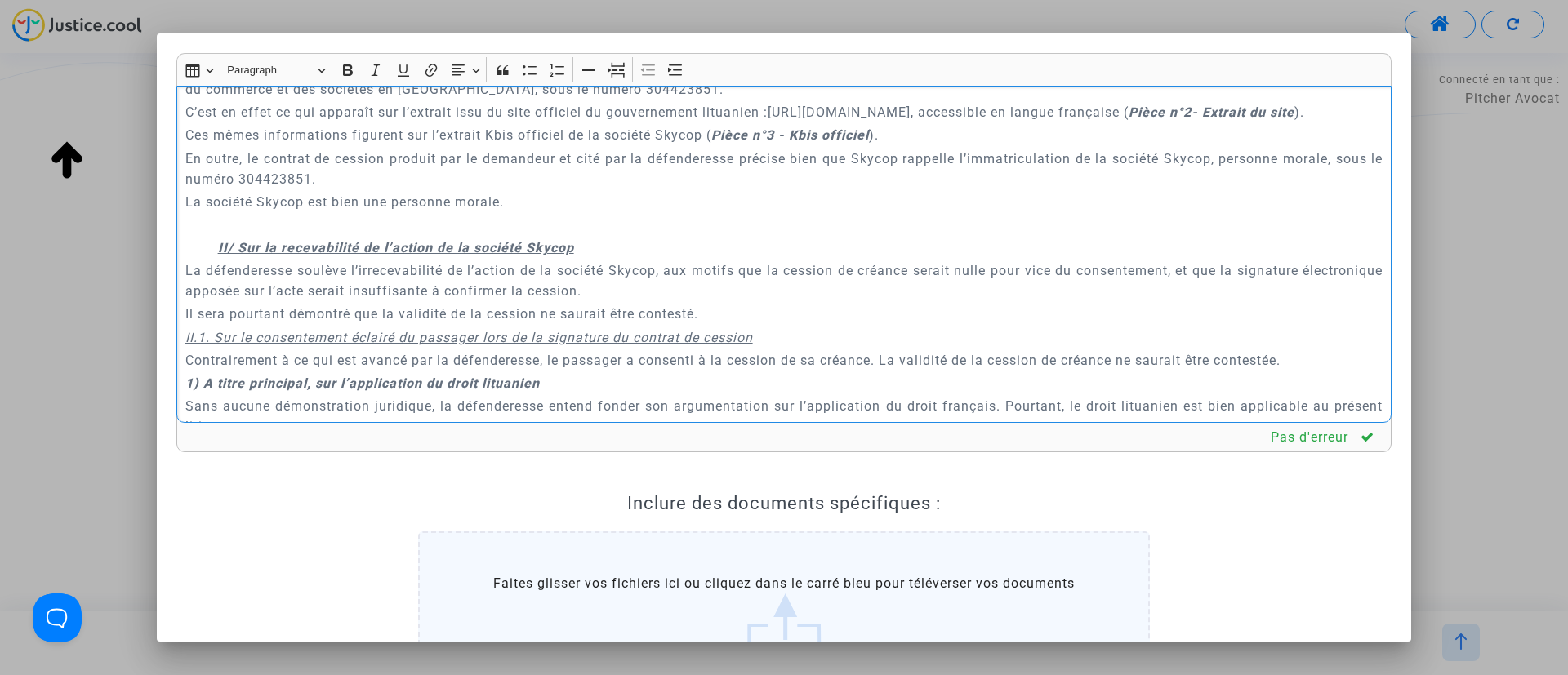
click at [522, 215] on p "Rich Text Editor, main" at bounding box center [784, 225] width 1198 height 20
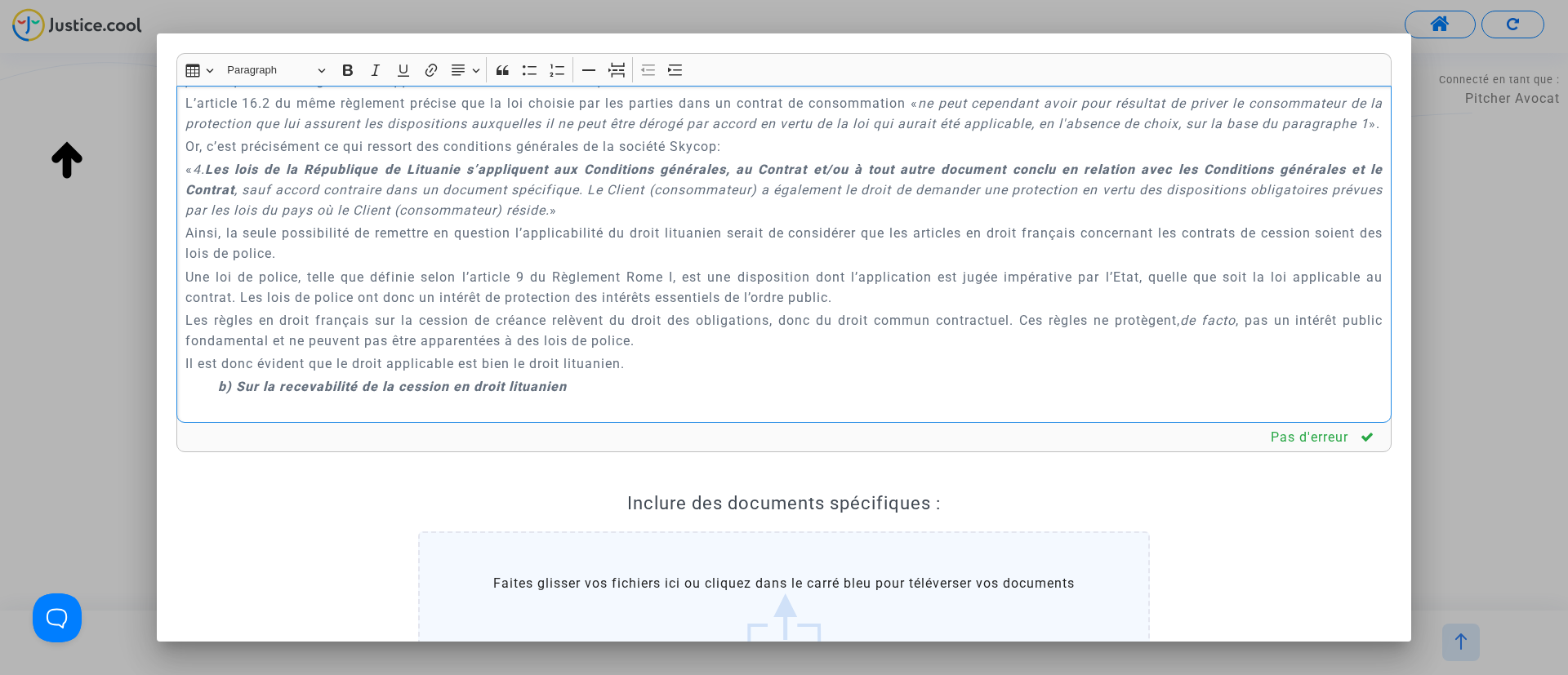
scroll to position [2449, 0]
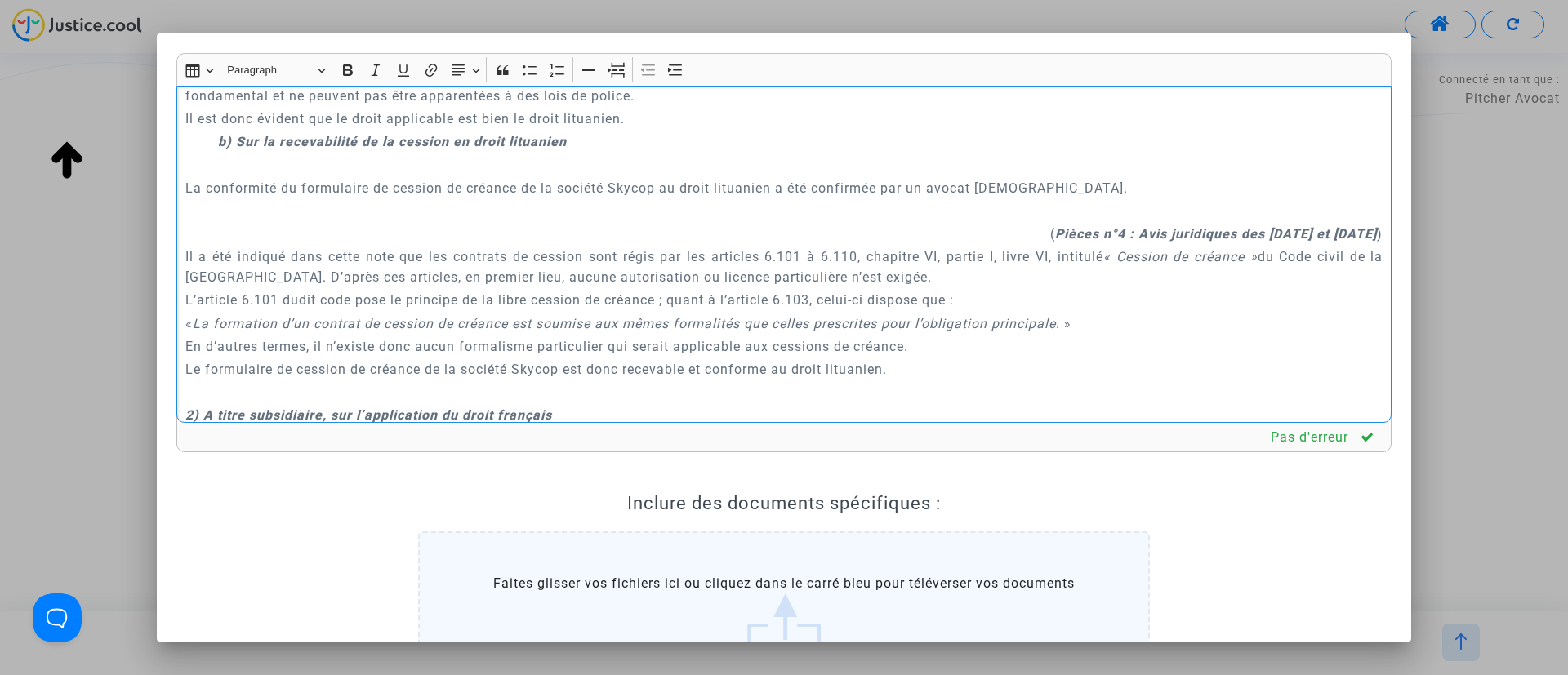
click at [505, 172] on p "Rich Text Editor, main" at bounding box center [784, 164] width 1198 height 20
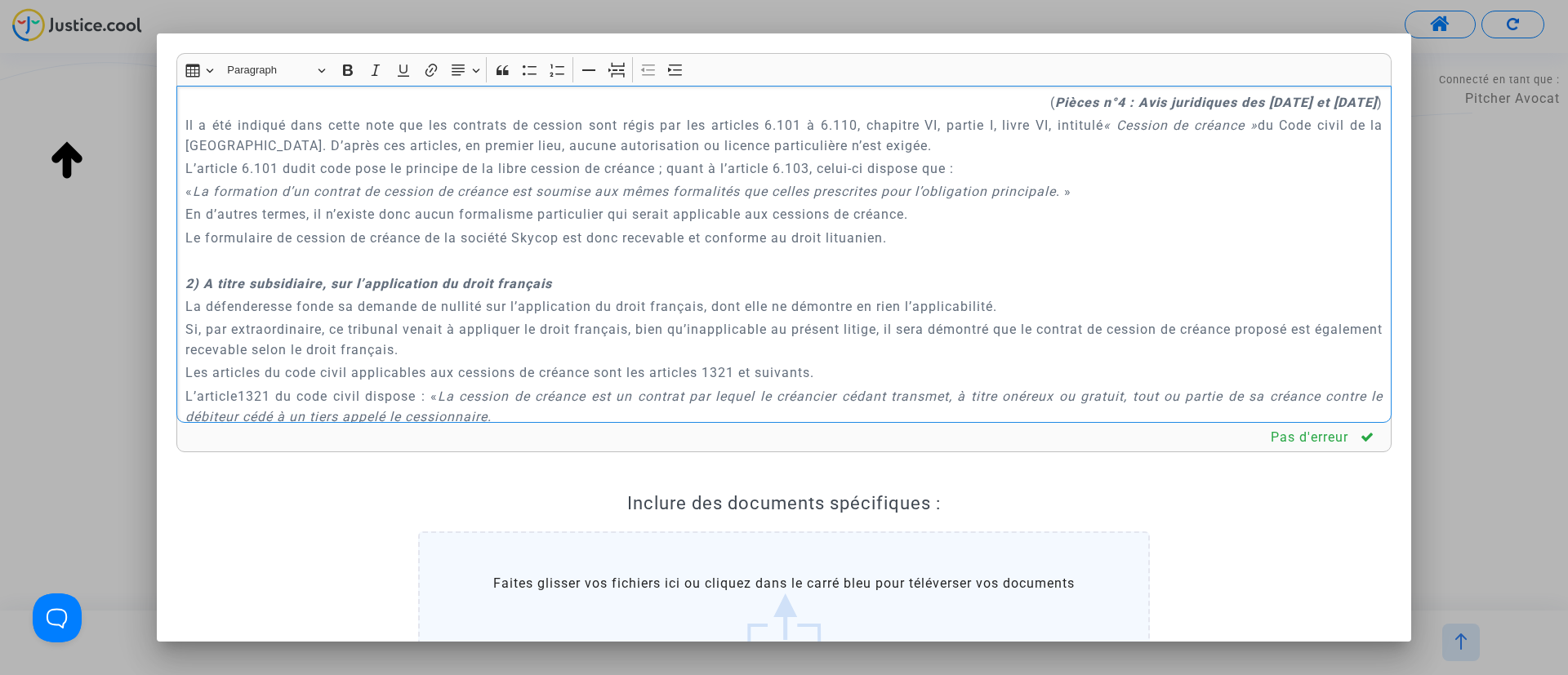
scroll to position [2571, 0]
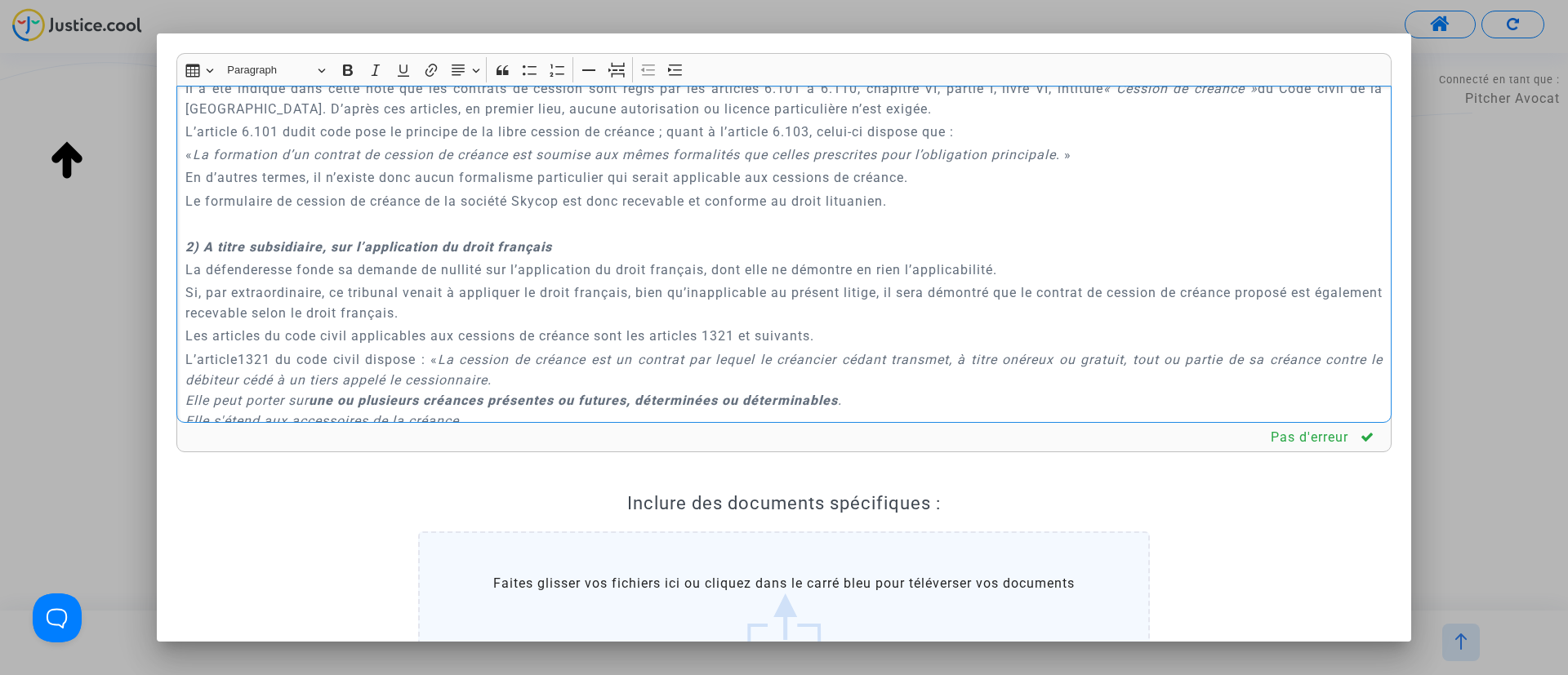
click at [406, 214] on p "Rich Text Editor, main" at bounding box center [784, 224] width 1198 height 20
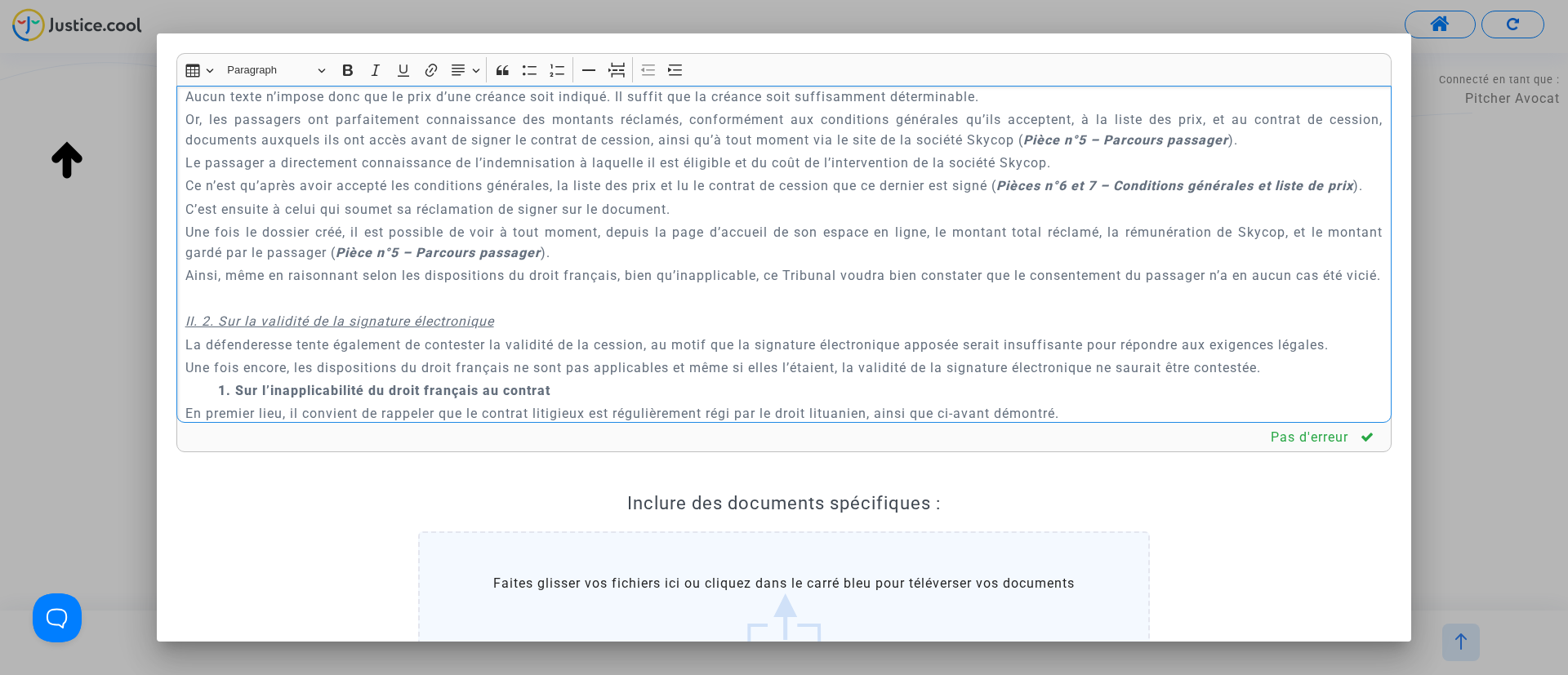
scroll to position [3062, 0]
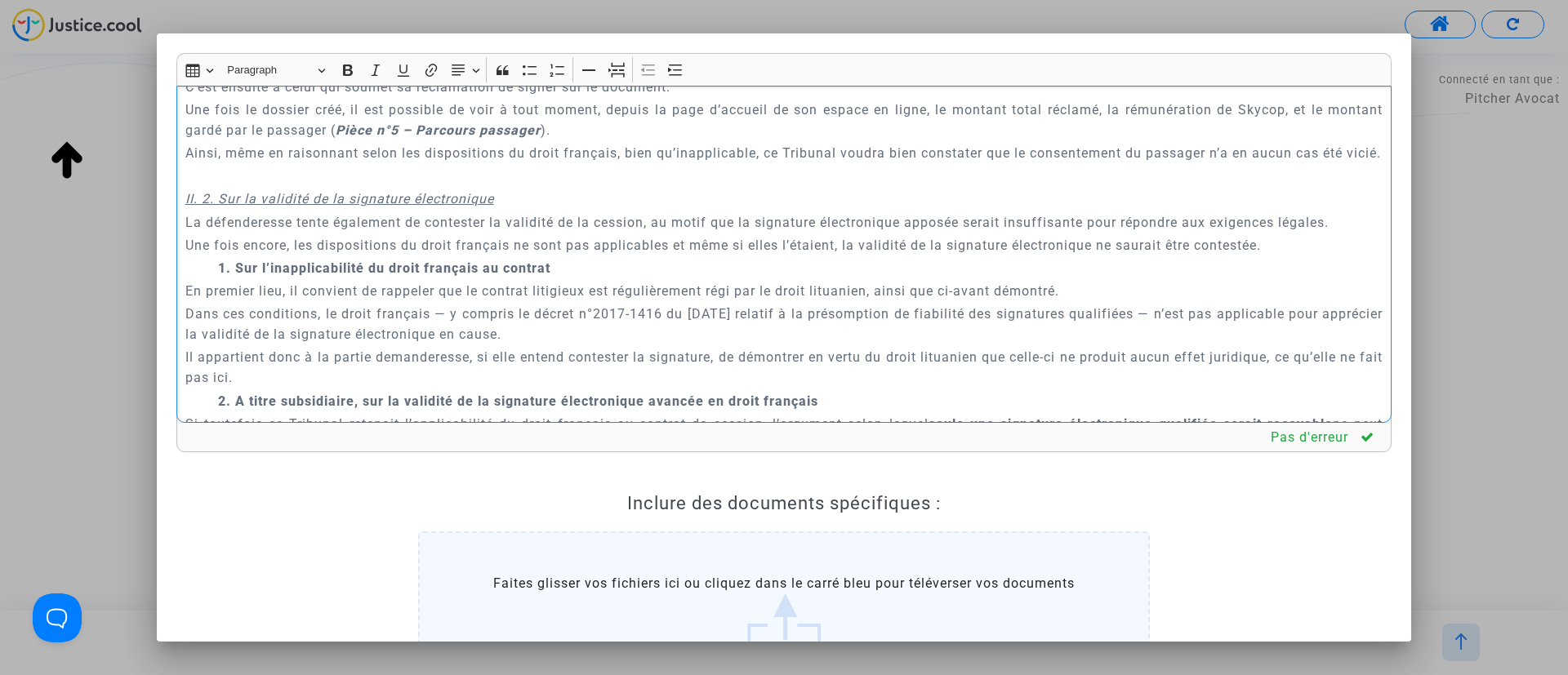
click at [406, 186] on p "Rich Text Editor, main" at bounding box center [784, 176] width 1198 height 20
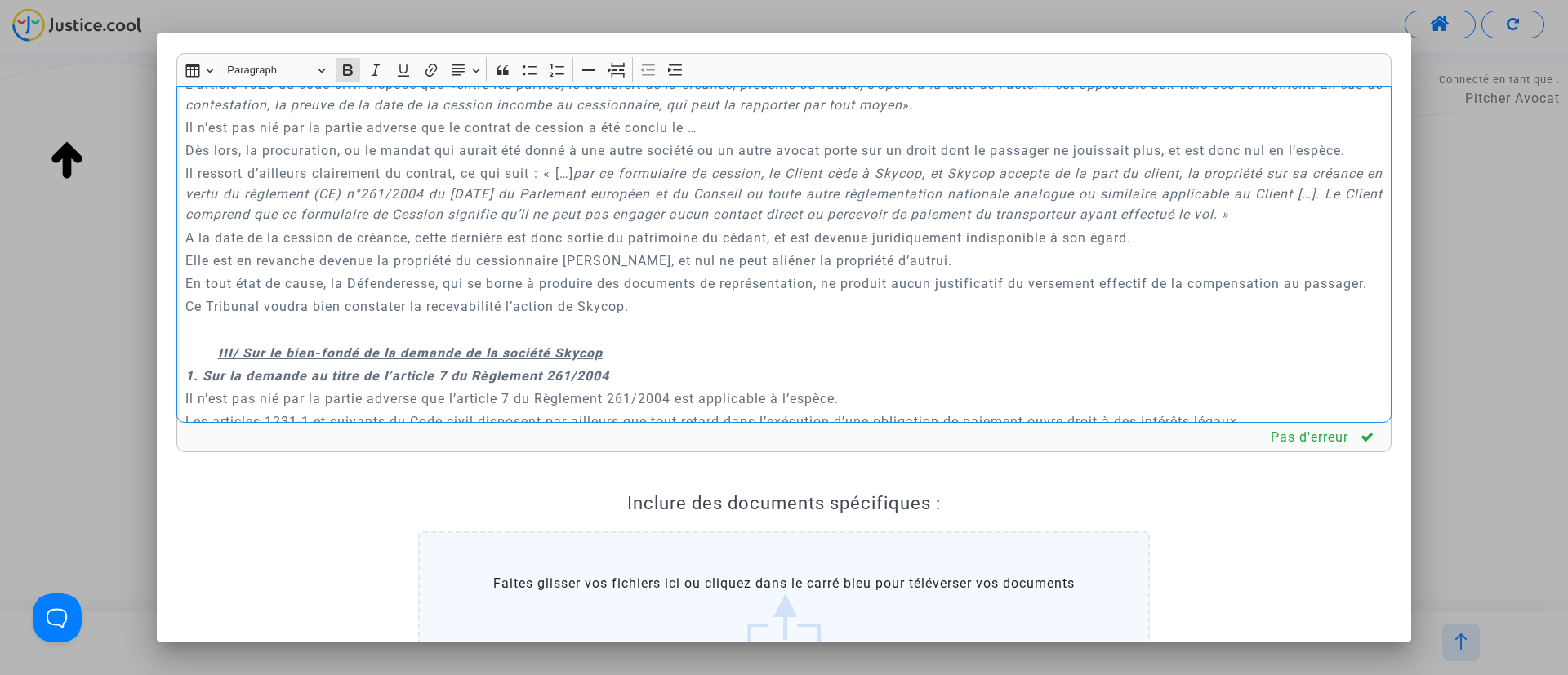
scroll to position [4163, 0]
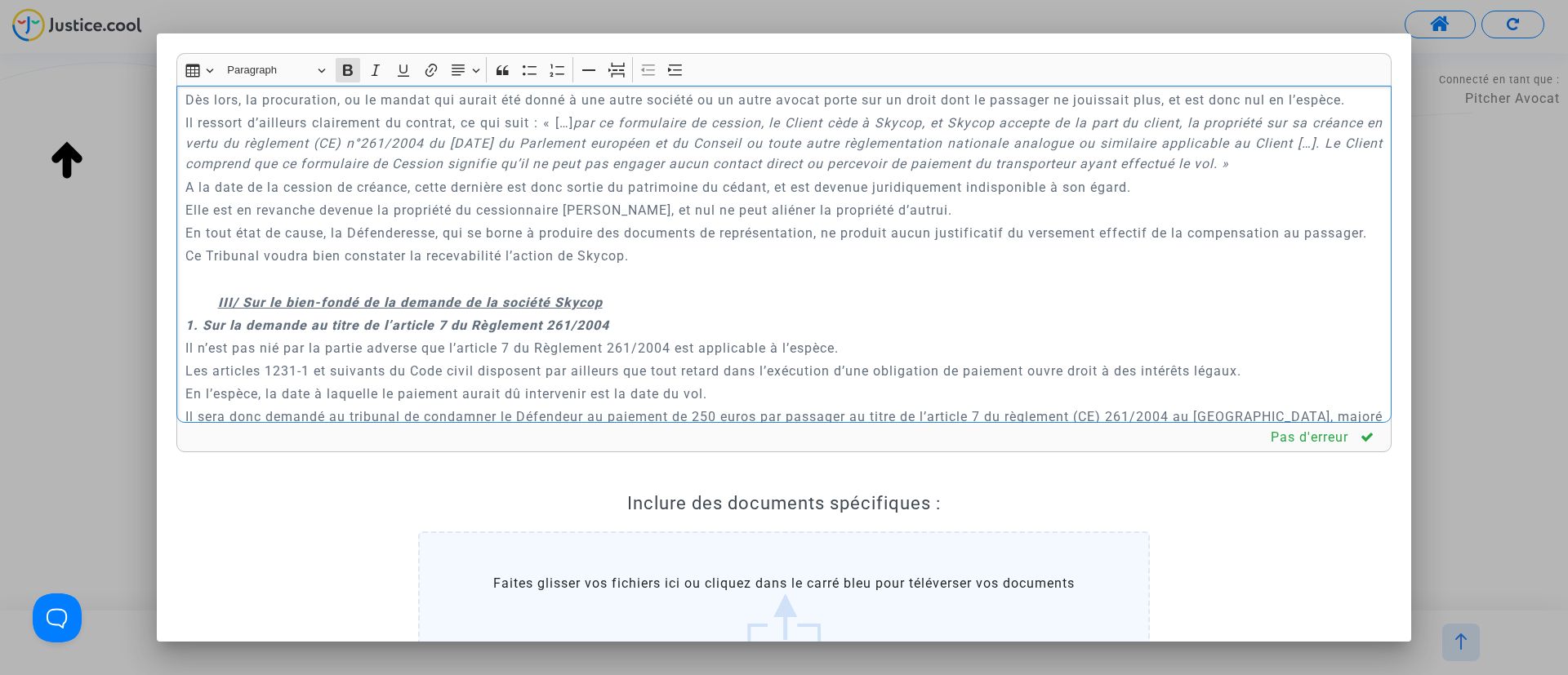
drag, startPoint x: 183, startPoint y: 250, endPoint x: 554, endPoint y: 390, distance: 396.5
click at [554, 390] on div "A MADAME, MONSIEUR LE JUGE DU TRIBUNAL DE COMMERCE DE NICE Conclusions en répli…" at bounding box center [783, 254] width 1215 height 338
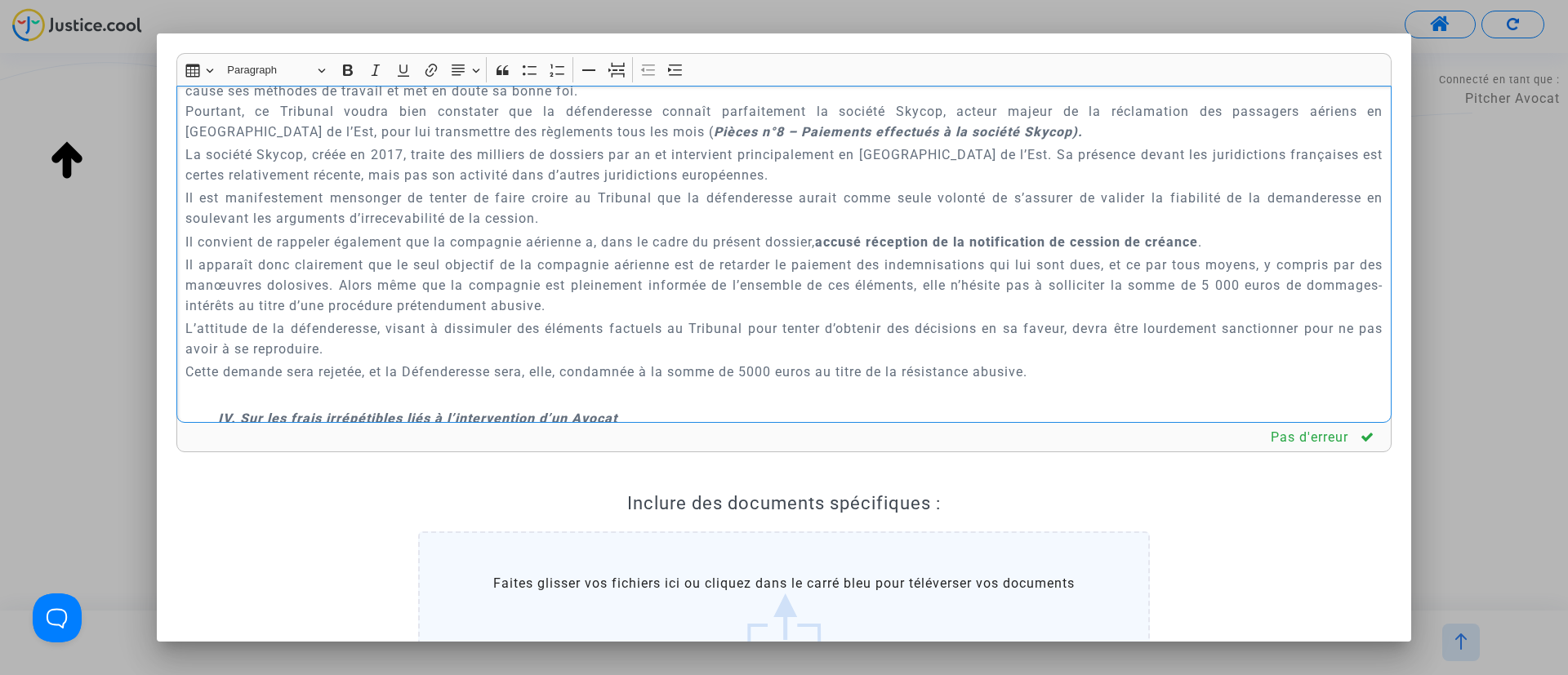
scroll to position [4892, 0]
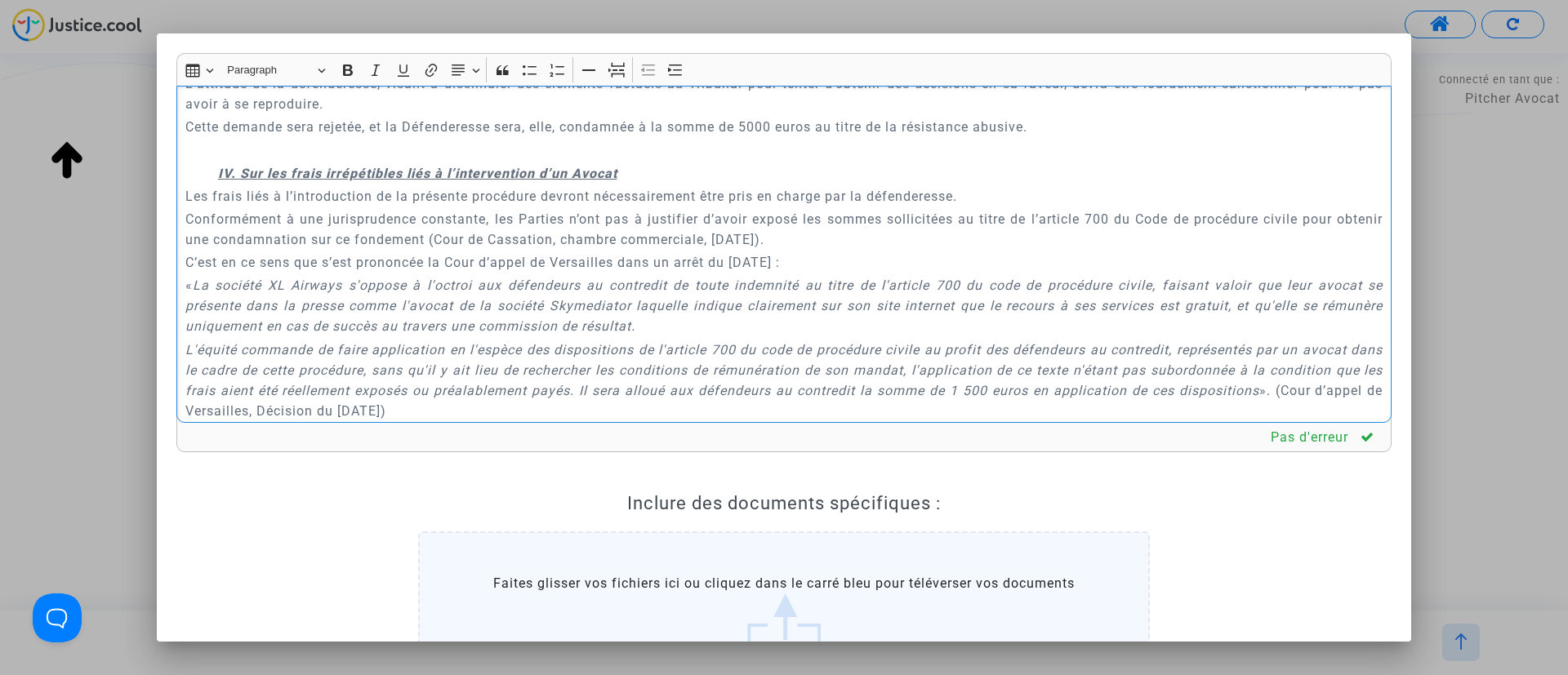
click at [566, 160] on p "Rich Text Editor, main" at bounding box center [784, 150] width 1198 height 20
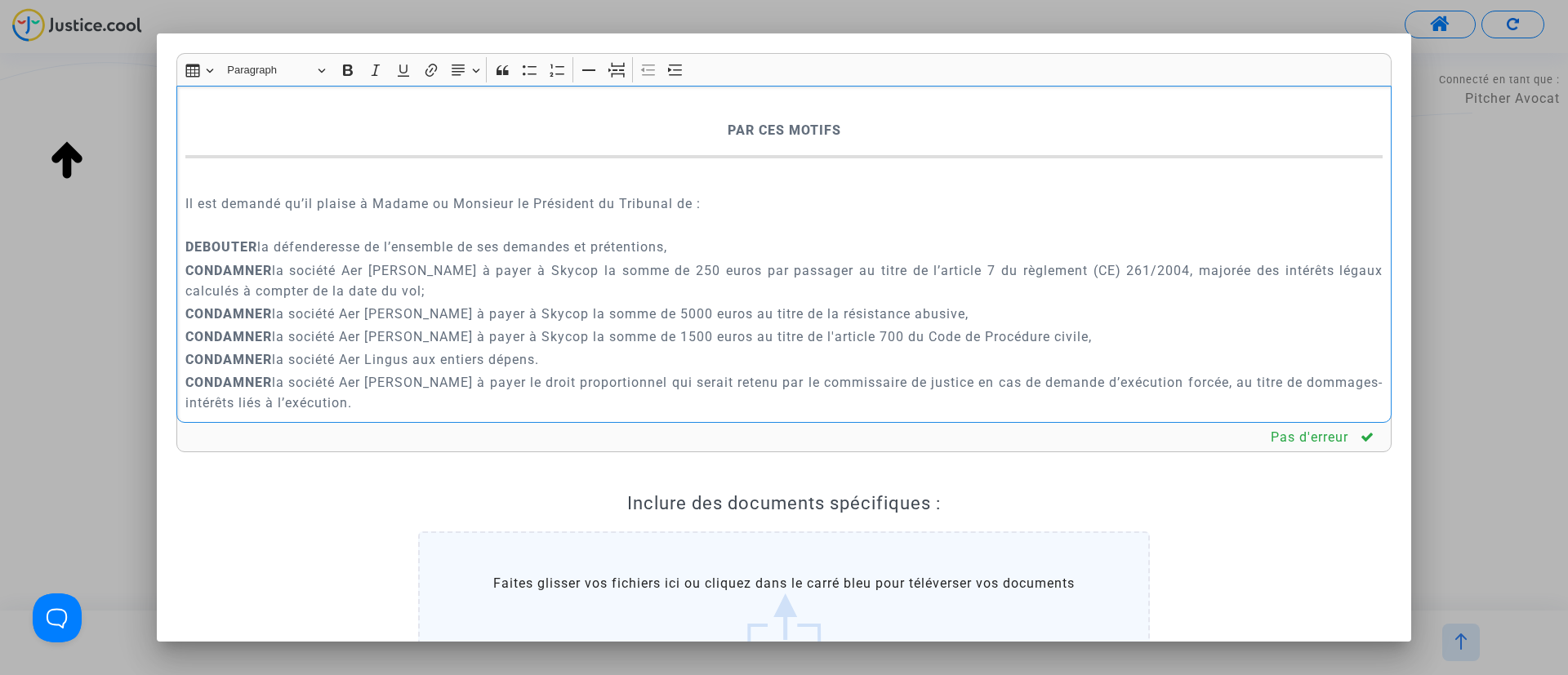
scroll to position [5382, 0]
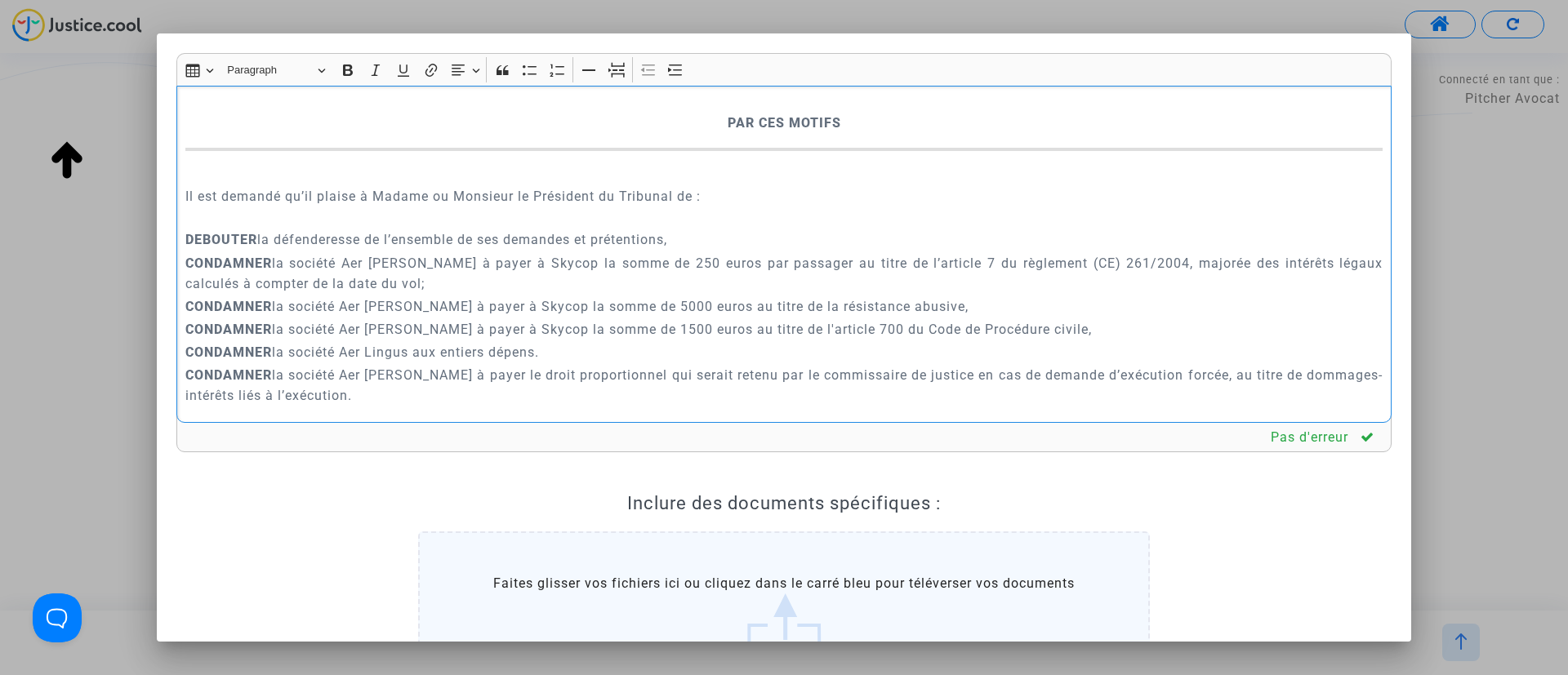
click at [733, 110] on p "Rich Text Editor, main" at bounding box center [784, 100] width 1198 height 20
click at [604, 75] on div "Insert table Insert table Heading Paragraph Paragraph Heading 1 Heading 2 Headi…" at bounding box center [784, 69] width 1207 height 31
click at [622, 74] on icon "Editor toolbar" at bounding box center [616, 70] width 16 height 16
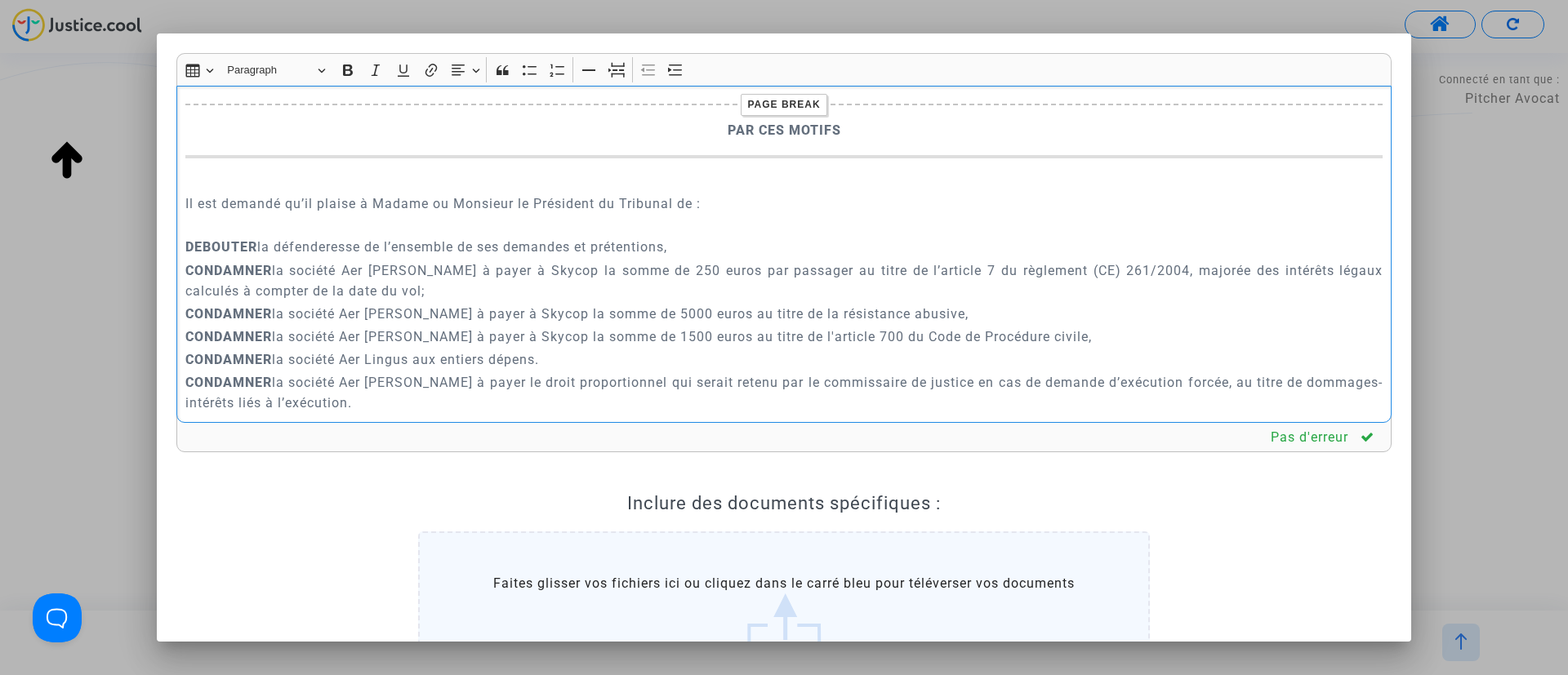
click at [615, 234] on p "Il est demandé qu’il plaise à Madame ou Monsieur le Président du Tribunal de :" at bounding box center [784, 214] width 1198 height 40
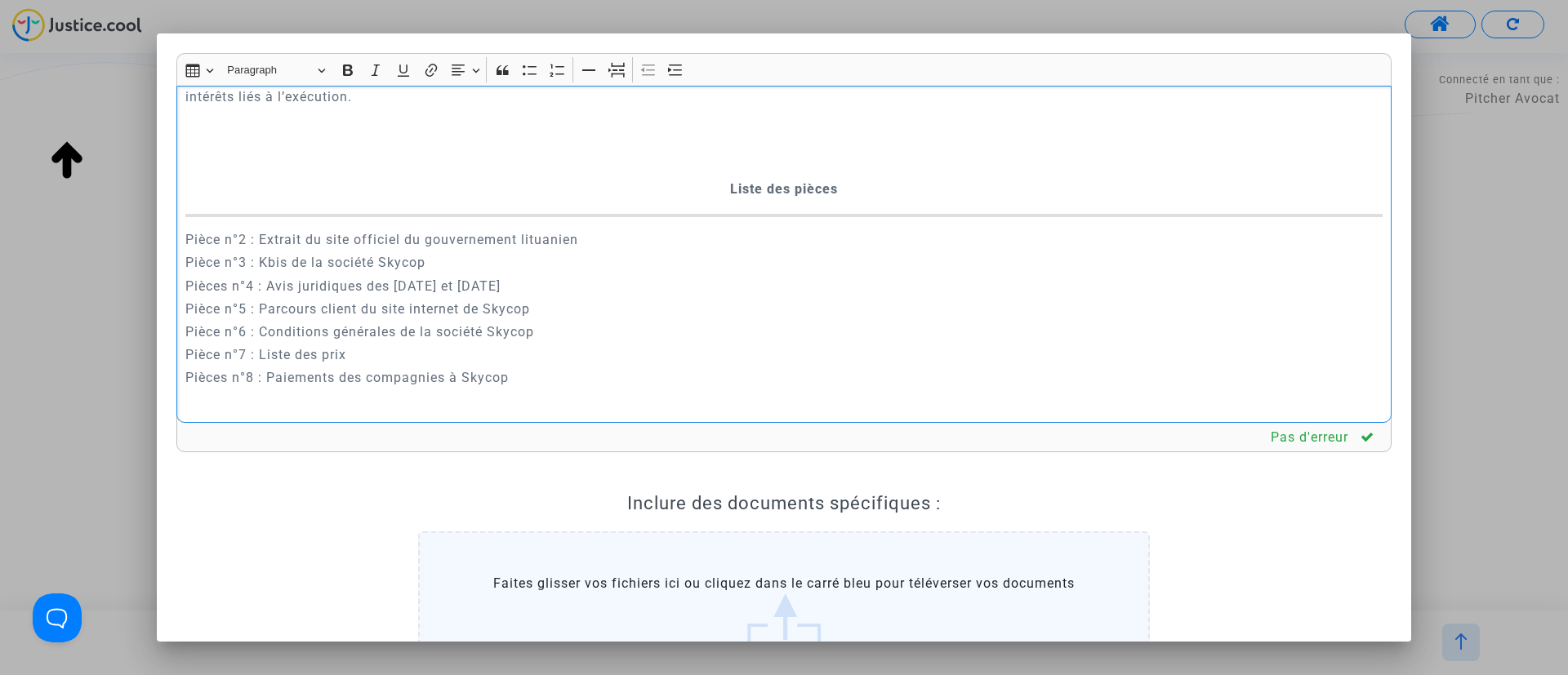
scroll to position [5749, 0]
click at [796, 176] on p "Rich Text Editor, main" at bounding box center [784, 166] width 1198 height 20
drag, startPoint x: 624, startPoint y: 77, endPoint x: 646, endPoint y: 98, distance: 30.4
click at [625, 78] on button "Page break Page break" at bounding box center [616, 70] width 24 height 24
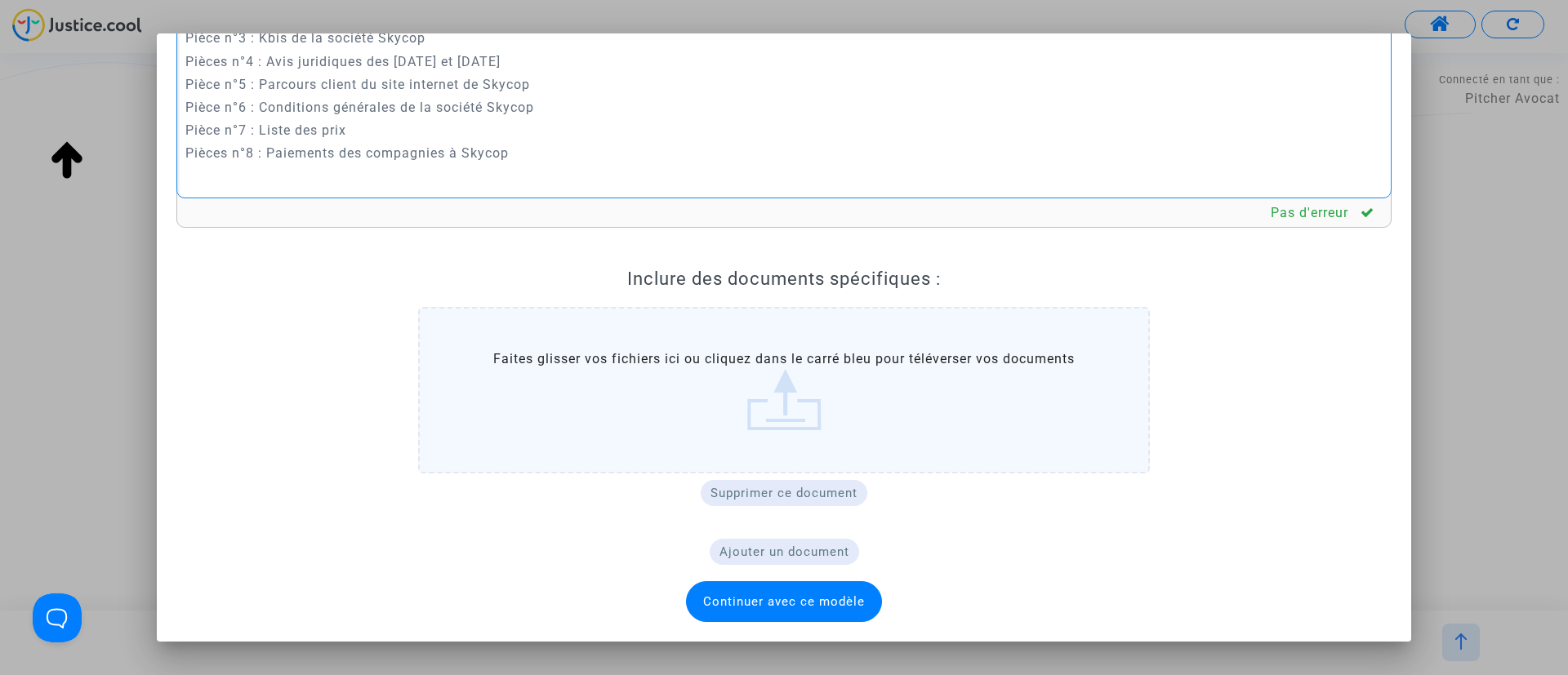
click at [714, 597] on span "Continuer avec ce modèle" at bounding box center [784, 601] width 162 height 14
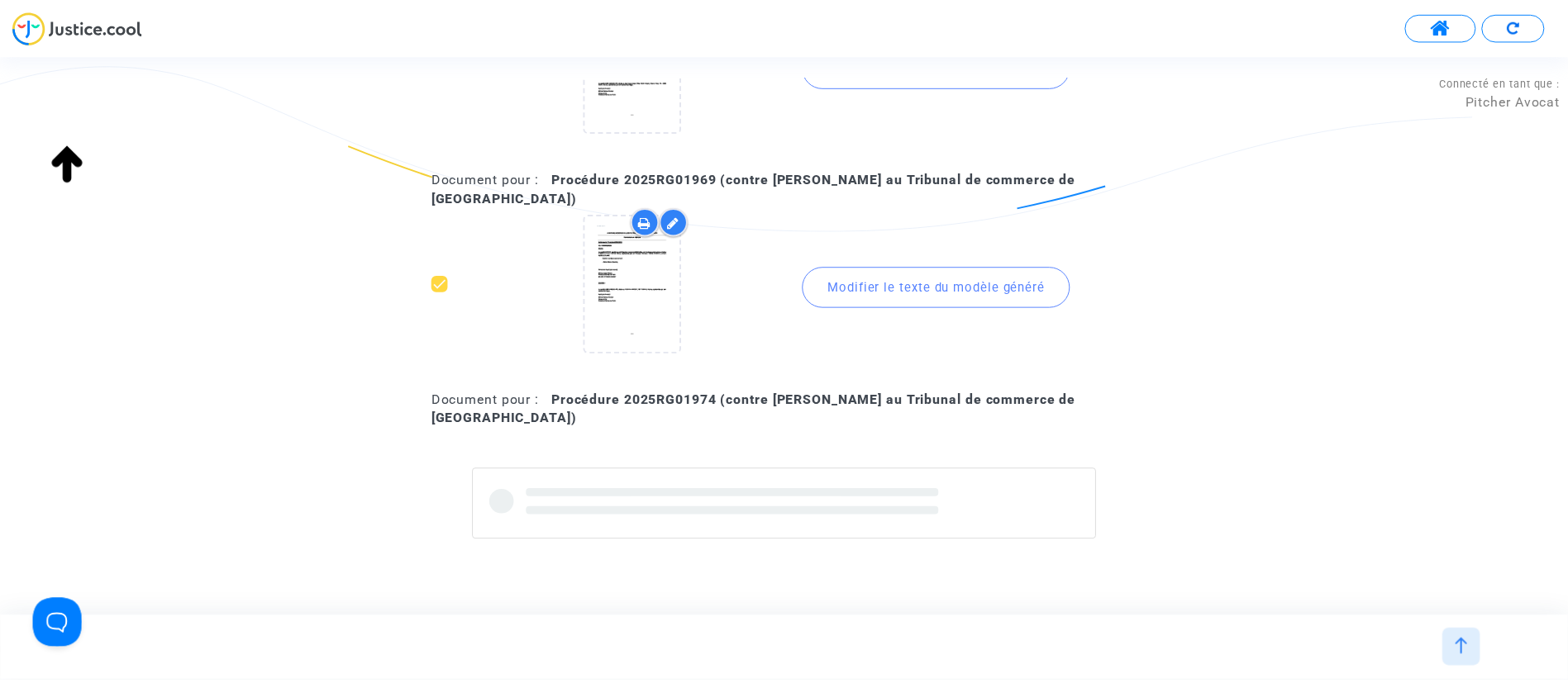
scroll to position [495, 0]
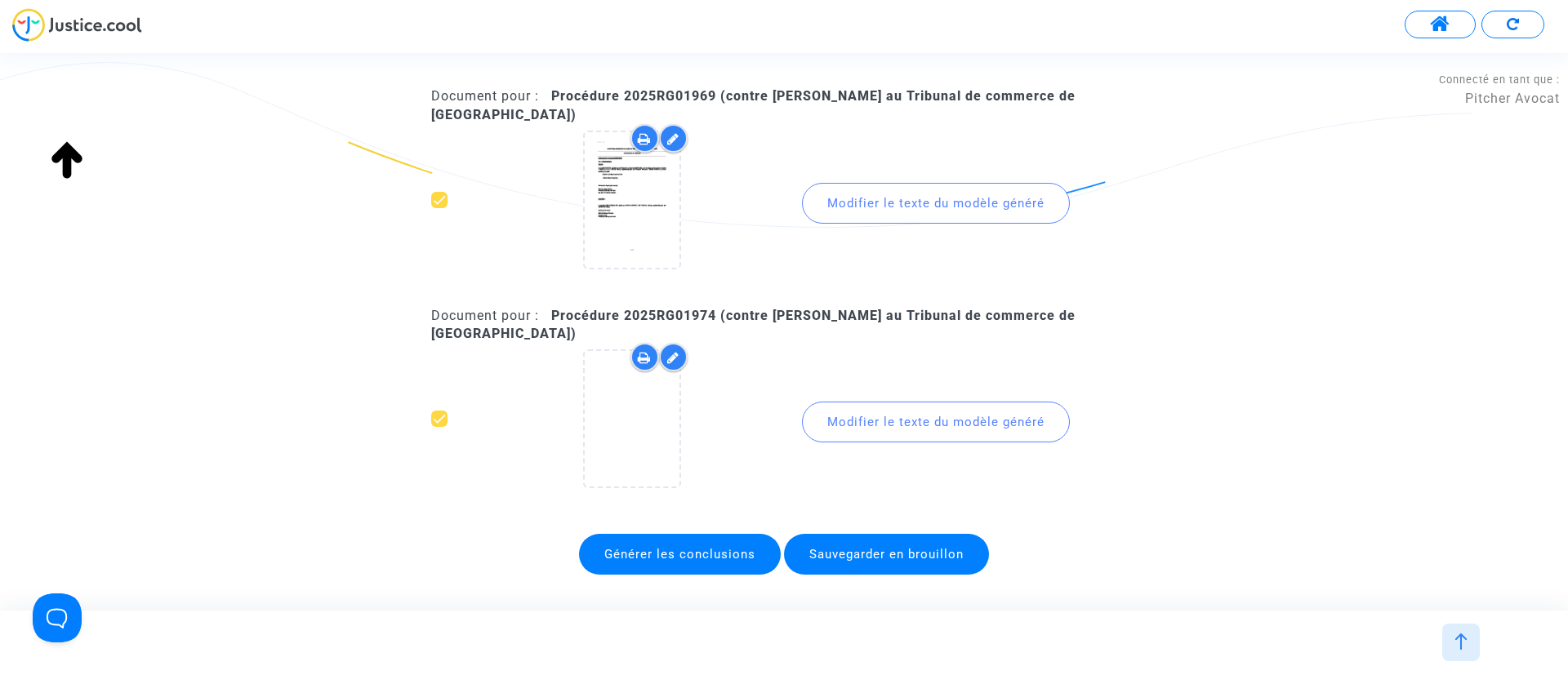
click at [704, 547] on span "Générer les conclusions" at bounding box center [679, 554] width 151 height 14
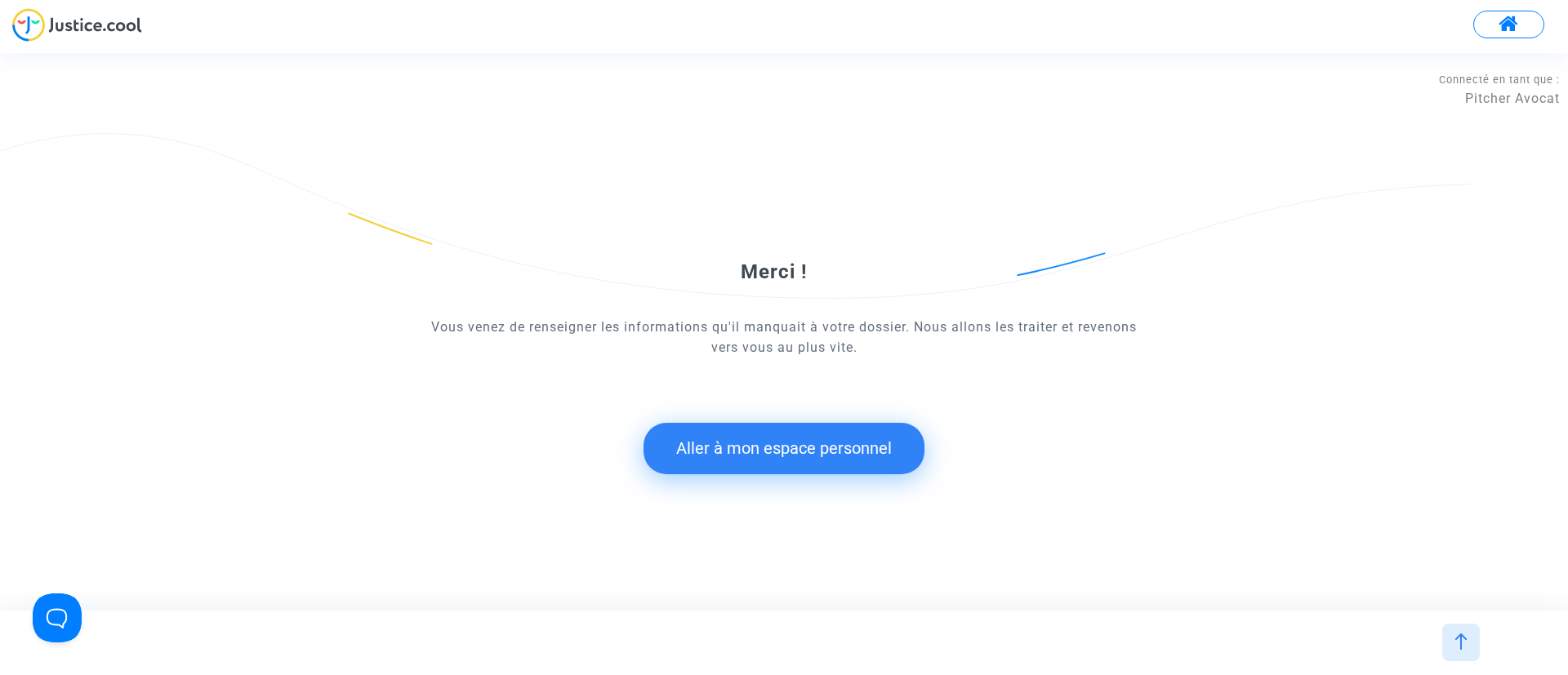
click at [727, 426] on button "Aller à mon espace personnel" at bounding box center [783, 448] width 281 height 51
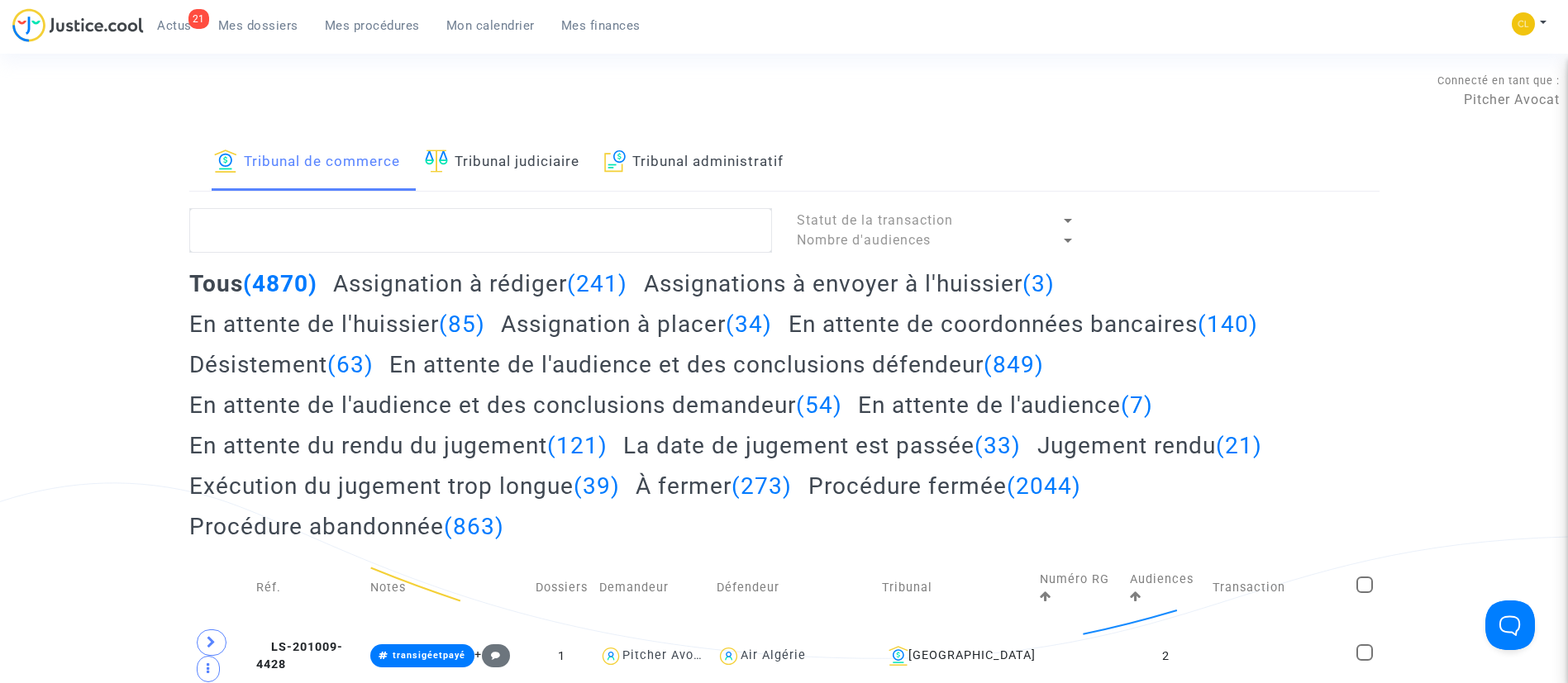
click at [1524, 36] on div "Mon profil Changer de compte Paramètres Déconnexion" at bounding box center [1533, 32] width 44 height 41
click at [1527, 18] on img at bounding box center [1523, 24] width 23 height 23
drag, startPoint x: 1519, startPoint y: 82, endPoint x: 1511, endPoint y: 91, distance: 12.0
click at [1519, 84] on link "Changer de compte" at bounding box center [1463, 84] width 167 height 26
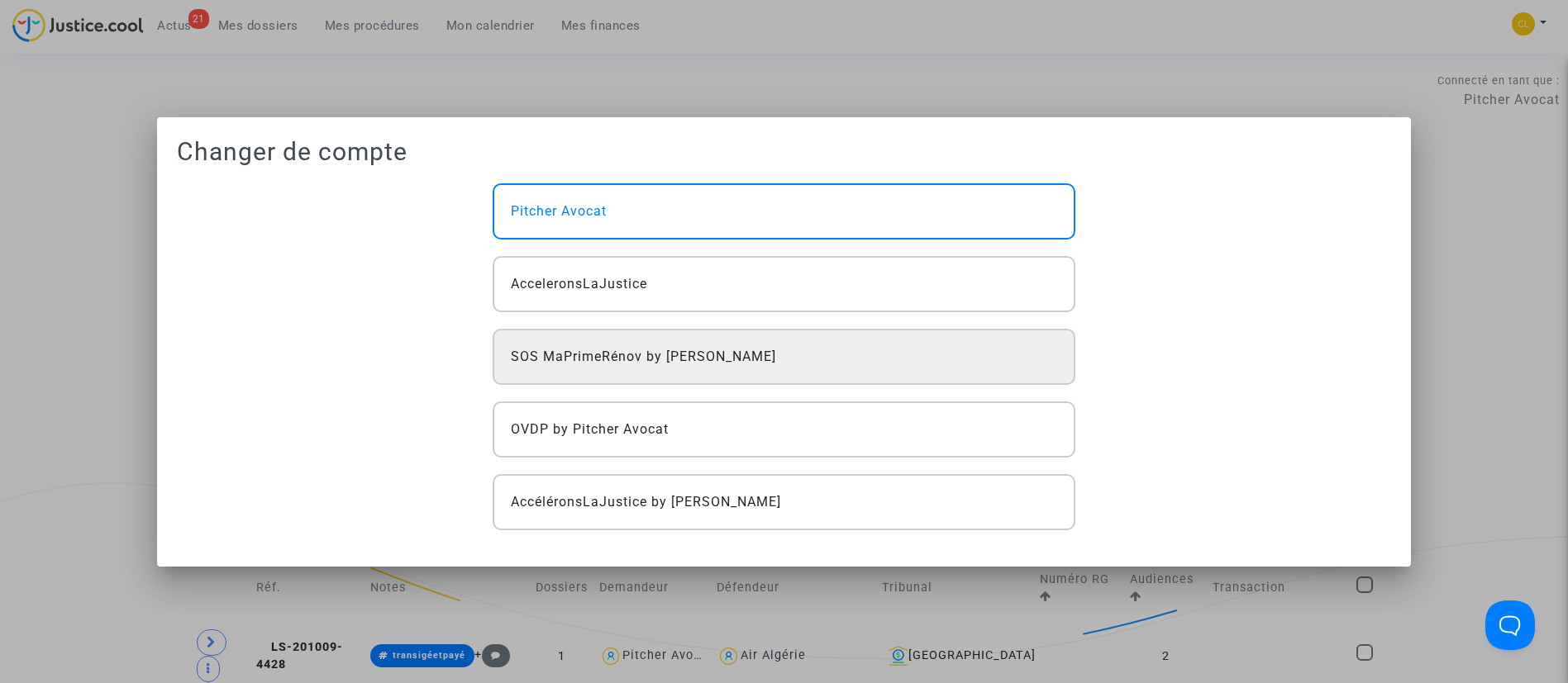
click at [795, 356] on div "SOS MaPrimeRénov by [PERSON_NAME]" at bounding box center [783, 357] width 583 height 56
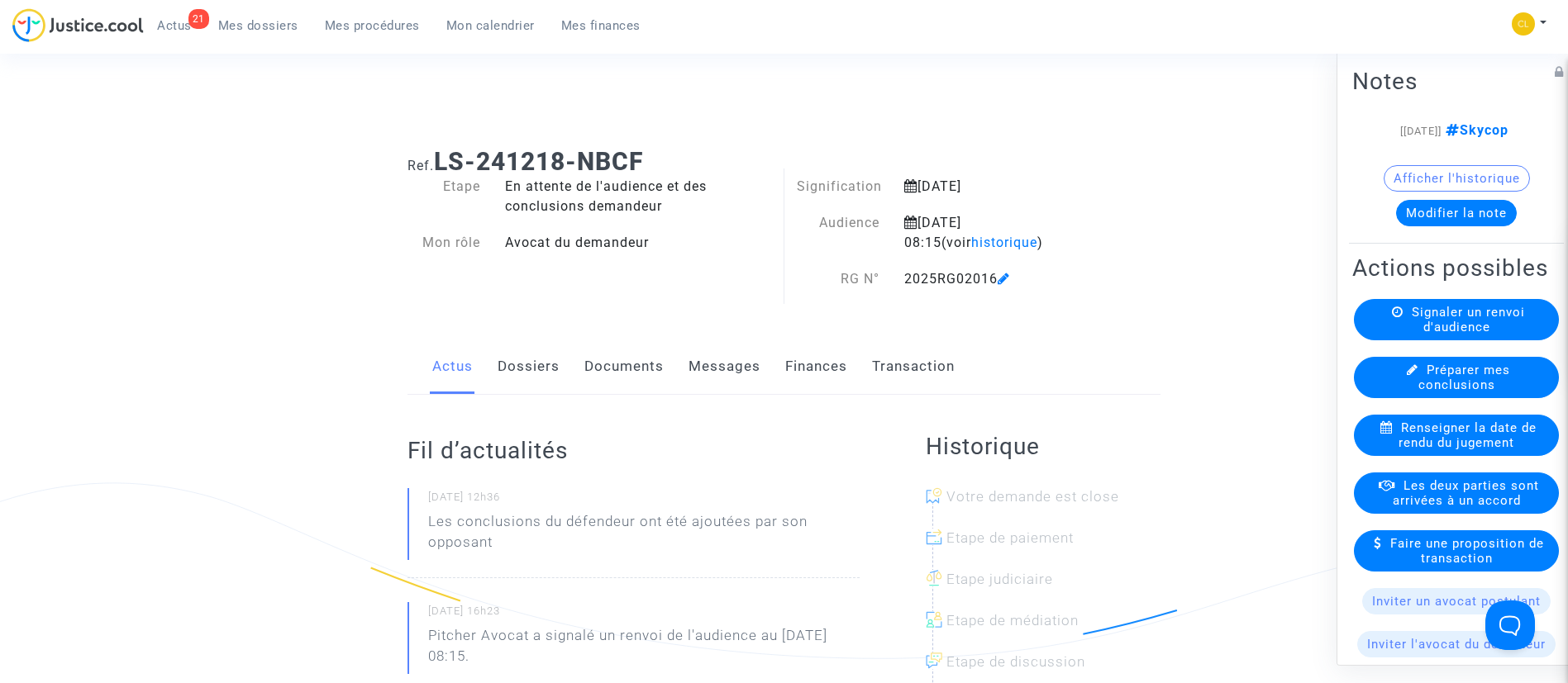
click at [606, 374] on link "Documents" at bounding box center [624, 367] width 79 height 55
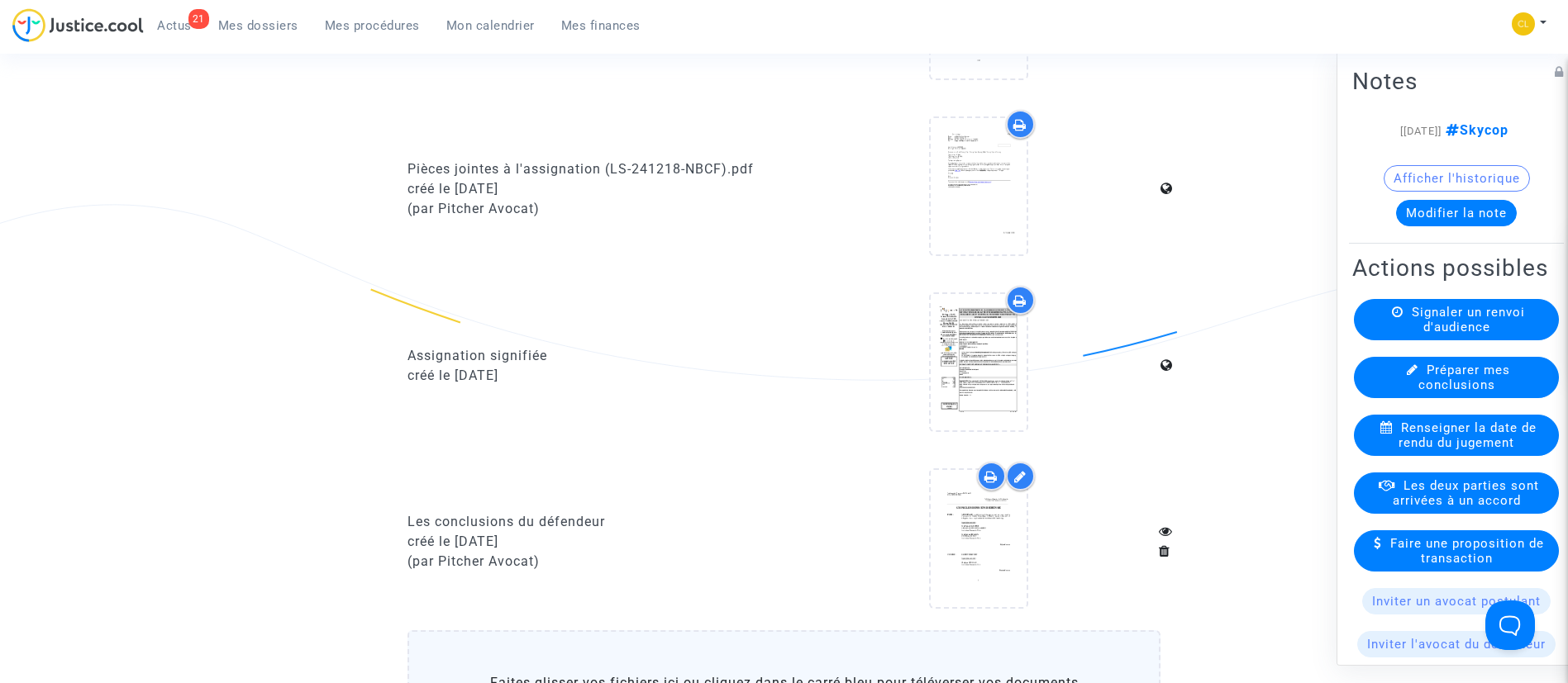
scroll to position [1239, 0]
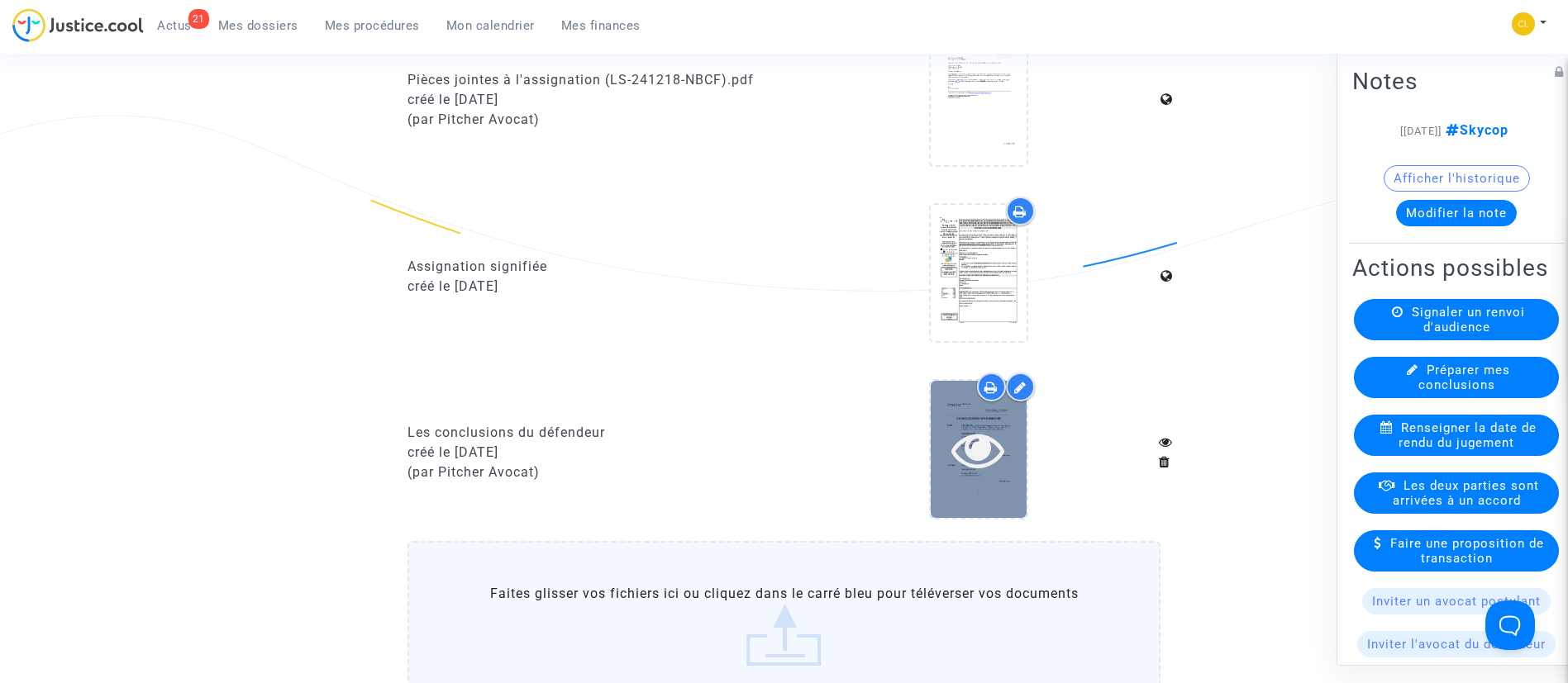
click at [990, 434] on icon at bounding box center [978, 449] width 54 height 53
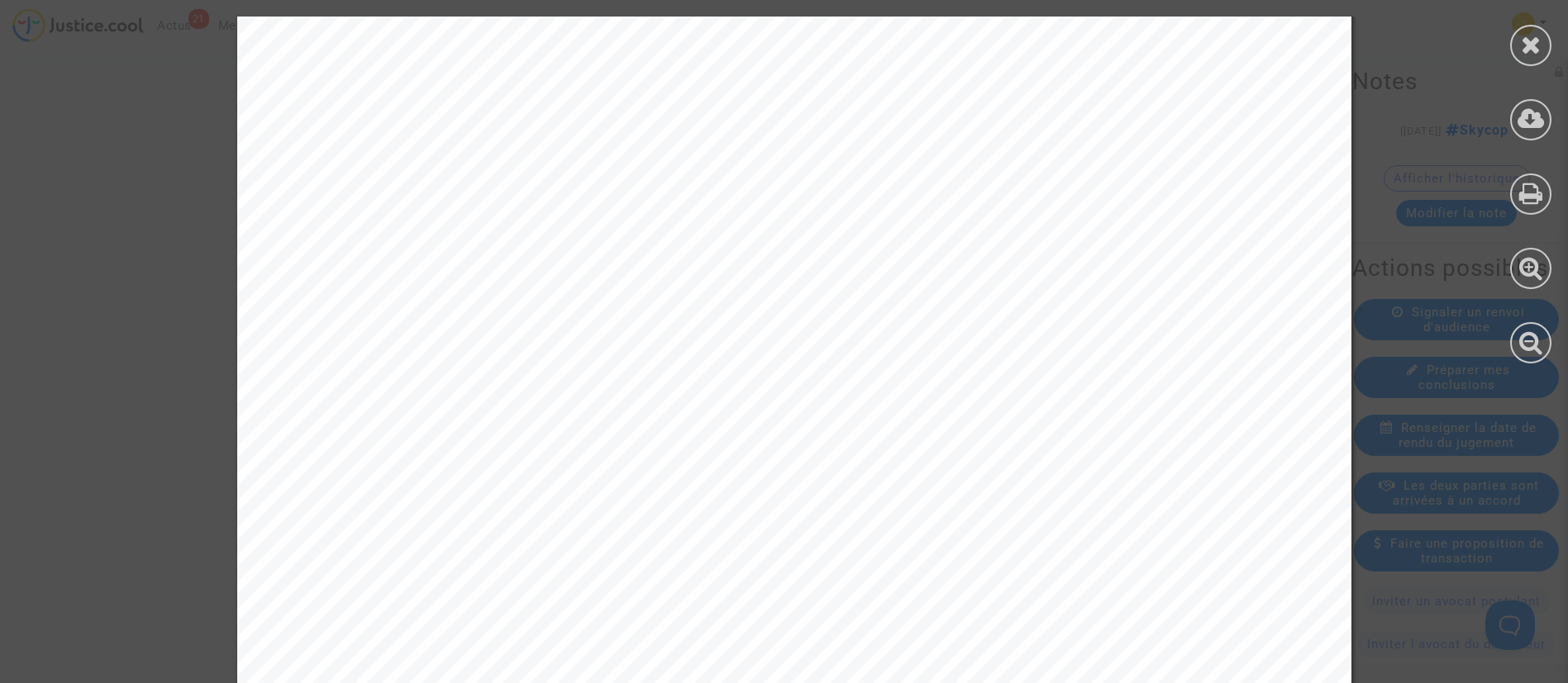
scroll to position [6318, 0]
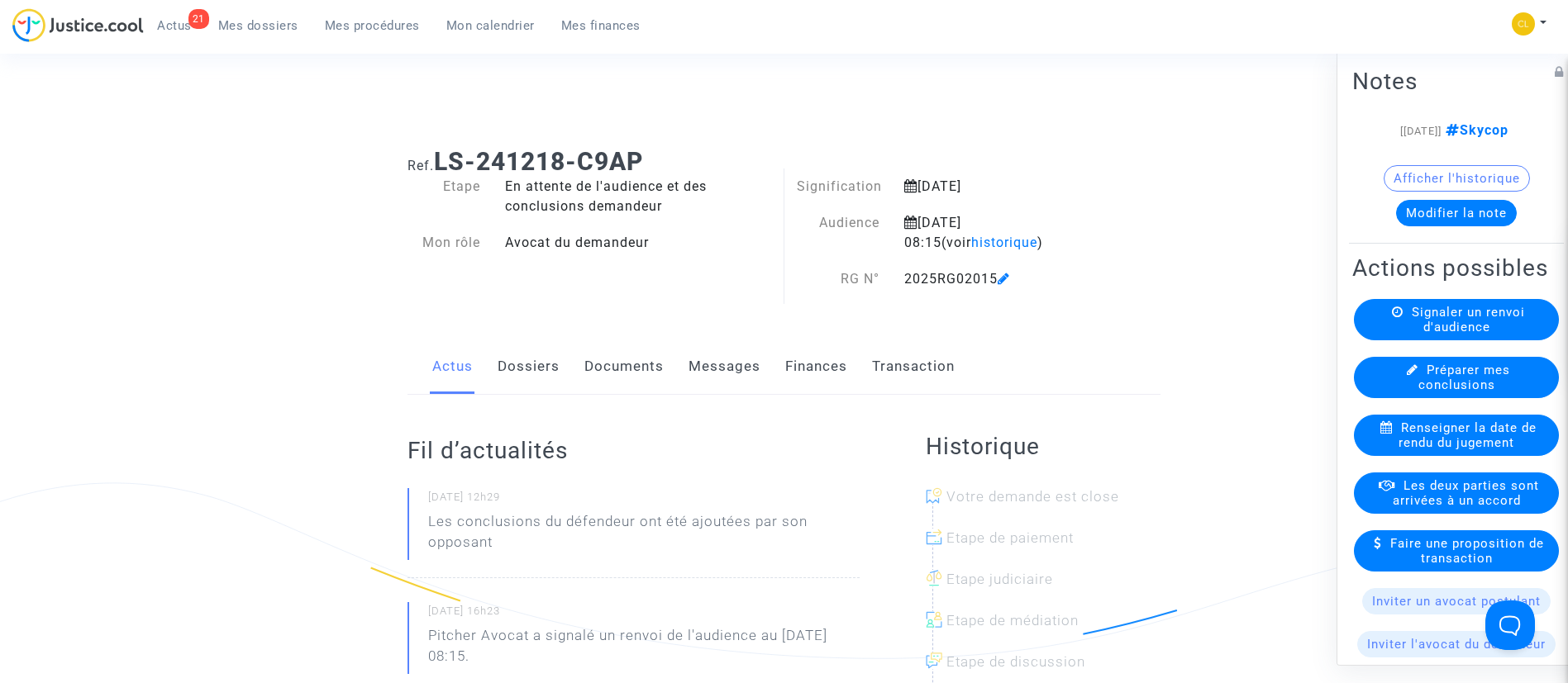
click at [647, 372] on link "Documents" at bounding box center [624, 367] width 79 height 55
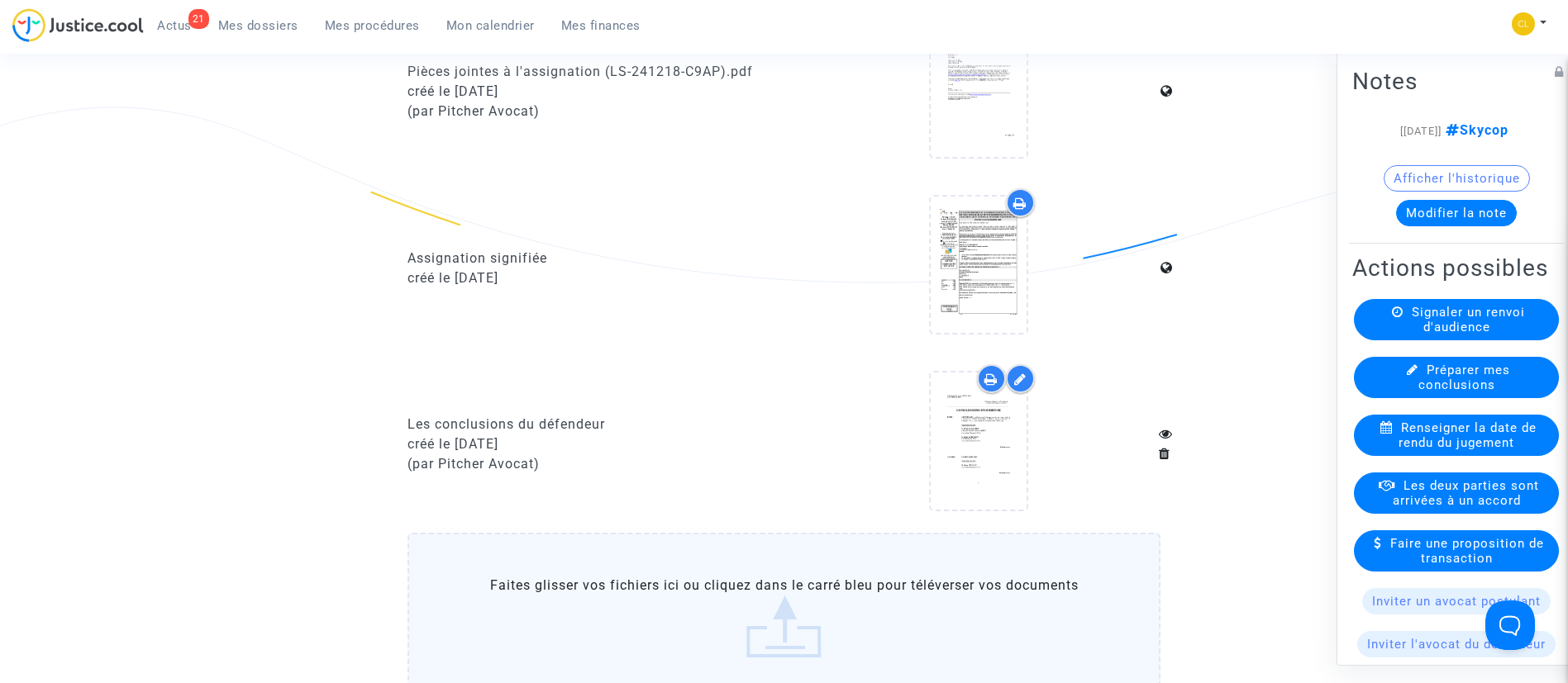
scroll to position [1239, 0]
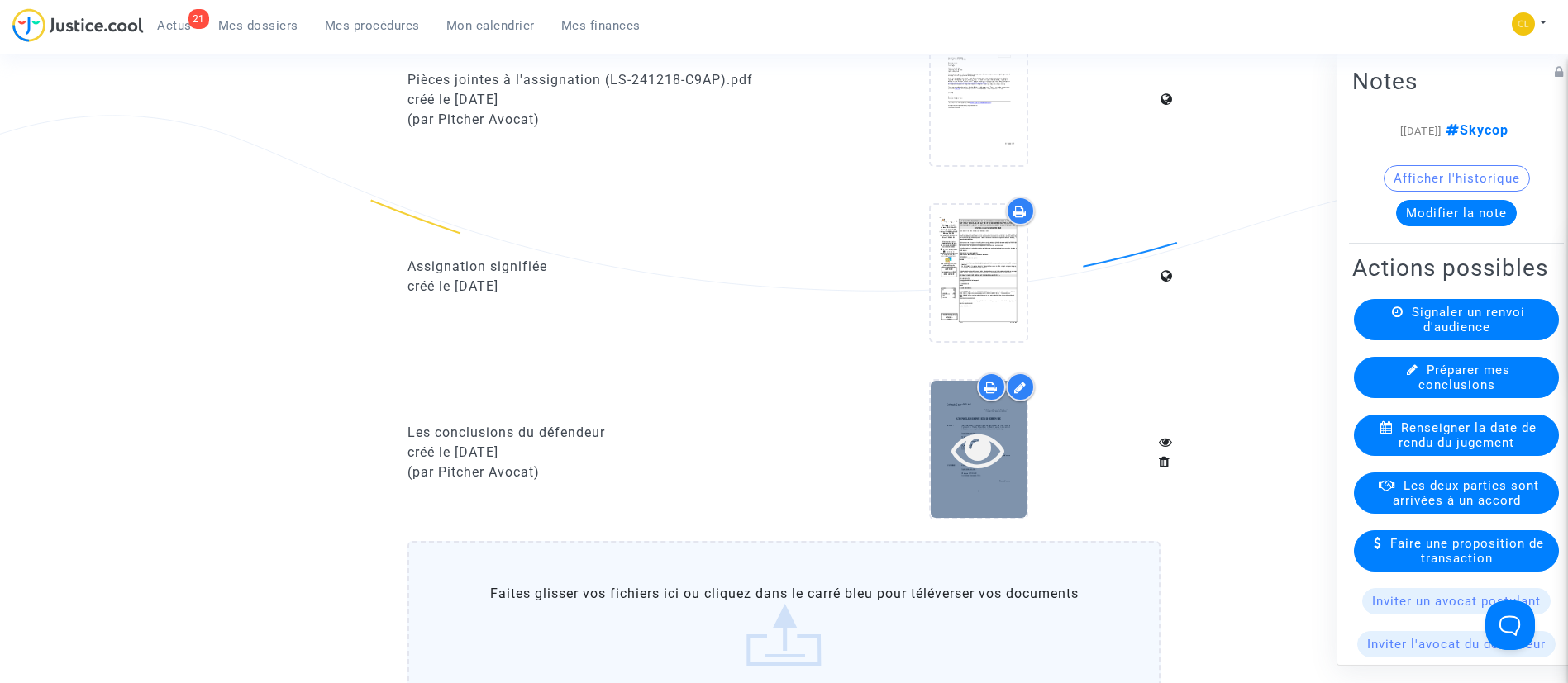
click at [1015, 442] on div at bounding box center [979, 449] width 96 height 53
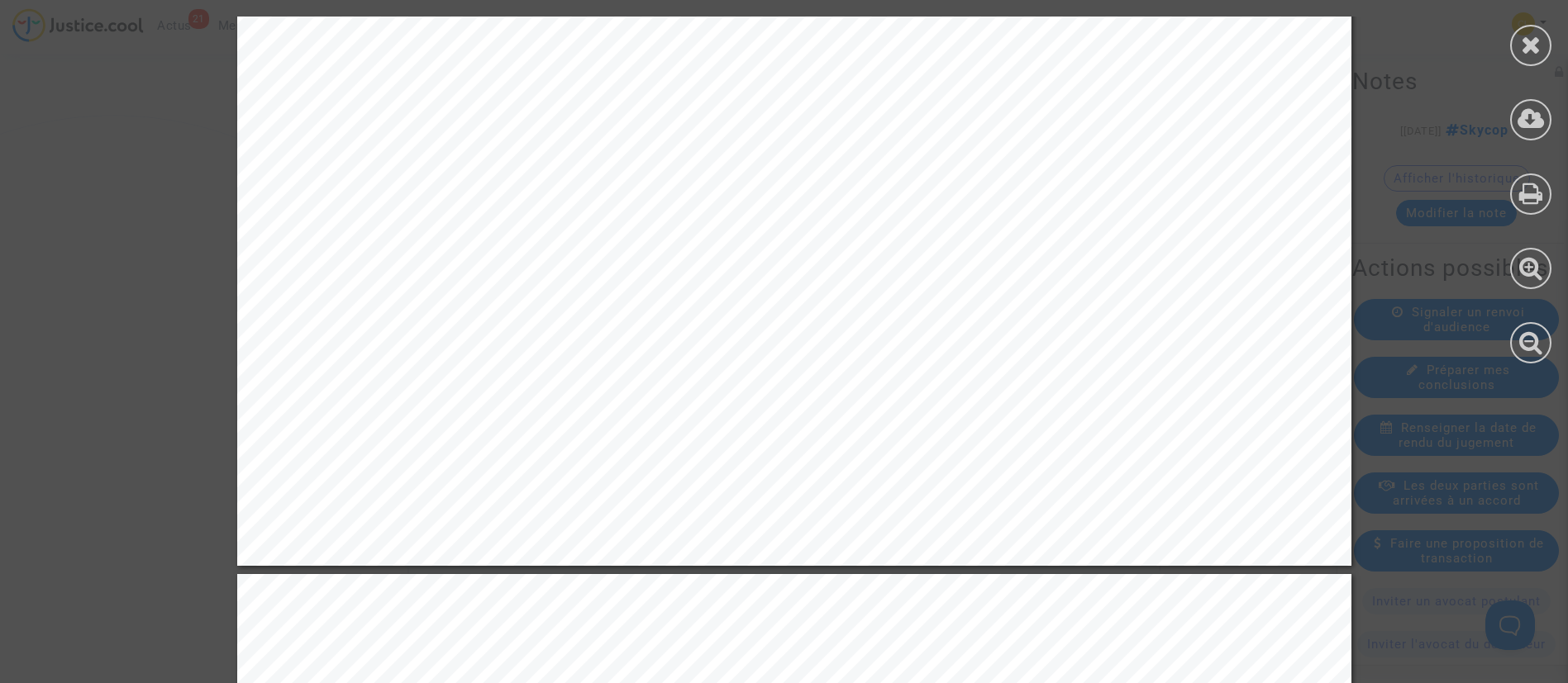
scroll to position [7310, 0]
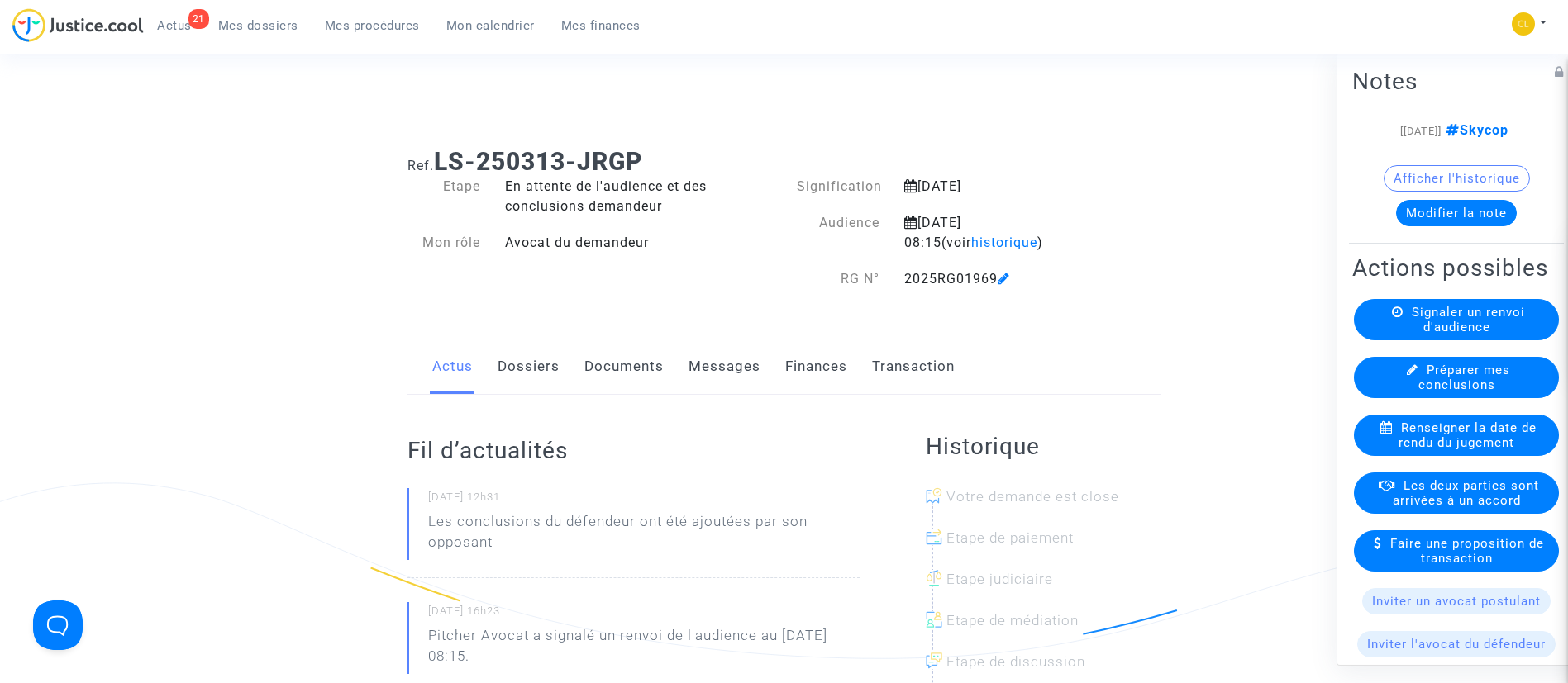
click at [624, 383] on link "Documents" at bounding box center [624, 367] width 79 height 55
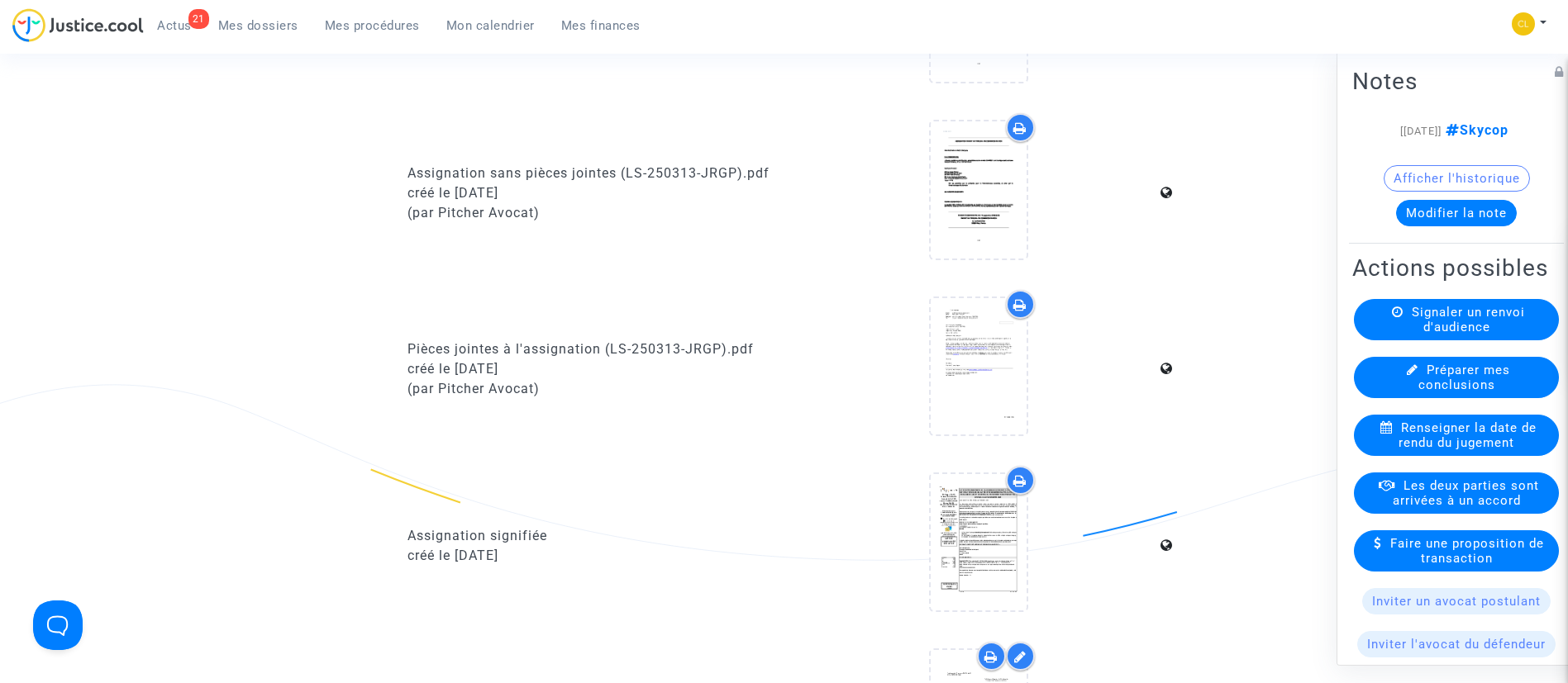
scroll to position [1239, 0]
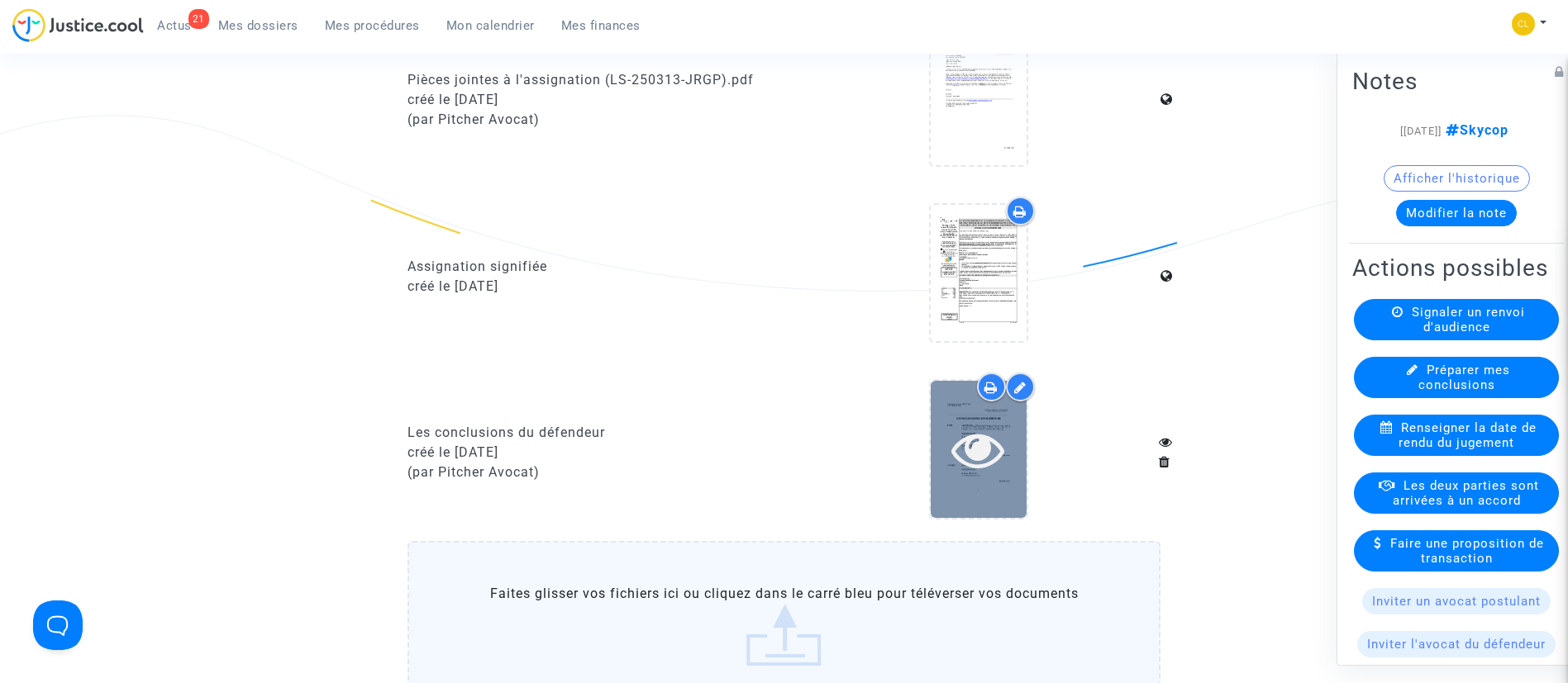
click at [996, 429] on icon at bounding box center [978, 449] width 54 height 53
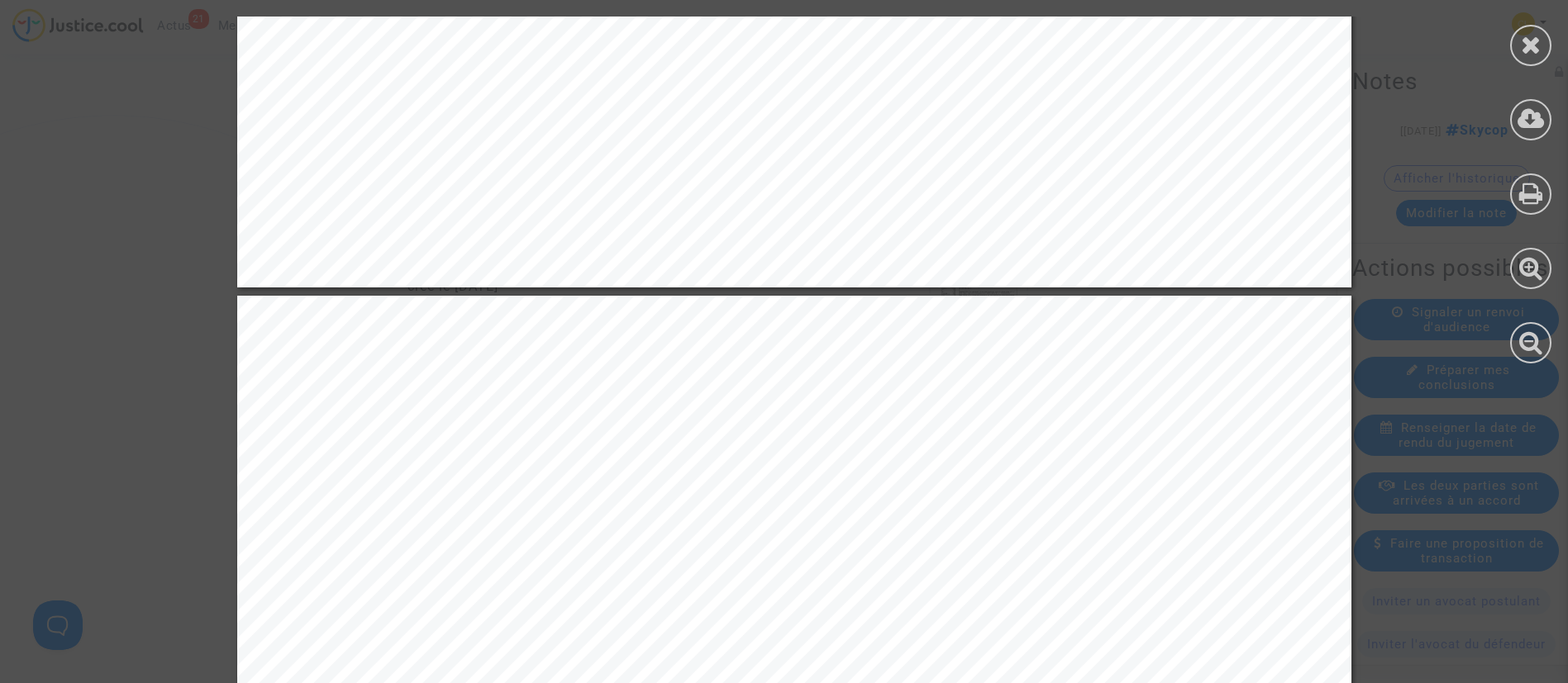
scroll to position [5451, 0]
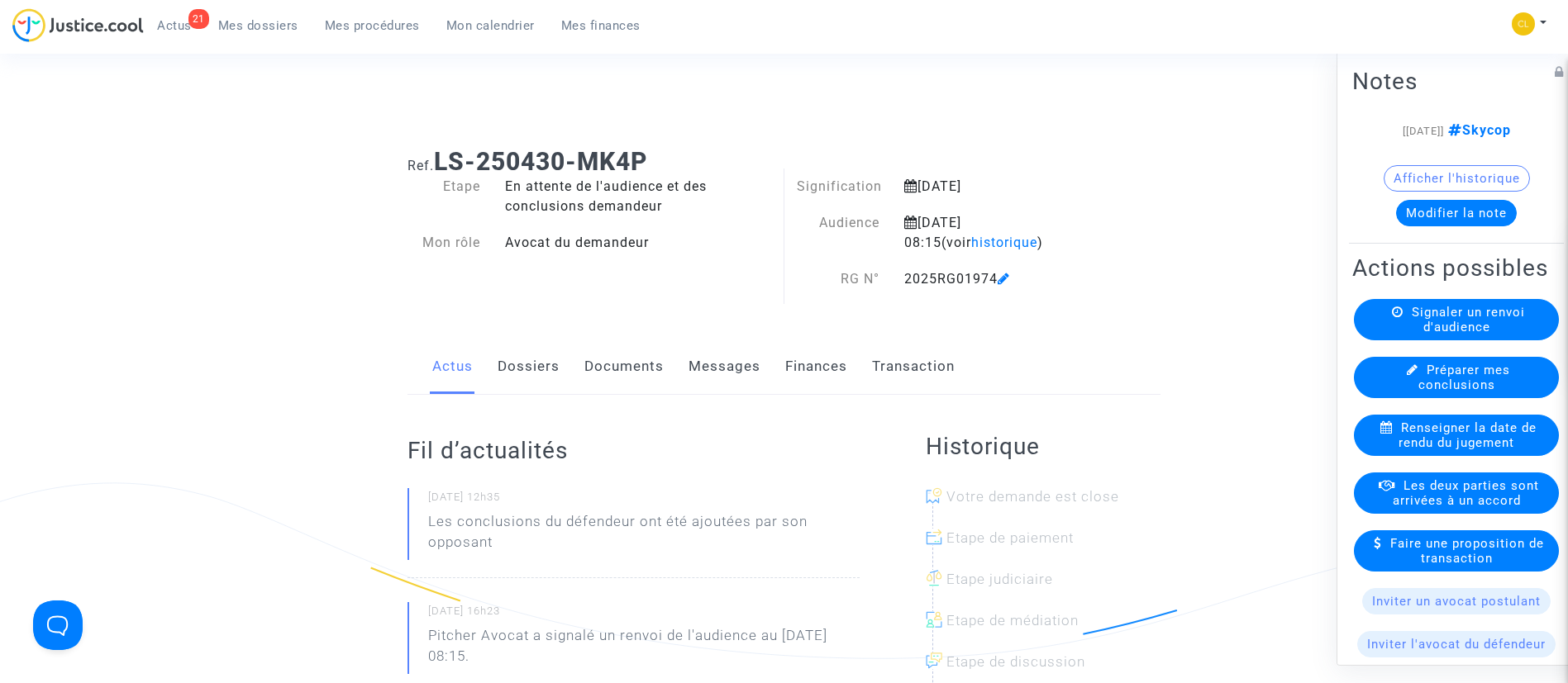
click at [615, 376] on link "Documents" at bounding box center [624, 367] width 79 height 55
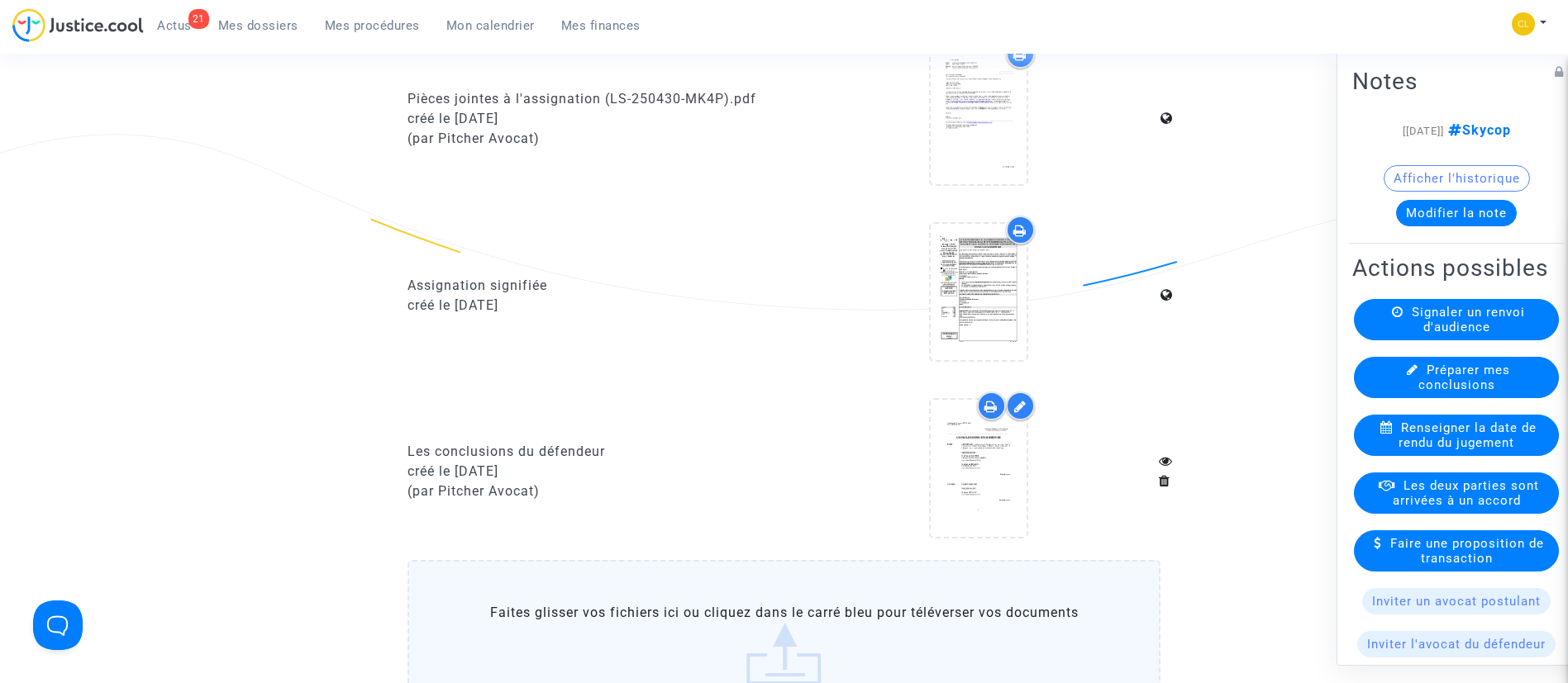
scroll to position [1363, 0]
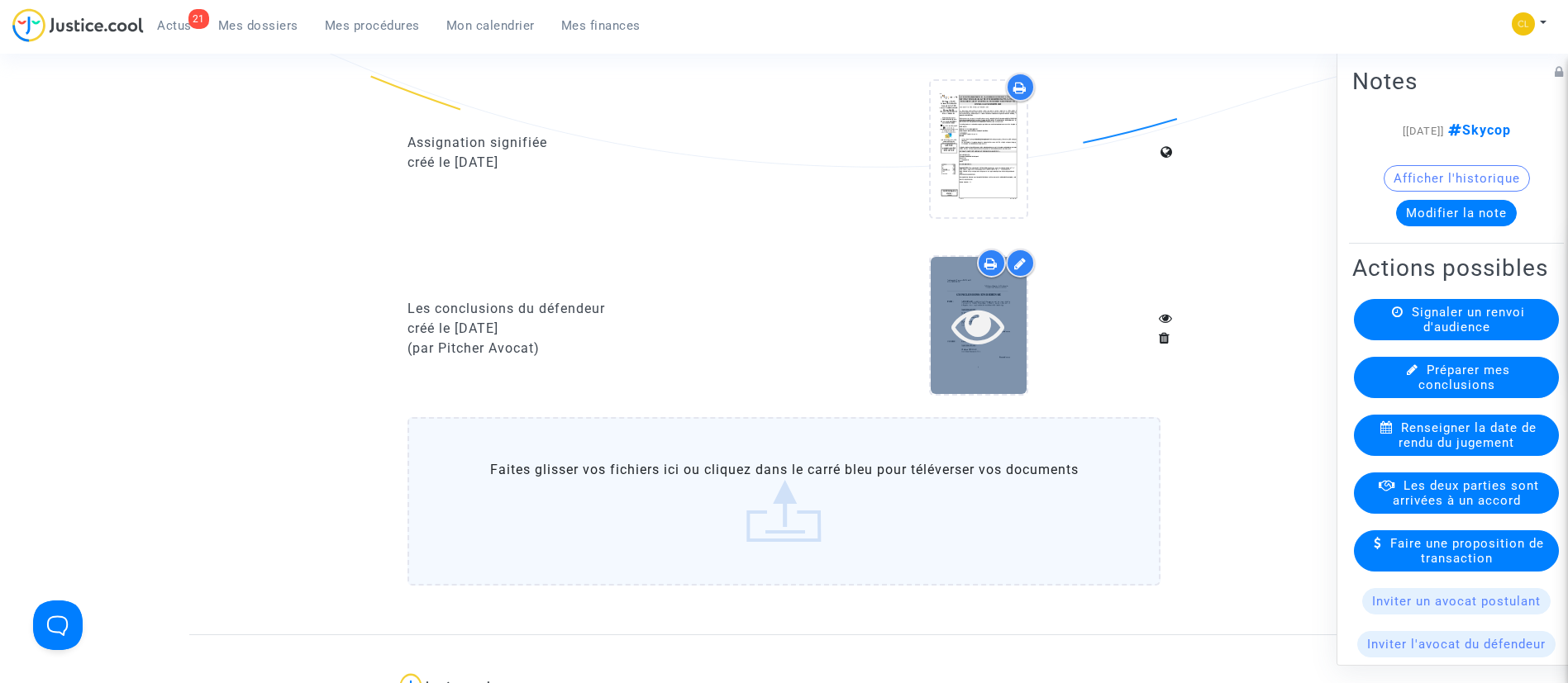
click at [973, 312] on icon at bounding box center [978, 326] width 54 height 53
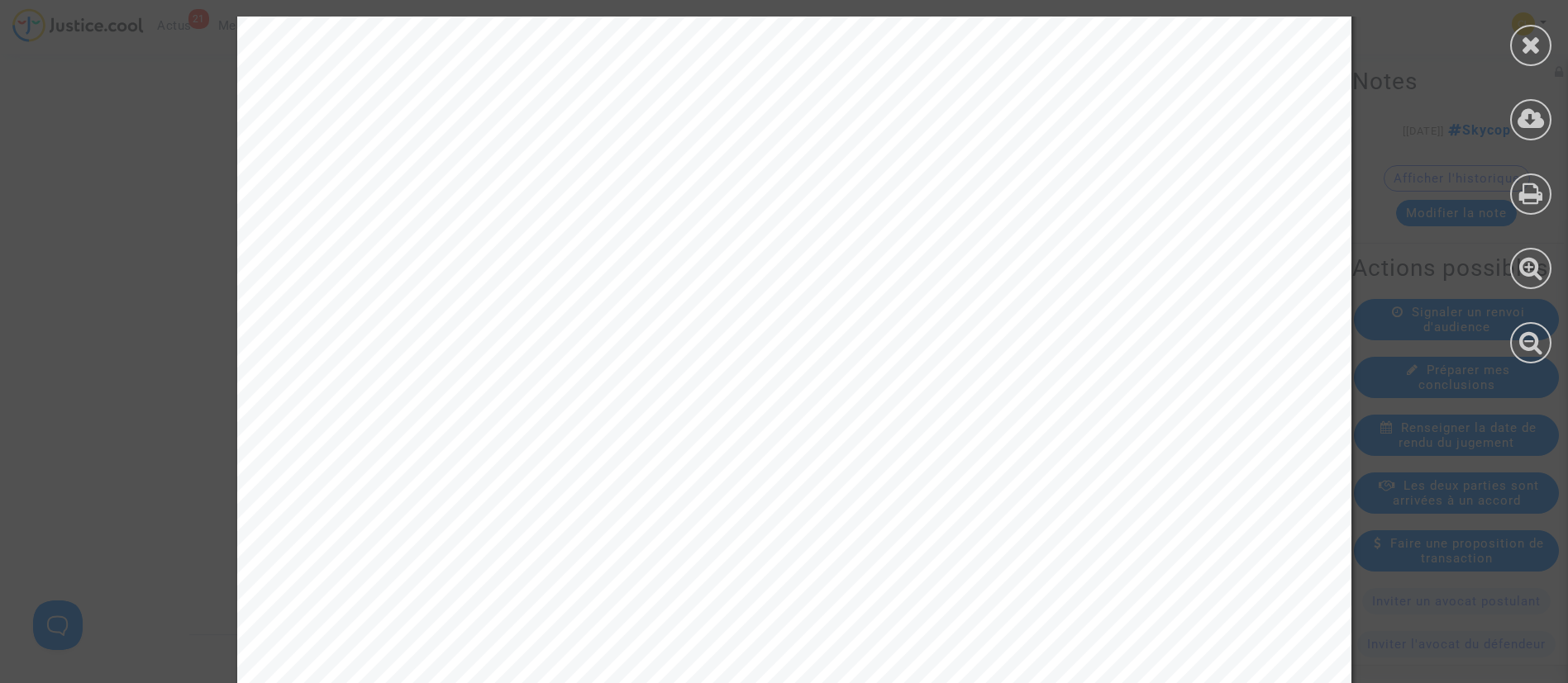
scroll to position [6815, 0]
